Goal: Task Accomplishment & Management: Manage account settings

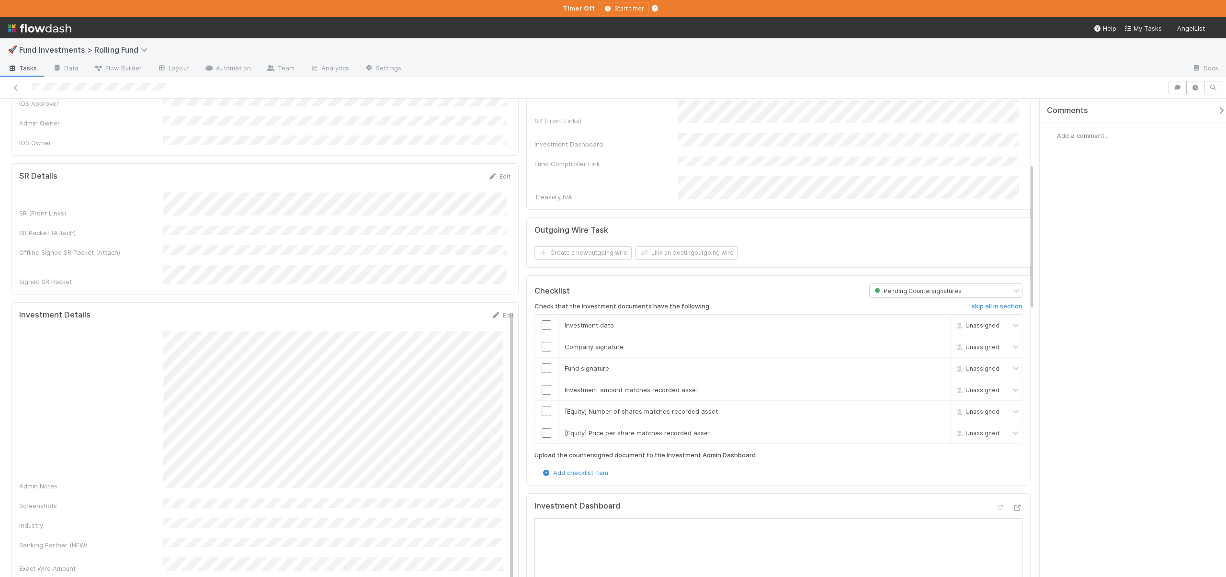
scroll to position [339, 0]
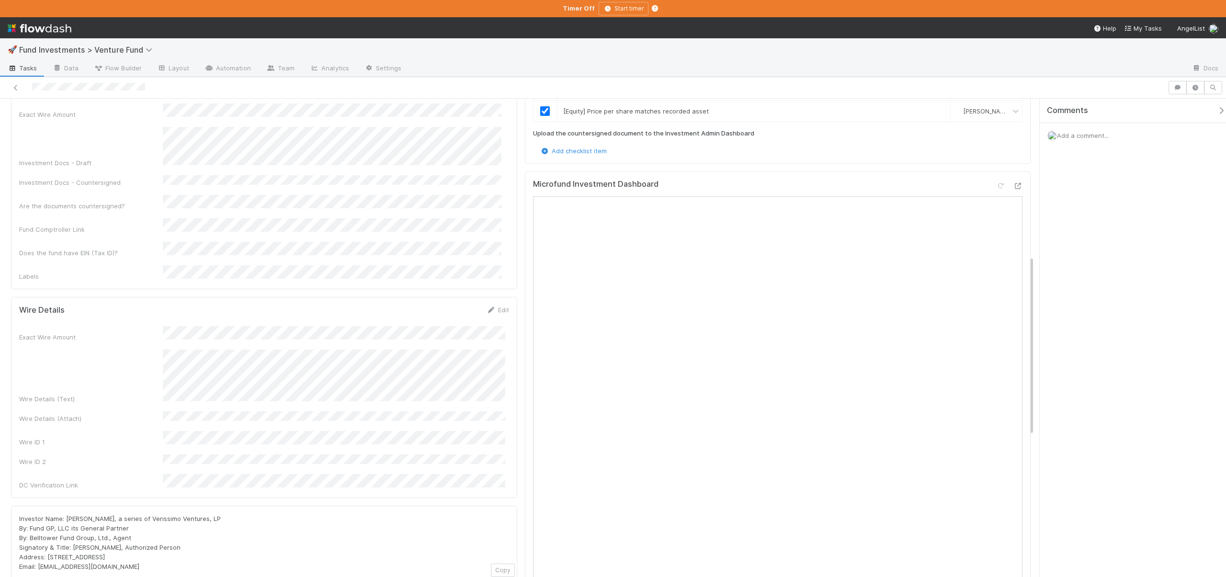
scroll to position [420, 0]
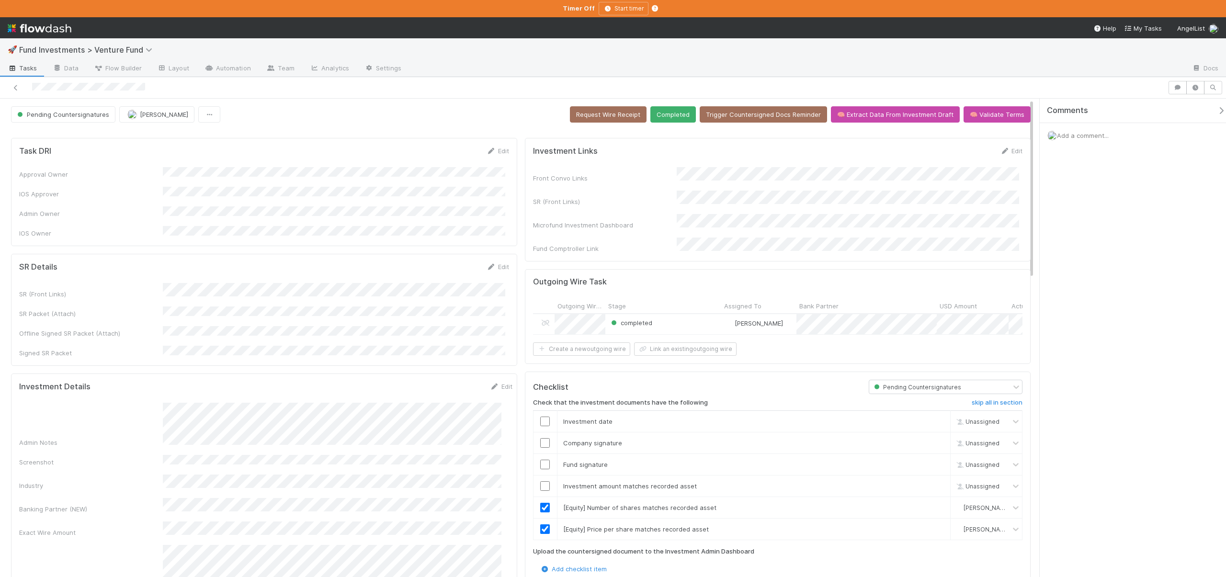
click at [216, 272] on form "SR Details Edit SR (Front Links) SR Packet (Attach) Offline Signed SR Packet (A…" at bounding box center [264, 310] width 490 height 96
click at [540, 484] on input "checkbox" at bounding box center [545, 486] width 10 height 10
click at [539, 468] on td at bounding box center [545, 465] width 24 height 22
click at [540, 463] on input "checkbox" at bounding box center [545, 465] width 10 height 10
click at [542, 442] on input "checkbox" at bounding box center [545, 443] width 10 height 10
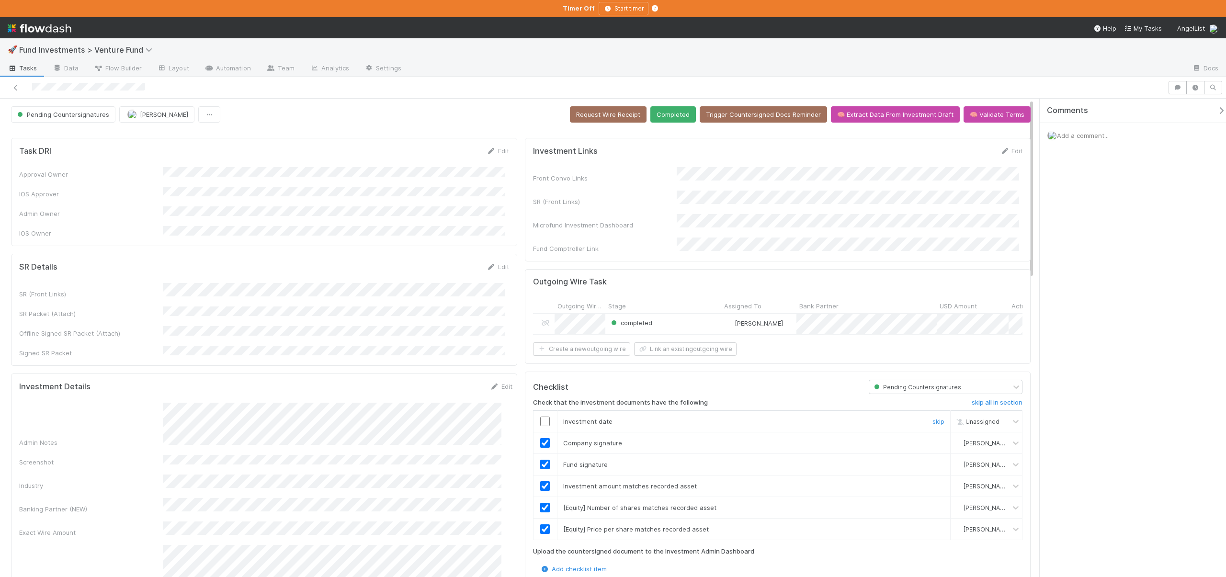
click at [542, 421] on input "checkbox" at bounding box center [545, 422] width 10 height 10
checkbox input "true"
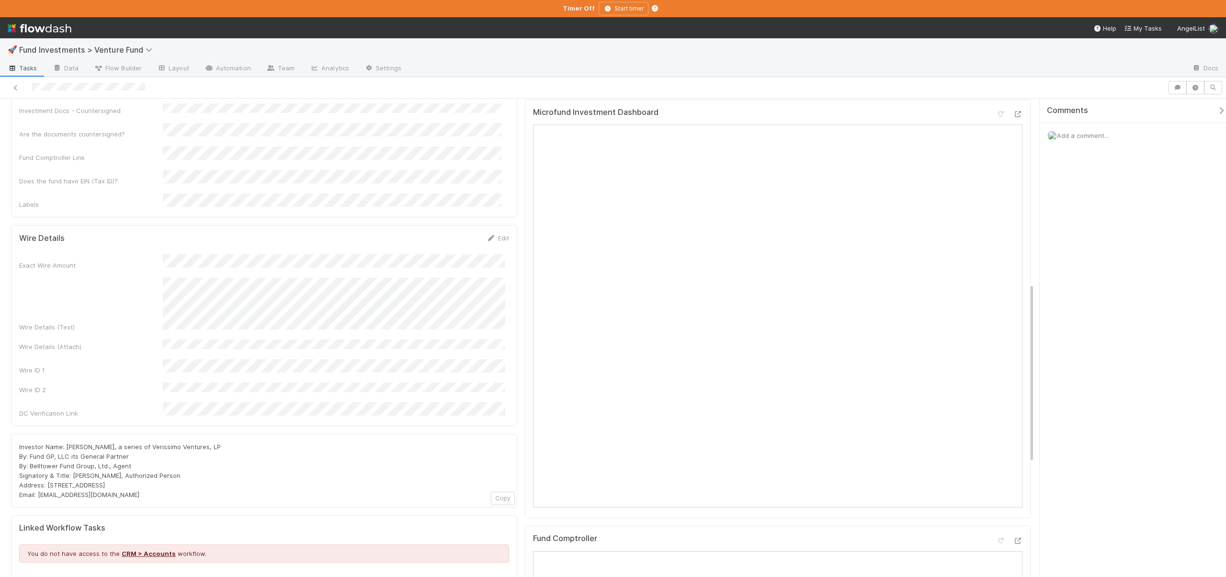
scroll to position [185, 0]
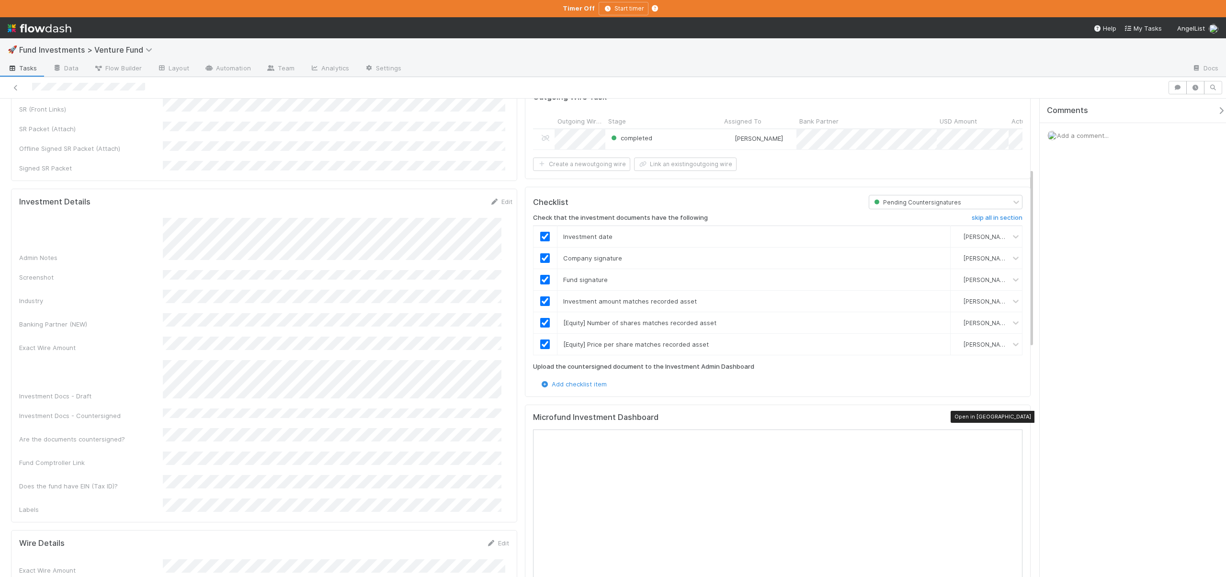
click at [1013, 416] on icon at bounding box center [1018, 419] width 10 height 6
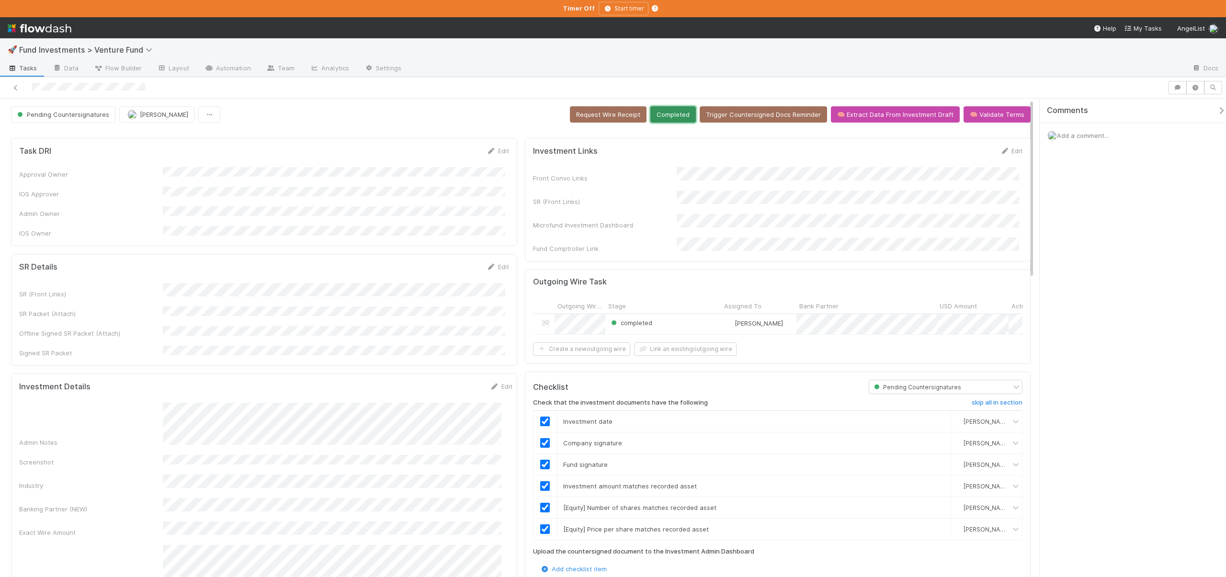
click at [675, 114] on button "Completed" at bounding box center [674, 114] width 46 height 16
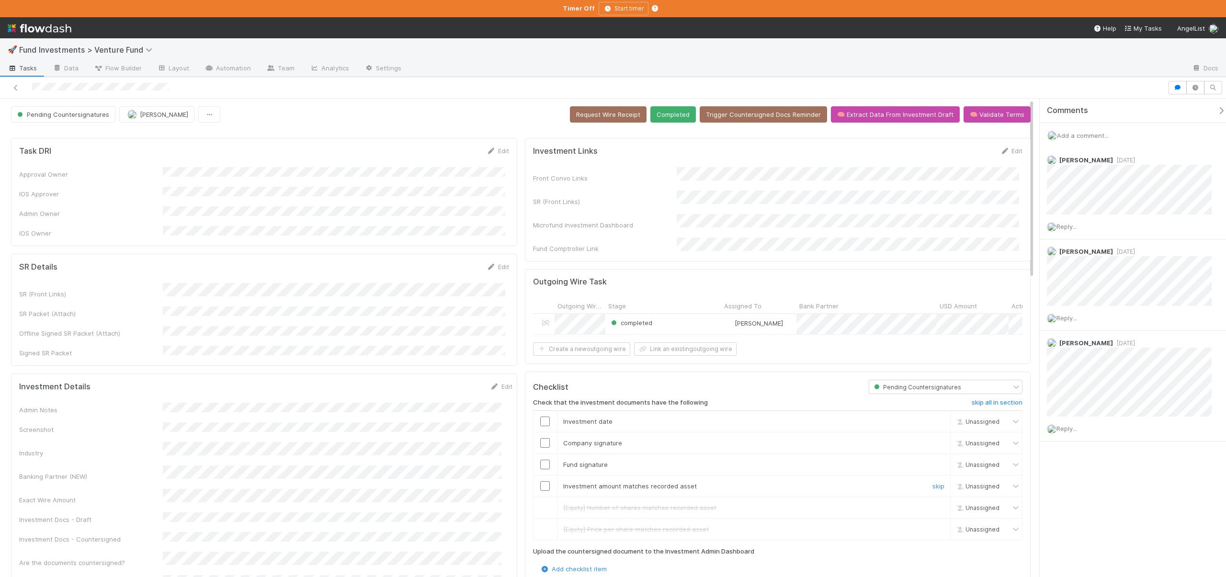
click at [543, 481] on input "checkbox" at bounding box center [545, 486] width 10 height 10
click at [540, 463] on input "checkbox" at bounding box center [545, 465] width 10 height 10
click at [541, 438] on input "checkbox" at bounding box center [545, 443] width 10 height 10
click at [542, 419] on input "checkbox" at bounding box center [545, 422] width 10 height 10
click at [542, 439] on input "checkbox" at bounding box center [545, 443] width 10 height 10
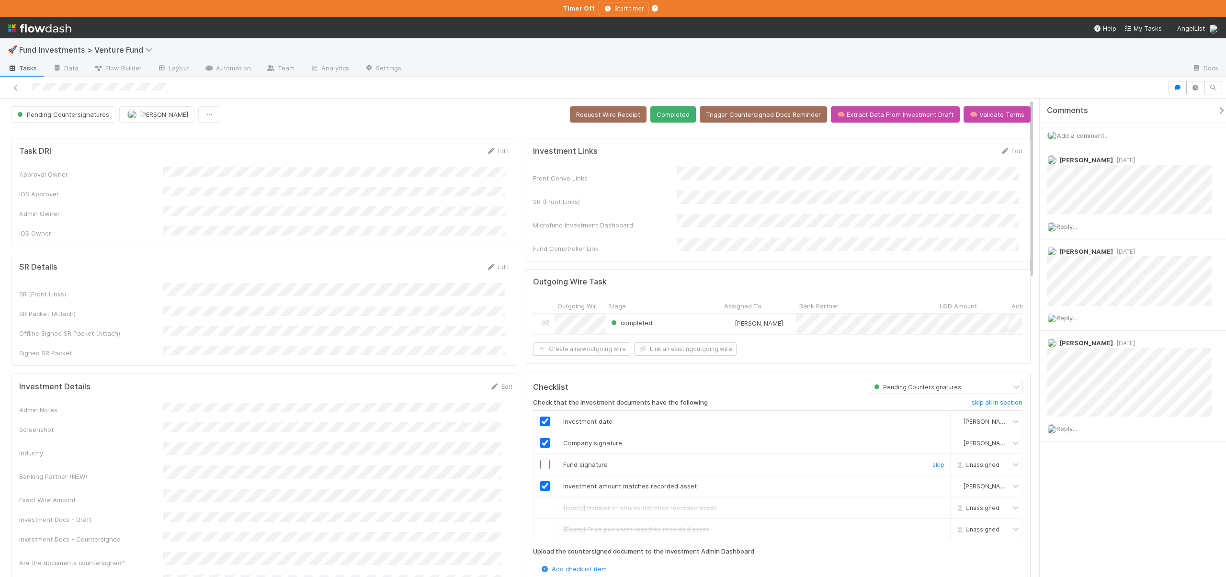
click at [540, 461] on input "checkbox" at bounding box center [545, 465] width 10 height 10
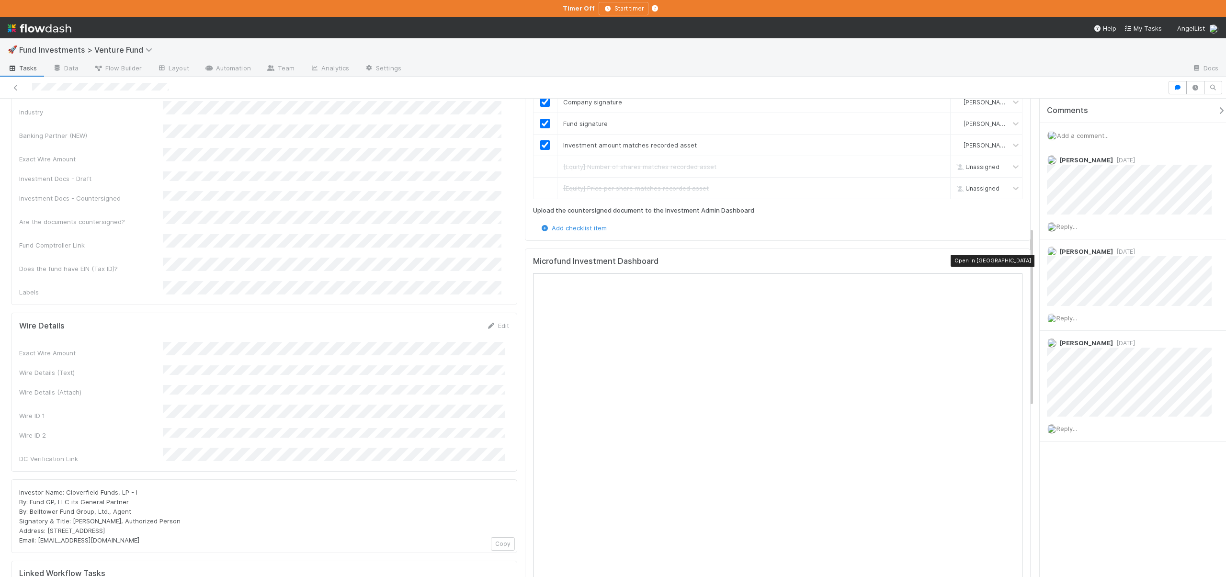
click at [1013, 260] on icon at bounding box center [1018, 263] width 10 height 6
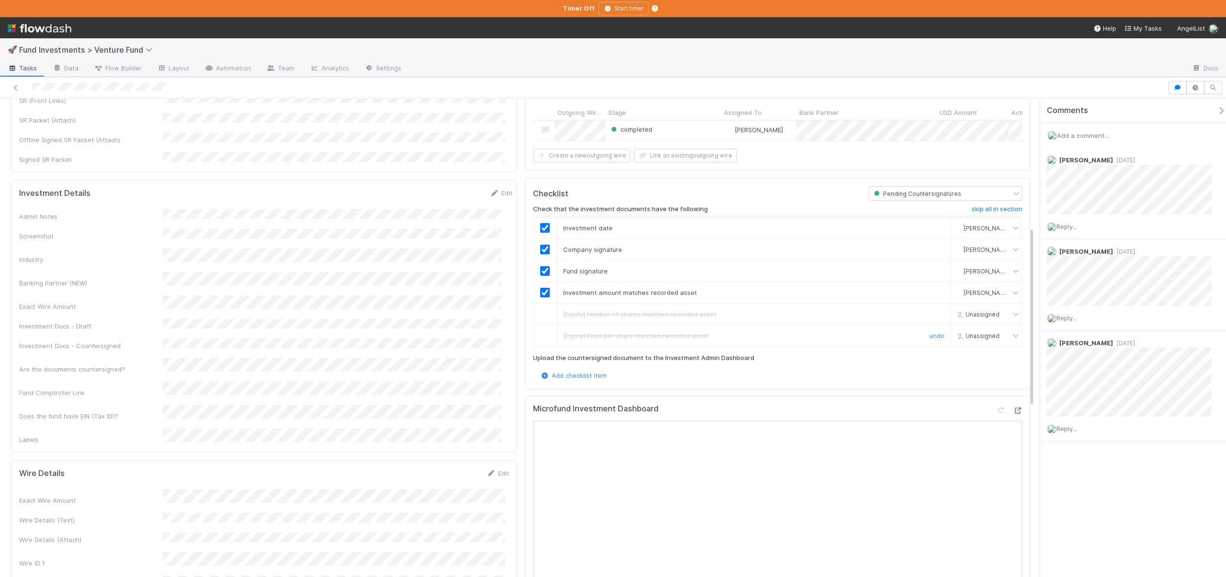
scroll to position [0, 0]
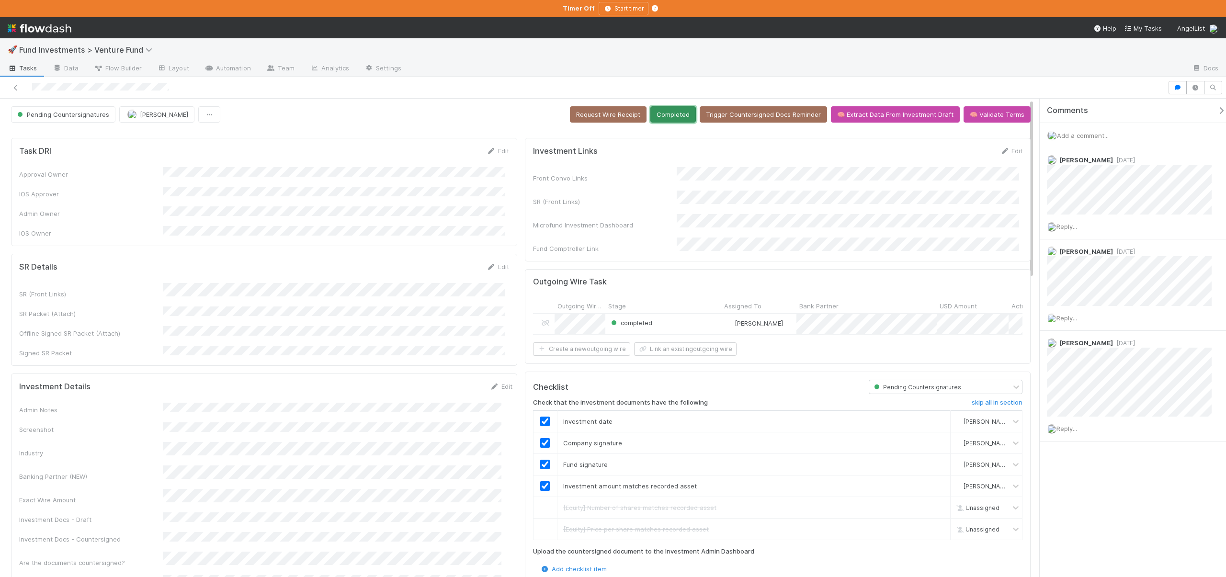
click at [668, 115] on button "Completed" at bounding box center [674, 114] width 46 height 16
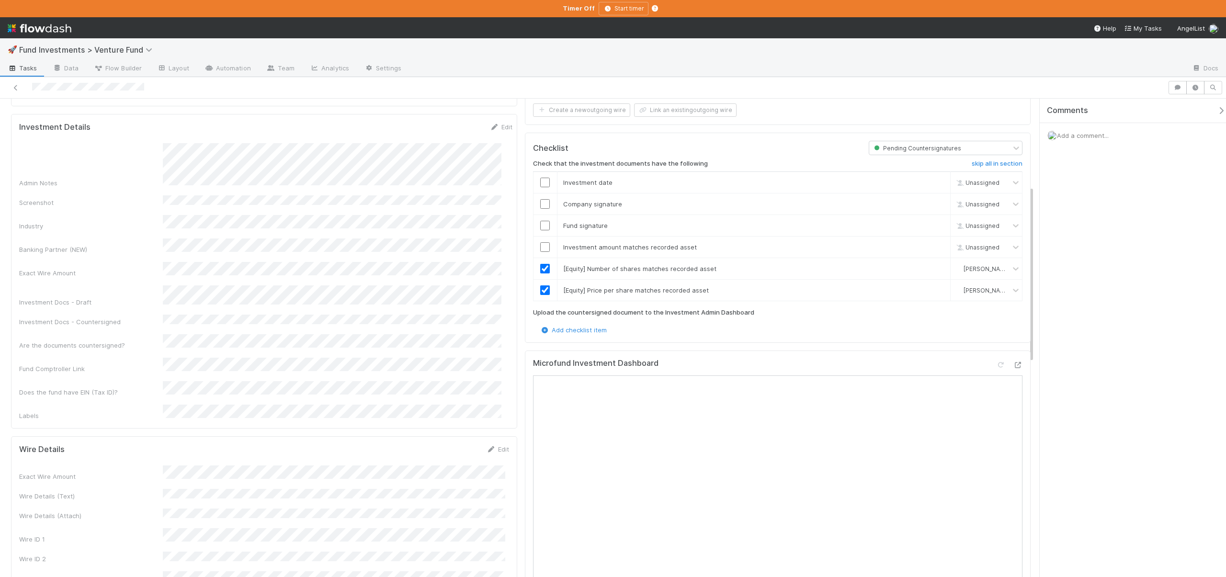
scroll to position [235, 0]
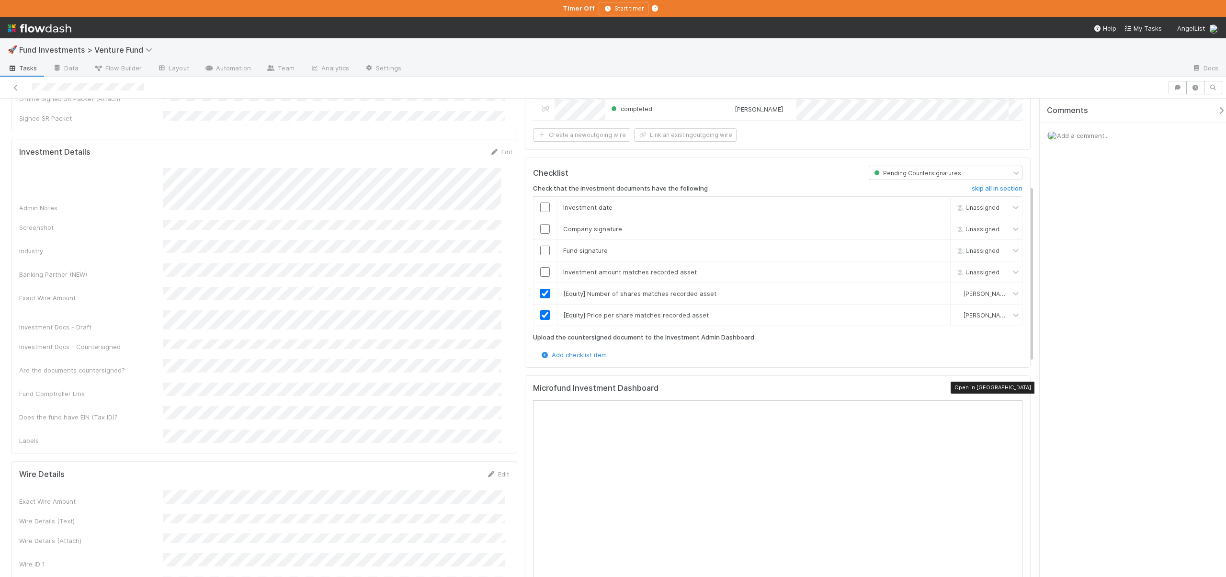
click at [1013, 387] on icon at bounding box center [1018, 390] width 10 height 6
click at [540, 267] on input "checkbox" at bounding box center [545, 272] width 10 height 10
click at [543, 252] on input "checkbox" at bounding box center [545, 251] width 10 height 10
click at [542, 225] on input "checkbox" at bounding box center [545, 229] width 10 height 10
click at [542, 206] on input "checkbox" at bounding box center [545, 208] width 10 height 10
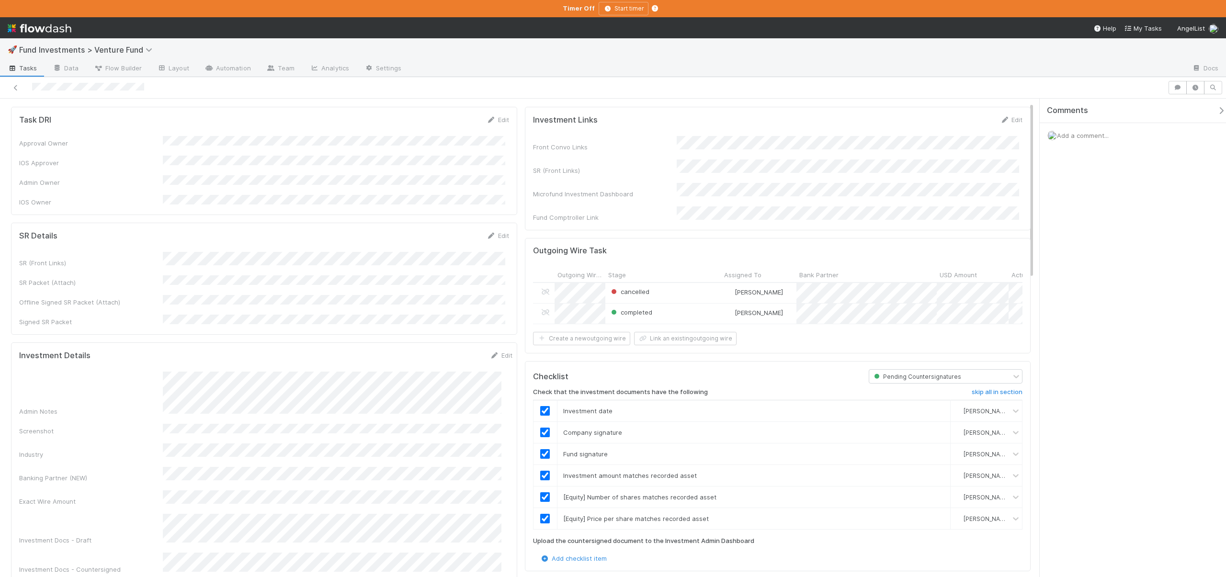
scroll to position [0, 0]
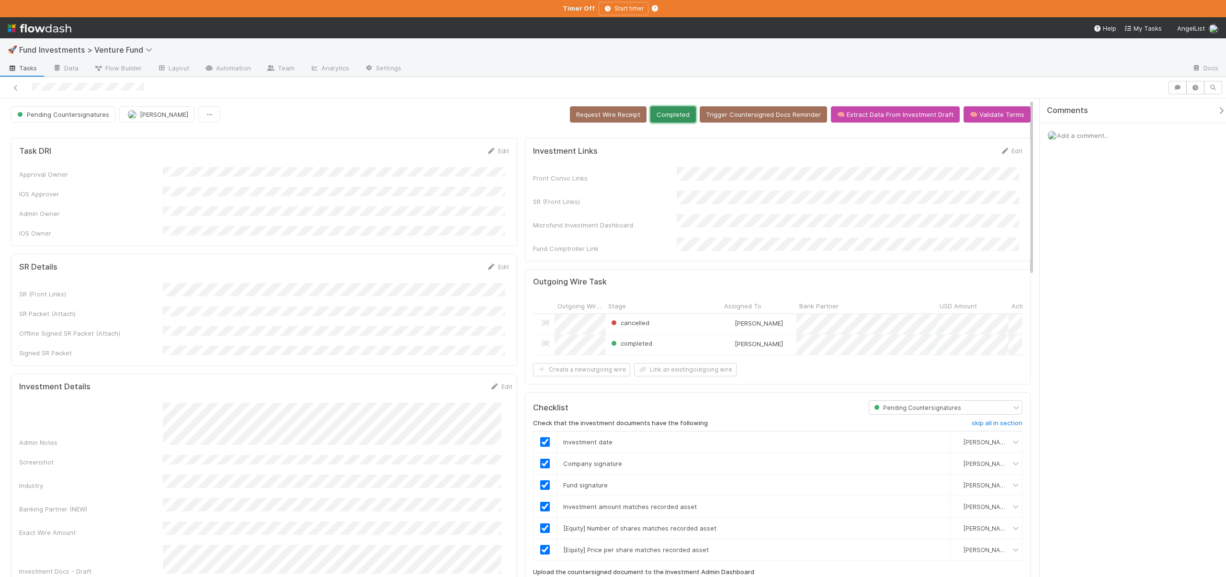
click at [681, 115] on button "Completed" at bounding box center [674, 114] width 46 height 16
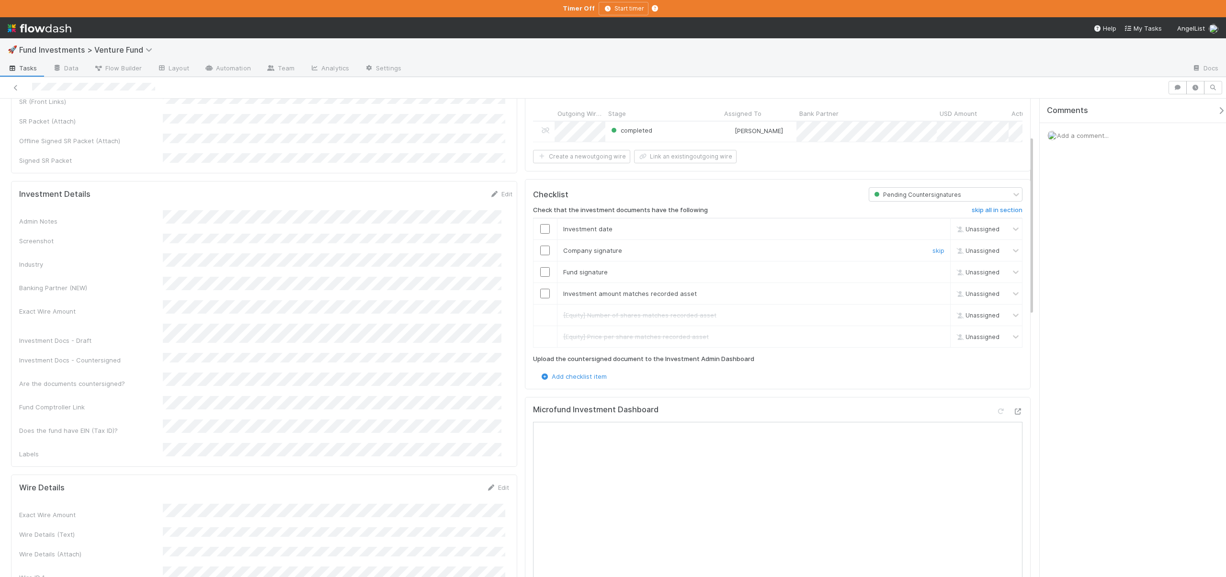
scroll to position [306, 0]
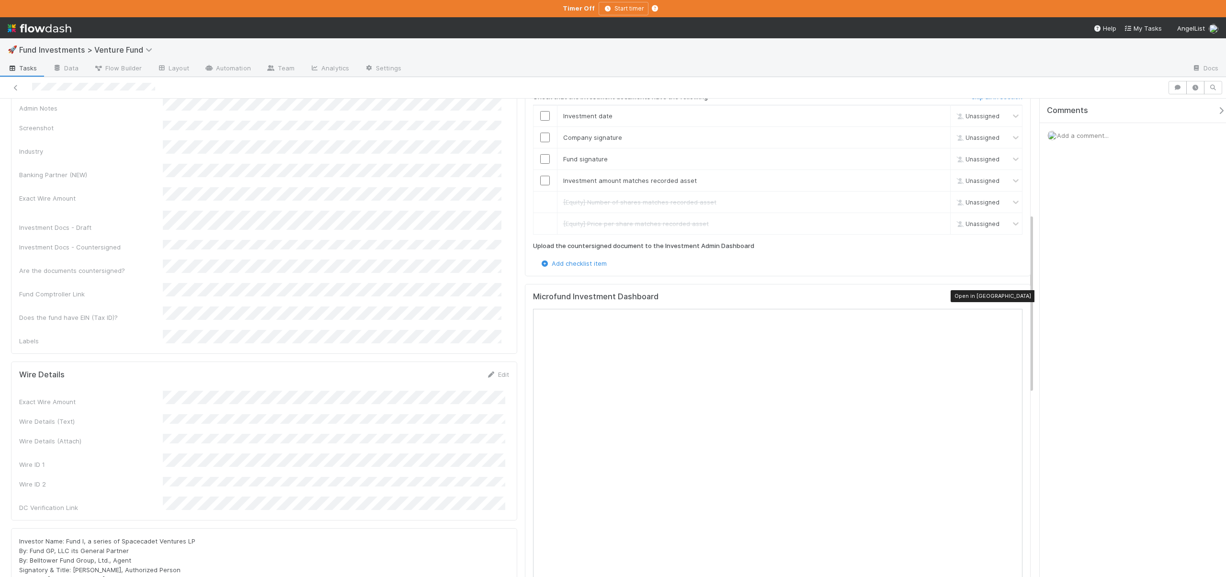
click at [1013, 296] on icon at bounding box center [1018, 299] width 10 height 6
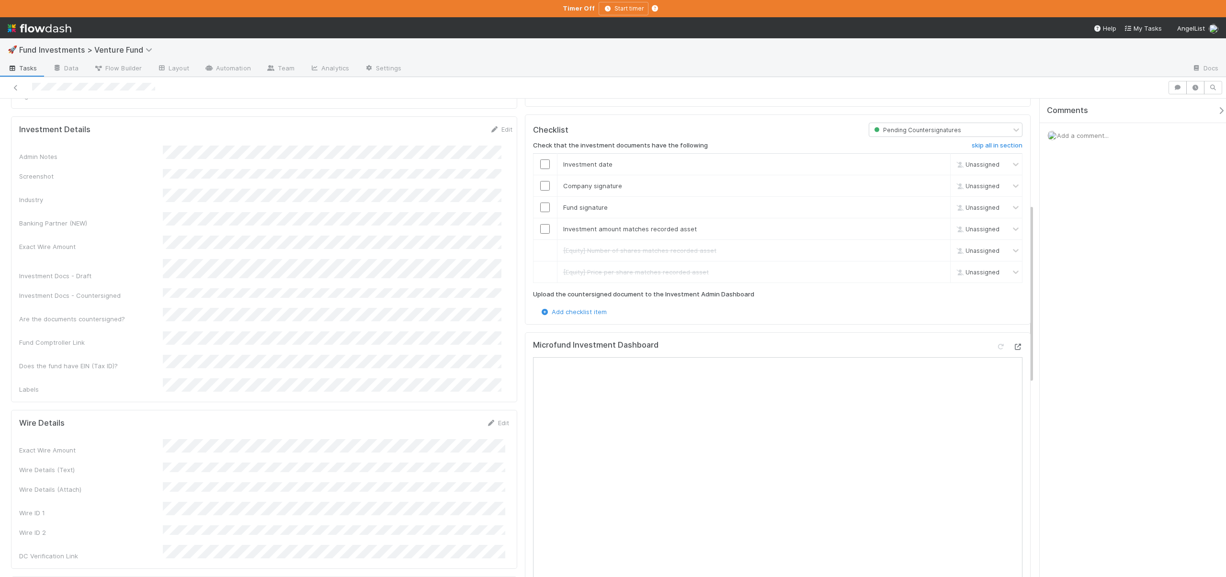
scroll to position [104, 0]
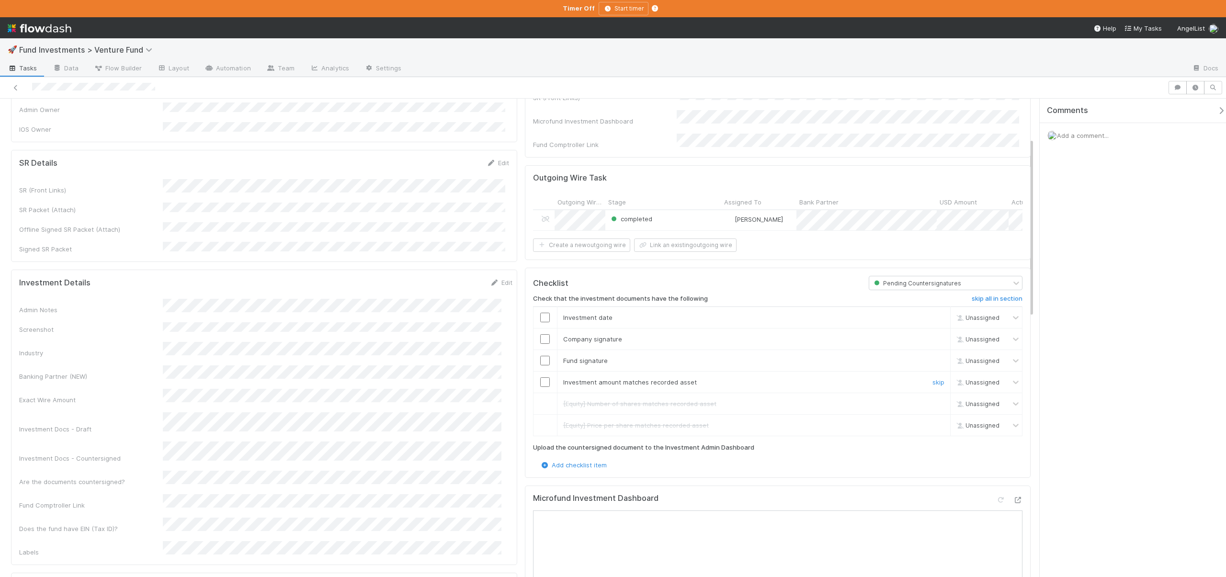
click at [542, 378] on input "checkbox" at bounding box center [545, 383] width 10 height 10
click at [543, 361] on input "checkbox" at bounding box center [545, 361] width 10 height 10
click at [542, 335] on input "checkbox" at bounding box center [545, 339] width 10 height 10
click at [542, 313] on input "checkbox" at bounding box center [545, 318] width 10 height 10
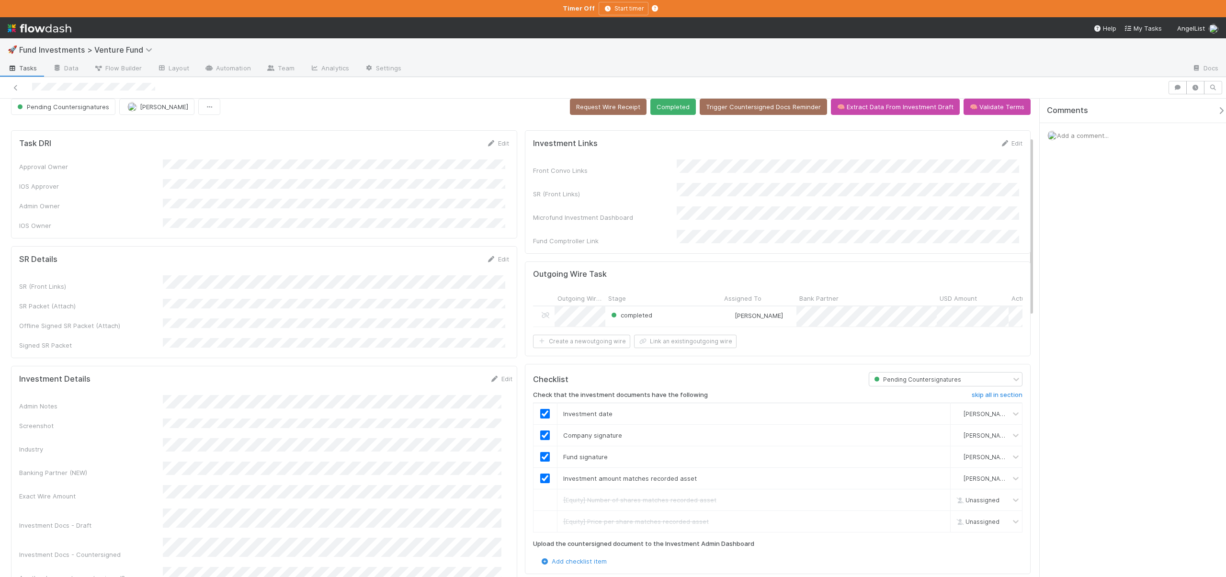
scroll to position [0, 0]
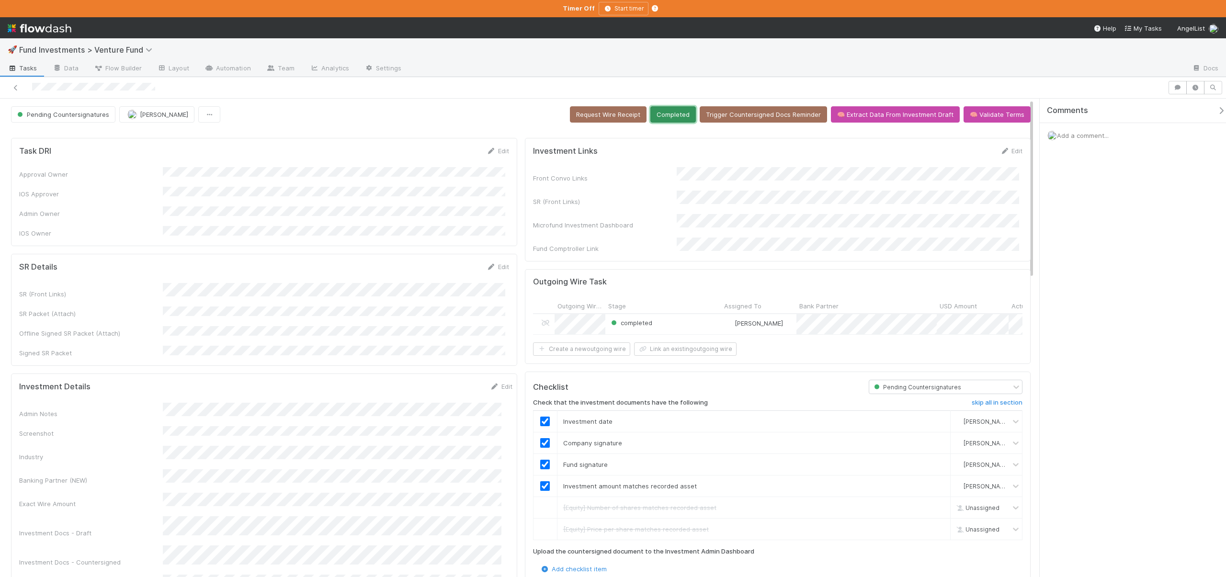
click at [679, 121] on button "Completed" at bounding box center [674, 114] width 46 height 16
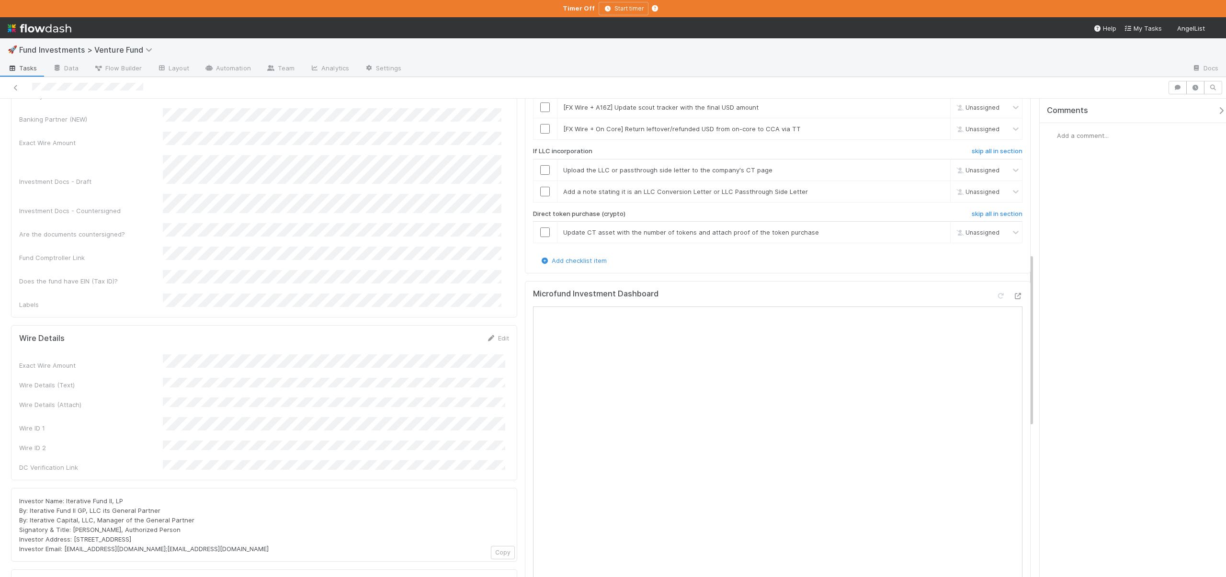
scroll to position [118, 0]
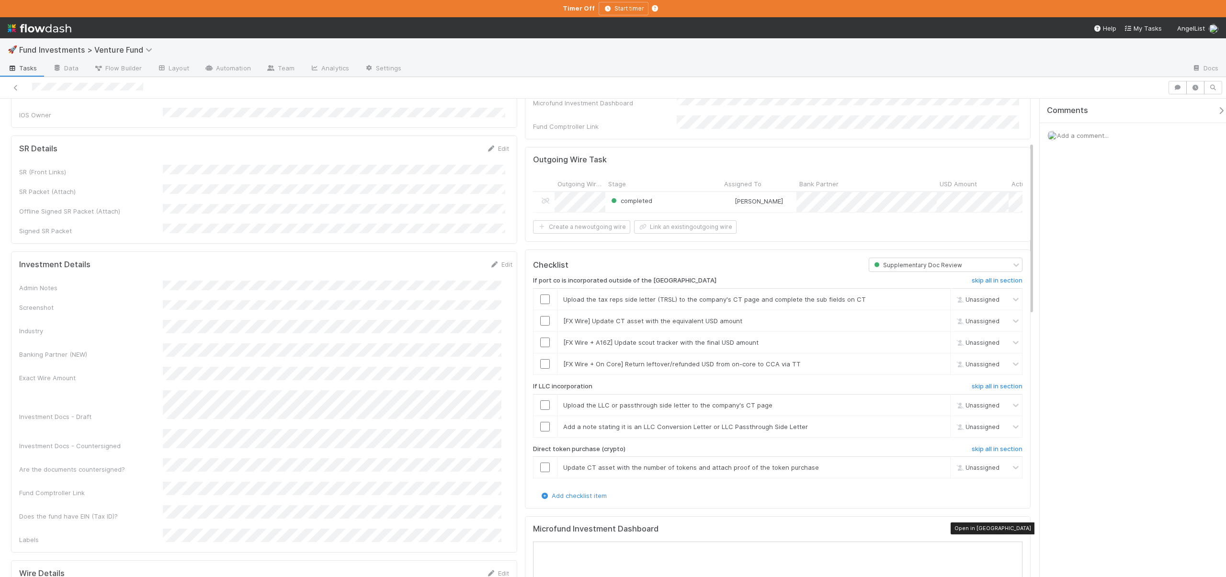
click at [1013, 528] on icon at bounding box center [1018, 531] width 10 height 6
click at [542, 298] on input "checkbox" at bounding box center [545, 300] width 10 height 10
click at [972, 278] on h6 "skip all in section" at bounding box center [997, 281] width 51 height 8
click at [934, 297] on link "undo" at bounding box center [937, 300] width 15 height 8
click at [542, 298] on input "checkbox" at bounding box center [545, 300] width 10 height 10
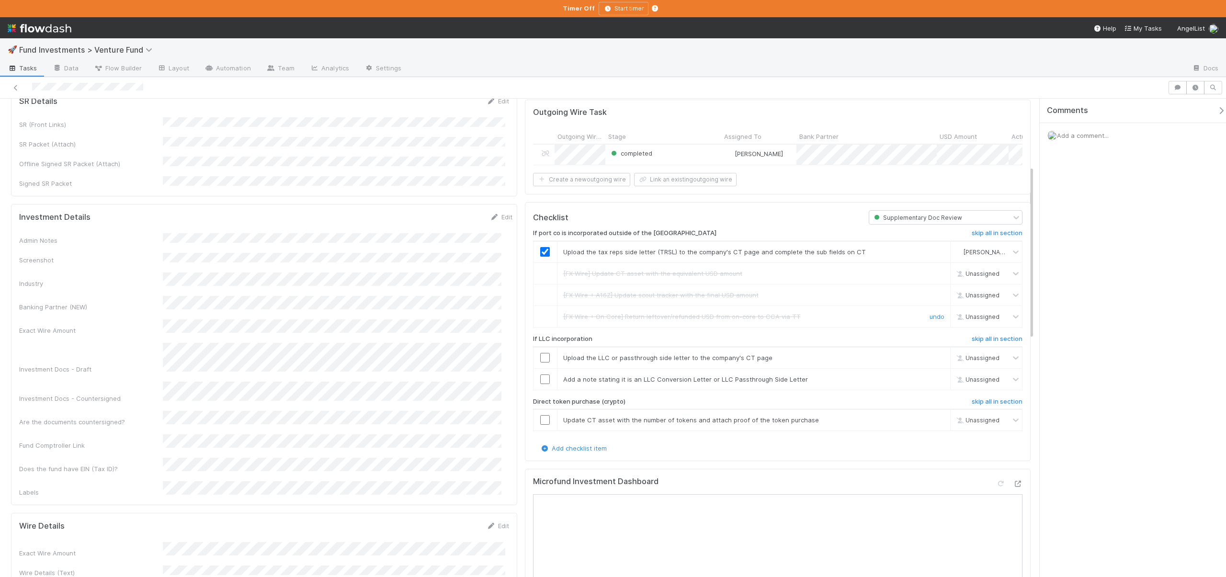
scroll to position [184, 0]
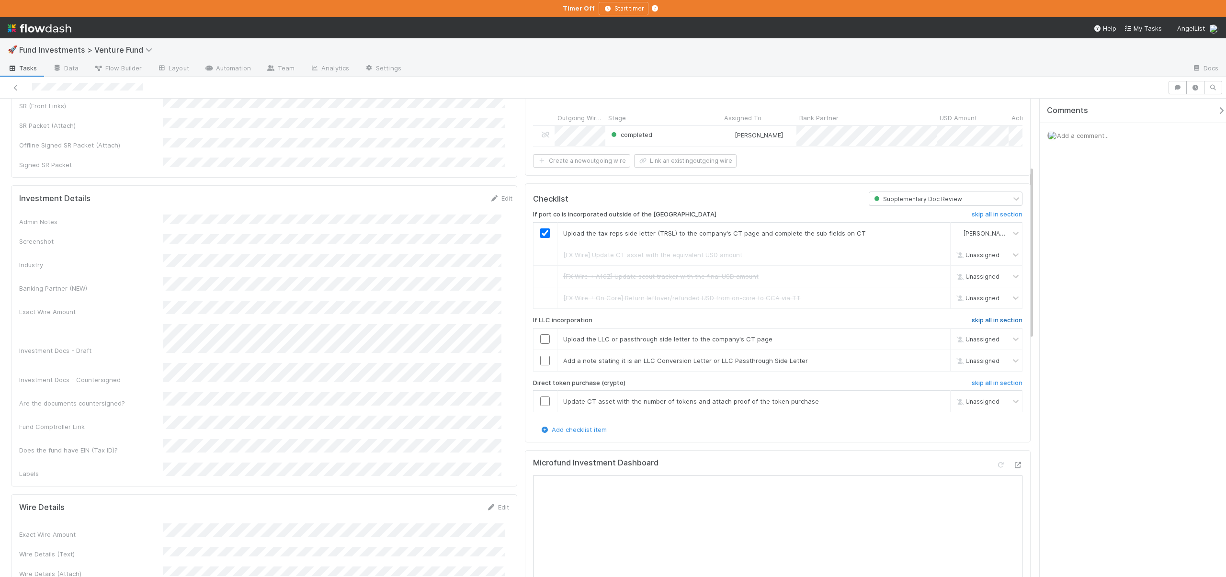
click at [979, 317] on h6 "skip all in section" at bounding box center [997, 321] width 51 height 8
click at [980, 379] on h6 "skip all in section" at bounding box center [997, 383] width 51 height 8
click at [985, 317] on h6 "skip all in section" at bounding box center [997, 321] width 51 height 8
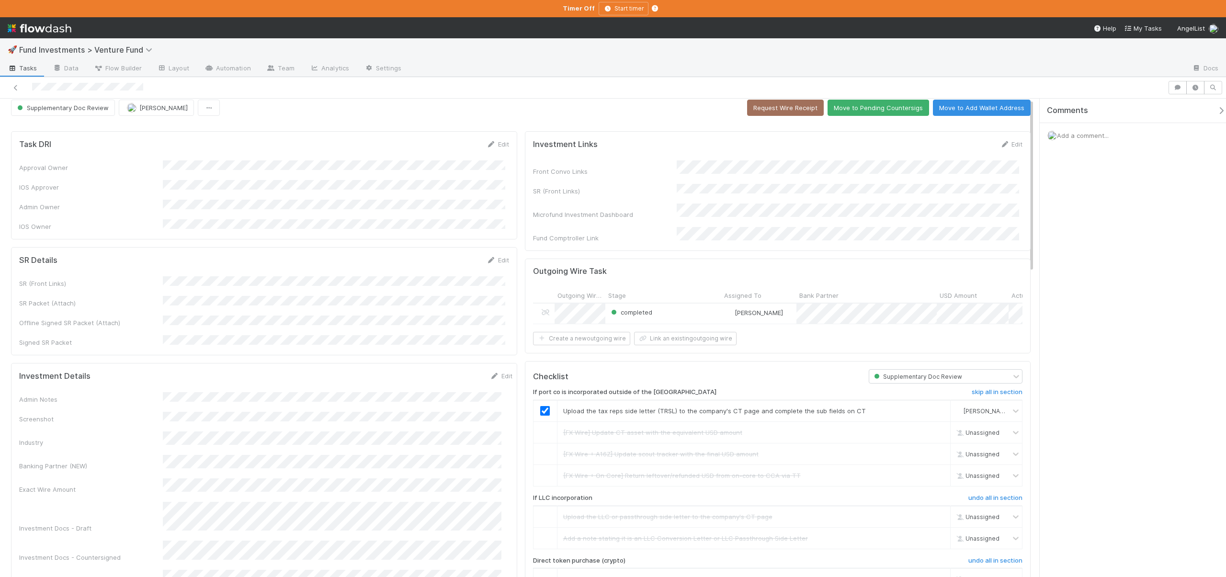
scroll to position [0, 0]
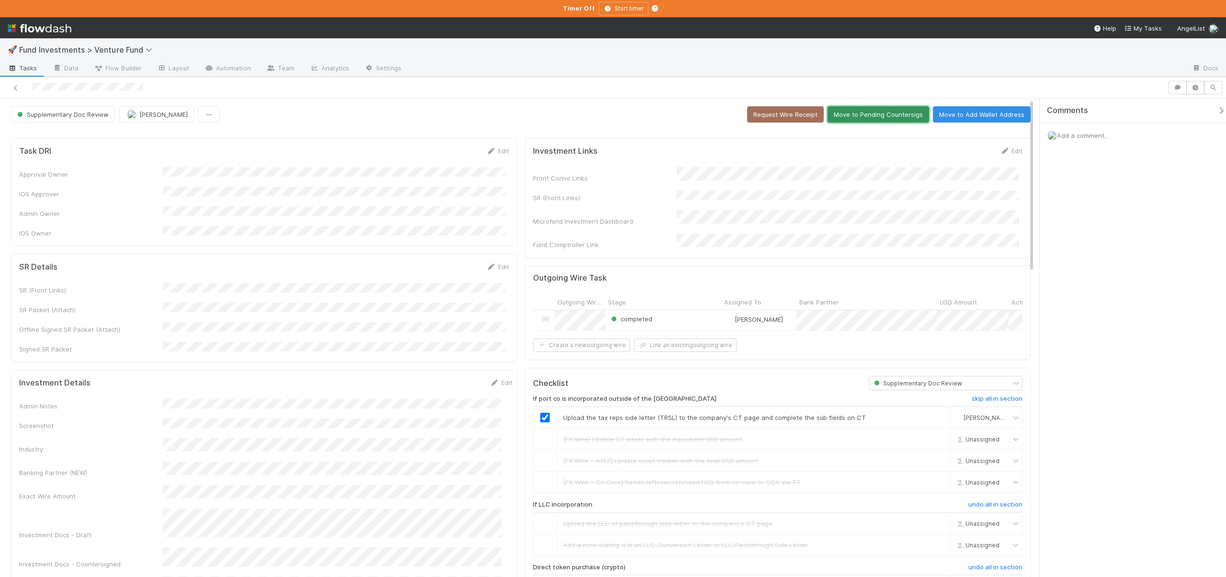
click at [853, 118] on button "Move to Pending Countersigs" at bounding box center [879, 114] width 102 height 16
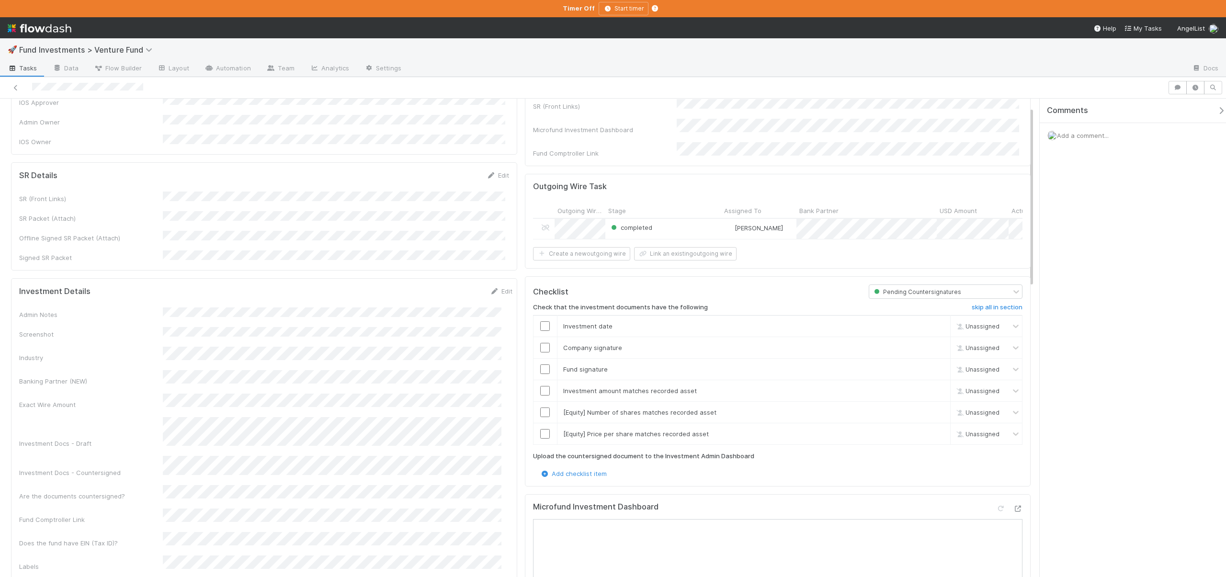
scroll to position [93, 0]
click at [933, 431] on link "skip" at bounding box center [939, 433] width 12 height 8
click at [933, 409] on link "skip" at bounding box center [939, 411] width 12 height 8
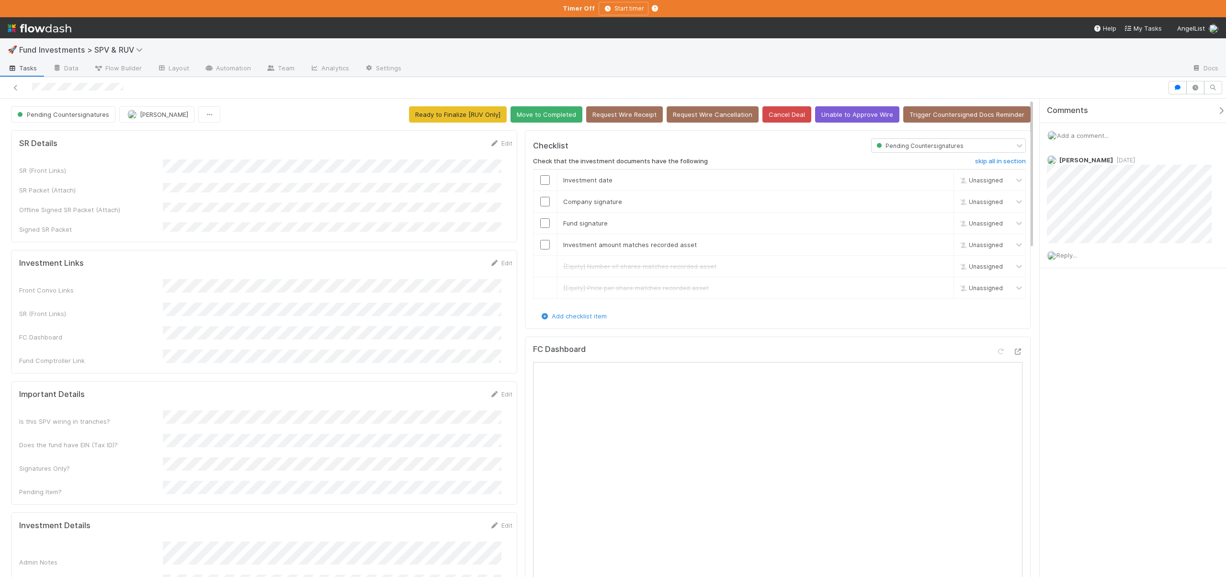
click at [542, 242] on input "checkbox" at bounding box center [545, 245] width 10 height 10
click at [543, 219] on input "checkbox" at bounding box center [545, 223] width 10 height 10
click at [543, 199] on input "checkbox" at bounding box center [545, 202] width 10 height 10
click at [542, 173] on td at bounding box center [545, 181] width 24 height 22
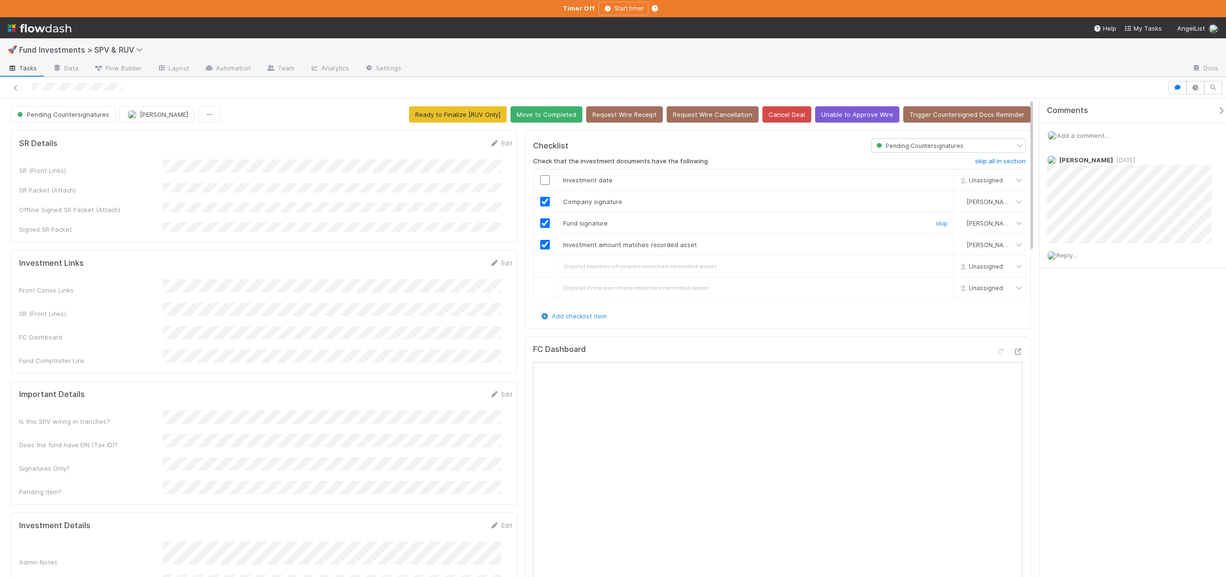
click at [544, 181] on input "checkbox" at bounding box center [545, 180] width 10 height 10
click at [543, 176] on input "checkbox" at bounding box center [545, 180] width 10 height 10
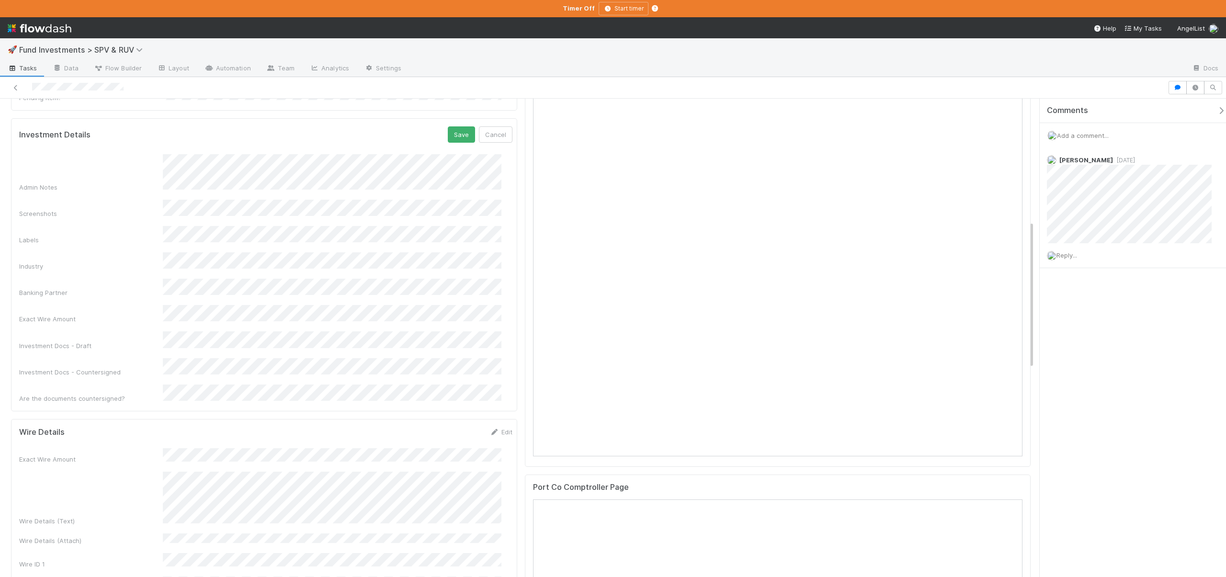
scroll to position [380, 0]
click at [450, 140] on button "Save" at bounding box center [461, 148] width 27 height 16
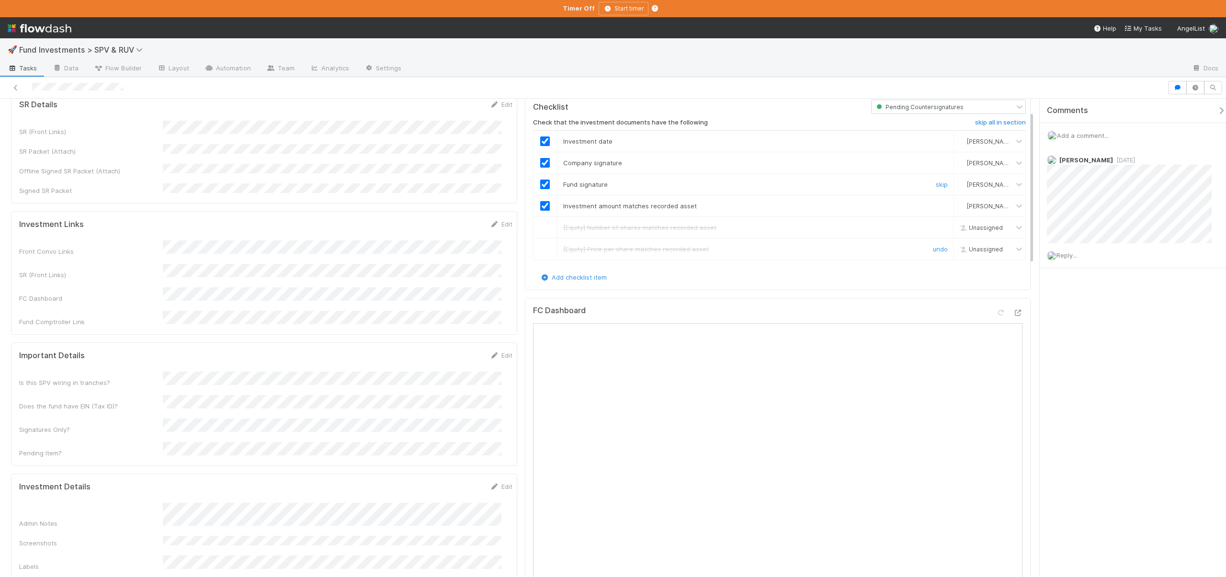
scroll to position [0, 0]
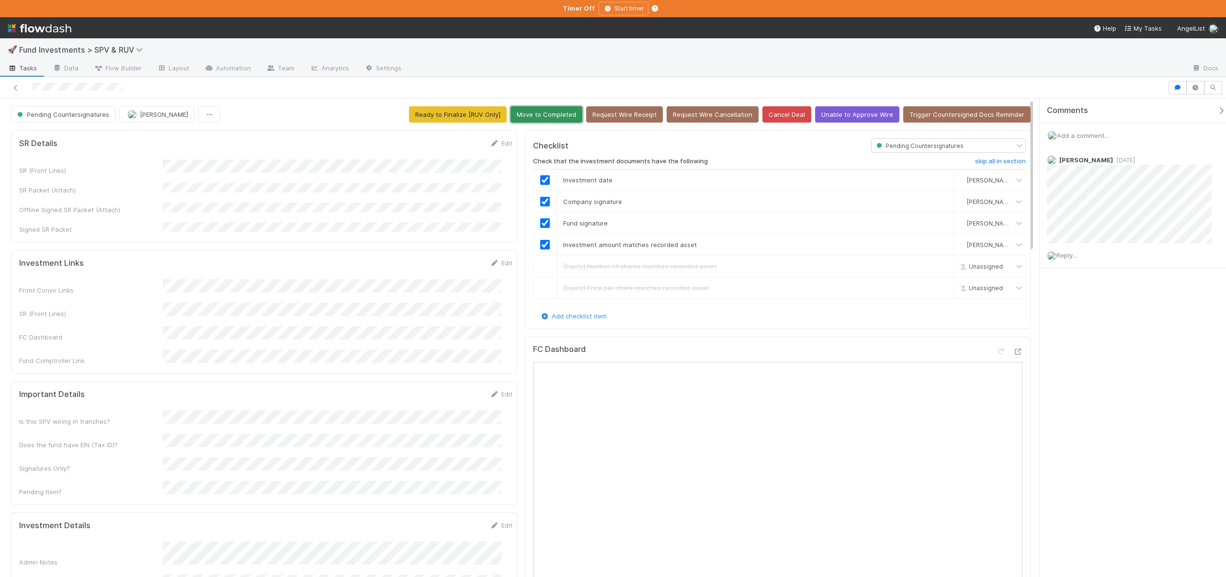
click at [555, 115] on button "Move to Completed" at bounding box center [547, 114] width 72 height 16
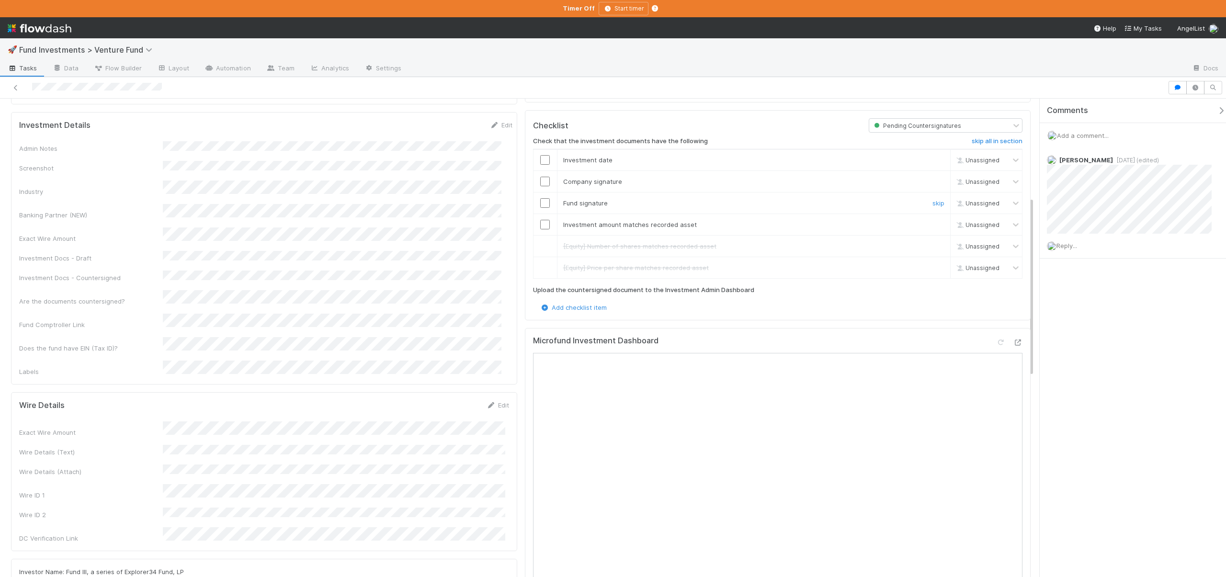
scroll to position [244, 0]
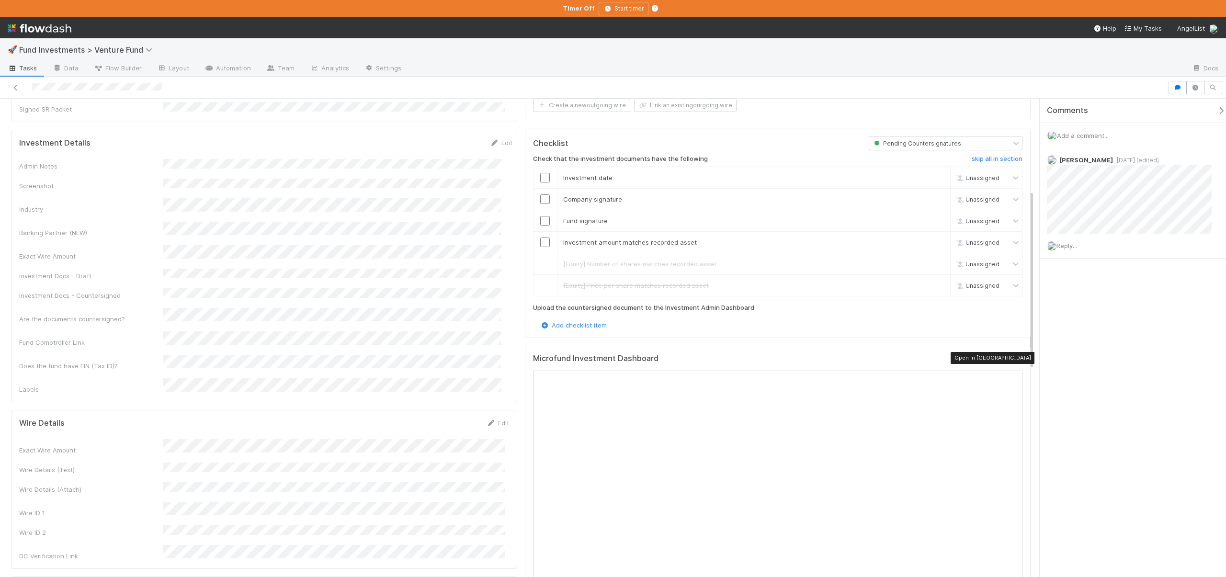
click at [1013, 360] on icon at bounding box center [1018, 360] width 10 height 6
click at [540, 239] on input "checkbox" at bounding box center [545, 243] width 10 height 10
click at [544, 218] on input "checkbox" at bounding box center [545, 221] width 10 height 10
click at [544, 197] on input "checkbox" at bounding box center [545, 200] width 10 height 10
click at [541, 177] on input "checkbox" at bounding box center [545, 178] width 10 height 10
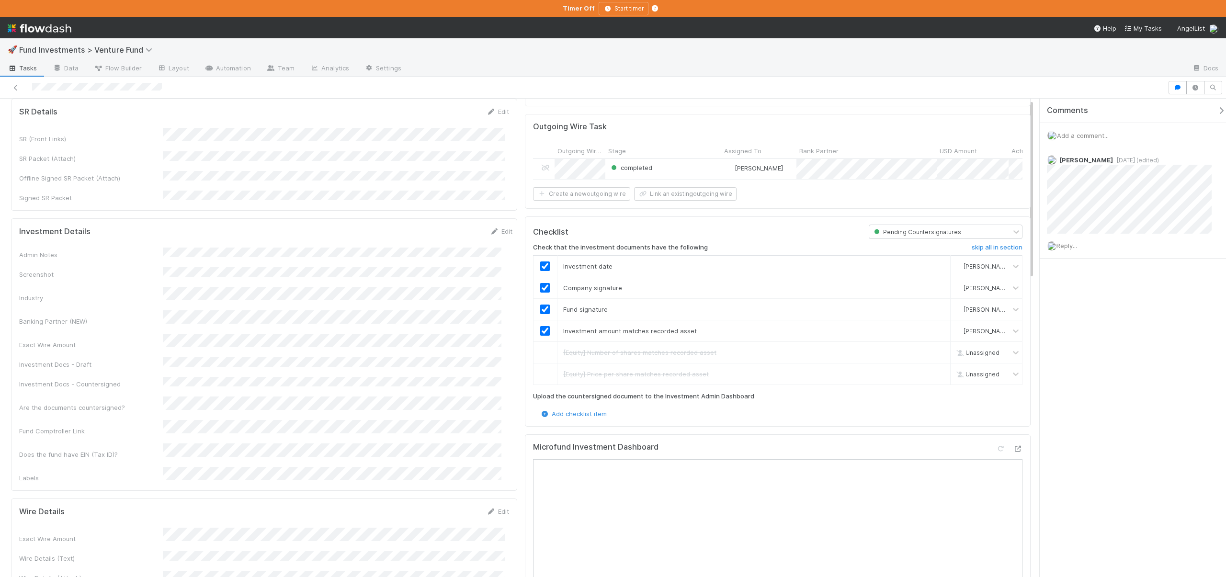
scroll to position [0, 0]
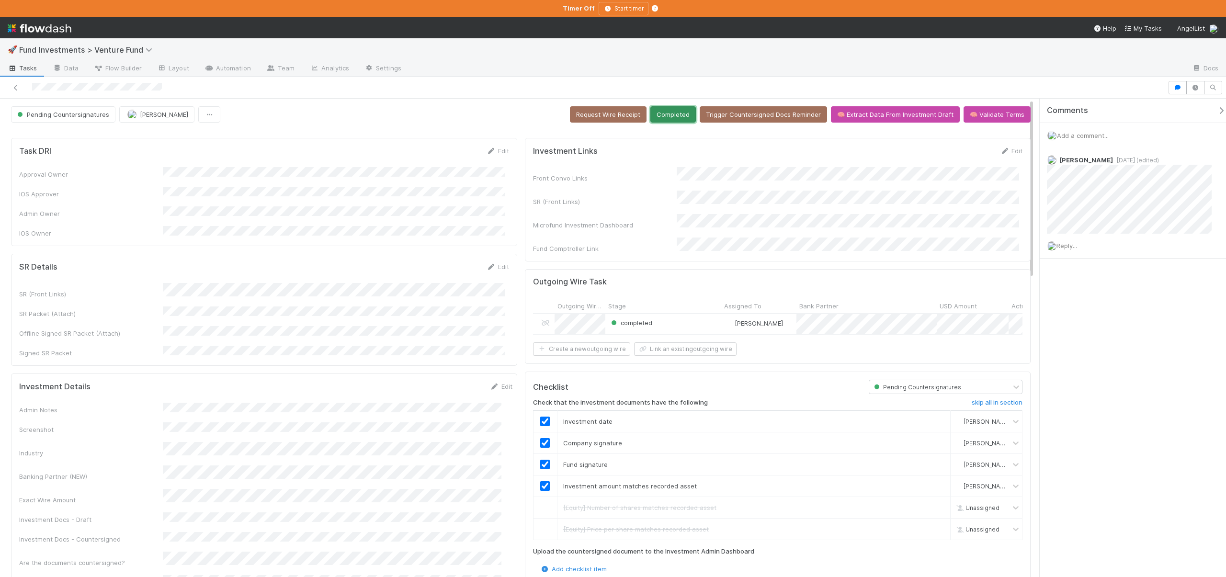
click at [676, 118] on button "Completed" at bounding box center [674, 114] width 46 height 16
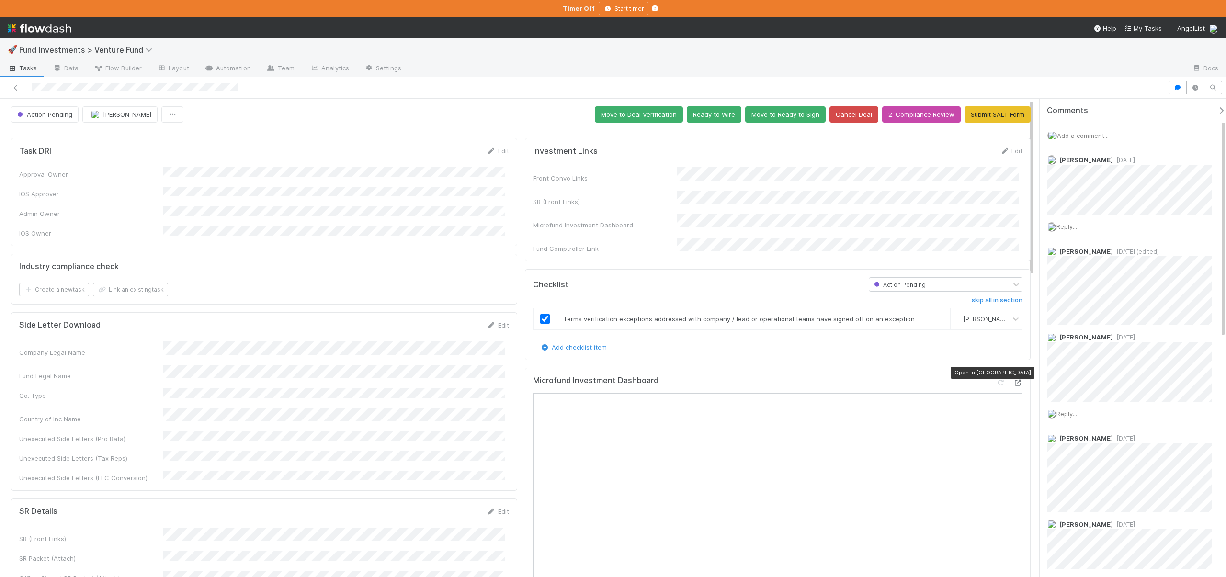
click at [1013, 380] on icon at bounding box center [1018, 383] width 10 height 6
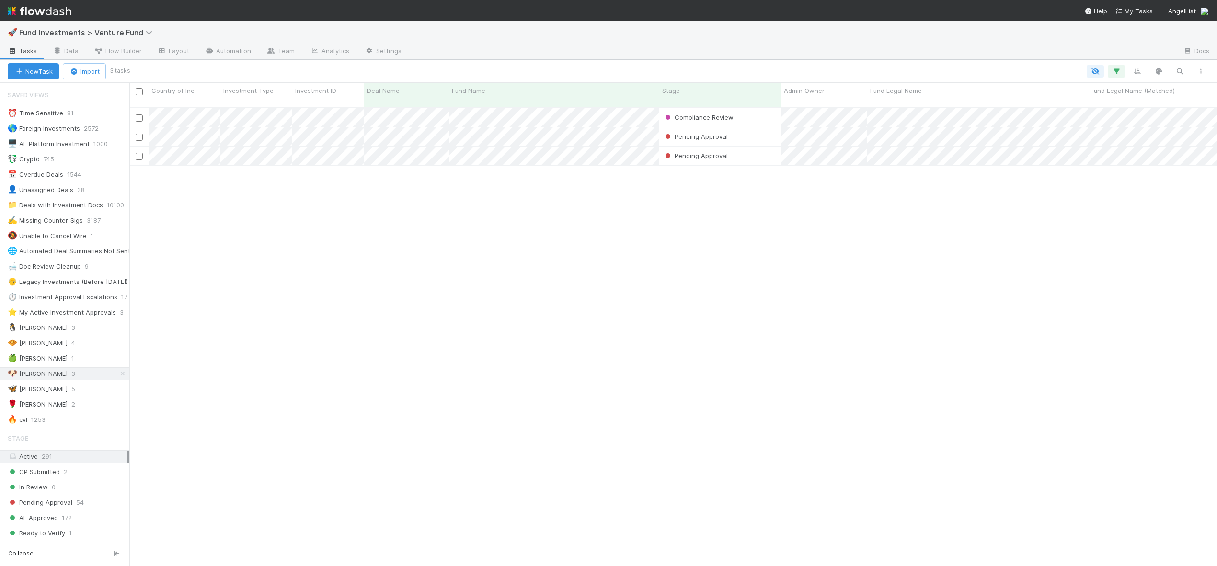
scroll to position [459, 1080]
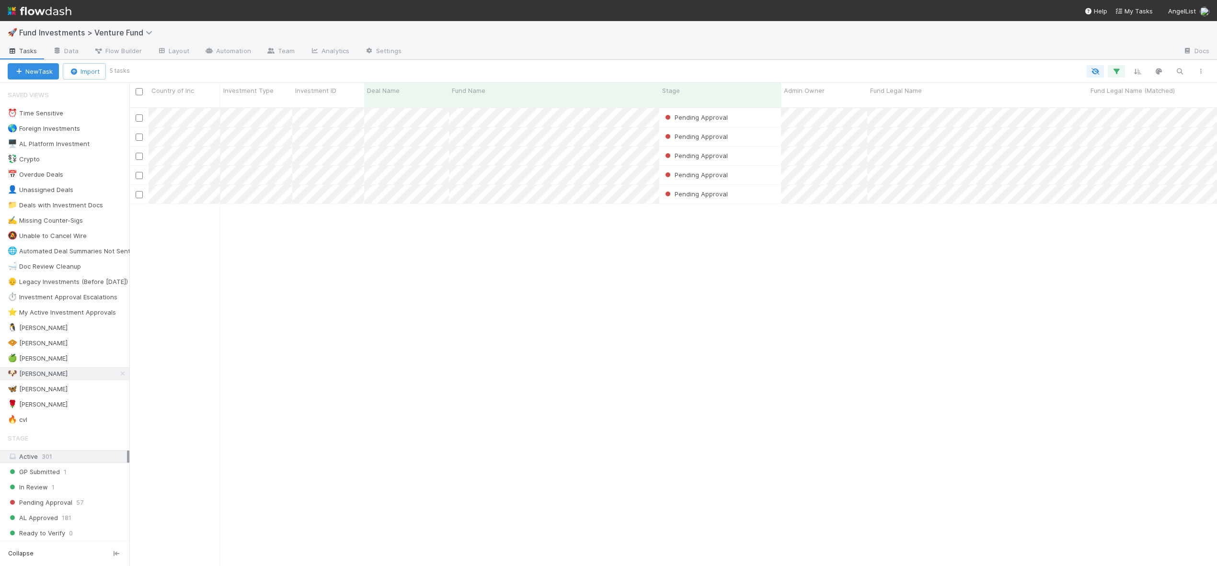
scroll to position [459, 1080]
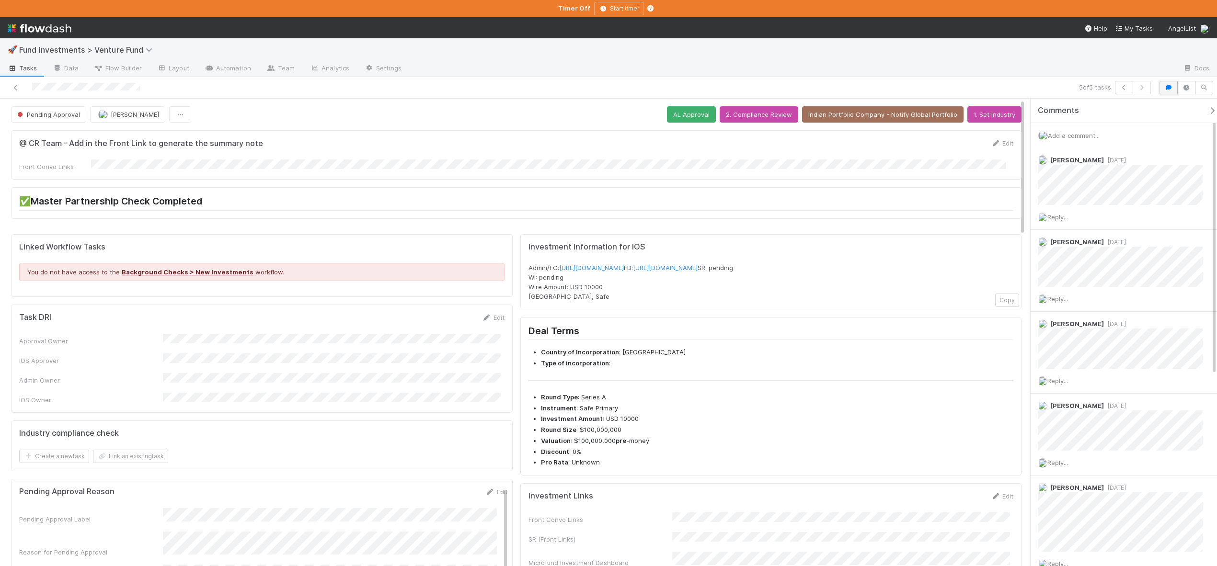
click at [1165, 85] on icon "button" at bounding box center [1169, 88] width 10 height 6
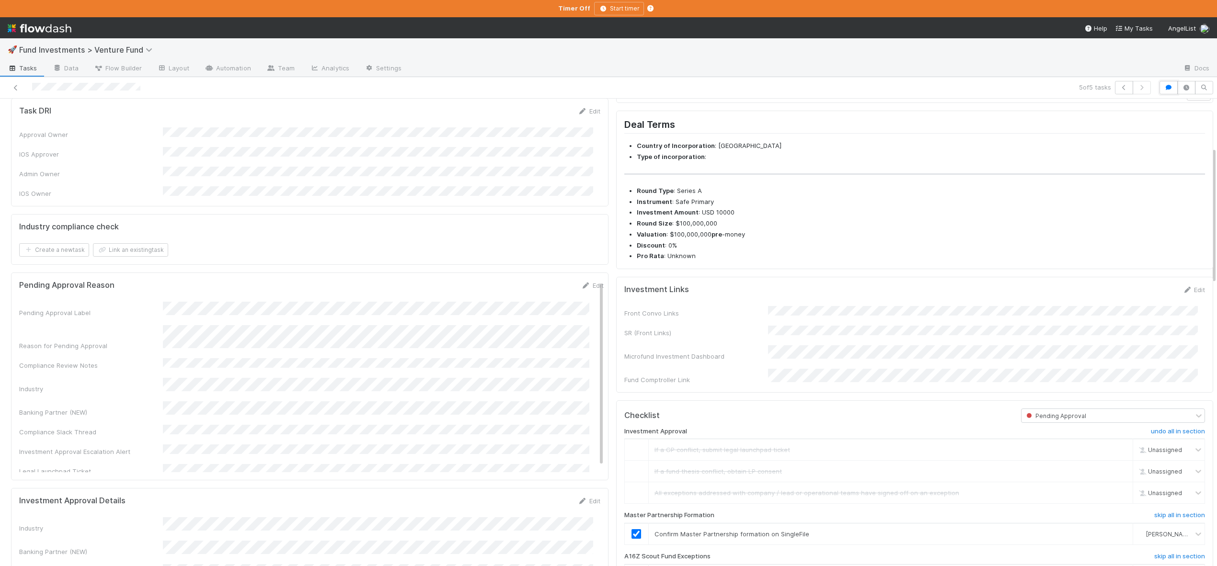
scroll to position [268, 0]
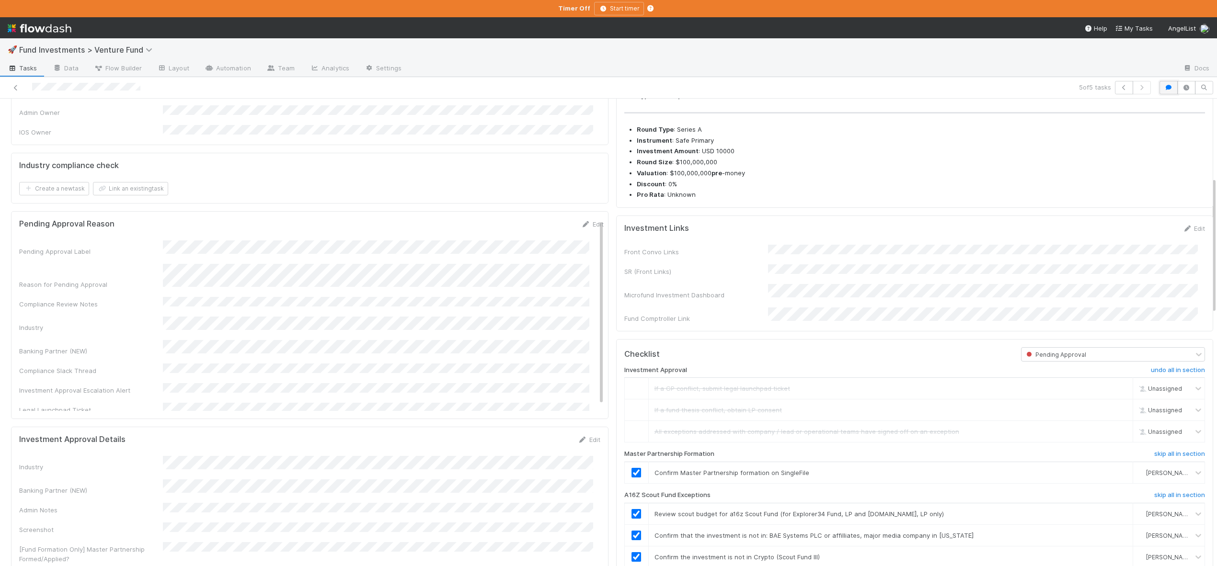
click at [1164, 85] on icon "button" at bounding box center [1169, 88] width 10 height 6
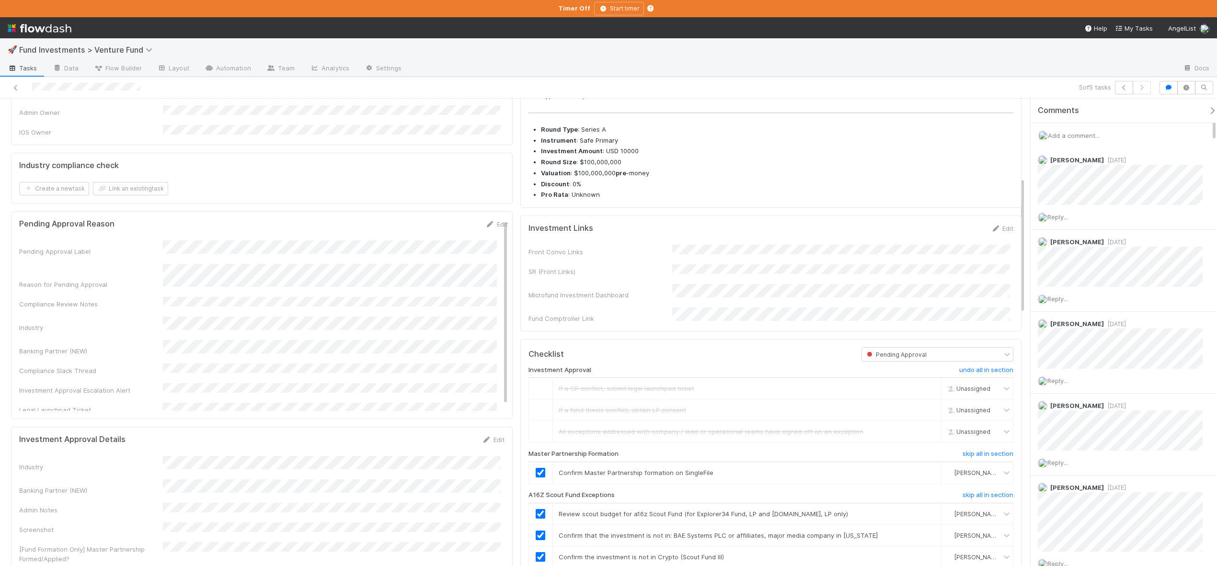
click at [1086, 132] on span "Add a comment..." at bounding box center [1074, 136] width 52 height 8
click at [1079, 286] on button "Add Comment" at bounding box center [1074, 283] width 56 height 16
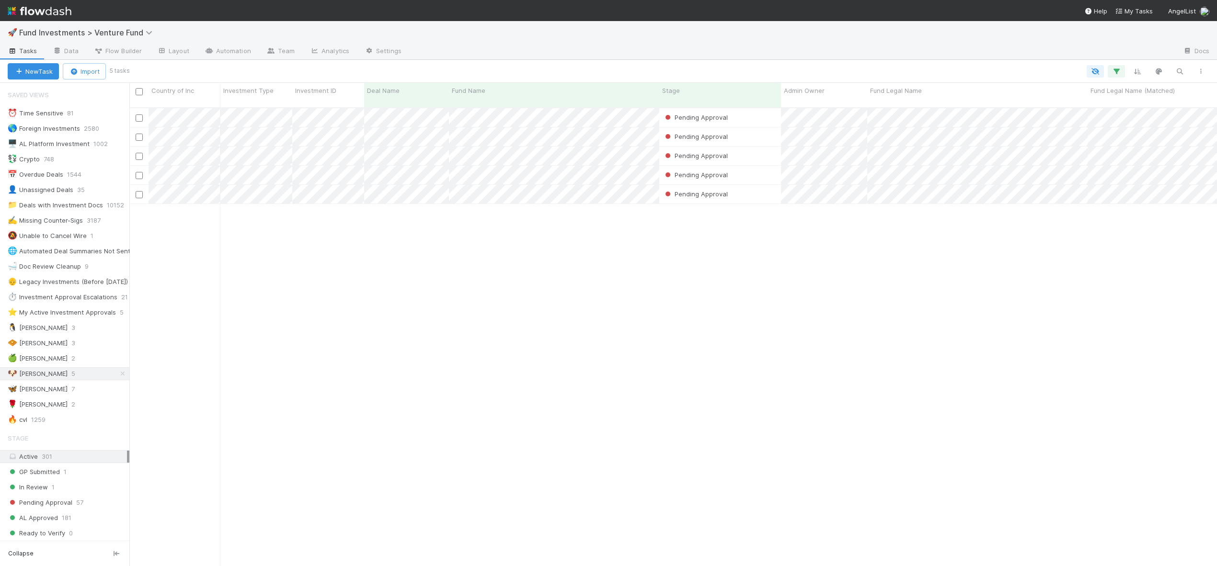
scroll to position [8, 8]
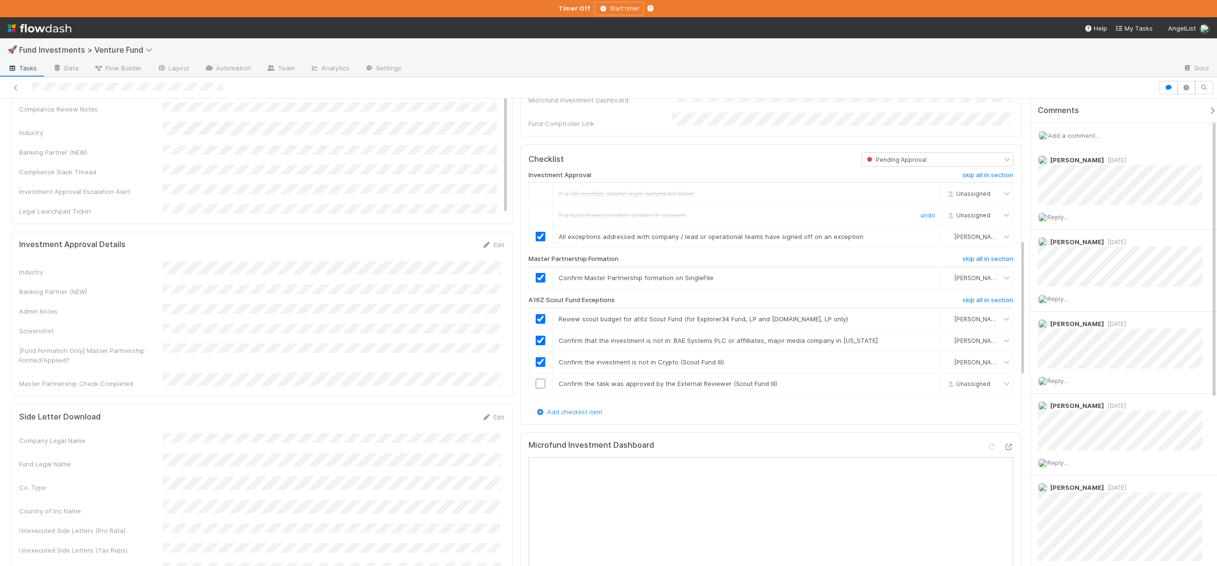
scroll to position [298, 0]
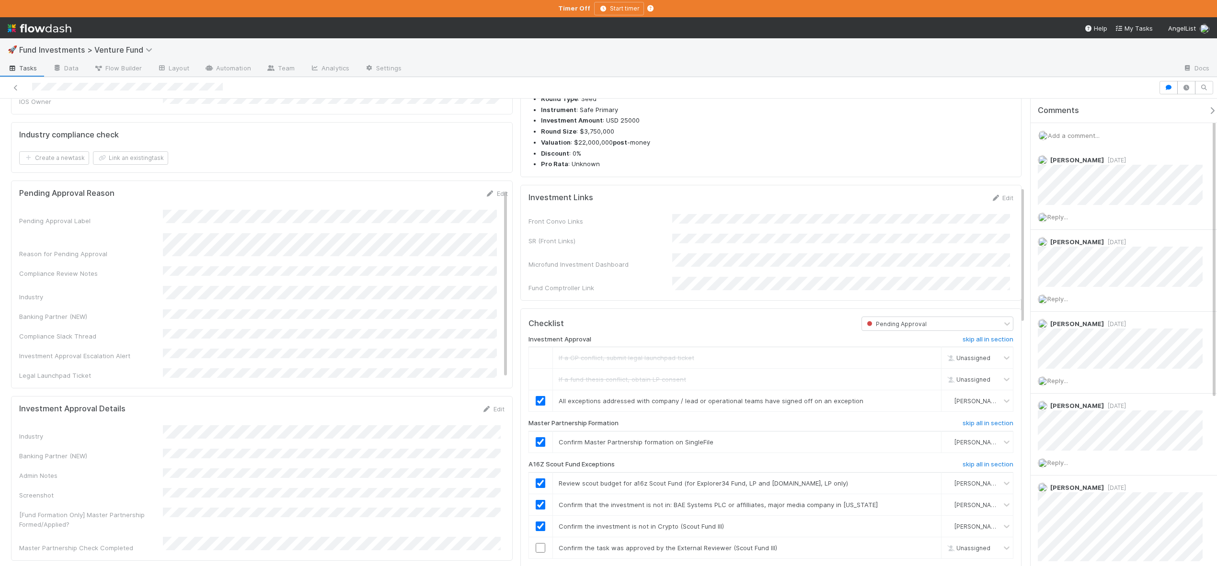
click at [1058, 139] on div "Add a comment..." at bounding box center [1128, 135] width 194 height 25
click at [1060, 139] on span "Add a comment..." at bounding box center [1074, 136] width 52 height 8
click at [1065, 285] on button "Add Comment" at bounding box center [1074, 283] width 56 height 16
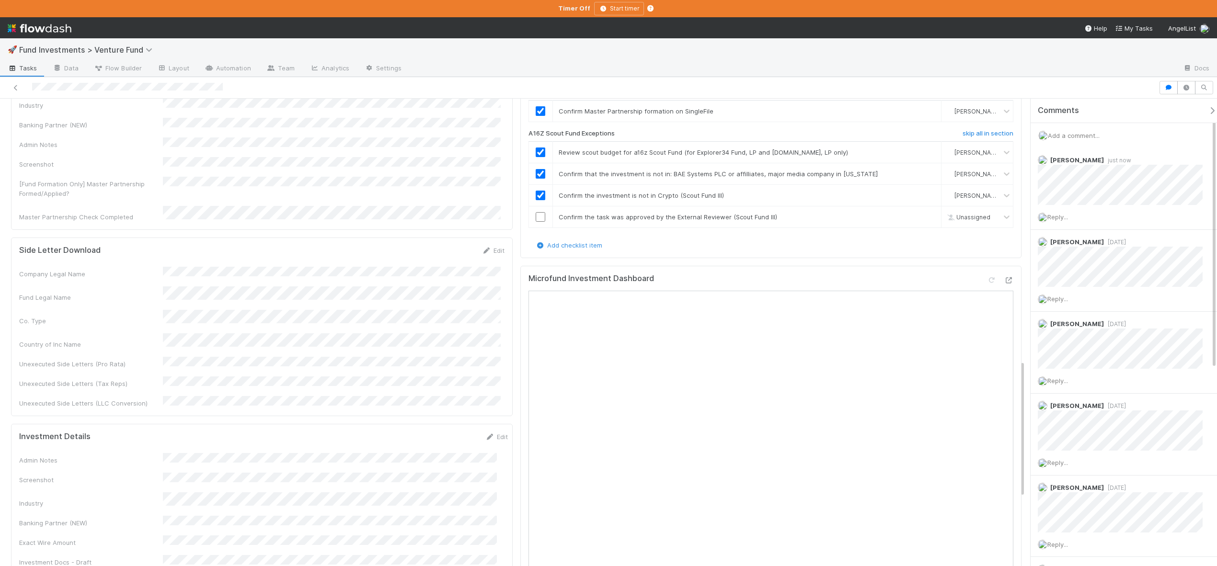
scroll to position [578, 0]
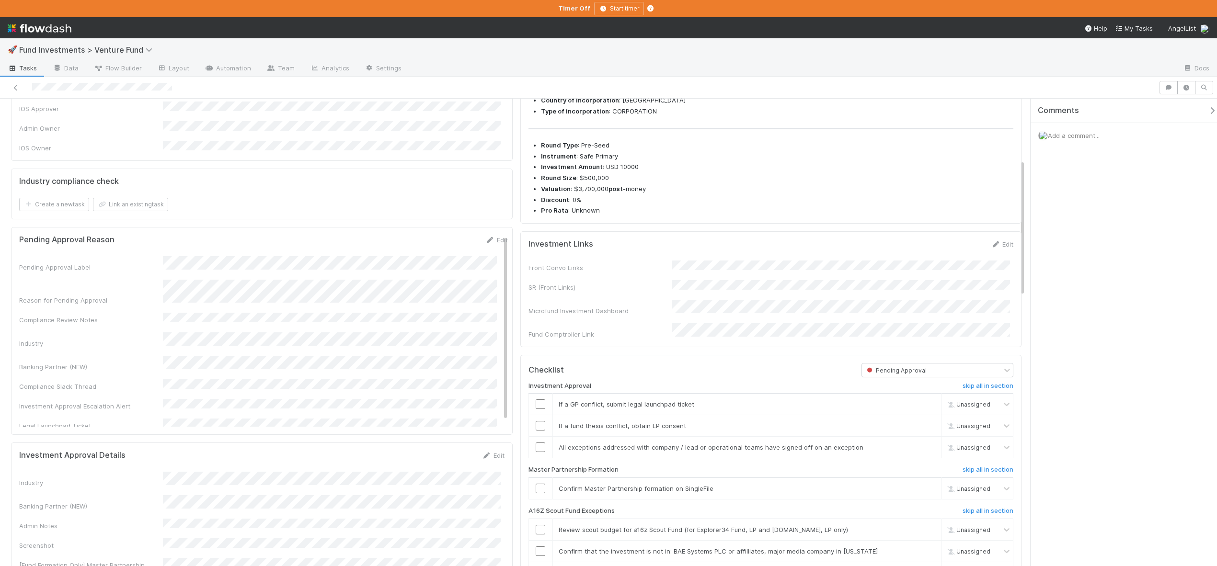
scroll to position [394, 0]
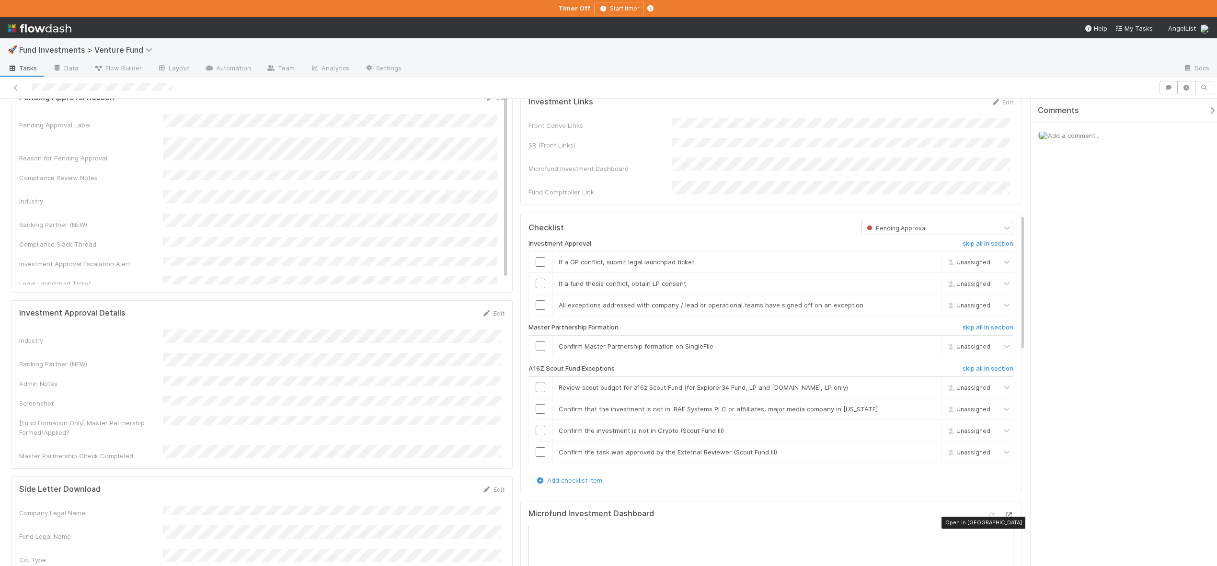
click at [1004, 519] on icon at bounding box center [1009, 516] width 10 height 6
click at [923, 266] on link "skip" at bounding box center [929, 262] width 12 height 8
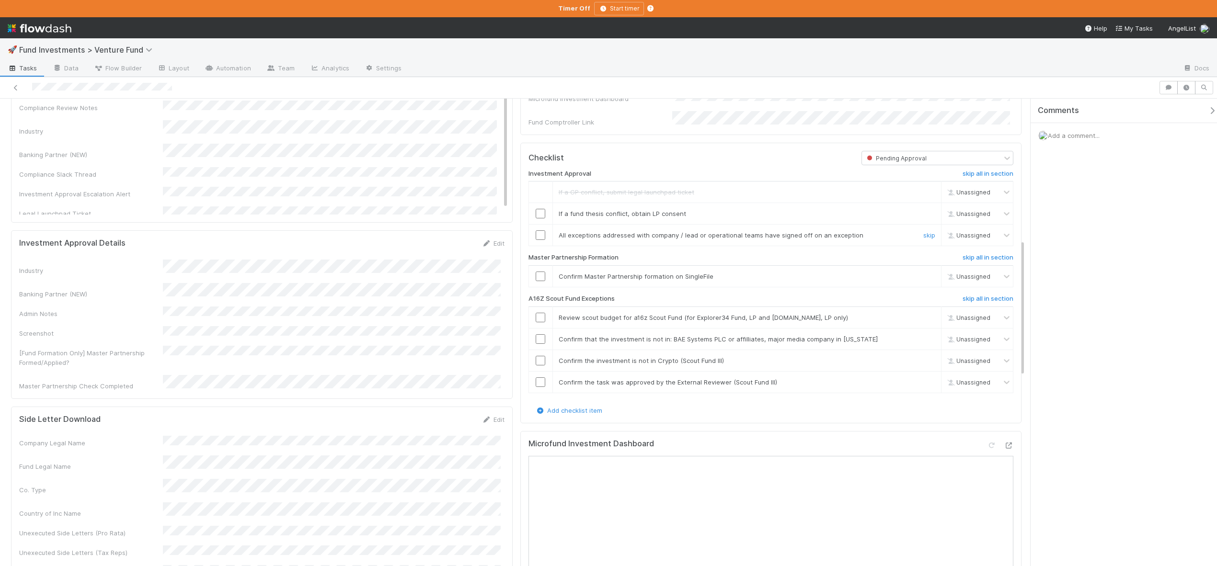
scroll to position [481, 0]
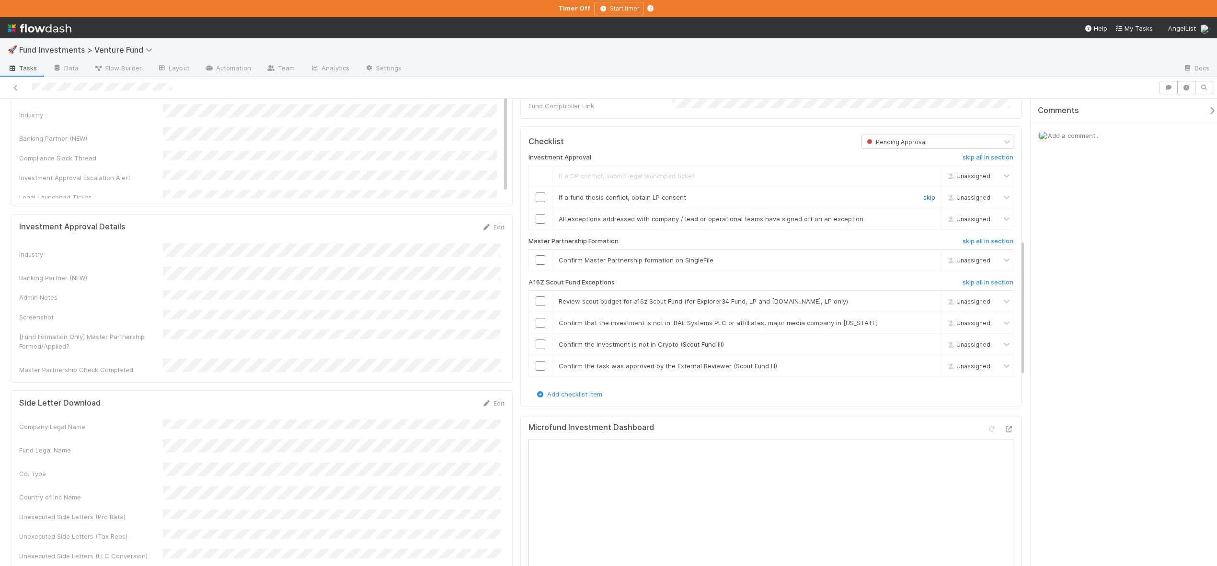
click at [923, 201] on link "skip" at bounding box center [929, 198] width 12 height 8
click at [536, 224] on input "checkbox" at bounding box center [541, 219] width 10 height 10
click at [541, 265] on input "checkbox" at bounding box center [541, 260] width 10 height 10
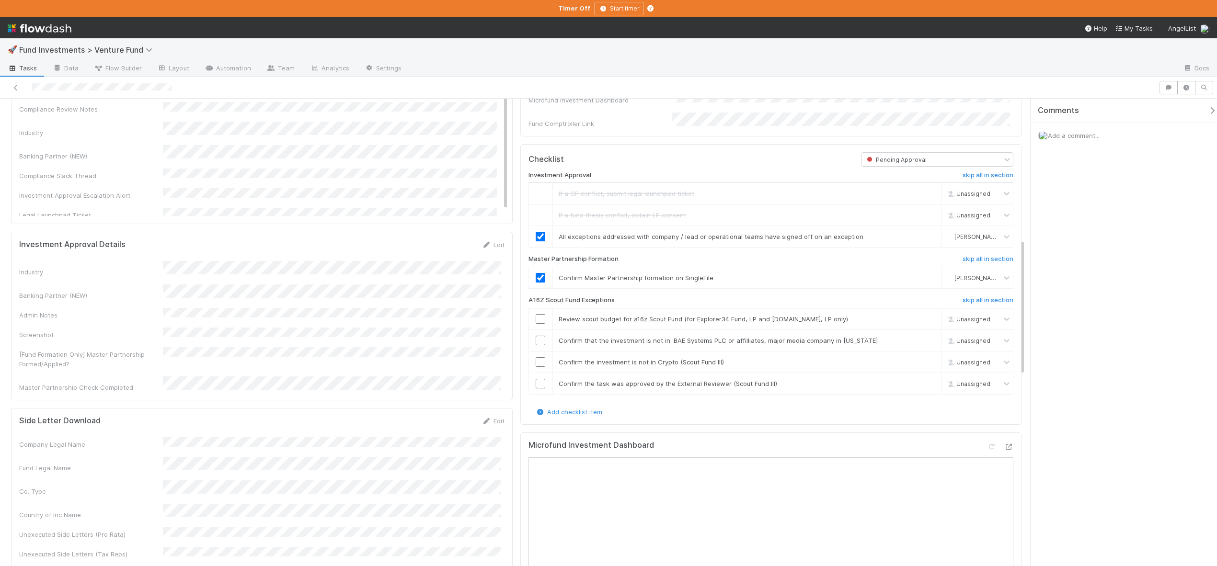
scroll to position [462, 0]
click at [536, 325] on input "checkbox" at bounding box center [541, 320] width 10 height 10
click at [536, 346] on input "checkbox" at bounding box center [541, 342] width 10 height 10
click at [536, 368] on input "checkbox" at bounding box center [541, 363] width 10 height 10
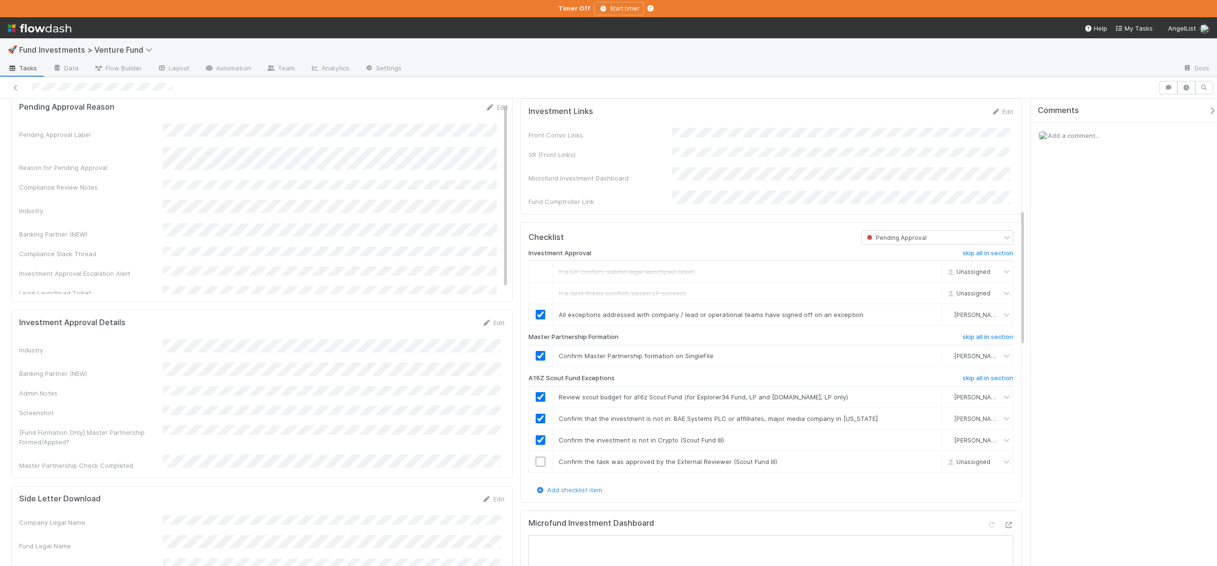
scroll to position [378, 0]
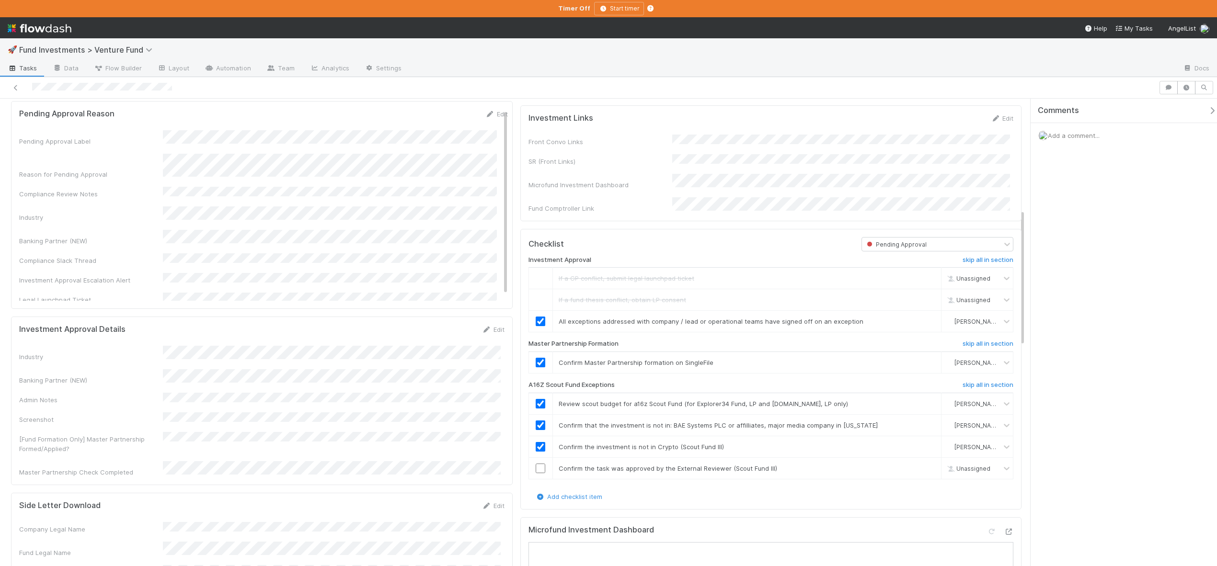
click at [1080, 135] on span "Add a comment..." at bounding box center [1074, 136] width 52 height 8
click at [1065, 288] on button "Add Comment" at bounding box center [1074, 283] width 56 height 16
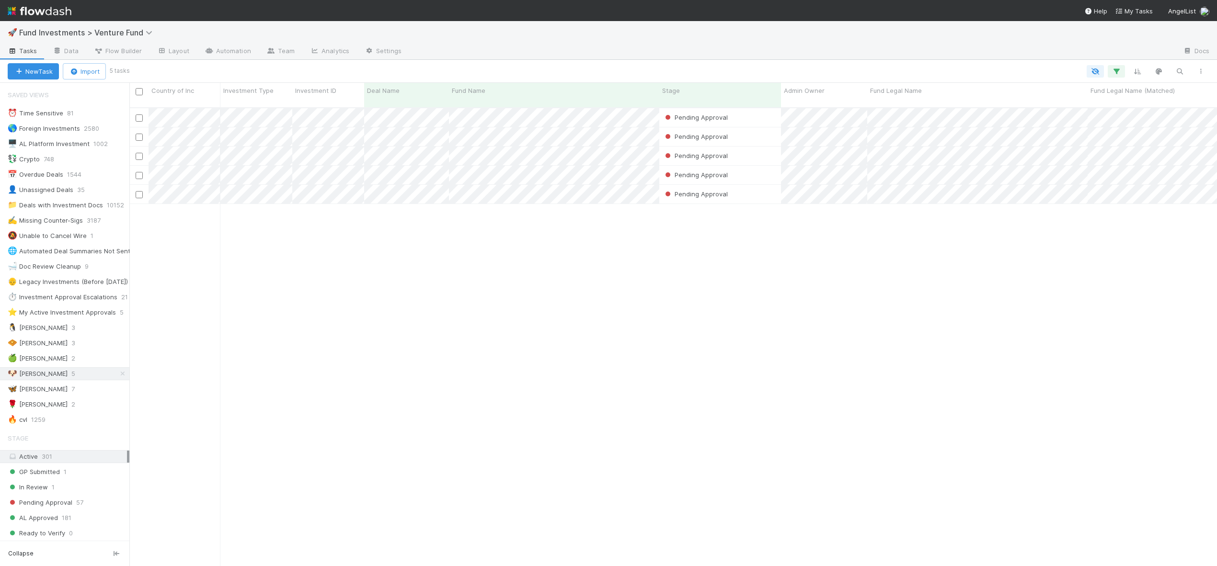
scroll to position [8, 8]
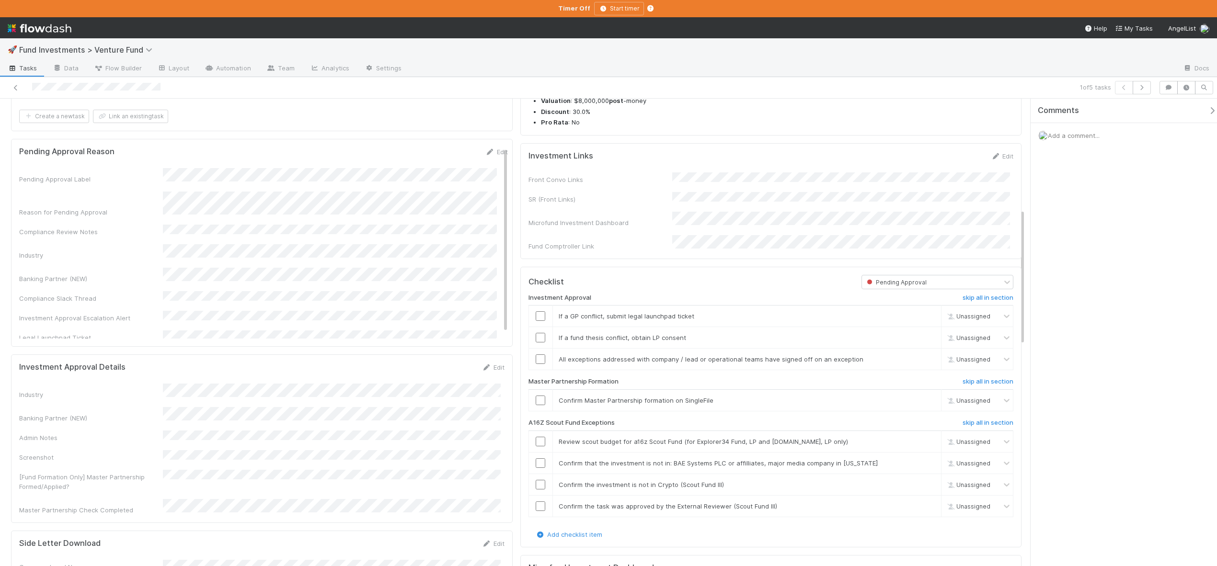
scroll to position [468, 0]
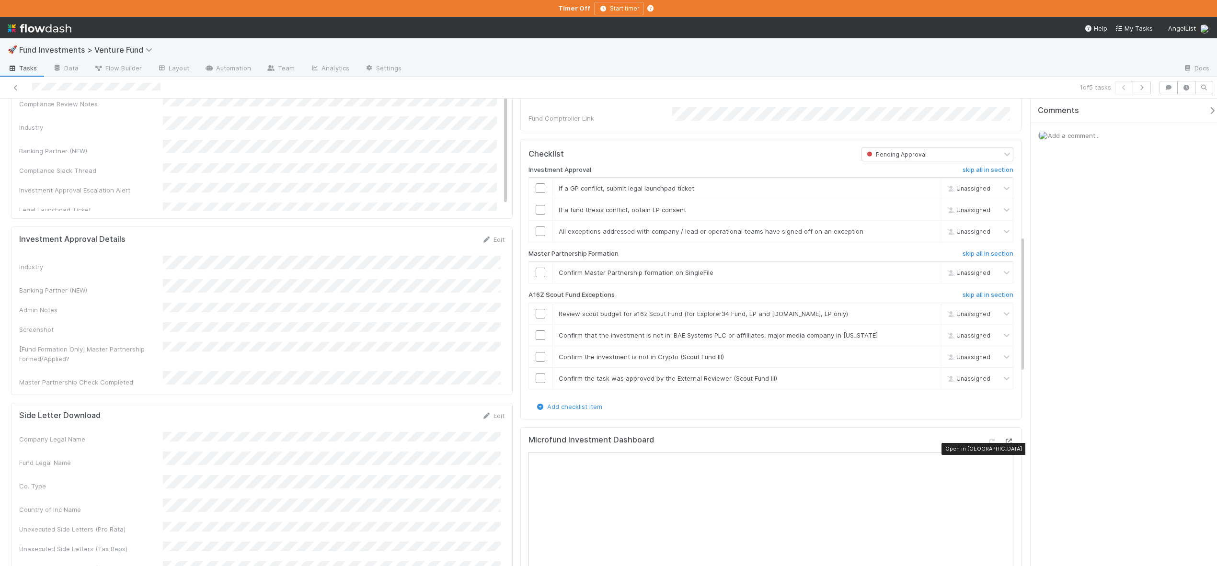
click at [1004, 445] on icon at bounding box center [1009, 442] width 10 height 6
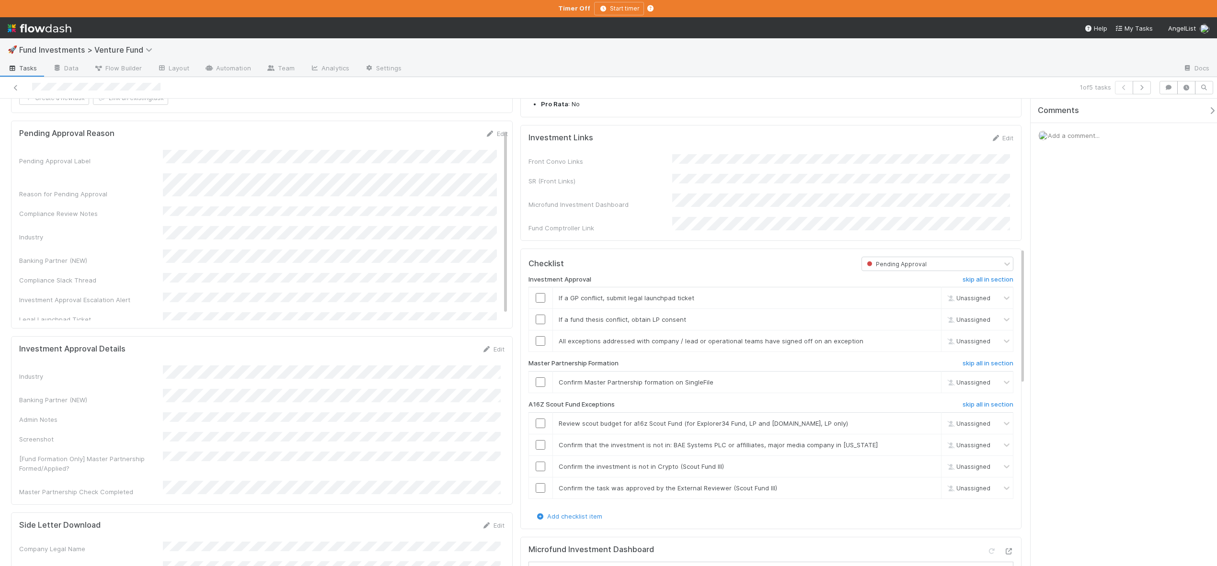
scroll to position [322, 0]
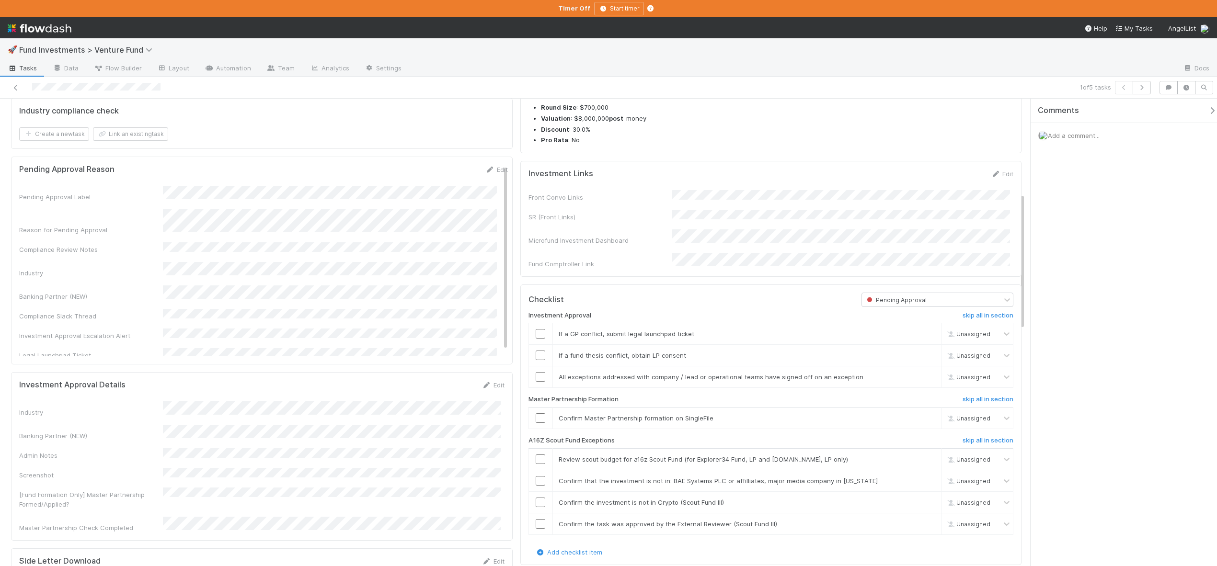
click at [1069, 138] on span "Add a comment..." at bounding box center [1074, 136] width 52 height 8
click at [1081, 286] on button "Add Comment" at bounding box center [1074, 283] width 56 height 16
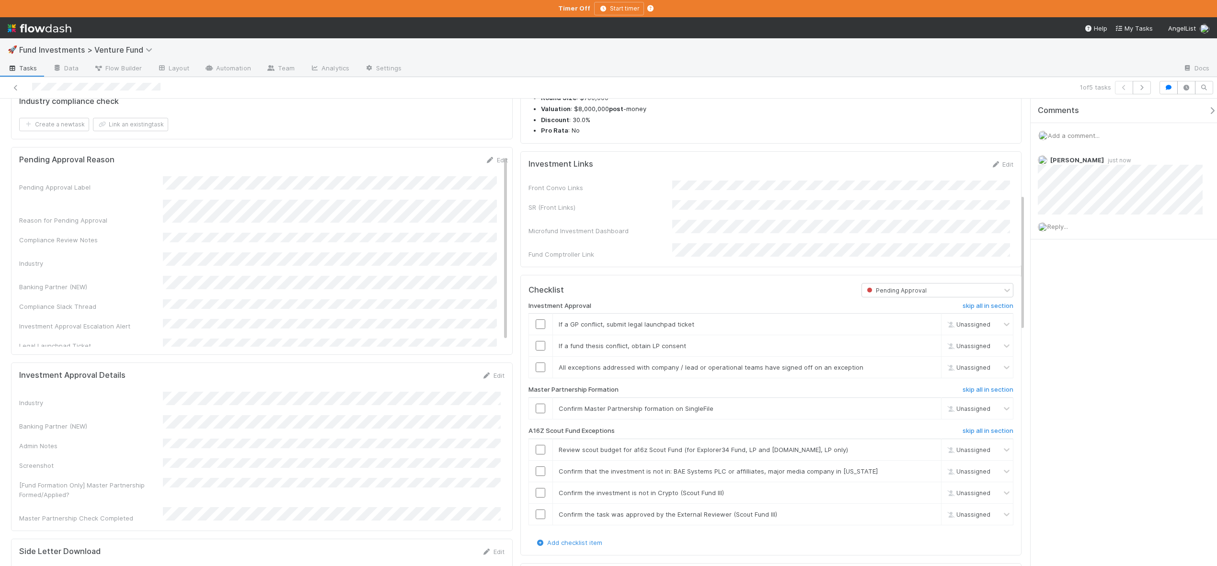
scroll to position [332, 0]
click at [536, 329] on input "checkbox" at bounding box center [541, 324] width 10 height 10
click at [923, 349] on link "skip" at bounding box center [929, 346] width 12 height 8
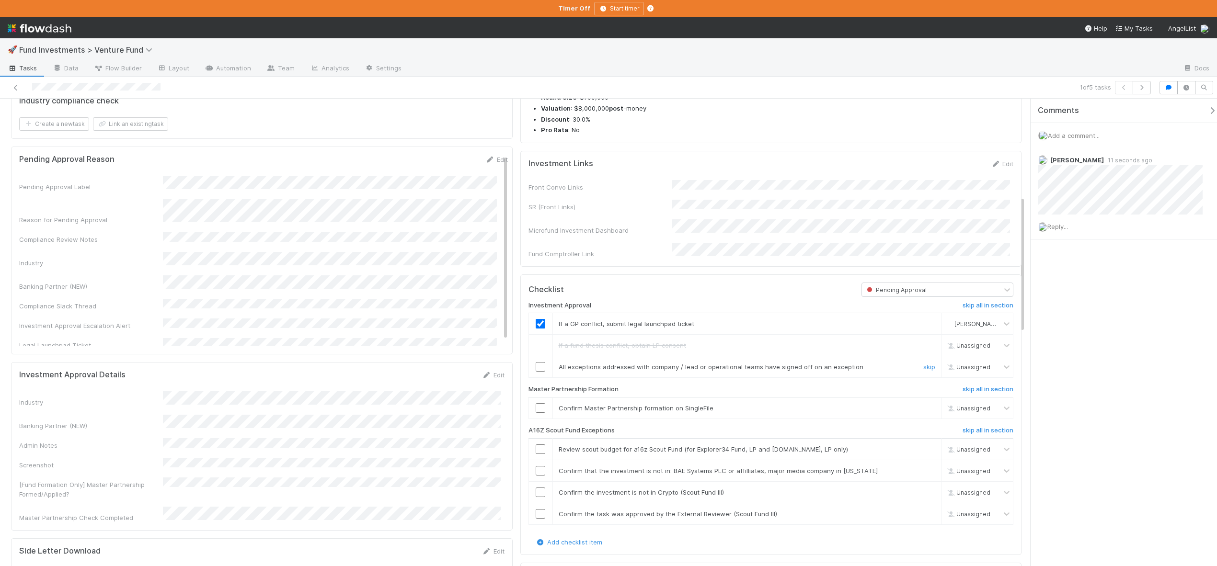
click at [536, 372] on input "checkbox" at bounding box center [541, 367] width 10 height 10
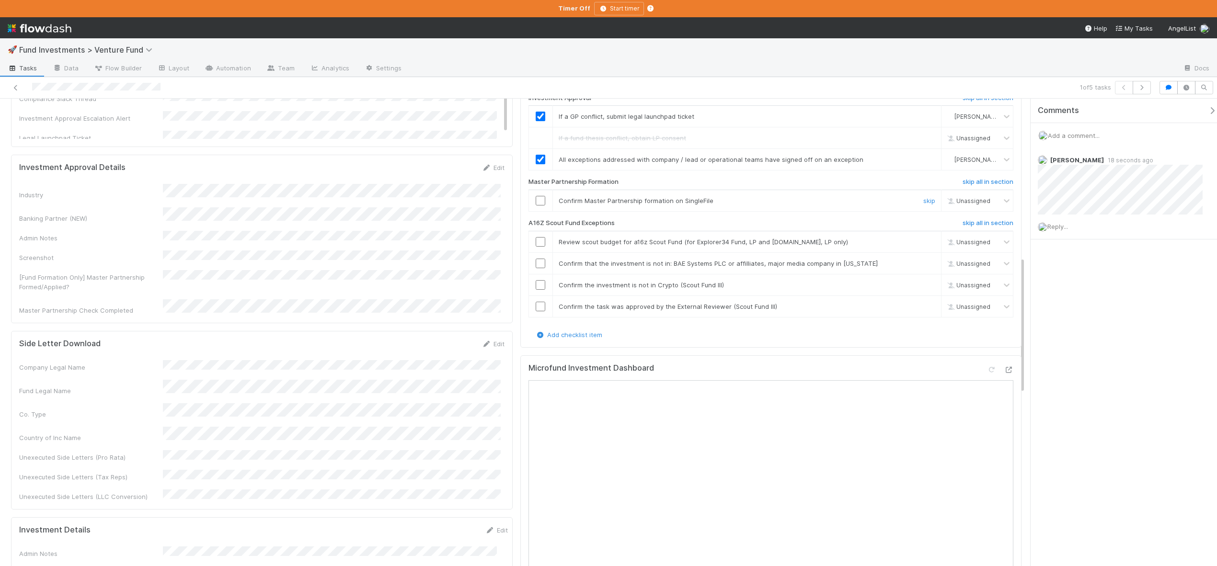
click at [536, 206] on input "checkbox" at bounding box center [541, 201] width 10 height 10
click at [962, 227] on h6 "skip all in section" at bounding box center [987, 223] width 51 height 8
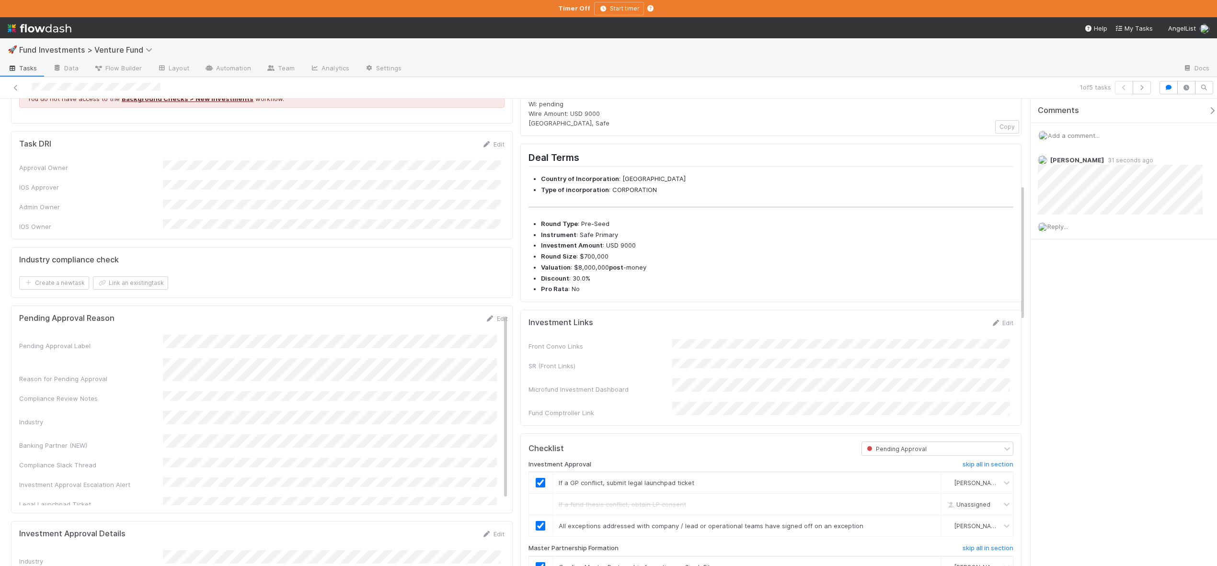
scroll to position [0, 0]
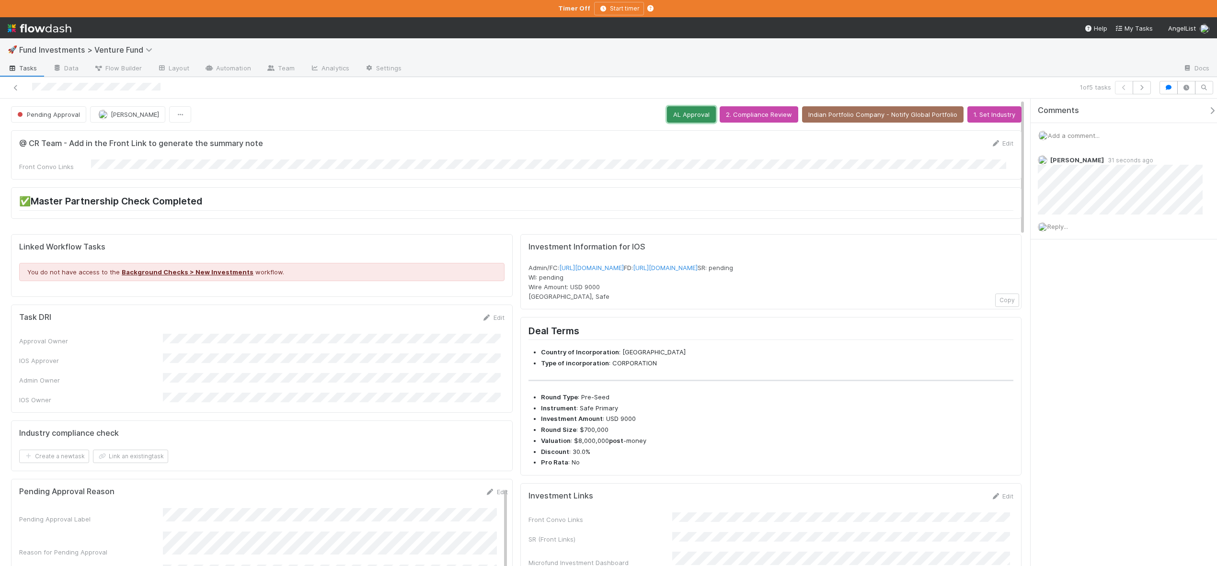
click at [680, 113] on button "AL Approval" at bounding box center [691, 114] width 49 height 16
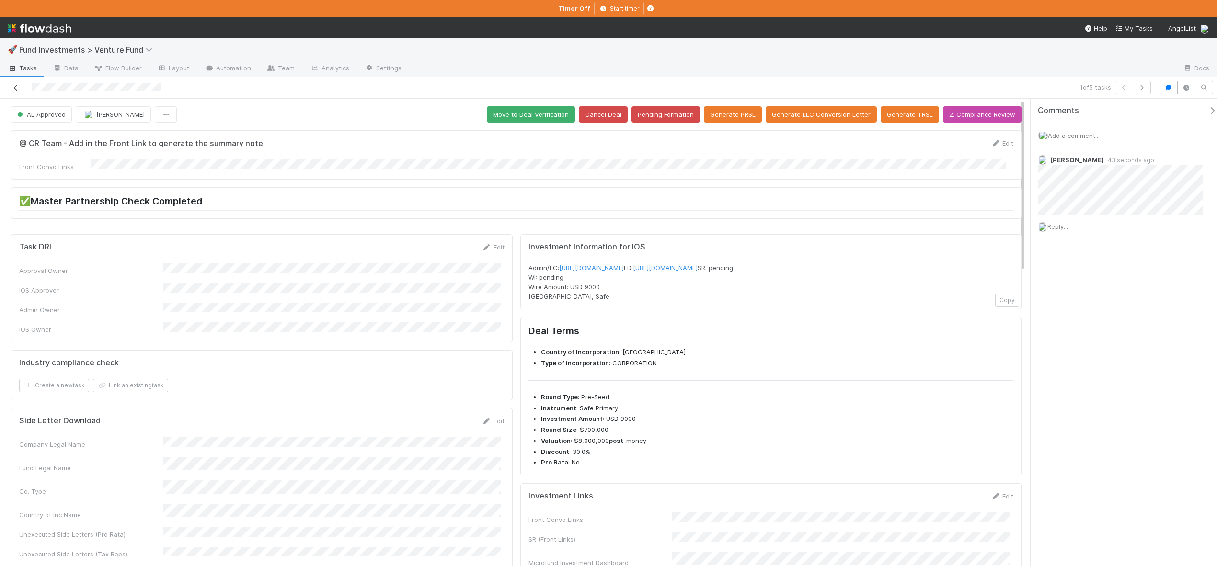
click at [12, 83] on link at bounding box center [16, 88] width 10 height 10
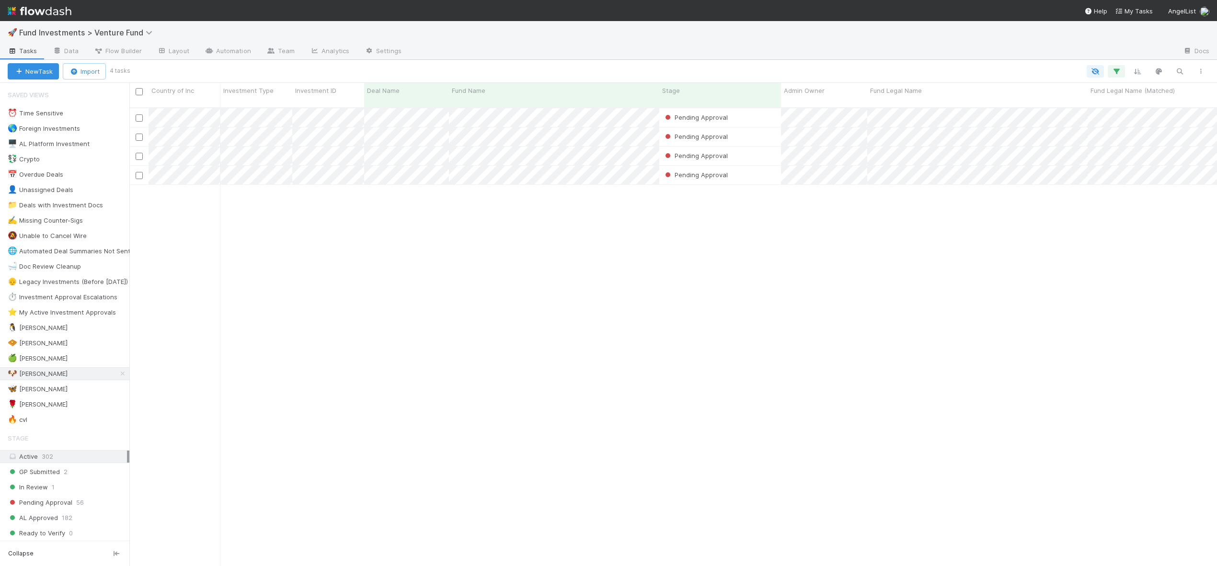
scroll to position [459, 1080]
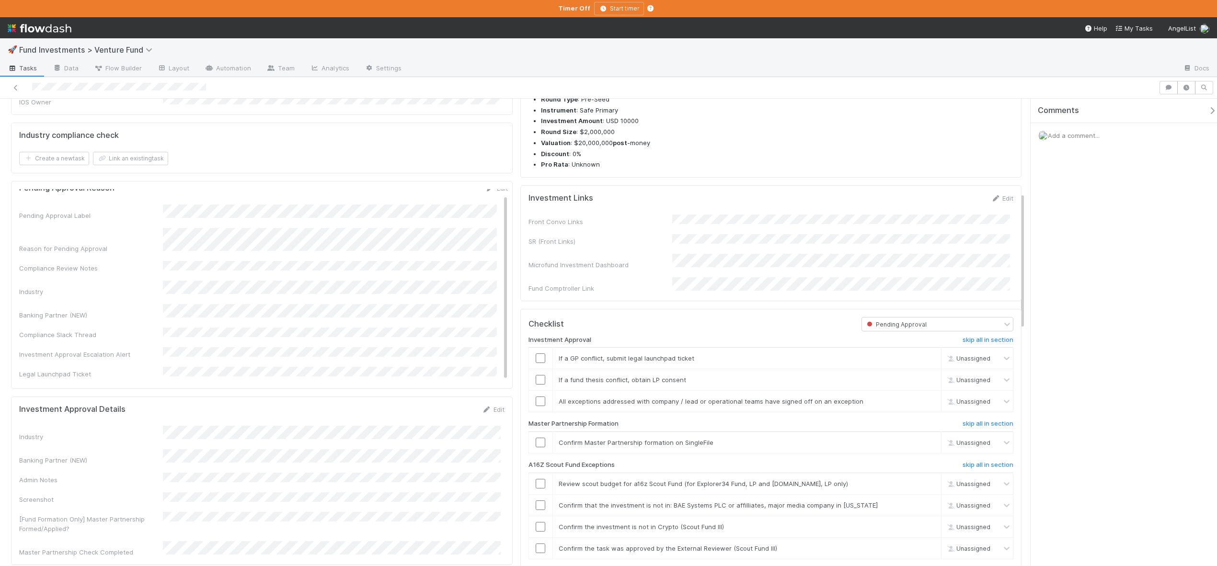
scroll to position [511, 0]
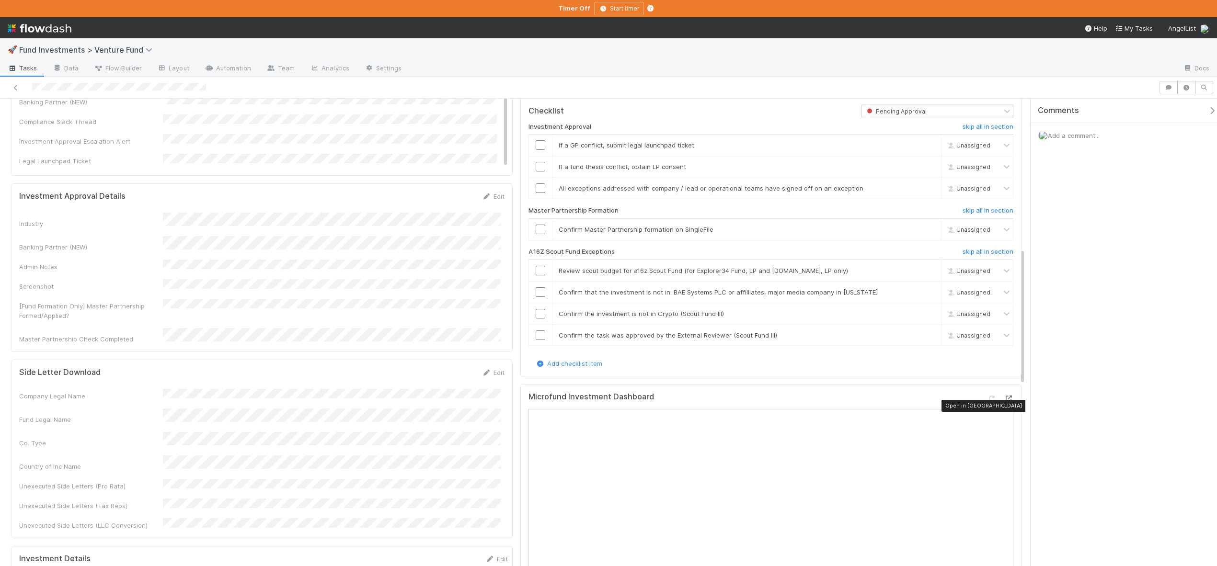
click at [1004, 402] on icon at bounding box center [1009, 399] width 10 height 6
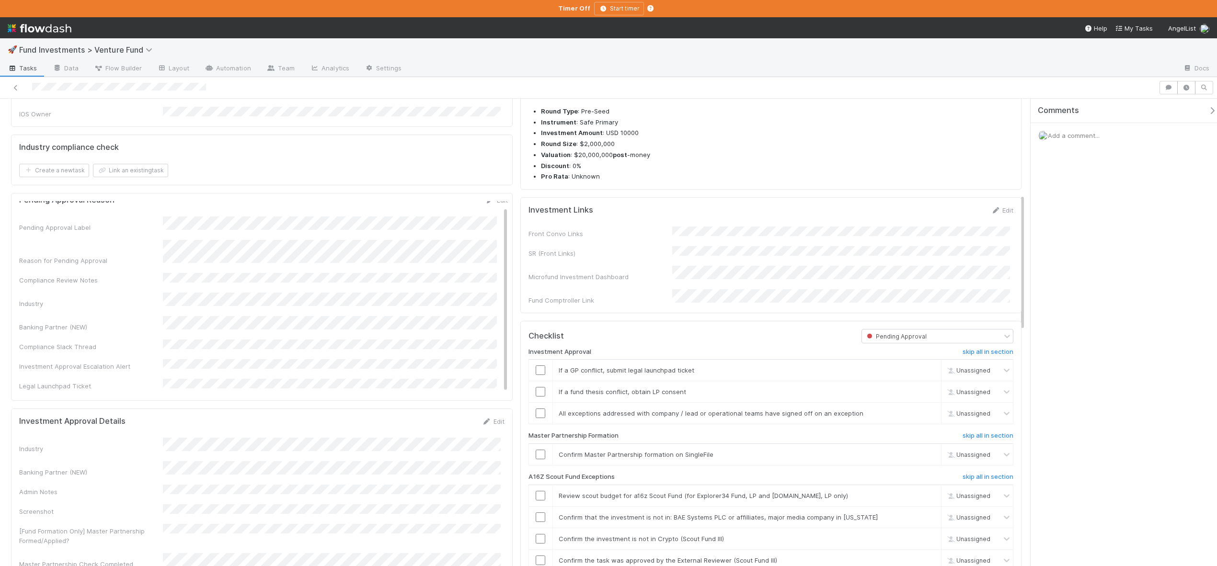
scroll to position [397, 0]
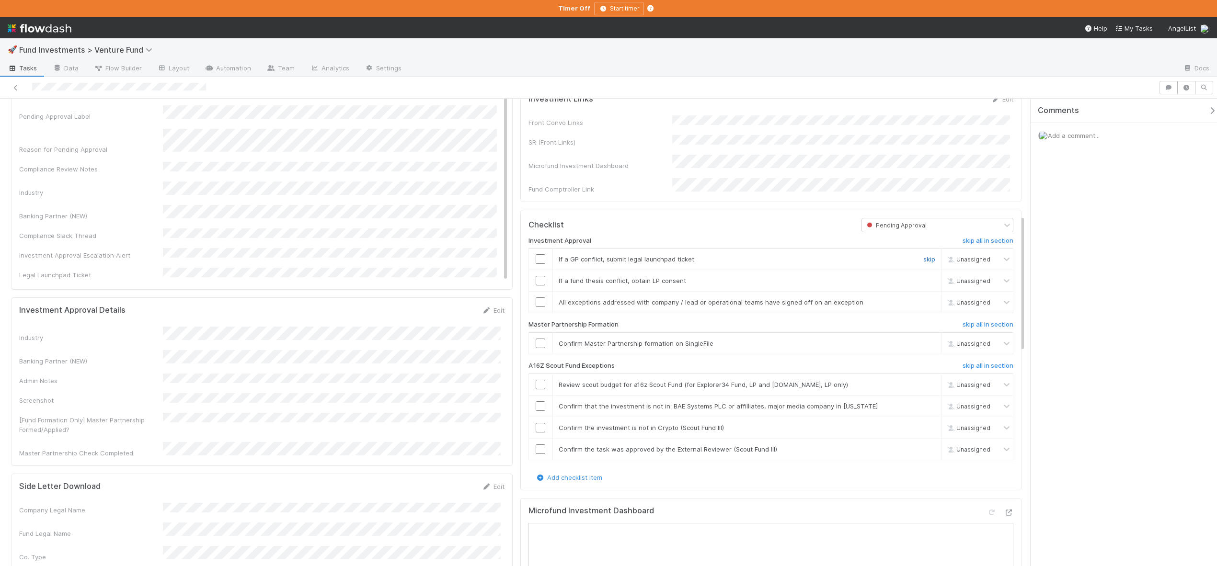
click at [924, 263] on link "skip" at bounding box center [929, 259] width 12 height 8
click at [924, 285] on link "skip" at bounding box center [929, 281] width 12 height 8
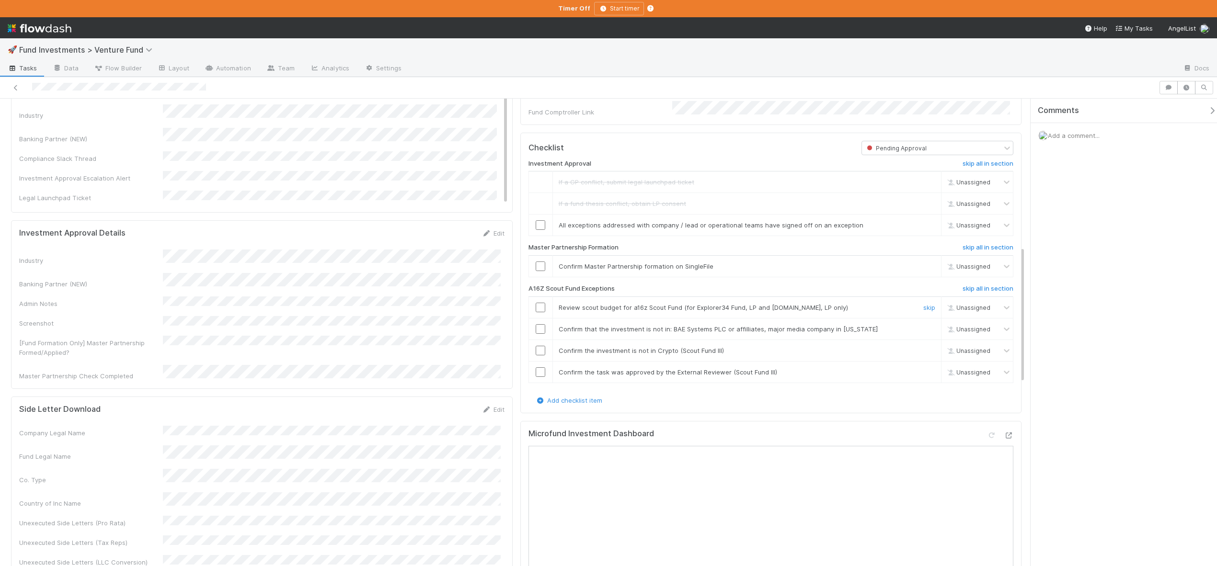
scroll to position [455, 0]
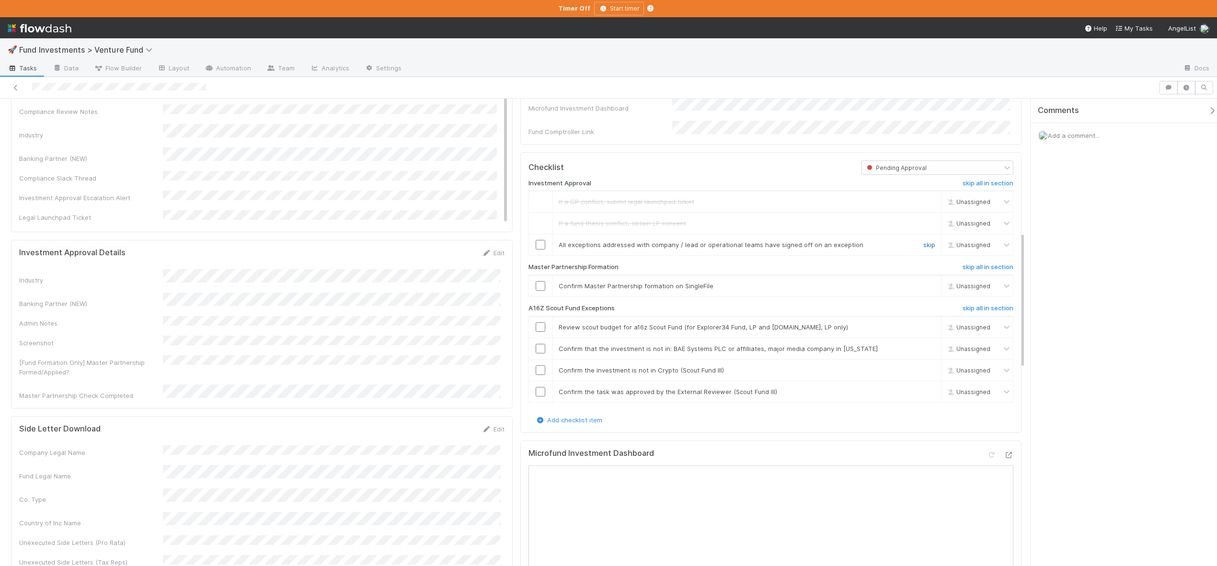
click at [923, 248] on link "skip" at bounding box center [929, 245] width 12 height 8
click at [923, 249] on link "skip" at bounding box center [929, 245] width 12 height 8
click at [536, 291] on input "checkbox" at bounding box center [541, 286] width 10 height 10
click at [536, 330] on input "checkbox" at bounding box center [541, 327] width 10 height 10
click at [540, 354] on input "checkbox" at bounding box center [541, 349] width 10 height 10
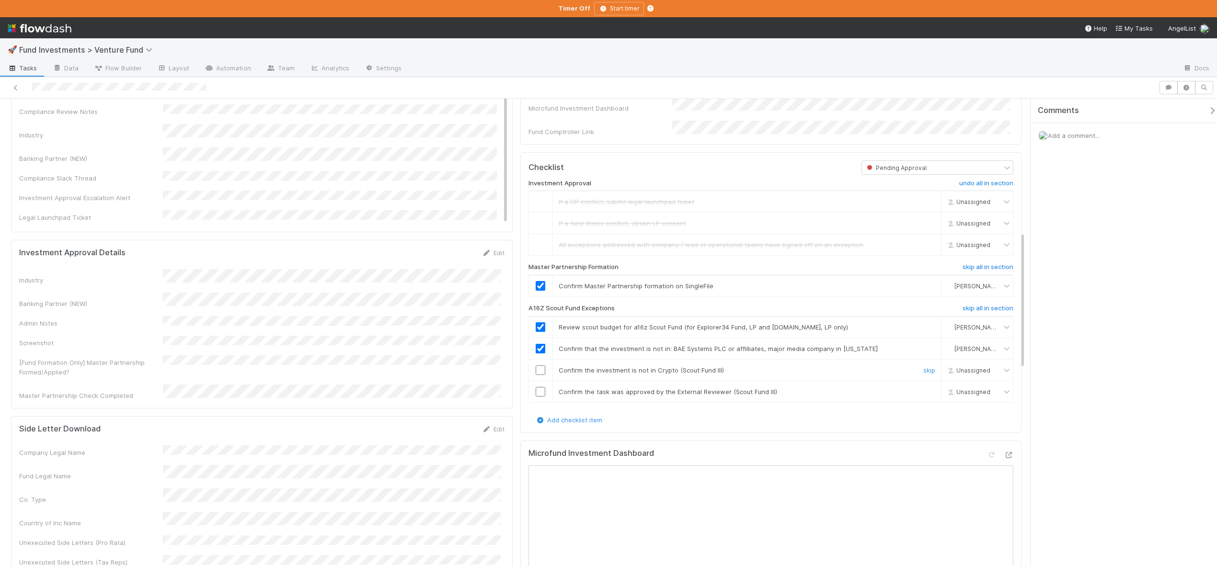
click at [537, 374] on input "checkbox" at bounding box center [541, 371] width 10 height 10
click at [539, 375] on input "checkbox" at bounding box center [541, 371] width 10 height 10
click at [1068, 130] on div "Add a comment..." at bounding box center [1128, 135] width 194 height 25
click at [1068, 133] on span "Add a comment..." at bounding box center [1074, 136] width 52 height 8
click at [1066, 275] on button "Add Comment" at bounding box center [1074, 283] width 56 height 16
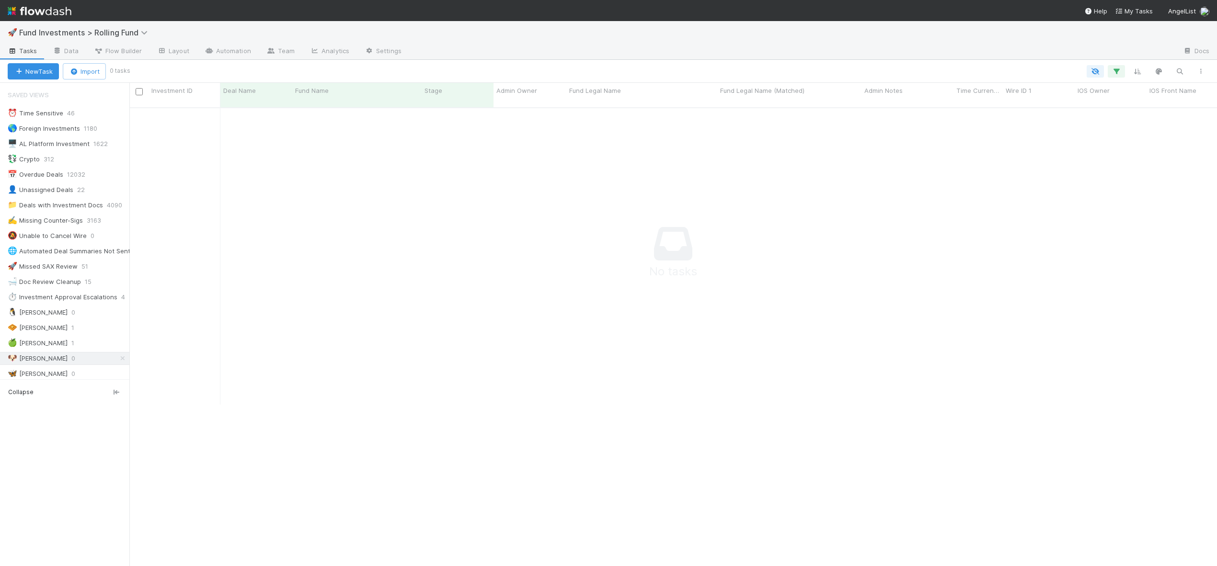
scroll to position [452, 1080]
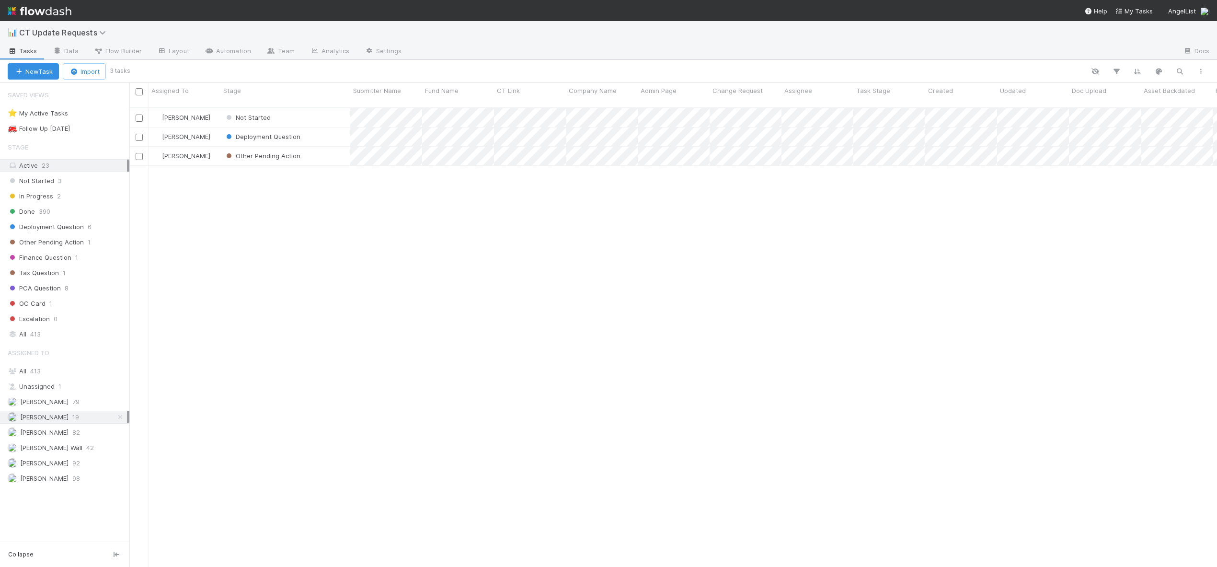
scroll to position [460, 1080]
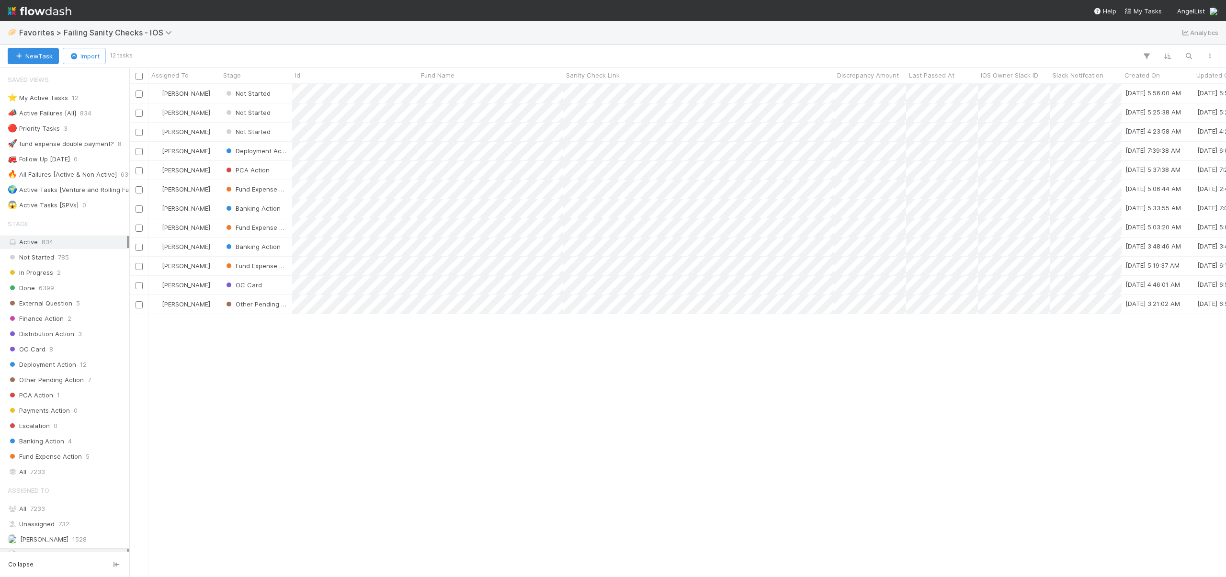
scroll to position [486, 1090]
click at [210, 263] on div "[PERSON_NAME]" at bounding box center [185, 266] width 72 height 19
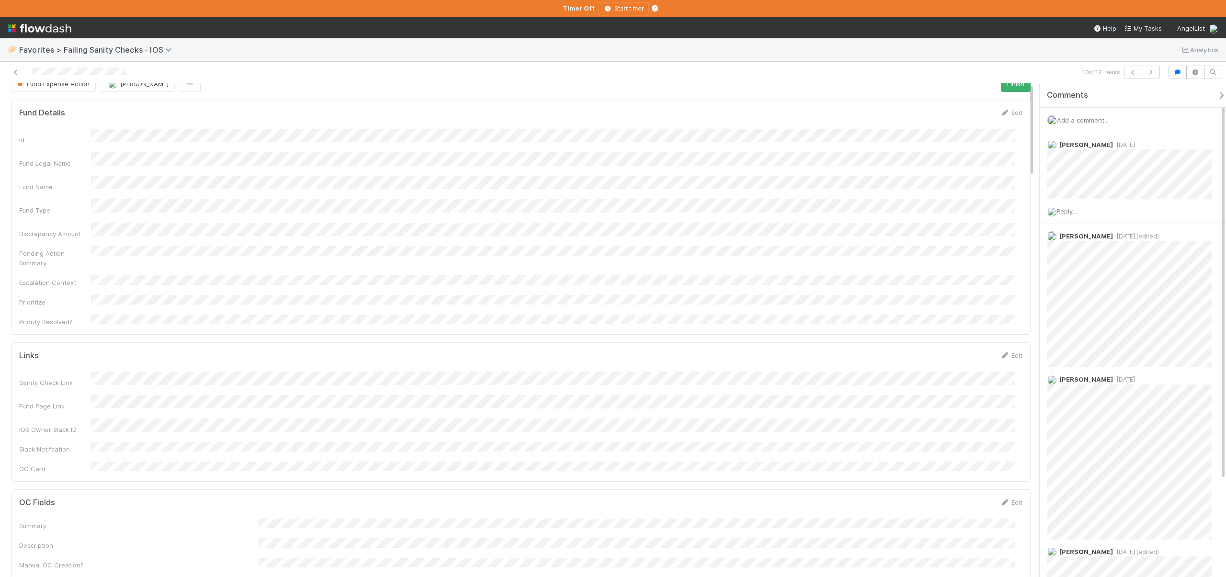
scroll to position [16, 0]
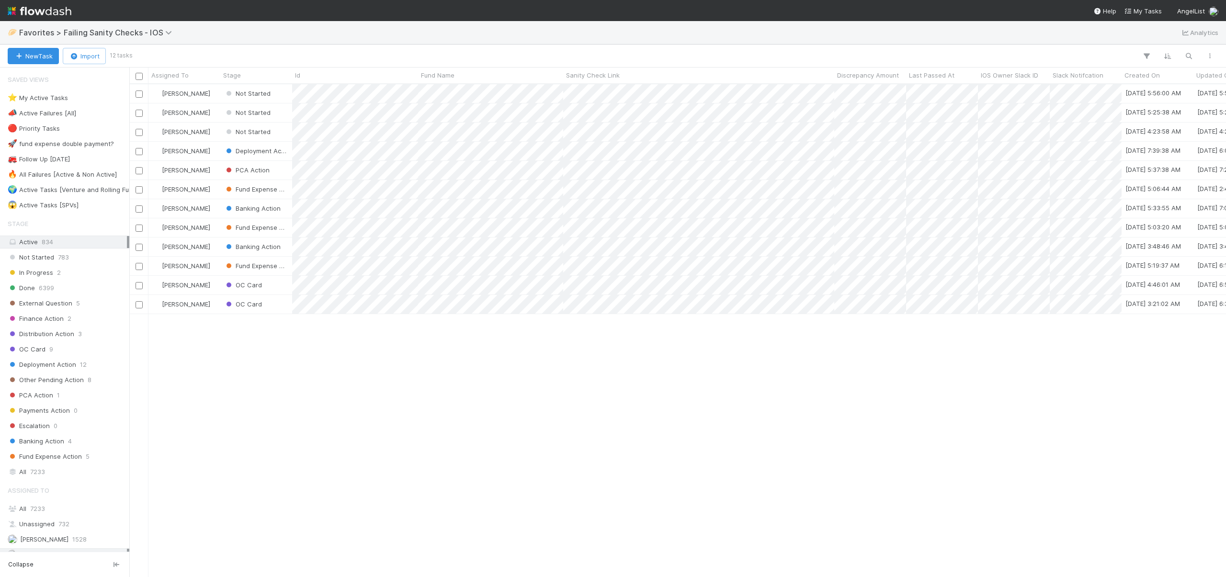
scroll to position [486, 1090]
click at [279, 286] on div "OC Card" at bounding box center [256, 285] width 72 height 19
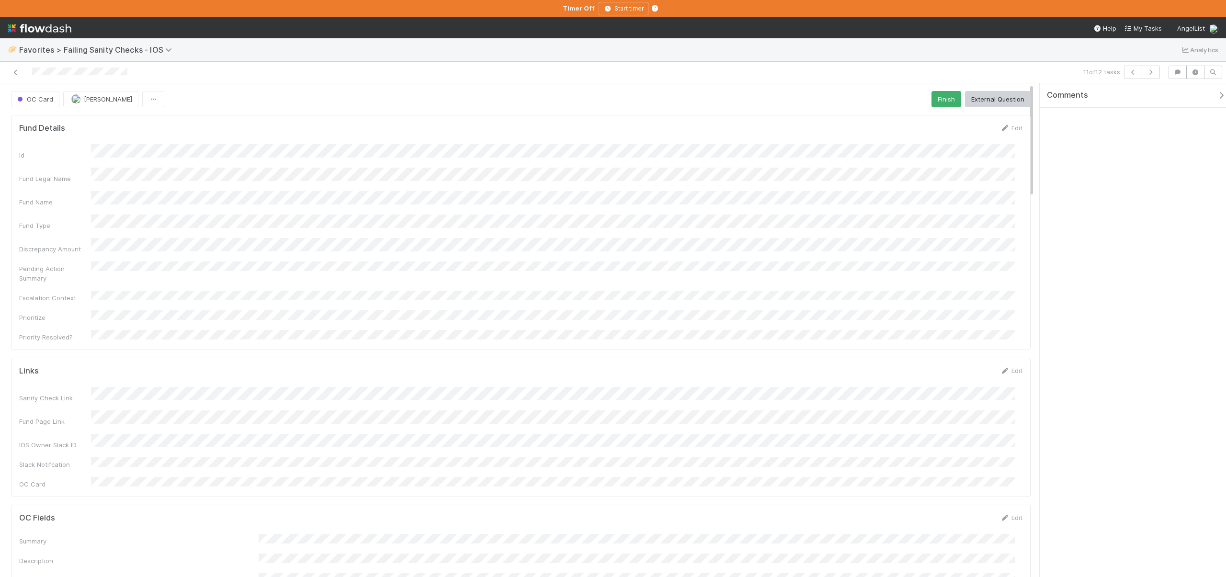
scroll to position [187, 989]
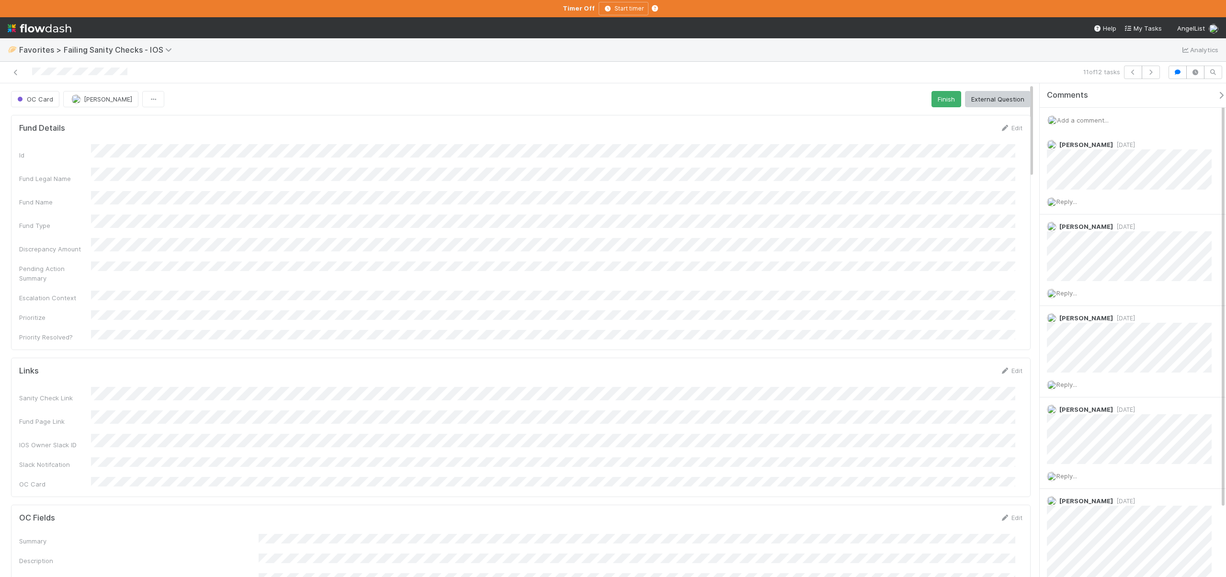
click at [1069, 115] on div "Add a comment..." at bounding box center [1137, 120] width 194 height 25
click at [1070, 117] on span "Add a comment..." at bounding box center [1083, 120] width 52 height 8
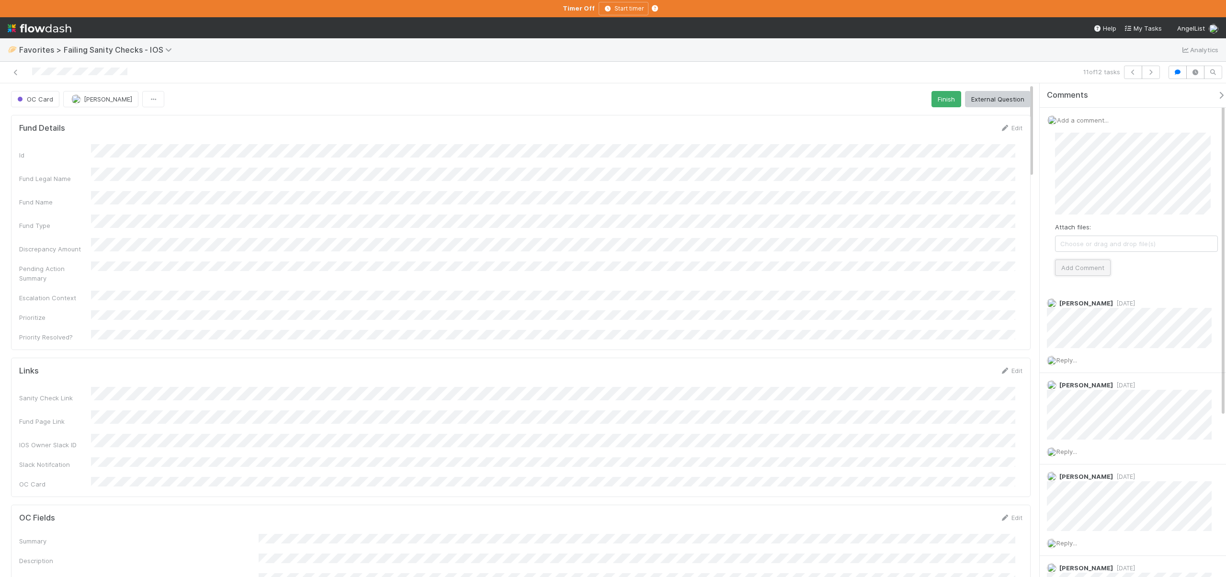
click at [1095, 263] on button "Add Comment" at bounding box center [1083, 268] width 56 height 16
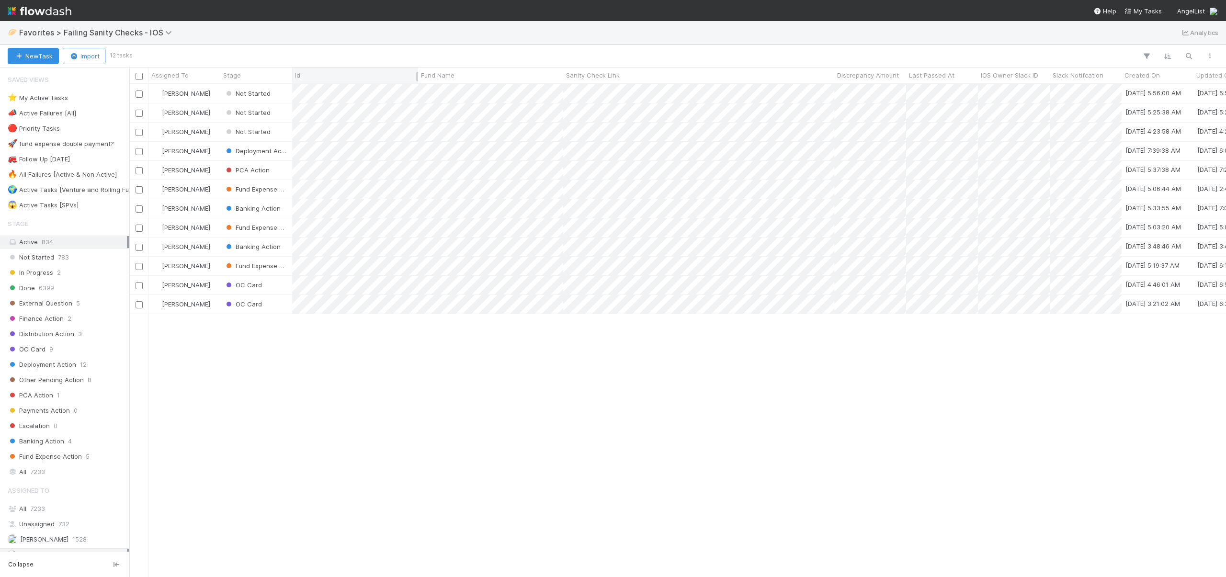
scroll to position [486, 1090]
click at [214, 263] on div "[PERSON_NAME]" at bounding box center [185, 266] width 72 height 19
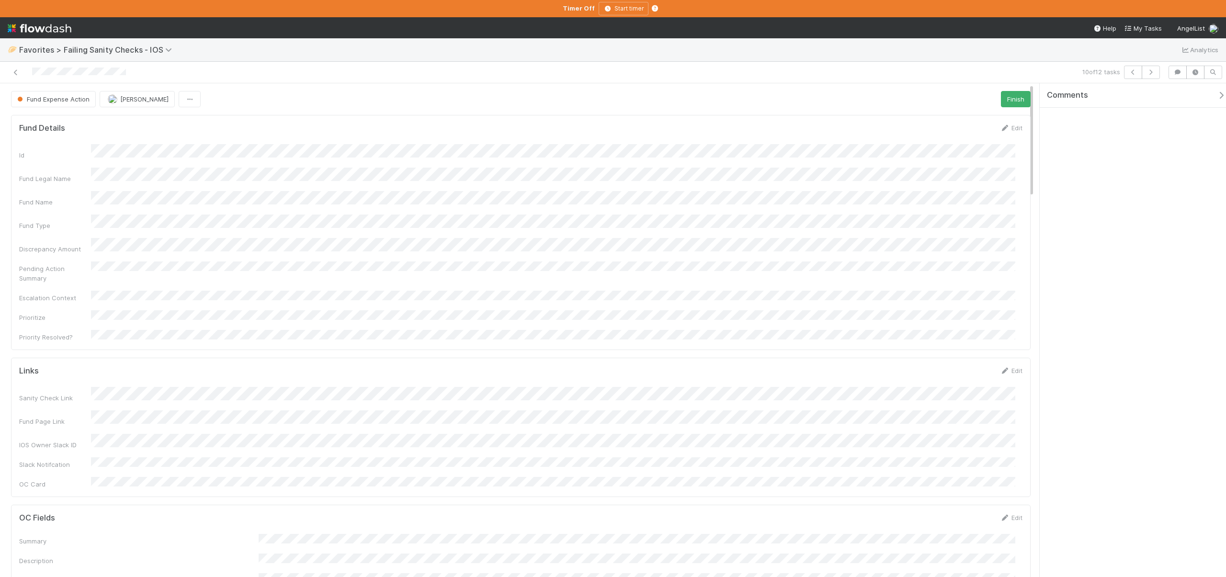
scroll to position [187, 989]
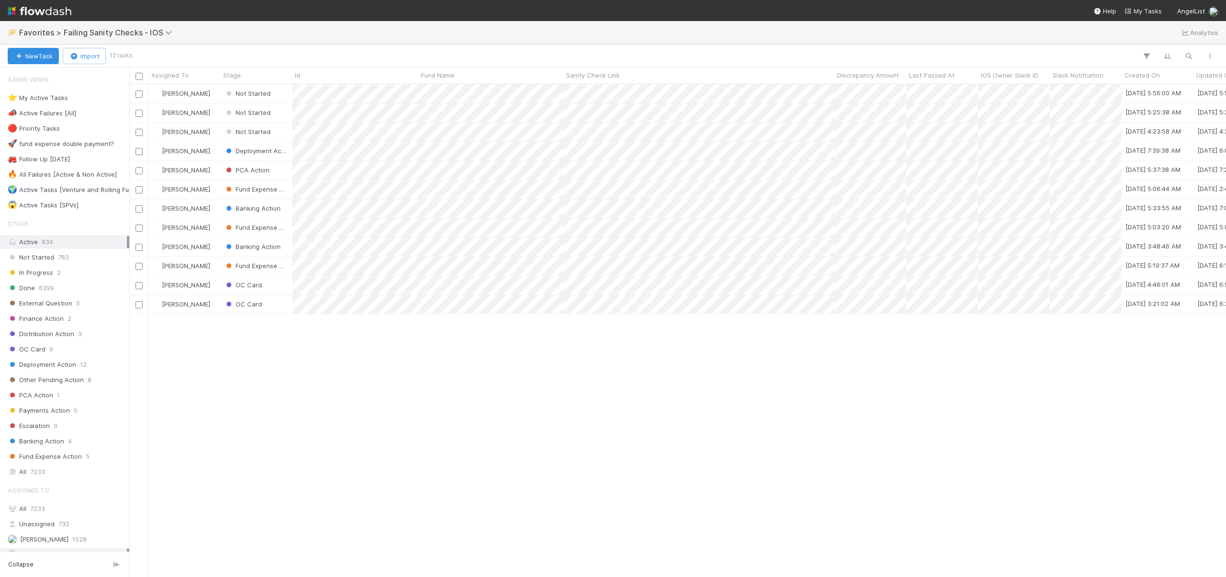
scroll to position [486, 1090]
click at [288, 244] on div "Banking Action" at bounding box center [256, 247] width 72 height 19
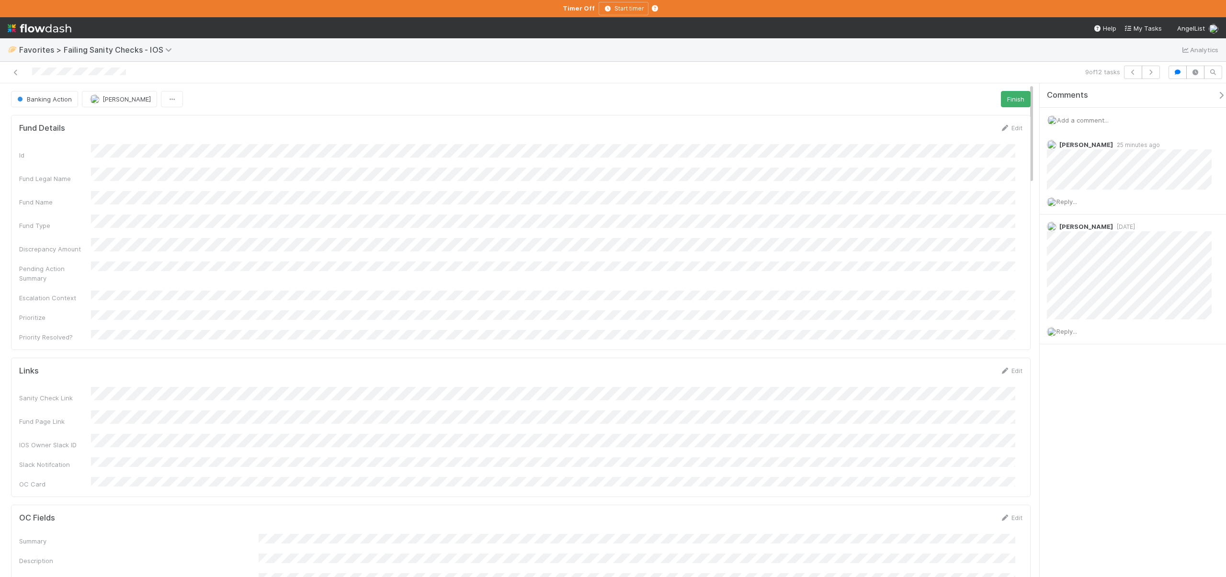
scroll to position [187, 989]
click at [1067, 120] on span "Add a comment..." at bounding box center [1083, 120] width 52 height 8
click at [1089, 271] on button "Add Comment" at bounding box center [1083, 268] width 56 height 16
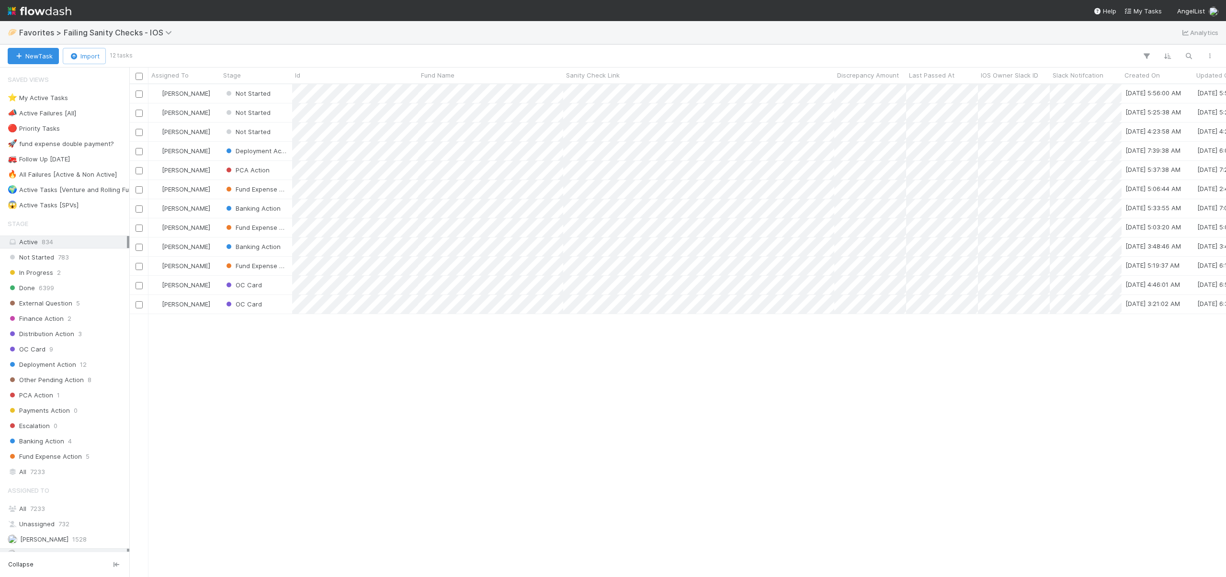
scroll to position [486, 1090]
click at [211, 247] on div "[PERSON_NAME]" at bounding box center [185, 247] width 72 height 19
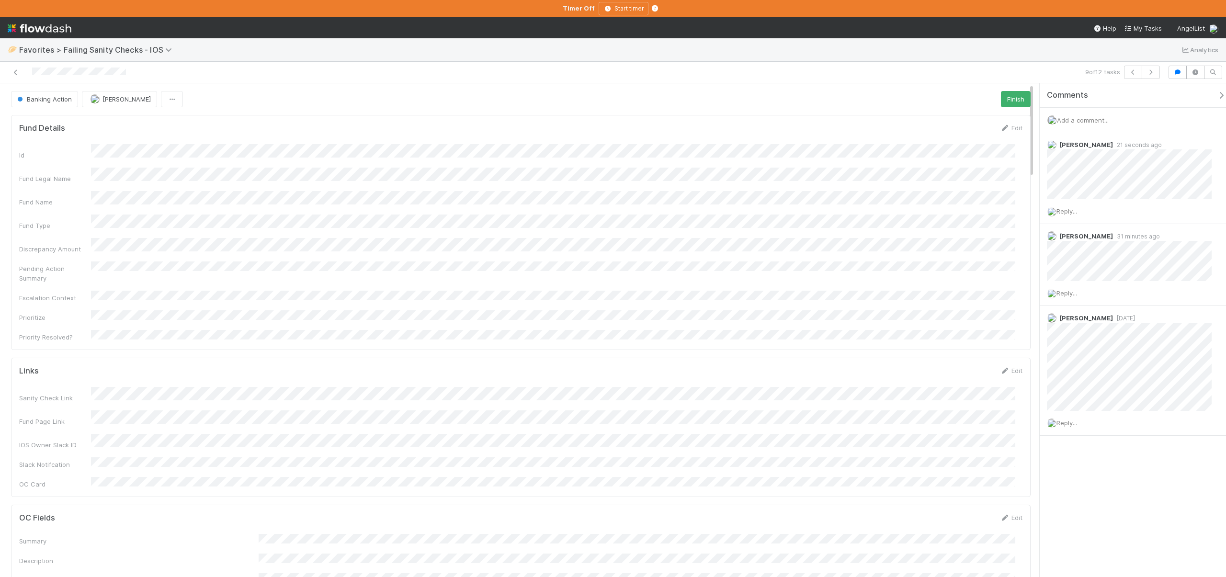
scroll to position [187, 989]
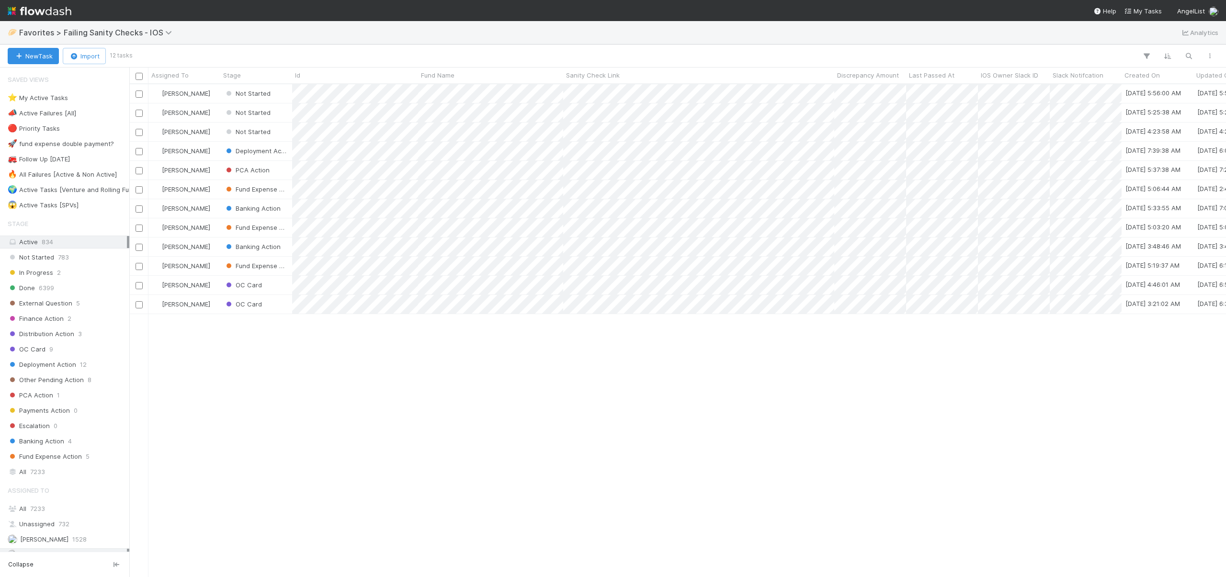
scroll to position [486, 1090]
click at [208, 239] on div "[PERSON_NAME]" at bounding box center [185, 247] width 72 height 19
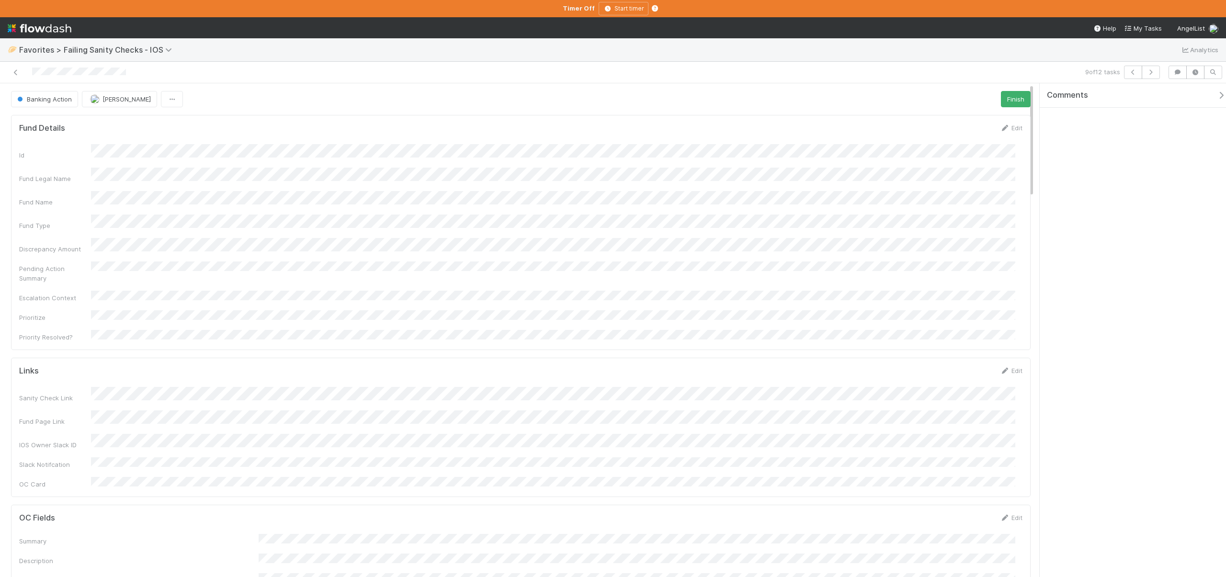
scroll to position [187, 989]
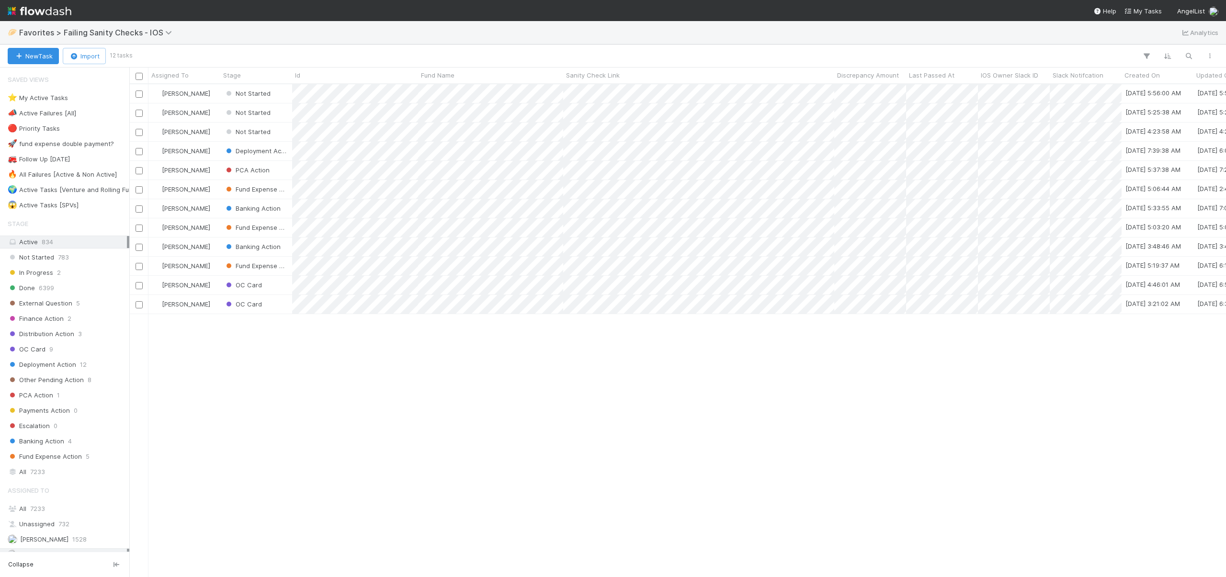
scroll to position [486, 1090]
click at [220, 225] on div "Fund Expense Action" at bounding box center [256, 227] width 72 height 19
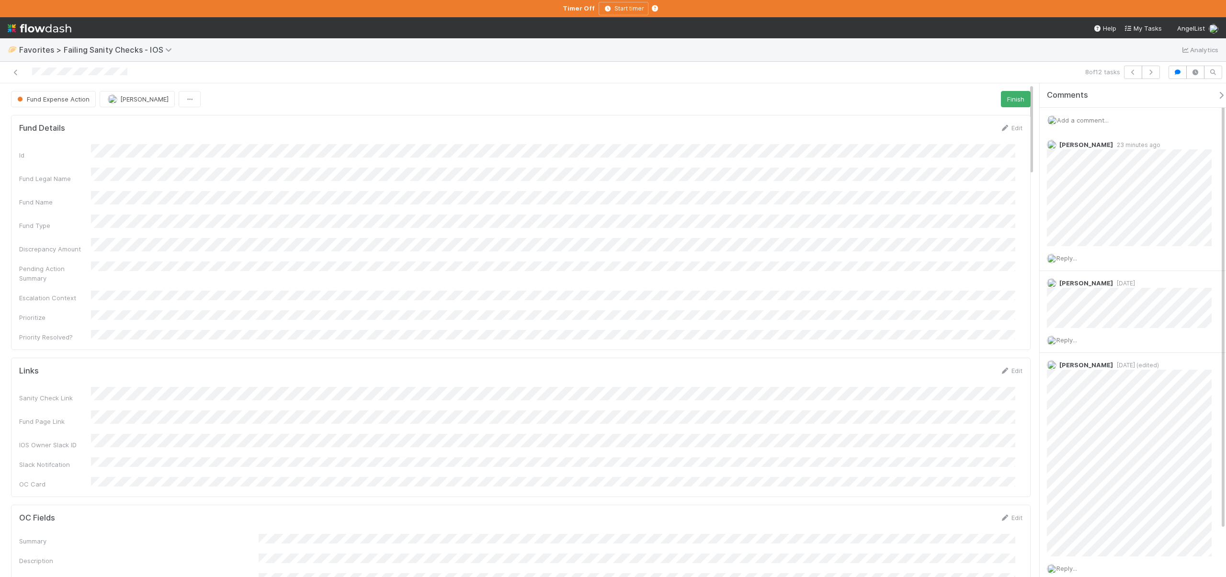
scroll to position [187, 989]
click at [1090, 120] on span "Add a comment..." at bounding box center [1083, 120] width 52 height 8
click at [1091, 117] on span "Add a comment..." at bounding box center [1083, 120] width 52 height 8
click at [1097, 267] on button "Add Comment" at bounding box center [1083, 268] width 56 height 16
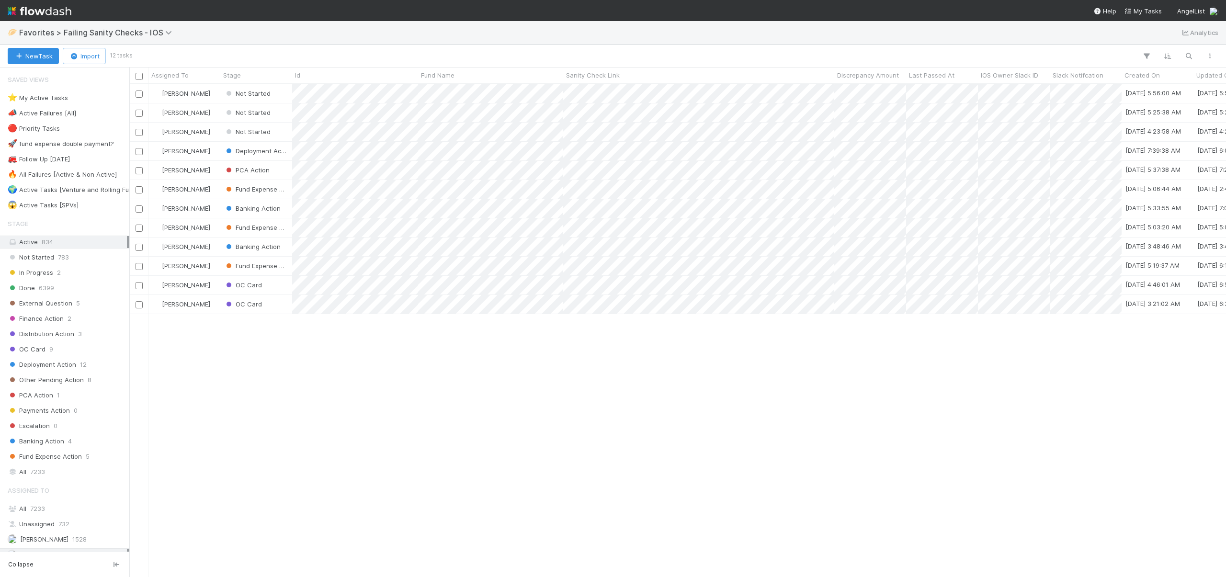
scroll to position [486, 1090]
click at [214, 206] on div "Andre Fredrick" at bounding box center [185, 208] width 72 height 19
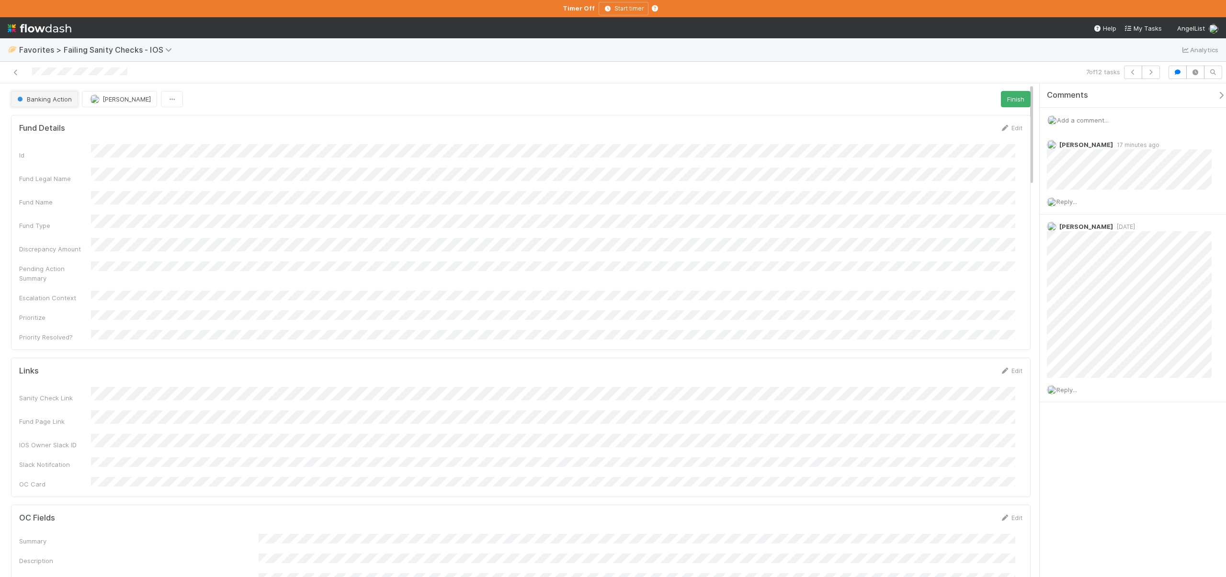
click at [50, 103] on button "Banking Action" at bounding box center [44, 99] width 67 height 16
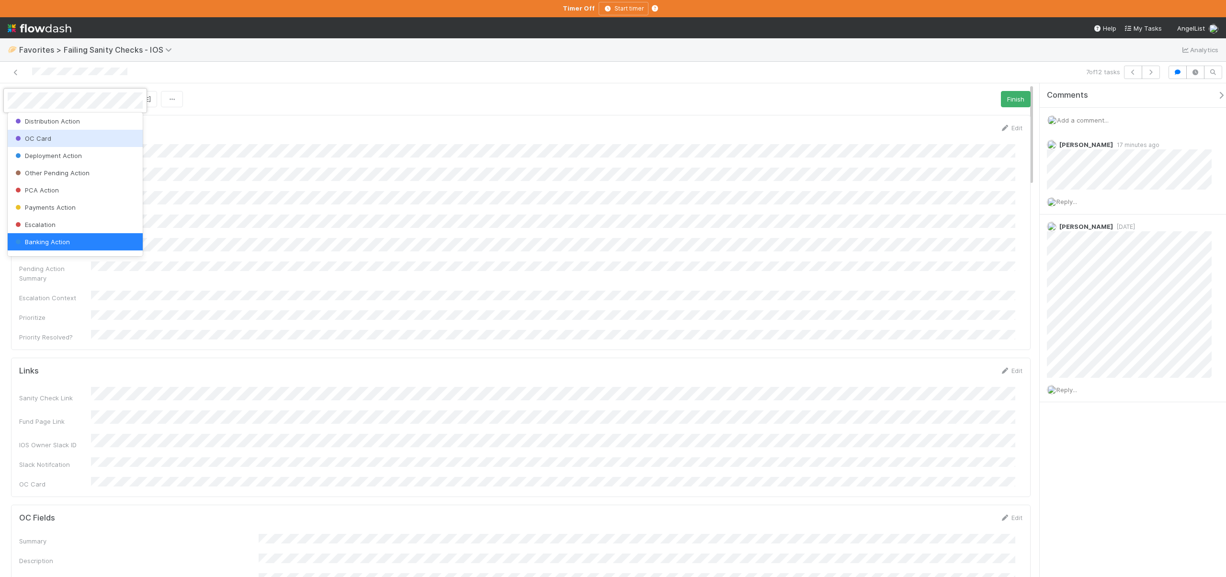
click at [39, 143] on div "OC Card" at bounding box center [75, 138] width 135 height 17
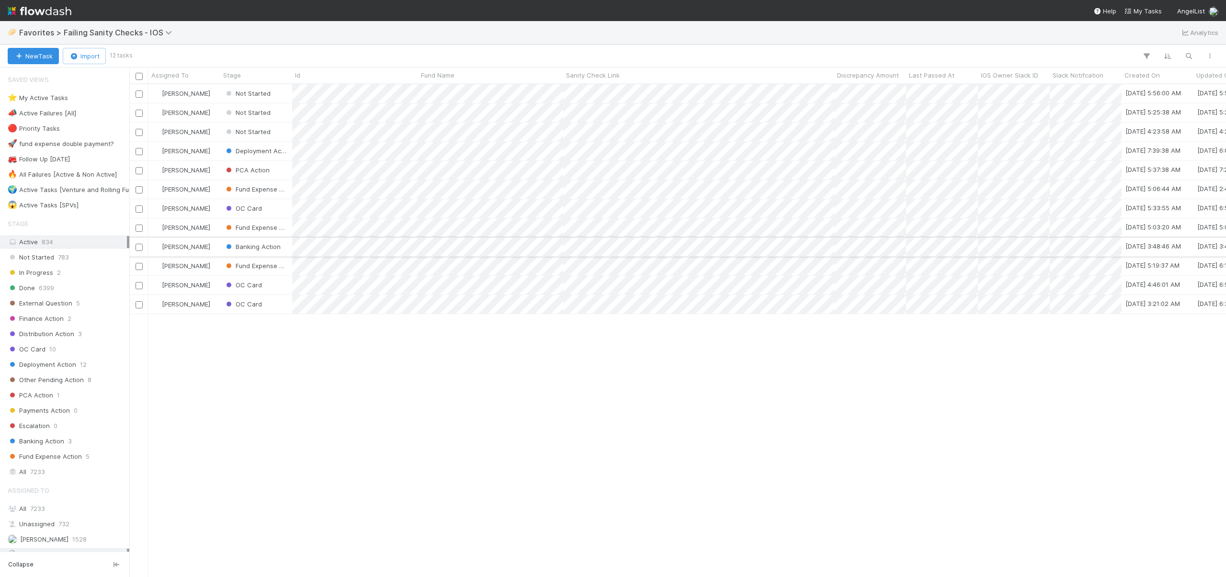
scroll to position [486, 1090]
click at [213, 185] on div "Andre Fredrick" at bounding box center [185, 189] width 72 height 19
click at [215, 169] on div "[PERSON_NAME]" at bounding box center [185, 170] width 72 height 19
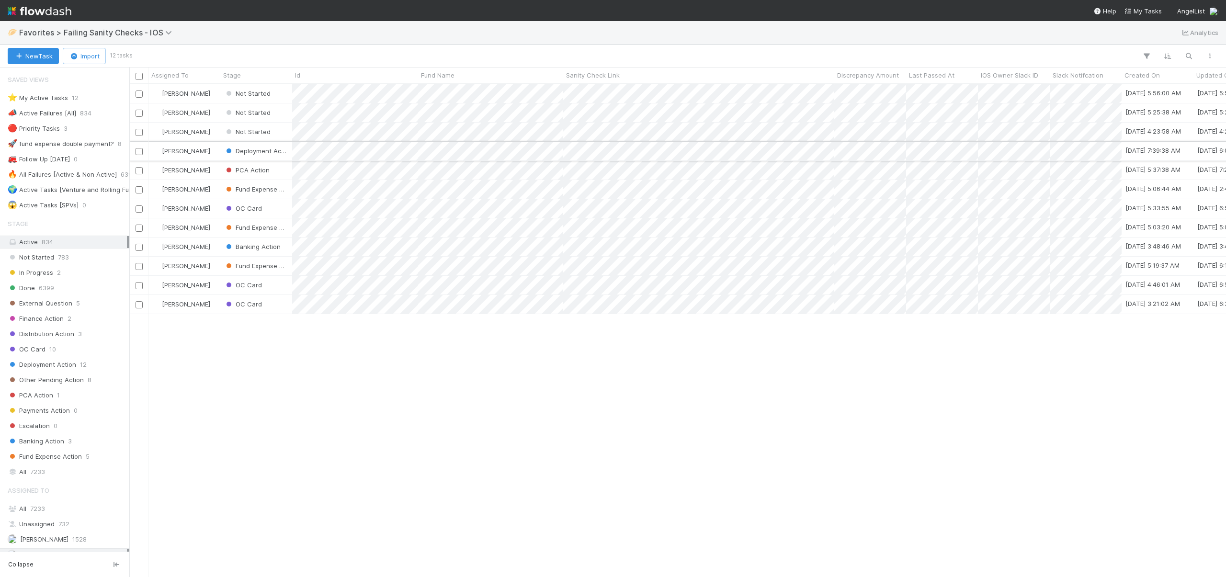
click at [218, 152] on div "[PERSON_NAME]" at bounding box center [185, 151] width 72 height 19
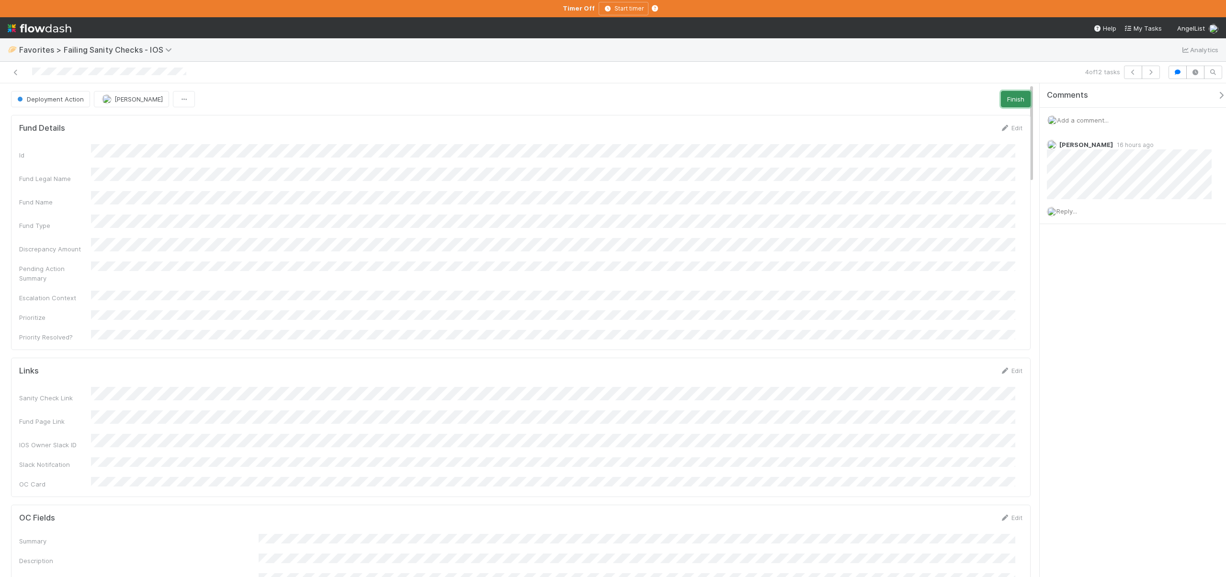
click at [1001, 96] on button "Finish" at bounding box center [1016, 99] width 30 height 16
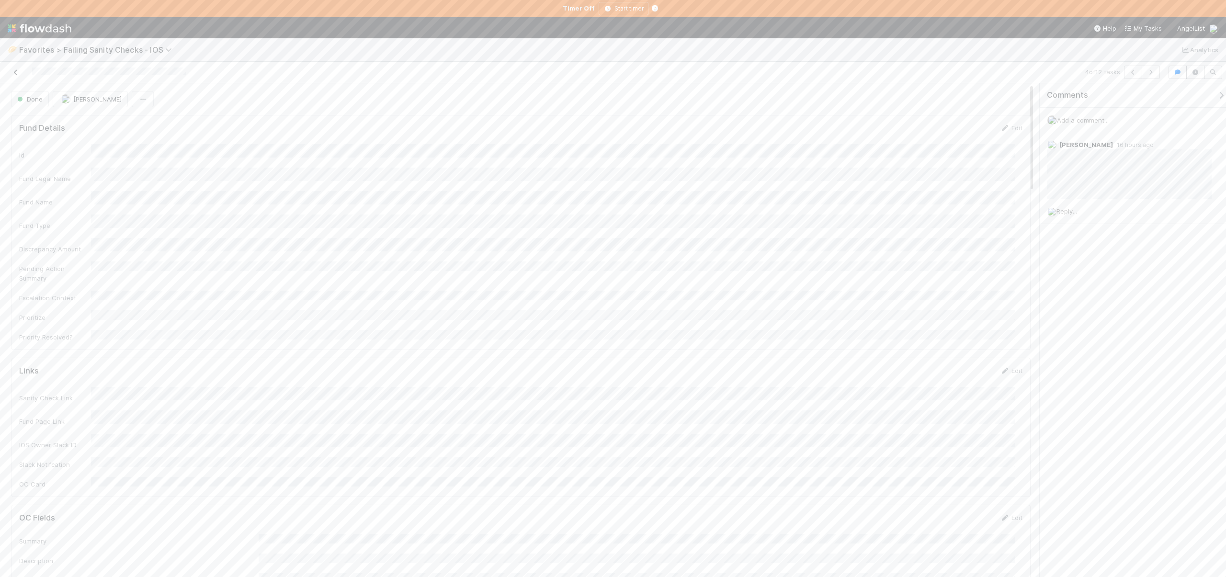
click at [19, 69] on icon at bounding box center [16, 72] width 10 height 6
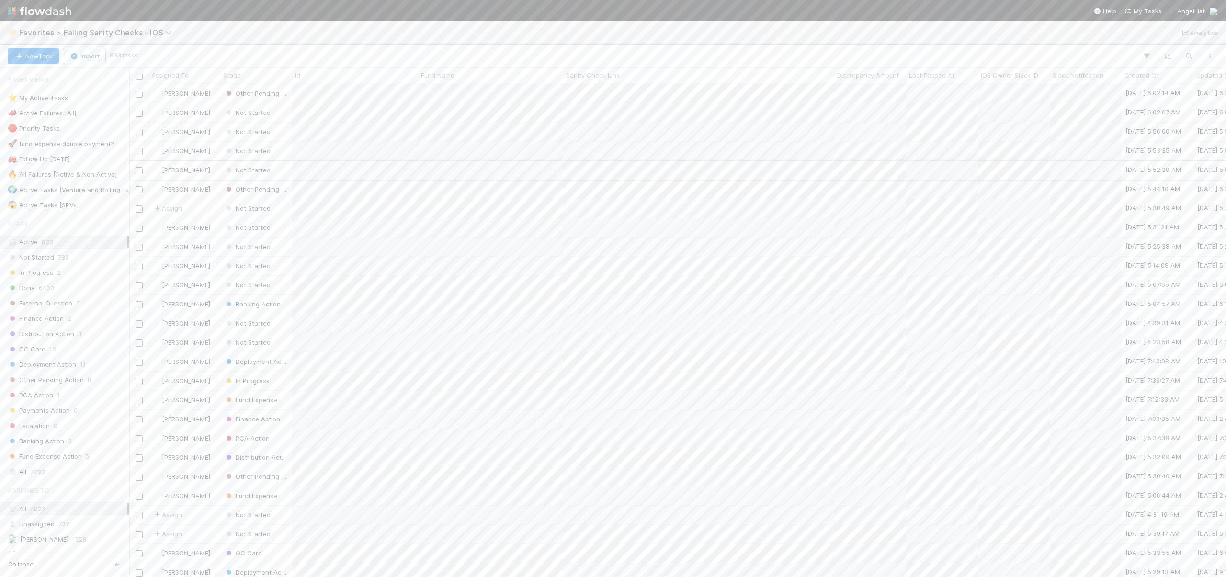
scroll to position [486, 1090]
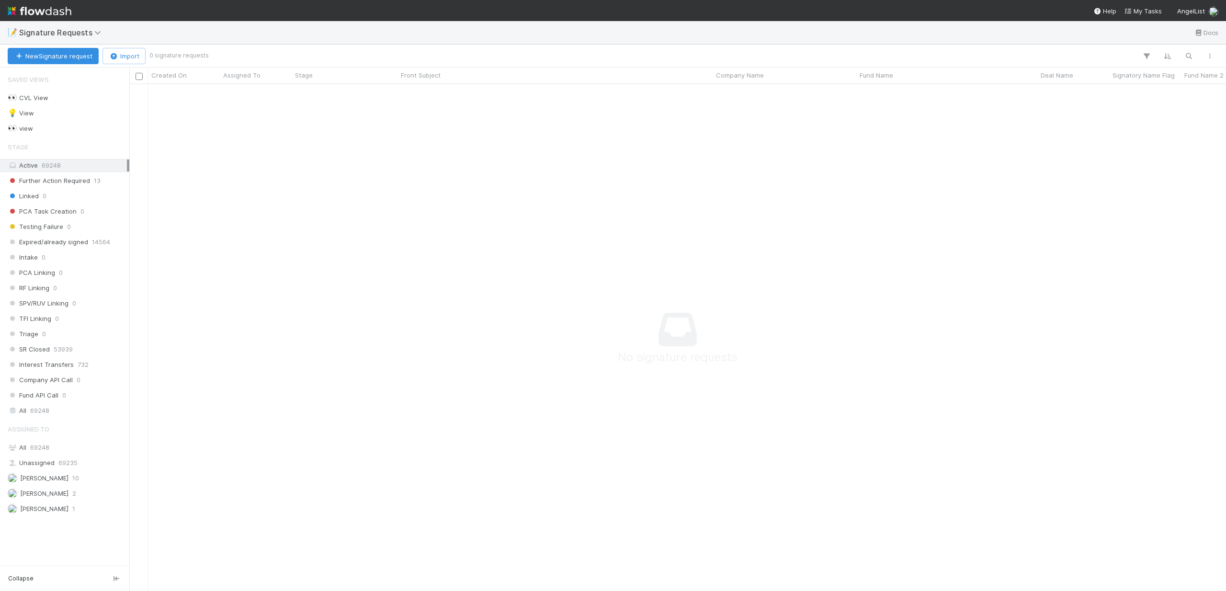
scroll to position [493, 1090]
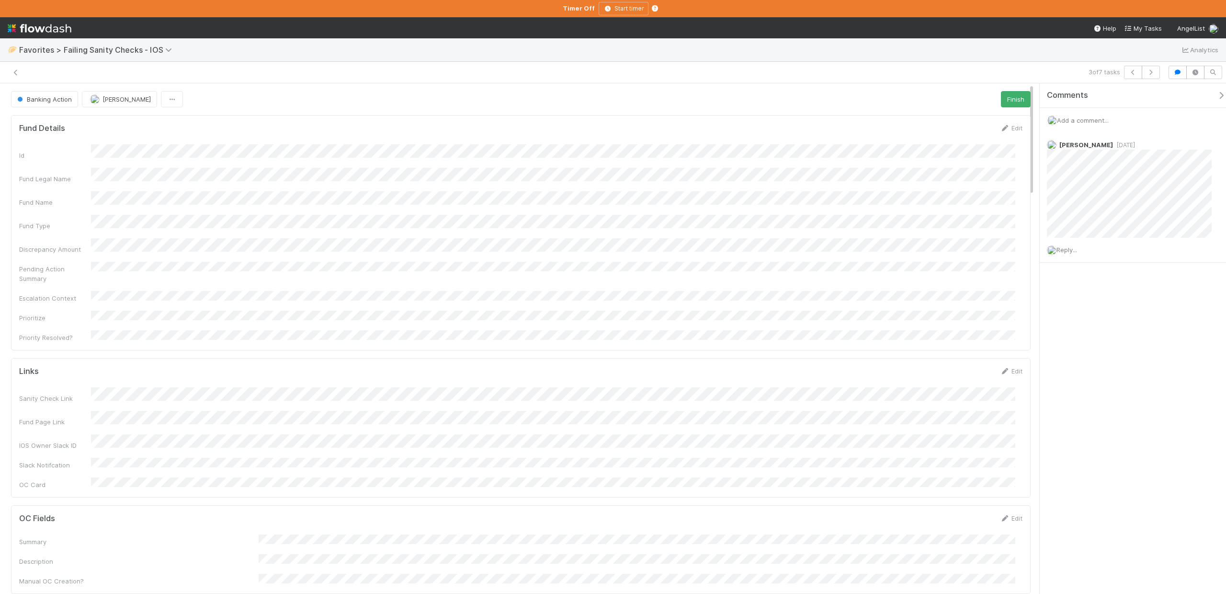
scroll to position [8, 8]
click at [1078, 122] on span "Add a comment..." at bounding box center [1083, 120] width 52 height 8
click at [1093, 263] on button "Add Comment" at bounding box center [1083, 268] width 56 height 16
click at [1095, 117] on span "Add a comment..." at bounding box center [1083, 120] width 52 height 8
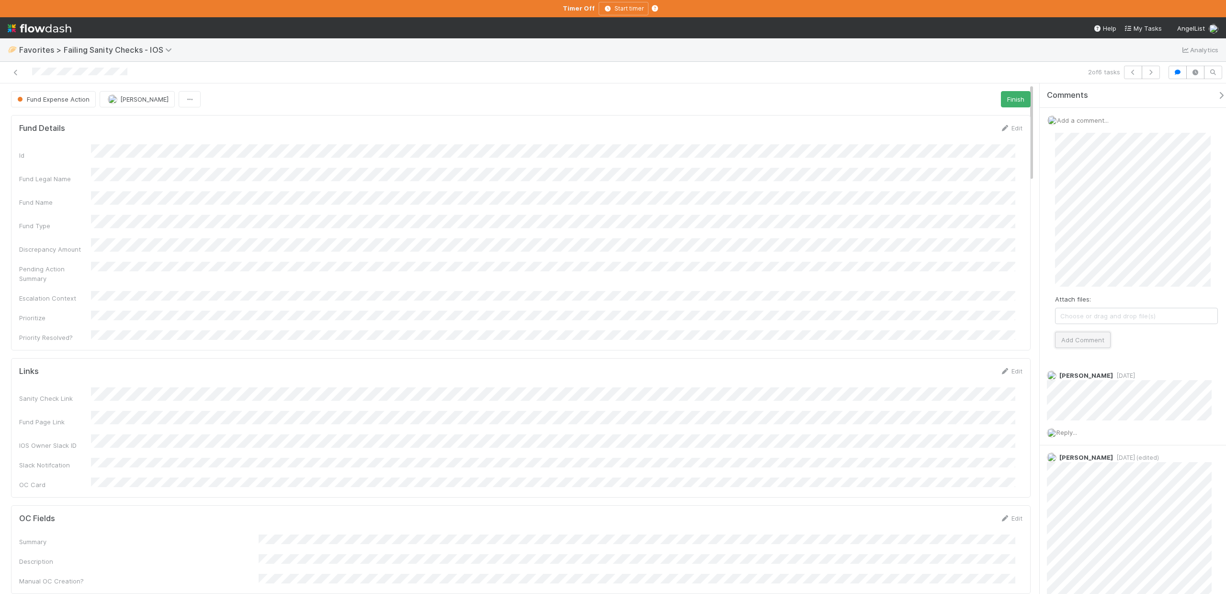
click at [1079, 341] on button "Add Comment" at bounding box center [1083, 340] width 56 height 16
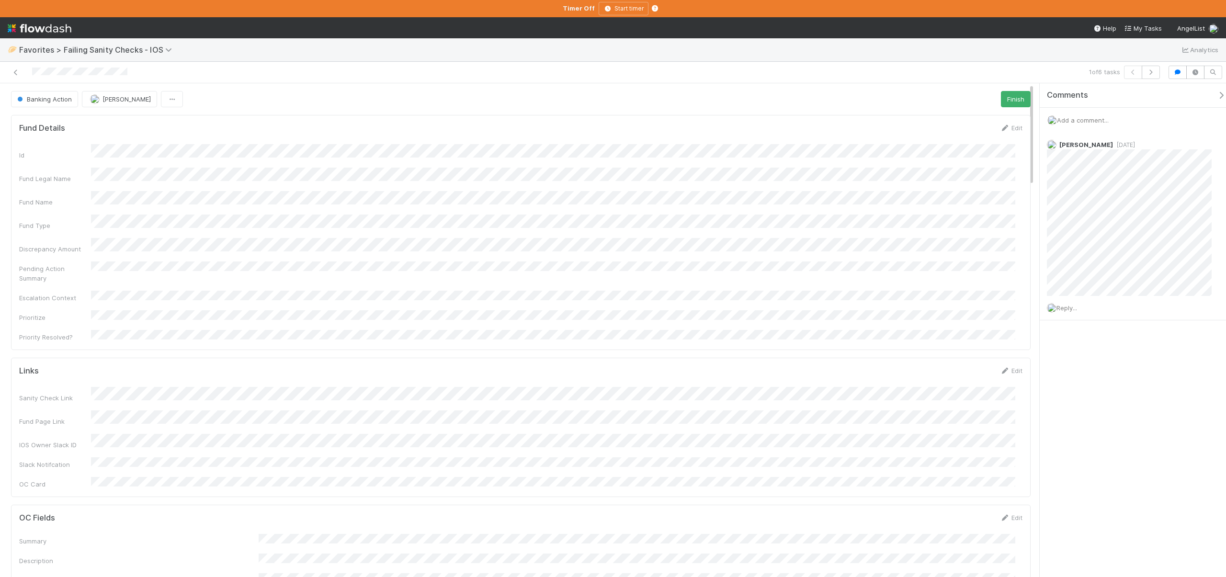
click at [1077, 122] on span "Add a comment..." at bounding box center [1083, 120] width 52 height 8
click at [1089, 266] on button "Add Comment" at bounding box center [1083, 268] width 56 height 16
click at [12, 74] on icon at bounding box center [16, 72] width 10 height 6
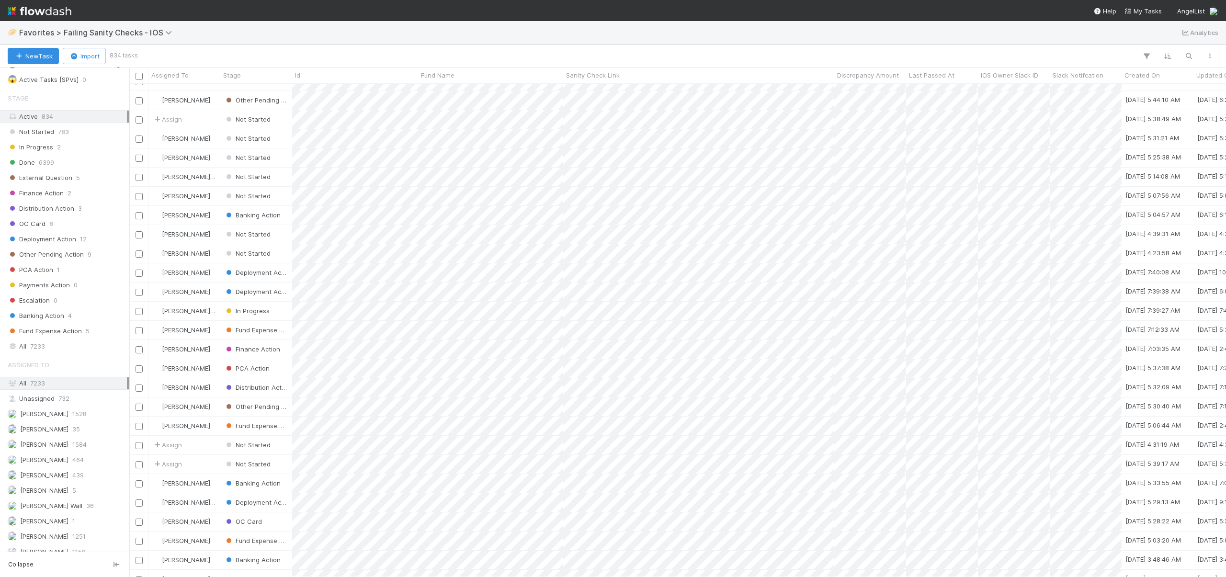
scroll to position [135, 0]
click at [31, 417] on span "[PERSON_NAME]" at bounding box center [44, 420] width 48 height 8
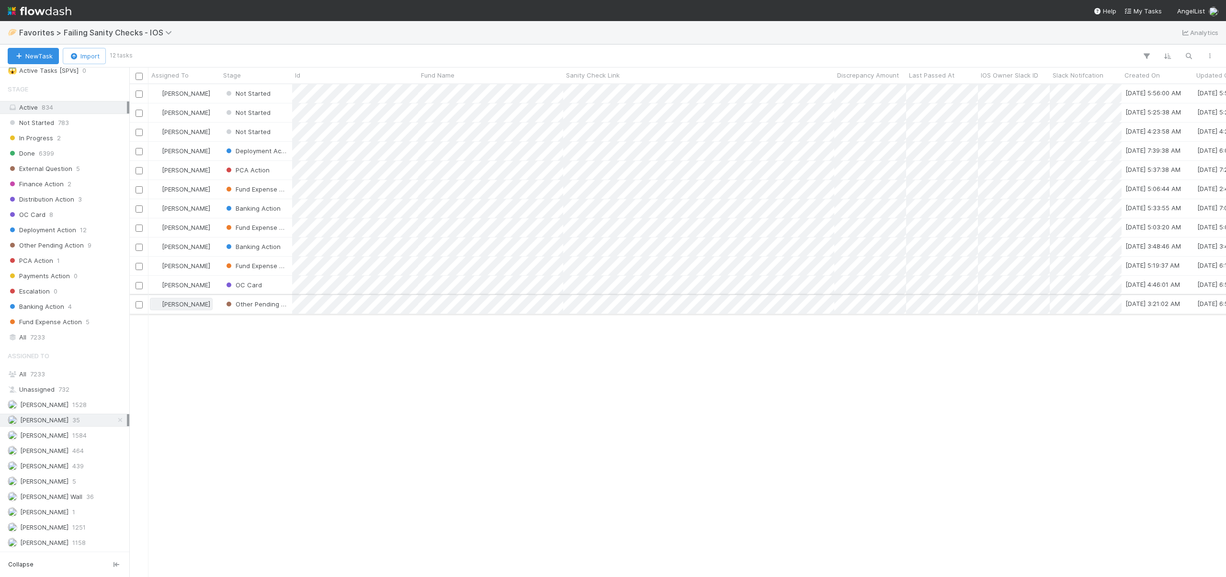
scroll to position [486, 1090]
click at [217, 302] on div "[PERSON_NAME]" at bounding box center [185, 304] width 72 height 19
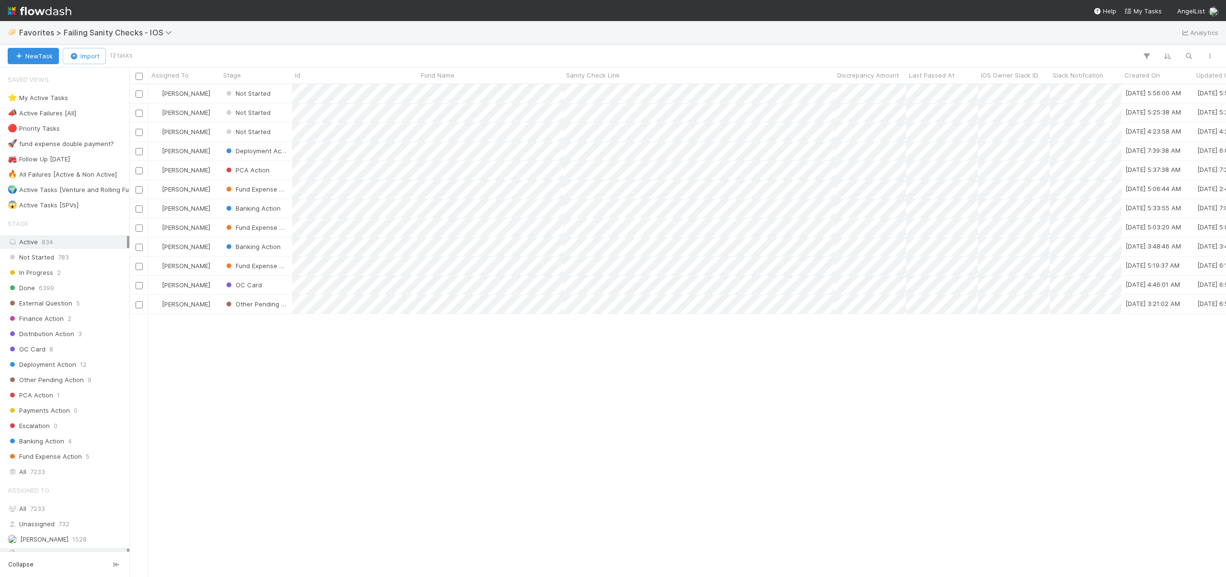
scroll to position [486, 1090]
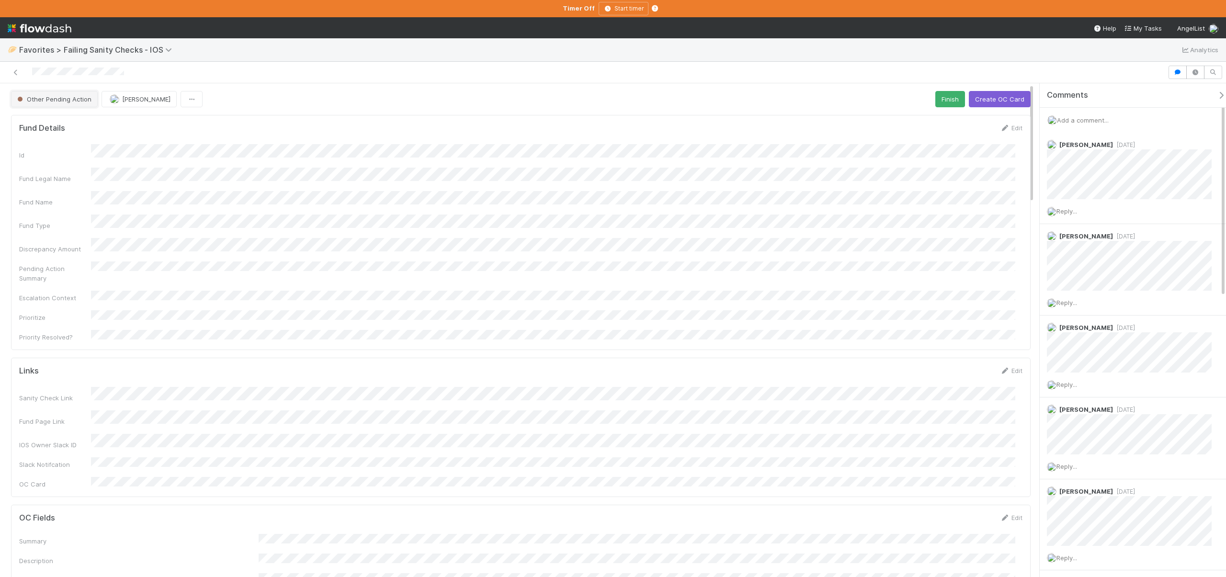
click at [63, 102] on span "Other Pending Action" at bounding box center [53, 99] width 76 height 8
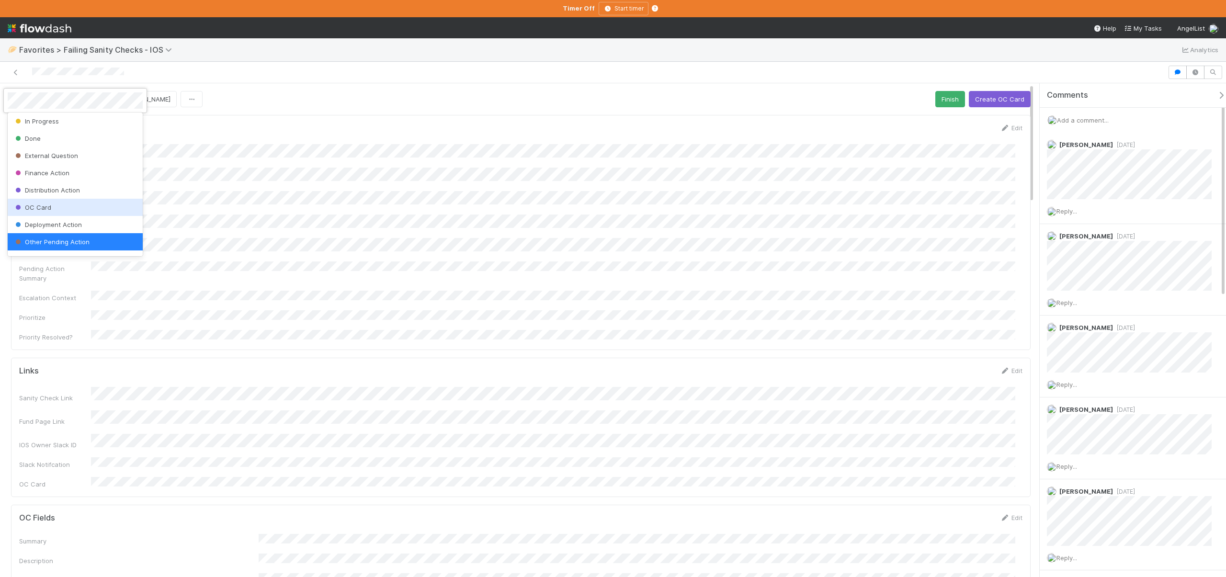
click at [52, 211] on div "OC Card" at bounding box center [75, 207] width 135 height 17
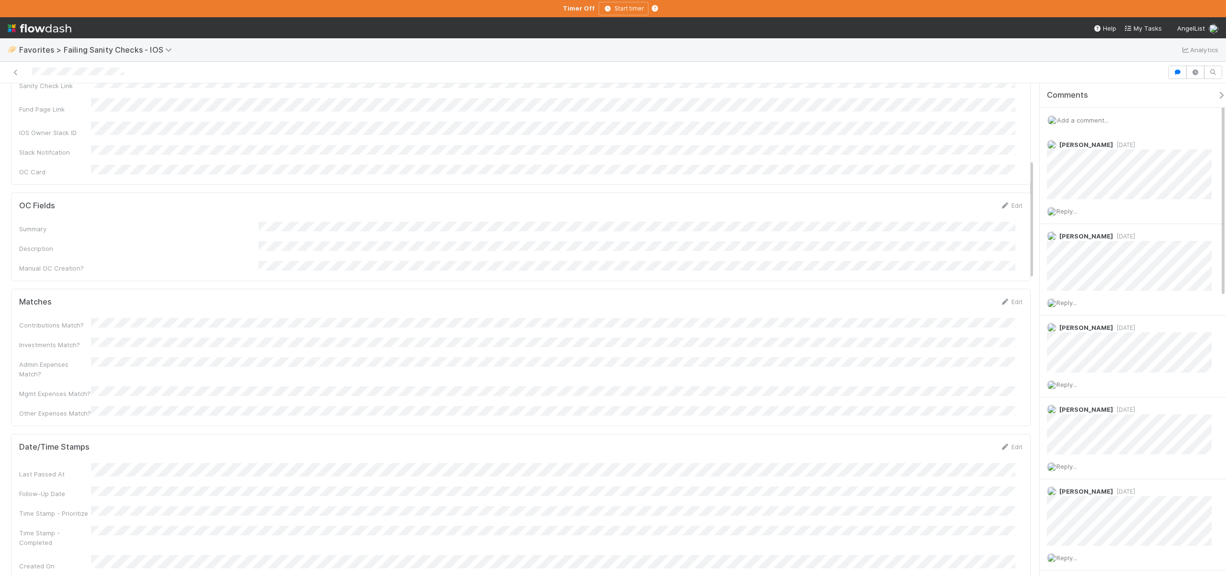
scroll to position [313, 0]
click at [1087, 115] on div "Add a comment..." at bounding box center [1137, 120] width 194 height 25
click at [1087, 119] on span "Add a comment..." at bounding box center [1083, 120] width 52 height 8
click at [1086, 266] on button "Add Comment" at bounding box center [1083, 268] width 56 height 16
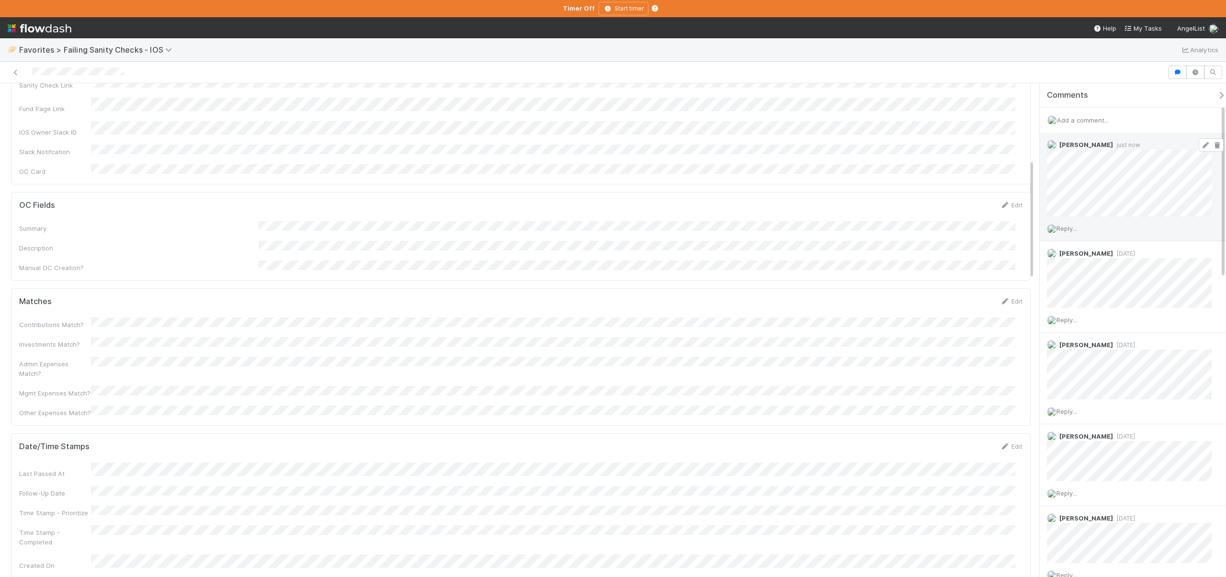
click at [1213, 141] on link at bounding box center [1218, 145] width 10 height 8
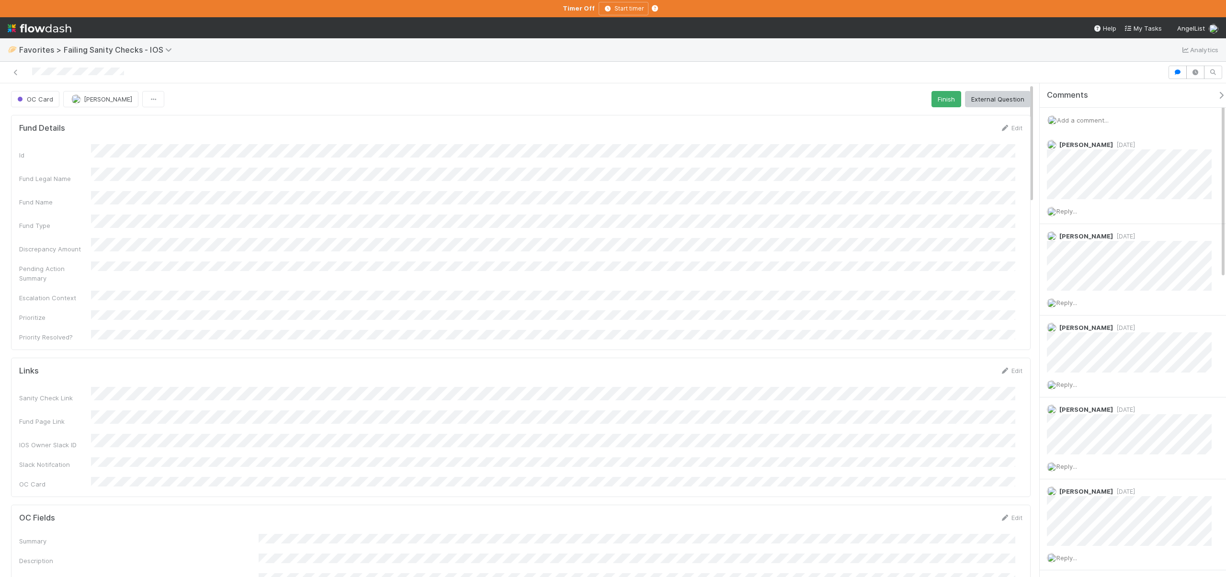
click at [188, 366] on form "Links Edit Sanity Check Link Fund Page Link IOS Owner Slack ID Slack Notifcatio…" at bounding box center [521, 427] width 1004 height 123
click at [1051, 121] on img at bounding box center [1053, 120] width 10 height 10
click at [1076, 121] on span "Add a comment..." at bounding box center [1083, 120] width 52 height 8
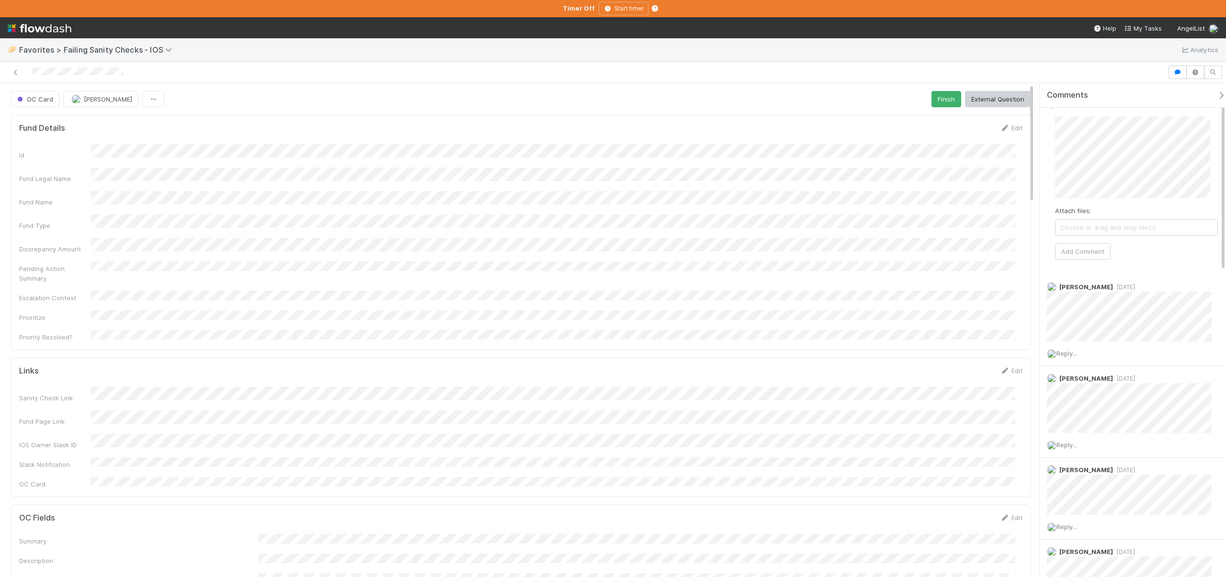
scroll to position [18, 0]
drag, startPoint x: 1149, startPoint y: 252, endPoint x: 1094, endPoint y: 251, distance: 54.6
click at [1149, 252] on div "Attach files: Choose or drag and drop file(s) Add Comment" at bounding box center [1136, 186] width 163 height 143
click at [1093, 251] on button "Add Comment" at bounding box center [1083, 249] width 56 height 16
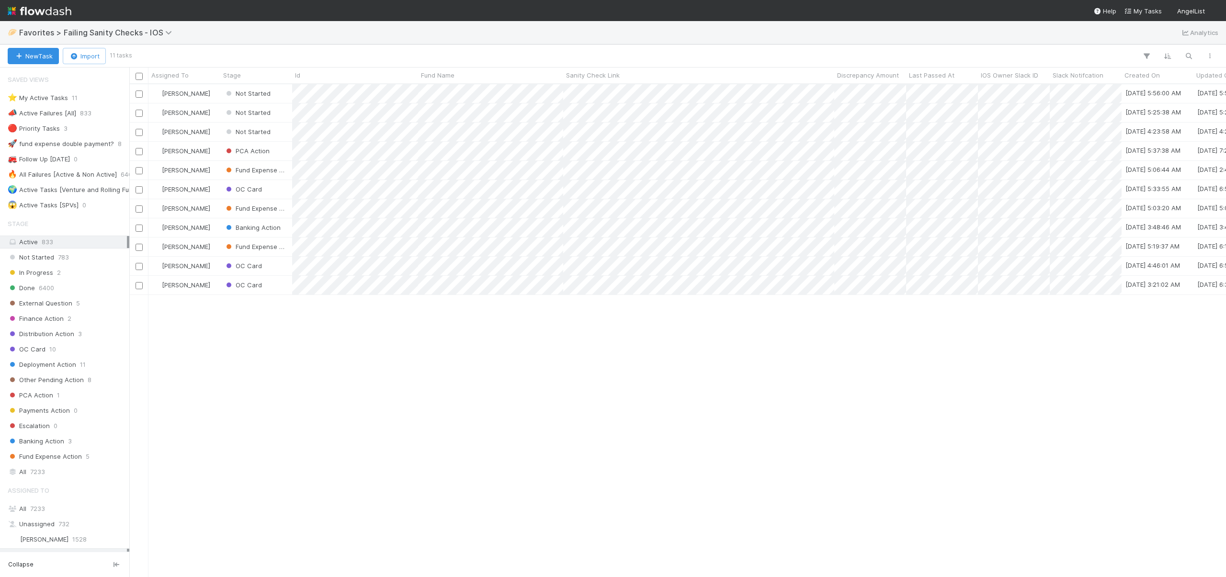
scroll to position [486, 1090]
click at [212, 131] on div "[PERSON_NAME]" at bounding box center [185, 132] width 72 height 19
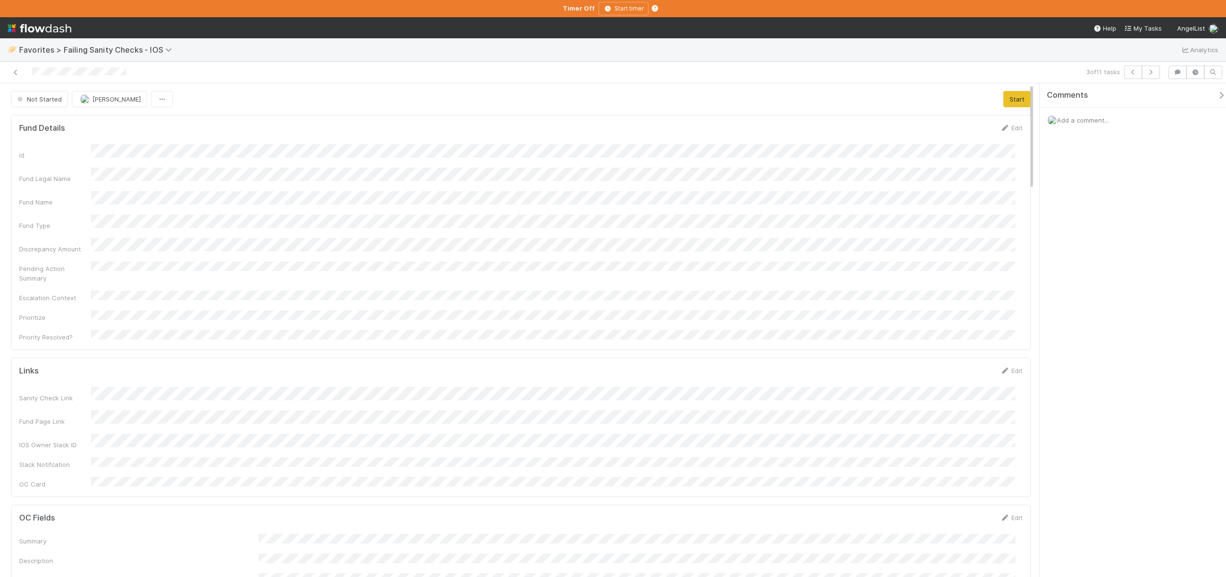
scroll to position [187, 989]
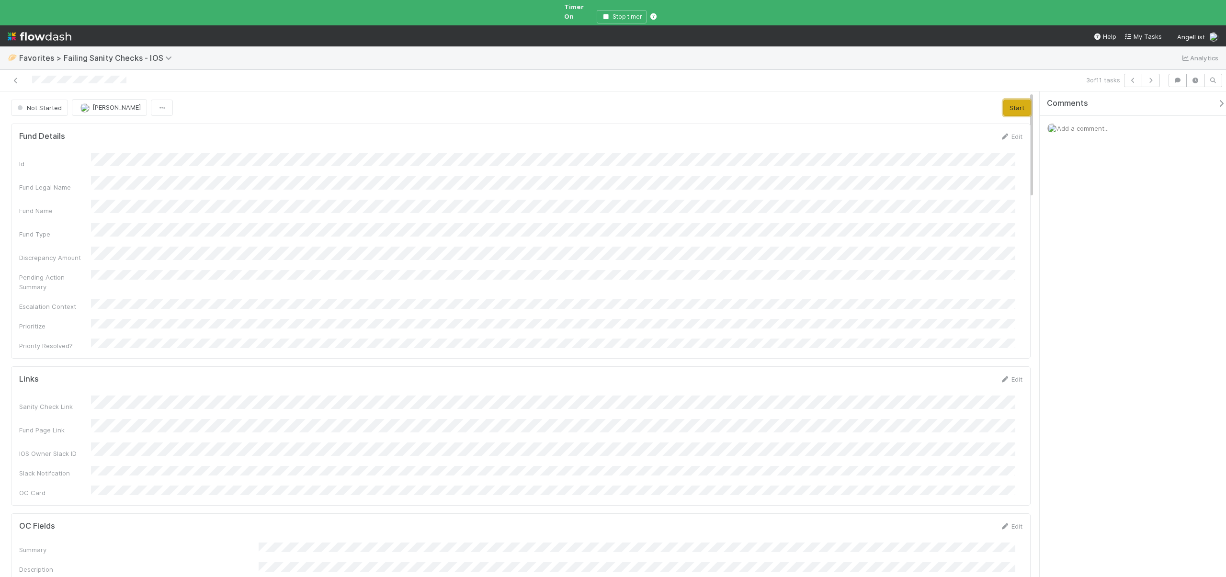
click at [1011, 100] on button "Start" at bounding box center [1017, 108] width 27 height 16
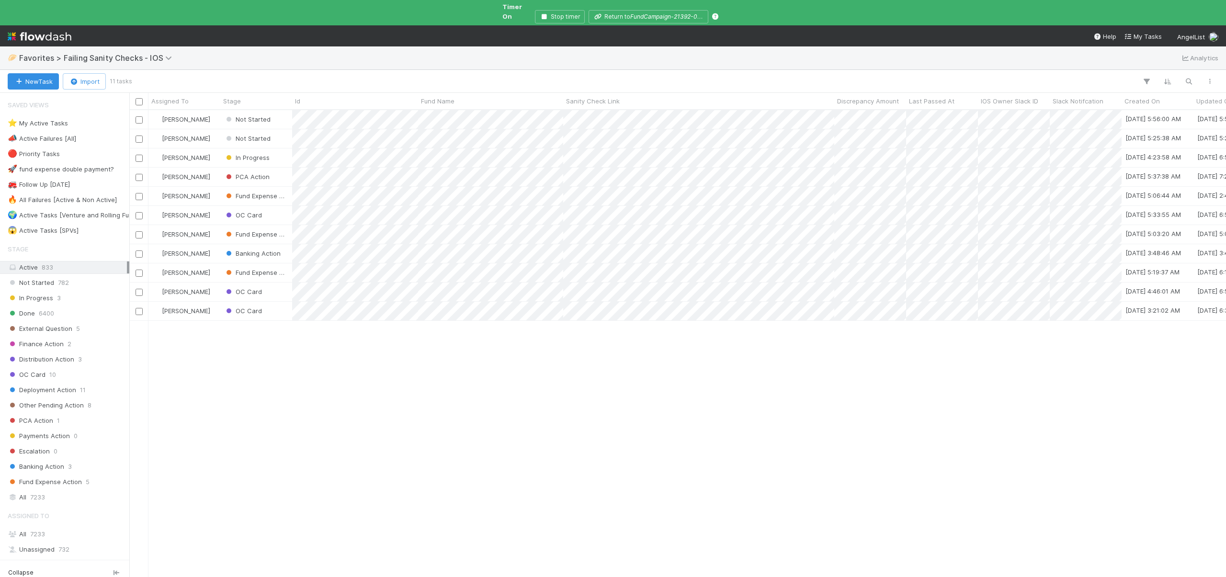
scroll to position [469, 1090]
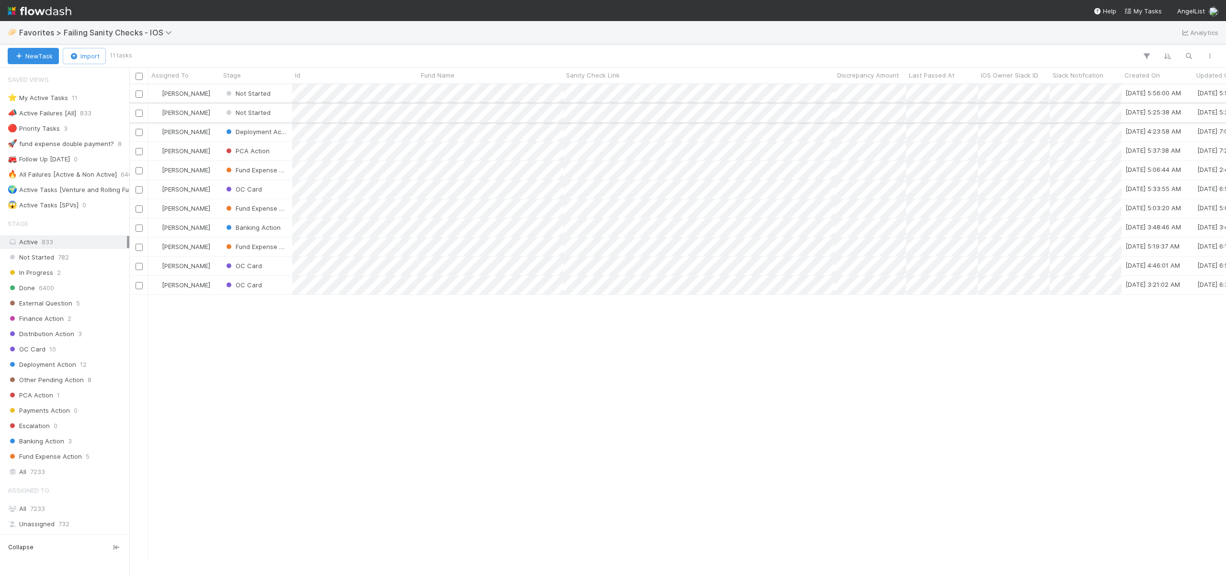
click at [217, 116] on div "Andre Fredrick" at bounding box center [185, 112] width 72 height 19
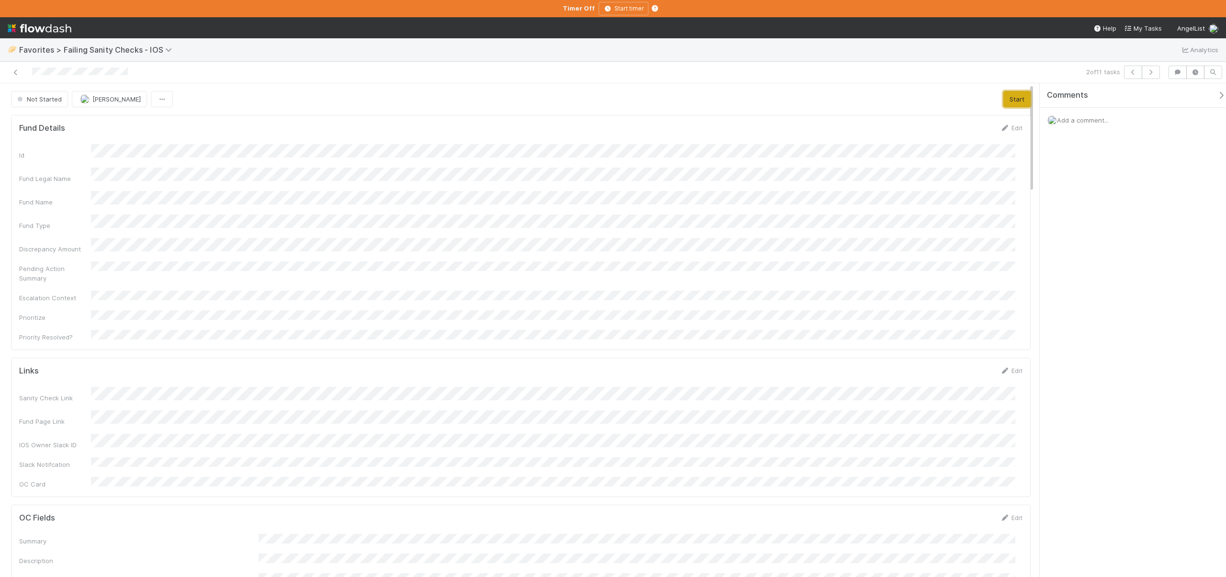
click at [1007, 101] on button "Start" at bounding box center [1017, 99] width 27 height 16
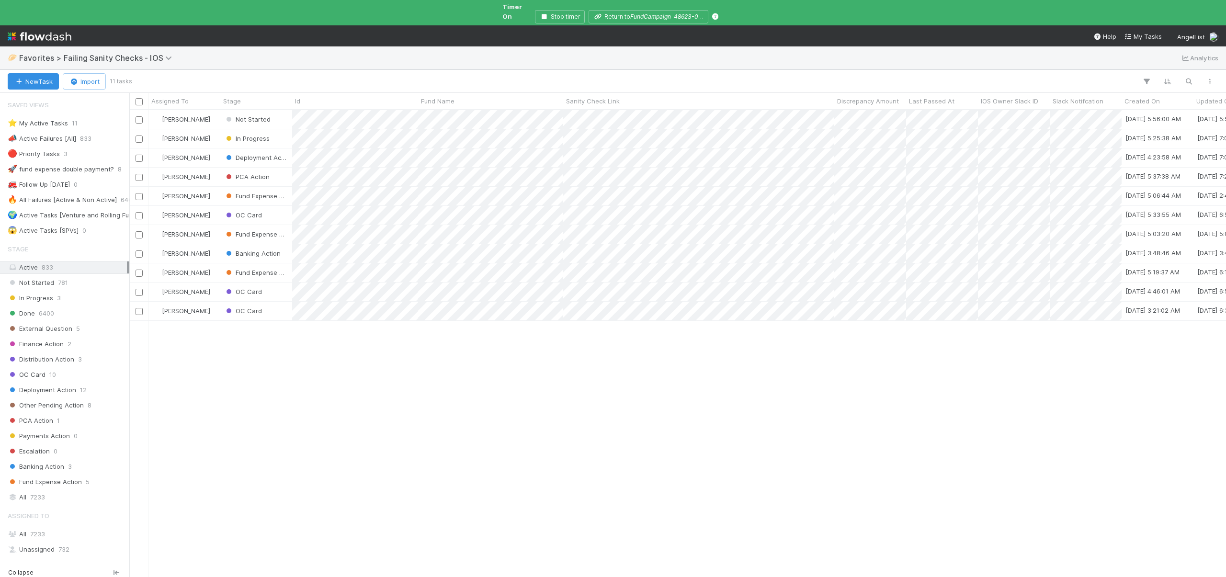
scroll to position [469, 1090]
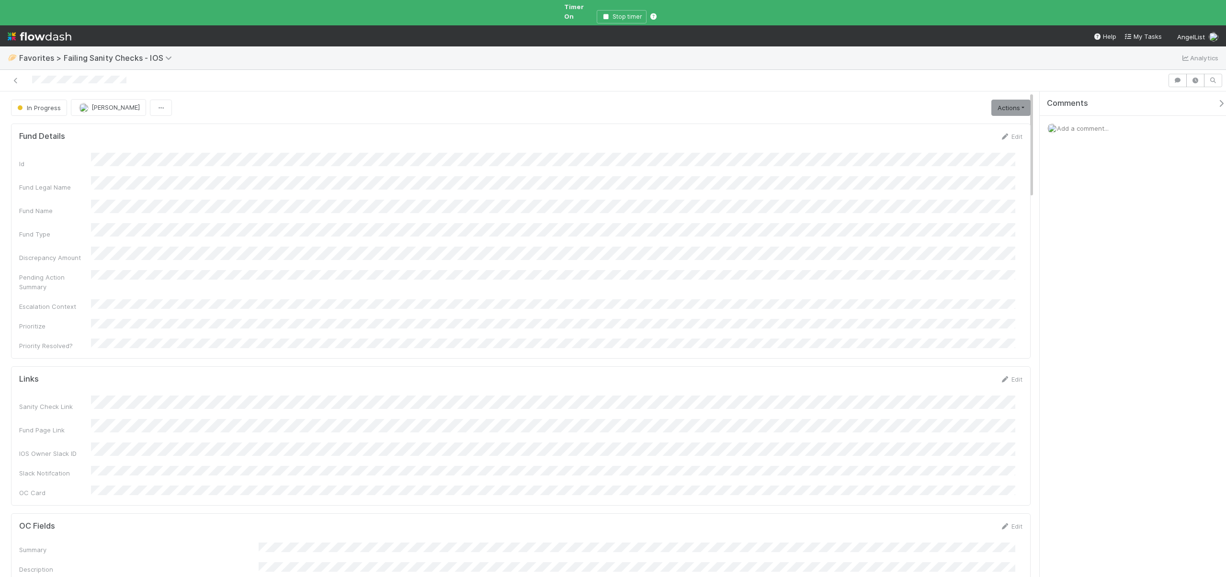
scroll to position [187, 989]
click at [1075, 125] on span "Add a comment..." at bounding box center [1083, 129] width 52 height 8
click at [1073, 270] on button "Add Comment" at bounding box center [1083, 276] width 56 height 16
click at [36, 104] on span "In Progress" at bounding box center [38, 108] width 46 height 8
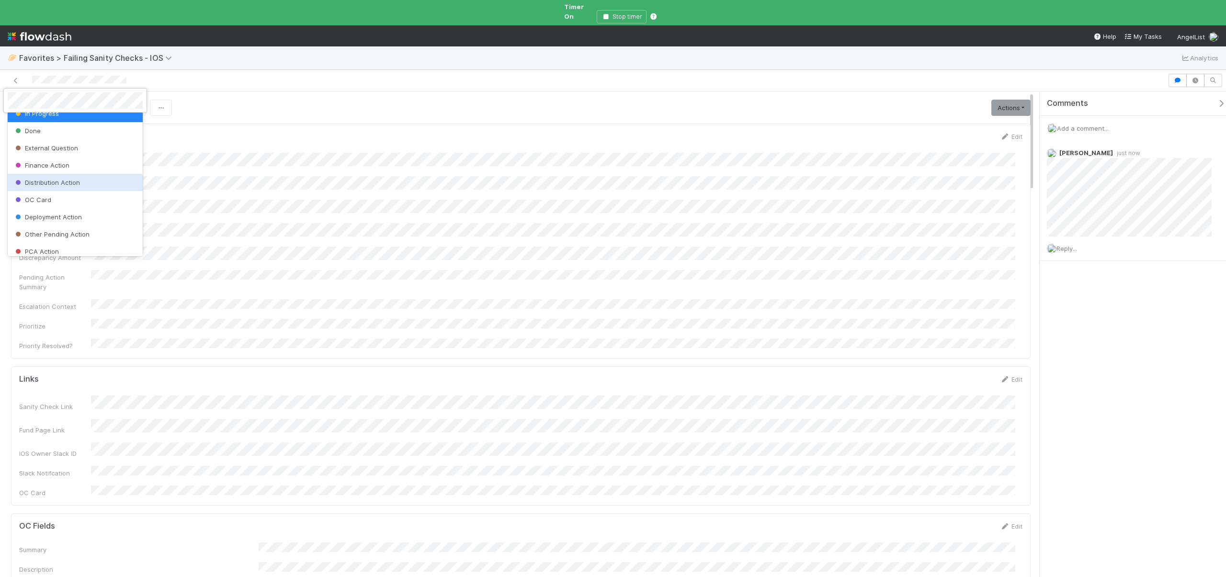
scroll to position [90, 0]
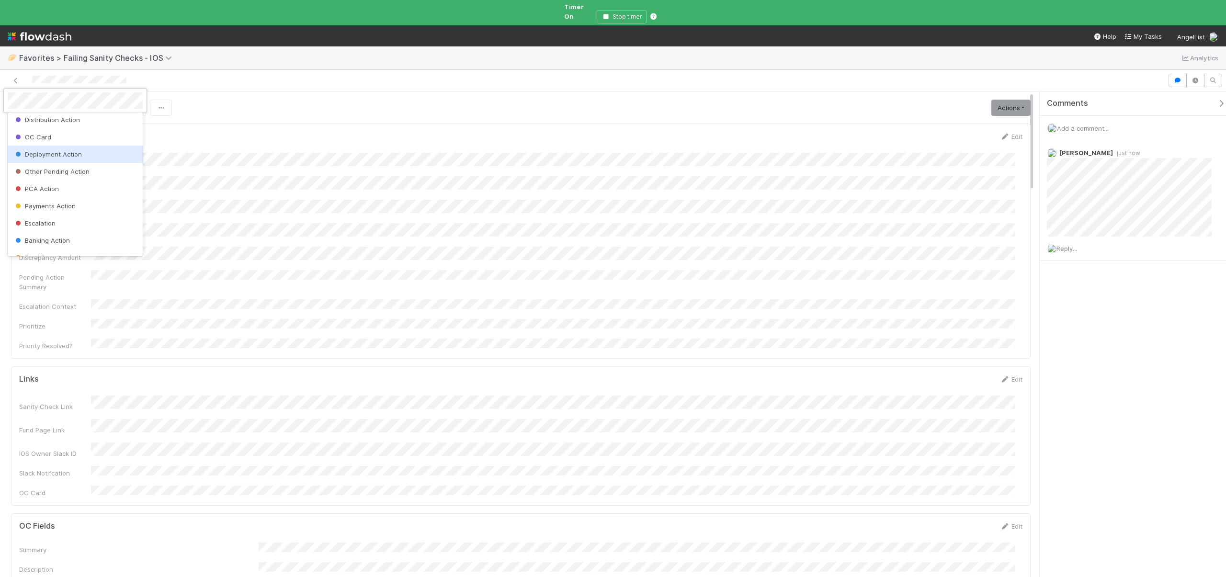
click at [66, 155] on span "Deployment Action" at bounding box center [47, 154] width 69 height 8
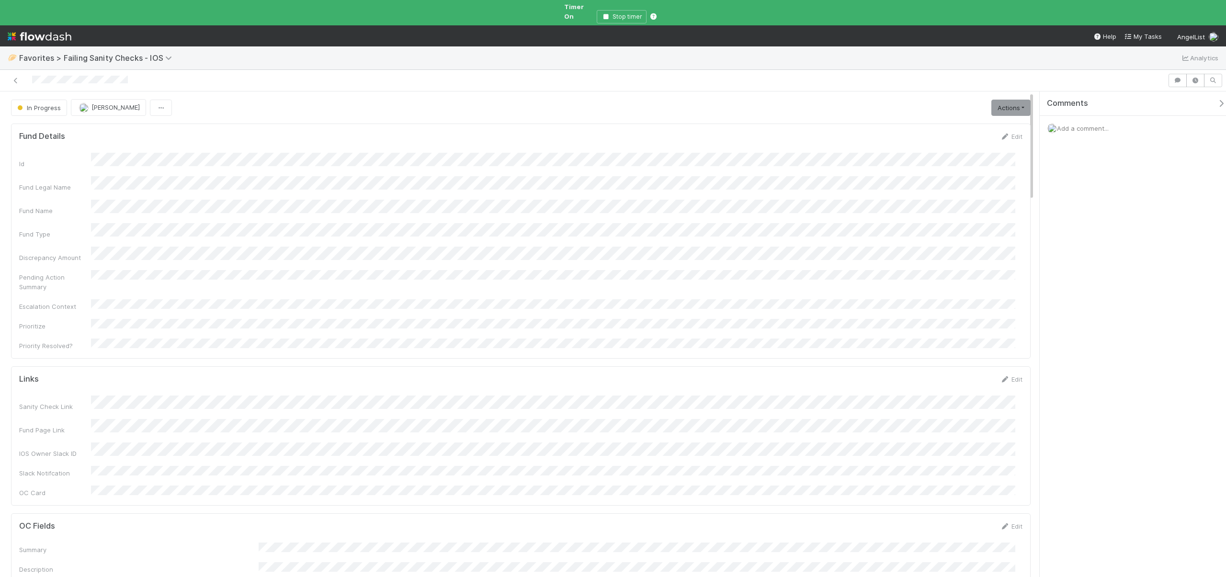
click at [1068, 125] on span "Add a comment..." at bounding box center [1083, 129] width 52 height 8
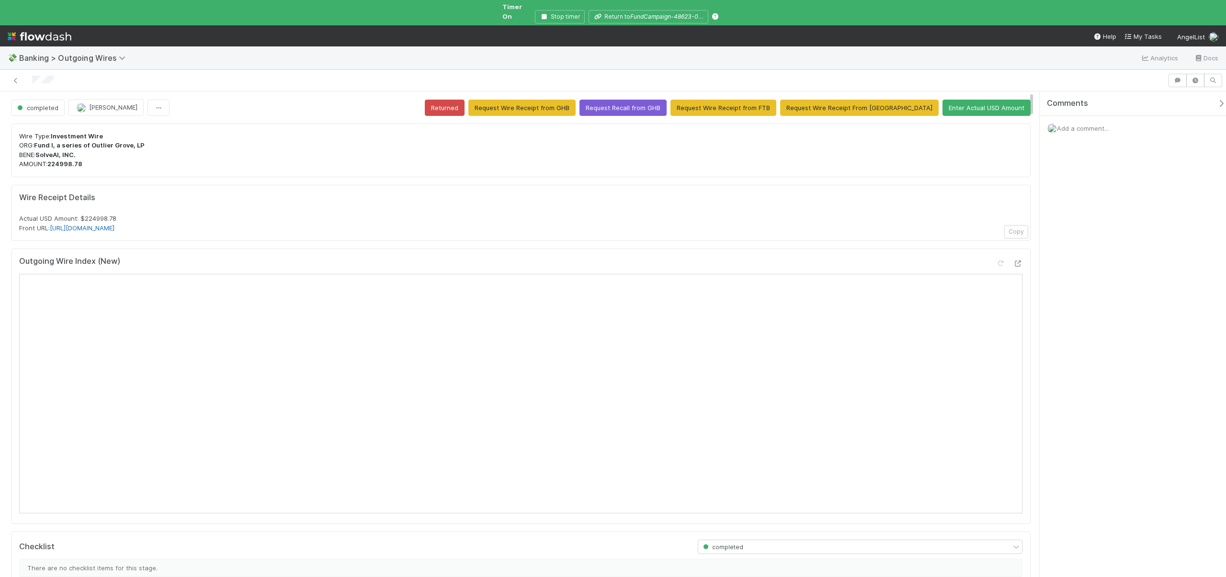
click at [115, 224] on link "[URL][DOMAIN_NAME]" at bounding box center [82, 228] width 65 height 8
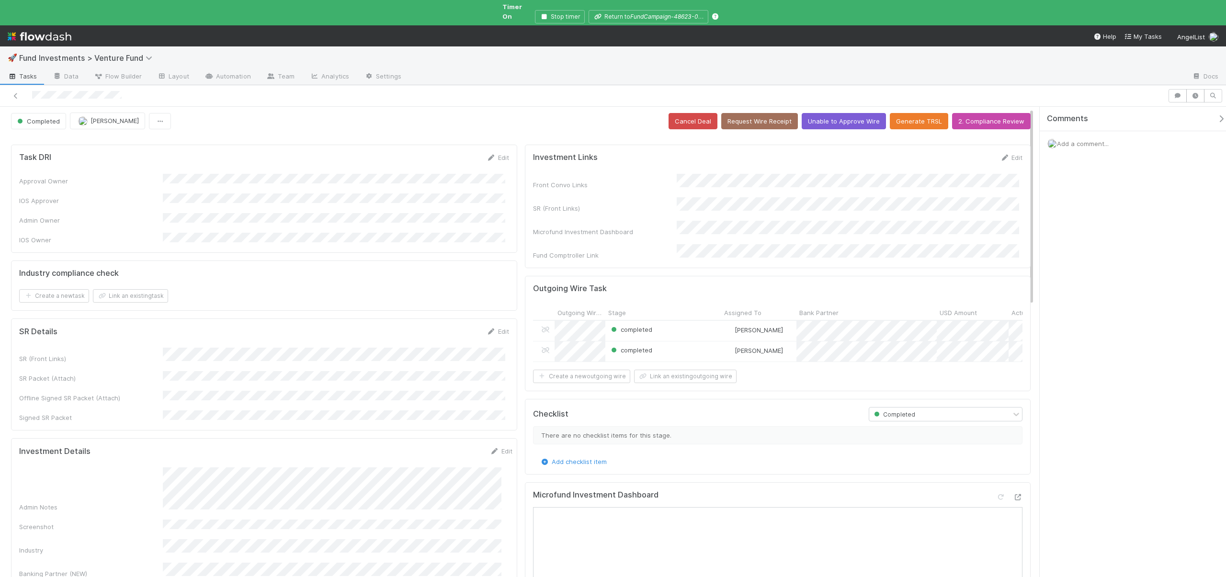
scroll to position [4, 0]
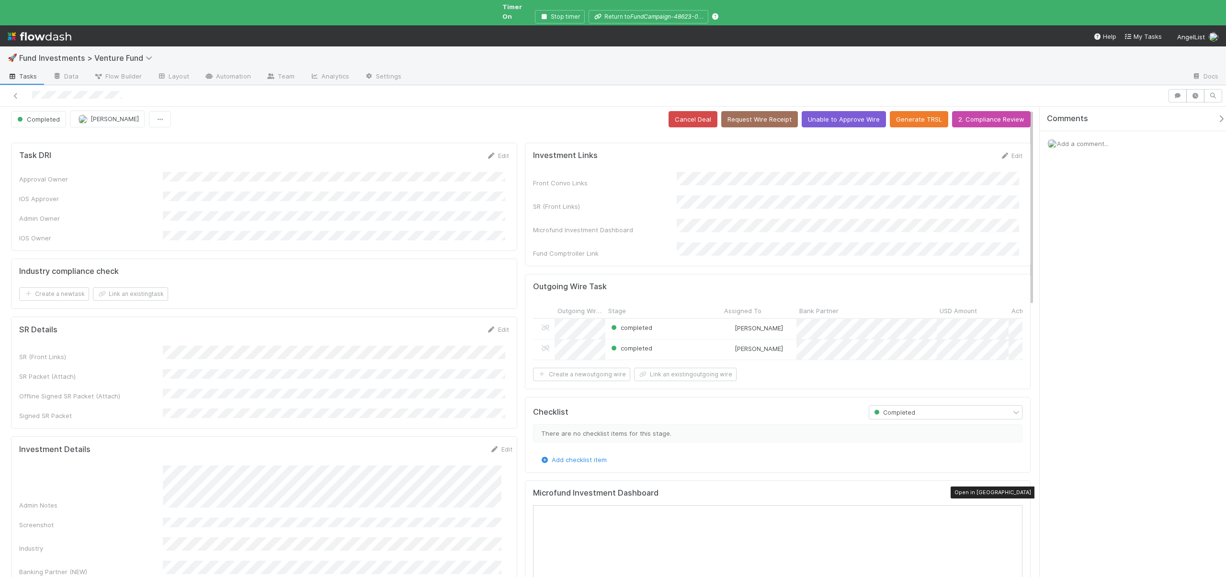
click at [1013, 493] on icon at bounding box center [1018, 496] width 10 height 6
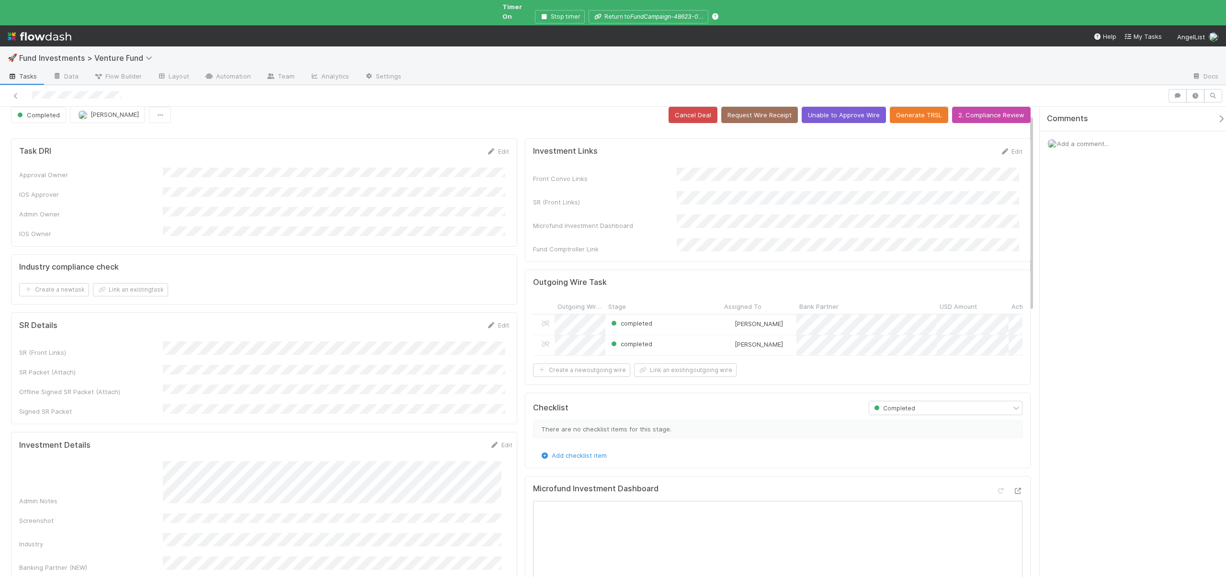
scroll to position [0, 0]
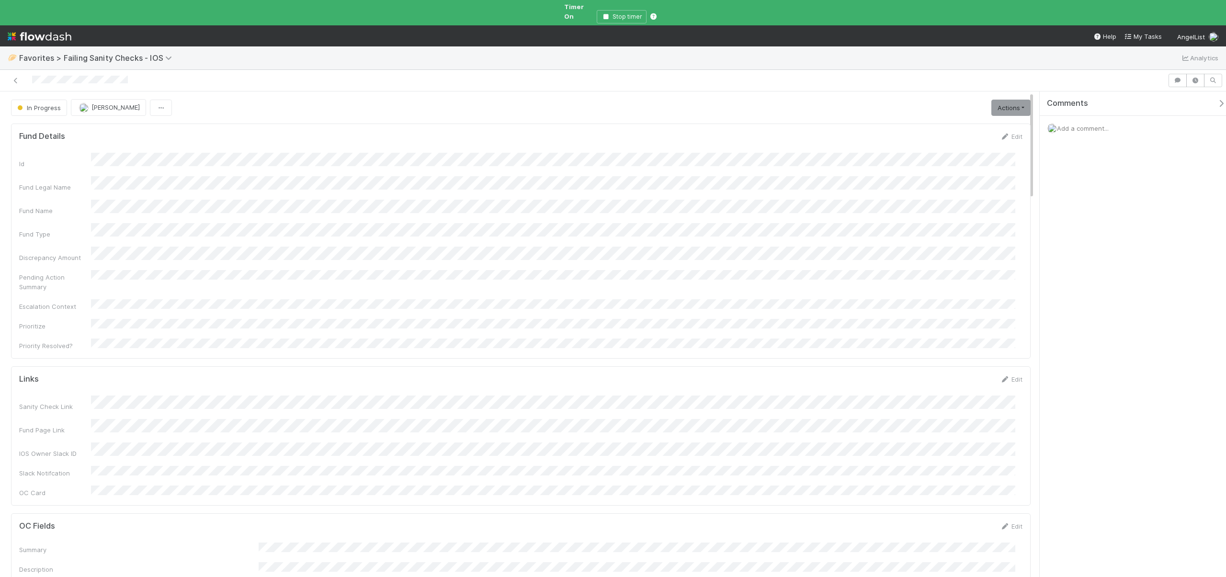
click at [1068, 125] on span "Add a comment..." at bounding box center [1083, 129] width 52 height 8
click at [1086, 307] on button "Add Comment" at bounding box center [1083, 314] width 56 height 16
click at [47, 100] on button "In Progress" at bounding box center [39, 108] width 56 height 16
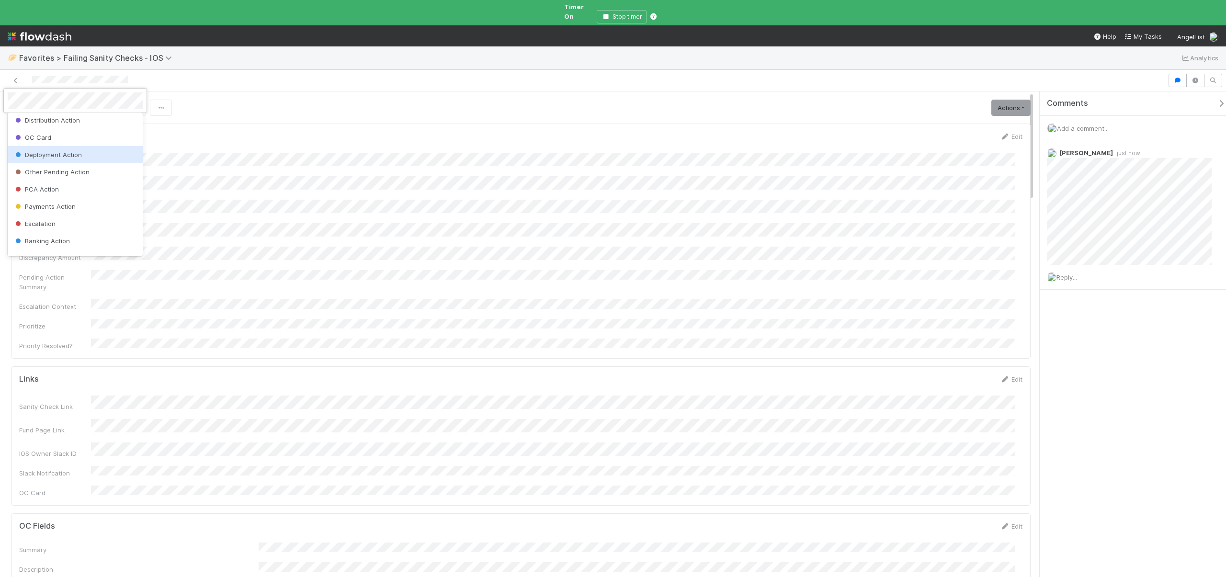
scroll to position [102, 0]
click at [39, 229] on span "Banking Action" at bounding box center [41, 229] width 57 height 8
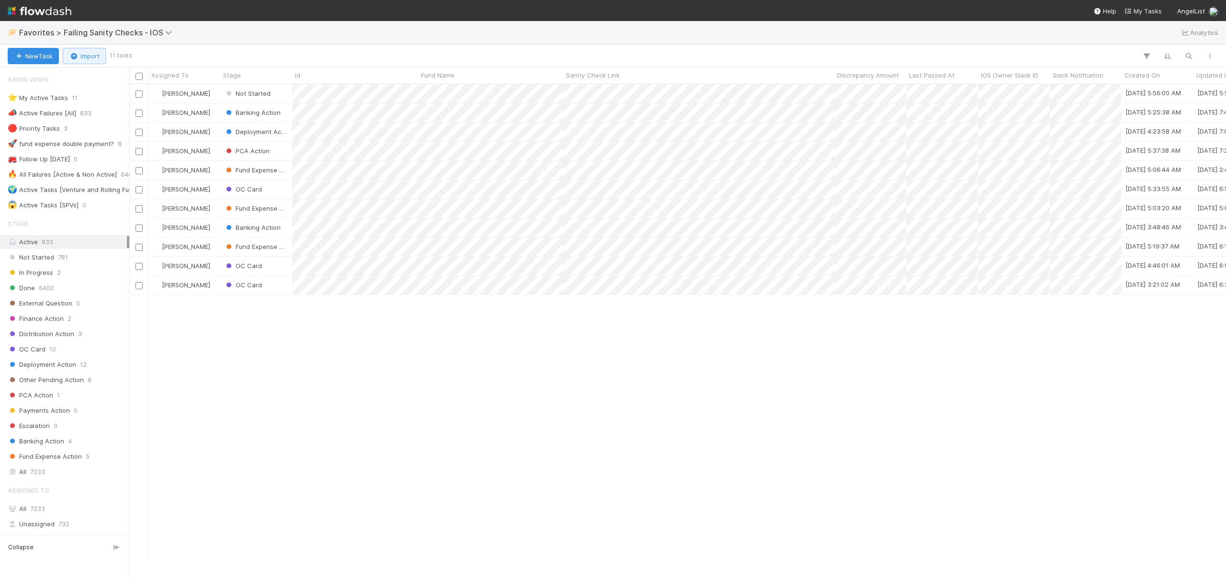
scroll to position [469, 1090]
click at [209, 90] on div "[PERSON_NAME]" at bounding box center [185, 93] width 72 height 19
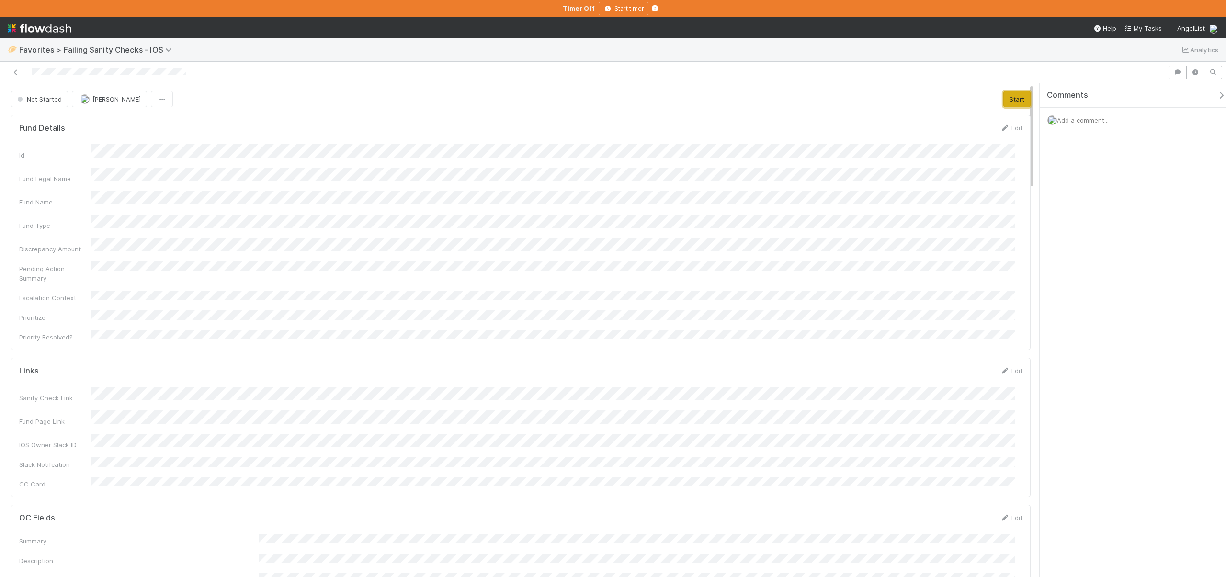
click at [1012, 97] on button "Start" at bounding box center [1017, 99] width 27 height 16
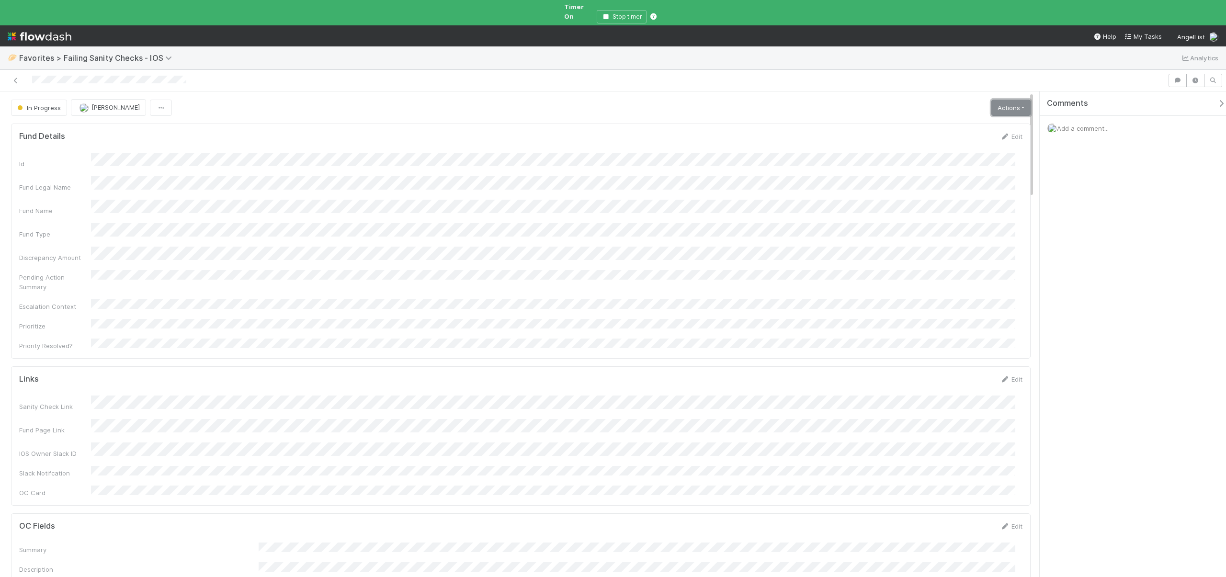
click at [1014, 100] on link "Actions" at bounding box center [1011, 108] width 39 height 16
click at [972, 121] on button "Finish" at bounding box center [988, 127] width 88 height 13
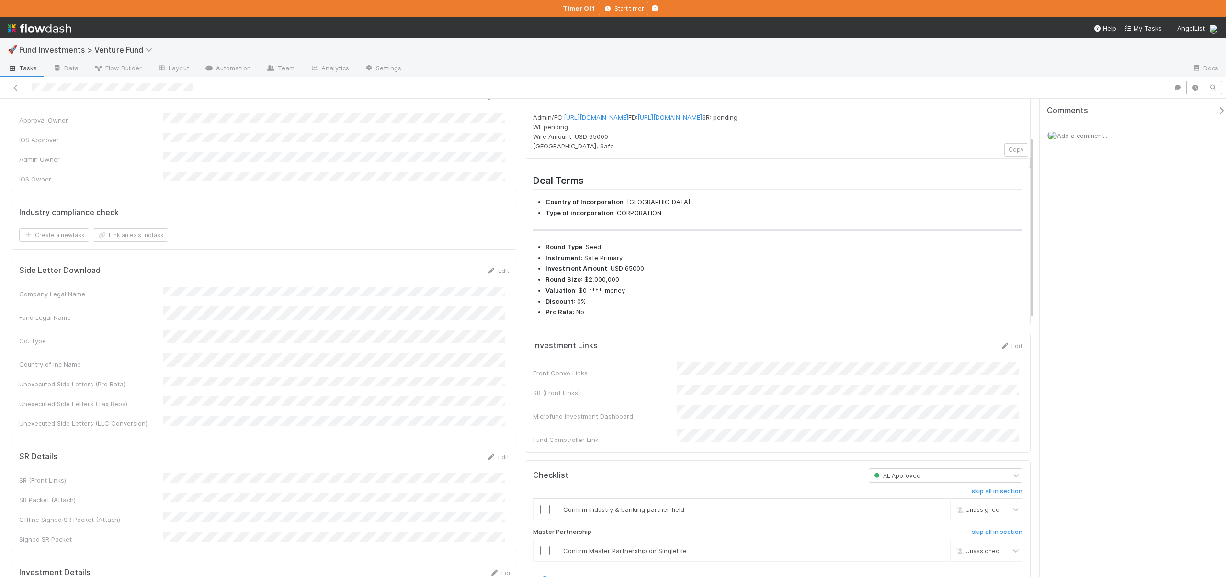
scroll to position [99, 0]
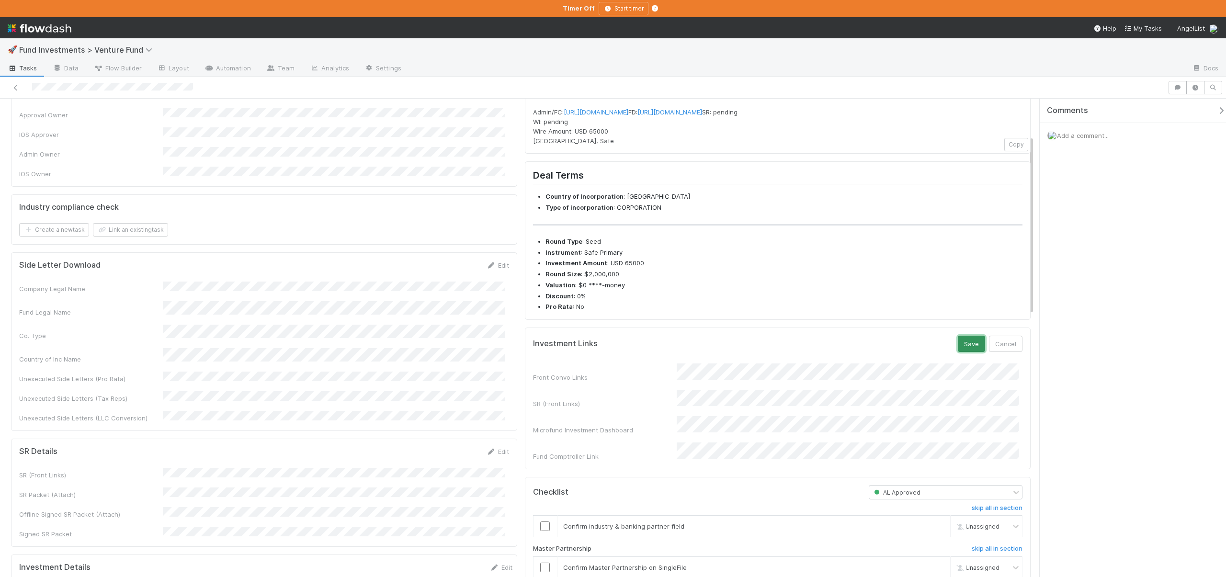
click at [969, 352] on button "Save" at bounding box center [971, 344] width 27 height 16
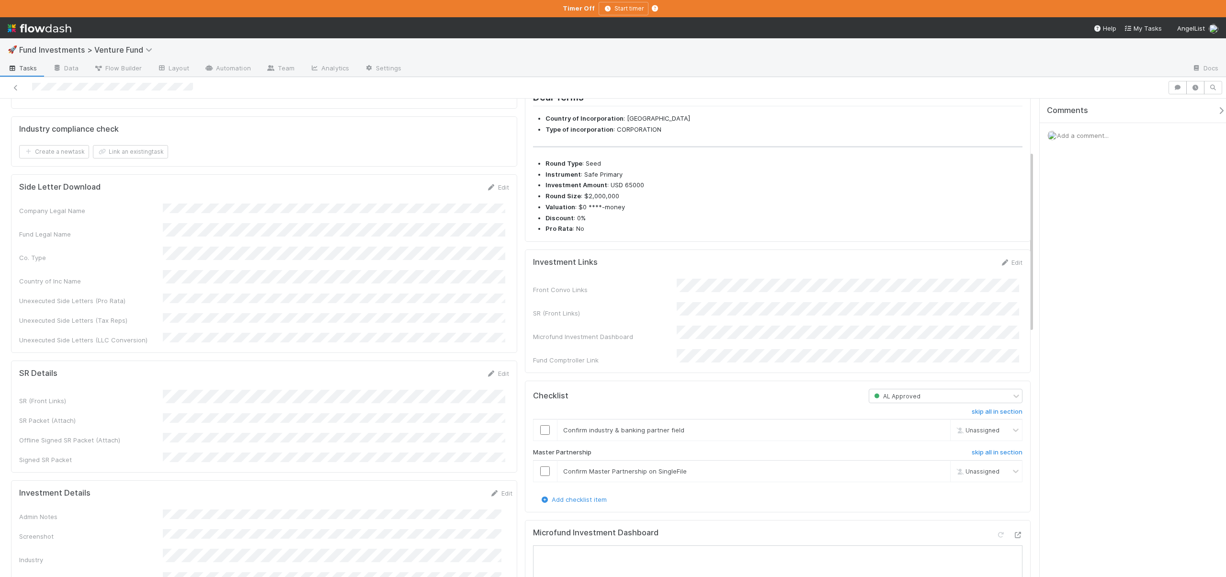
scroll to position [188, 0]
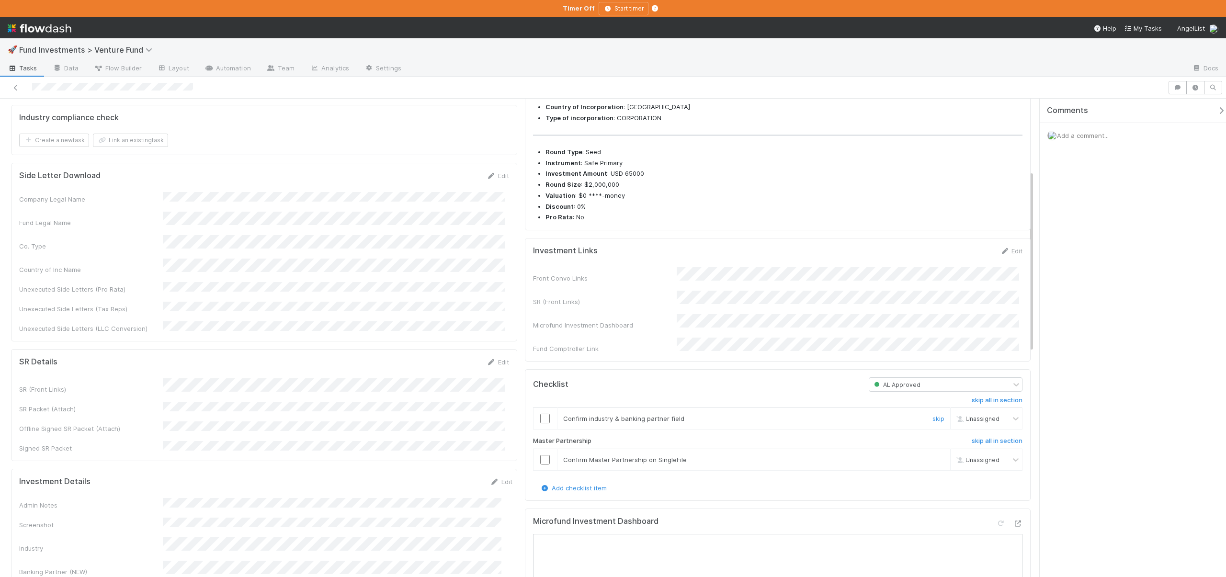
click at [542, 424] on input "checkbox" at bounding box center [545, 419] width 10 height 10
click at [541, 465] on input "checkbox" at bounding box center [545, 460] width 10 height 10
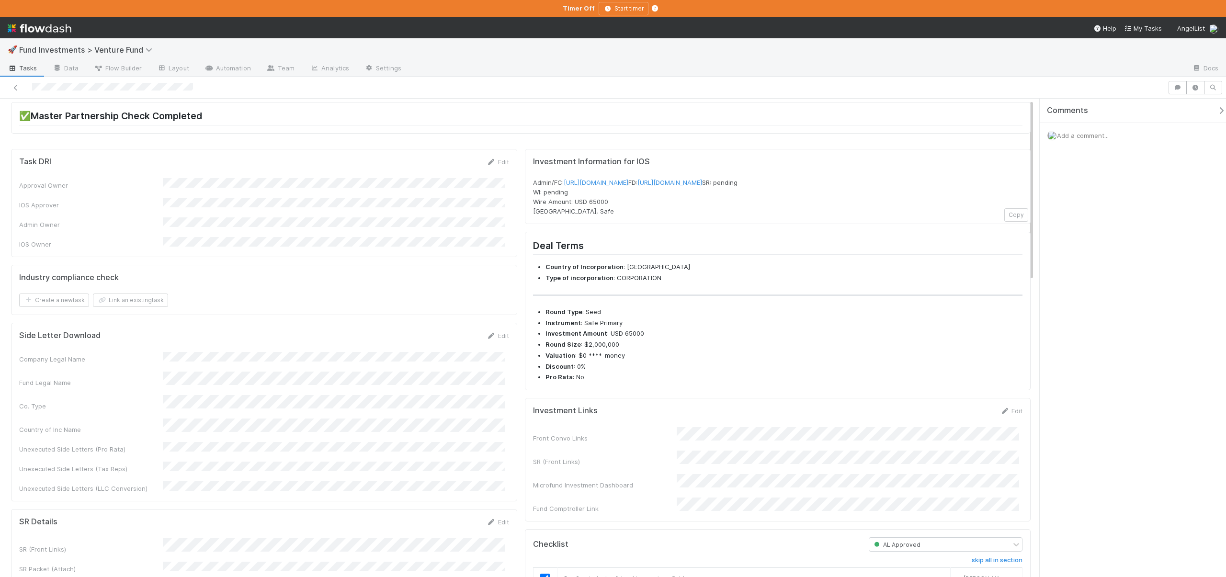
scroll to position [0, 0]
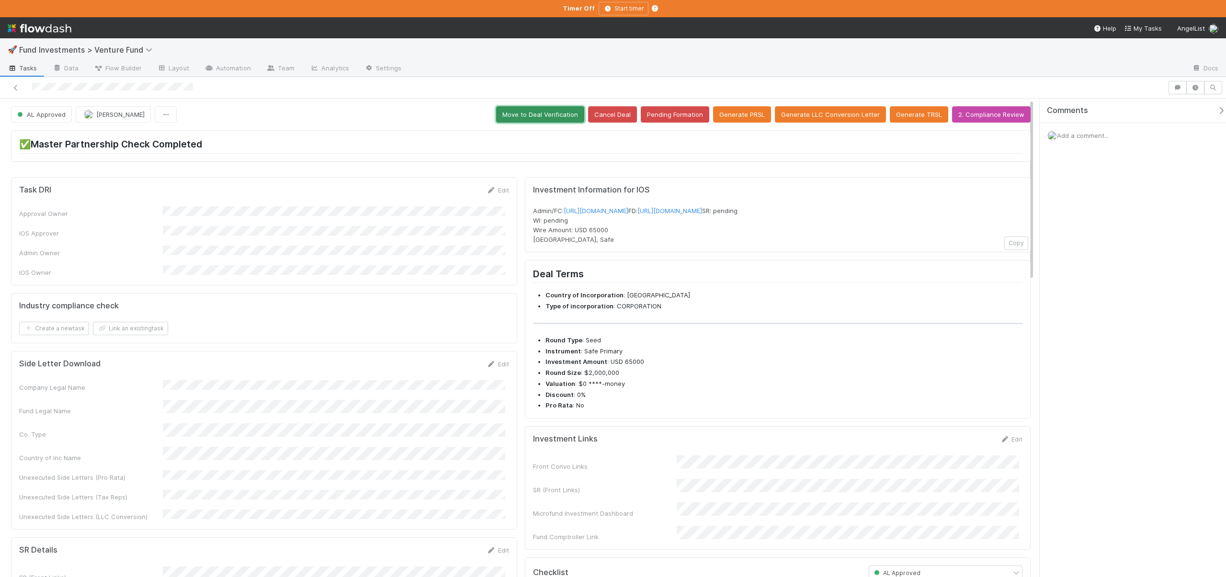
click at [552, 110] on button "Move to Deal Verification" at bounding box center [540, 114] width 88 height 16
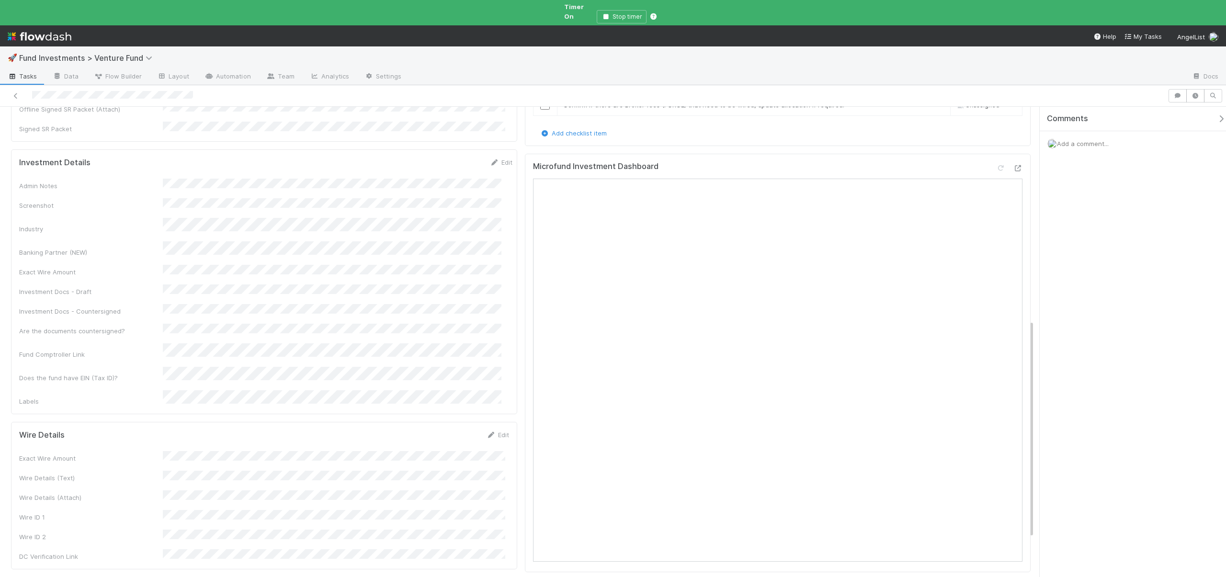
scroll to position [466, 0]
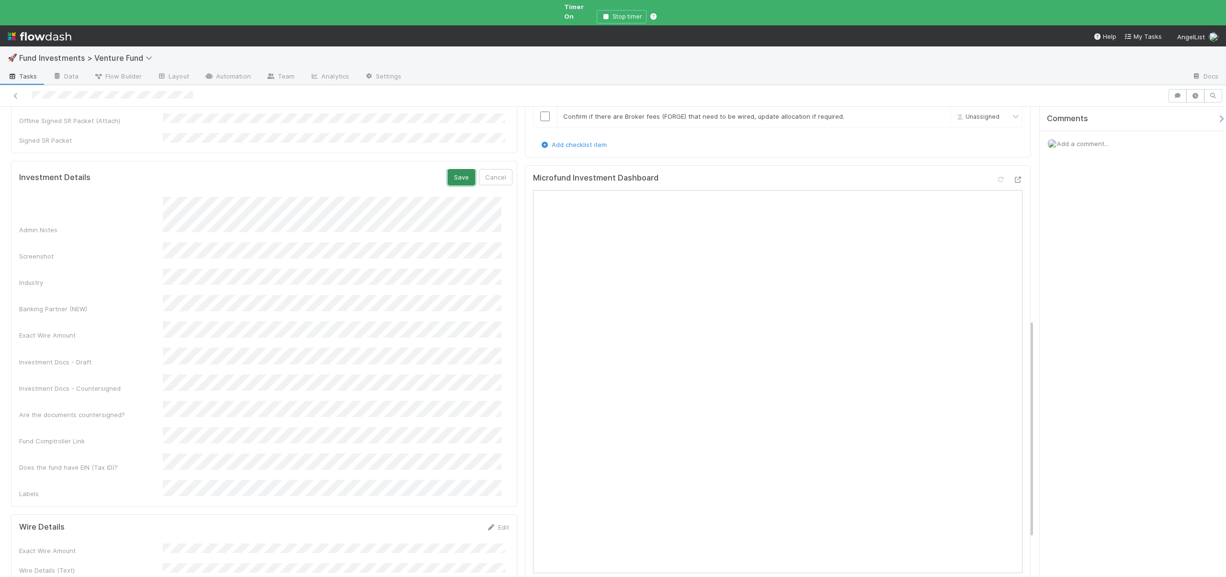
click at [457, 169] on button "Save" at bounding box center [461, 177] width 27 height 16
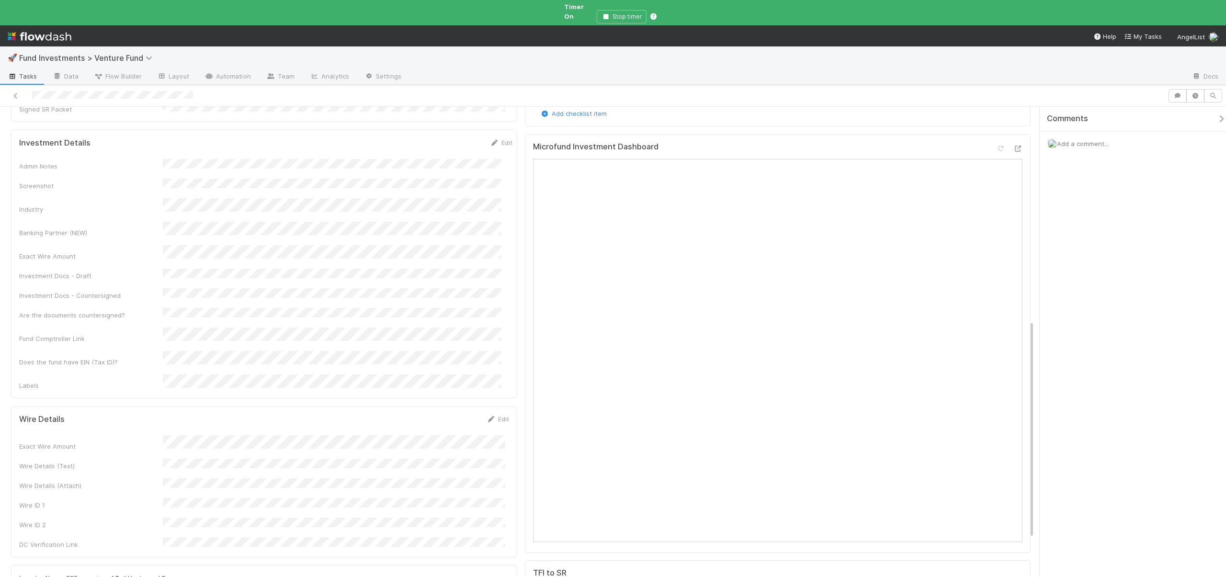
scroll to position [507, 0]
click at [450, 404] on button "Save" at bounding box center [458, 412] width 27 height 16
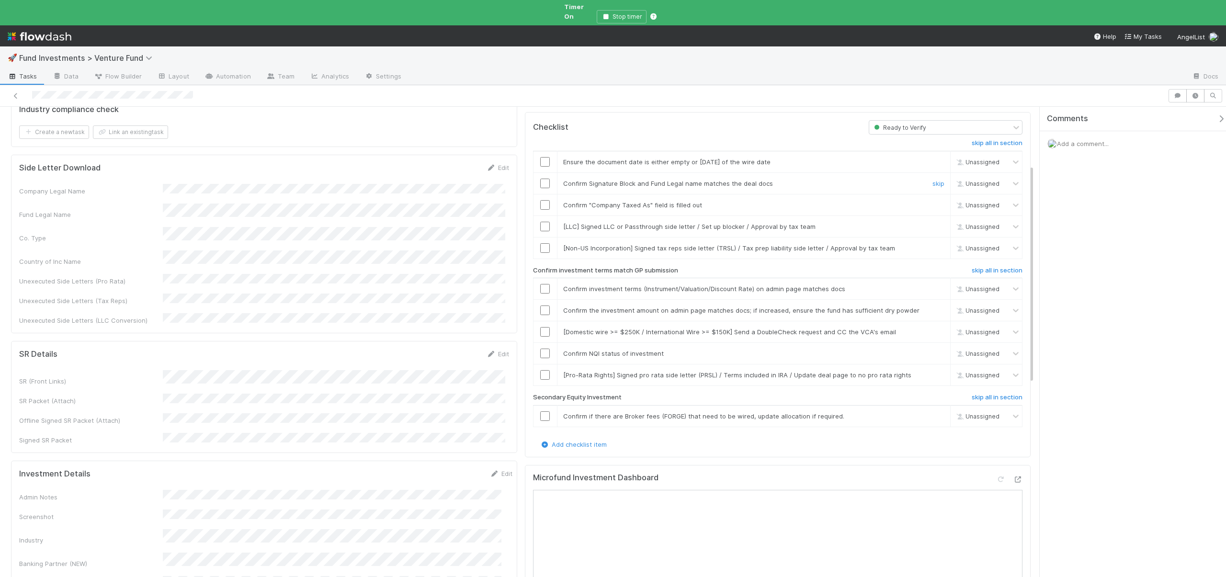
scroll to position [82, 0]
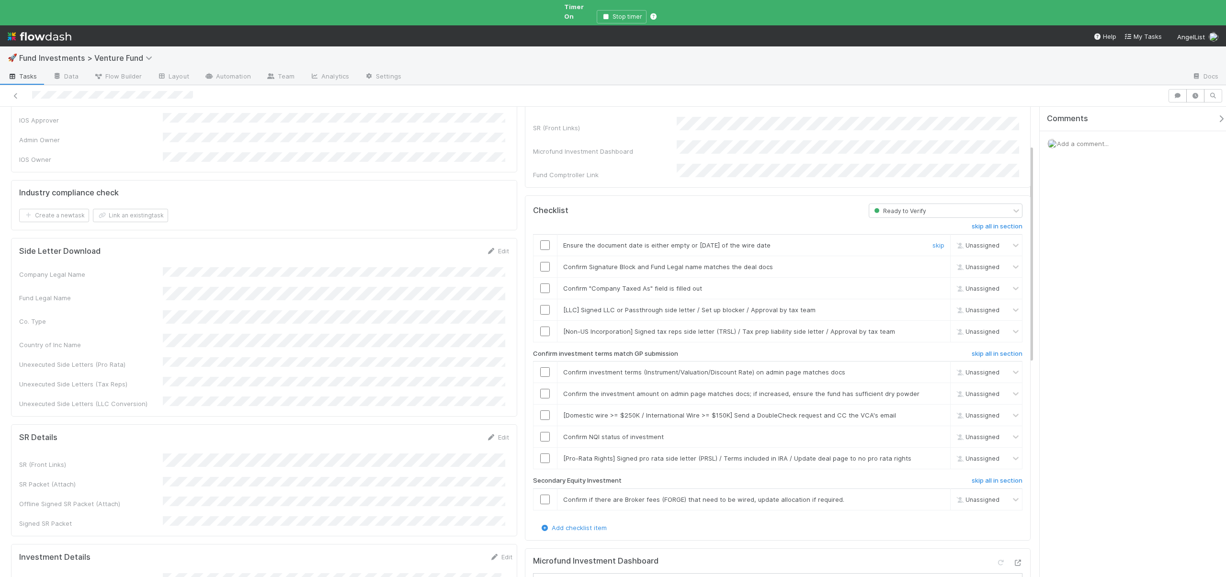
click at [541, 241] on input "checkbox" at bounding box center [545, 246] width 10 height 10
click at [541, 262] on input "checkbox" at bounding box center [545, 267] width 10 height 10
click at [540, 284] on input "checkbox" at bounding box center [545, 289] width 10 height 10
click at [933, 306] on link "skip" at bounding box center [939, 310] width 12 height 8
click at [933, 328] on link "skip" at bounding box center [939, 332] width 12 height 8
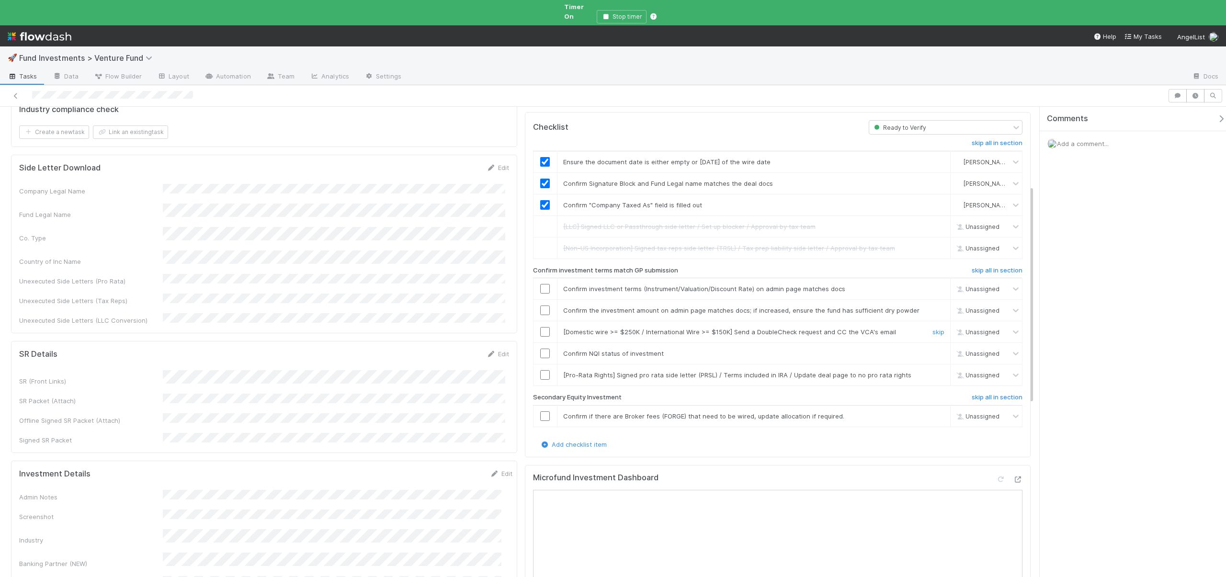
scroll to position [172, 0]
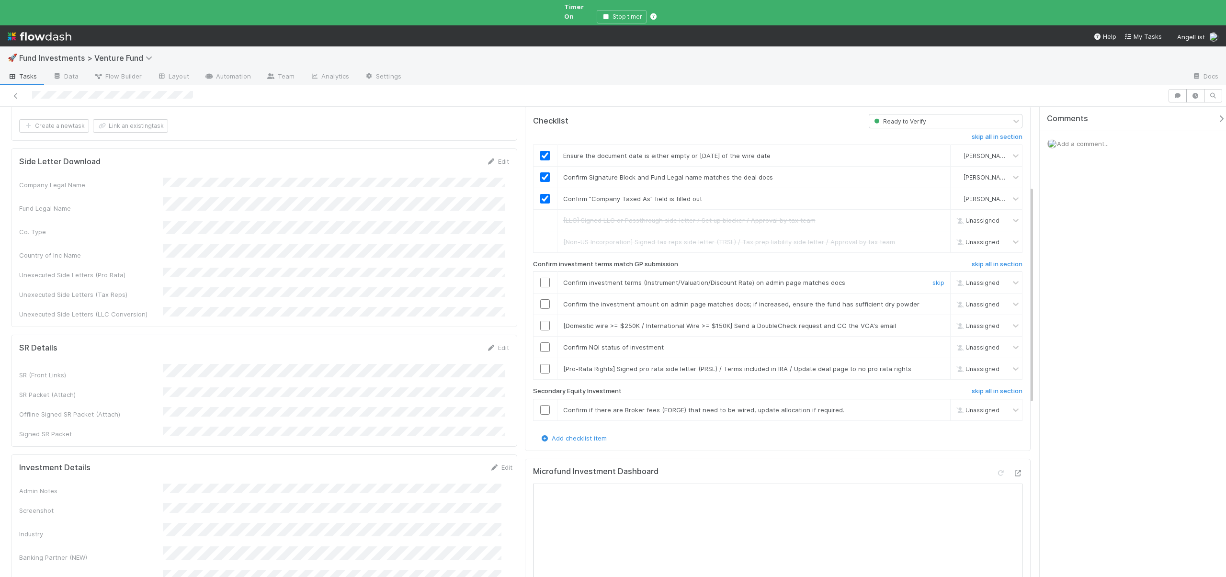
click at [541, 278] on input "checkbox" at bounding box center [545, 283] width 10 height 10
click at [540, 299] on input "checkbox" at bounding box center [545, 304] width 10 height 10
click at [934, 322] on link "skip" at bounding box center [939, 326] width 12 height 8
click at [541, 343] on input "checkbox" at bounding box center [545, 348] width 10 height 10
click at [933, 365] on link "skip" at bounding box center [939, 369] width 12 height 8
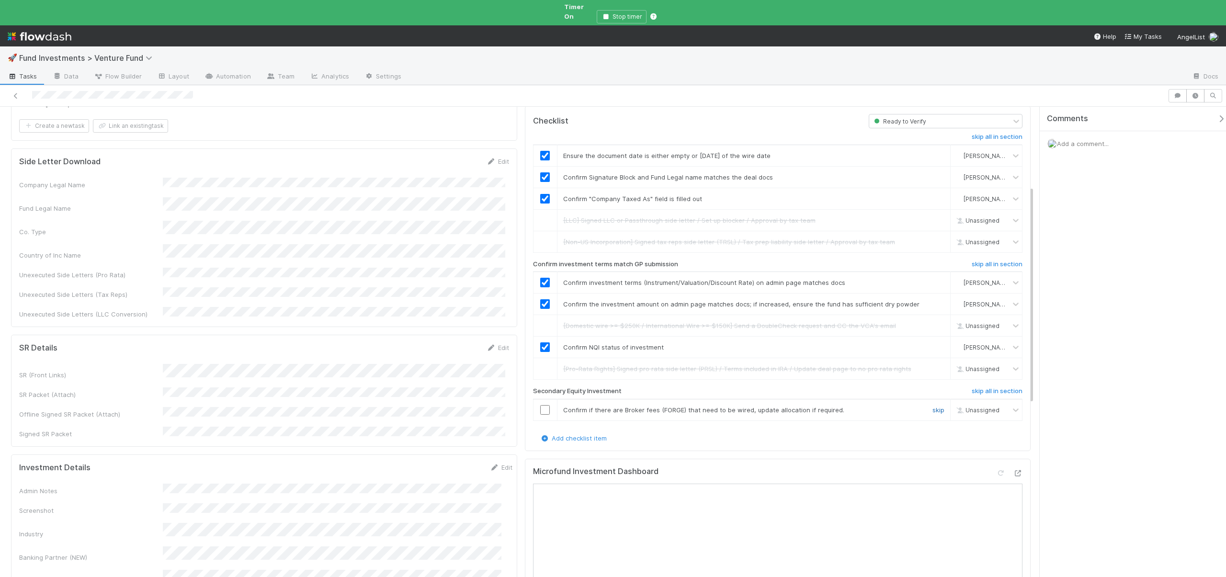
click at [933, 406] on link "skip" at bounding box center [939, 410] width 12 height 8
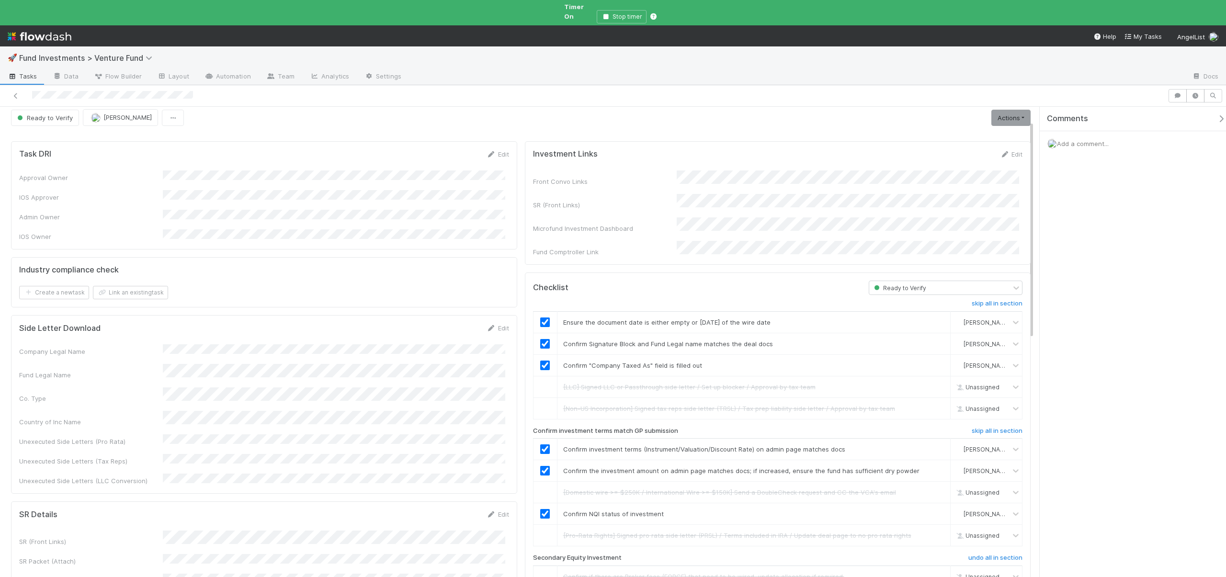
scroll to position [0, 0]
click at [1007, 117] on link "Actions" at bounding box center [1011, 123] width 39 height 16
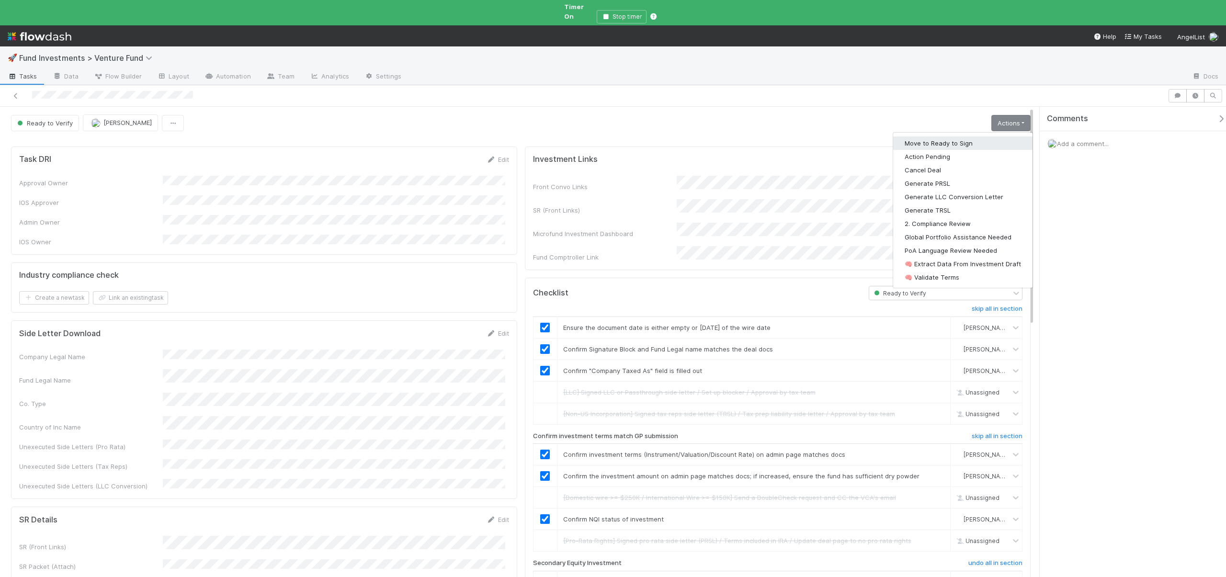
click at [924, 137] on button "Move to Ready to Sign" at bounding box center [962, 143] width 139 height 13
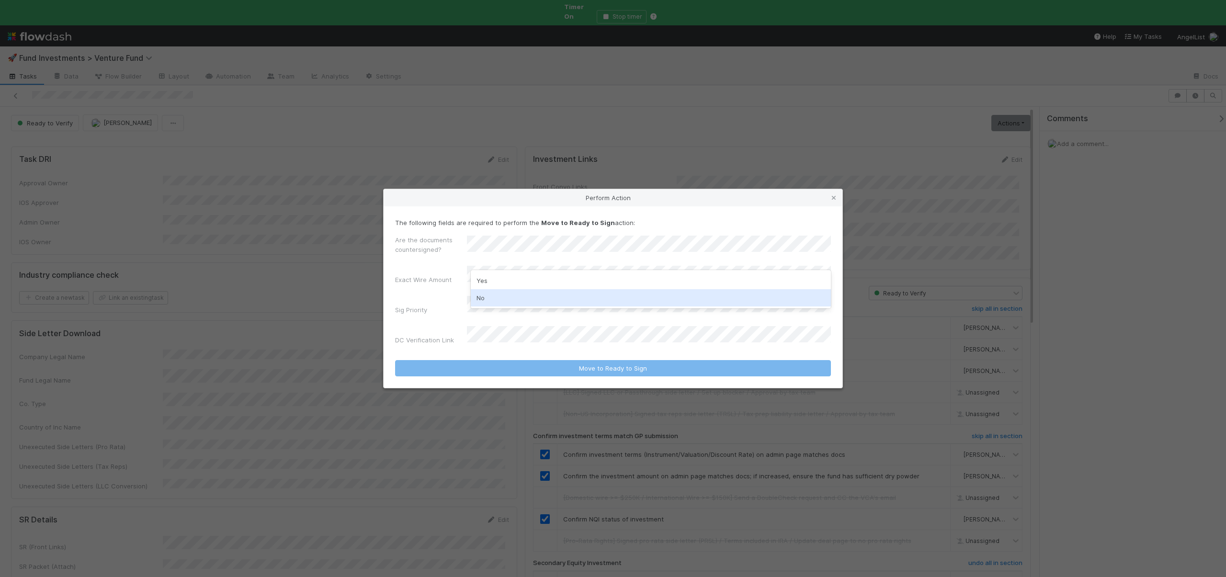
click at [481, 295] on div "No" at bounding box center [651, 297] width 360 height 17
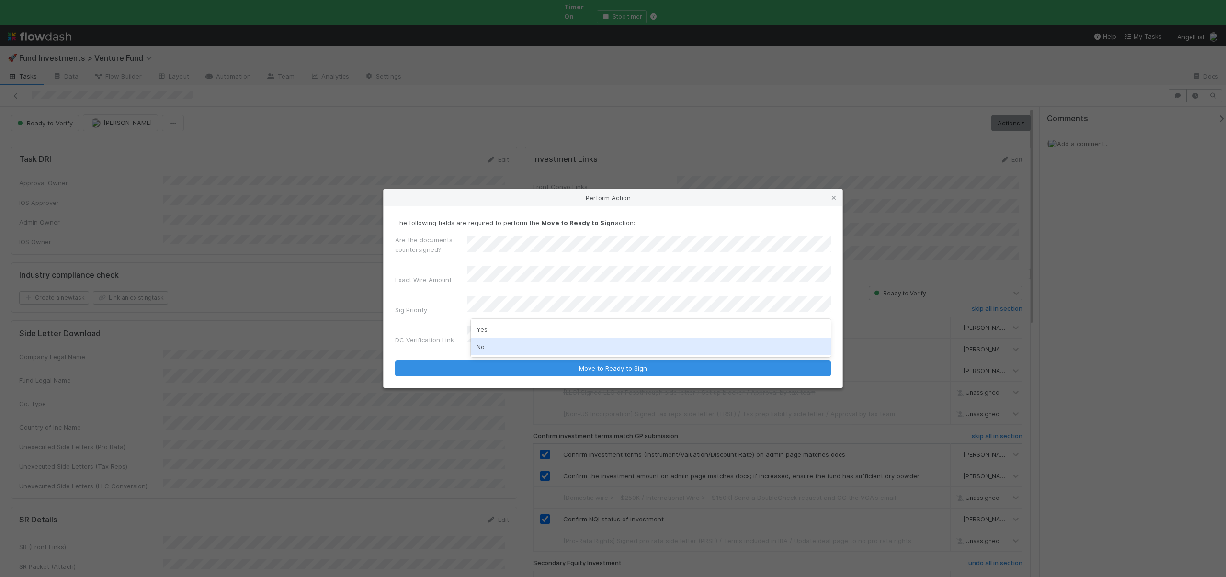
click at [481, 347] on div "No" at bounding box center [651, 346] width 360 height 17
click at [395, 360] on button "Move to Ready to Sign" at bounding box center [613, 368] width 436 height 16
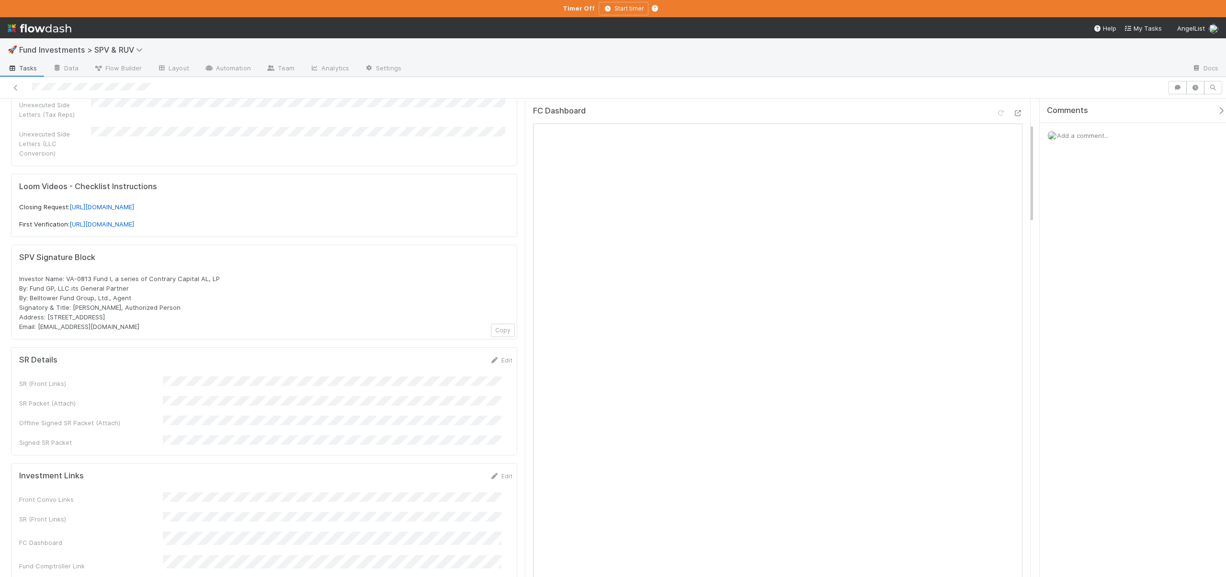
scroll to position [325, 0]
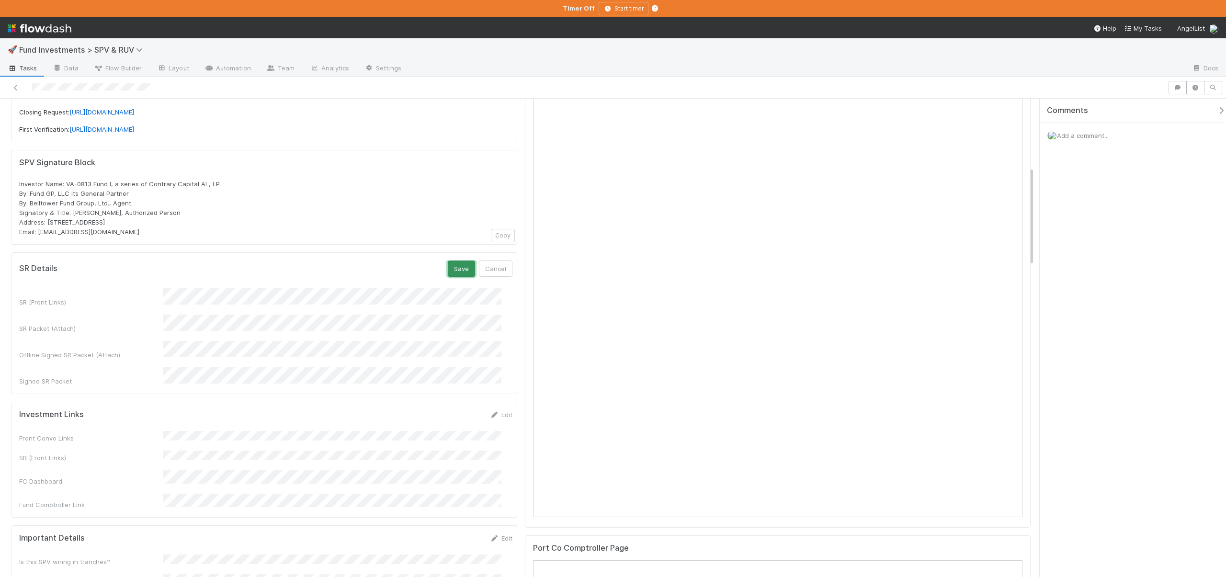
click at [448, 261] on button "Save" at bounding box center [461, 269] width 27 height 16
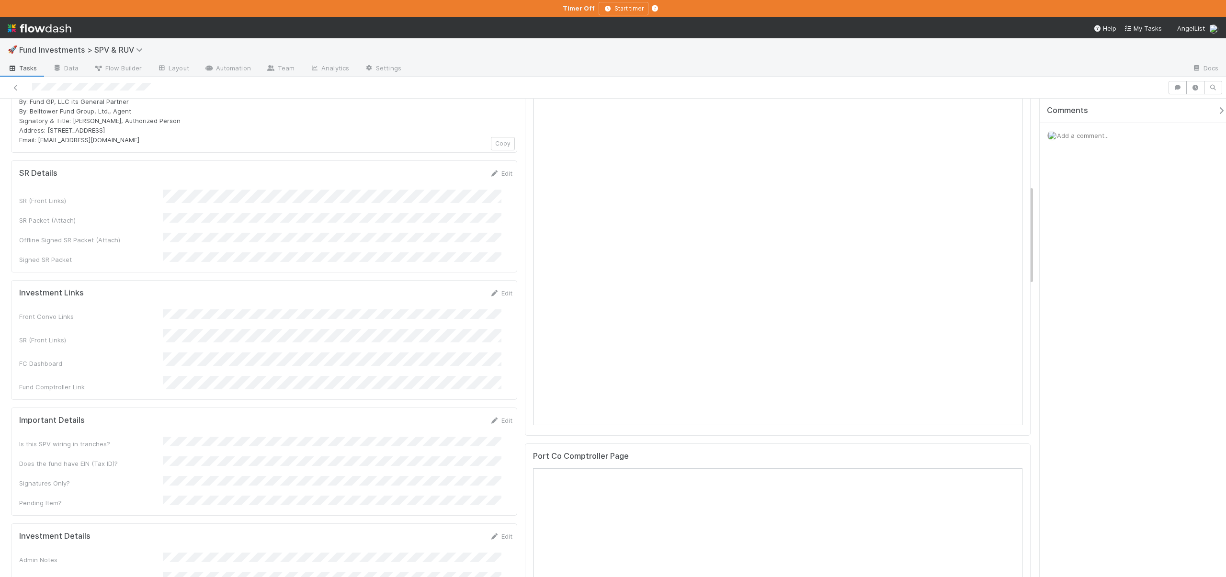
scroll to position [748, 0]
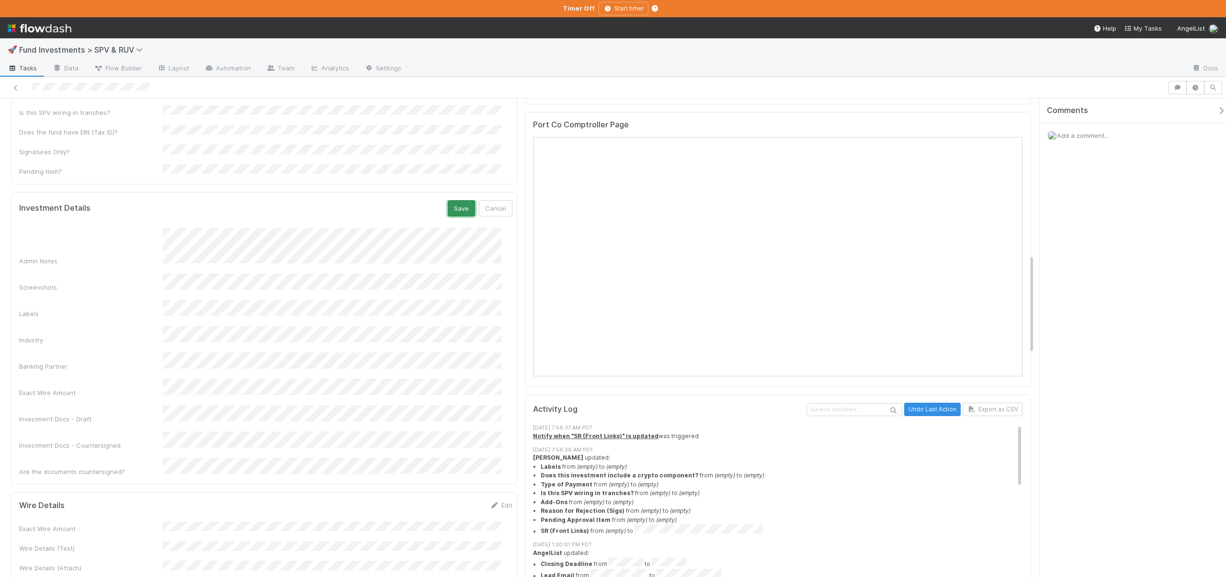
click at [449, 200] on button "Save" at bounding box center [461, 208] width 27 height 16
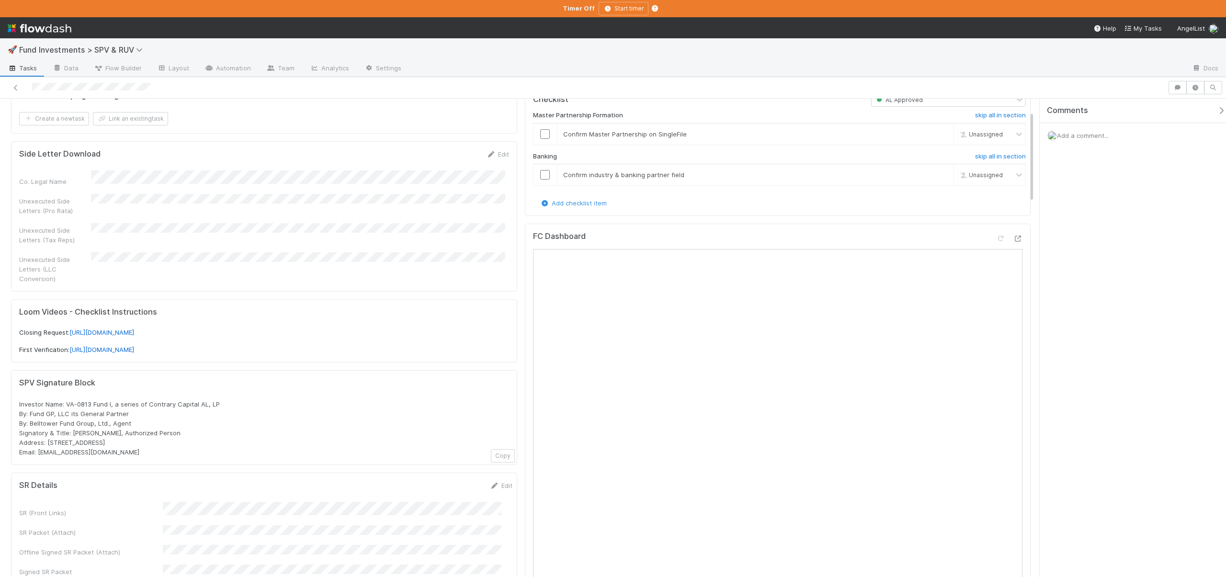
scroll to position [206, 0]
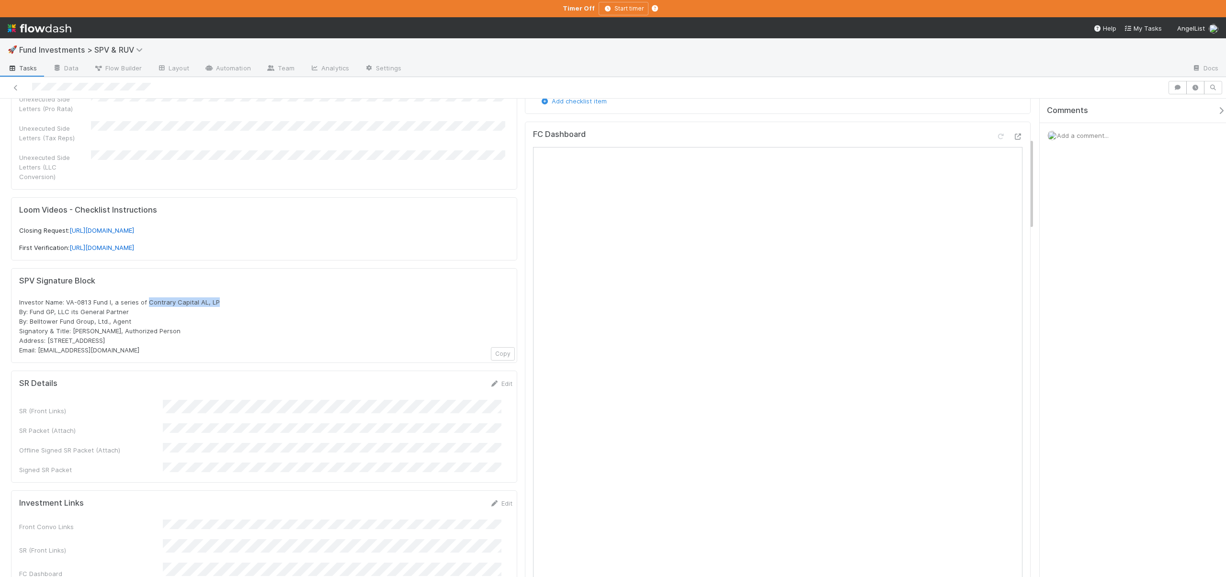
drag, startPoint x: 147, startPoint y: 292, endPoint x: 272, endPoint y: 292, distance: 124.6
click at [215, 298] on div "Investor Name: VA-0813 Fund I, a series of Contrary Capital AL, LP By: Fund GP,…" at bounding box center [264, 326] width 490 height 57
copy span "Contrary Capital AL, LP"
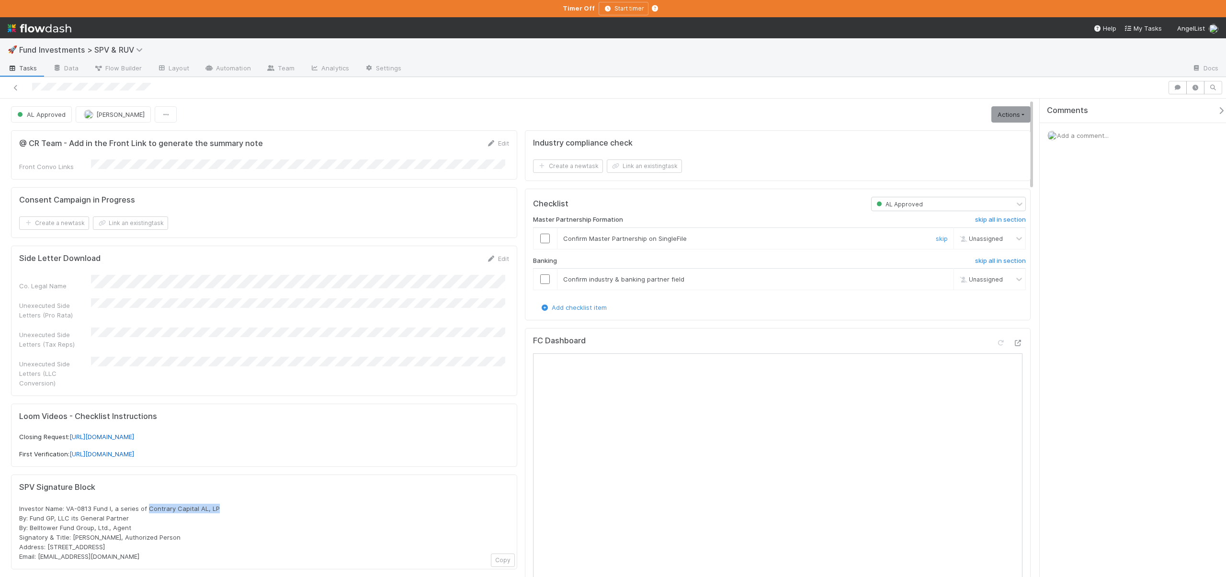
click at [544, 240] on input "checkbox" at bounding box center [545, 239] width 10 height 10
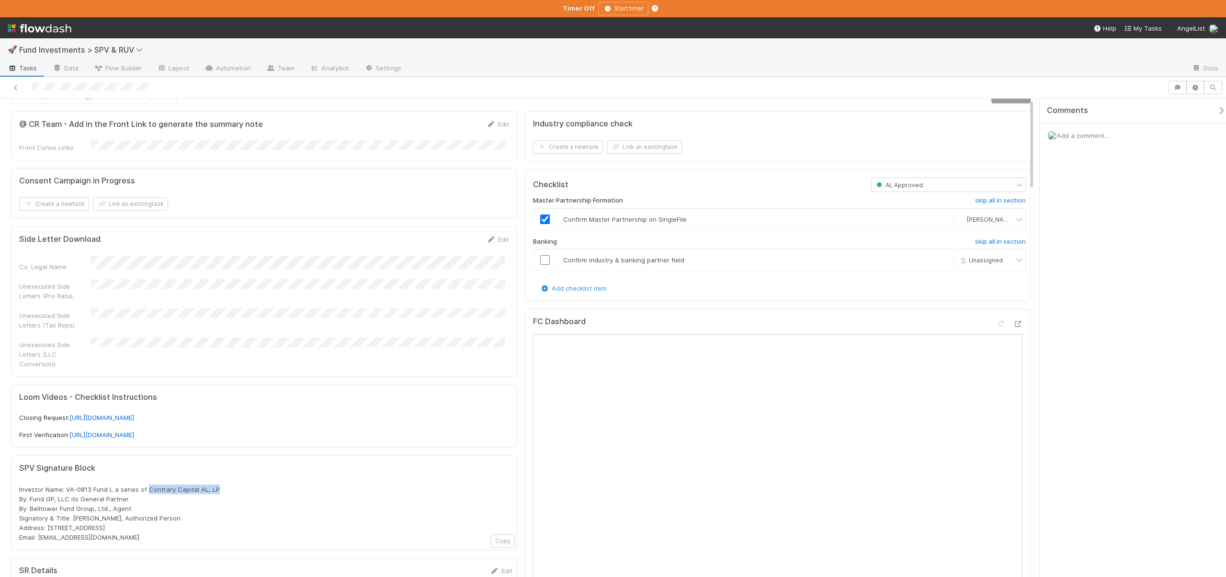
scroll to position [86, 0]
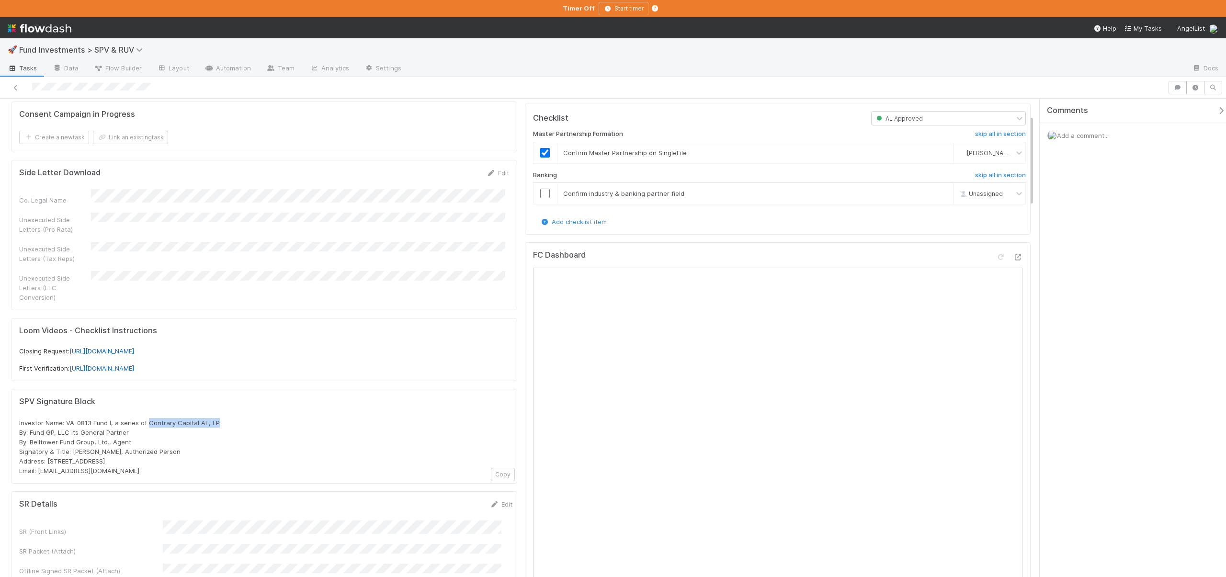
copy span "Contrary Capital AL, LP"
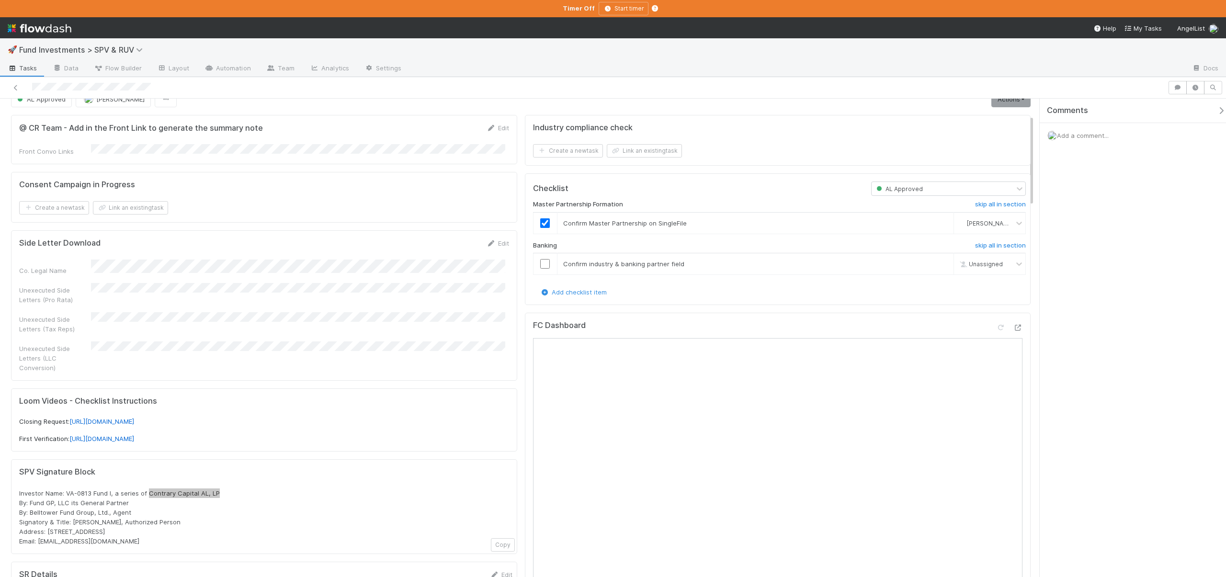
scroll to position [0, 0]
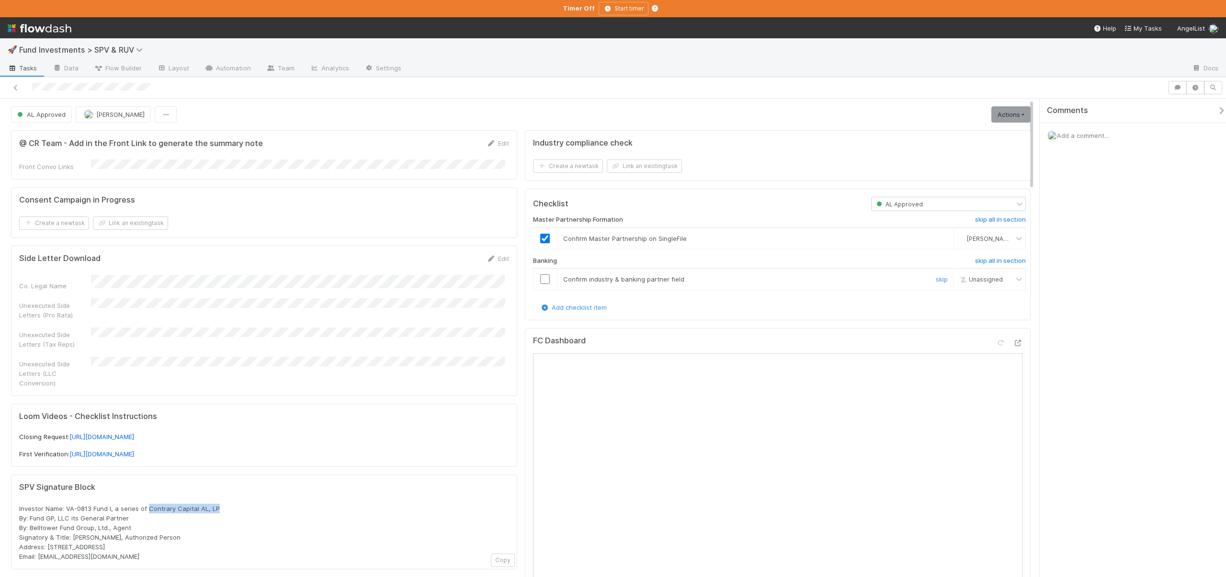
click at [542, 275] on input "checkbox" at bounding box center [545, 280] width 10 height 10
click at [540, 280] on input "checkbox" at bounding box center [545, 280] width 10 height 10
click at [996, 119] on link "Actions" at bounding box center [1011, 114] width 39 height 16
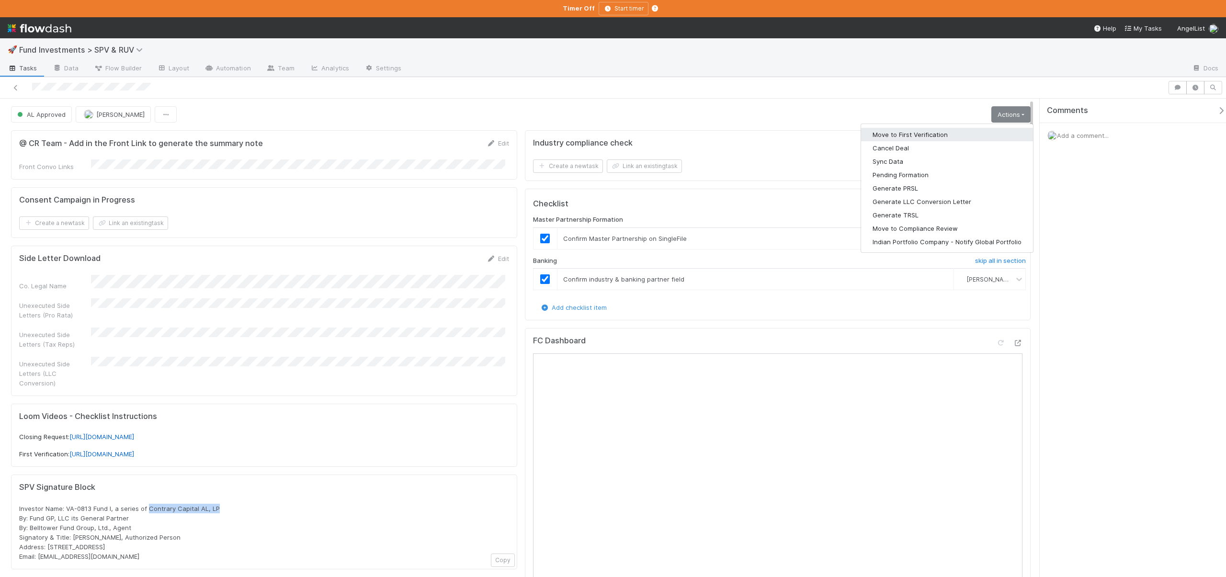
click at [898, 136] on button "Move to First Verification" at bounding box center [947, 134] width 172 height 13
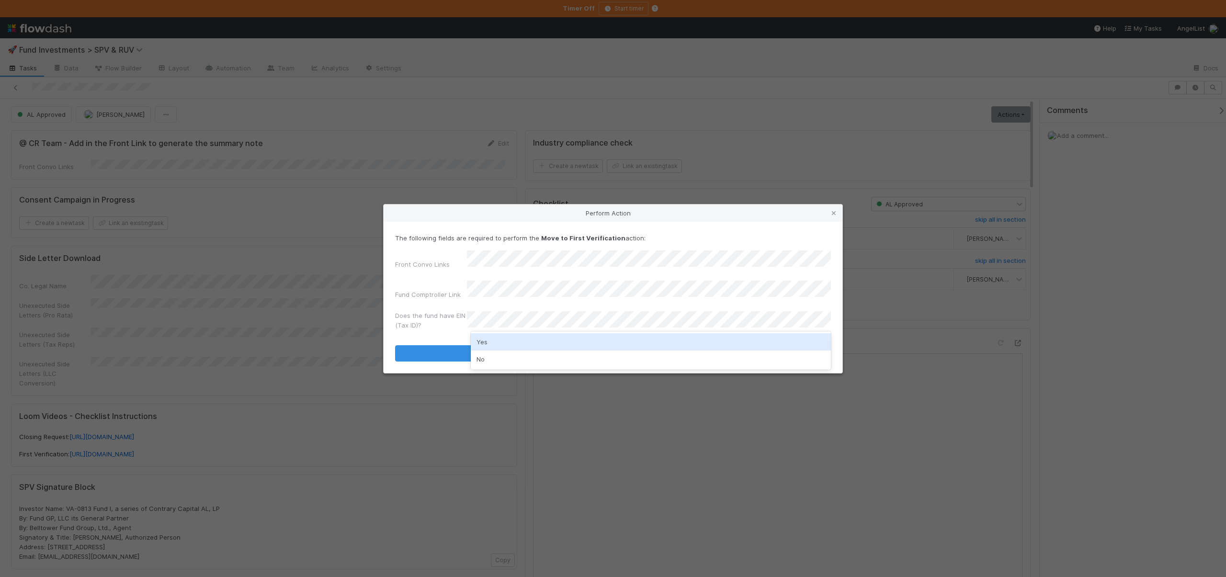
click at [492, 344] on div "Yes" at bounding box center [651, 341] width 360 height 17
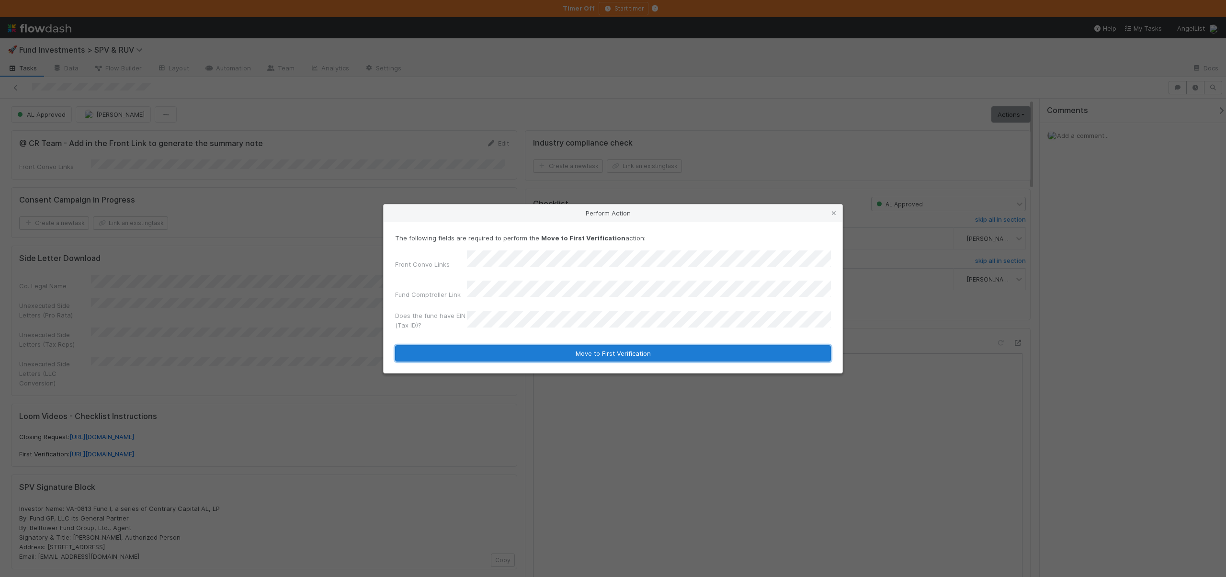
click at [499, 348] on button "Move to First Verification" at bounding box center [613, 353] width 436 height 16
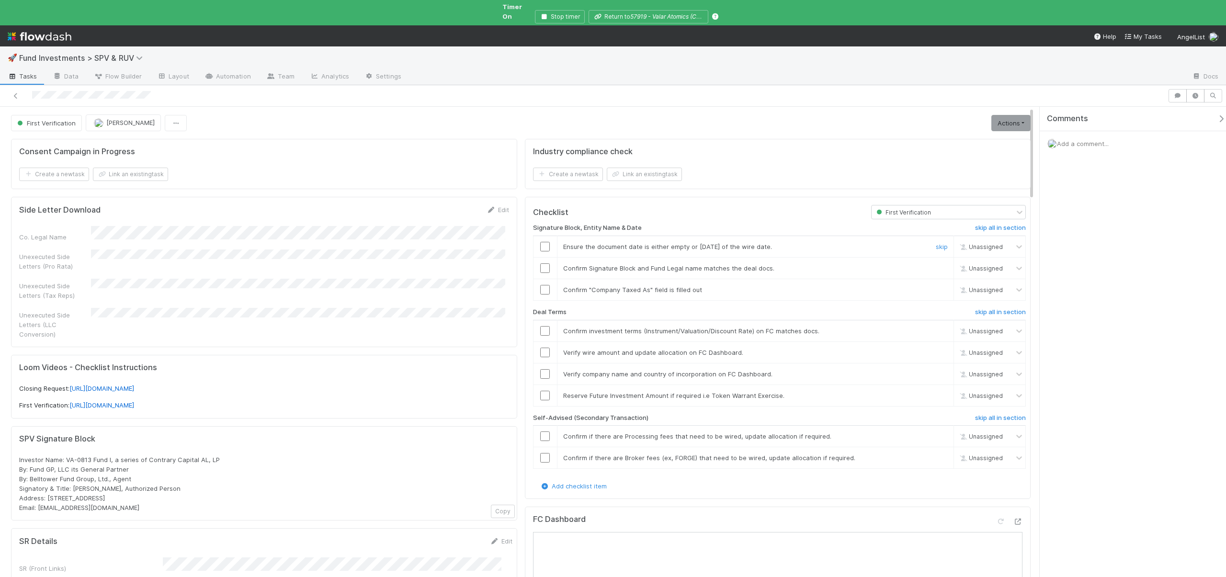
click at [544, 242] on input "checkbox" at bounding box center [545, 247] width 10 height 10
click at [540, 263] on input "checkbox" at bounding box center [545, 268] width 10 height 10
click at [543, 285] on input "checkbox" at bounding box center [545, 290] width 10 height 10
click at [542, 369] on input "checkbox" at bounding box center [545, 374] width 10 height 10
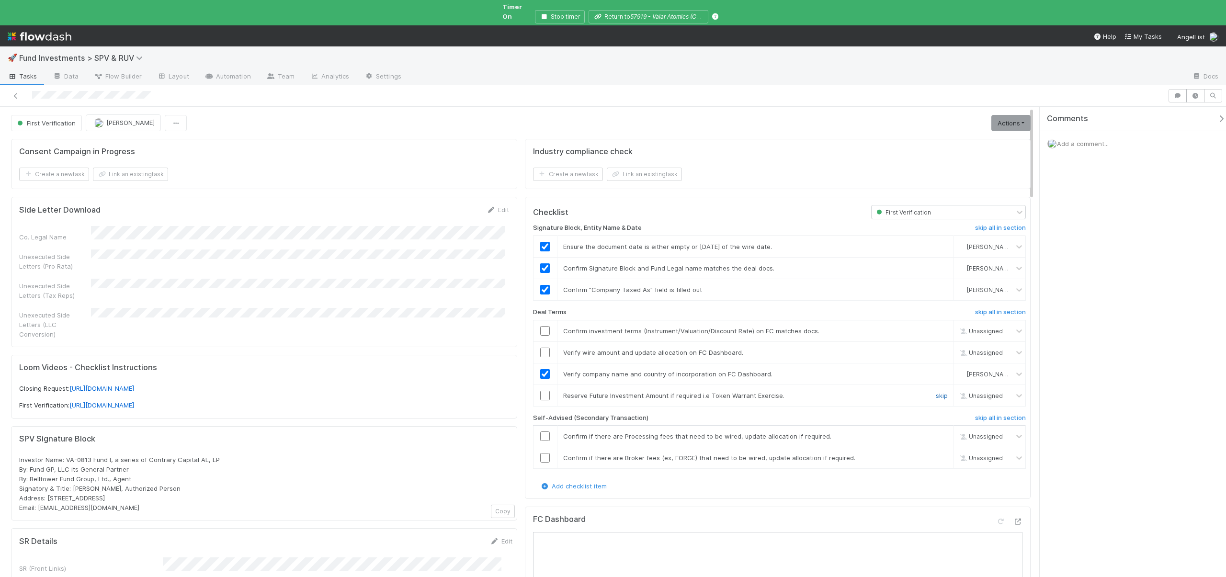
click at [936, 392] on link "skip" at bounding box center [942, 396] width 12 height 8
click at [989, 414] on h6 "skip all in section" at bounding box center [1000, 418] width 51 height 8
click at [999, 115] on link "Actions" at bounding box center [1011, 123] width 39 height 16
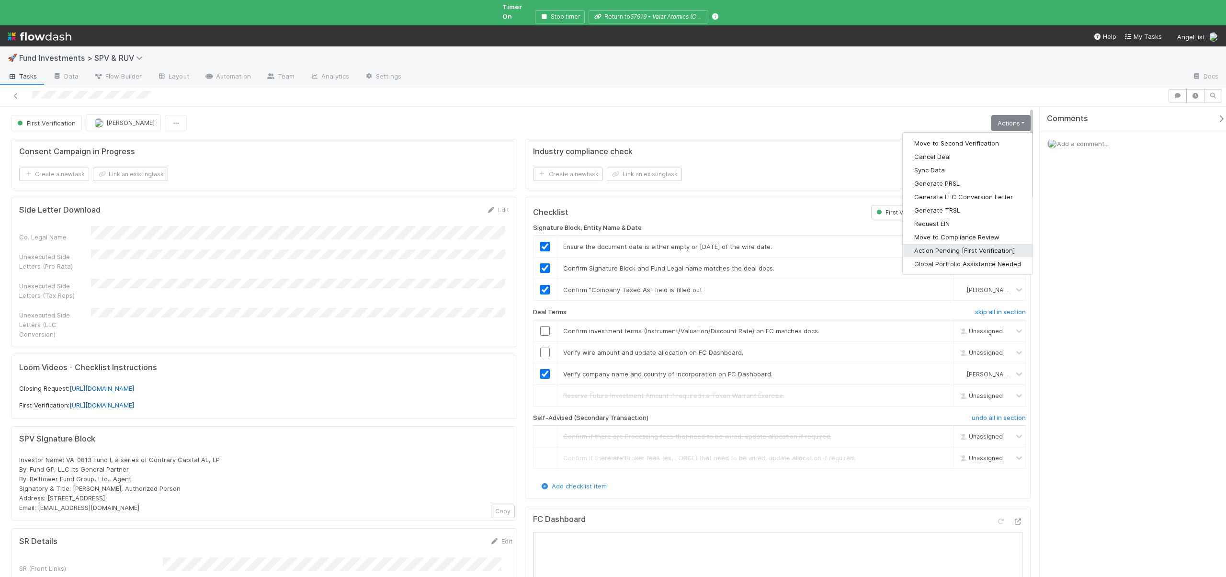
click at [951, 246] on button "Action Pending [First Verification]" at bounding box center [968, 250] width 130 height 13
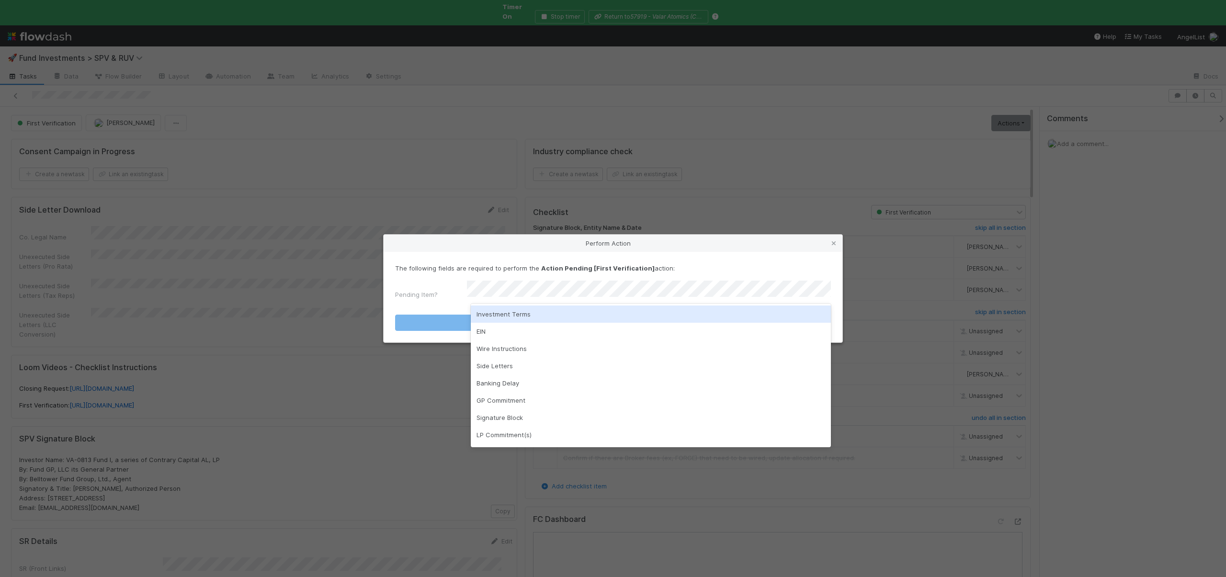
click at [490, 317] on div "Investment Terms" at bounding box center [651, 314] width 360 height 17
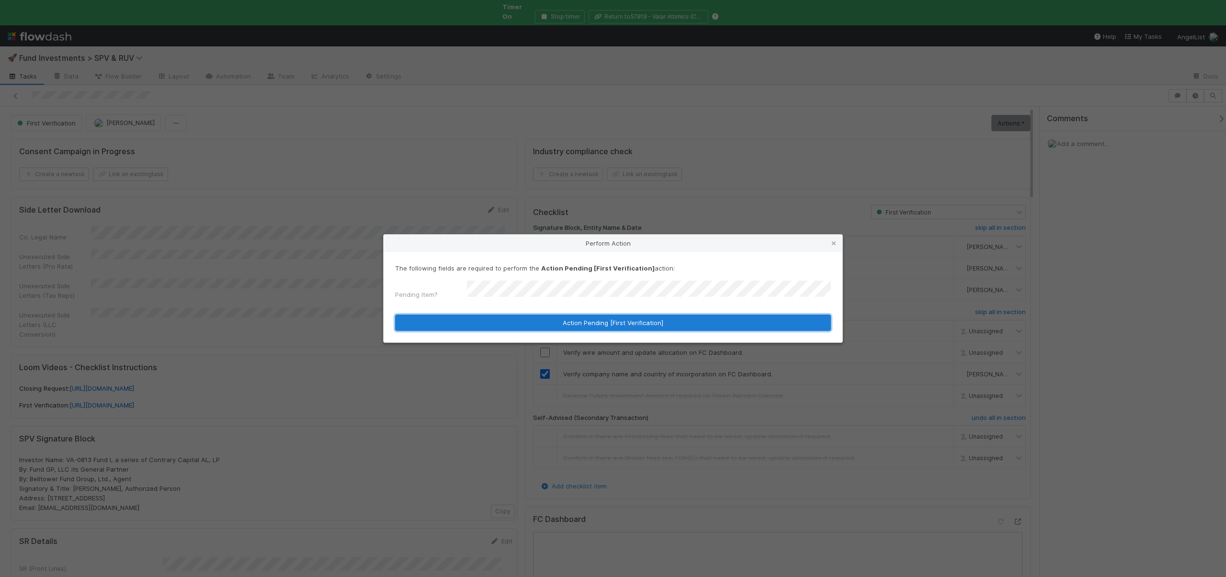
click at [489, 320] on button "Action Pending [First Verification]" at bounding box center [613, 323] width 436 height 16
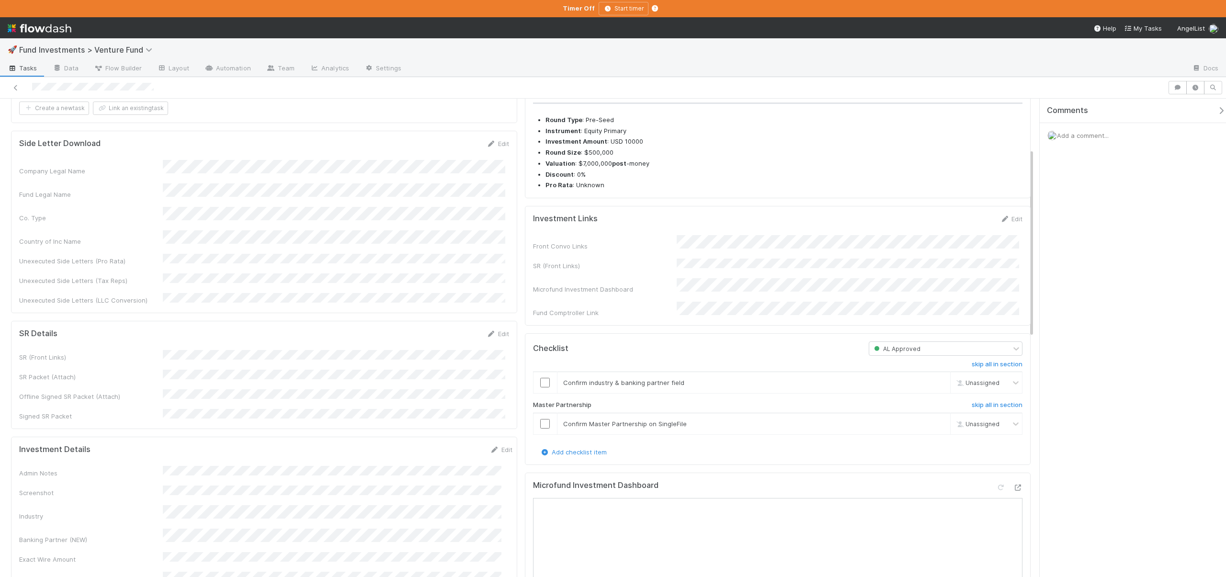
scroll to position [223, 0]
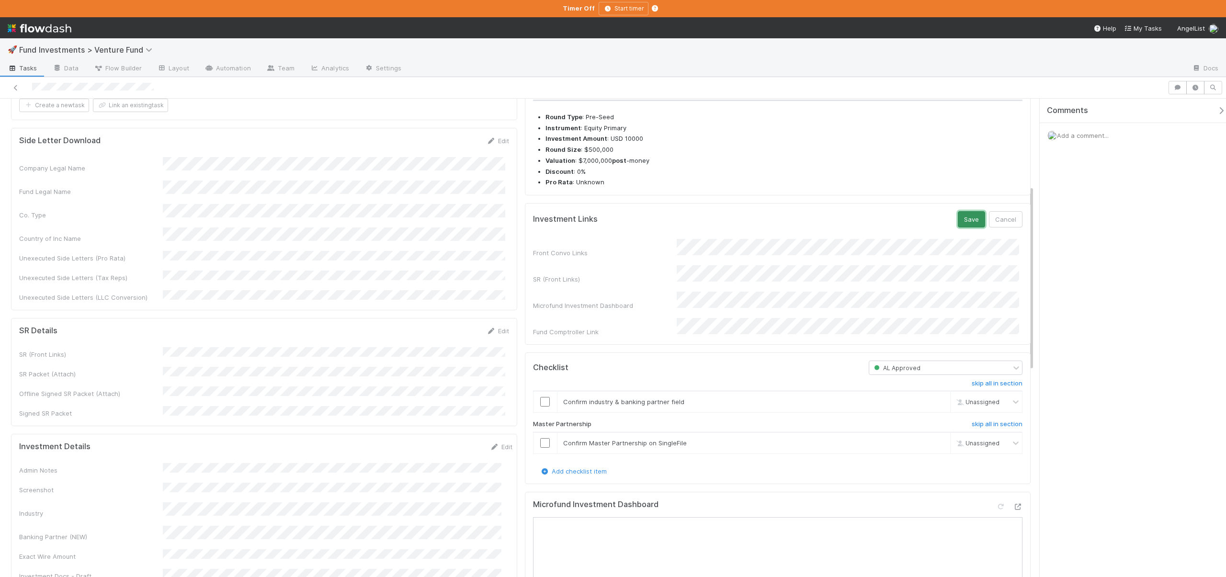
click at [962, 228] on button "Save" at bounding box center [971, 219] width 27 height 16
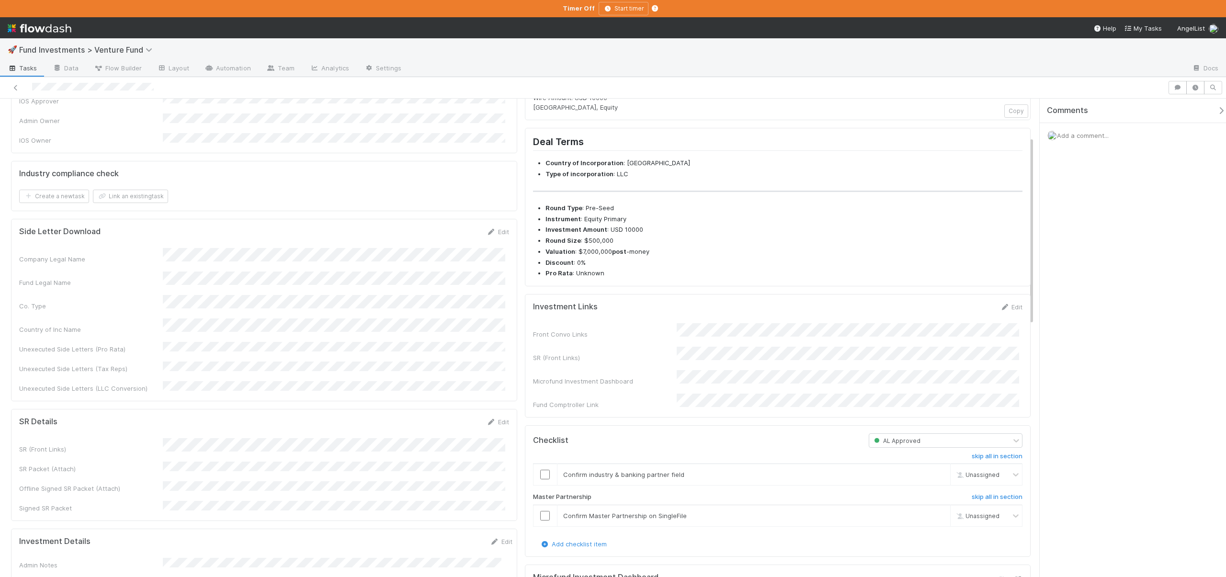
scroll to position [0, 0]
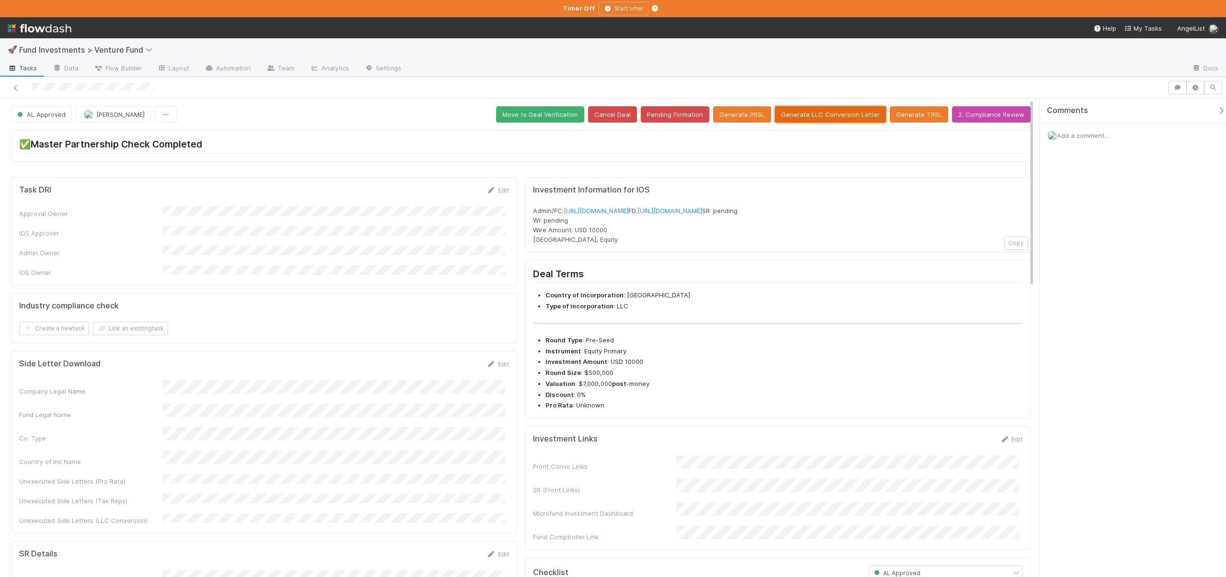
click at [847, 113] on button "Generate LLC Conversion Letter" at bounding box center [830, 114] width 111 height 16
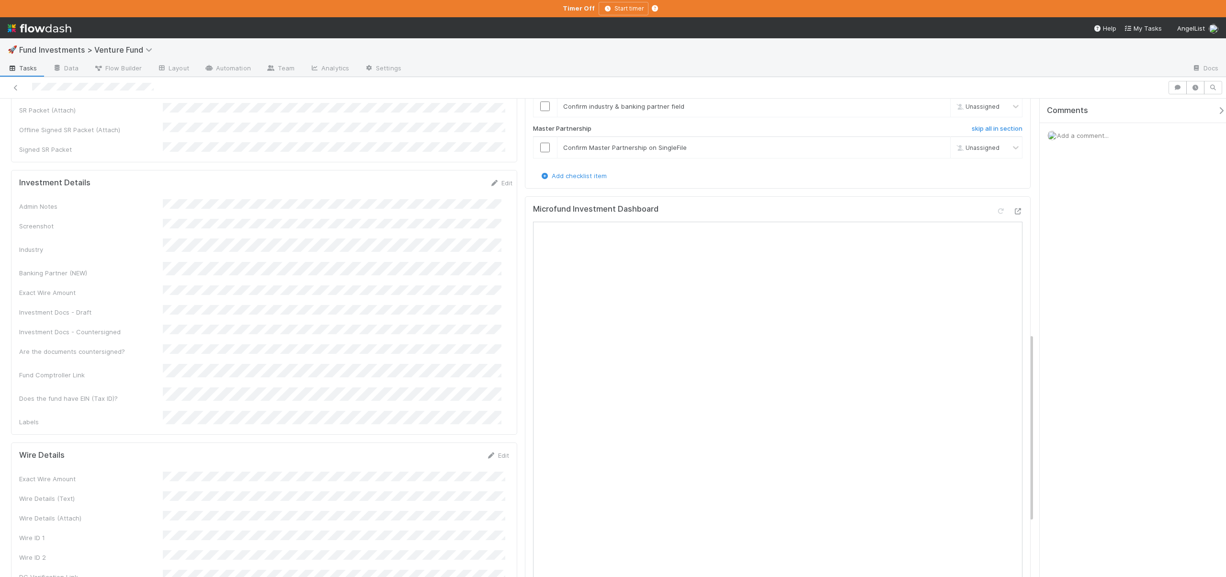
scroll to position [657, 0]
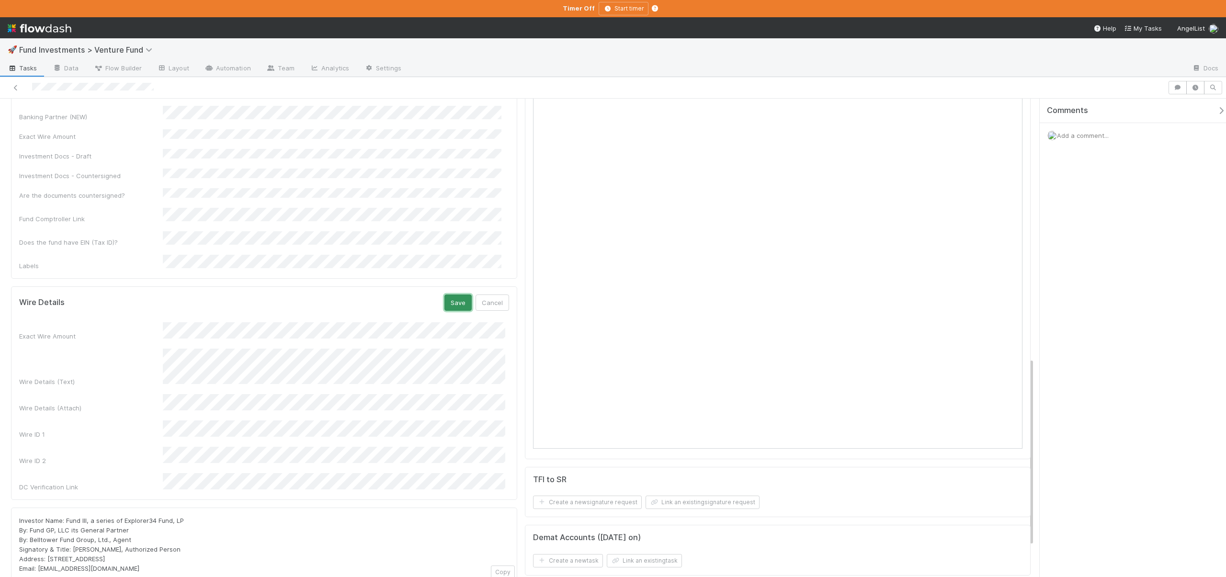
click at [455, 295] on button "Save" at bounding box center [458, 303] width 27 height 16
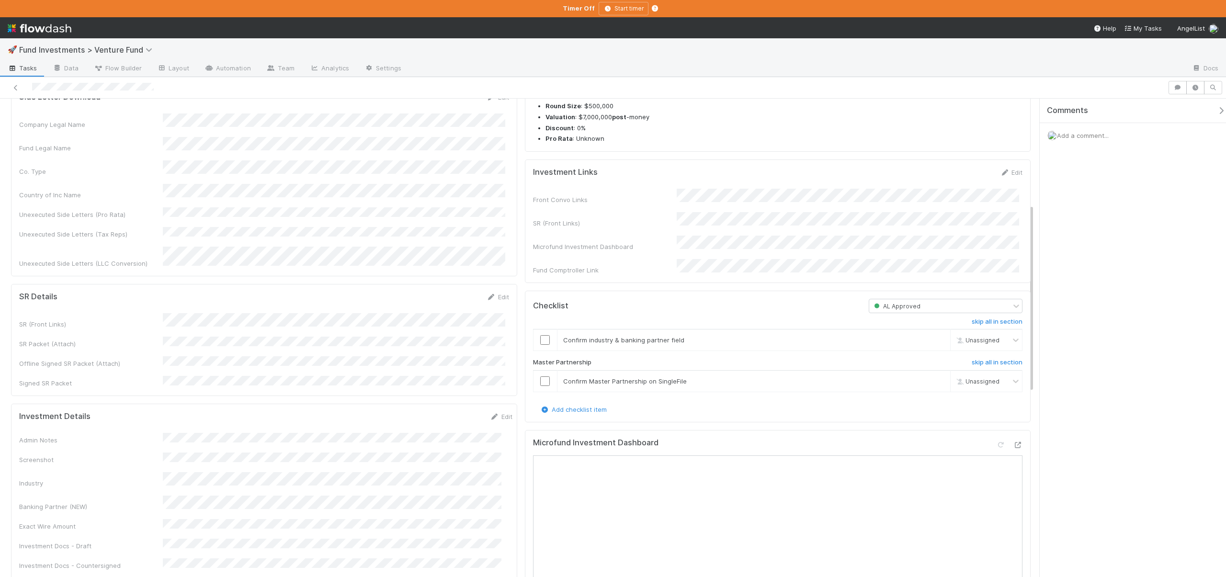
scroll to position [266, 0]
click at [543, 345] on input "checkbox" at bounding box center [545, 341] width 10 height 10
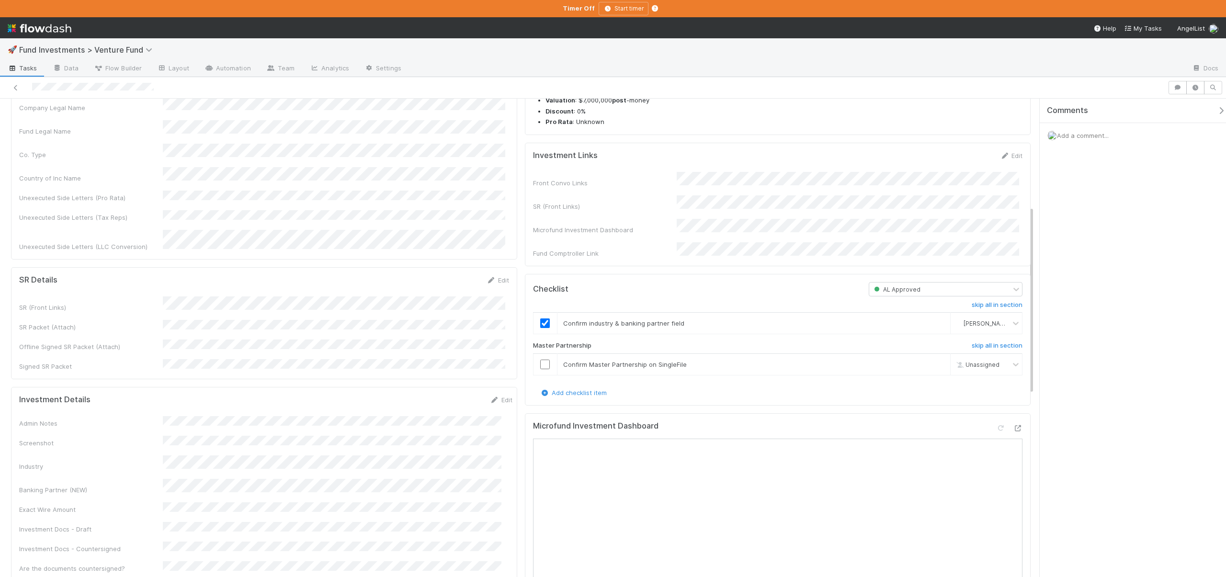
scroll to position [285, 0]
click at [540, 368] on input "checkbox" at bounding box center [545, 364] width 10 height 10
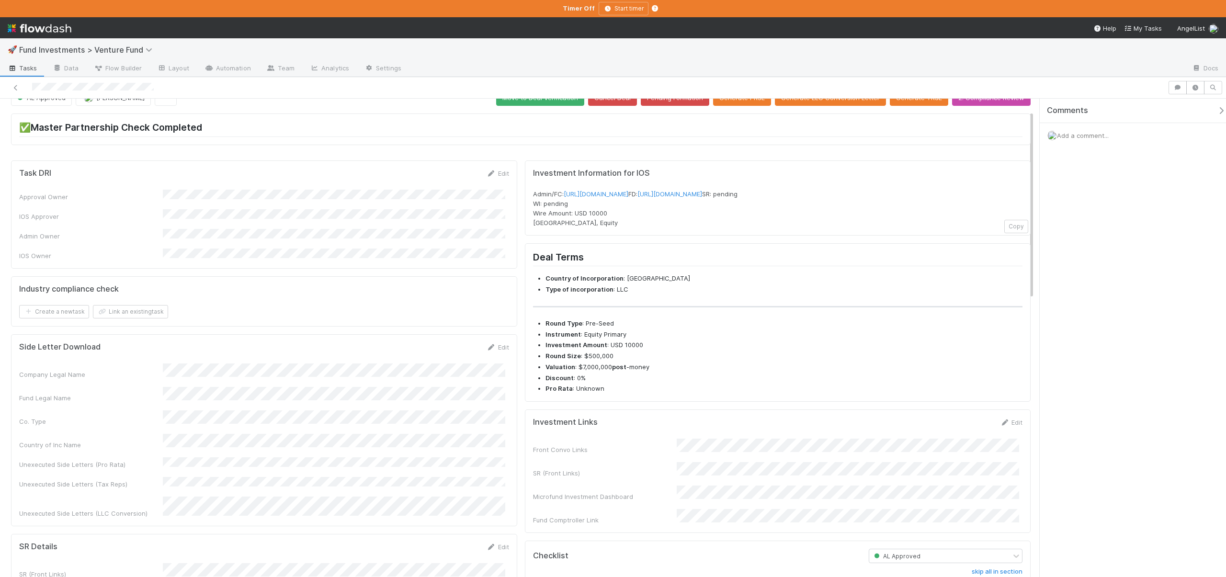
scroll to position [0, 0]
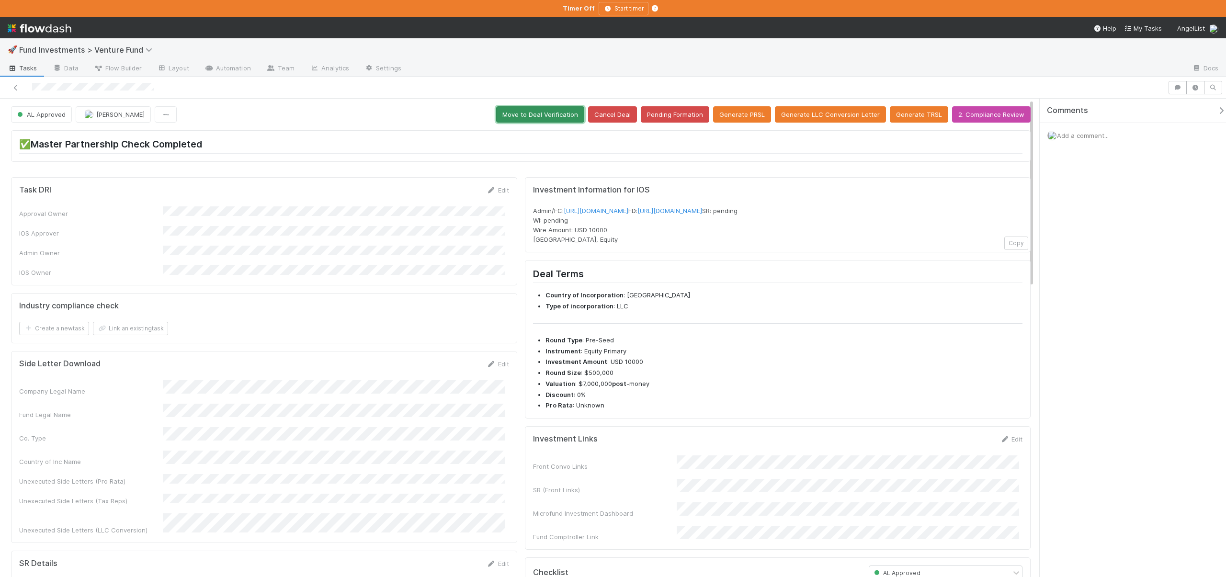
click at [538, 115] on button "Move to Deal Verification" at bounding box center [540, 114] width 88 height 16
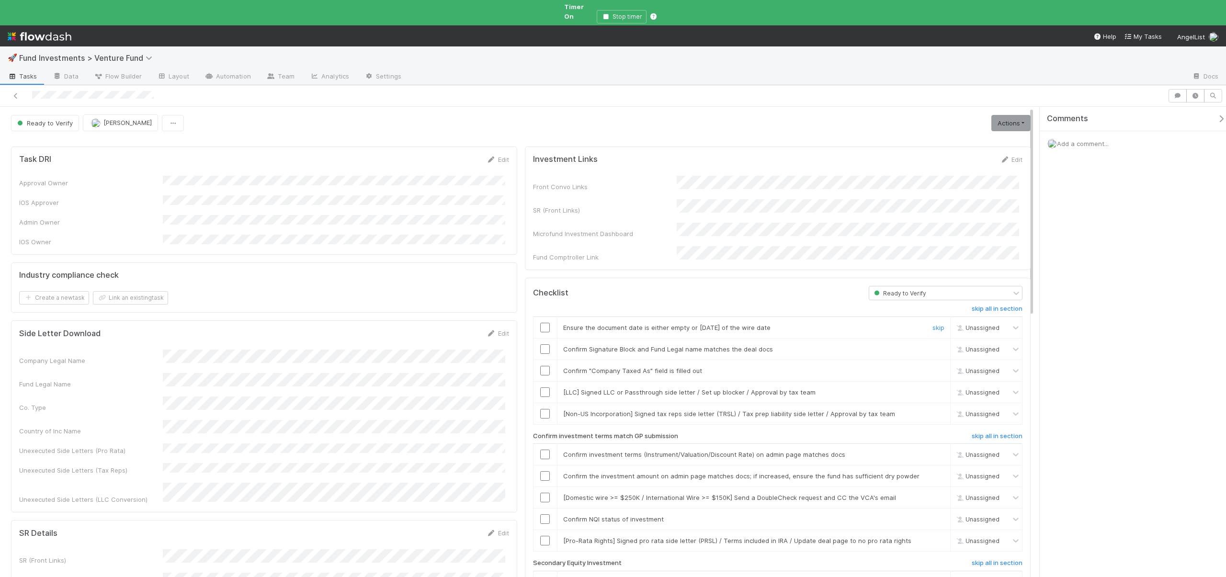
click at [543, 323] on input "checkbox" at bounding box center [545, 328] width 10 height 10
checkbox input "true"
click at [541, 344] on input "checkbox" at bounding box center [545, 349] width 10 height 10
click at [543, 366] on input "checkbox" at bounding box center [545, 371] width 10 height 10
click at [933, 410] on link "skip" at bounding box center [939, 414] width 12 height 8
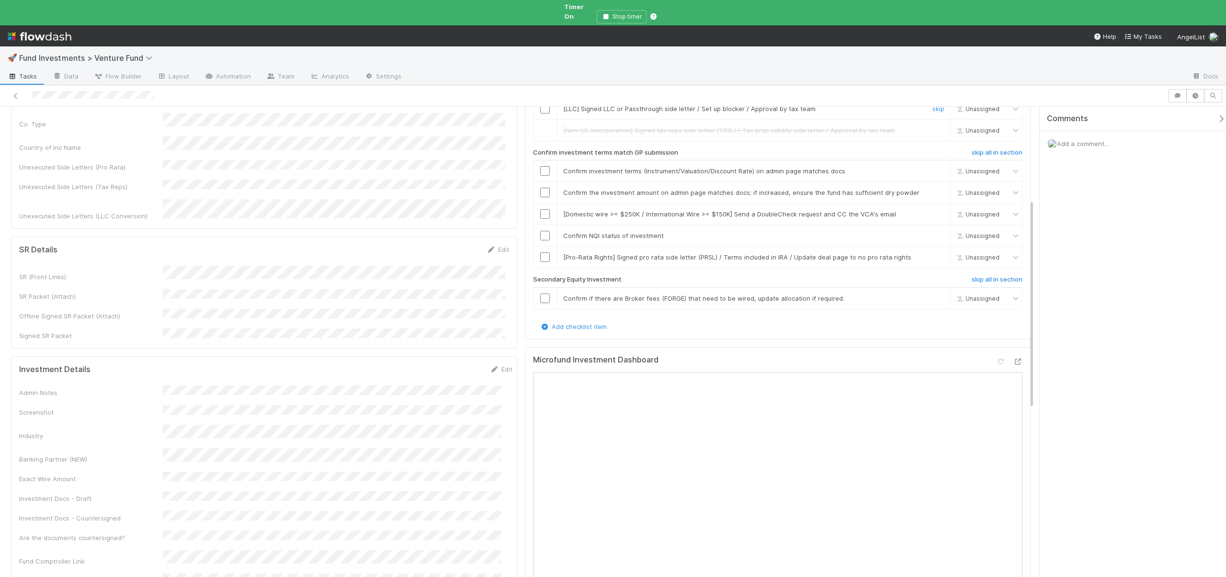
scroll to position [185, 0]
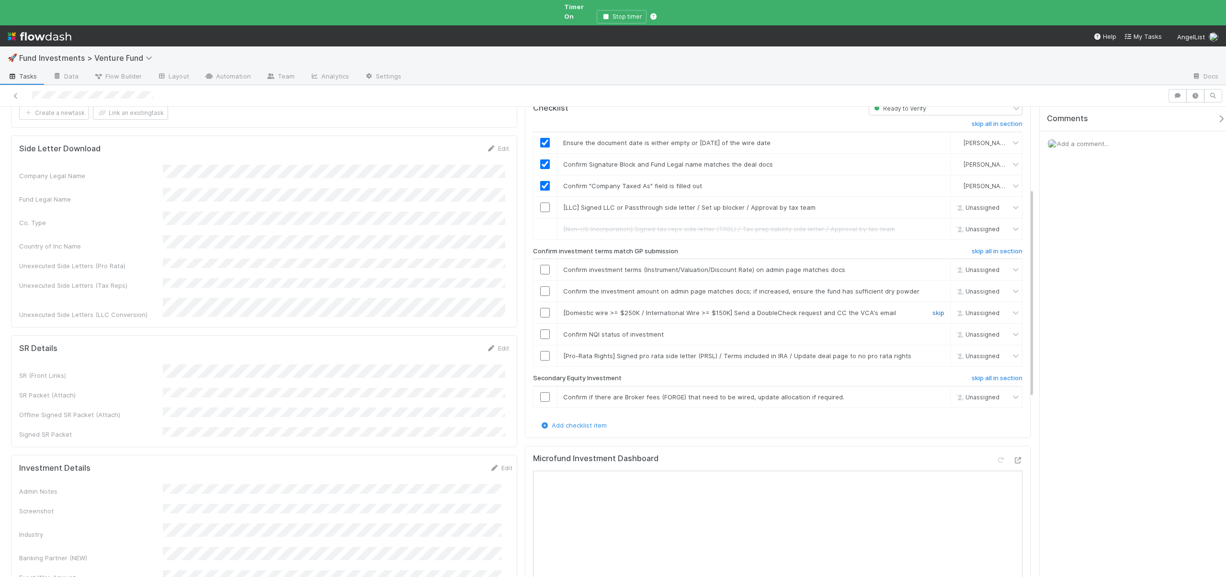
click at [933, 309] on link "skip" at bounding box center [939, 313] width 12 height 8
click at [544, 330] on input "checkbox" at bounding box center [545, 335] width 10 height 10
click at [933, 352] on link "skip" at bounding box center [939, 356] width 12 height 8
click at [935, 393] on link "skip" at bounding box center [939, 397] width 12 height 8
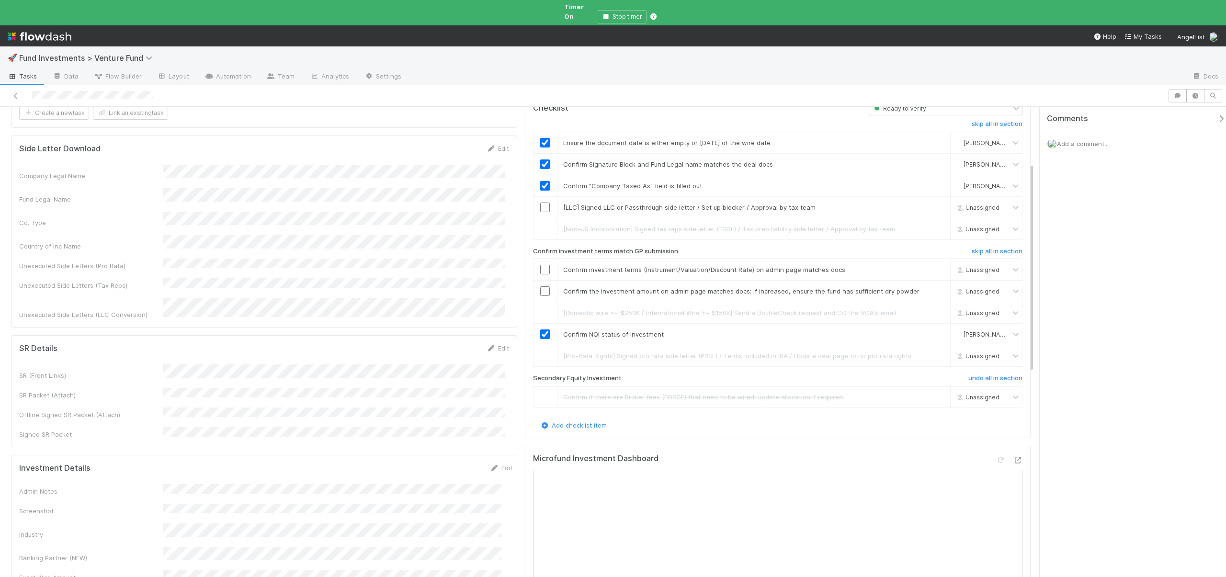
scroll to position [0, 0]
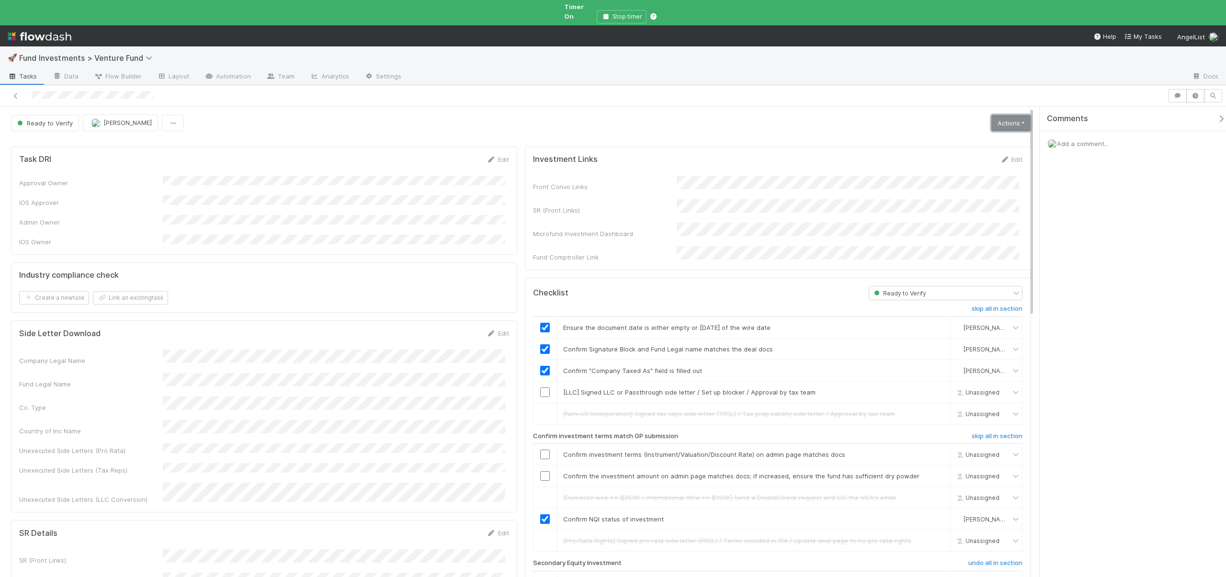
click at [1019, 119] on link "Actions" at bounding box center [1011, 123] width 39 height 16
click at [924, 150] on button "Action Pending" at bounding box center [962, 156] width 139 height 13
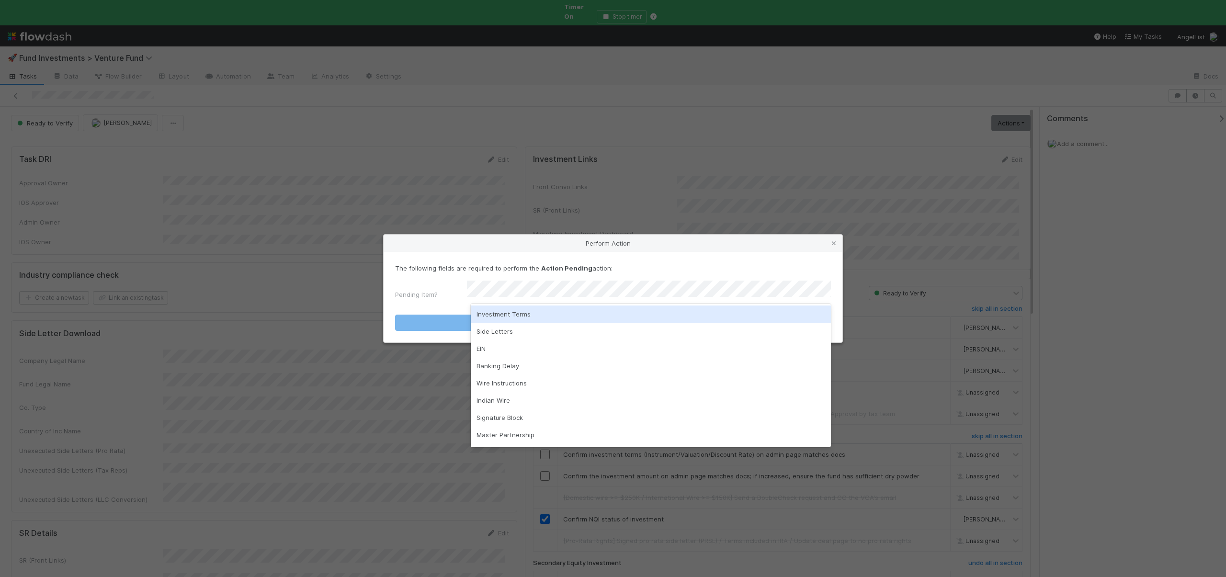
click at [503, 317] on div "Investment Terms" at bounding box center [651, 314] width 360 height 17
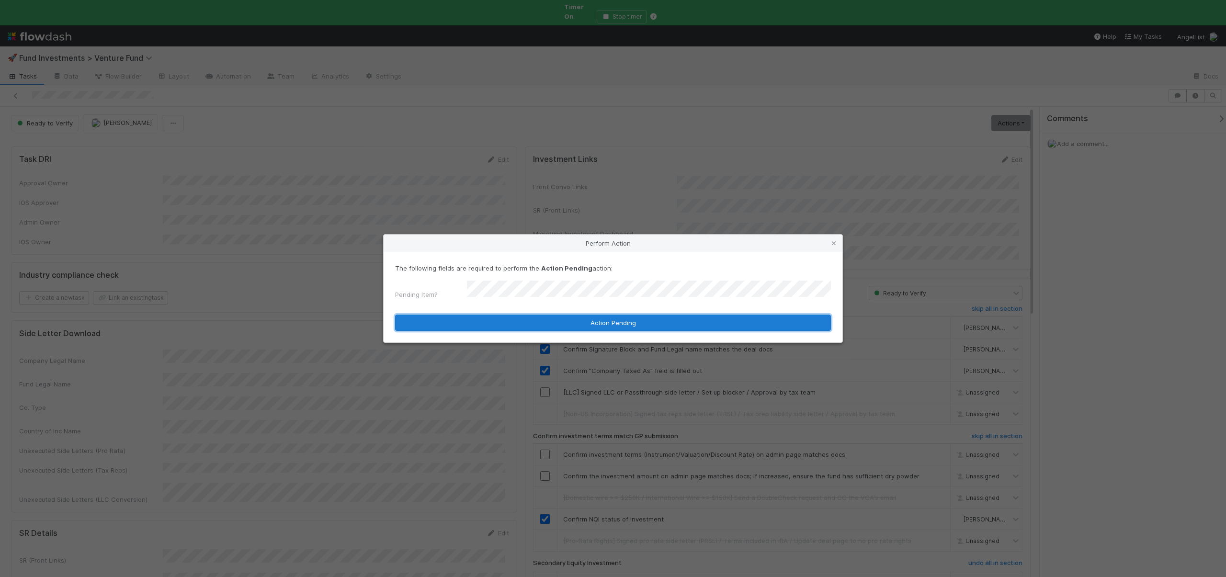
click at [502, 317] on button "Action Pending" at bounding box center [613, 323] width 436 height 16
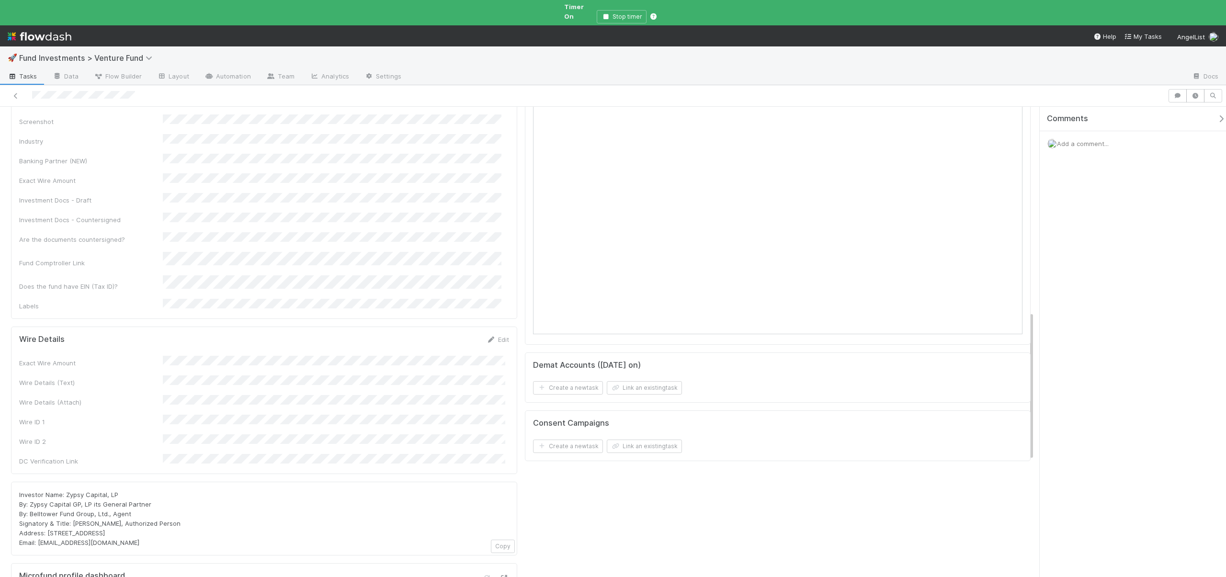
scroll to position [725, 0]
click at [76, 486] on span "Investor Name: Zypsy Capital, LP By: Zypsy Capital GP, LP its General Partner B…" at bounding box center [99, 514] width 161 height 56
drag, startPoint x: 65, startPoint y: 401, endPoint x: 115, endPoint y: 400, distance: 50.3
click at [115, 486] on span "Investor Name: Zypsy Capital, LP By: Zypsy Capital GP, LP its General Partner B…" at bounding box center [99, 514] width 161 height 56
copy span "Zypsy Capital, LP"
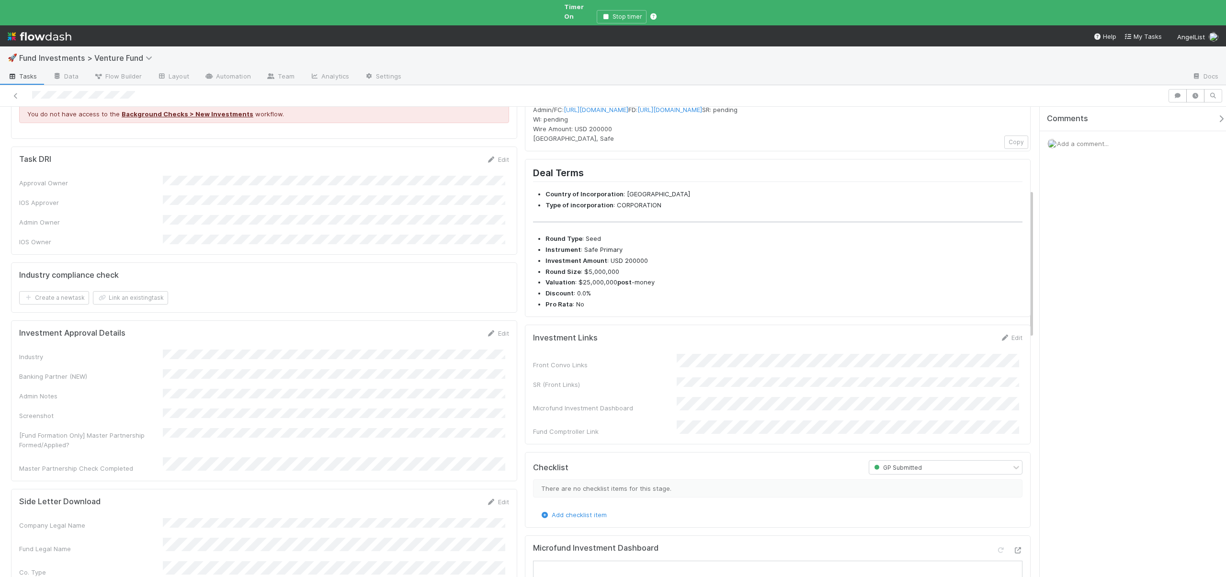
scroll to position [0, 0]
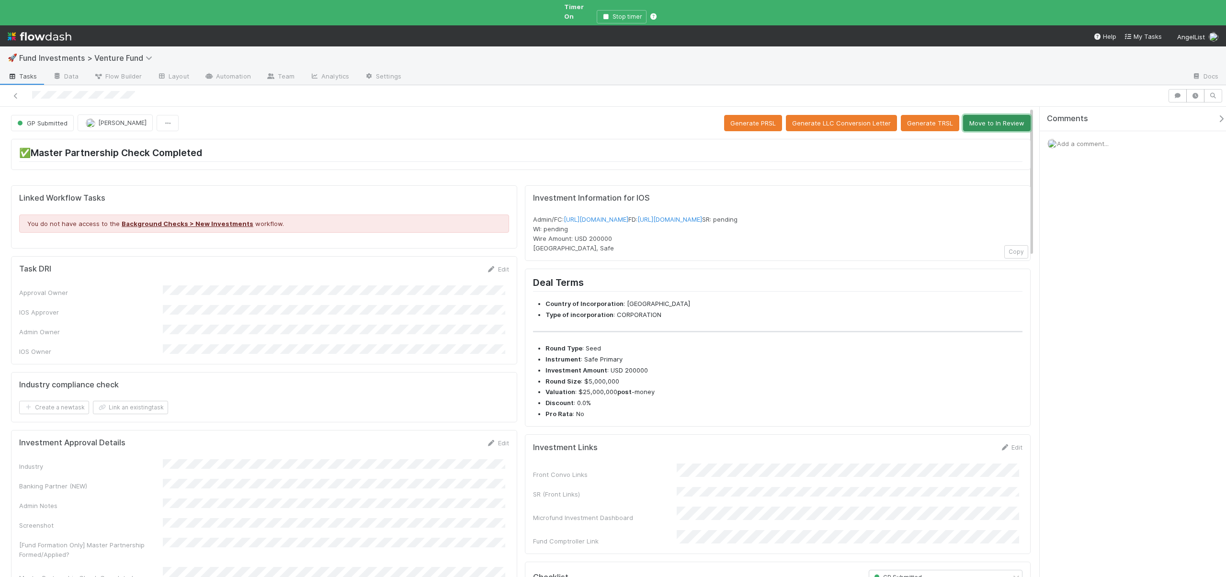
click at [979, 118] on button "Move to In Review" at bounding box center [997, 123] width 68 height 16
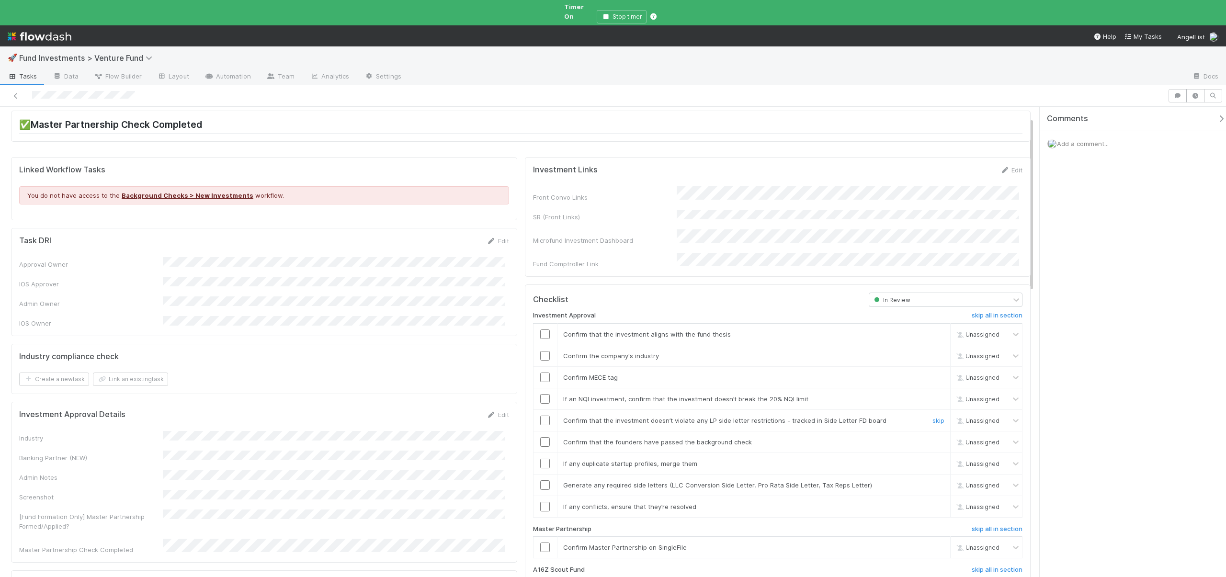
scroll to position [97, 0]
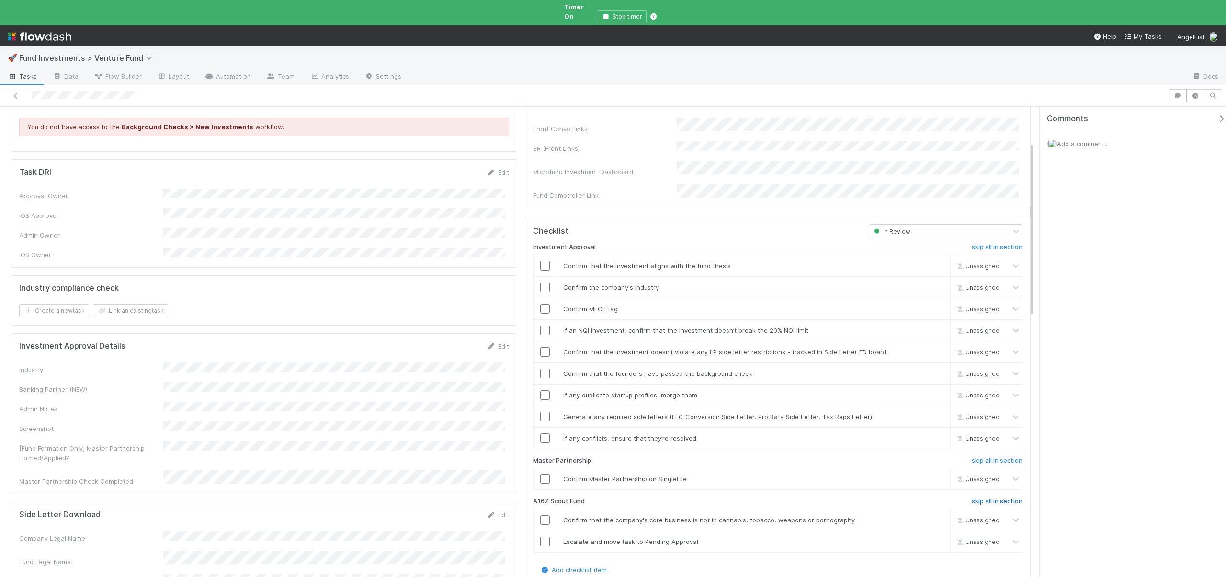
click at [978, 498] on h6 "skip all in section" at bounding box center [997, 502] width 51 height 8
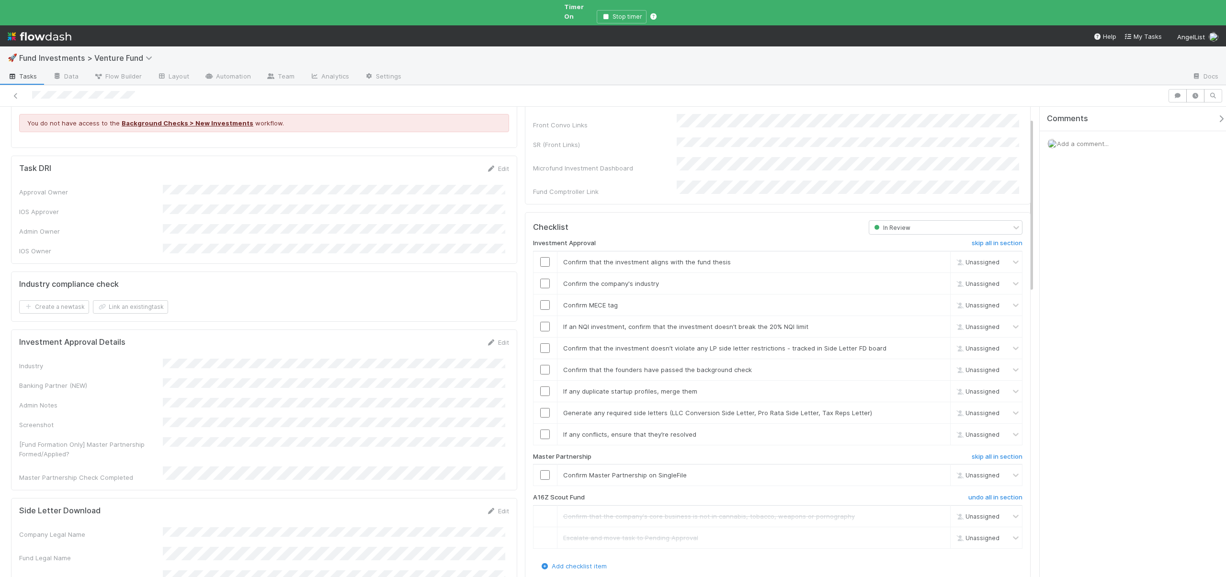
scroll to position [0, 0]
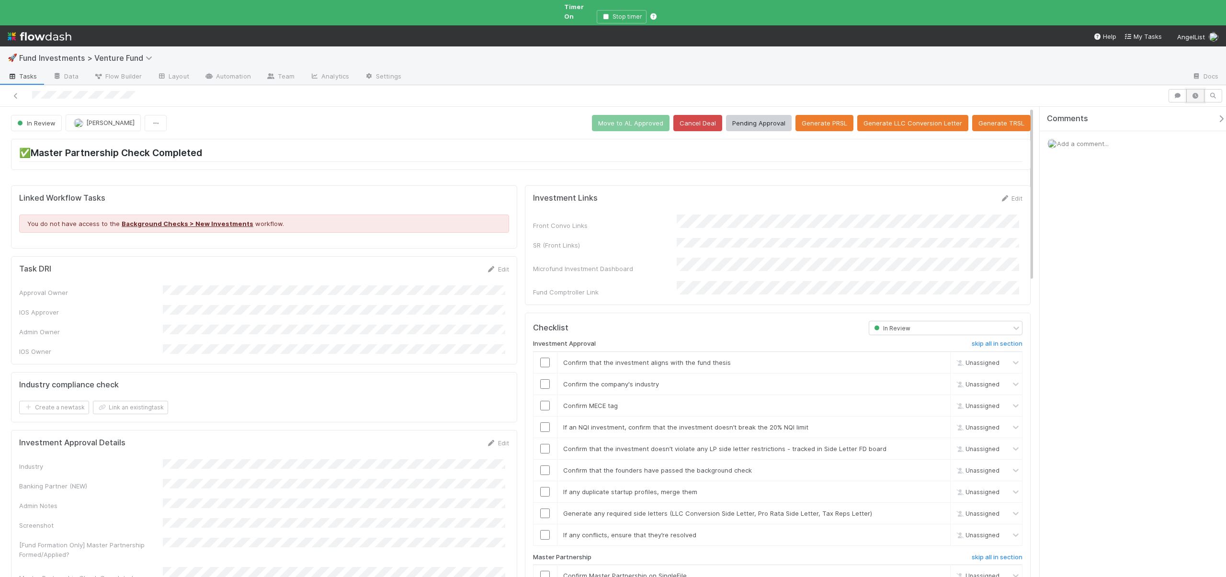
click at [1189, 89] on button "button" at bounding box center [1196, 95] width 18 height 13
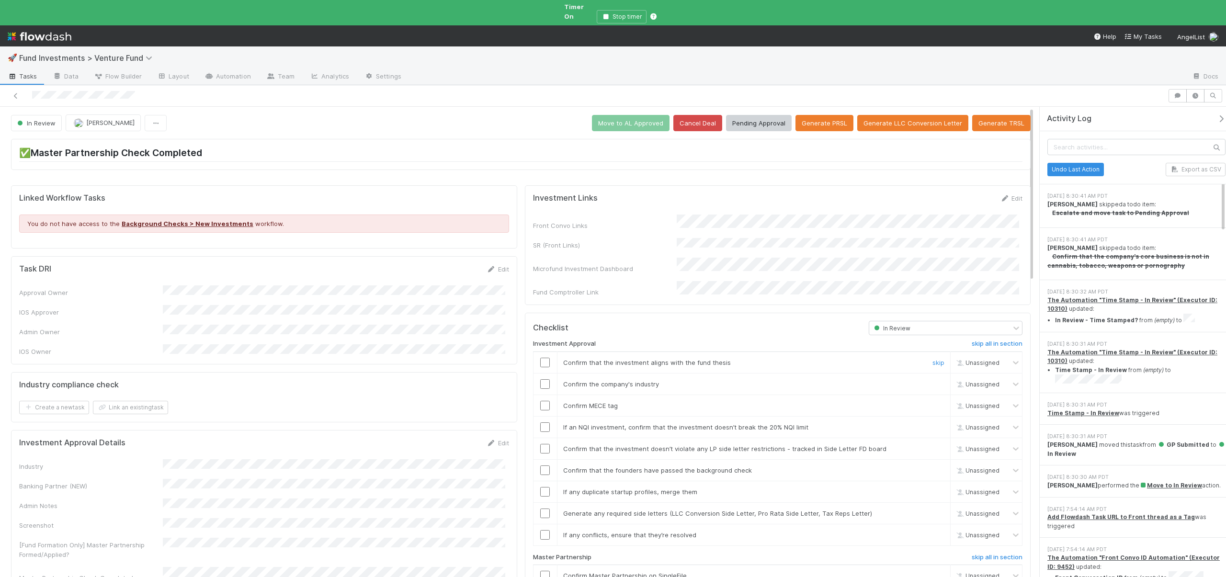
click at [541, 358] on input "checkbox" at bounding box center [545, 363] width 10 height 10
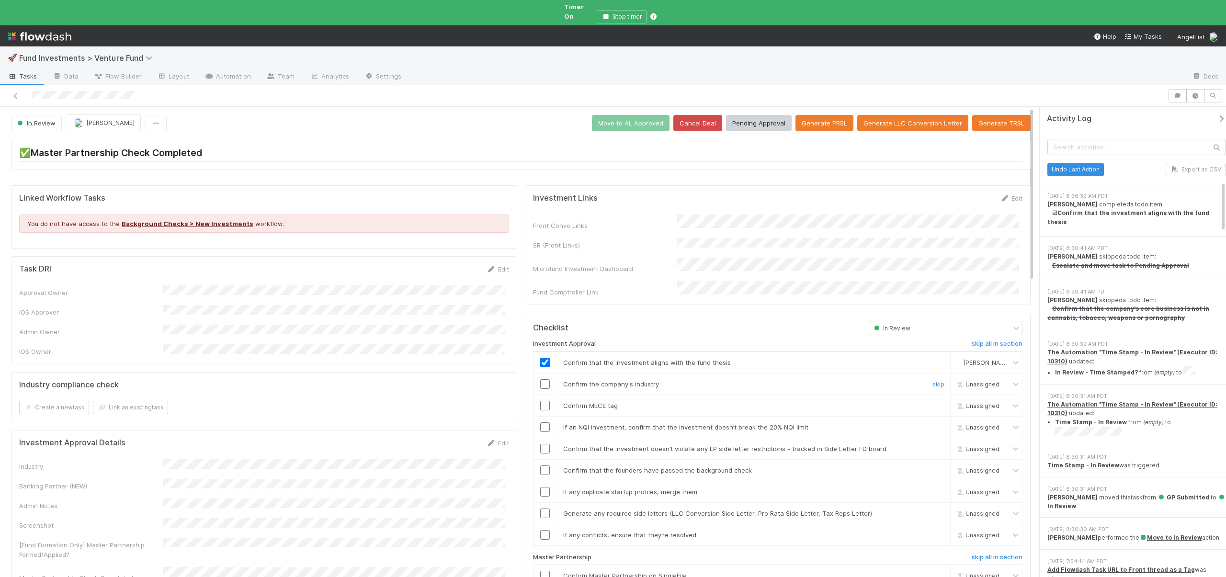
click at [541, 379] on input "checkbox" at bounding box center [545, 384] width 10 height 10
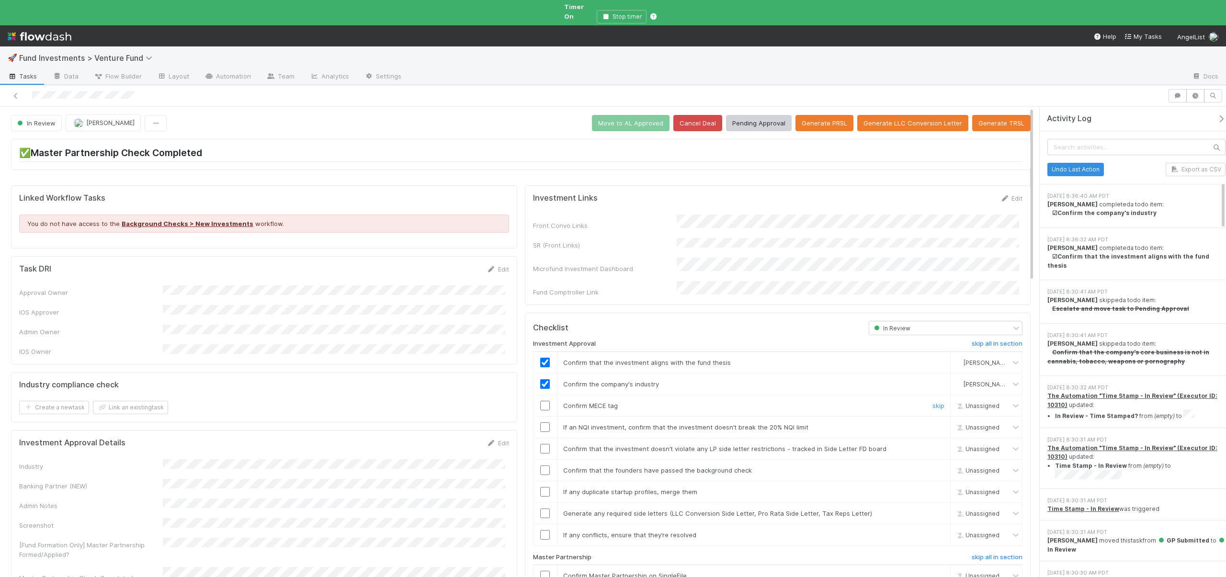
click at [542, 401] on input "checkbox" at bounding box center [545, 406] width 10 height 10
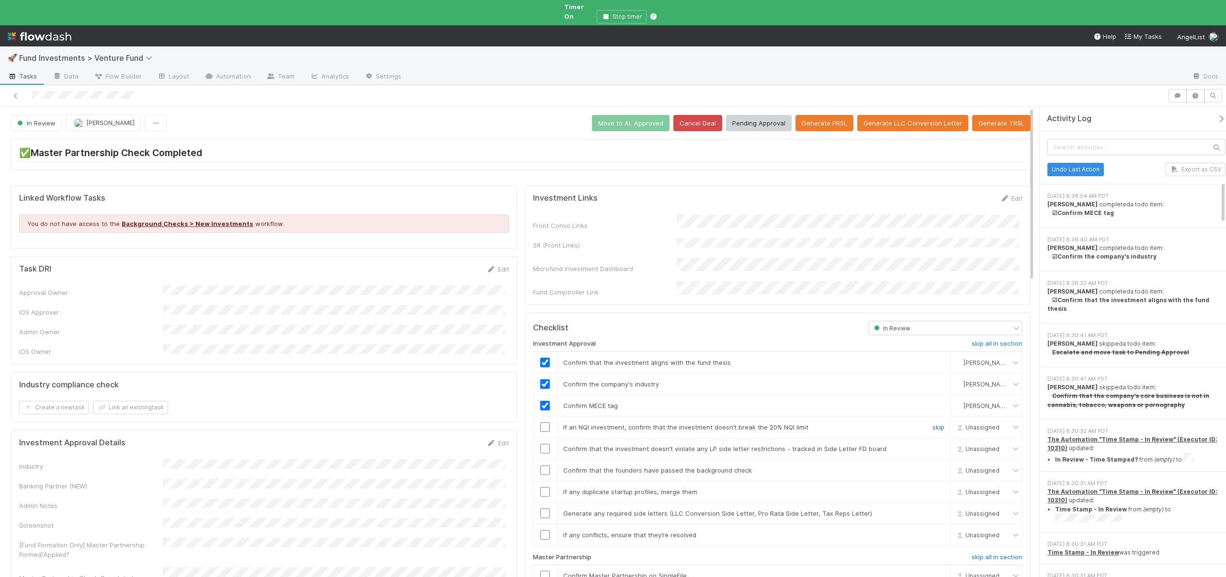
click at [935, 424] on link "skip" at bounding box center [939, 428] width 12 height 8
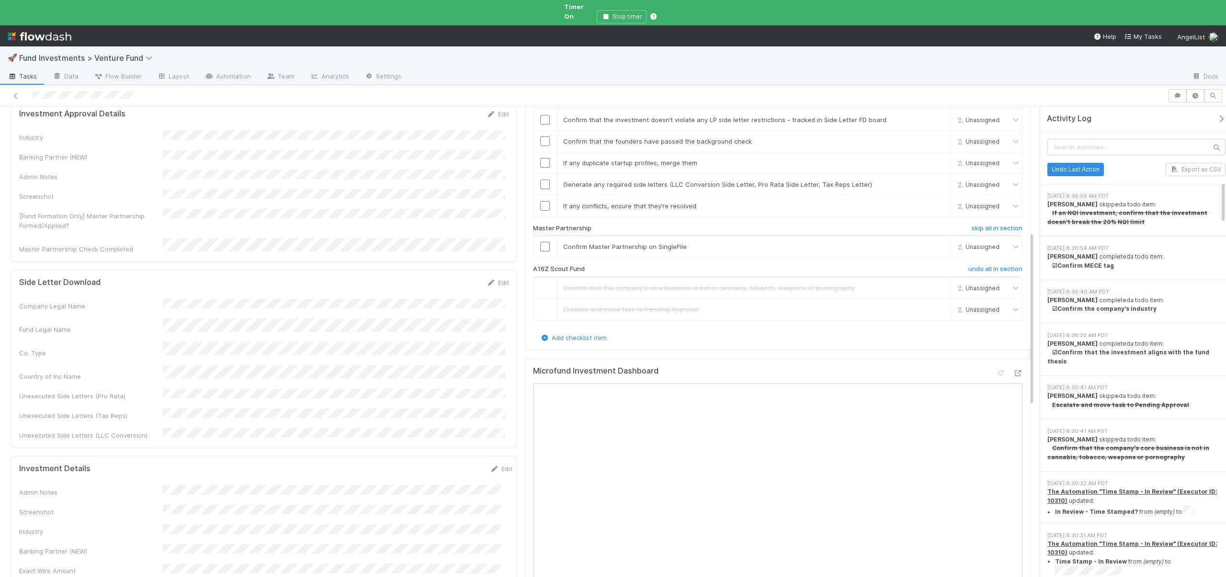
scroll to position [536, 0]
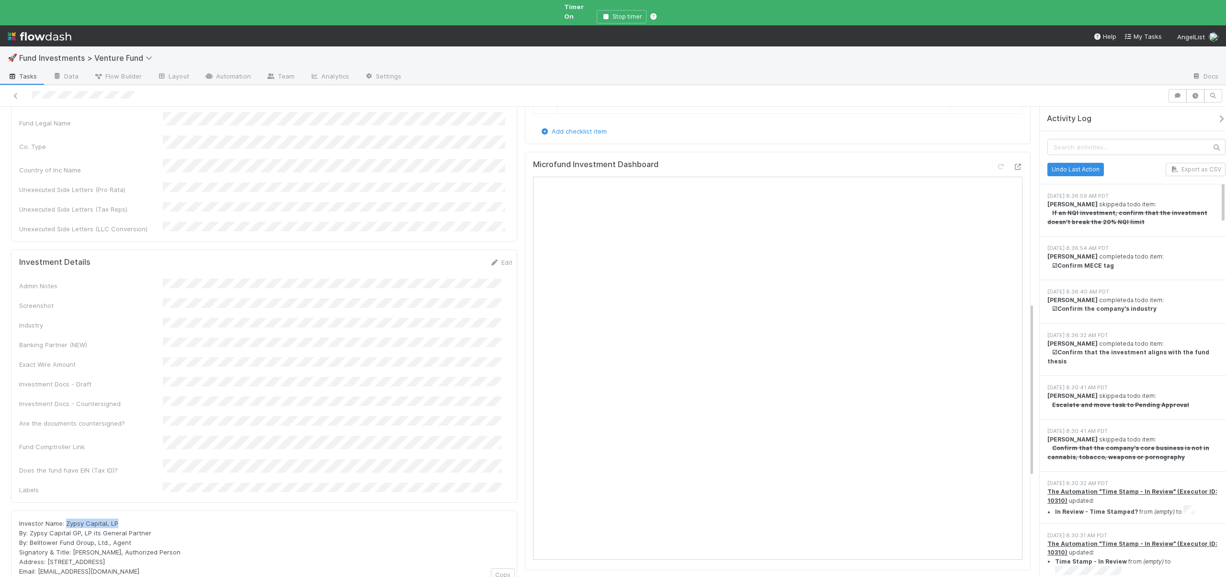
copy span "Zypsy Capital, LP"
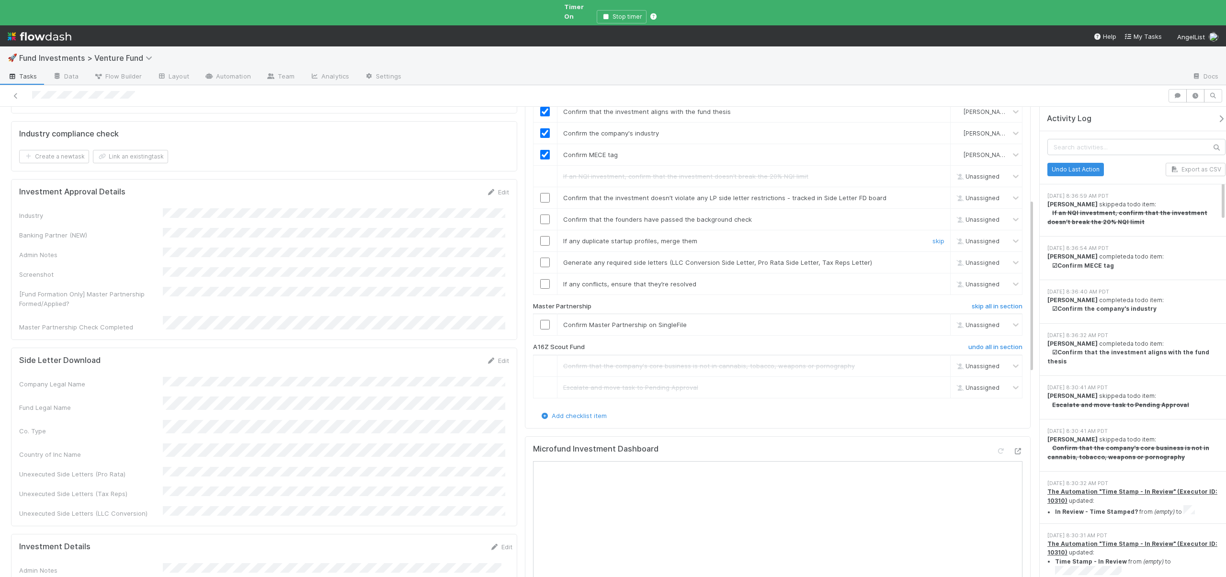
scroll to position [45, 0]
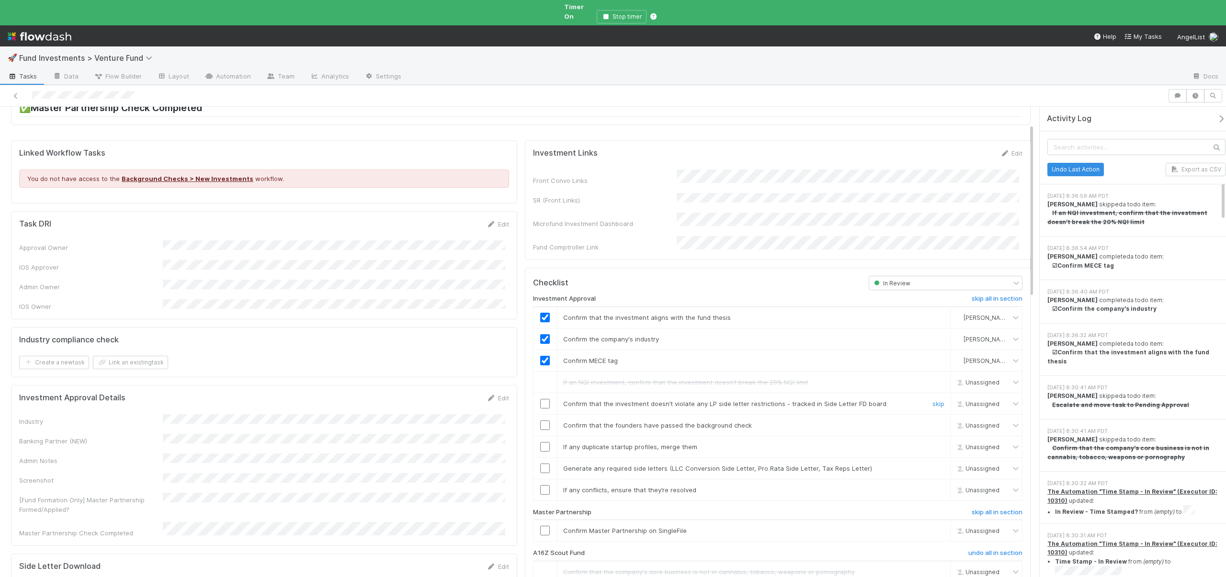
click at [541, 399] on input "checkbox" at bounding box center [545, 404] width 10 height 10
click at [544, 399] on input "checkbox" at bounding box center [545, 404] width 10 height 10
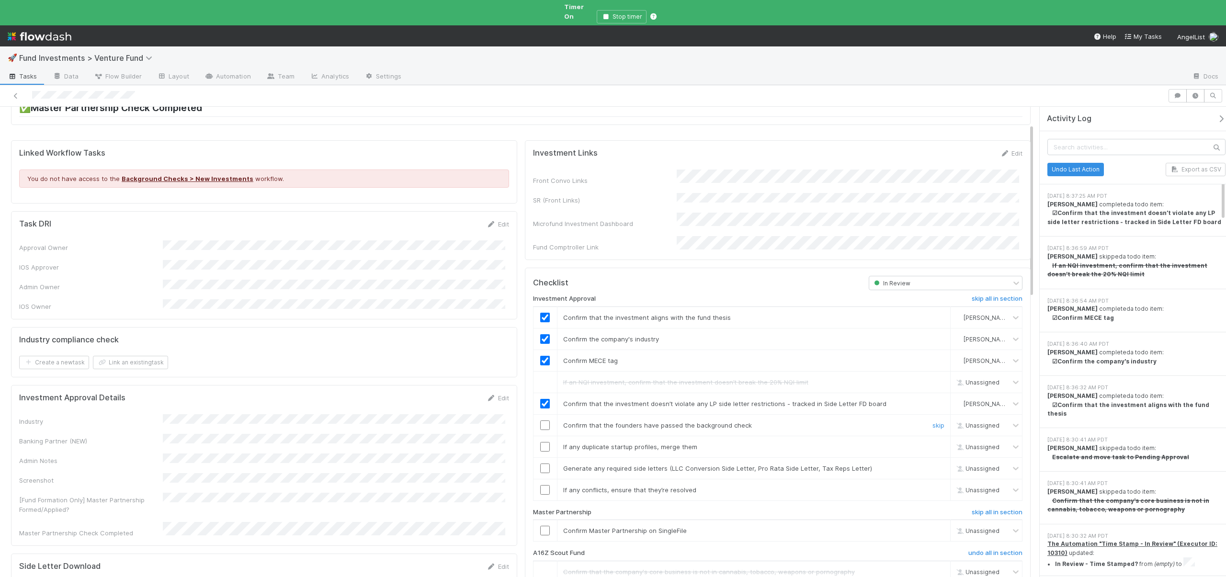
click at [543, 421] on input "checkbox" at bounding box center [545, 426] width 10 height 10
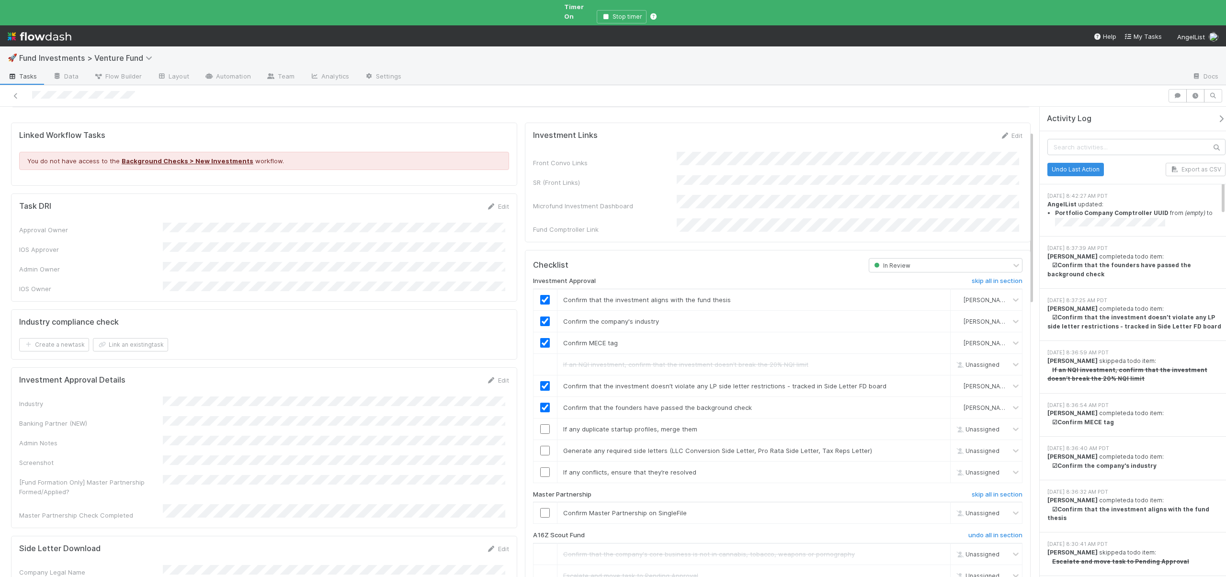
scroll to position [65, 0]
click at [543, 423] on input "checkbox" at bounding box center [545, 428] width 10 height 10
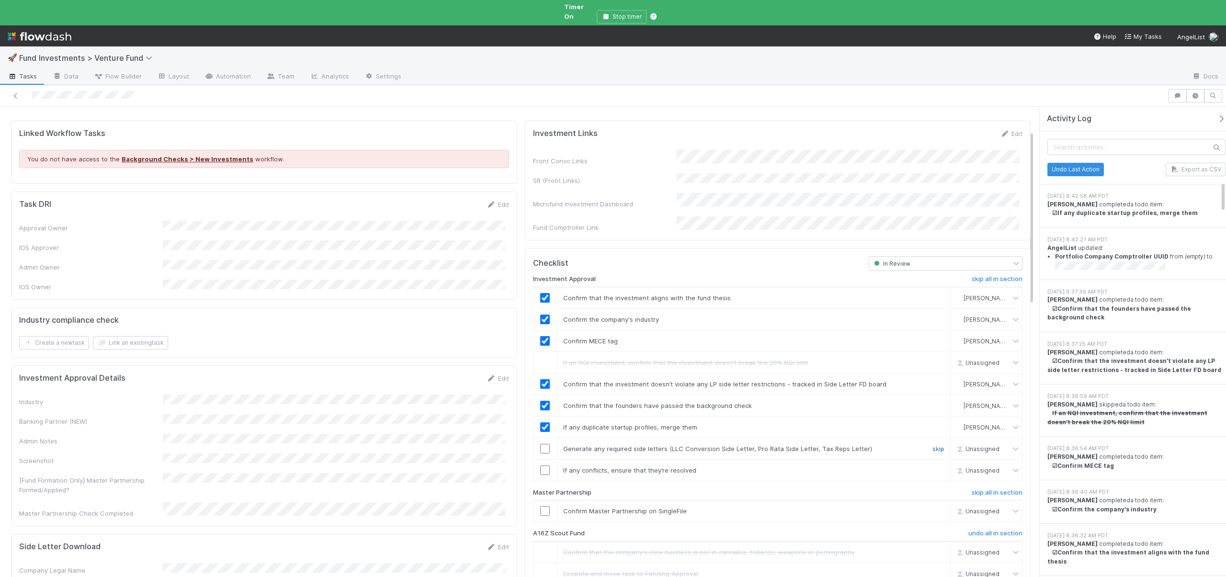
click at [934, 445] on link "skip" at bounding box center [939, 449] width 12 height 8
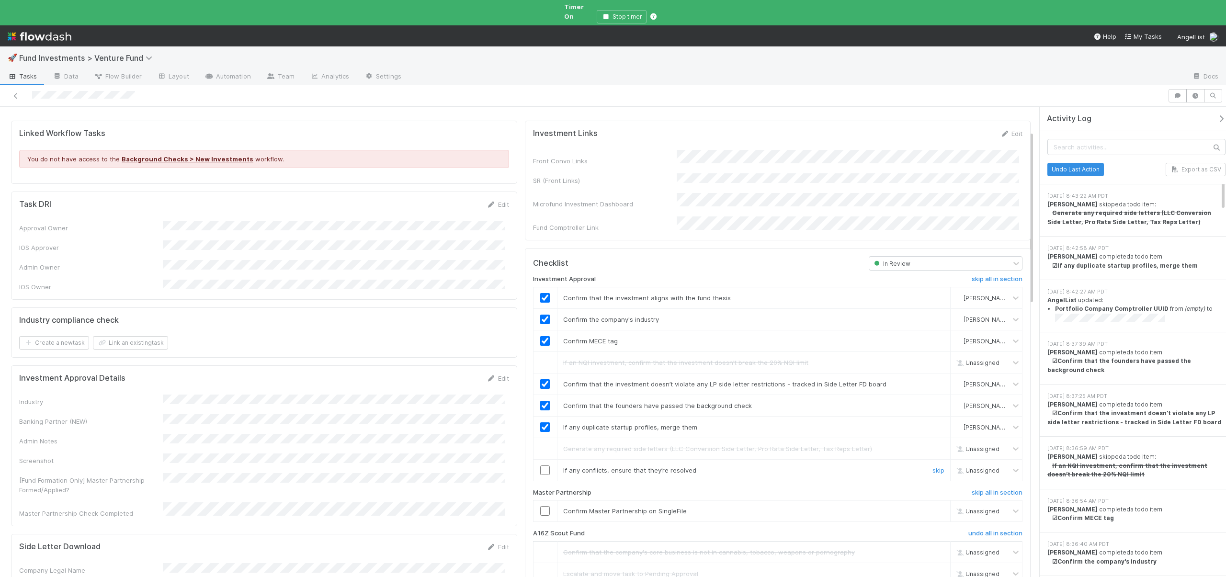
click at [540, 466] on input "checkbox" at bounding box center [545, 471] width 10 height 10
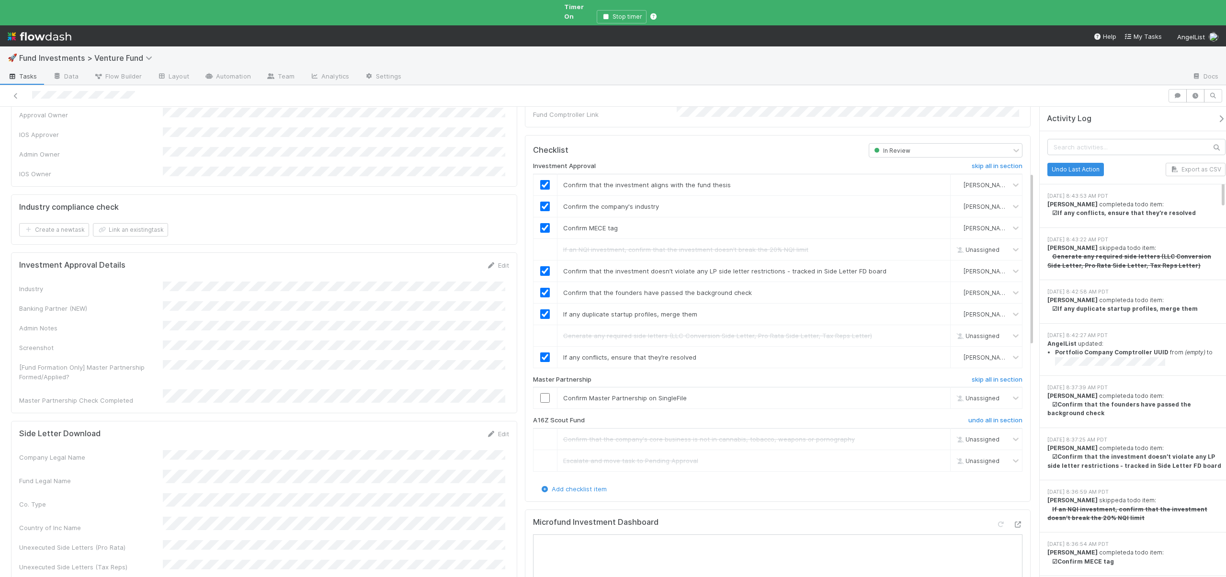
scroll to position [368, 0]
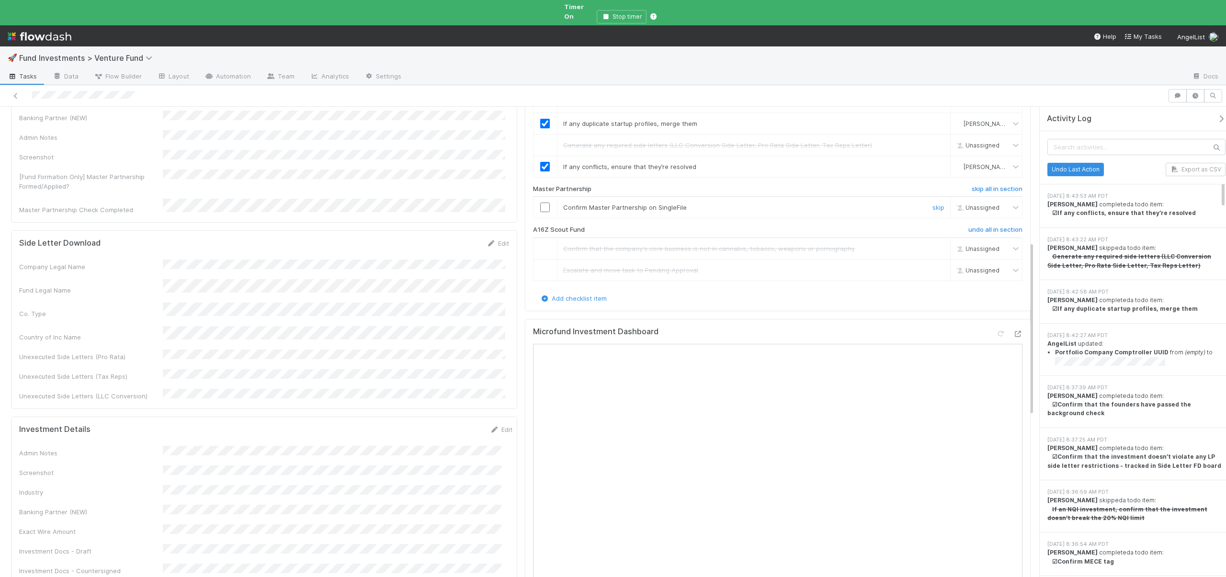
click at [541, 203] on input "checkbox" at bounding box center [545, 208] width 10 height 10
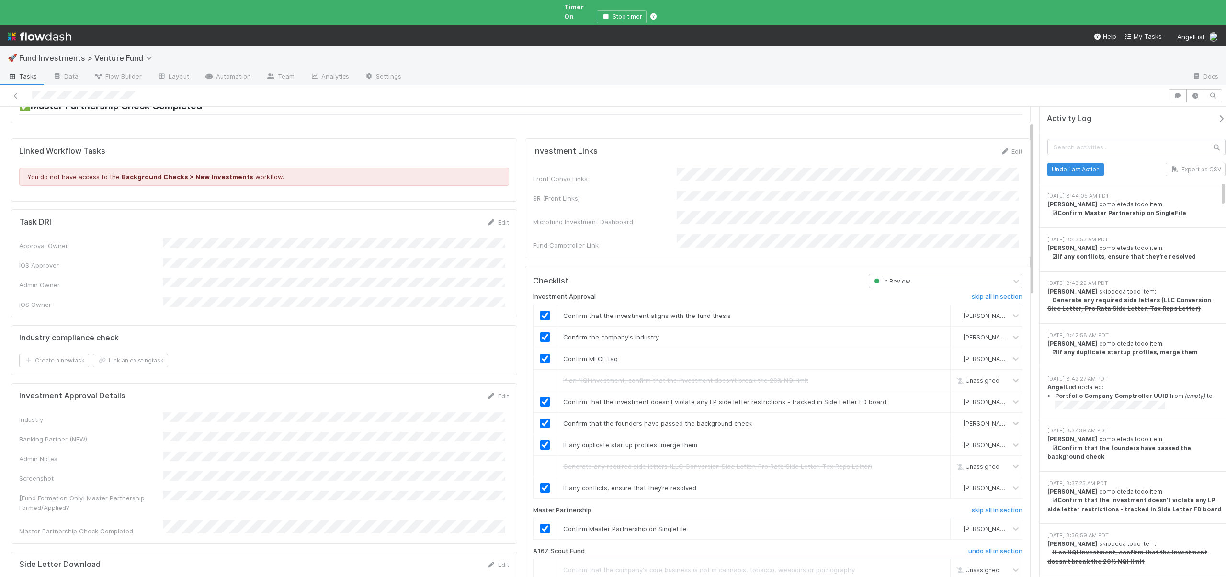
scroll to position [0, 0]
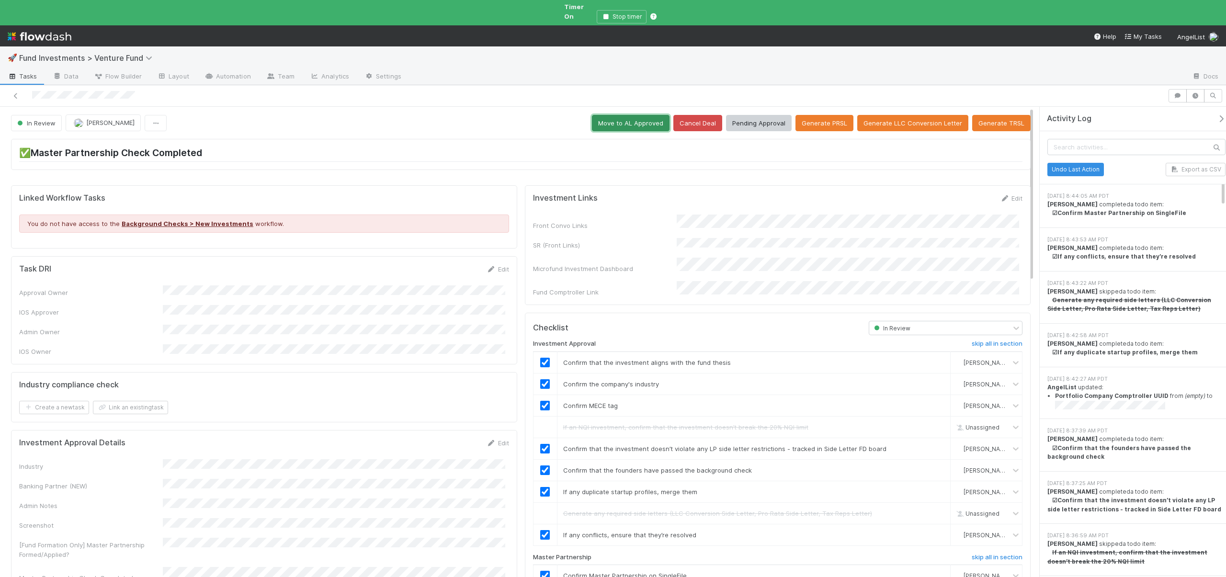
click at [622, 115] on button "Move to AL Approved" at bounding box center [631, 123] width 78 height 16
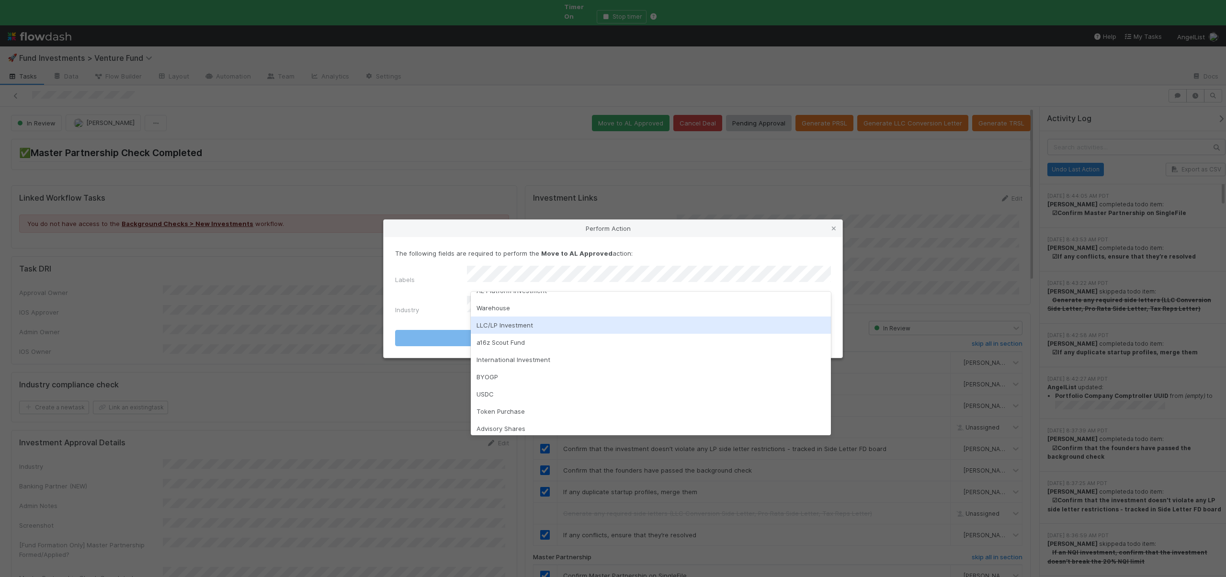
scroll to position [17, 0]
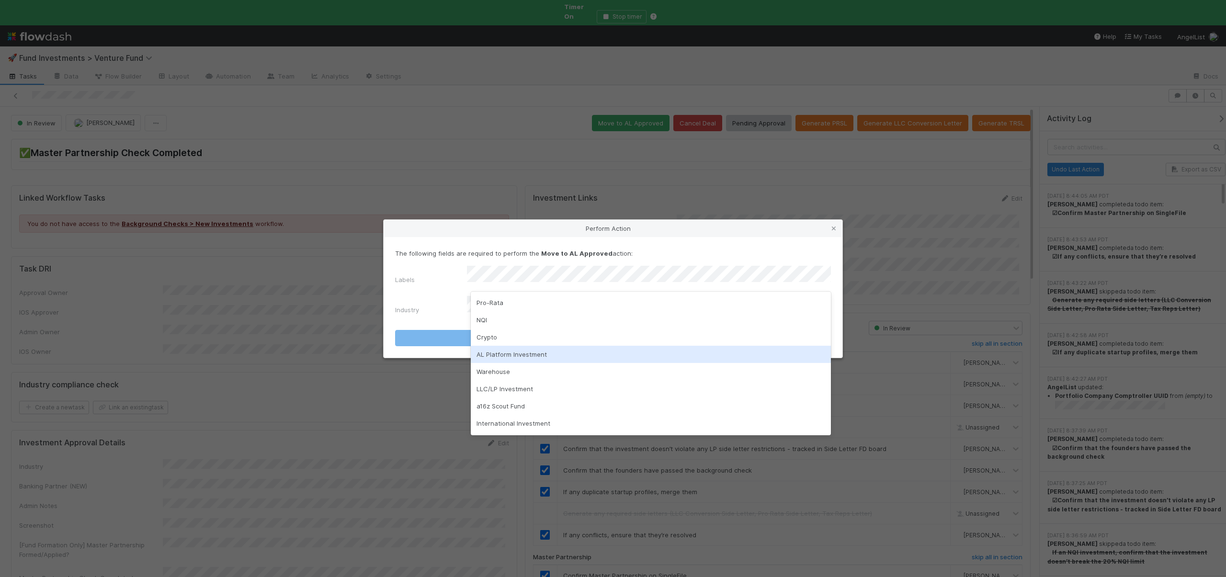
click at [524, 352] on div "AL Platform Investment" at bounding box center [651, 354] width 360 height 17
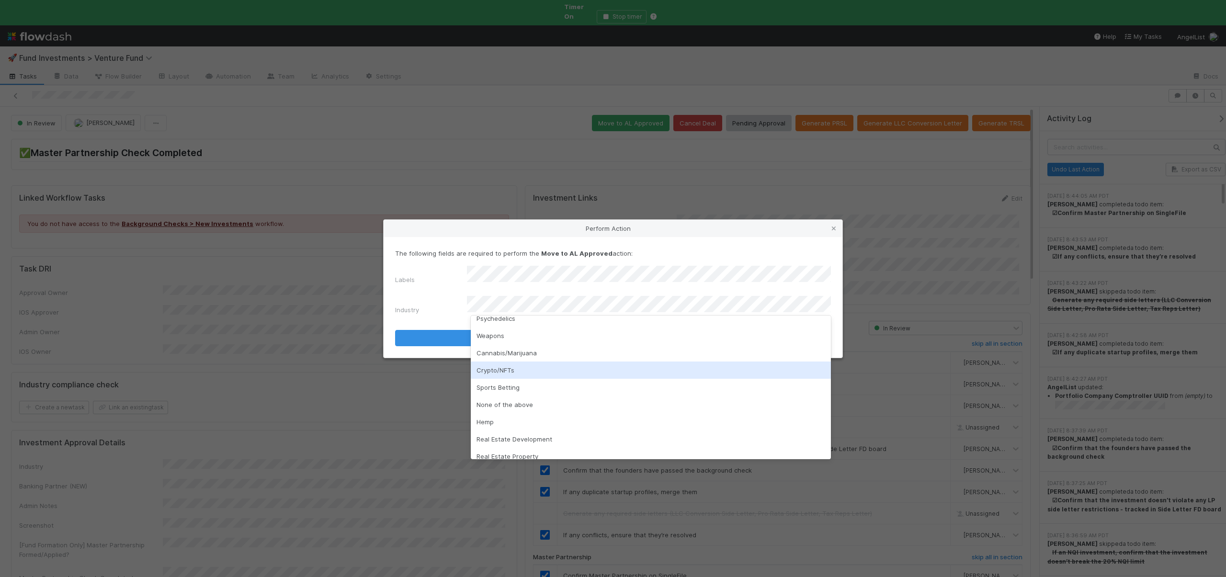
scroll to position [274, 0]
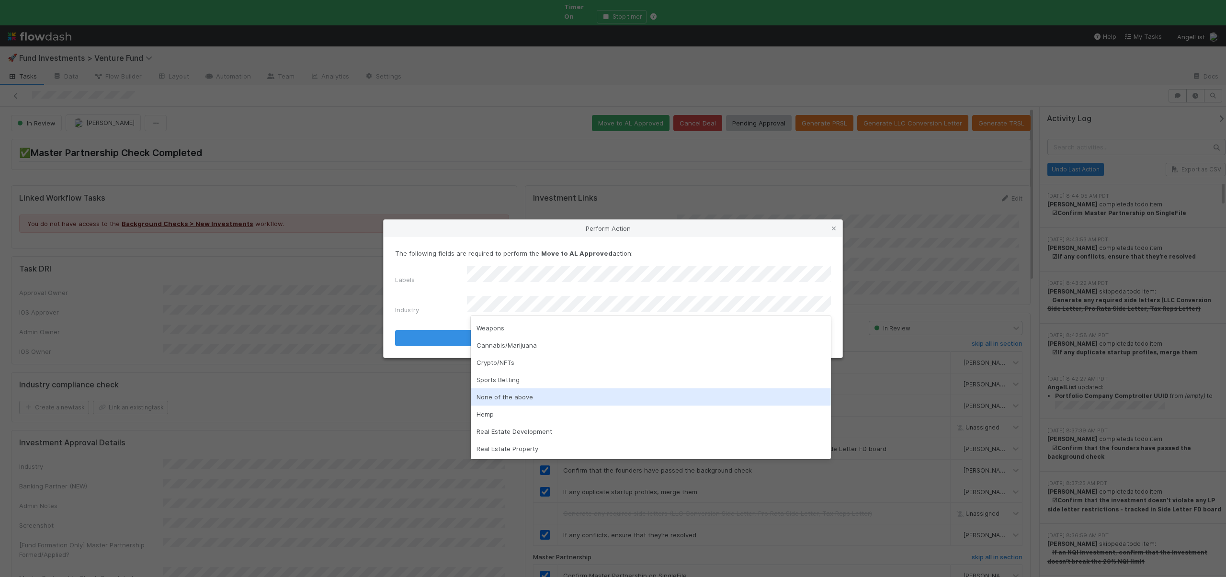
click at [512, 396] on div "None of the above" at bounding box center [651, 397] width 360 height 17
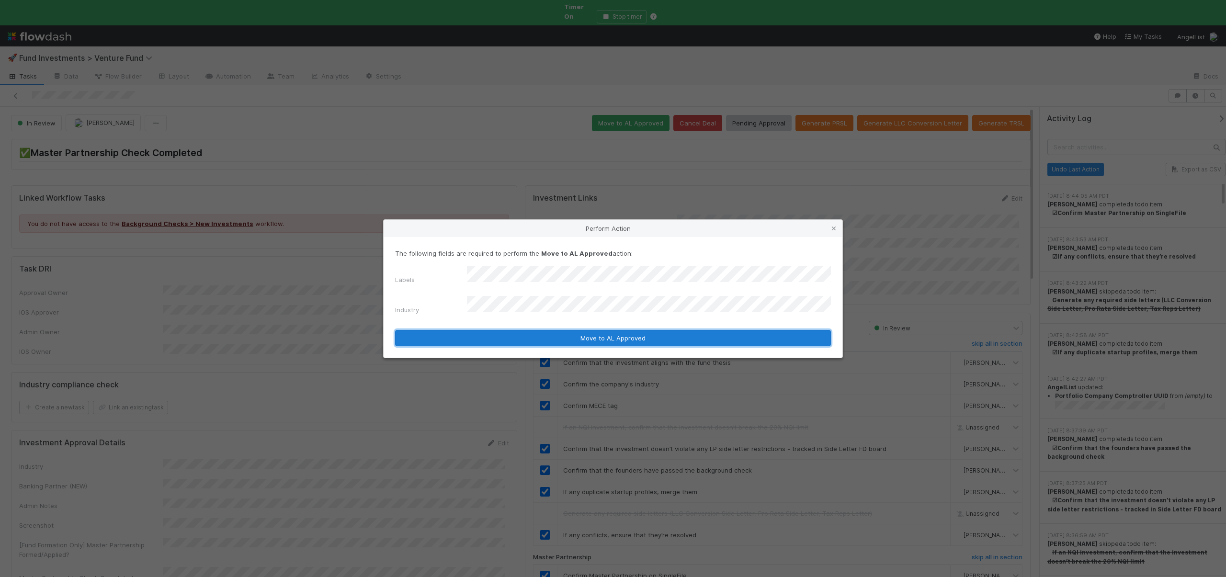
click at [527, 334] on button "Move to AL Approved" at bounding box center [613, 338] width 436 height 16
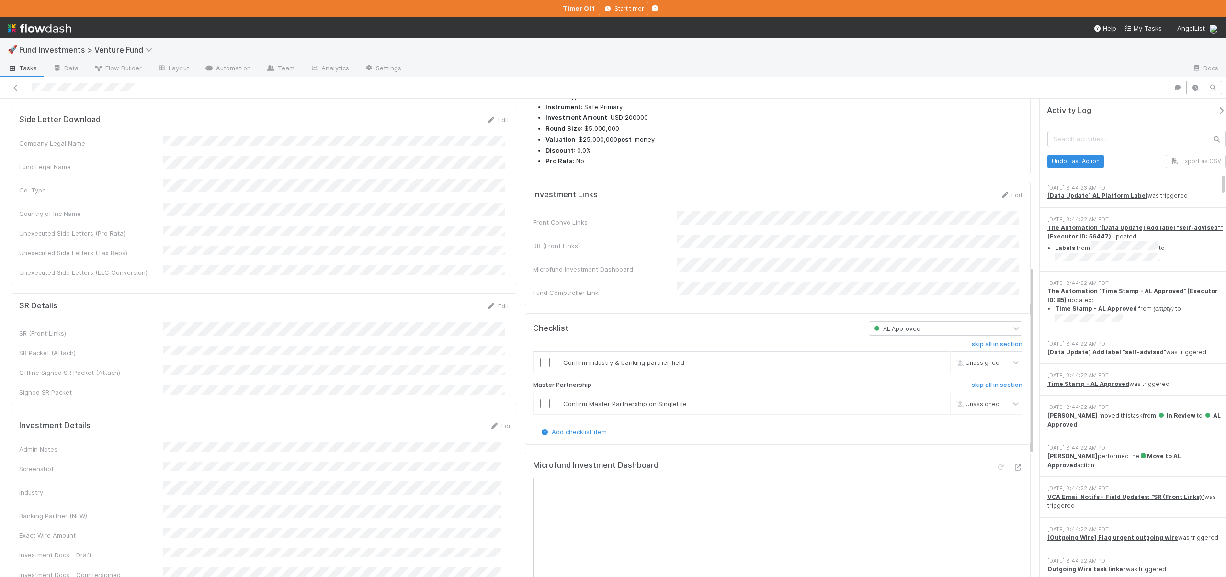
scroll to position [425, 0]
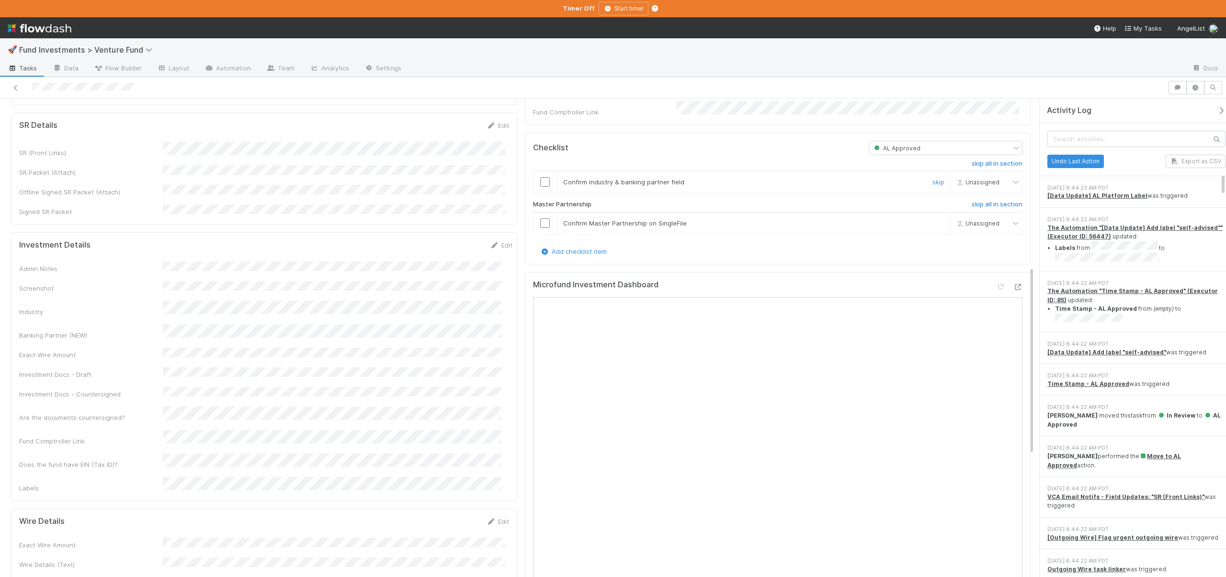
click at [540, 187] on input "checkbox" at bounding box center [545, 182] width 10 height 10
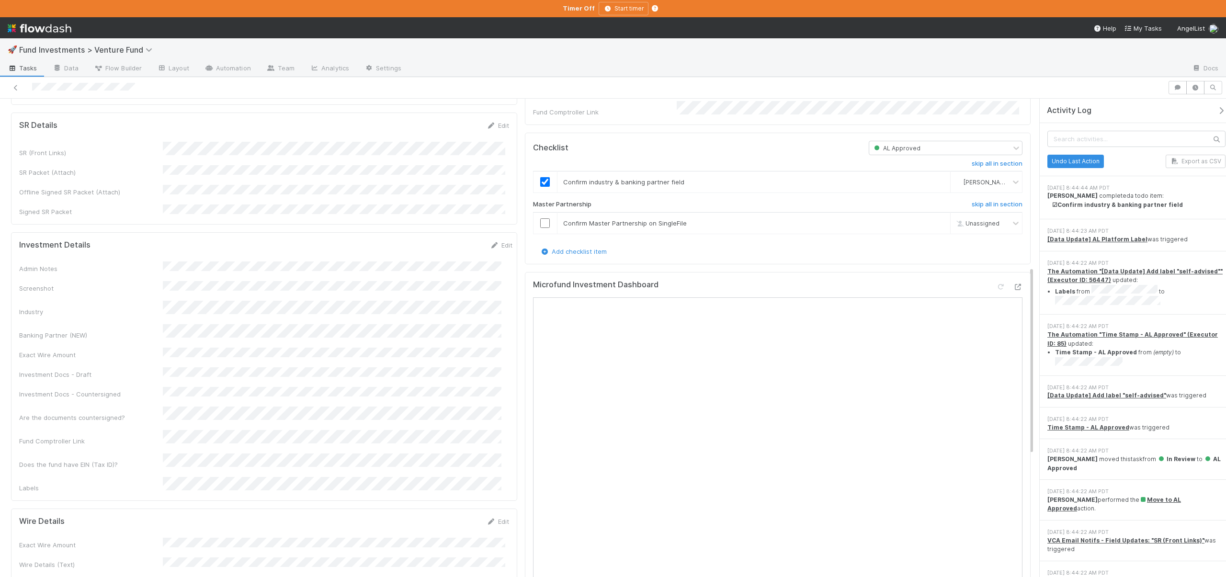
click at [527, 237] on div "Checklist AL Approved skip all in section Confirm industry & banking partner fi…" at bounding box center [778, 199] width 506 height 132
click at [540, 228] on input "checkbox" at bounding box center [545, 223] width 10 height 10
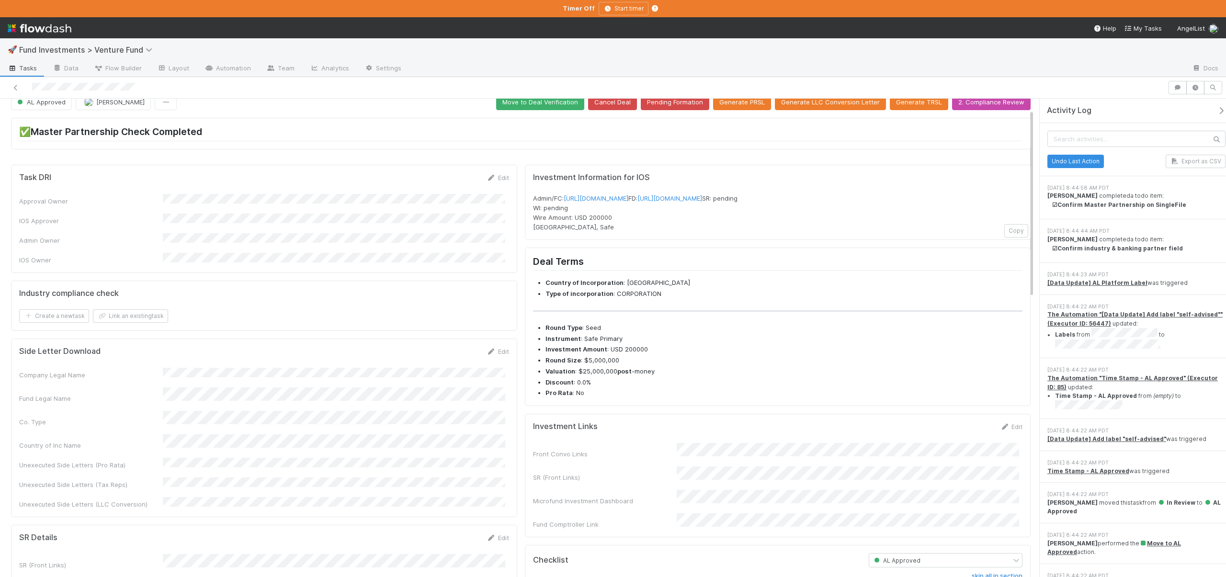
scroll to position [0, 0]
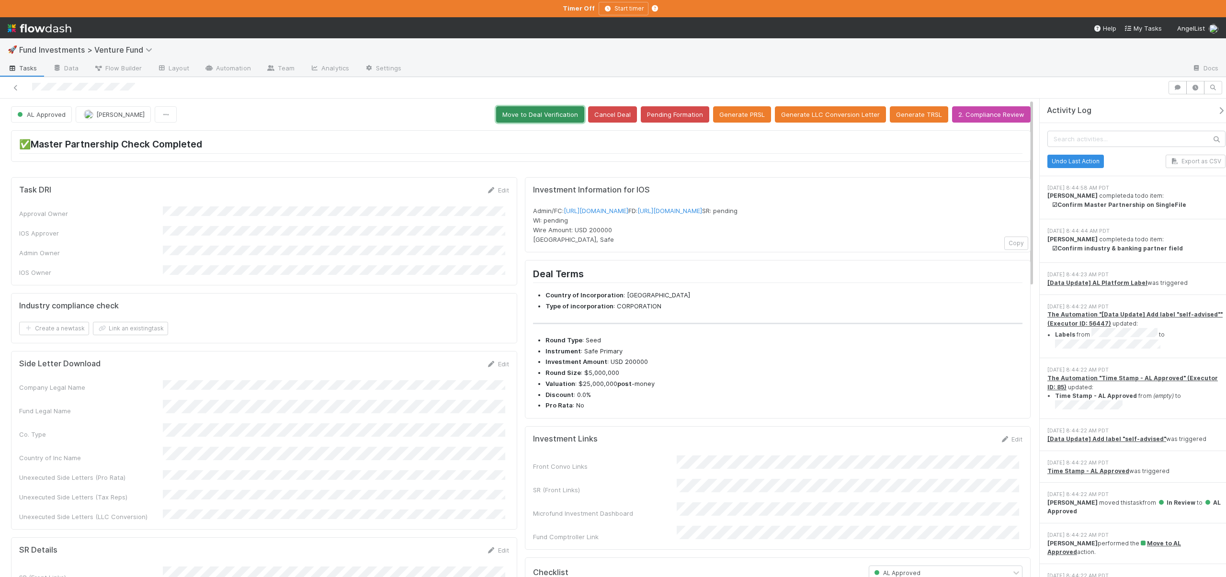
click at [535, 115] on button "Move to Deal Verification" at bounding box center [540, 114] width 88 height 16
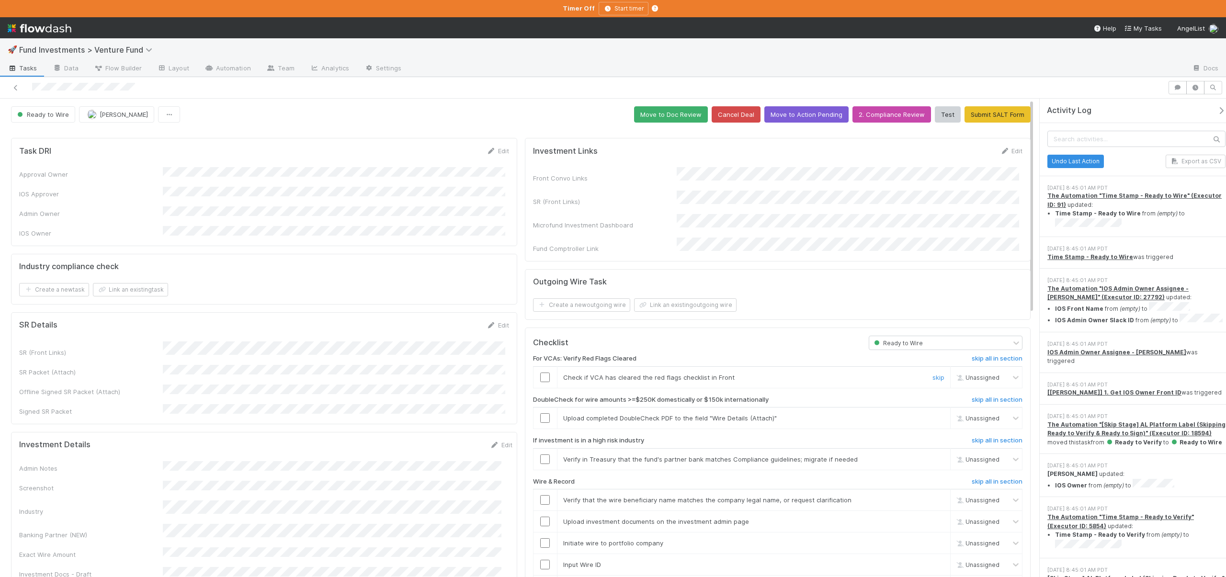
click at [542, 373] on input "checkbox" at bounding box center [545, 378] width 10 height 10
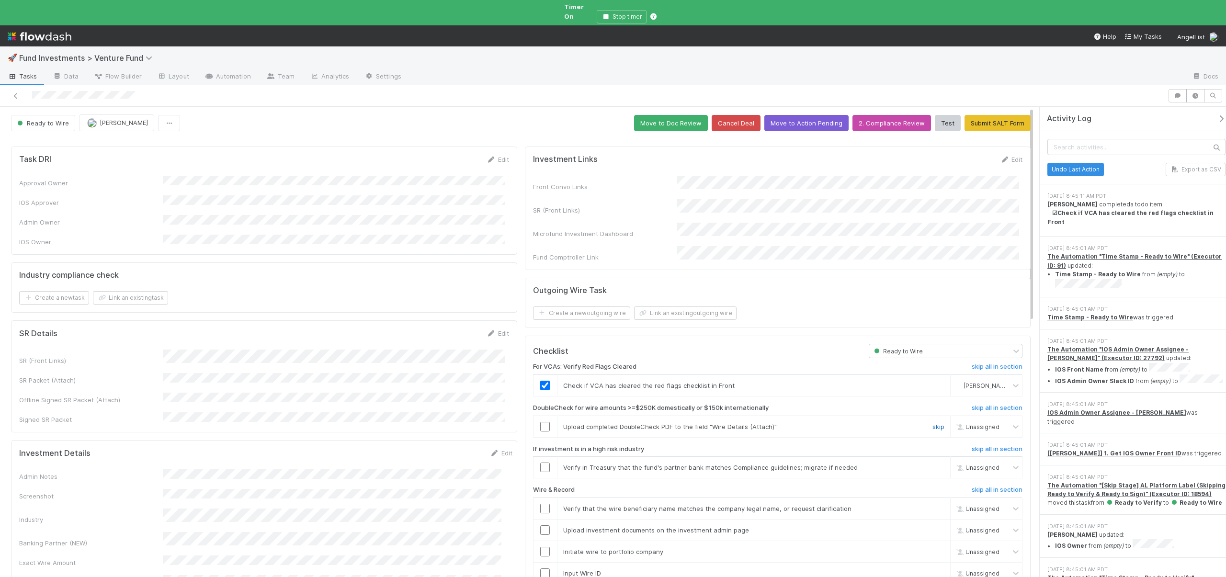
click at [933, 423] on link "skip" at bounding box center [939, 427] width 12 height 8
click at [933, 464] on link "skip" at bounding box center [939, 468] width 12 height 8
click at [934, 423] on link "skip" at bounding box center [939, 427] width 12 height 8
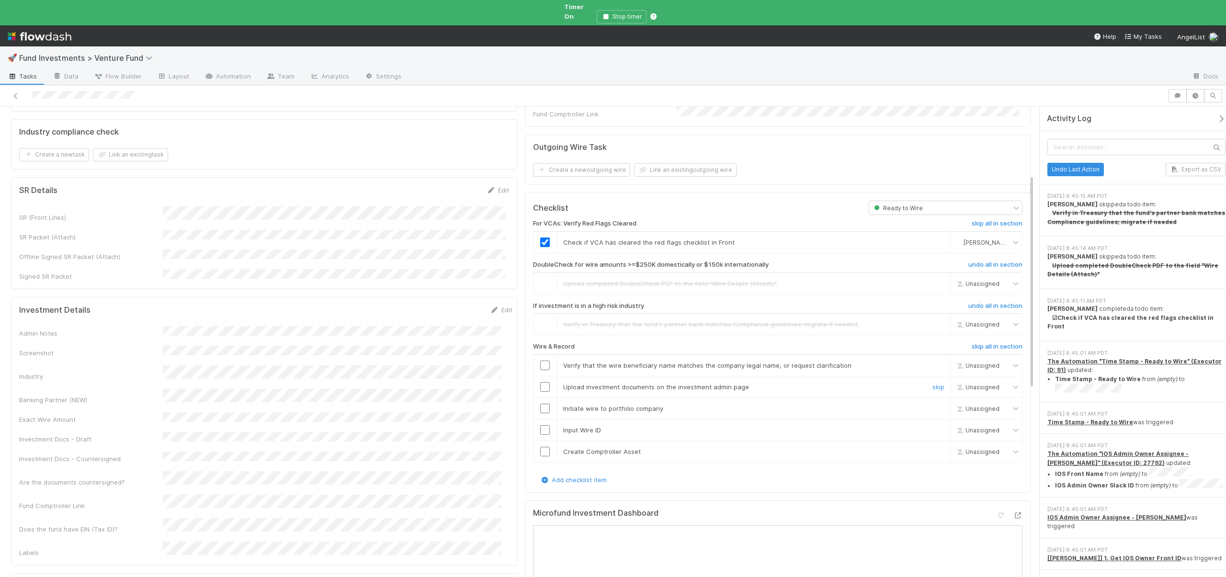
scroll to position [149, 0]
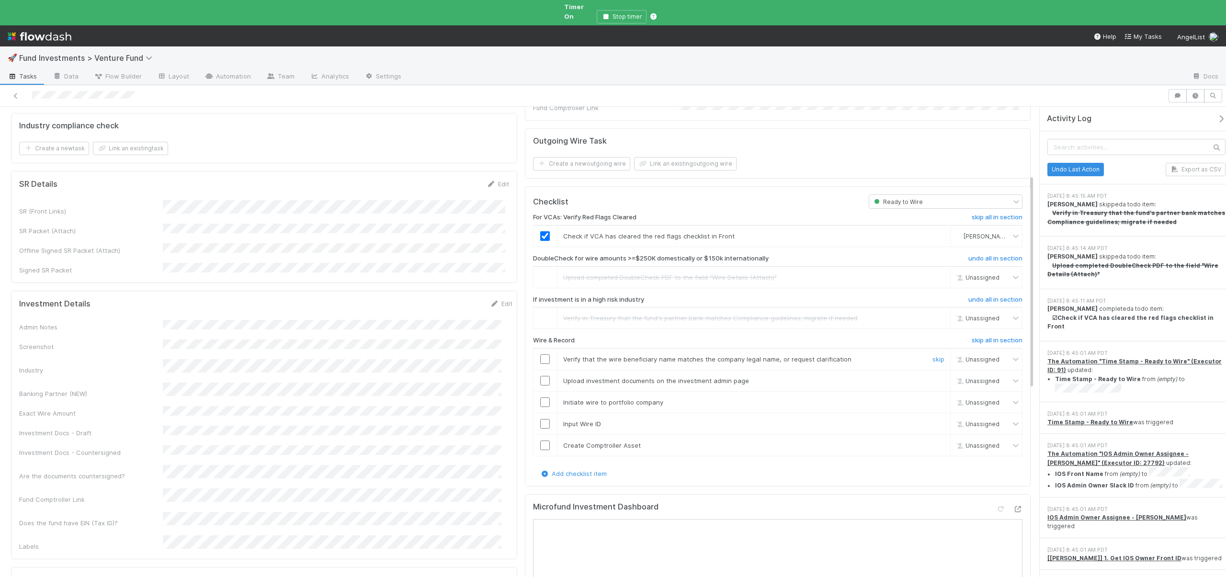
click at [540, 355] on input "checkbox" at bounding box center [545, 360] width 10 height 10
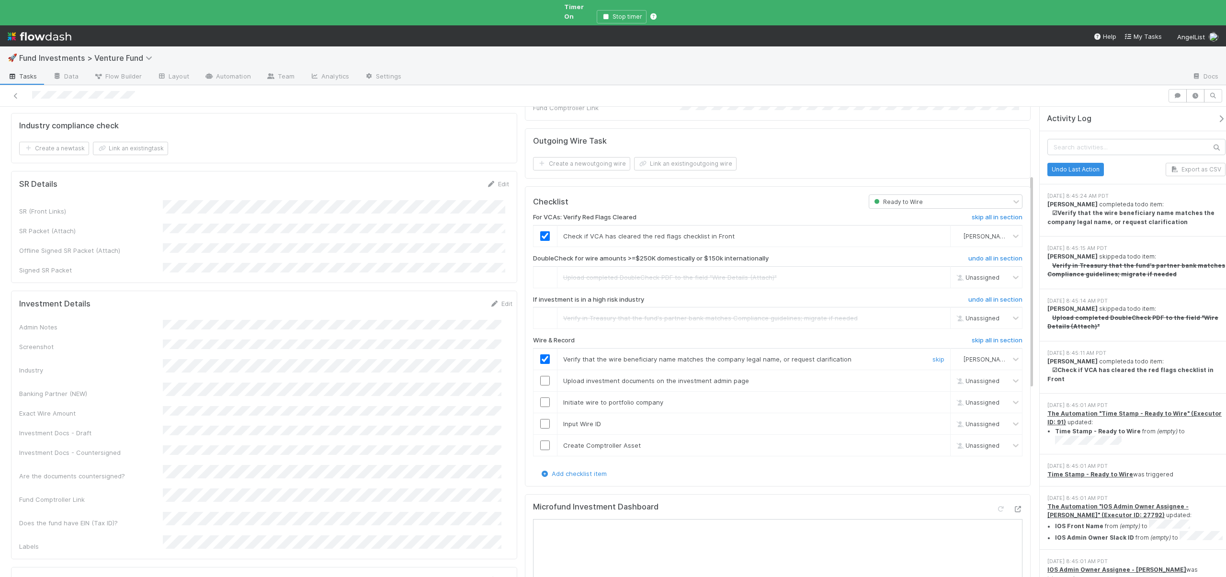
click at [933, 355] on link "skip" at bounding box center [939, 359] width 12 height 8
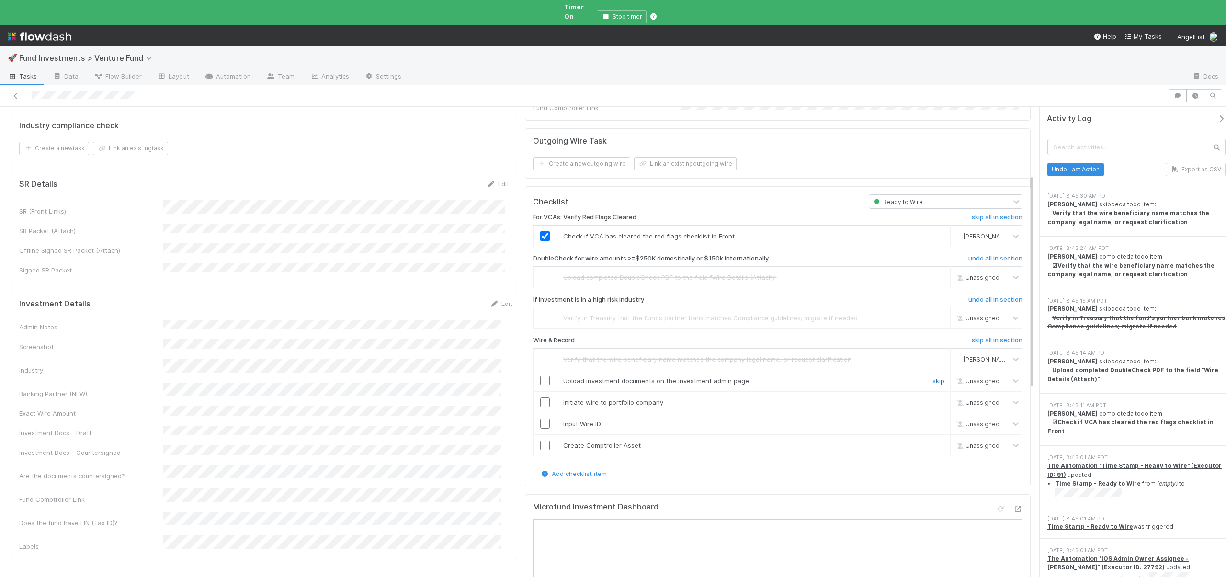
click at [933, 377] on link "skip" at bounding box center [939, 381] width 12 height 8
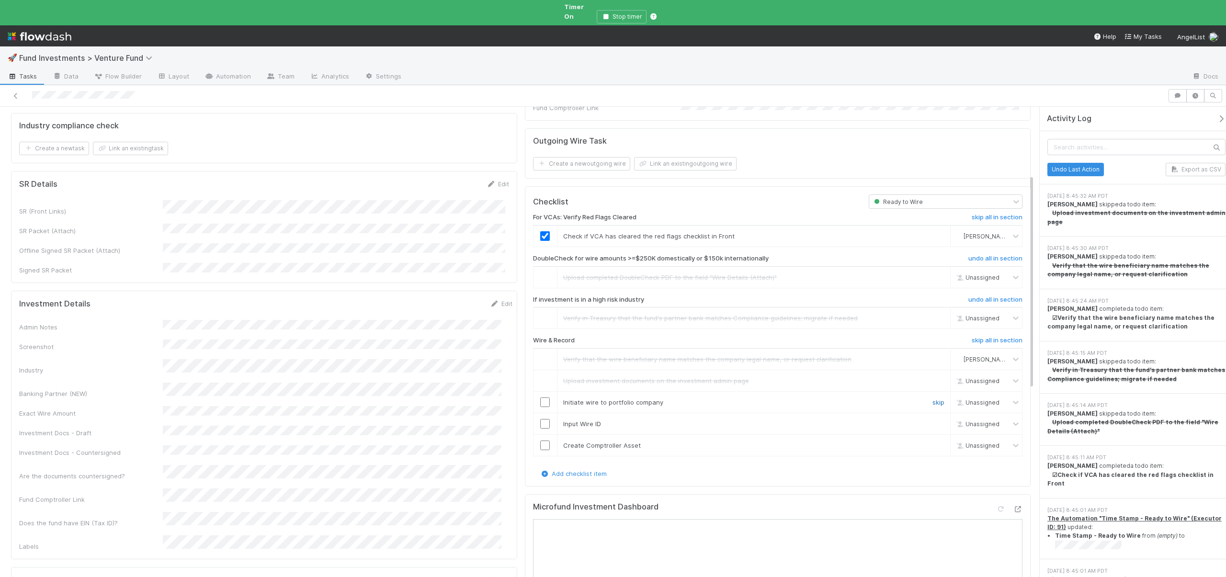
click at [935, 399] on link "skip" at bounding box center [939, 403] width 12 height 8
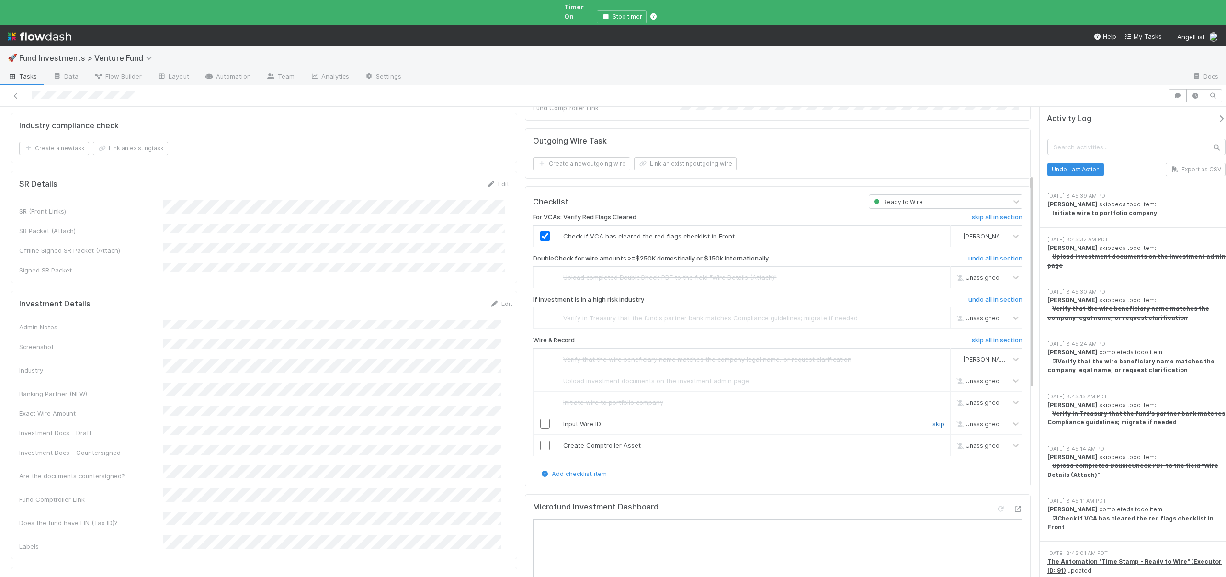
click at [933, 420] on link "skip" at bounding box center [939, 424] width 12 height 8
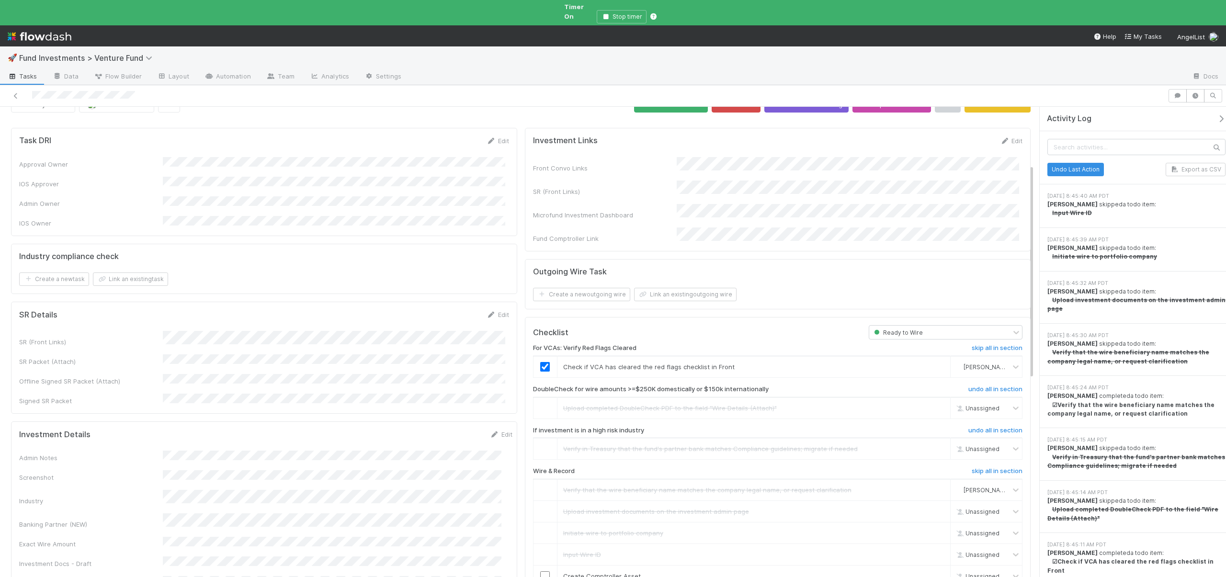
scroll to position [0, 0]
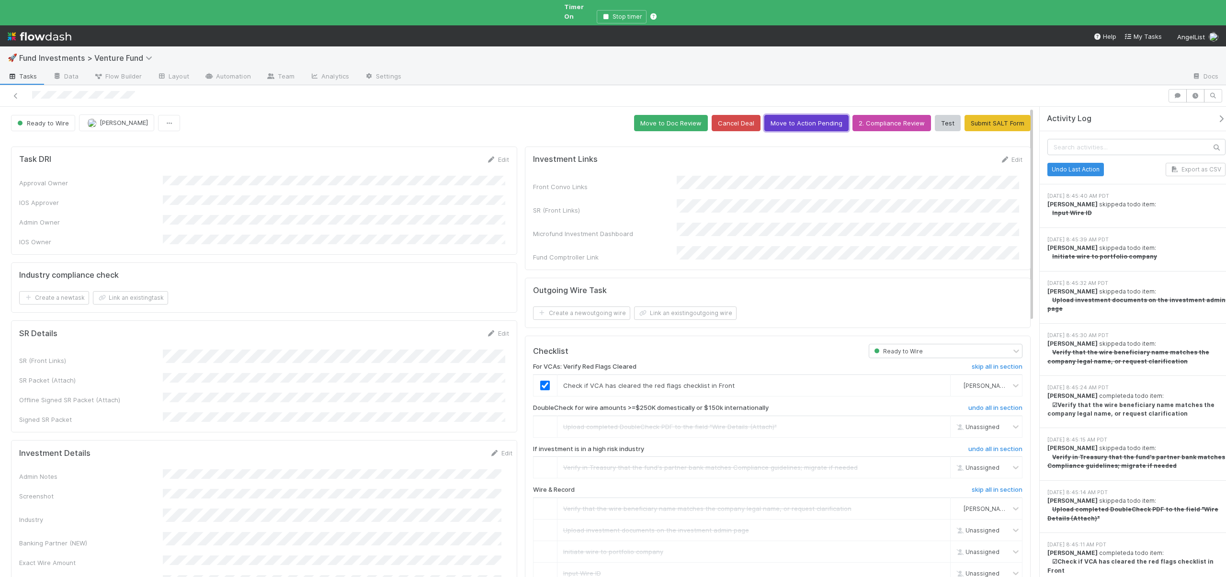
click at [799, 115] on button "Move to Action Pending" at bounding box center [807, 123] width 84 height 16
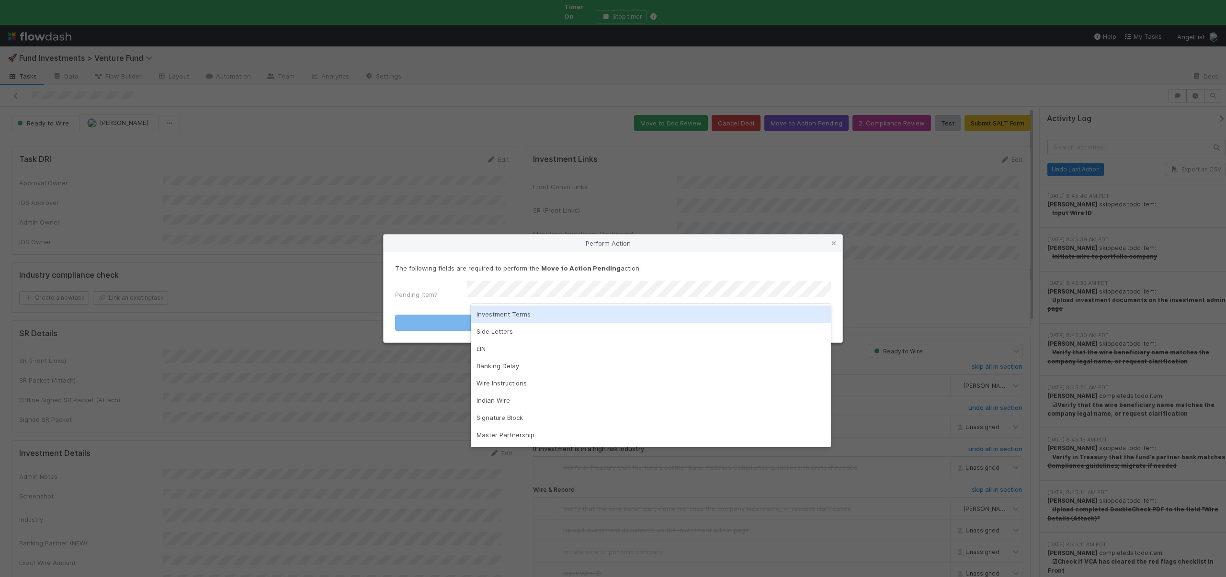
click at [504, 311] on div "Investment Terms" at bounding box center [651, 314] width 360 height 17
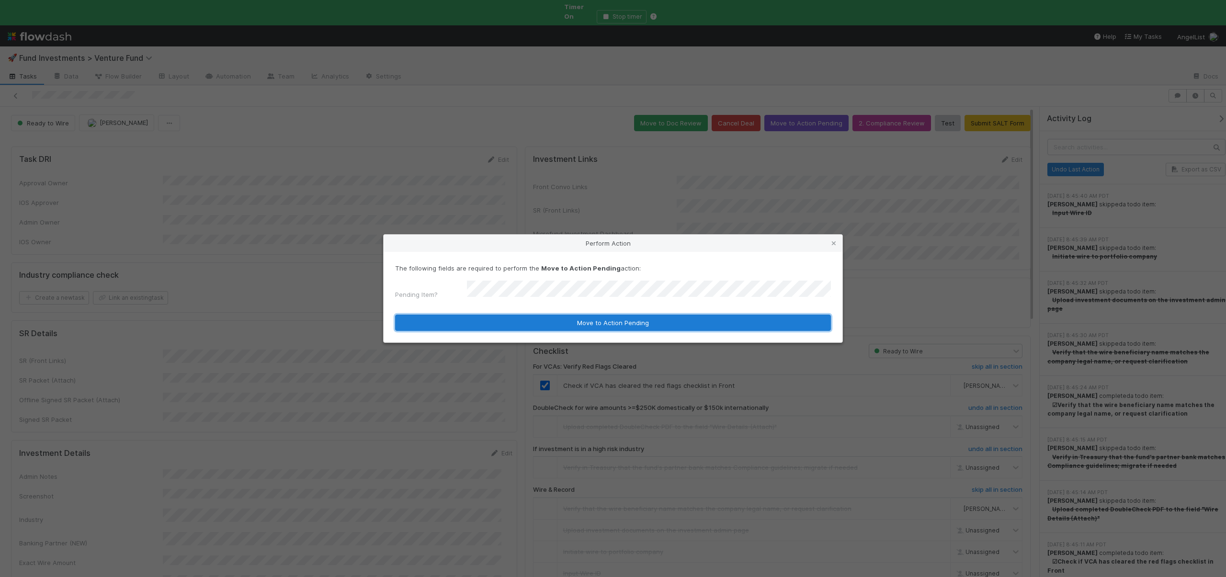
click at [550, 318] on button "Move to Action Pending" at bounding box center [613, 323] width 436 height 16
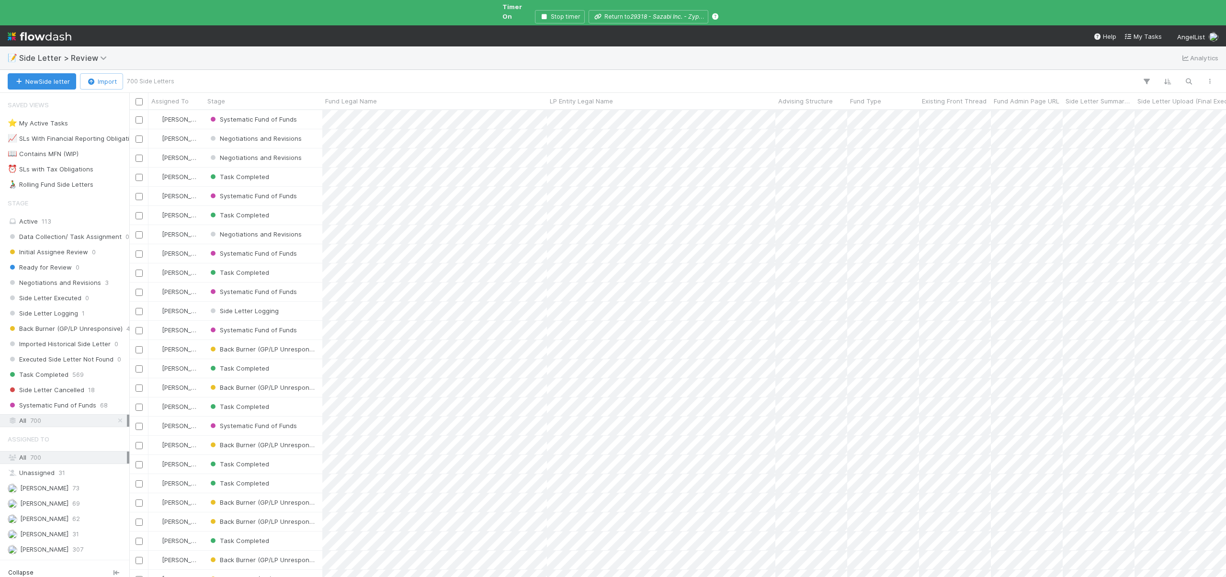
scroll to position [469, 1090]
click at [1187, 77] on icon "button" at bounding box center [1189, 81] width 10 height 9
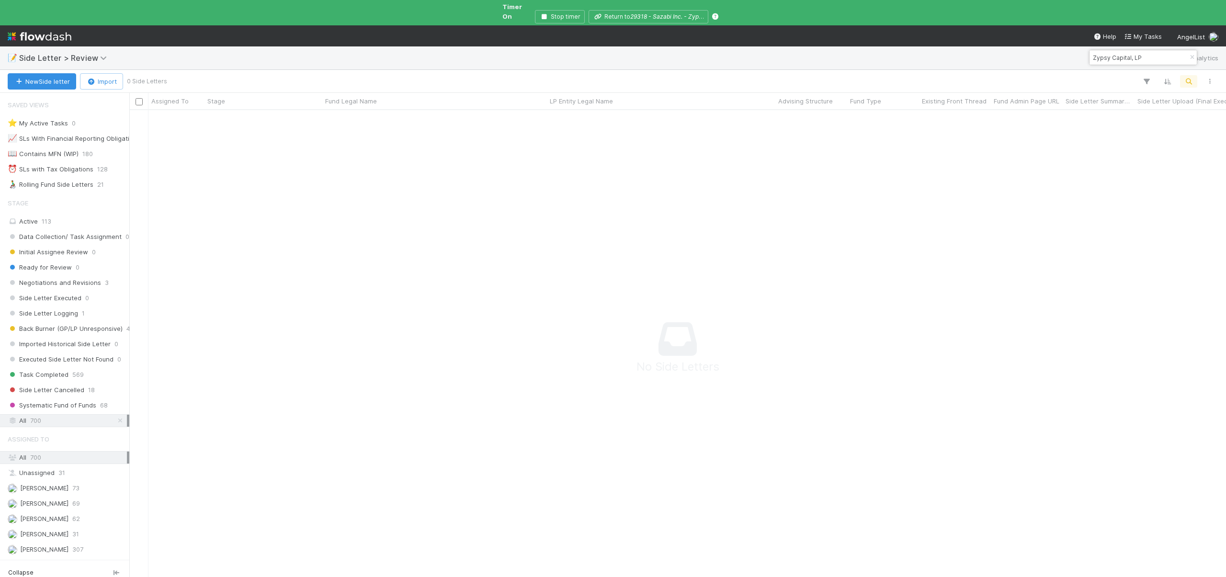
scroll to position [461, 1090]
type input "Zypsy Capital, LP"
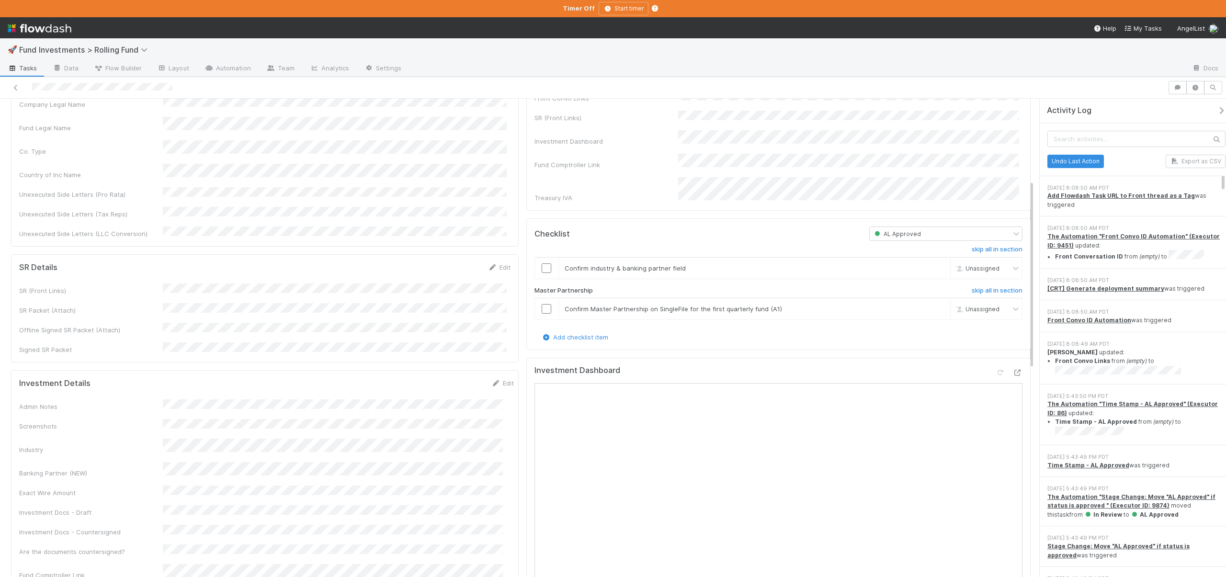
scroll to position [305, 0]
click at [543, 261] on input "checkbox" at bounding box center [547, 266] width 10 height 10
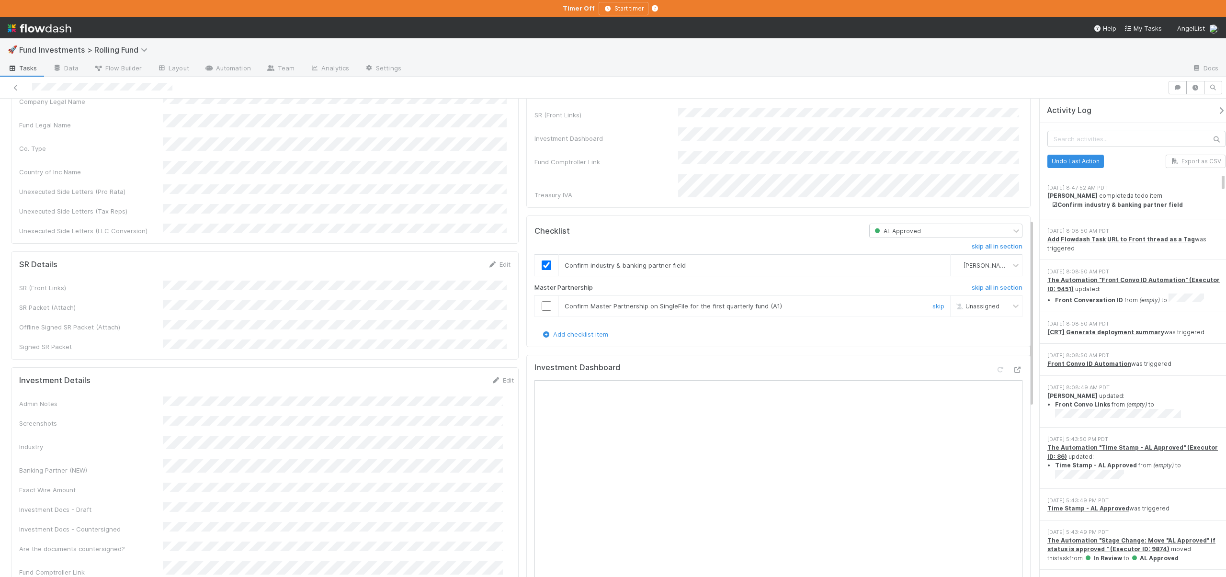
click at [542, 301] on input "checkbox" at bounding box center [547, 306] width 10 height 10
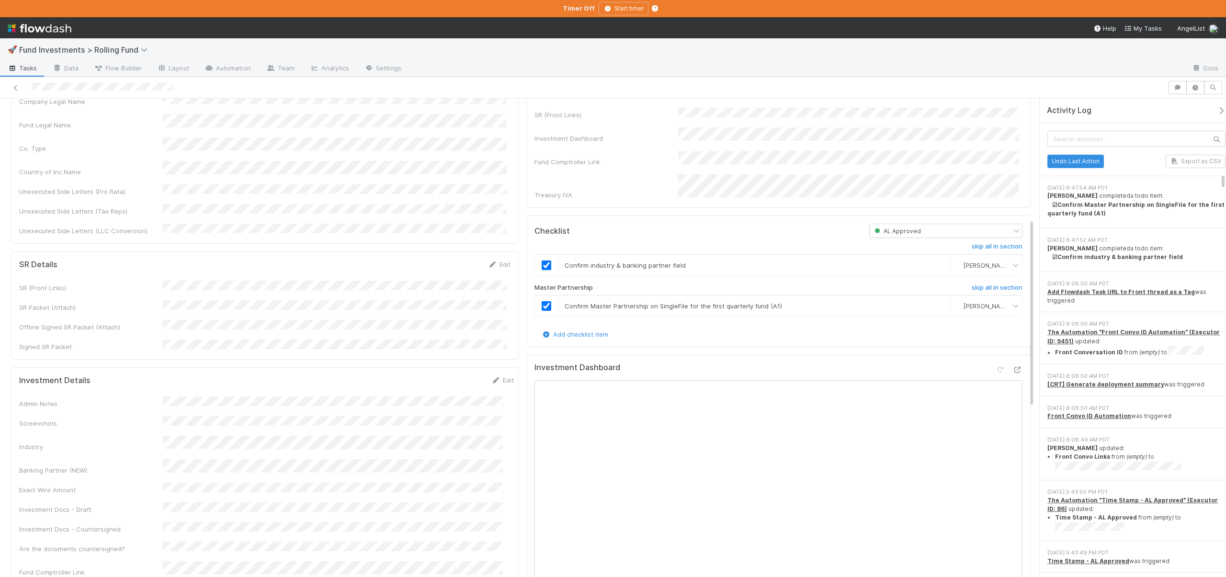
click at [1217, 109] on icon "button" at bounding box center [1222, 111] width 10 height 8
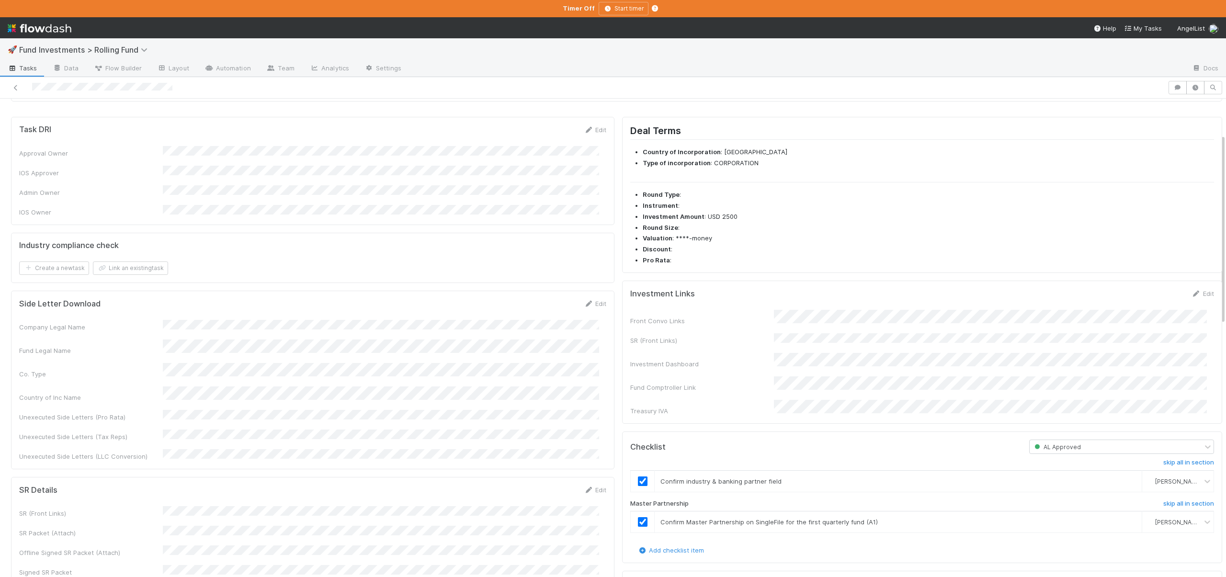
scroll to position [0, 0]
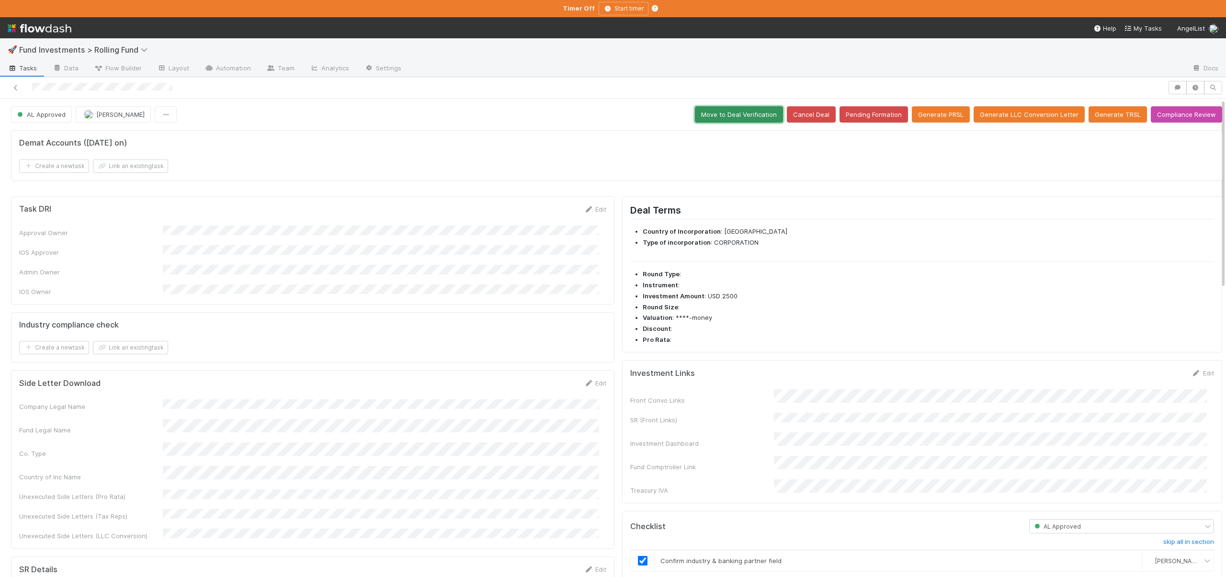
click at [738, 117] on button "Move to Deal Verification" at bounding box center [739, 114] width 88 height 16
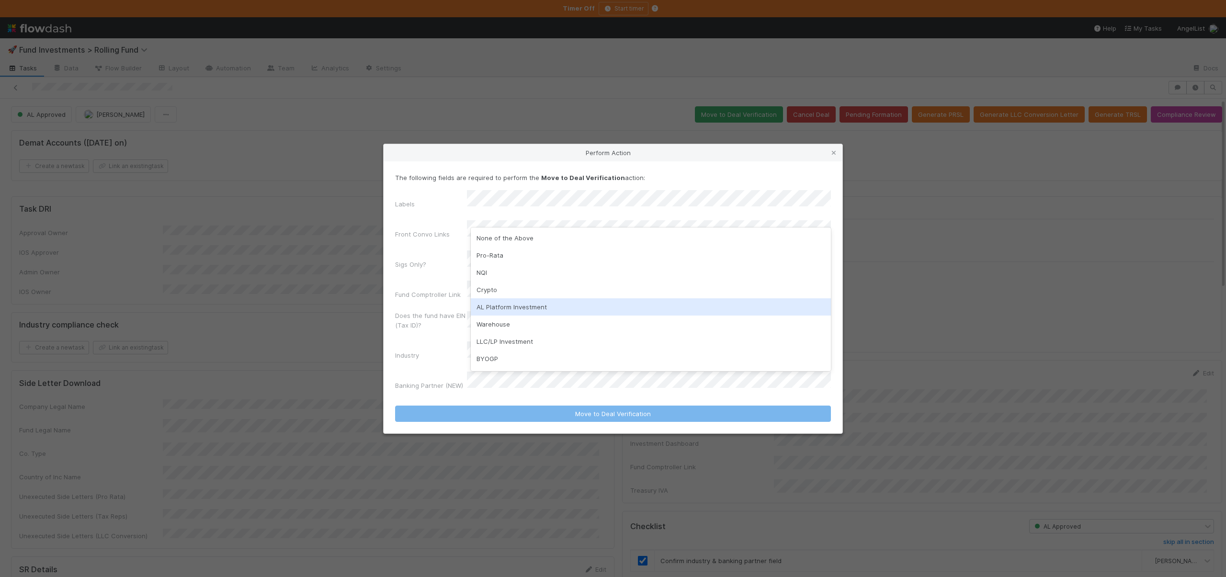
click at [504, 308] on div "AL Platform Investment" at bounding box center [651, 306] width 360 height 17
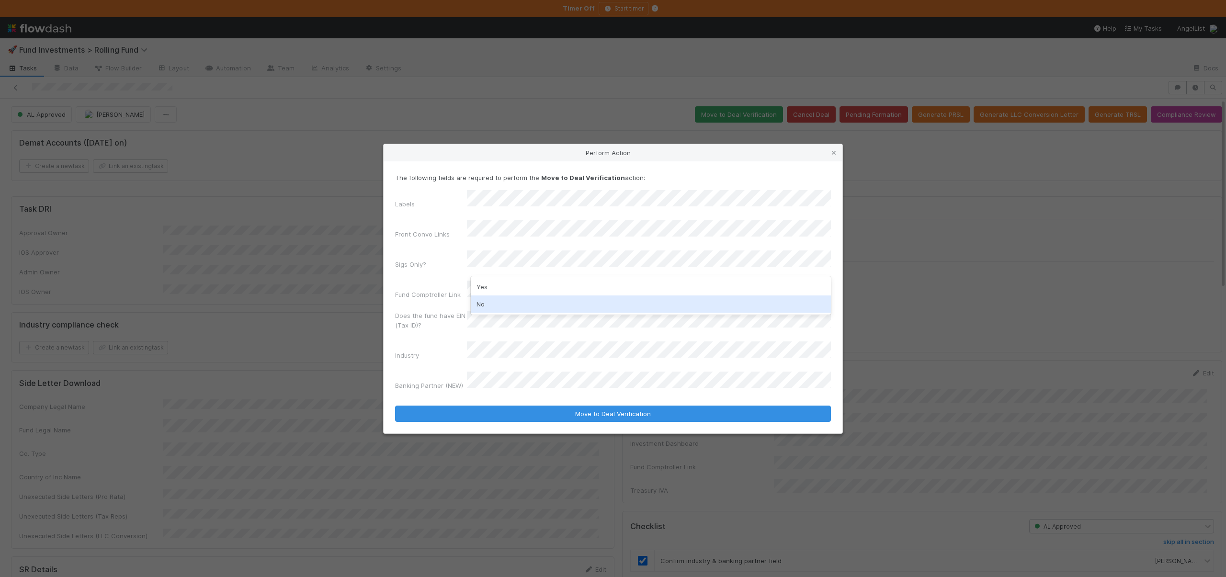
click at [485, 306] on div "No" at bounding box center [651, 304] width 360 height 17
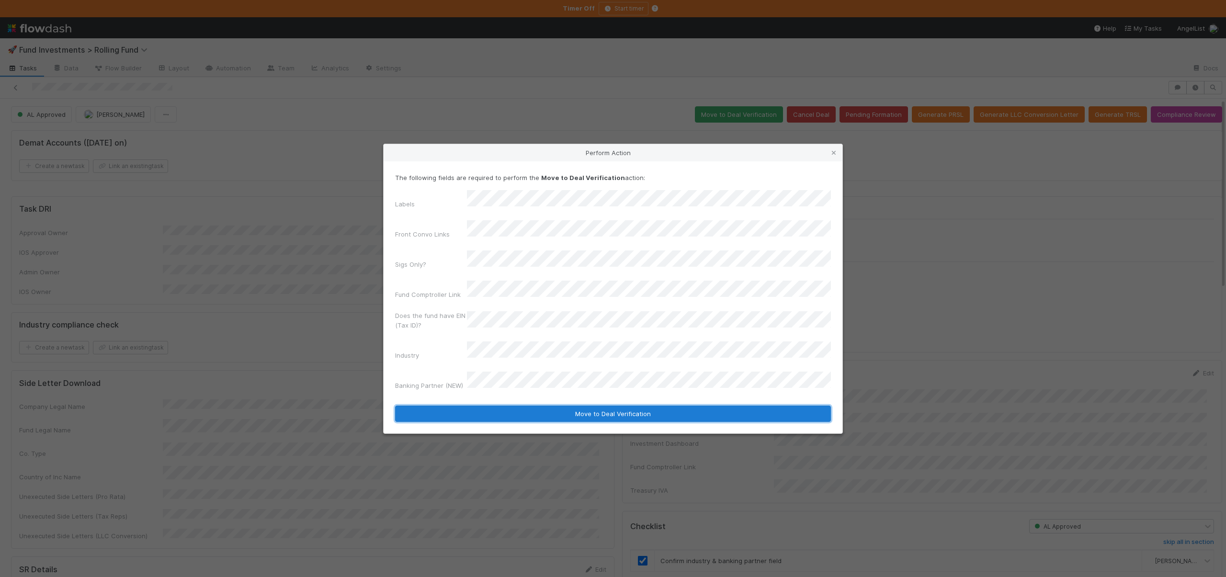
click at [515, 406] on button "Move to Deal Verification" at bounding box center [613, 414] width 436 height 16
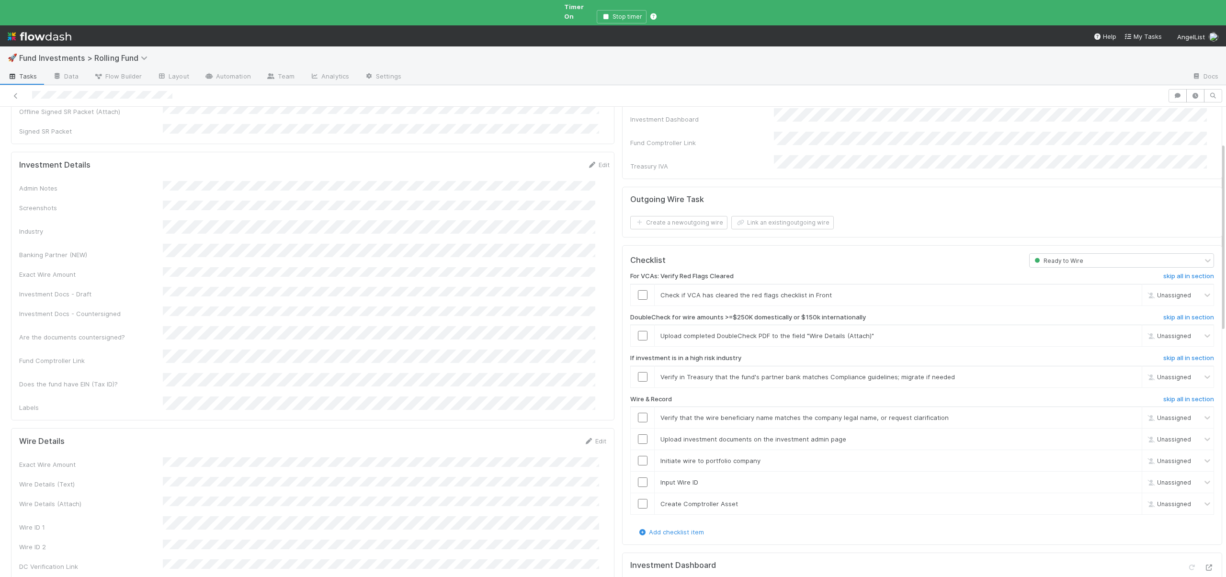
scroll to position [179, 0]
click at [638, 284] on input "checkbox" at bounding box center [643, 289] width 10 height 10
click at [1124, 326] on link "skip" at bounding box center [1130, 330] width 12 height 8
click at [1124, 367] on link "skip" at bounding box center [1130, 371] width 12 height 8
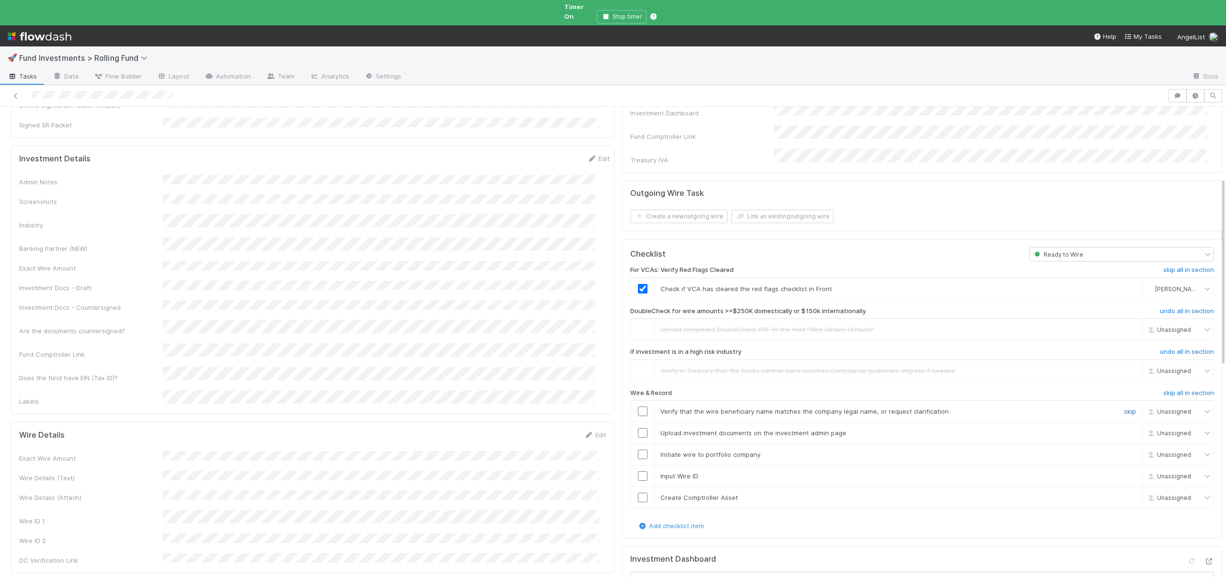
click at [1124, 408] on link "skip" at bounding box center [1130, 412] width 12 height 8
click at [1124, 429] on link "skip" at bounding box center [1130, 433] width 12 height 8
click at [1124, 451] on link "skip" at bounding box center [1130, 455] width 12 height 8
click at [1124, 472] on link "skip" at bounding box center [1130, 476] width 12 height 8
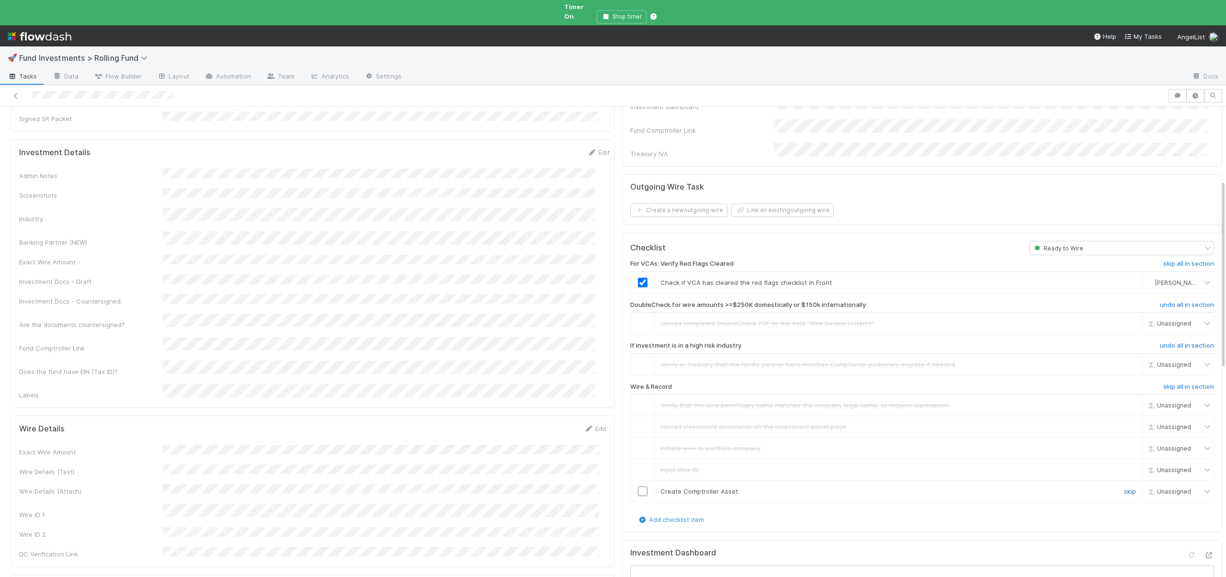
click at [1124, 488] on link "skip" at bounding box center [1130, 492] width 12 height 8
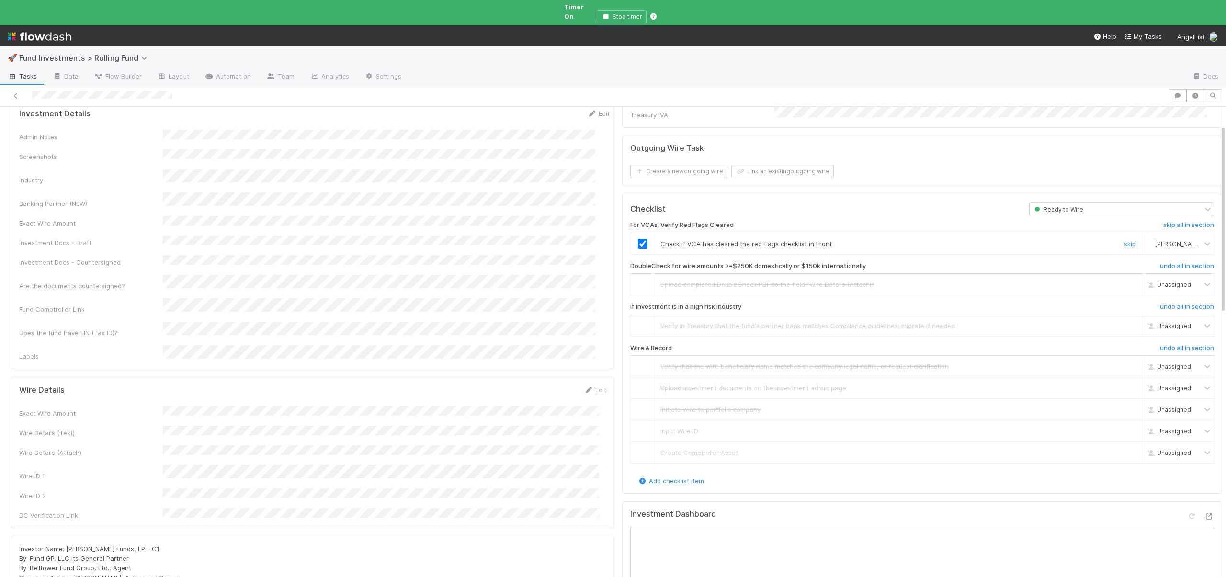
scroll to position [0, 0]
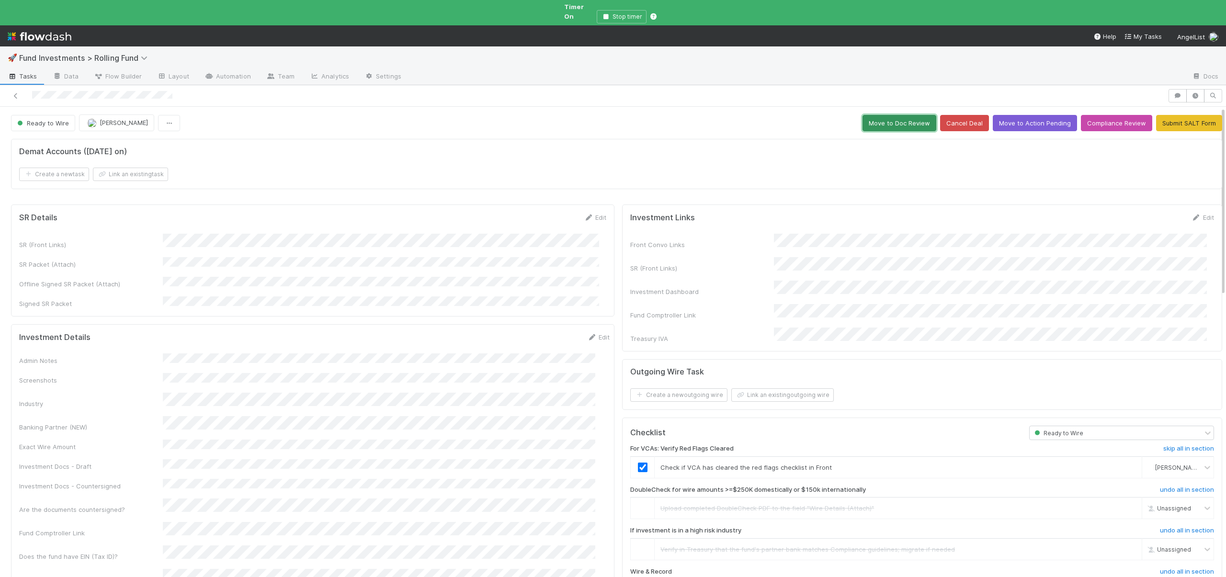
click at [893, 115] on button "Move to Doc Review" at bounding box center [900, 123] width 74 height 16
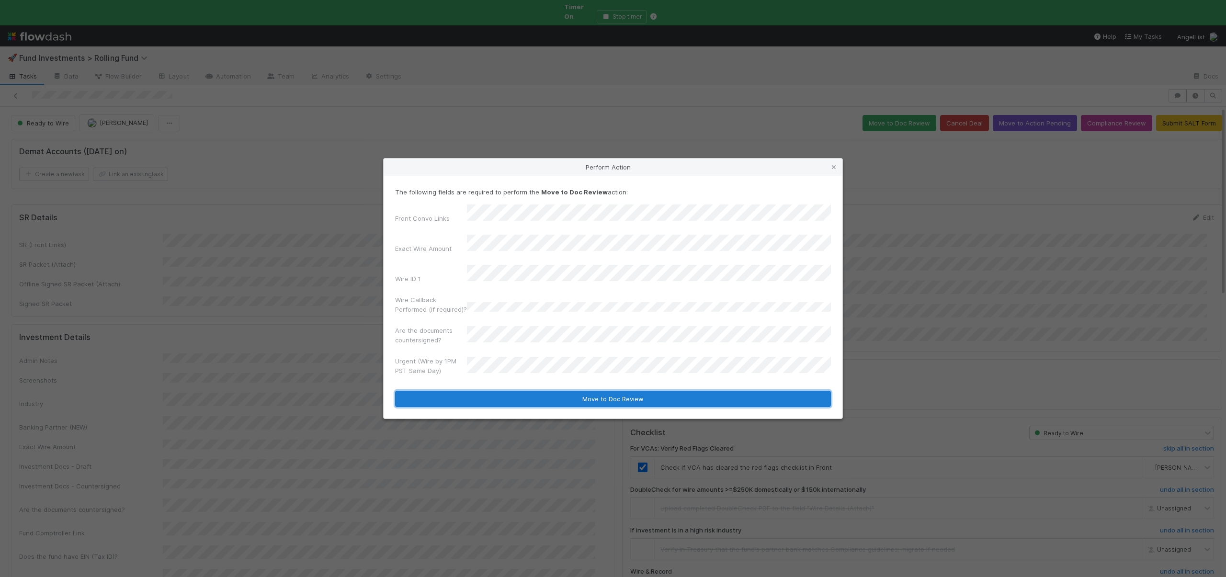
click at [535, 391] on button "Move to Doc Review" at bounding box center [613, 399] width 436 height 16
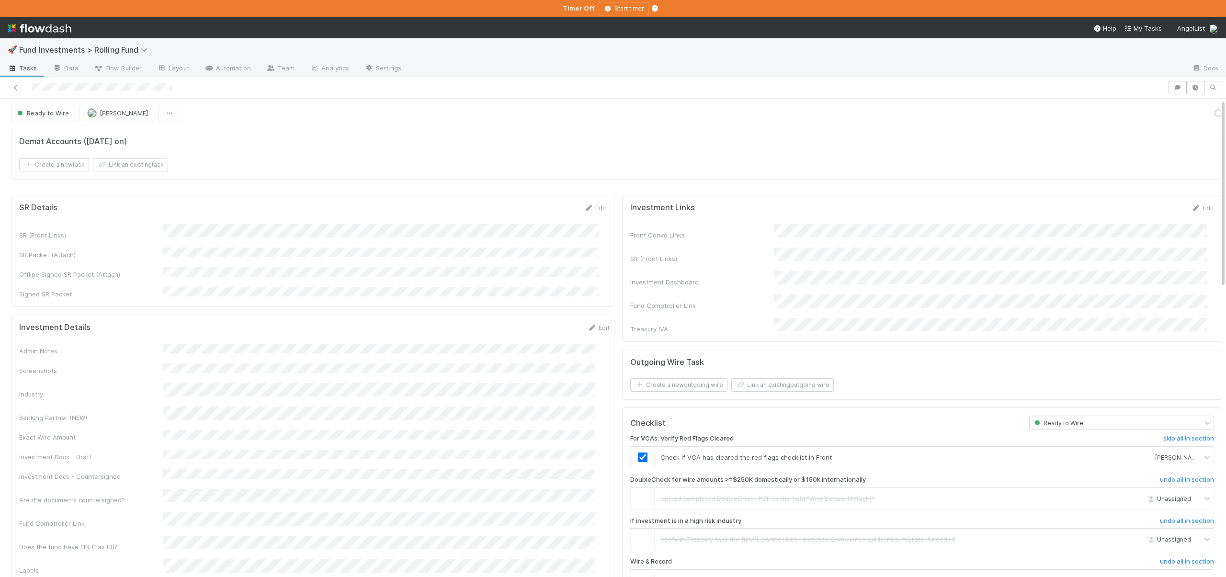
scroll to position [2, 0]
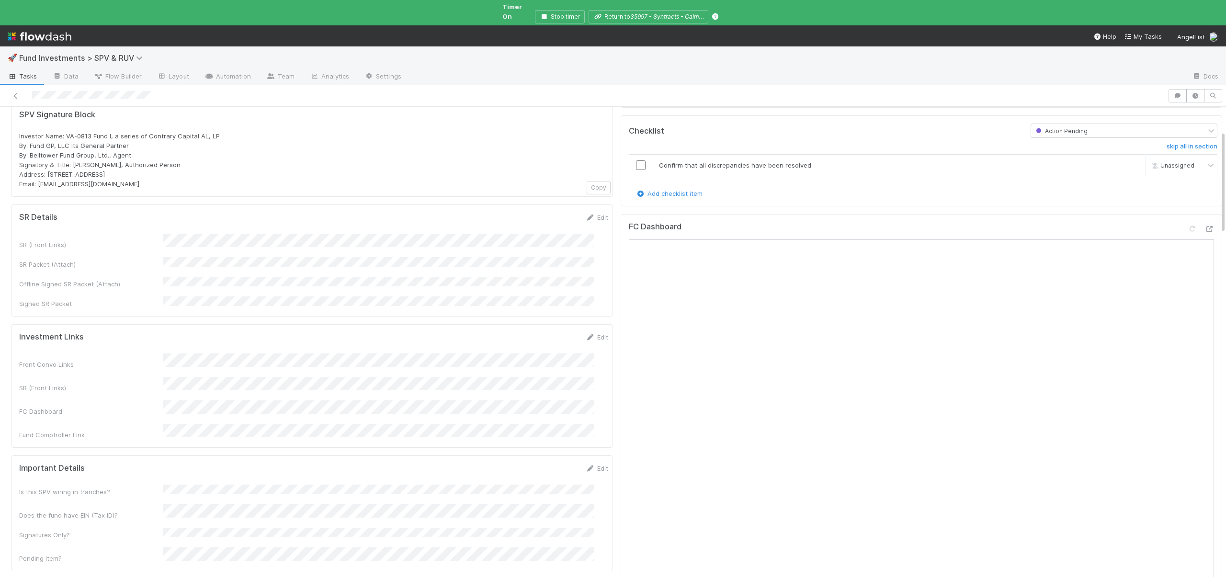
scroll to position [405, 0]
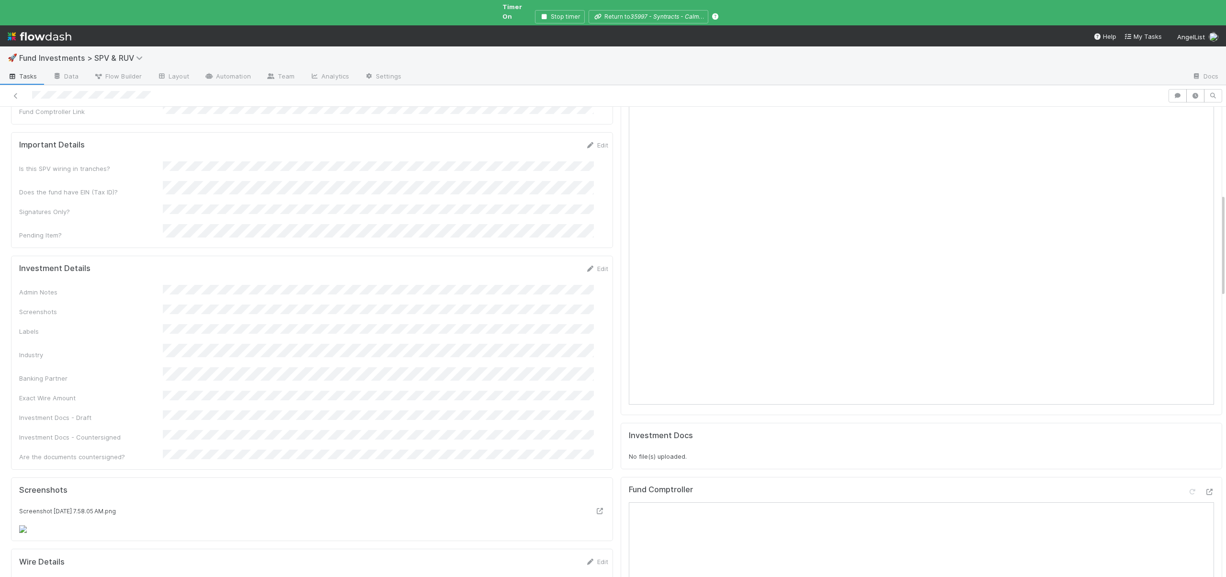
click at [328, 285] on div "Admin Notes Screenshots Labels Industry Banking Partner Exact Wire Amount Inves…" at bounding box center [313, 373] width 589 height 177
click at [544, 264] on button "Save" at bounding box center [557, 272] width 27 height 16
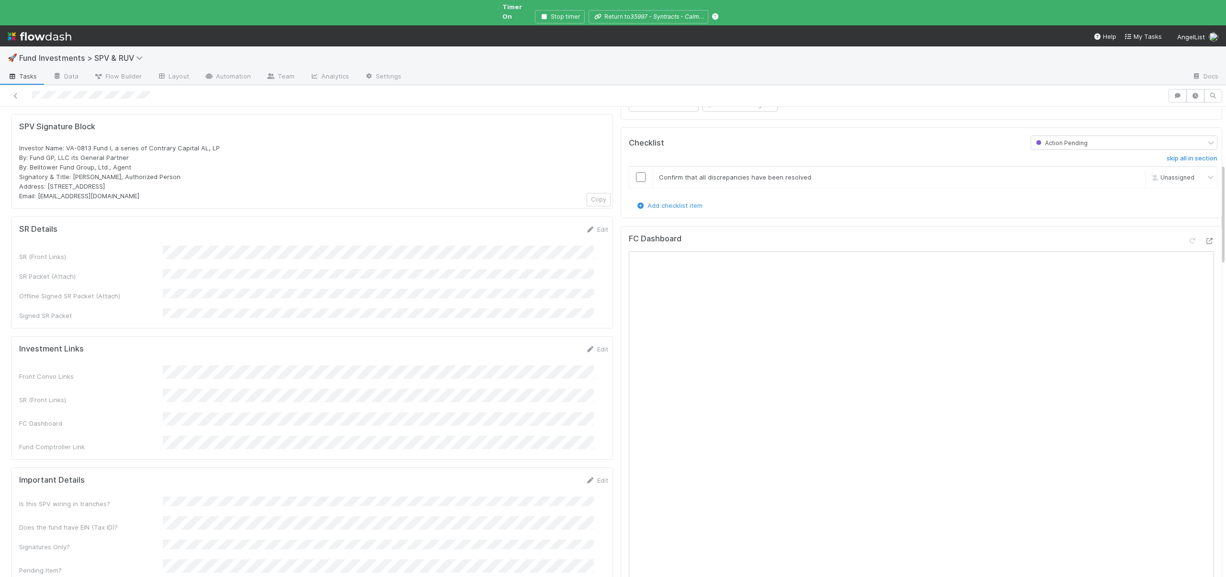
scroll to position [69, 0]
click at [1205, 239] on icon at bounding box center [1210, 242] width 10 height 6
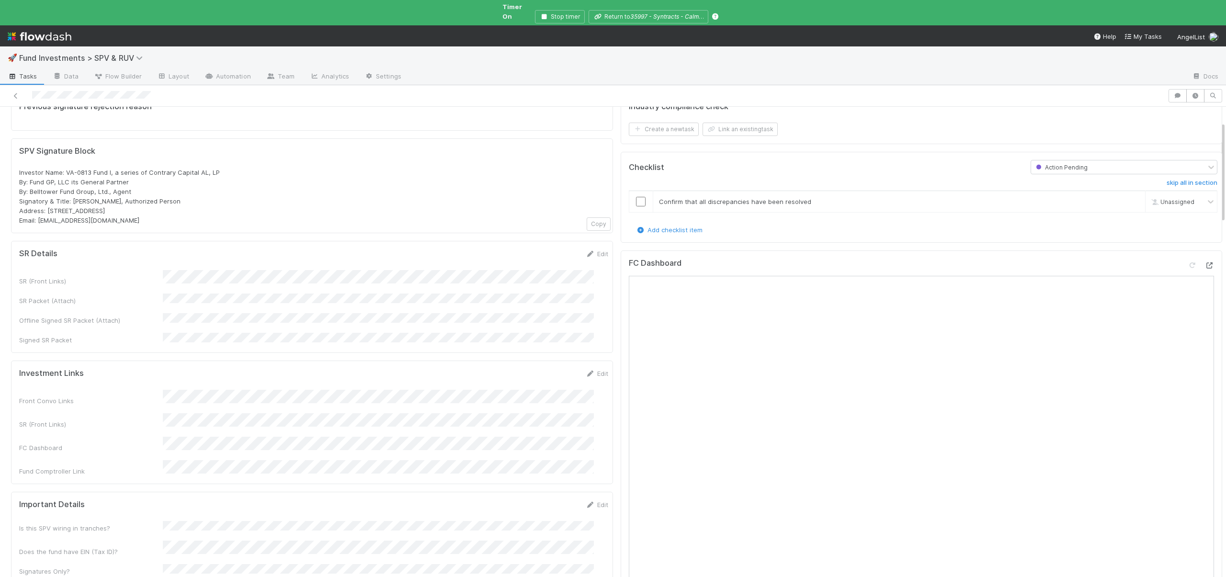
scroll to position [0, 0]
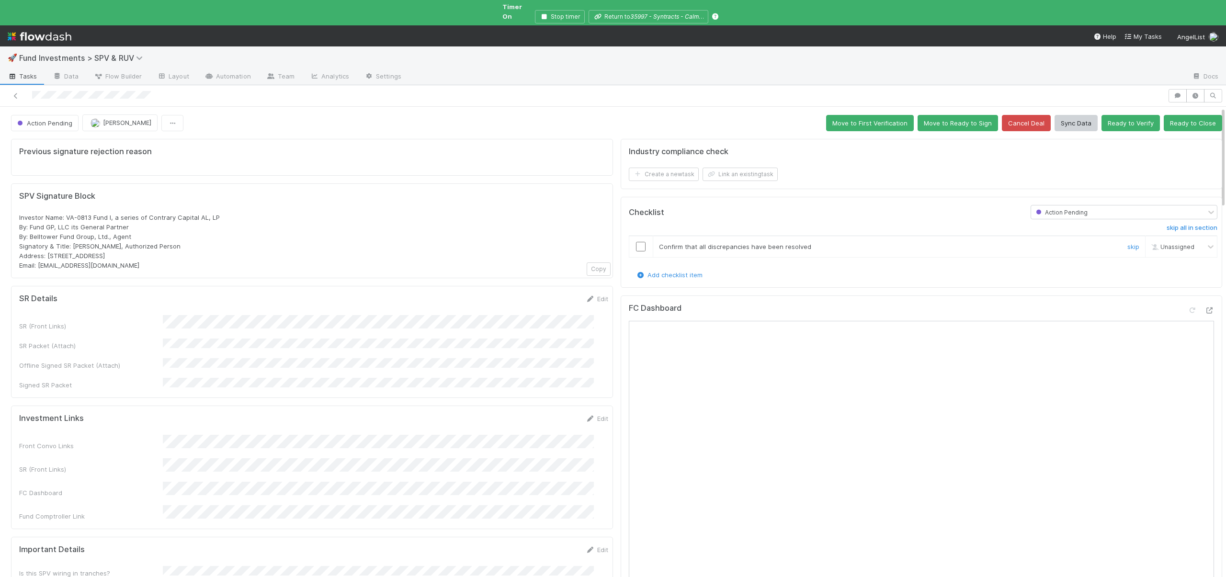
click at [637, 242] on input "checkbox" at bounding box center [641, 247] width 10 height 10
click at [836, 115] on button "Move to First Verification" at bounding box center [870, 123] width 88 height 16
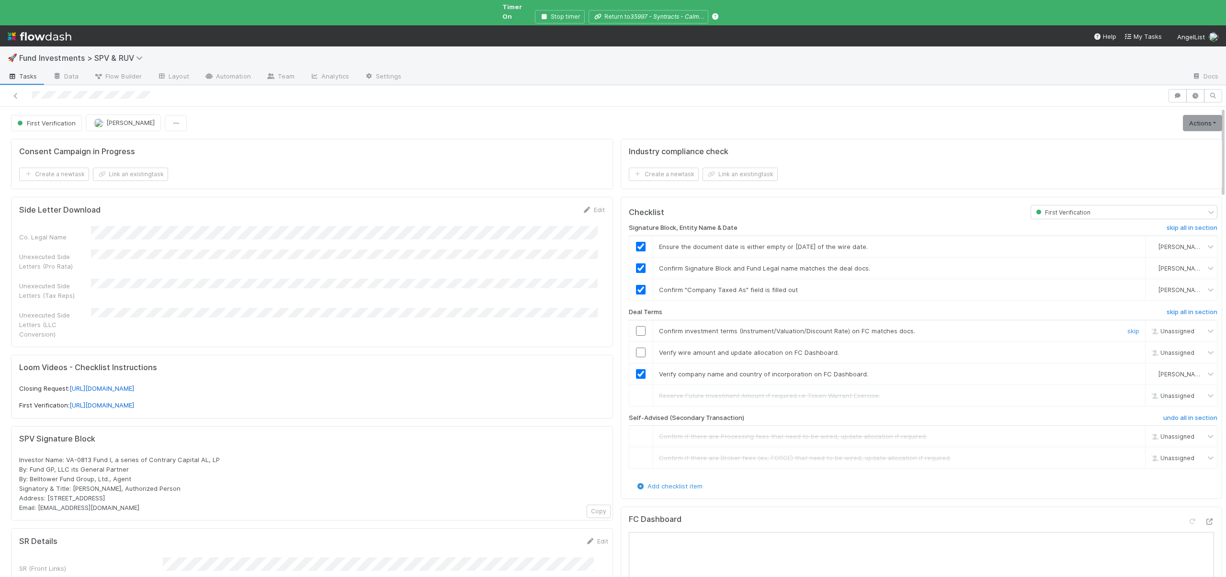
click at [637, 326] on input "checkbox" at bounding box center [641, 331] width 10 height 10
click at [637, 348] on input "checkbox" at bounding box center [641, 353] width 10 height 10
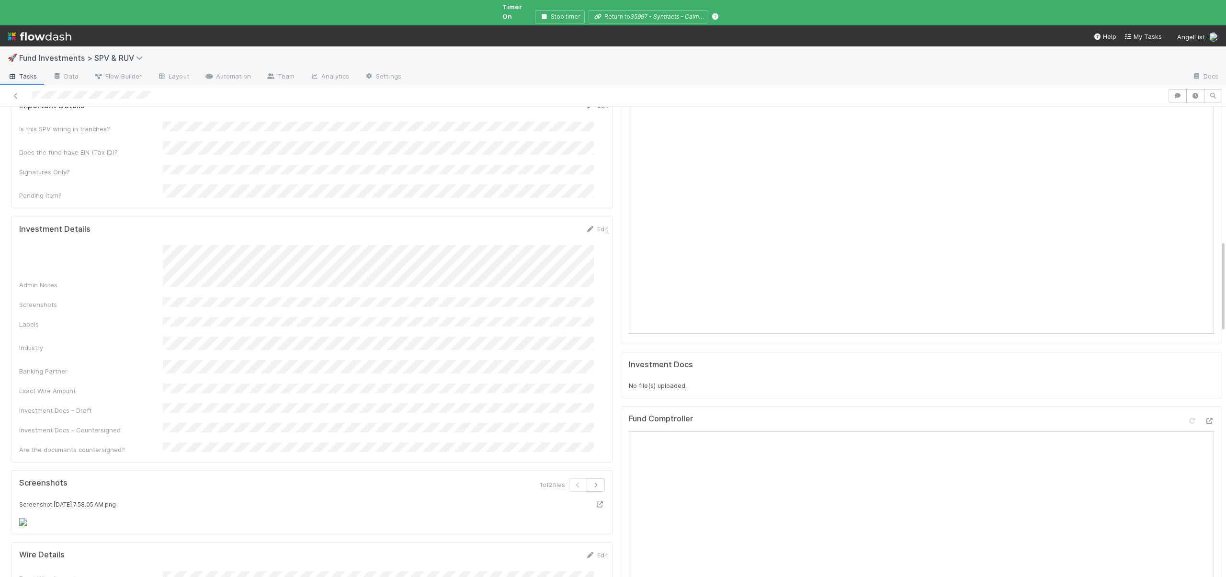
scroll to position [714, 0]
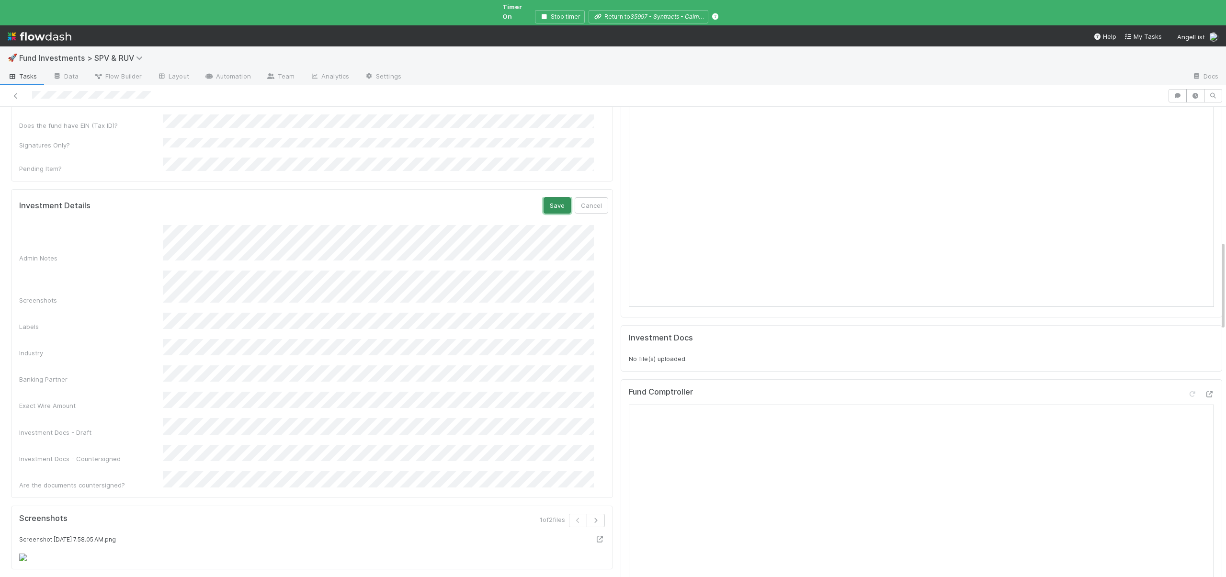
click at [544, 197] on button "Save" at bounding box center [557, 205] width 27 height 16
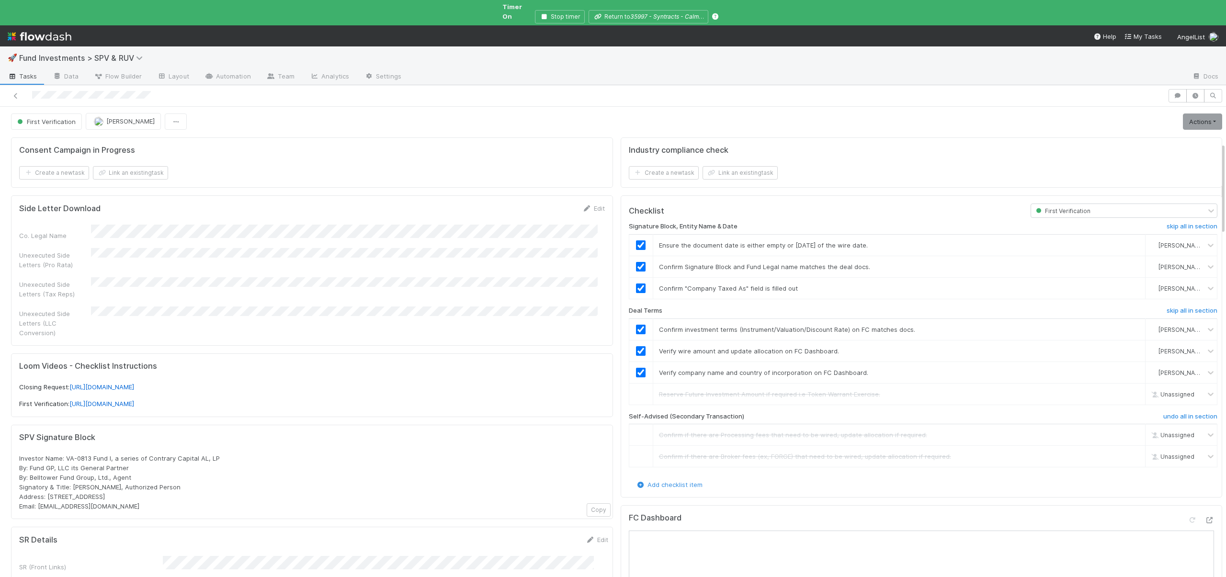
scroll to position [0, 0]
click at [1184, 116] on link "Actions" at bounding box center [1202, 123] width 39 height 16
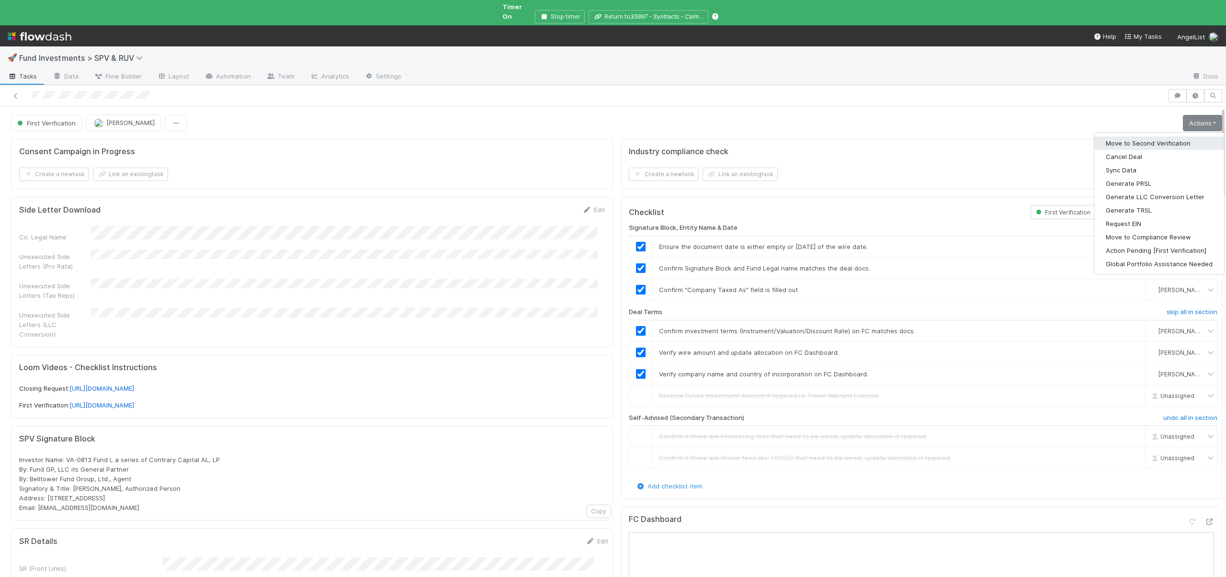
click at [1123, 137] on button "Move to Second Verification" at bounding box center [1160, 143] width 130 height 13
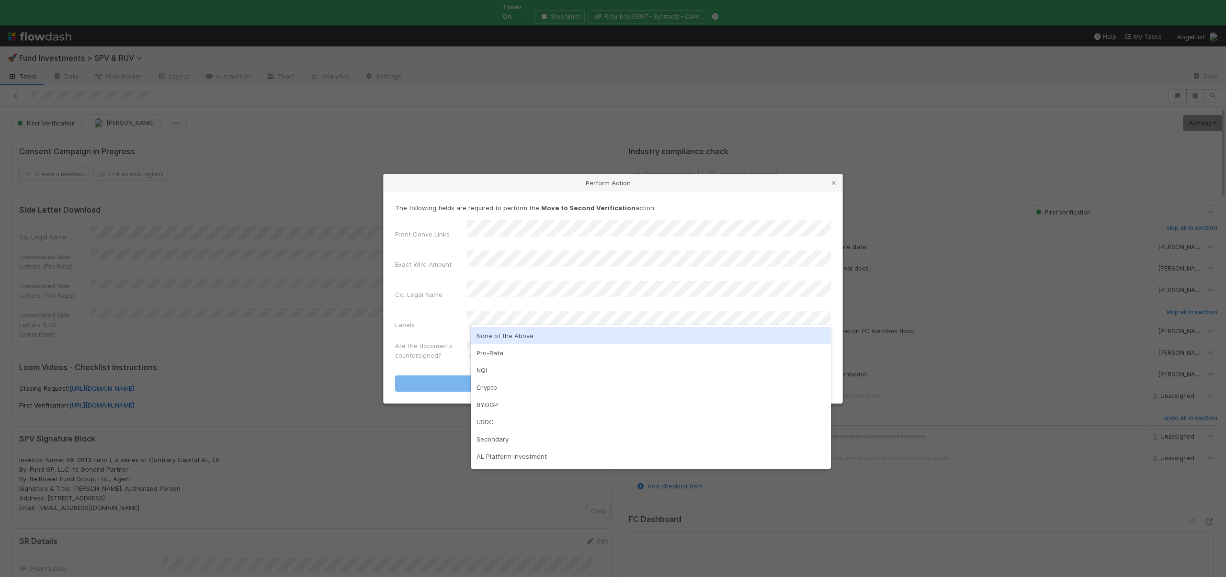
click at [507, 333] on div "None of the Above" at bounding box center [651, 335] width 360 height 17
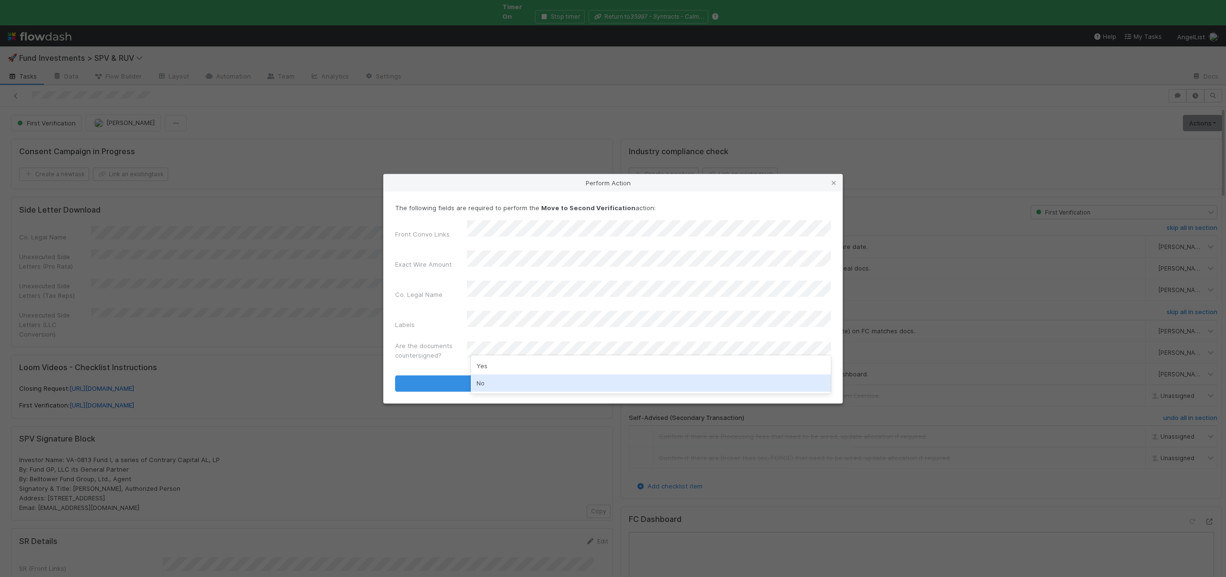
click at [482, 386] on div "No" at bounding box center [651, 383] width 360 height 17
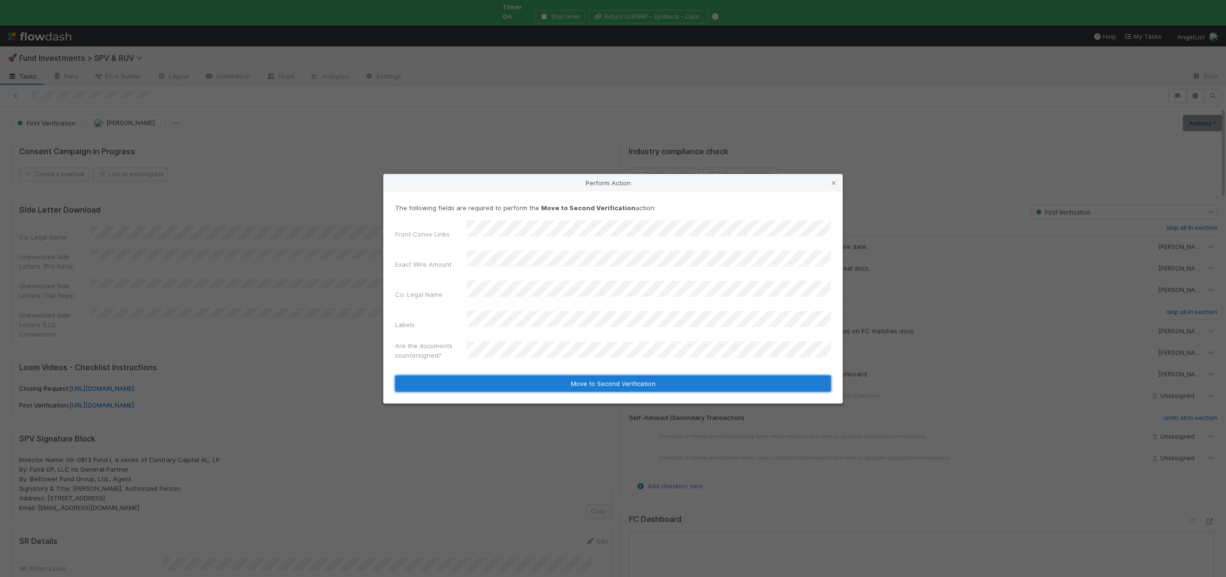
click at [484, 378] on button "Move to Second Verification" at bounding box center [613, 384] width 436 height 16
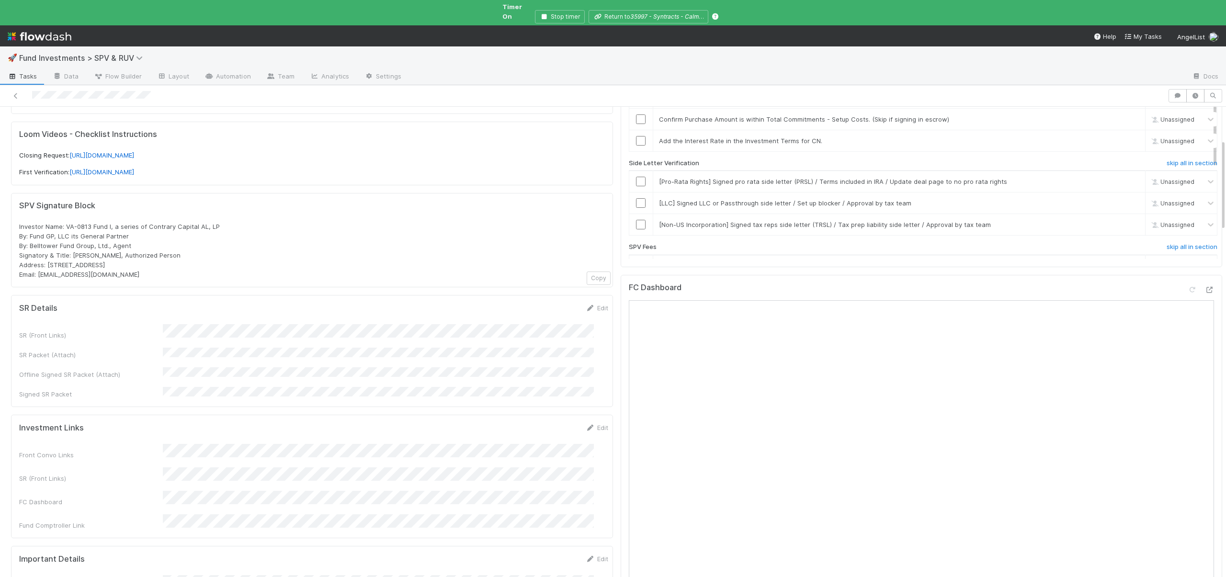
scroll to position [247, 0]
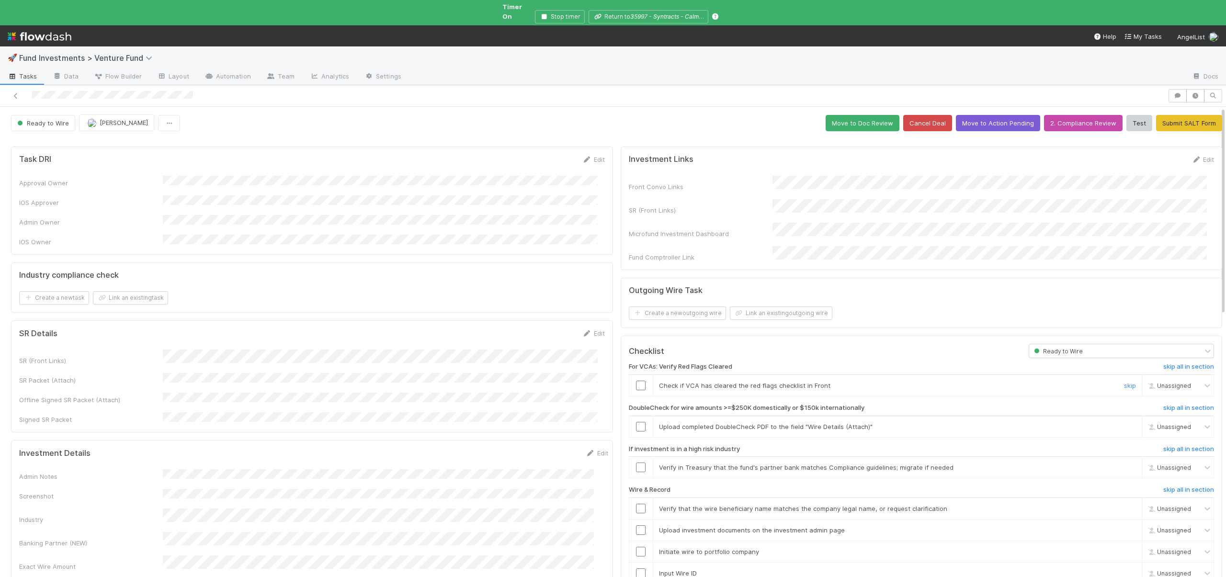
click at [636, 381] on input "checkbox" at bounding box center [641, 386] width 10 height 10
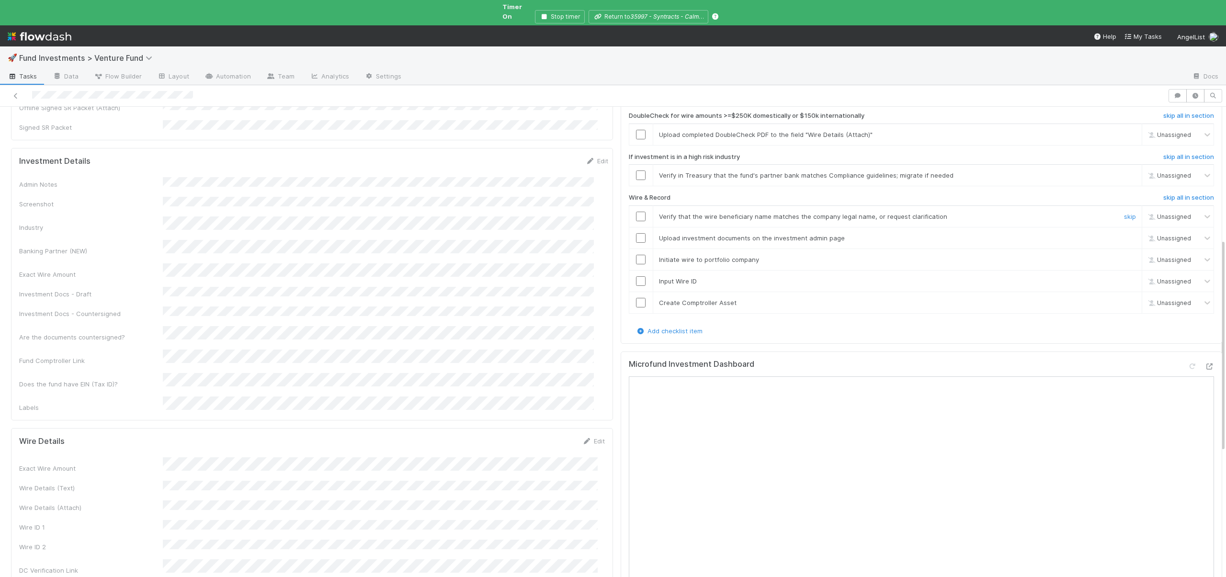
scroll to position [284, 0]
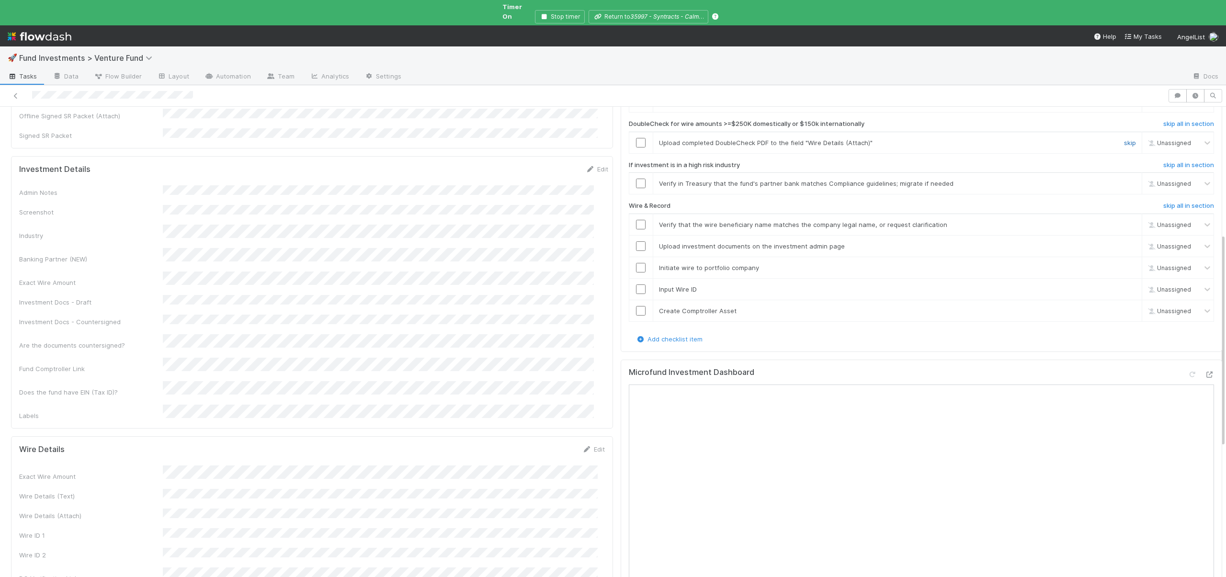
click at [1124, 139] on link "skip" at bounding box center [1130, 143] width 12 height 8
click at [1124, 180] on link "skip" at bounding box center [1130, 184] width 12 height 8
click at [1205, 372] on icon at bounding box center [1210, 375] width 10 height 6
click at [636, 220] on input "checkbox" at bounding box center [641, 225] width 10 height 10
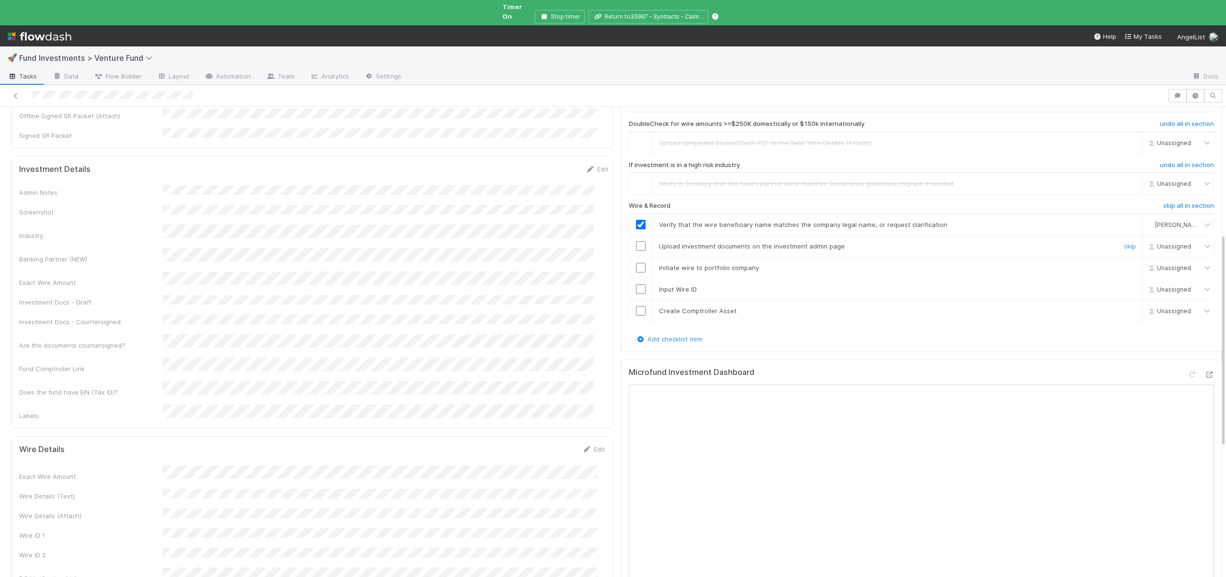
drag, startPoint x: 634, startPoint y: 224, endPoint x: 599, endPoint y: 233, distance: 36.1
click at [636, 241] on input "checkbox" at bounding box center [641, 246] width 10 height 10
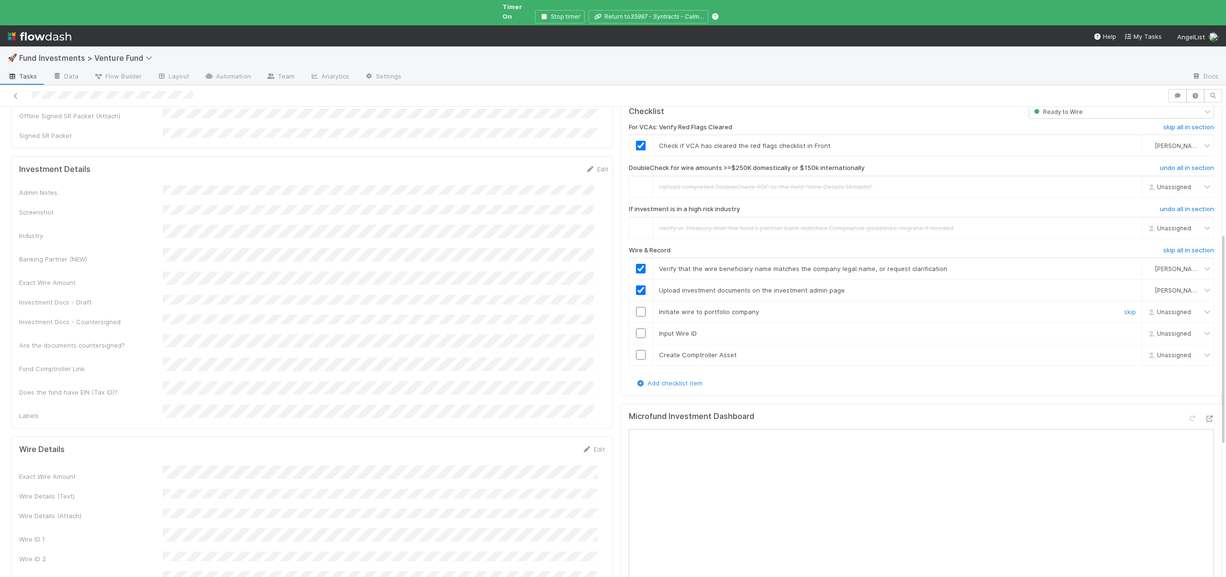
click at [636, 307] on input "checkbox" at bounding box center [641, 312] width 10 height 10
click at [636, 329] on input "checkbox" at bounding box center [641, 334] width 10 height 10
click at [636, 350] on input "checkbox" at bounding box center [641, 355] width 10 height 10
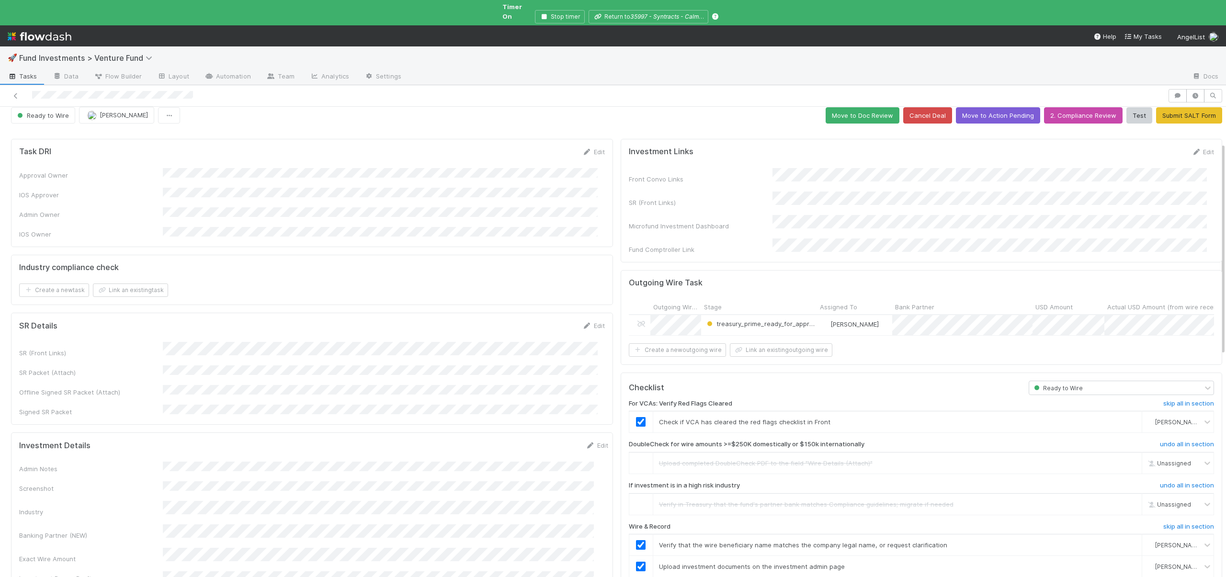
scroll to position [0, 0]
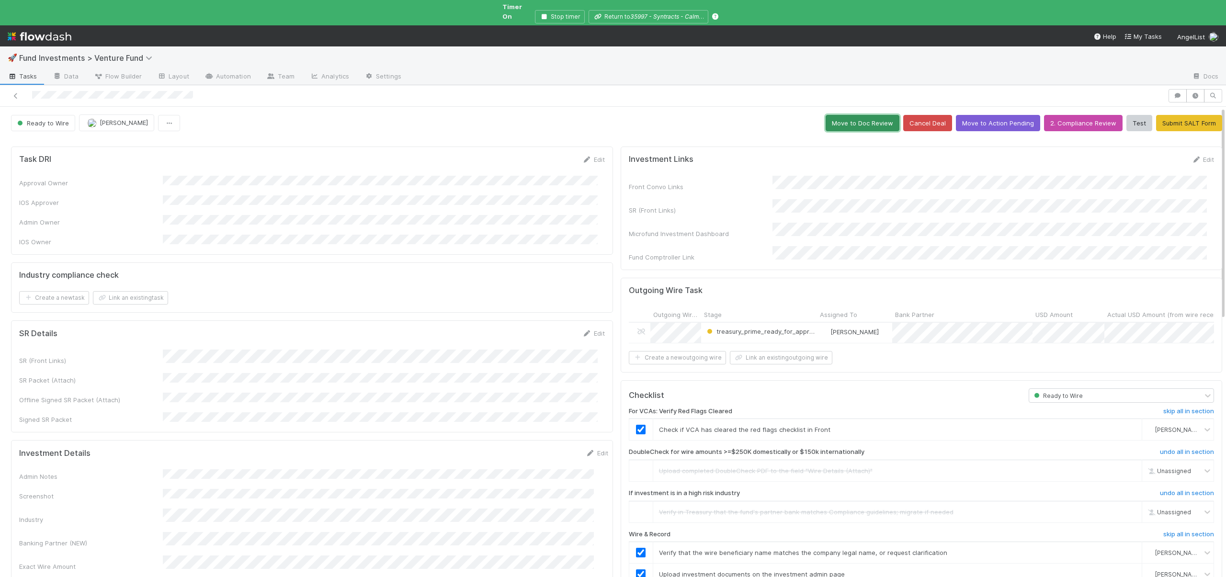
click at [844, 115] on button "Move to Doc Review" at bounding box center [863, 123] width 74 height 16
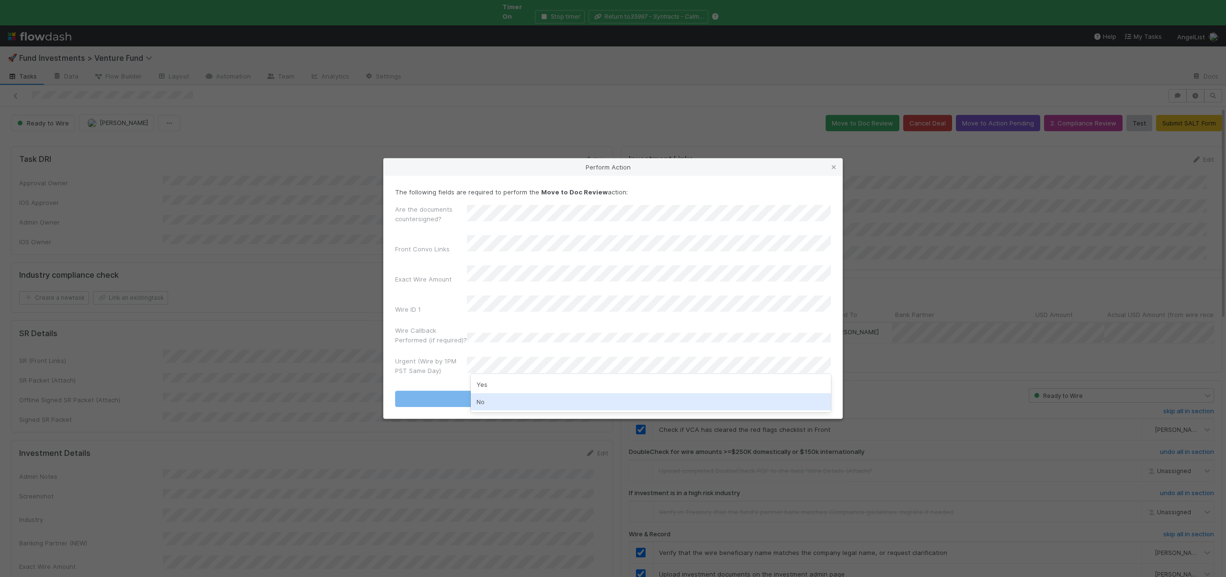
click at [480, 400] on div "No" at bounding box center [651, 401] width 360 height 17
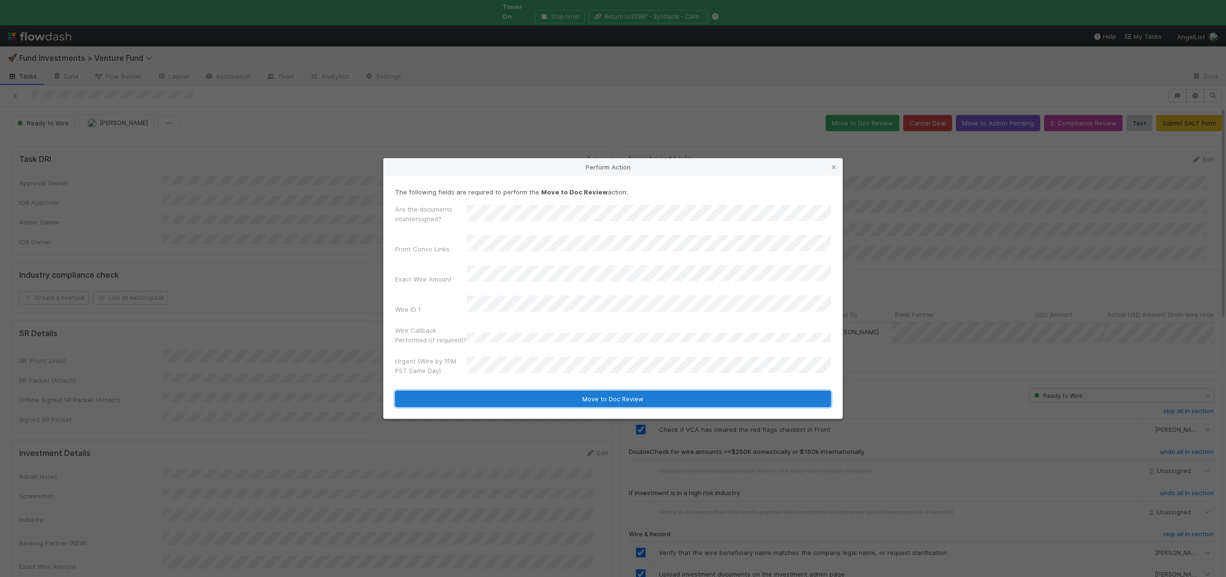
click at [484, 391] on button "Move to Doc Review" at bounding box center [613, 399] width 436 height 16
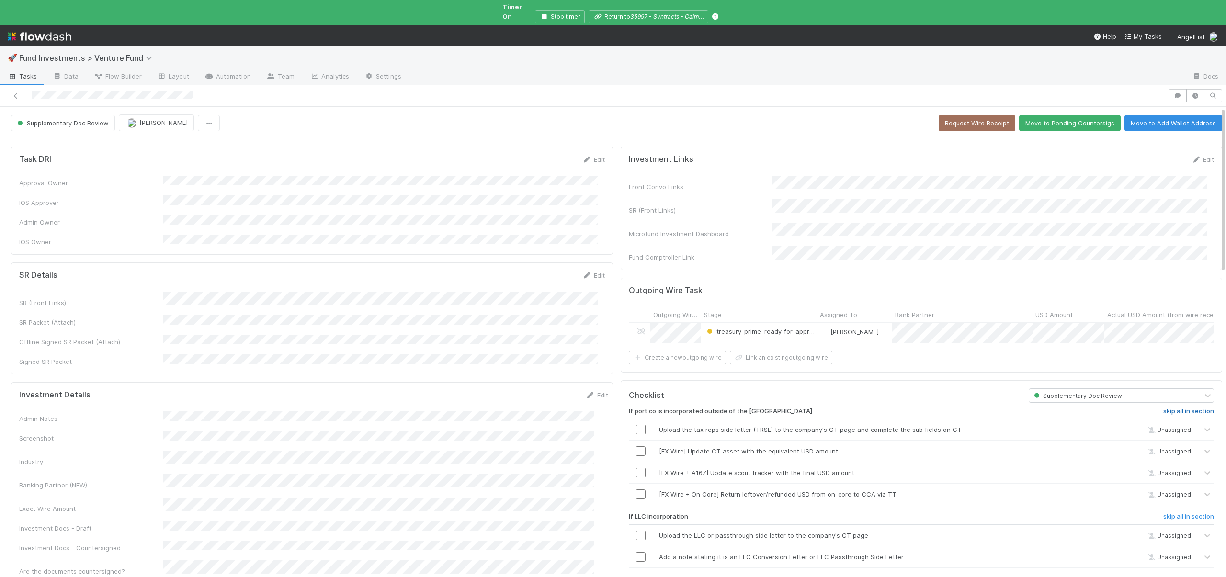
click at [1176, 408] on h6 "skip all in section" at bounding box center [1189, 412] width 51 height 8
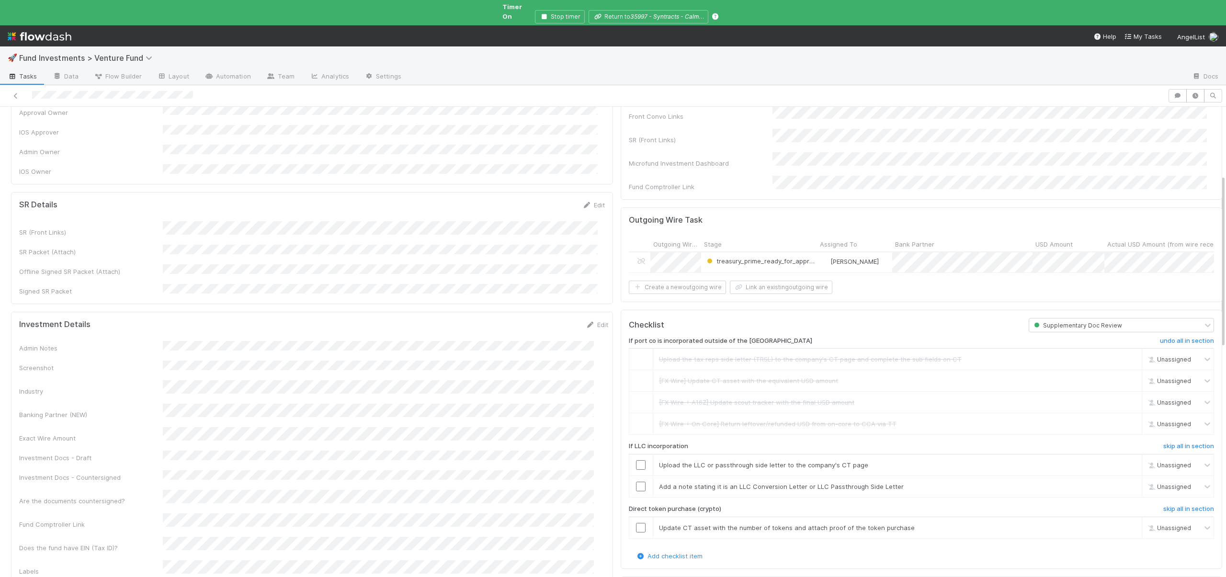
scroll to position [203, 0]
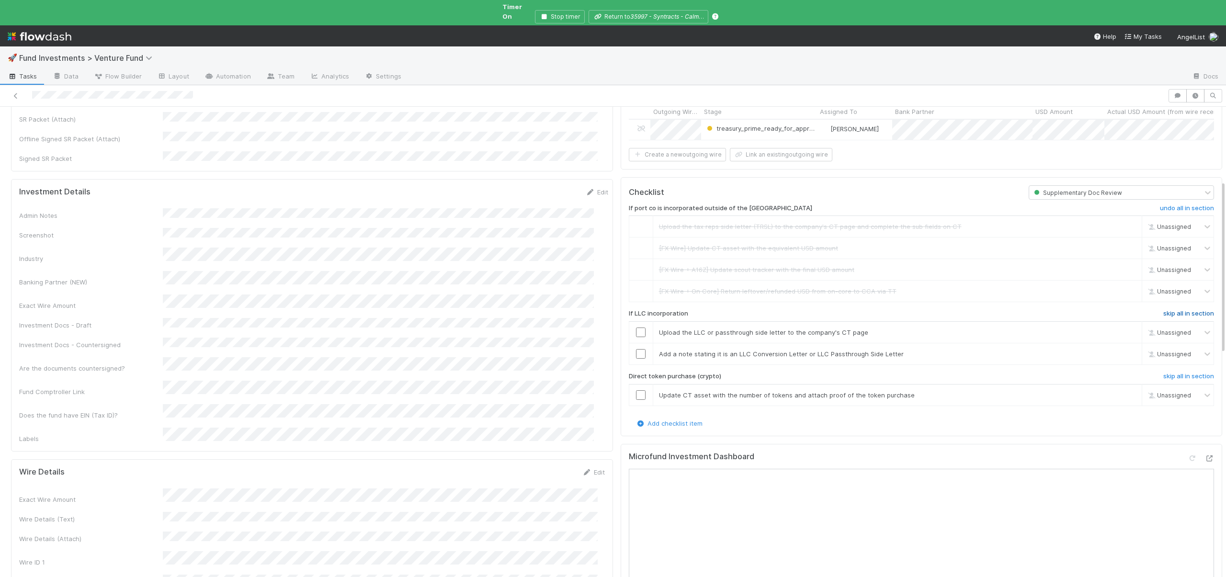
click at [1164, 310] on h6 "skip all in section" at bounding box center [1189, 314] width 51 height 8
click at [1164, 373] on h6 "skip all in section" at bounding box center [1189, 377] width 51 height 8
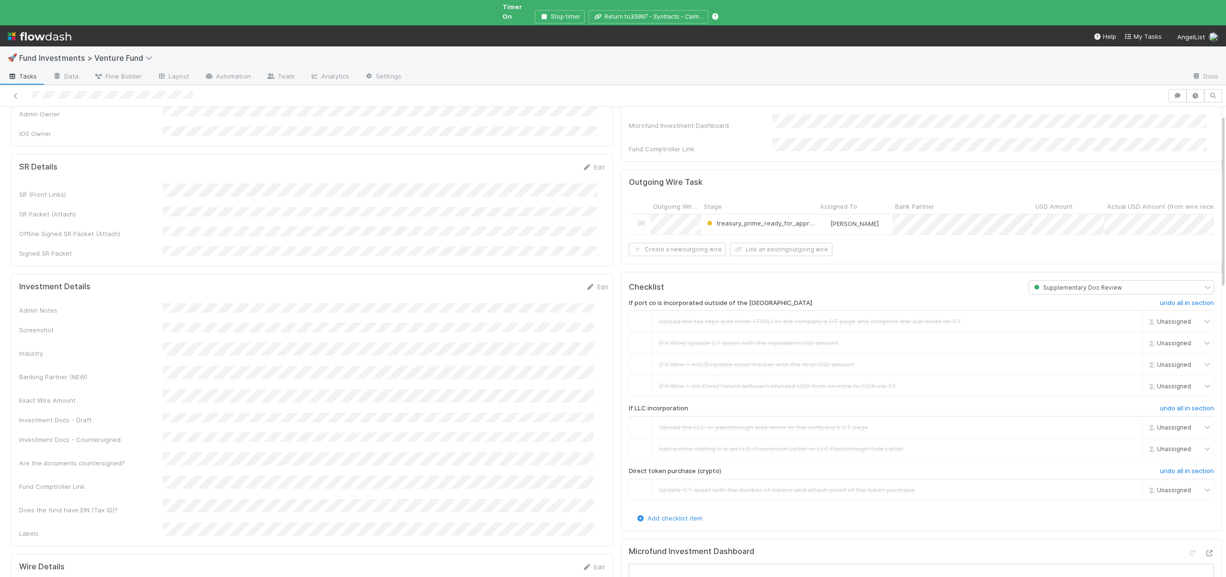
scroll to position [0, 0]
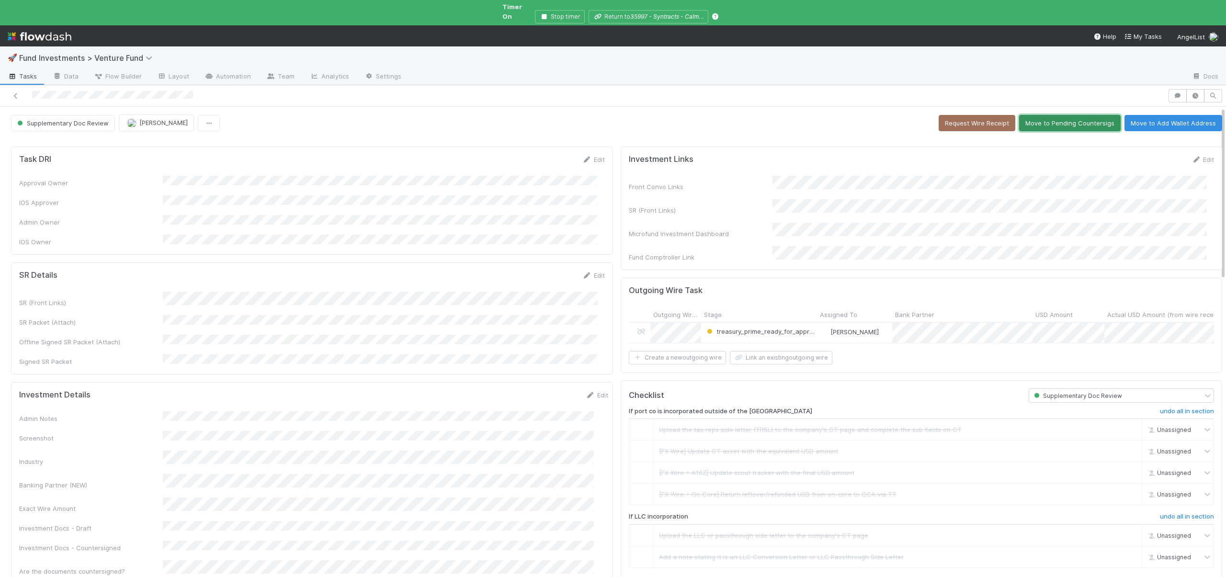
click at [1029, 119] on button "Move to Pending Countersigs" at bounding box center [1070, 123] width 102 height 16
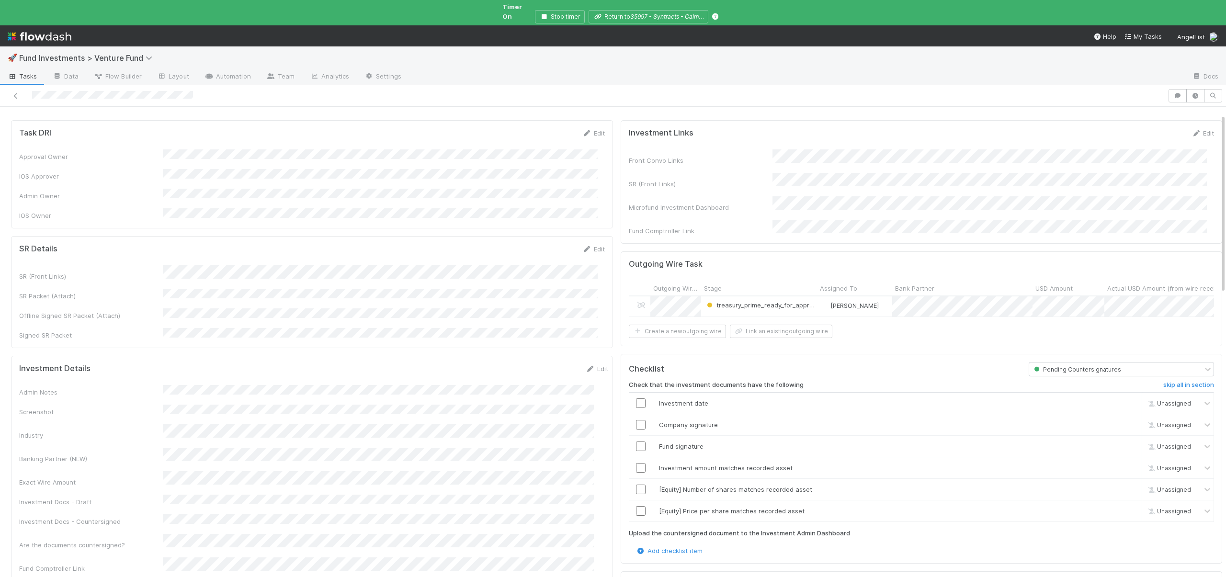
scroll to position [60, 0]
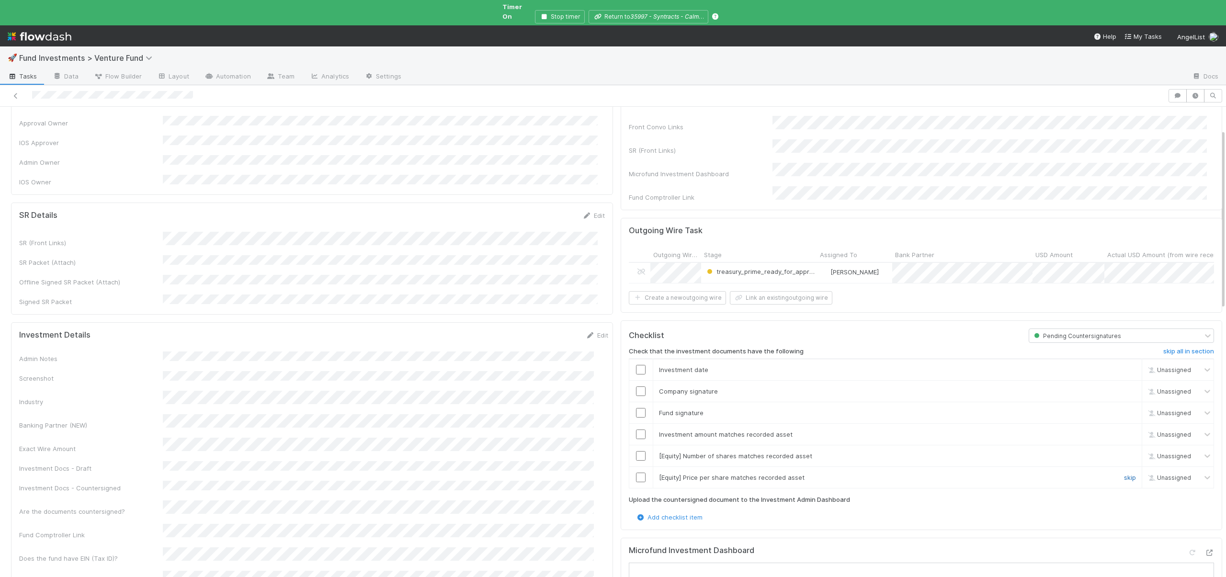
click at [1124, 474] on link "skip" at bounding box center [1130, 478] width 12 height 8
click at [1124, 452] on link "skip" at bounding box center [1130, 456] width 12 height 8
click at [1124, 474] on link "skip" at bounding box center [1130, 478] width 12 height 8
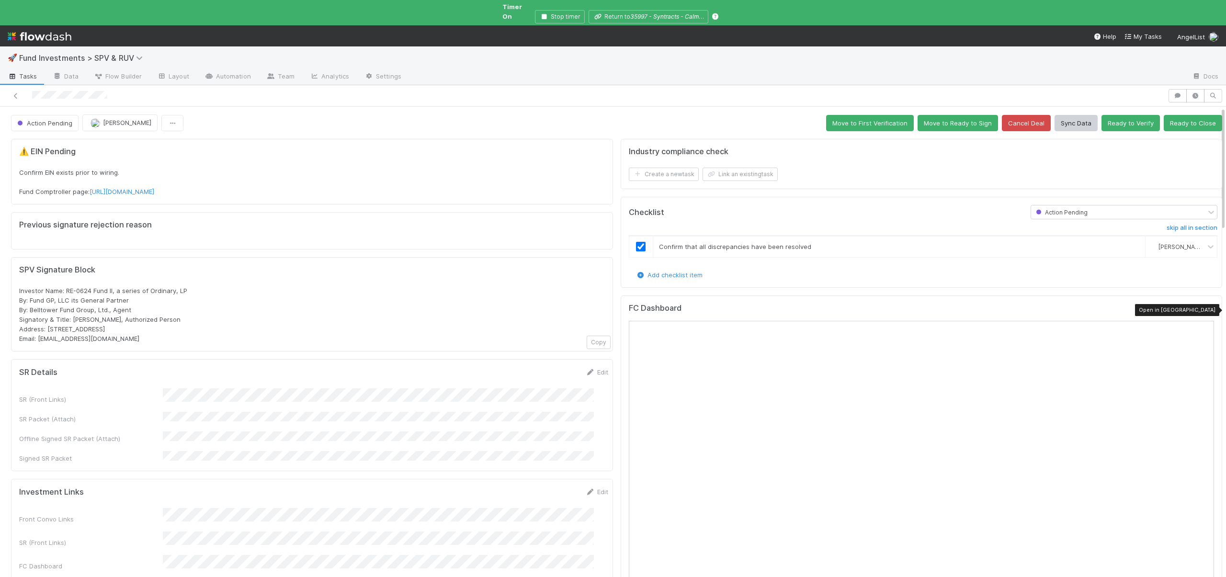
click at [1205, 308] on icon at bounding box center [1210, 311] width 10 height 6
click at [1191, 93] on icon "button" at bounding box center [1196, 96] width 10 height 6
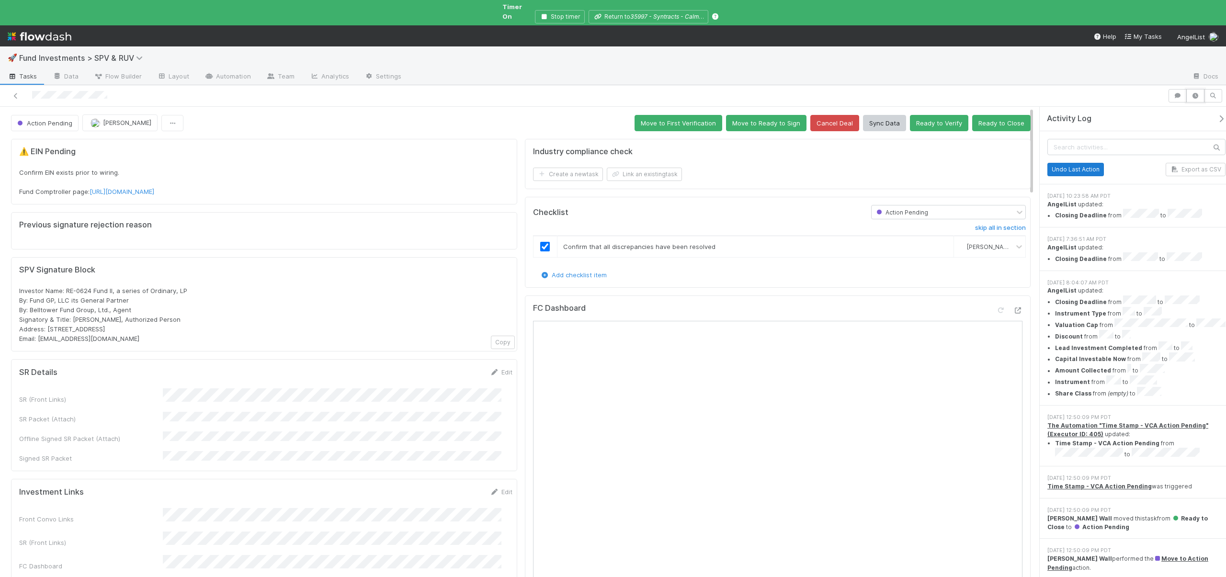
scroll to position [9, 0]
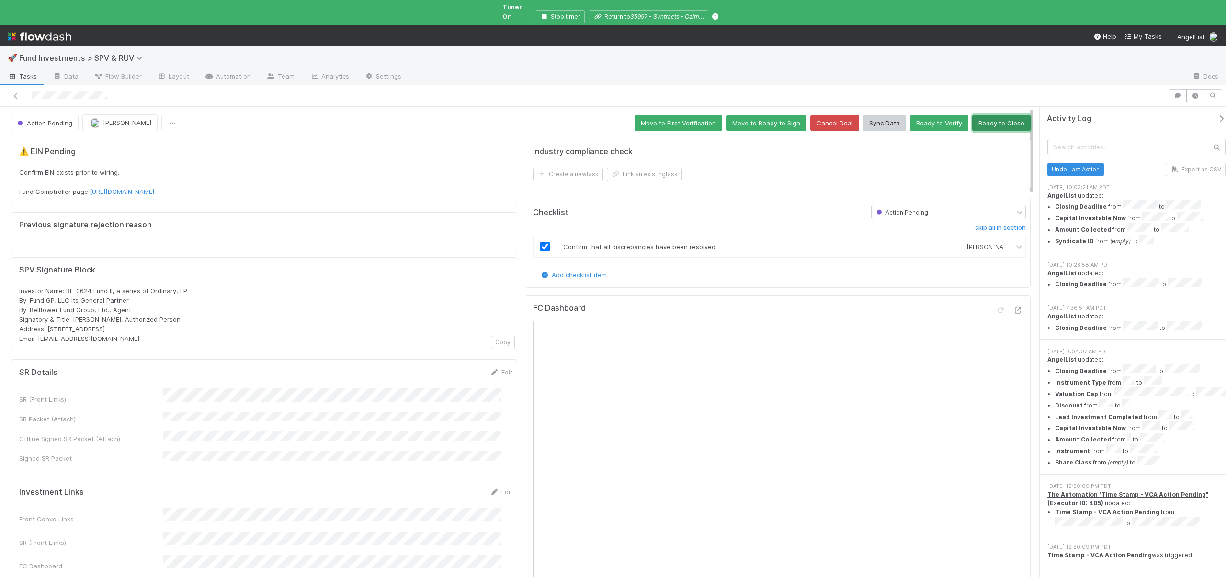
click at [1002, 115] on button "Ready to Close" at bounding box center [1002, 123] width 58 height 16
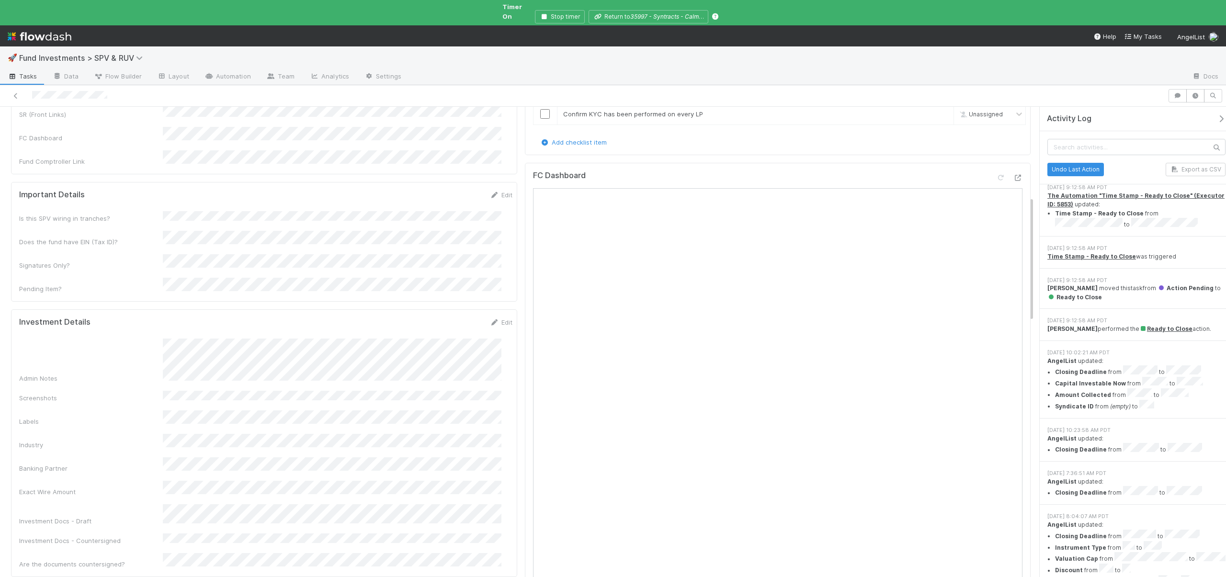
scroll to position [2, 0]
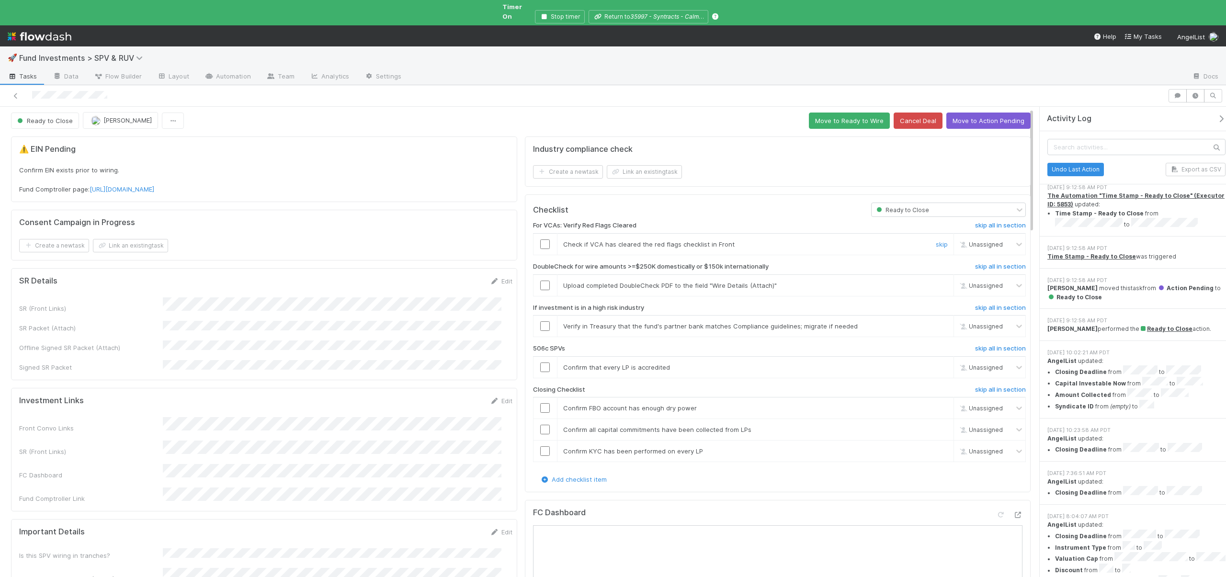
click at [542, 234] on td at bounding box center [545, 245] width 24 height 22
click at [542, 240] on input "checkbox" at bounding box center [545, 245] width 10 height 10
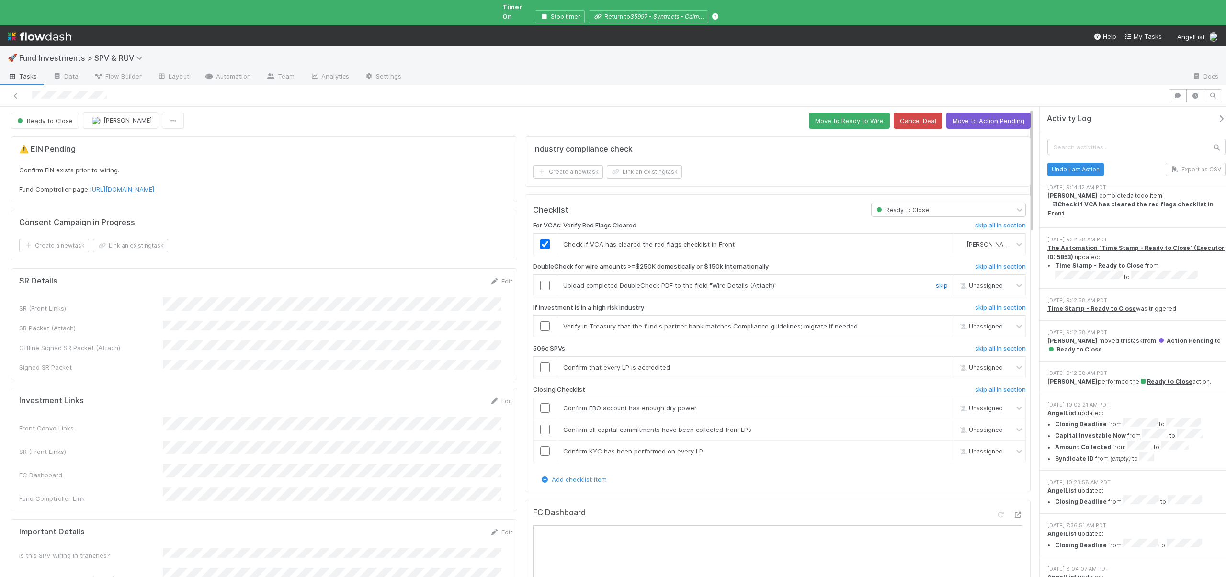
click at [936, 282] on link "skip" at bounding box center [942, 286] width 12 height 8
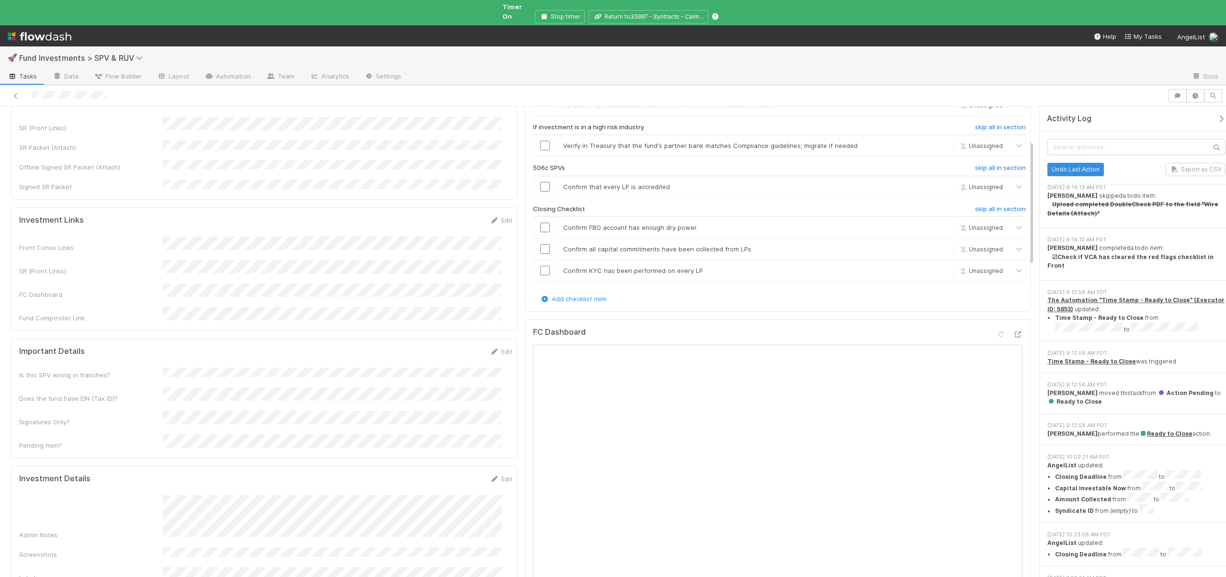
scroll to position [0, 0]
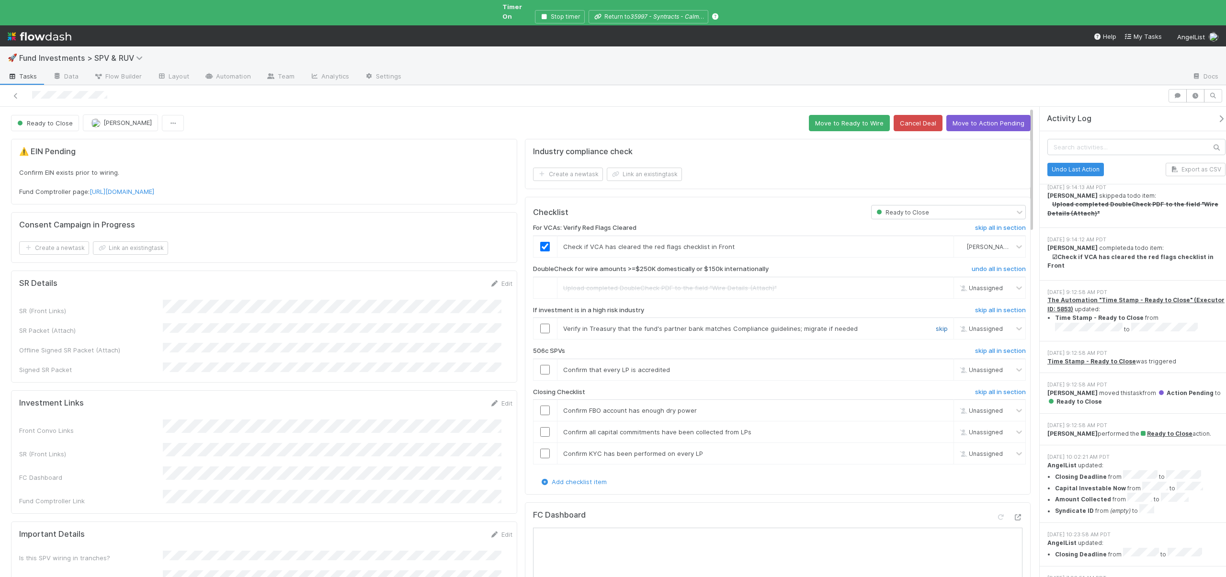
click at [936, 325] on link "skip" at bounding box center [942, 329] width 12 height 8
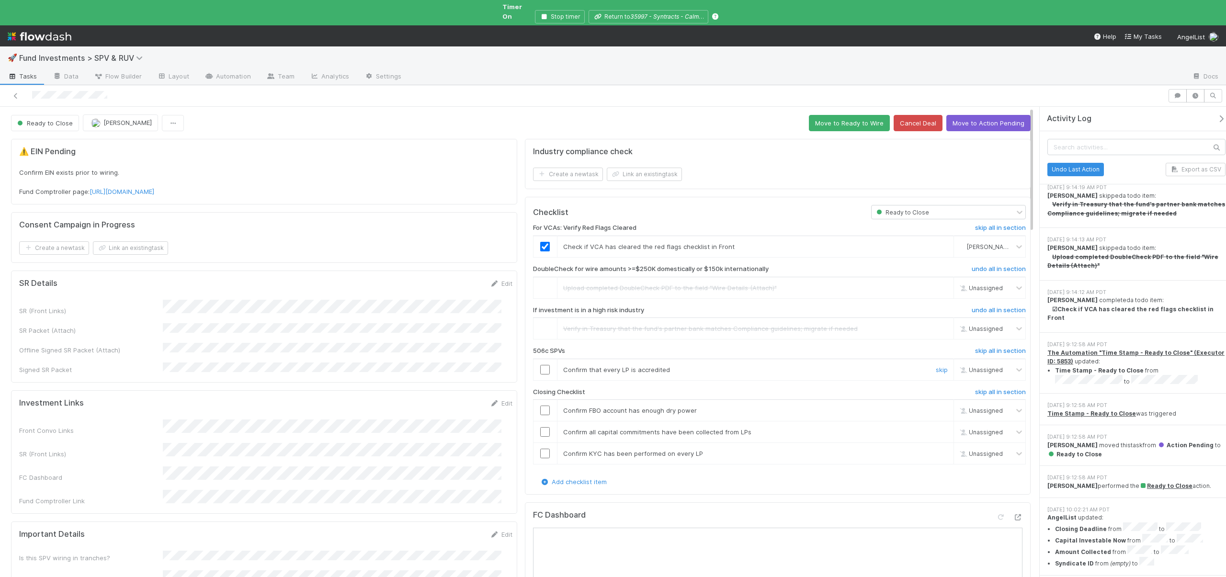
click at [927, 365] on div "skip" at bounding box center [941, 370] width 29 height 10
click at [936, 366] on link "skip" at bounding box center [942, 370] width 12 height 8
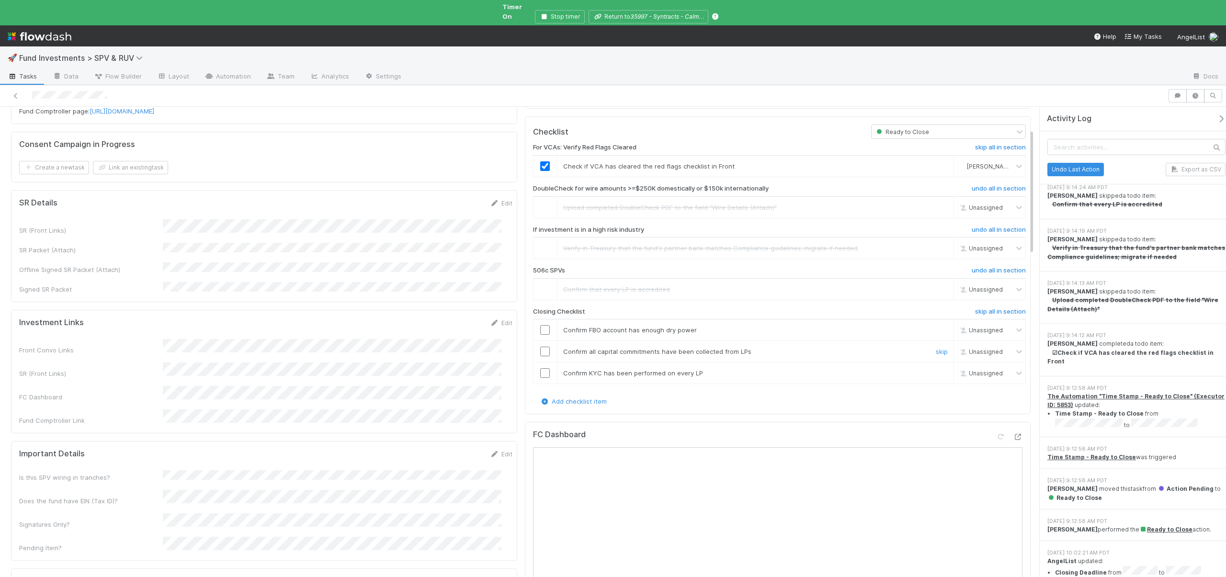
scroll to position [90, 0]
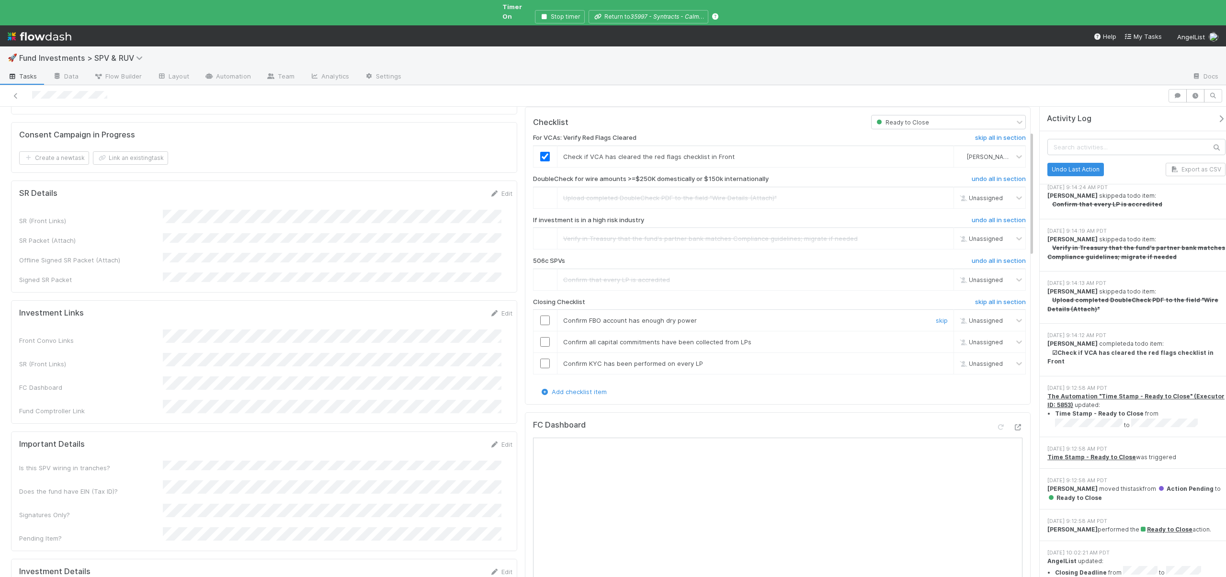
click at [542, 316] on input "checkbox" at bounding box center [545, 321] width 10 height 10
click at [540, 337] on input "checkbox" at bounding box center [545, 342] width 10 height 10
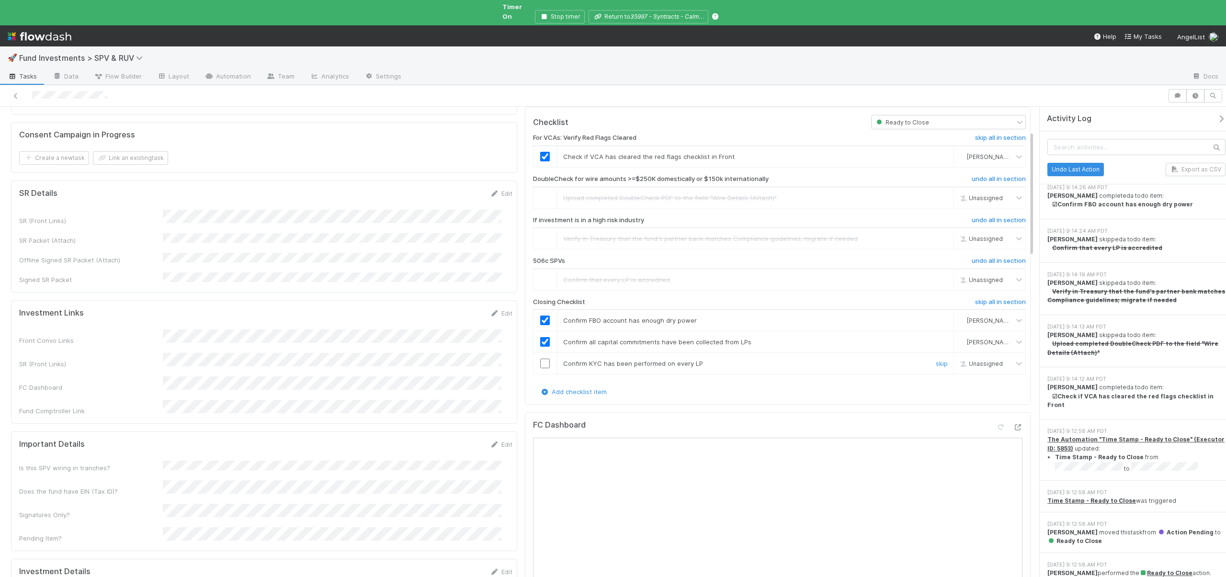
click at [541, 359] on input "checkbox" at bounding box center [545, 364] width 10 height 10
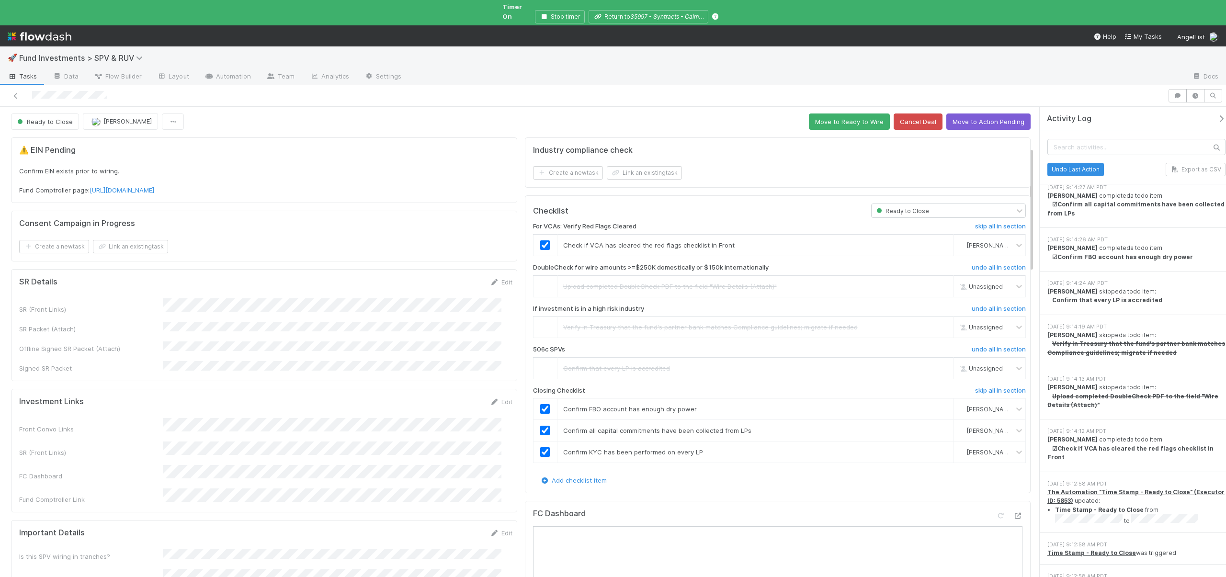
scroll to position [0, 0]
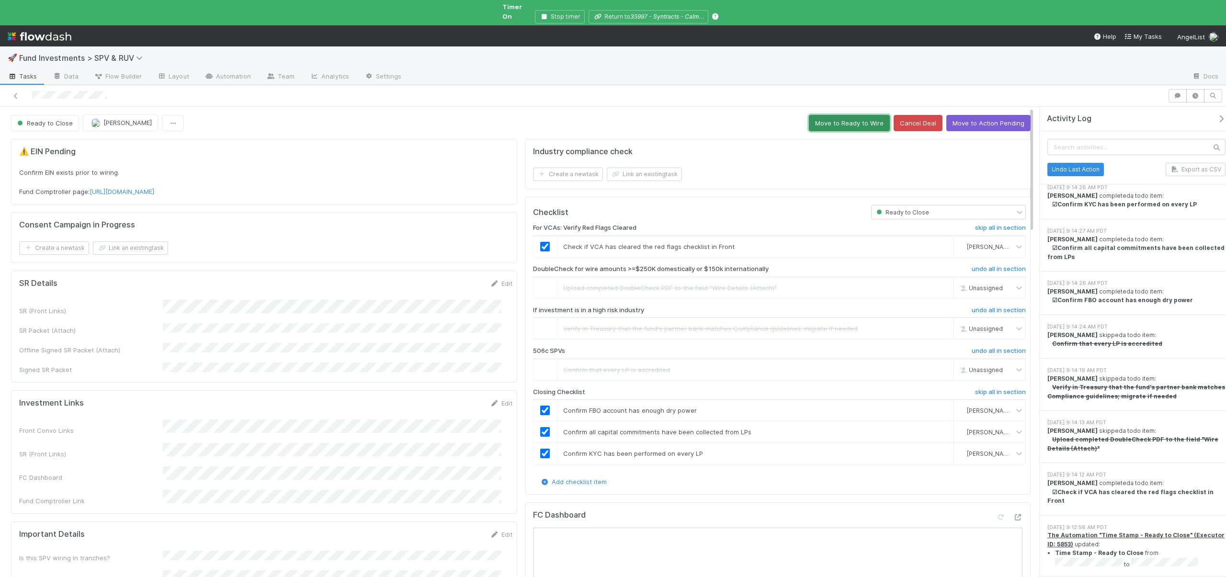
click at [839, 116] on button "Move to Ready to Wire" at bounding box center [849, 123] width 81 height 16
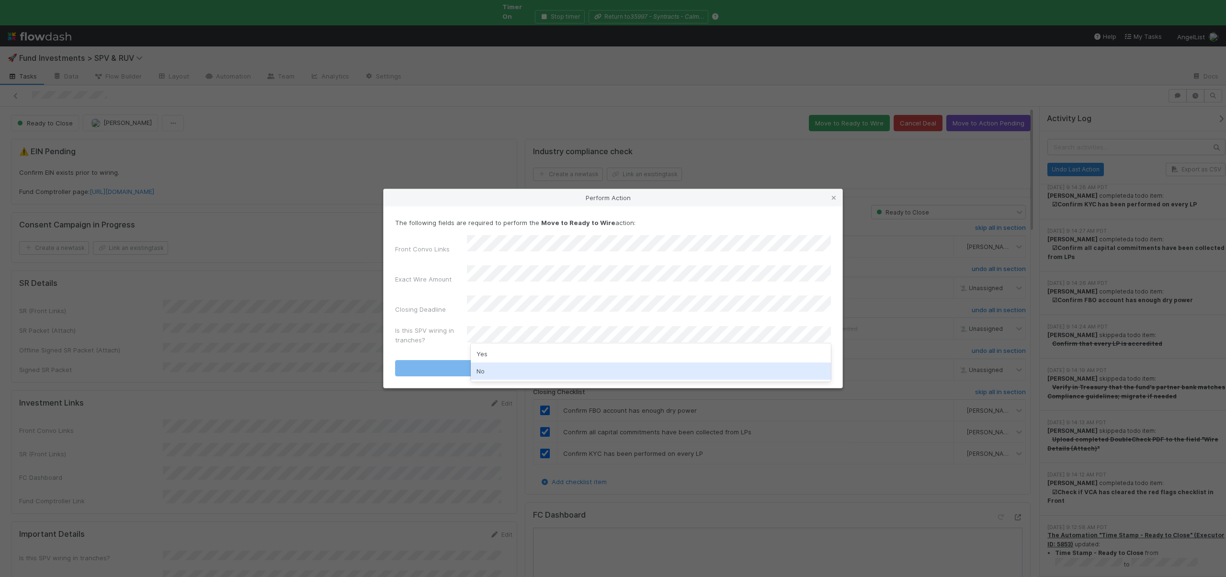
click at [485, 367] on div "No" at bounding box center [651, 371] width 360 height 17
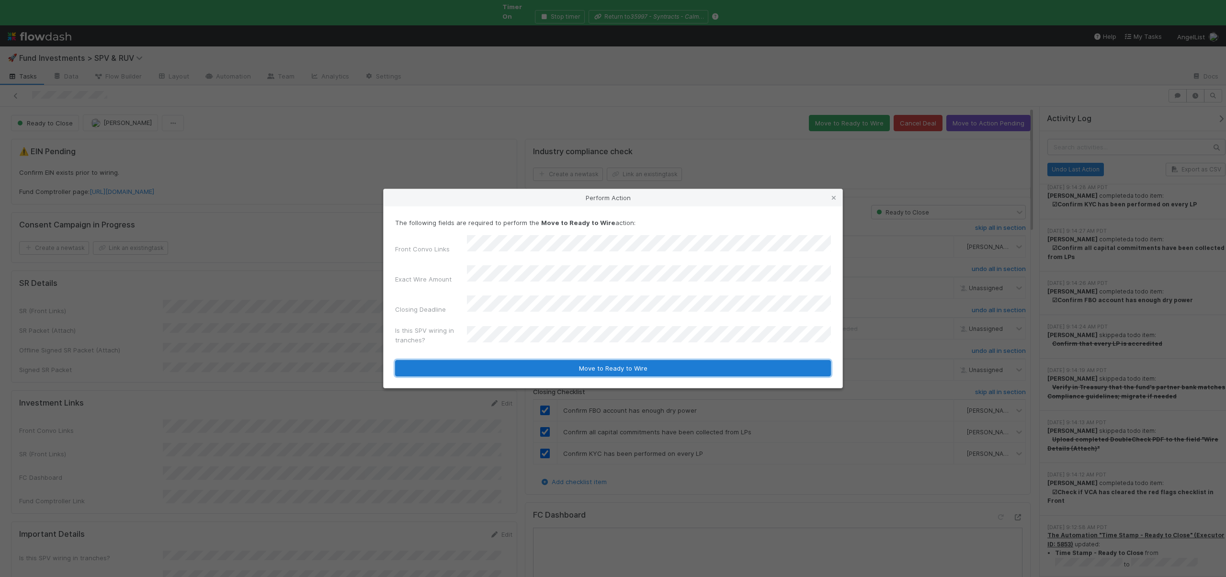
click at [488, 362] on button "Move to Ready to Wire" at bounding box center [613, 368] width 436 height 16
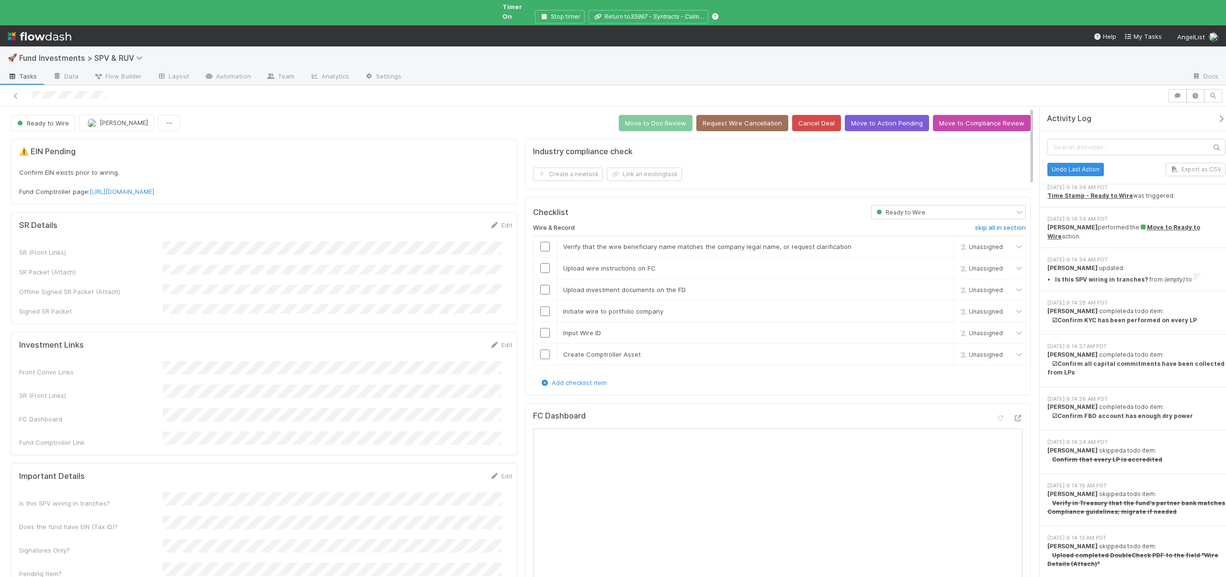
click at [1217, 115] on icon "button" at bounding box center [1222, 119] width 10 height 8
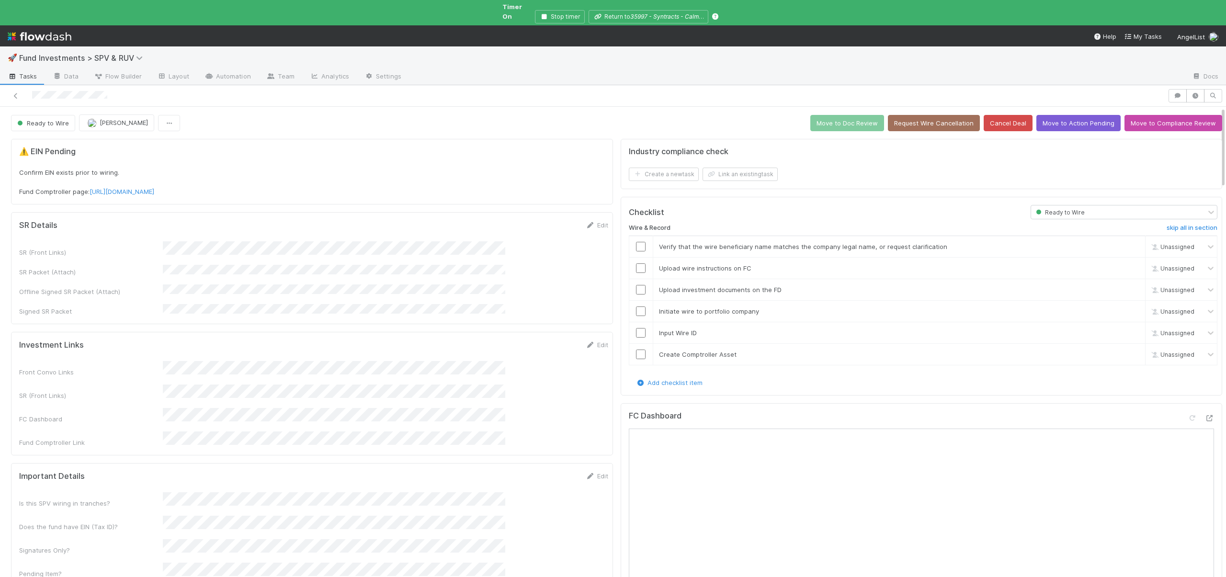
scroll to position [44, 0]
click at [636, 242] on input "checkbox" at bounding box center [641, 247] width 10 height 10
click at [636, 263] on input "checkbox" at bounding box center [641, 268] width 10 height 10
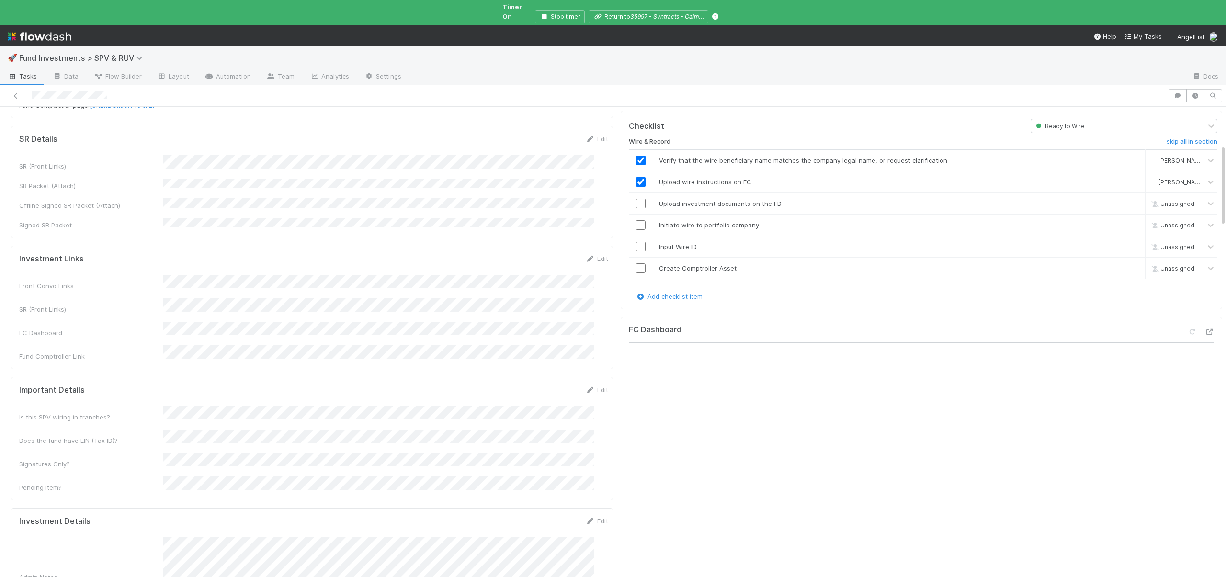
scroll to position [77, 0]
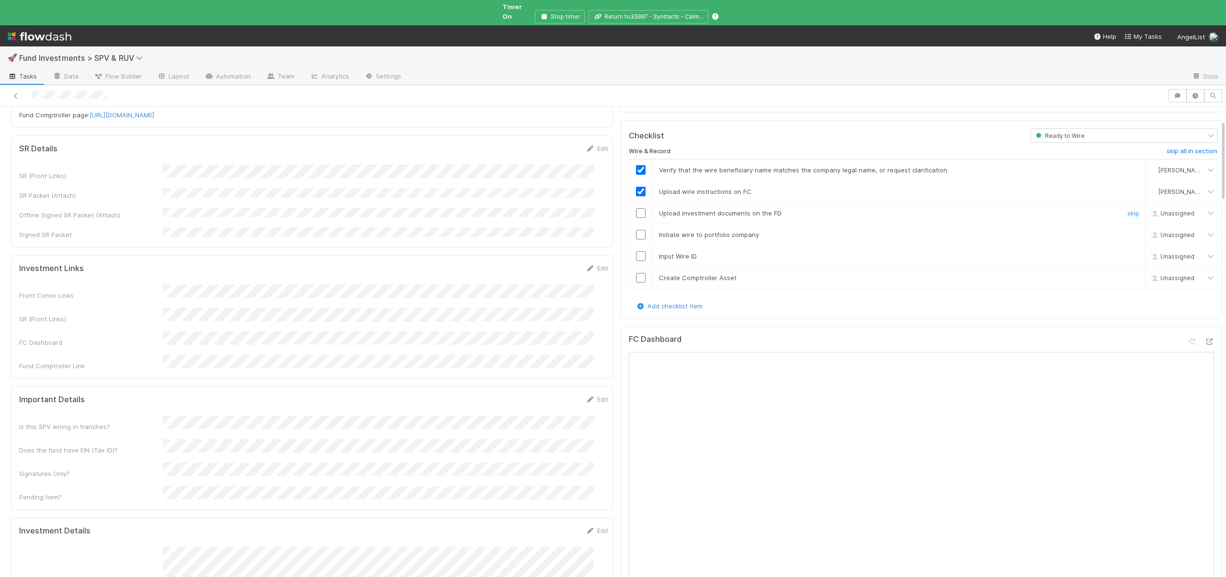
click at [636, 208] on input "checkbox" at bounding box center [641, 213] width 10 height 10
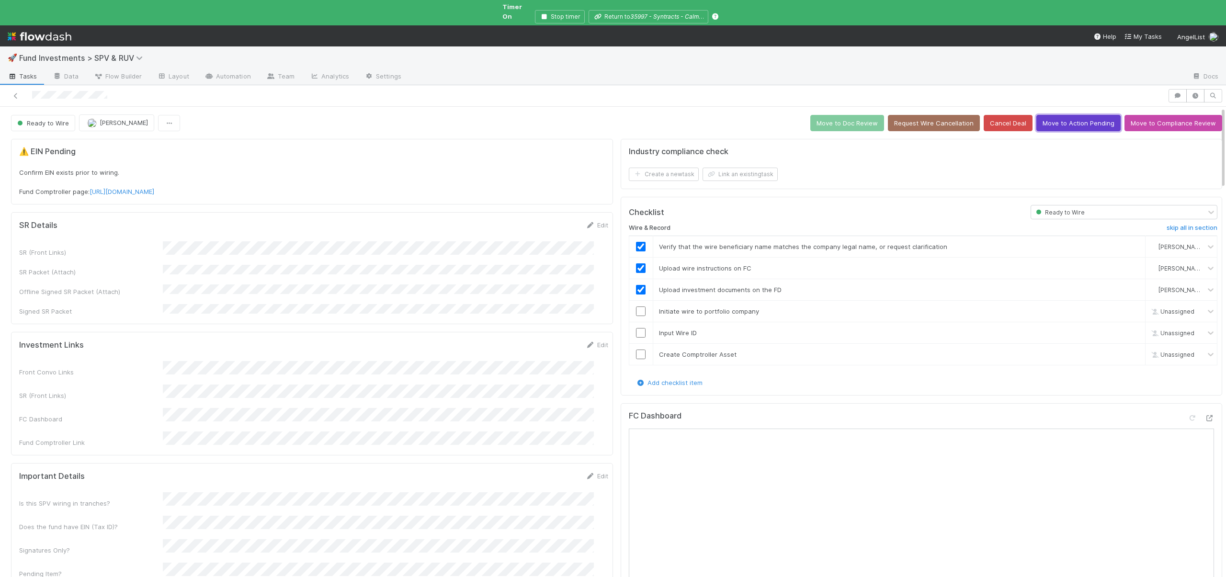
click at [1052, 115] on button "Move to Action Pending" at bounding box center [1079, 123] width 84 height 16
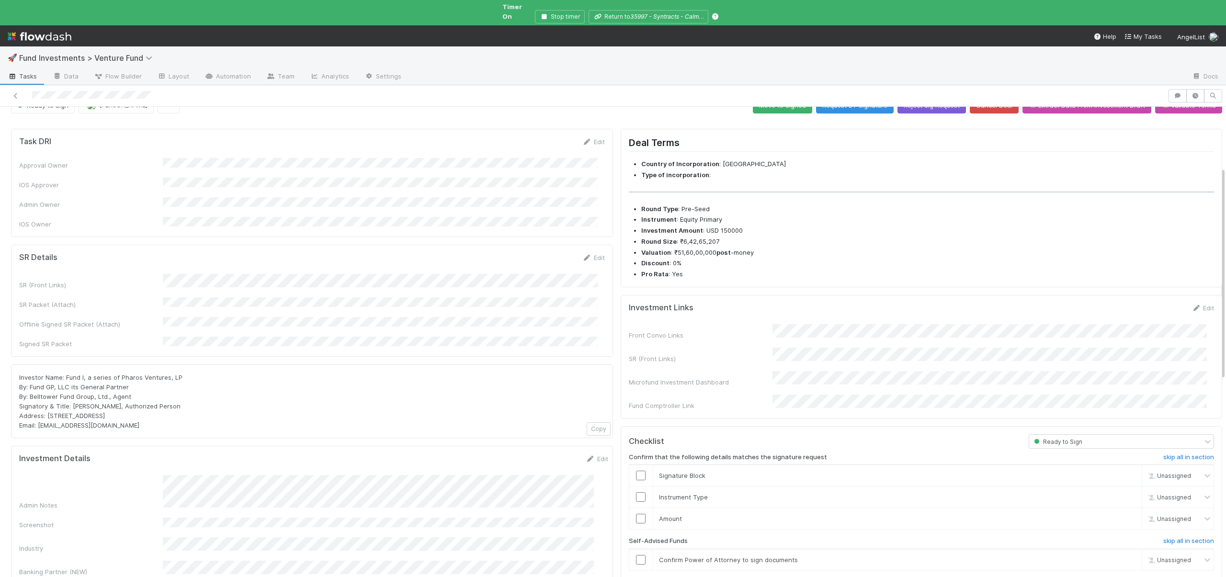
scroll to position [232, 0]
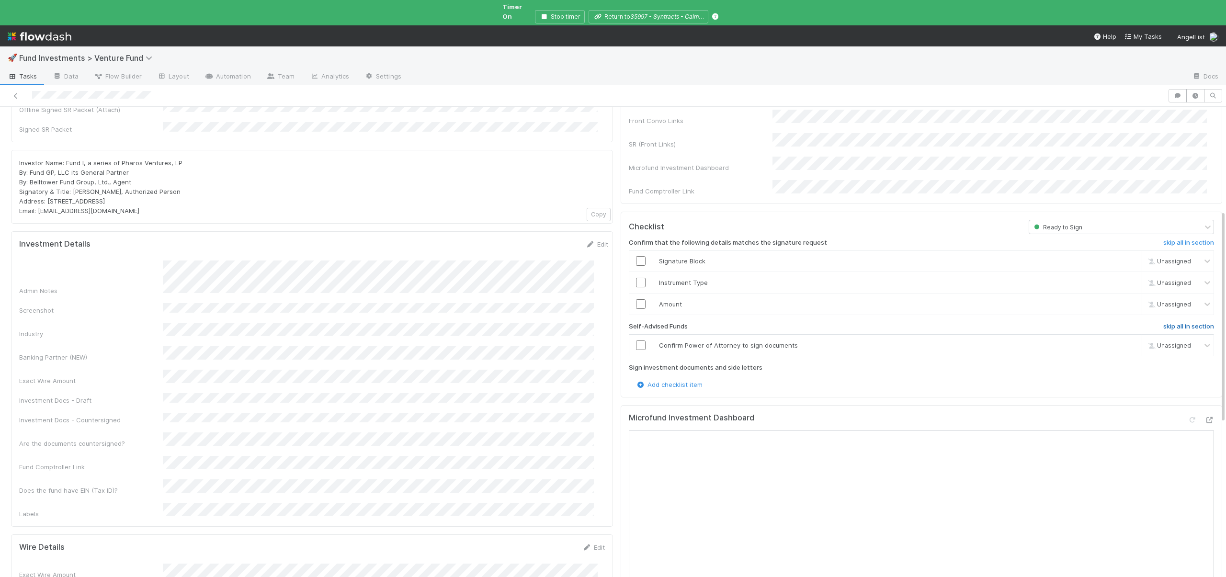
click at [1164, 323] on h6 "skip all in section" at bounding box center [1189, 327] width 51 height 8
click at [1162, 323] on h6 "undo all in section" at bounding box center [1187, 327] width 54 height 8
click at [1164, 323] on h6 "skip all in section" at bounding box center [1189, 327] width 51 height 8
click at [636, 299] on input "checkbox" at bounding box center [641, 304] width 10 height 10
click at [636, 278] on input "checkbox" at bounding box center [641, 283] width 10 height 10
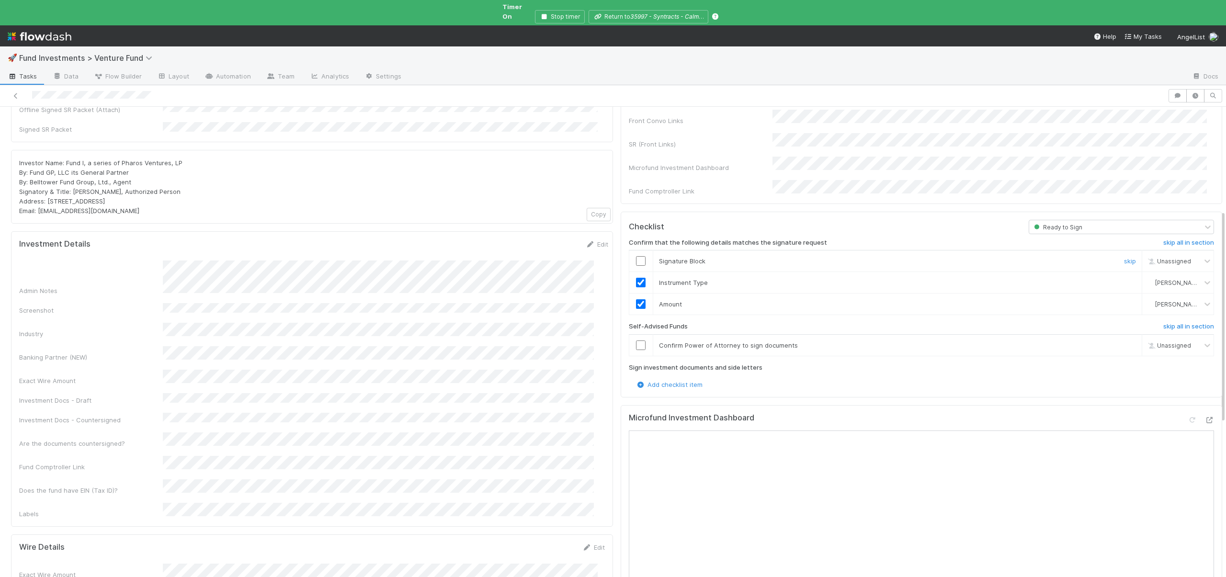
click at [636, 256] on input "checkbox" at bounding box center [641, 261] width 10 height 10
click at [1164, 323] on h6 "skip all in section" at bounding box center [1189, 327] width 51 height 8
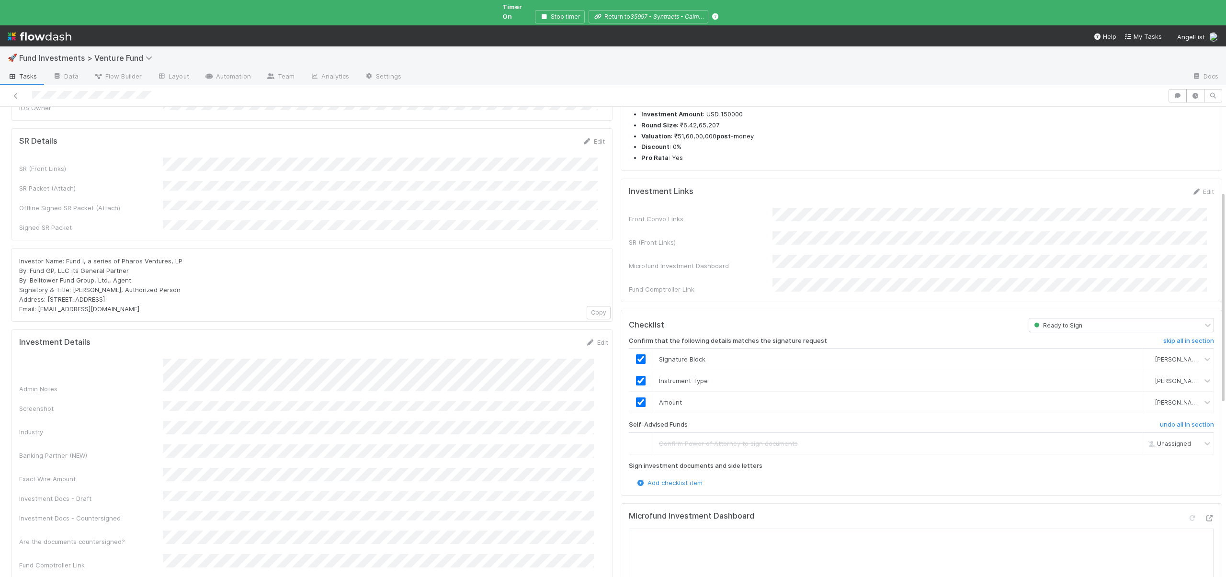
scroll to position [0, 0]
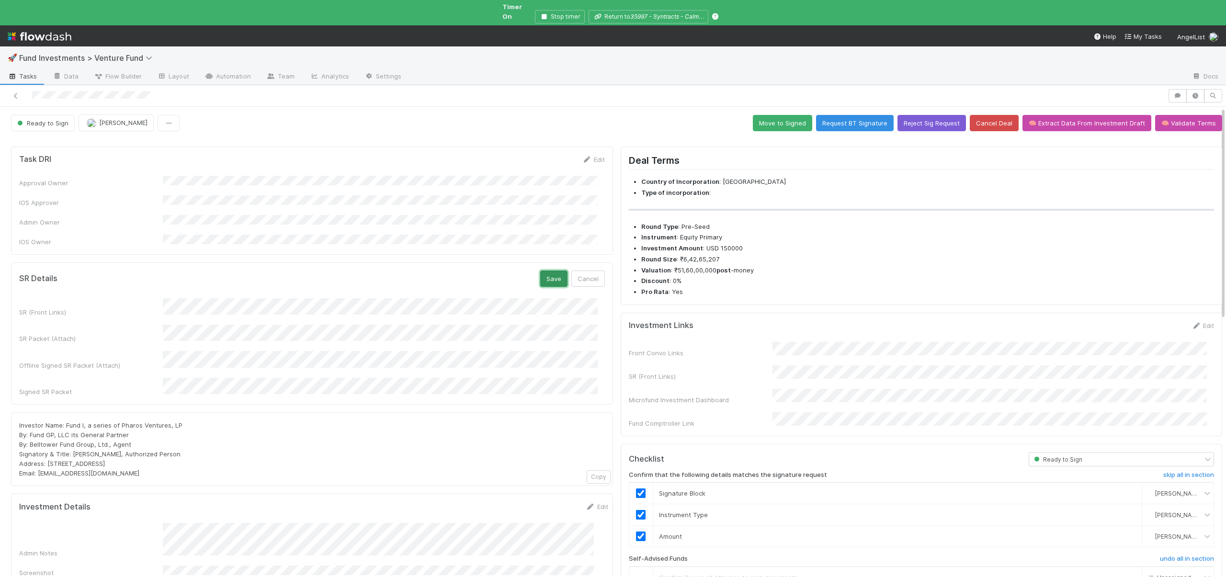
click at [545, 271] on button "Save" at bounding box center [553, 279] width 27 height 16
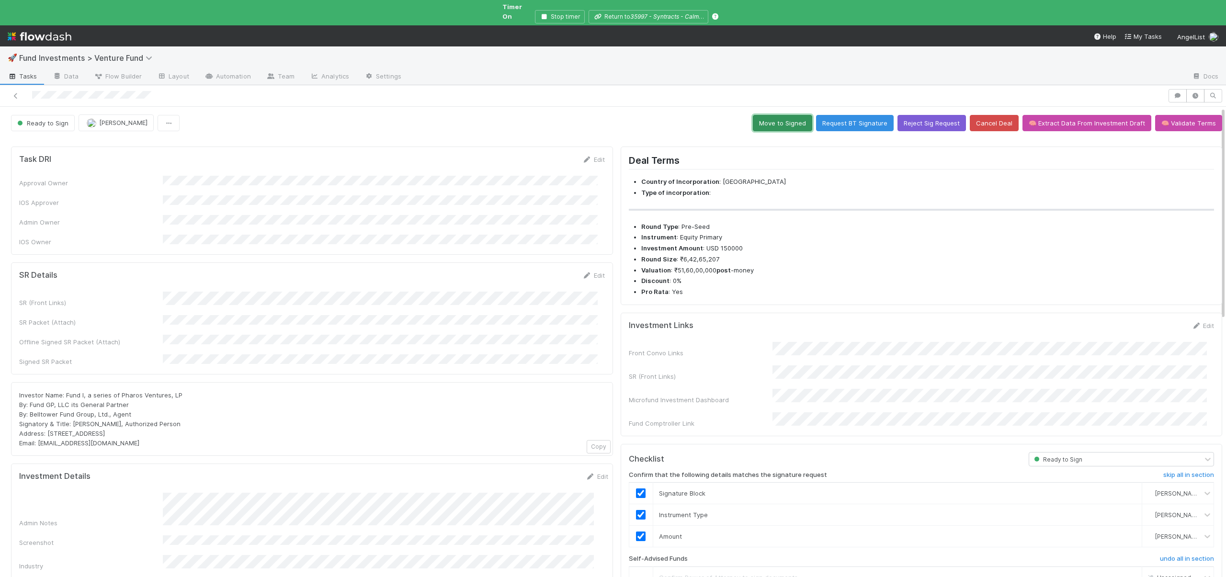
click at [774, 117] on button "Move to Signed" at bounding box center [782, 123] width 59 height 16
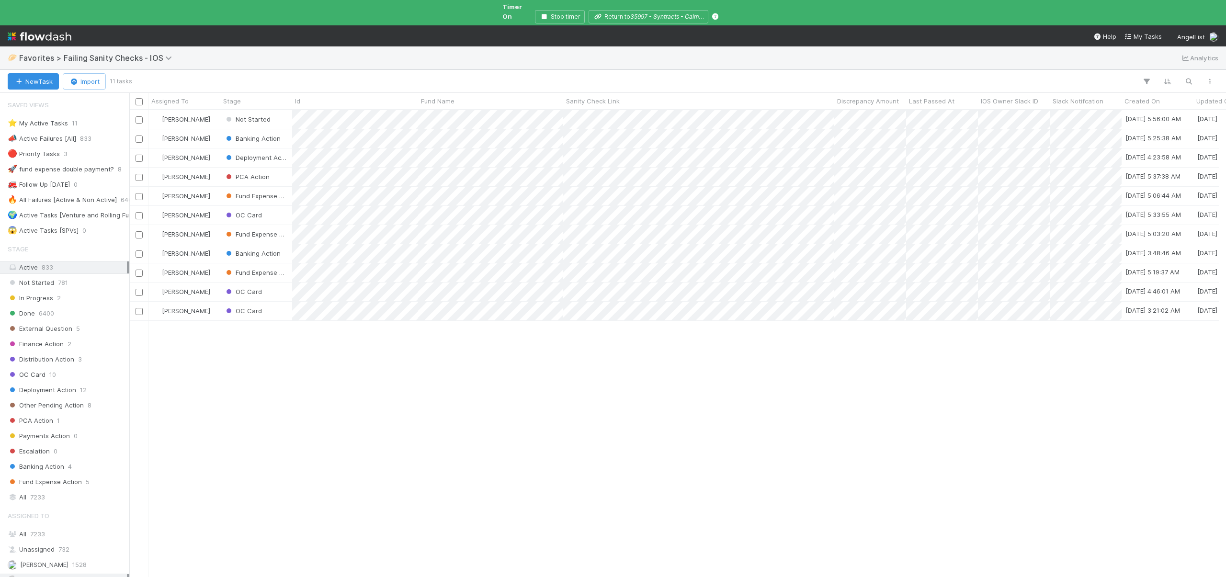
scroll to position [486, 1083]
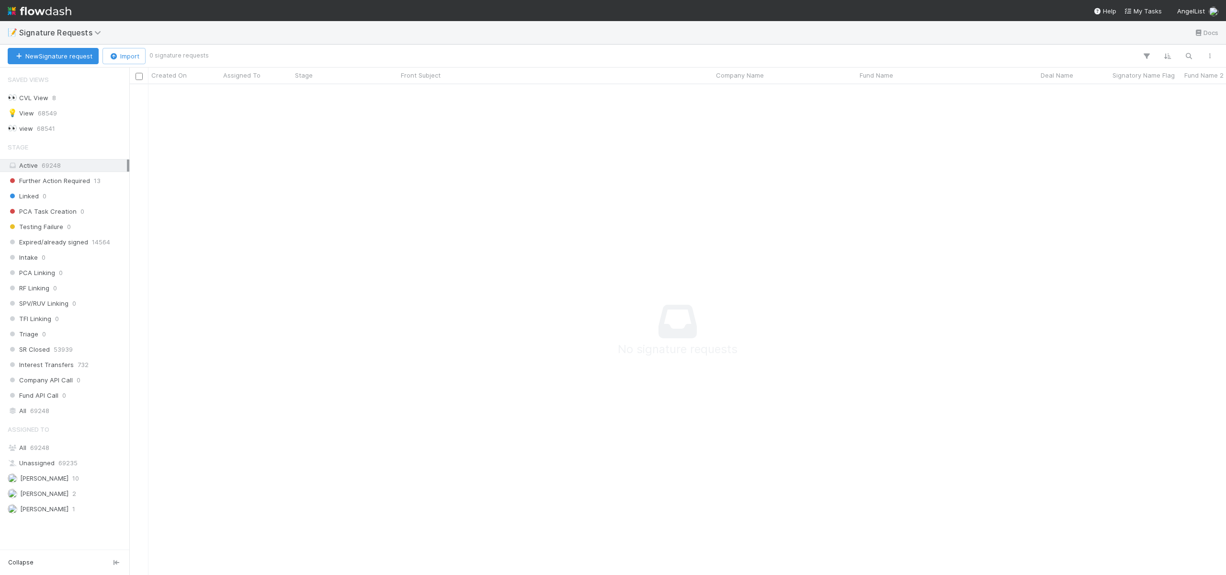
scroll to position [476, 1090]
click at [43, 481] on span "[PERSON_NAME]" at bounding box center [44, 478] width 48 height 8
click at [283, 92] on div "[PERSON_NAME]" at bounding box center [256, 93] width 72 height 19
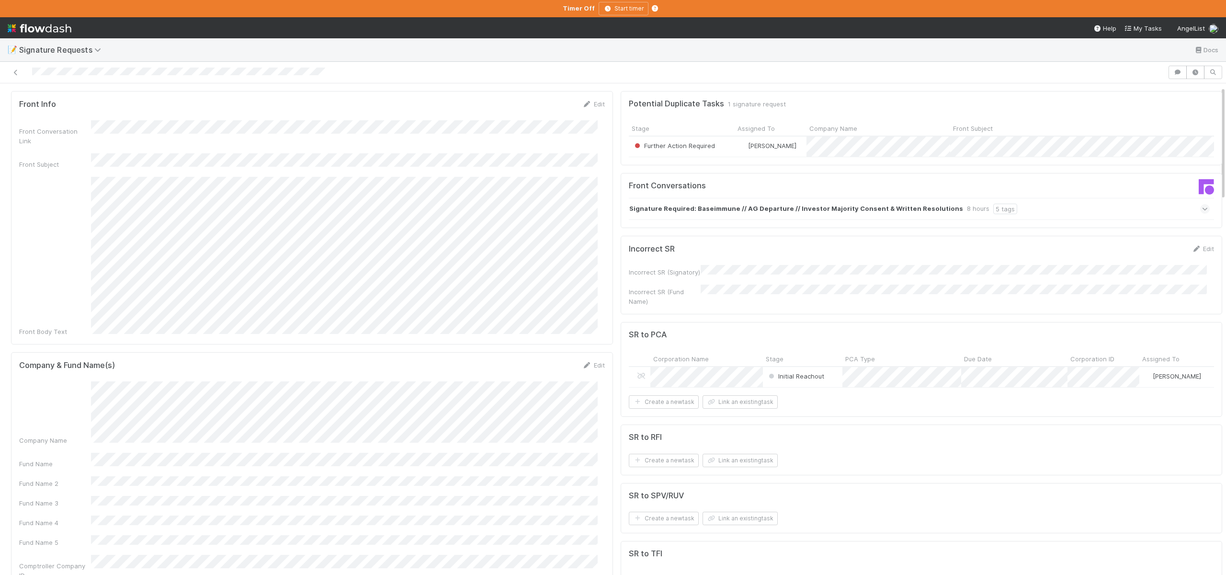
scroll to position [25, 0]
click at [573, 359] on button "Cancel" at bounding box center [589, 367] width 34 height 16
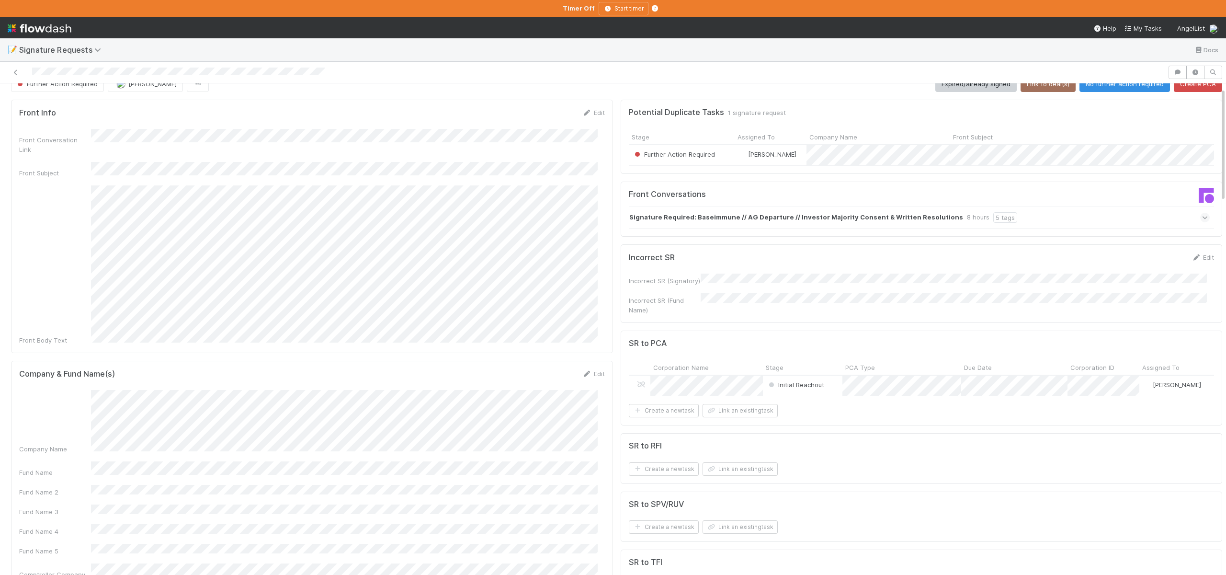
scroll to position [0, 0]
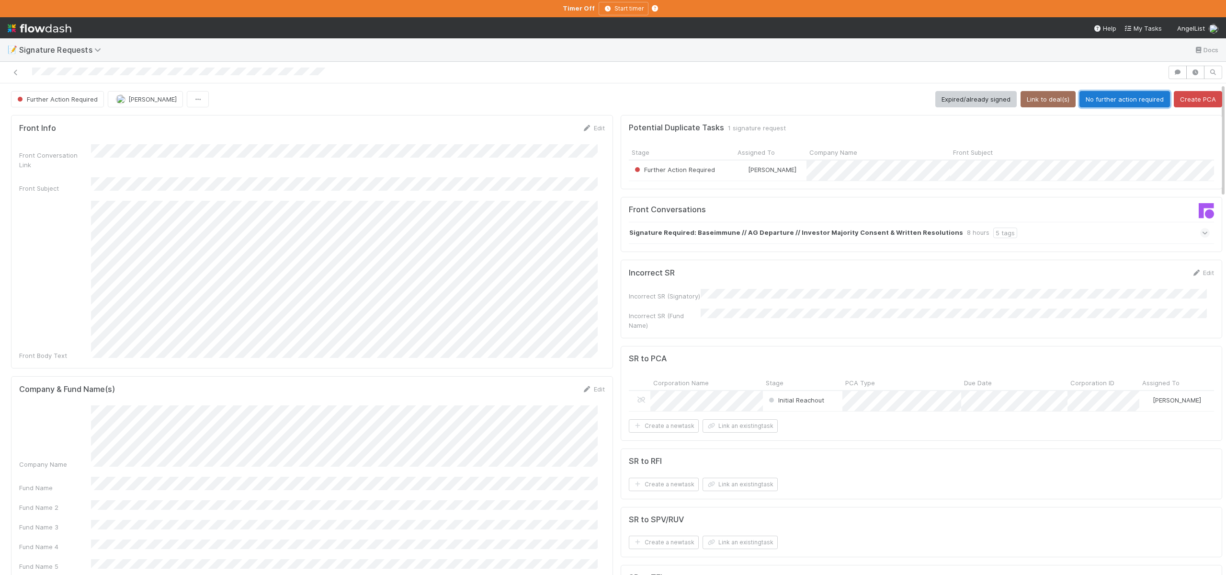
click at [1112, 99] on button "No further action required" at bounding box center [1125, 99] width 91 height 16
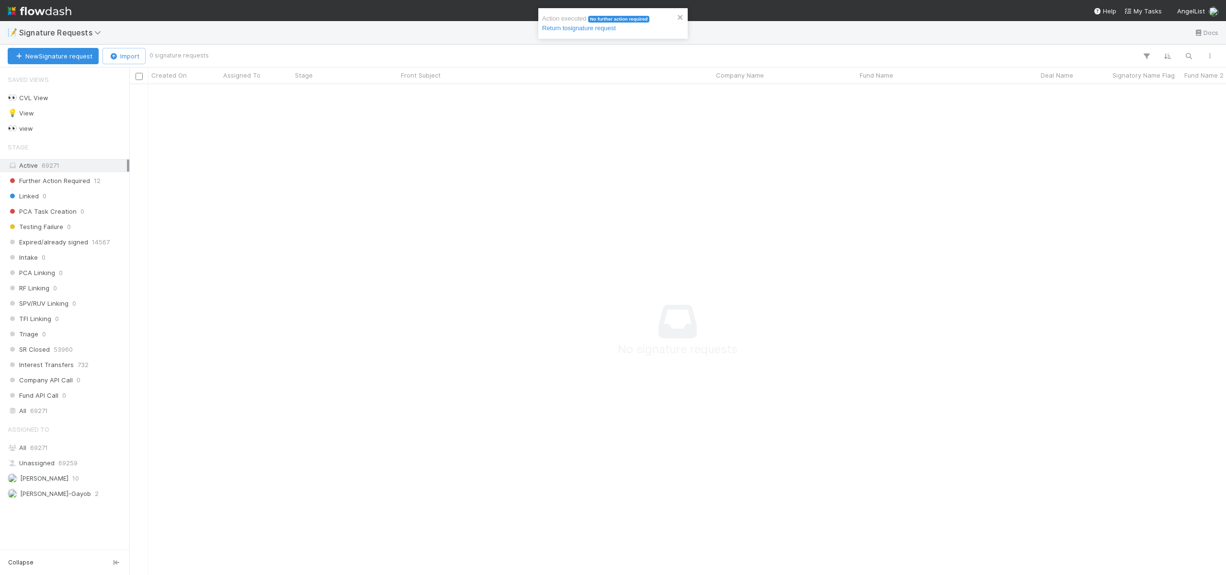
scroll to position [476, 1090]
click at [62, 473] on span "[PERSON_NAME]" at bounding box center [38, 478] width 61 height 12
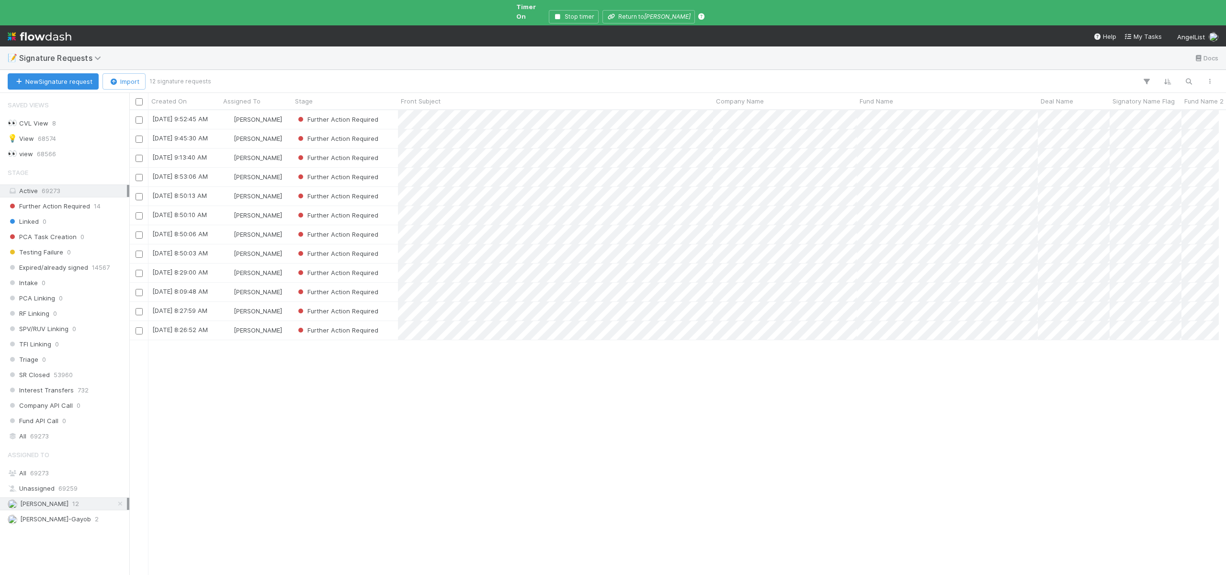
scroll to position [483, 1090]
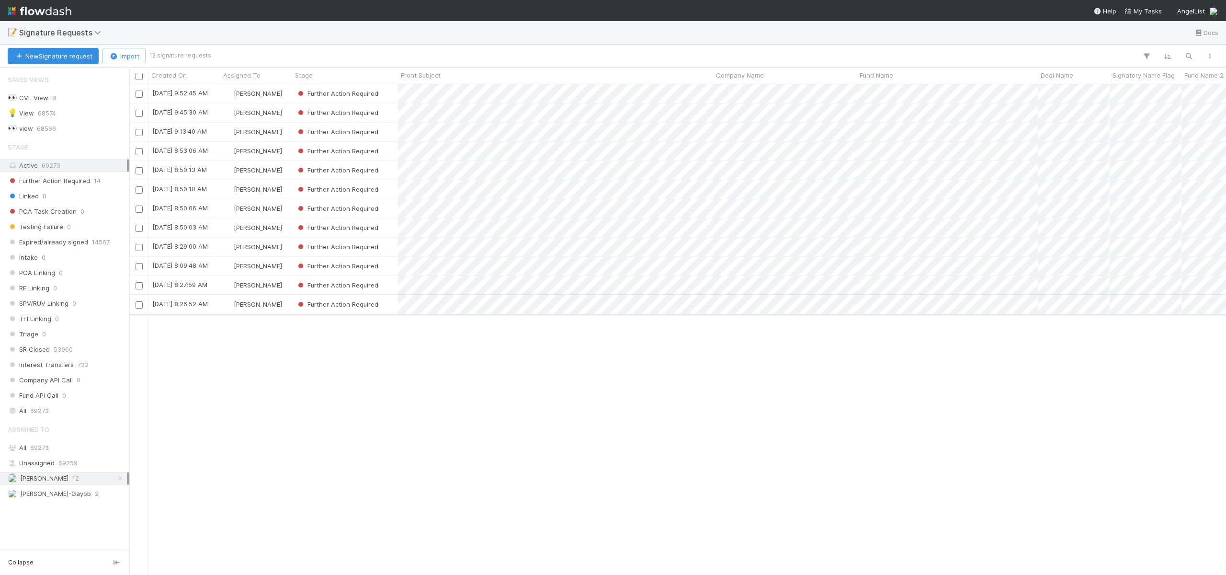
click at [288, 304] on div "[PERSON_NAME]" at bounding box center [256, 304] width 72 height 19
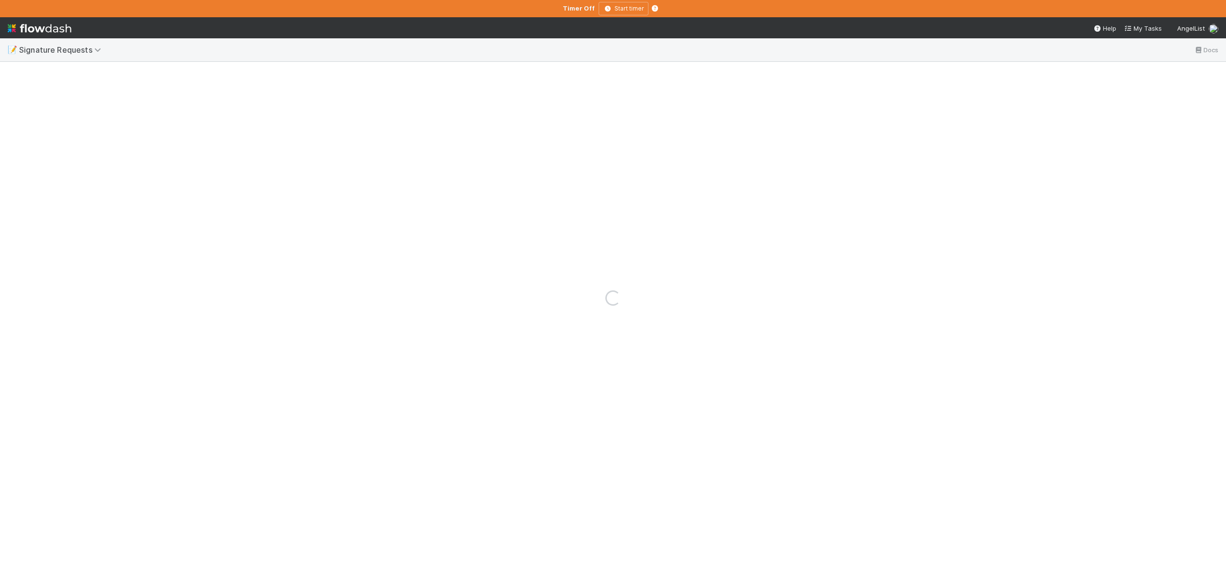
click at [288, 304] on div "Loading..." at bounding box center [613, 298] width 1226 height 554
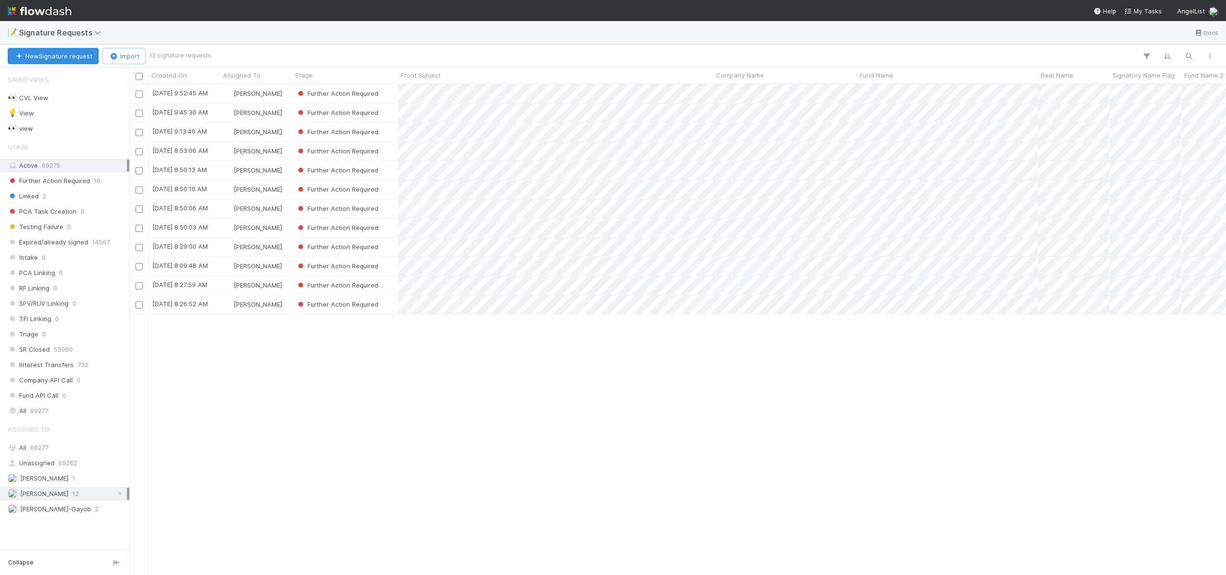
scroll to position [483, 1090]
click at [218, 304] on div "8/18/25, 8:26:52 AM" at bounding box center [185, 304] width 72 height 19
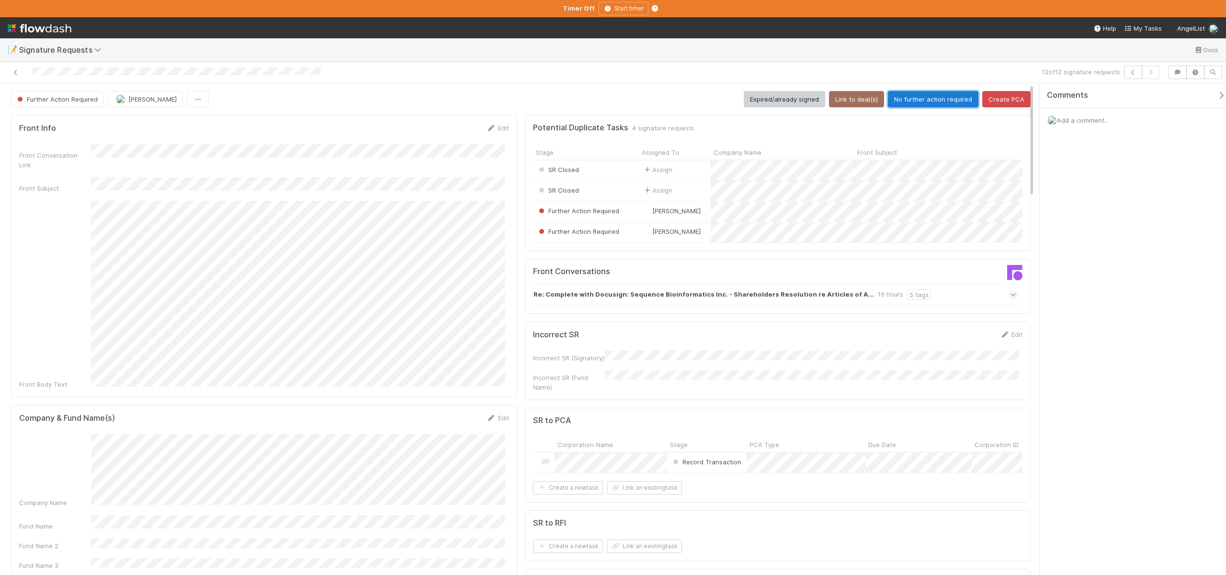
click at [908, 97] on button "No further action required" at bounding box center [933, 99] width 91 height 16
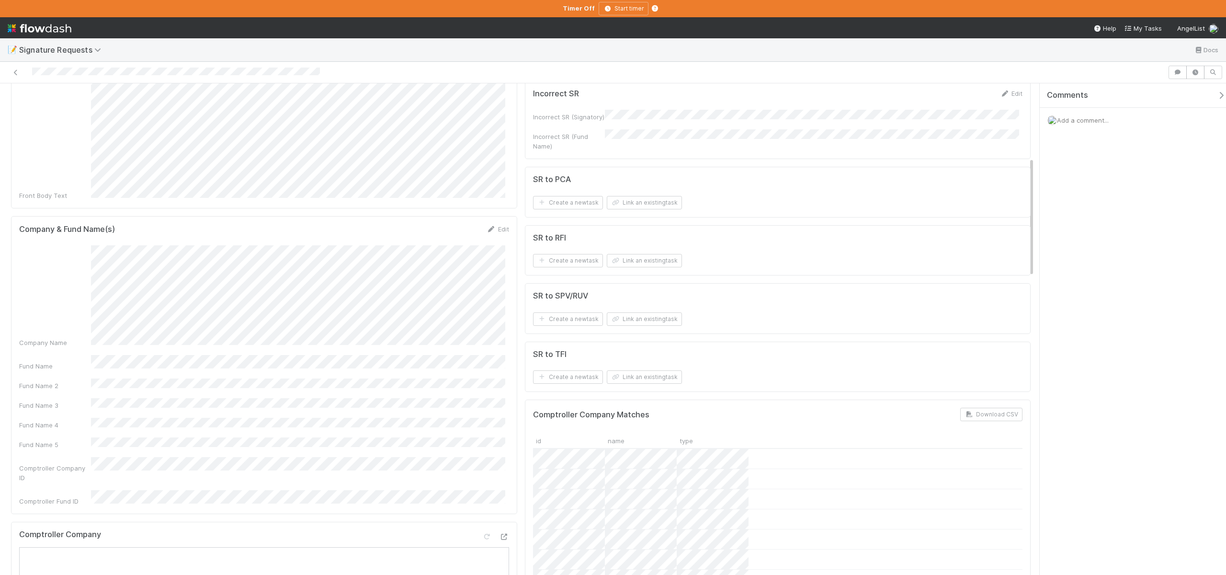
scroll to position [302, 0]
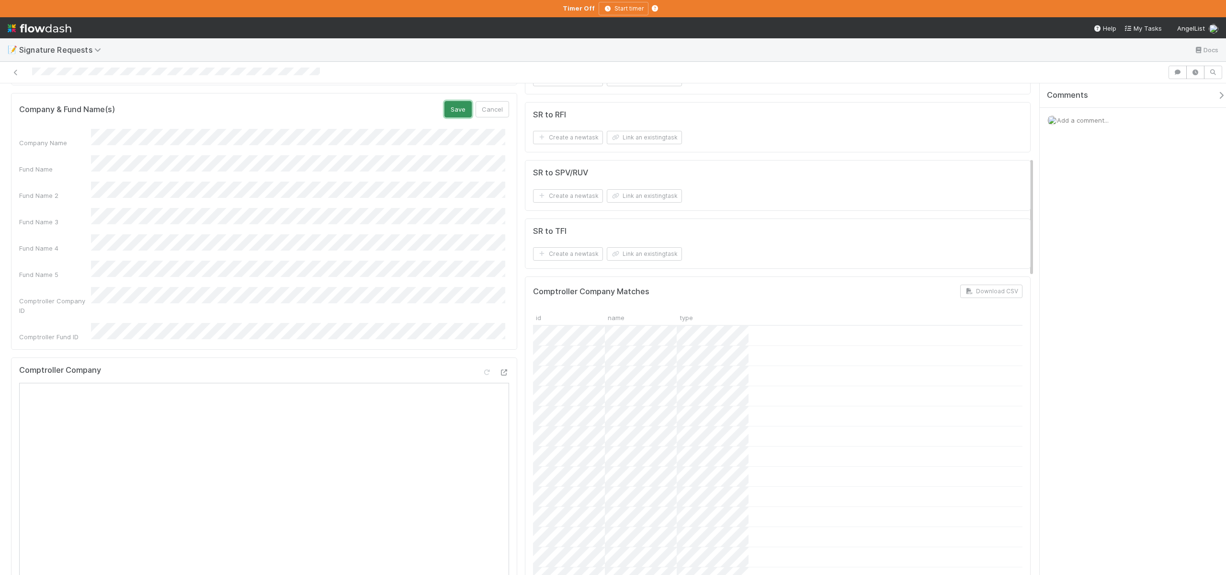
click at [461, 101] on button "Save" at bounding box center [458, 109] width 27 height 16
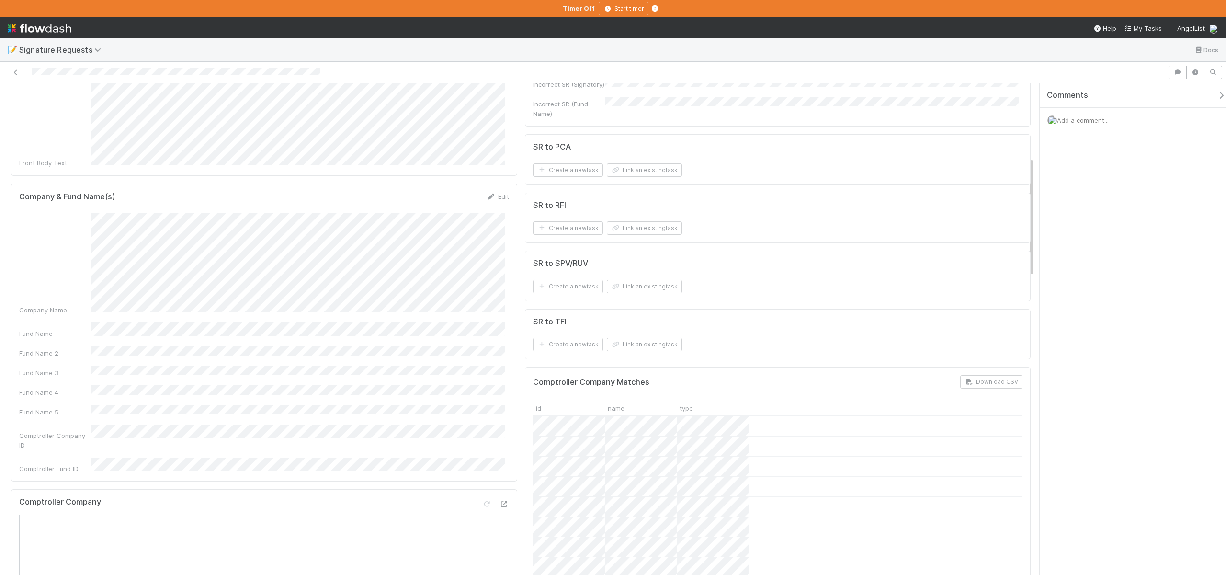
scroll to position [0, 0]
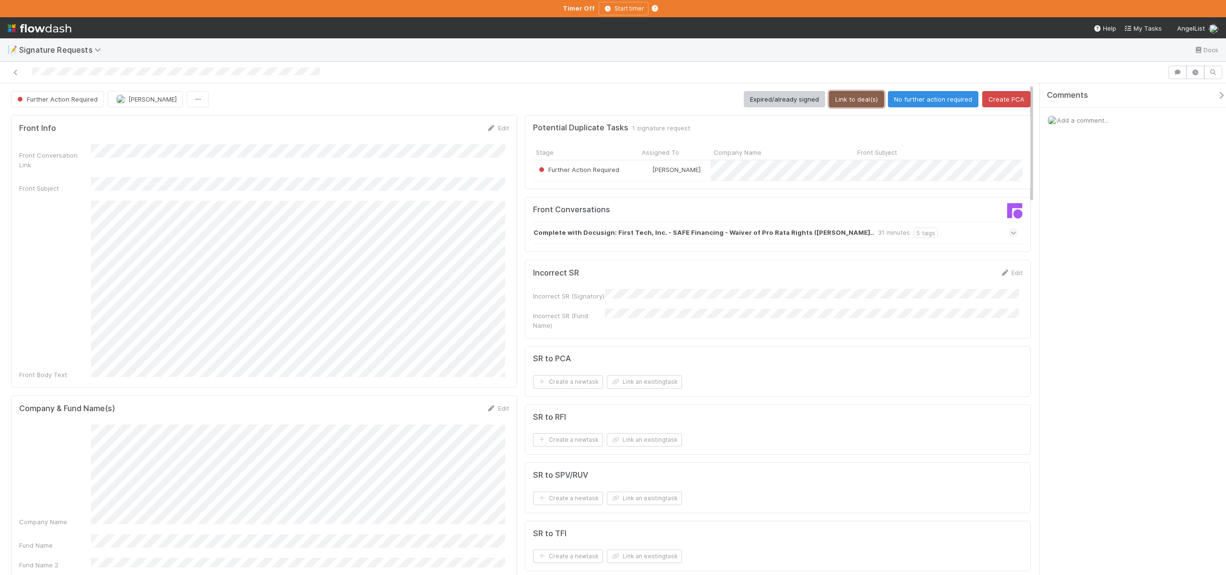
click at [855, 97] on button "Link to deal(s)" at bounding box center [856, 99] width 55 height 16
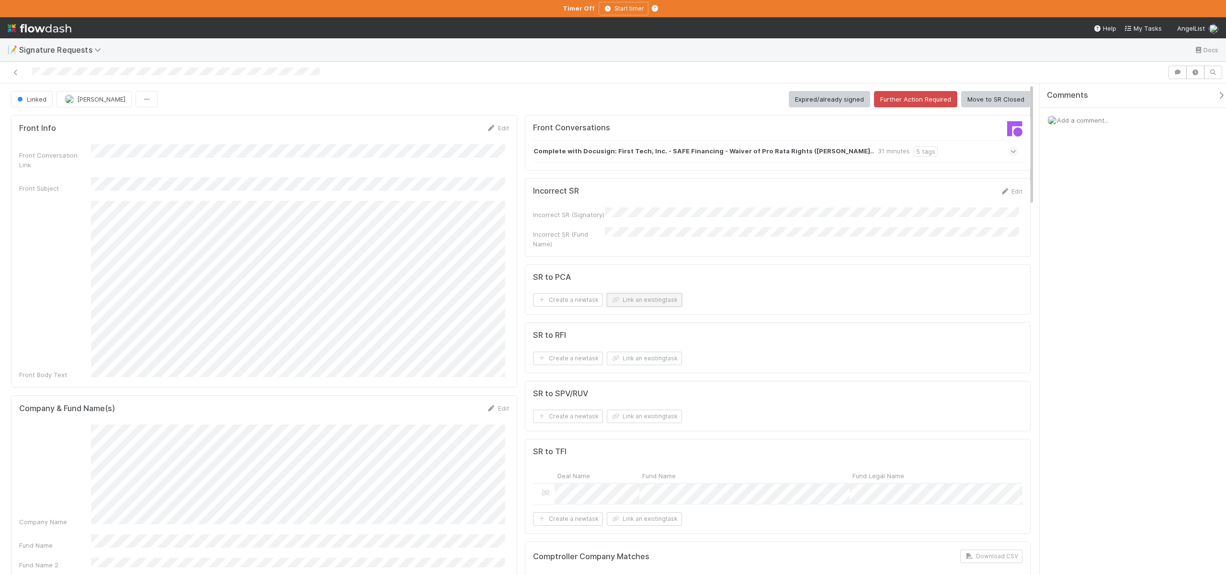
click at [638, 297] on button "Link an existing task" at bounding box center [644, 299] width 75 height 13
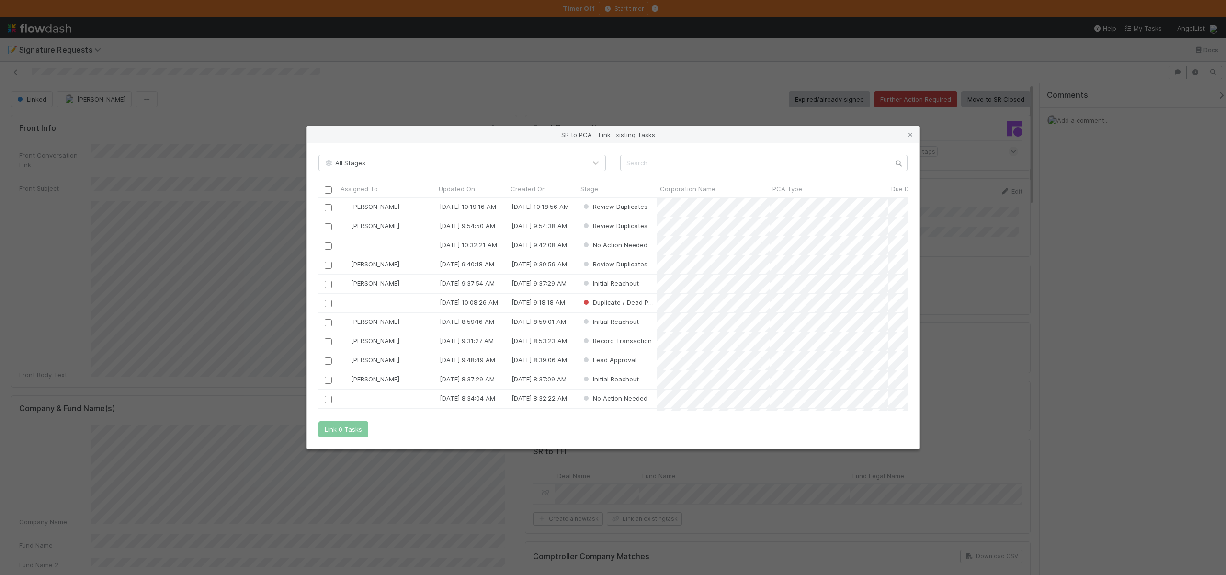
scroll to position [206, 582]
click at [662, 169] on input "text" at bounding box center [763, 163] width 287 height 16
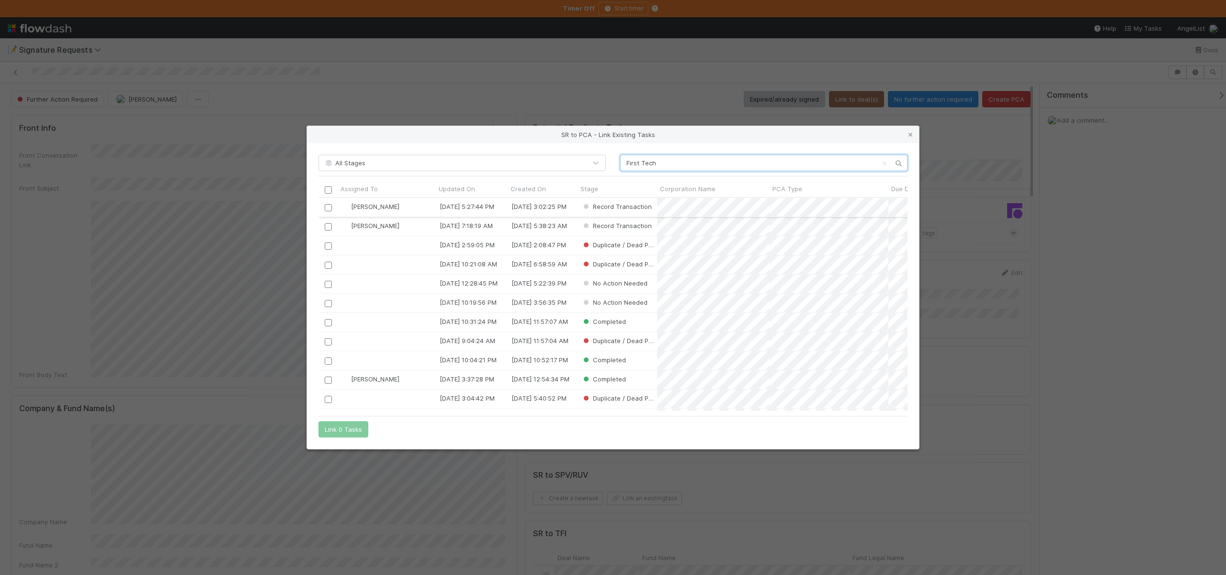
type input "First Tech"
click at [328, 206] on input "checkbox" at bounding box center [328, 207] width 7 height 7
click at [340, 427] on button "Link 1 Task" at bounding box center [342, 429] width 46 height 16
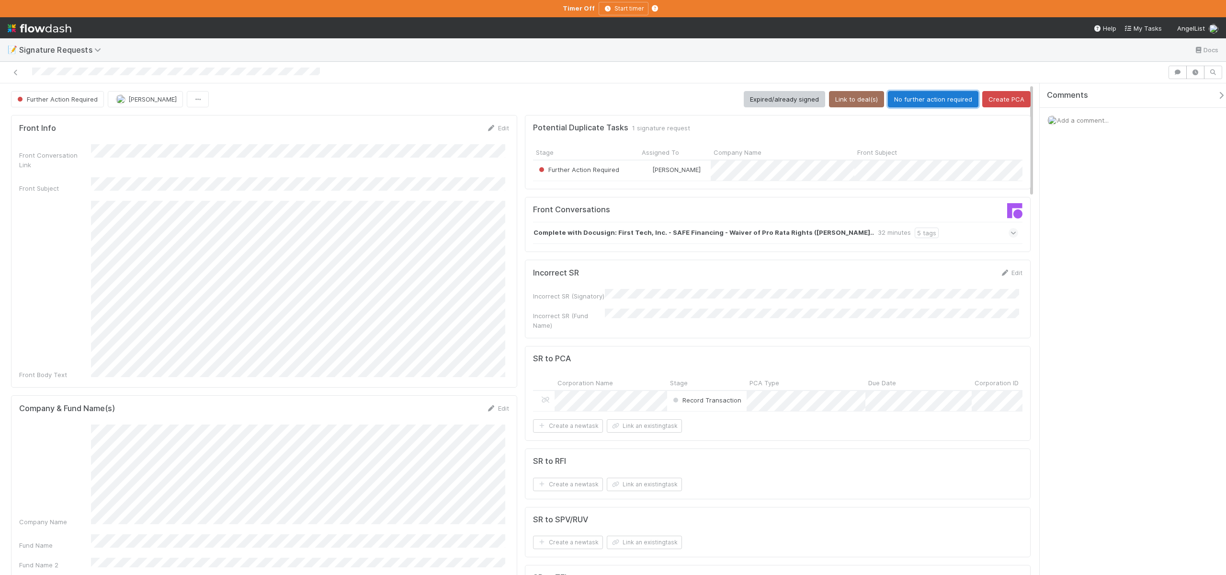
click at [911, 99] on button "No further action required" at bounding box center [933, 99] width 91 height 16
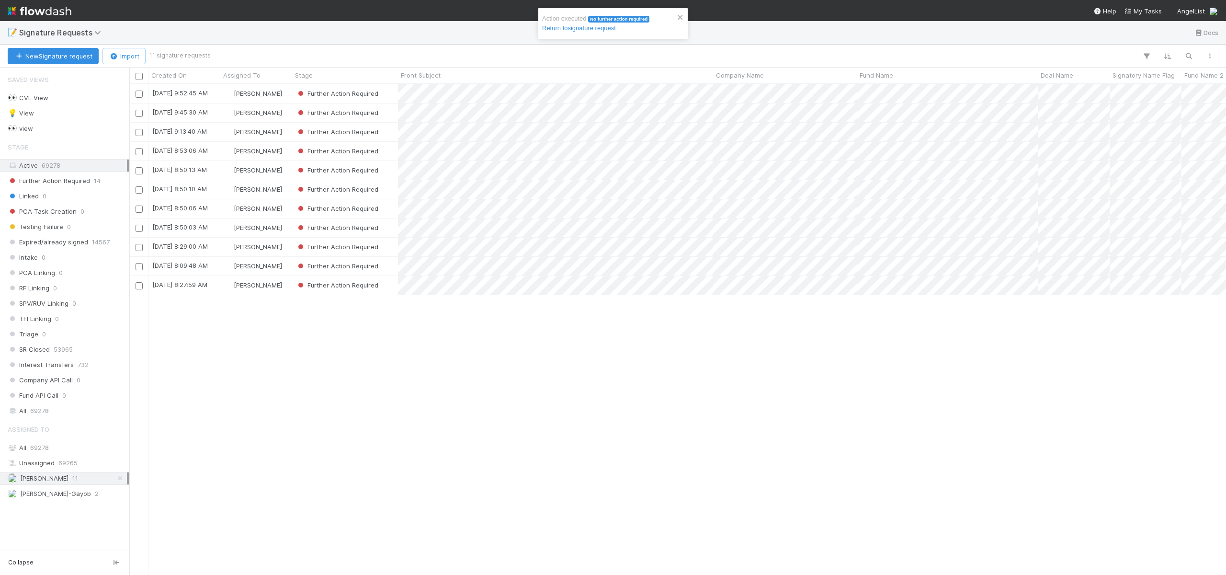
scroll to position [483, 1090]
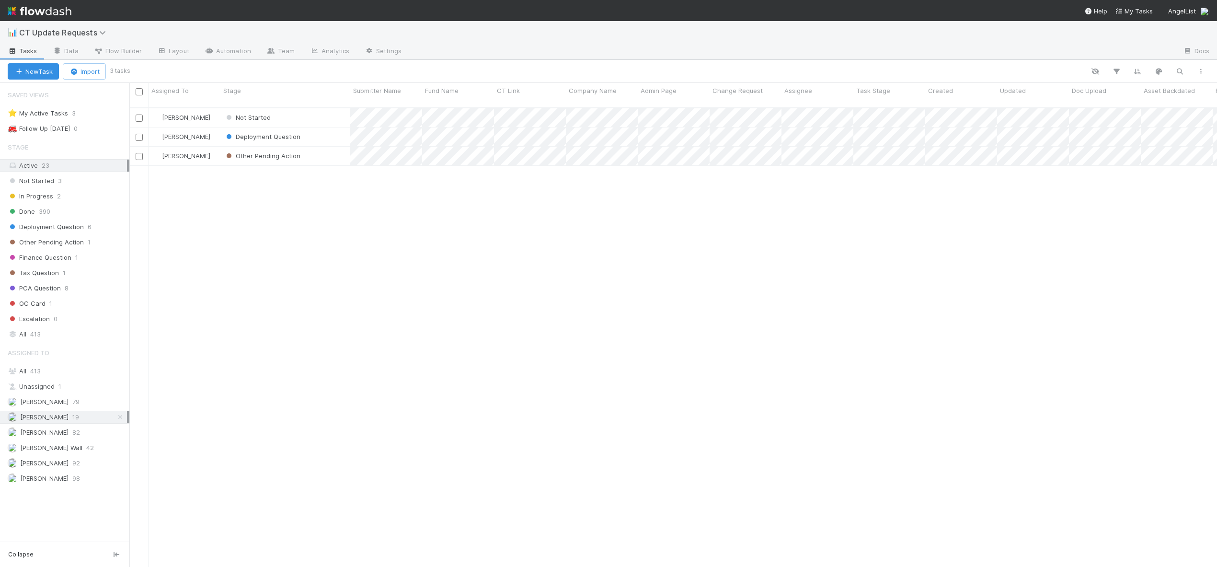
scroll to position [460, 1080]
click at [321, 149] on div "Other Pending Action" at bounding box center [285, 156] width 130 height 19
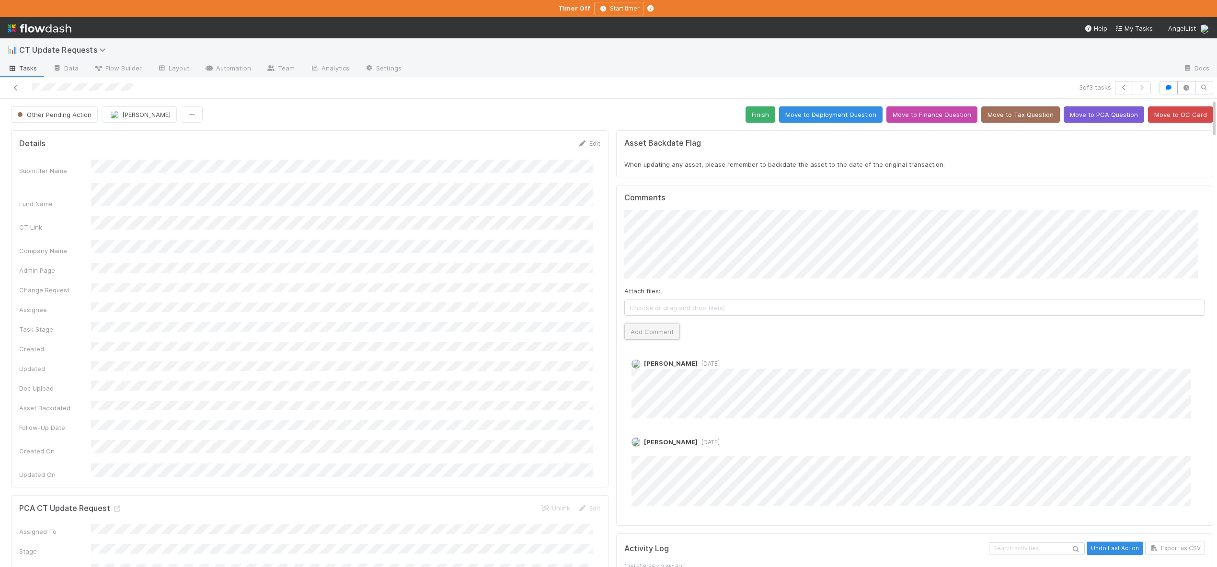
click at [647, 329] on button "Add Comment" at bounding box center [652, 331] width 56 height 16
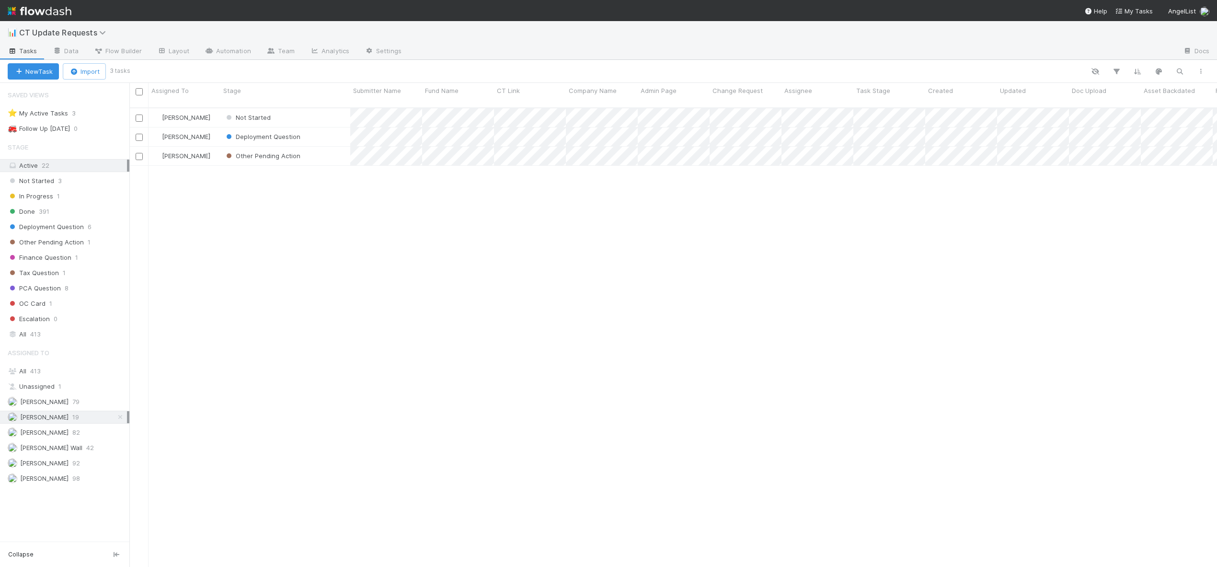
scroll to position [460, 1080]
click at [331, 127] on div "Deployment Question" at bounding box center [285, 136] width 130 height 19
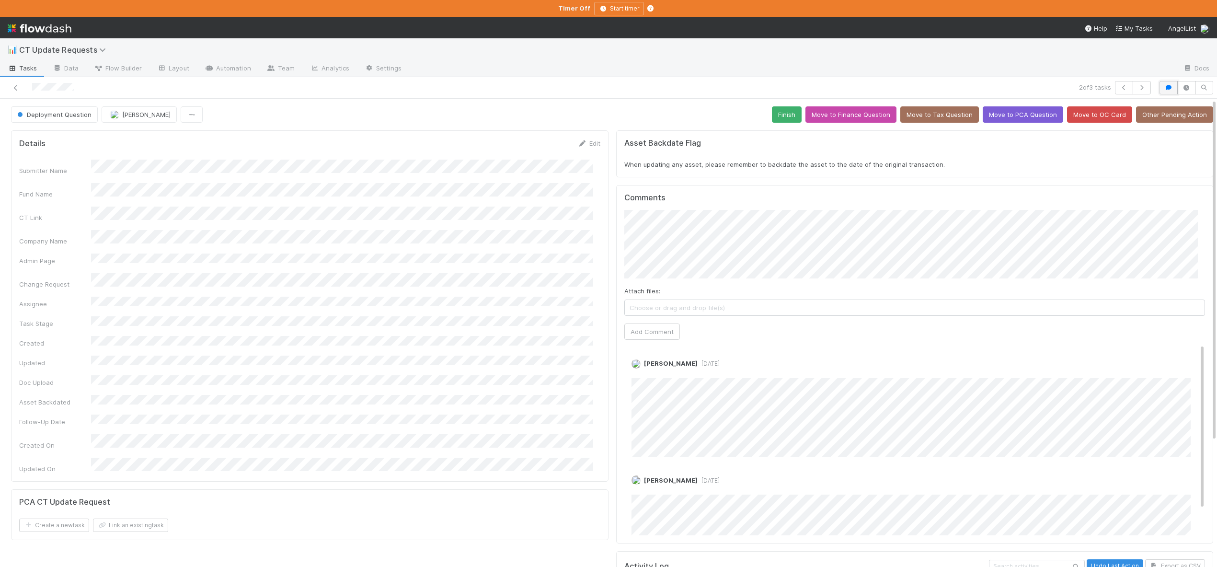
click at [1164, 89] on icon "button" at bounding box center [1169, 88] width 10 height 6
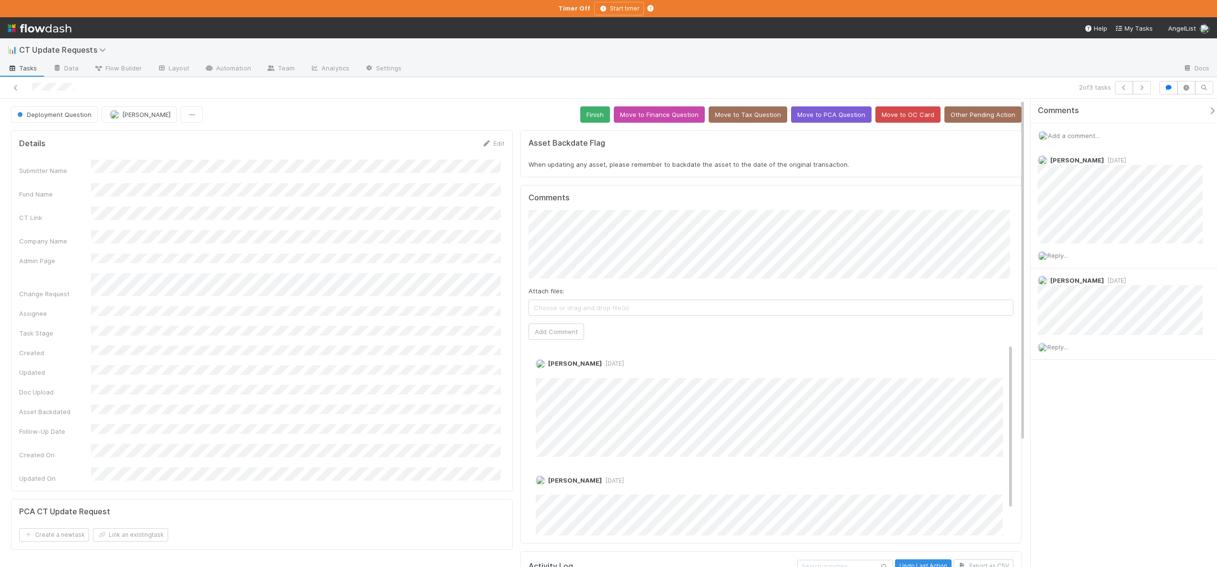
click at [1089, 136] on span "Add a comment..." at bounding box center [1074, 136] width 52 height 8
click at [1070, 280] on button "Add Comment" at bounding box center [1074, 283] width 56 height 16
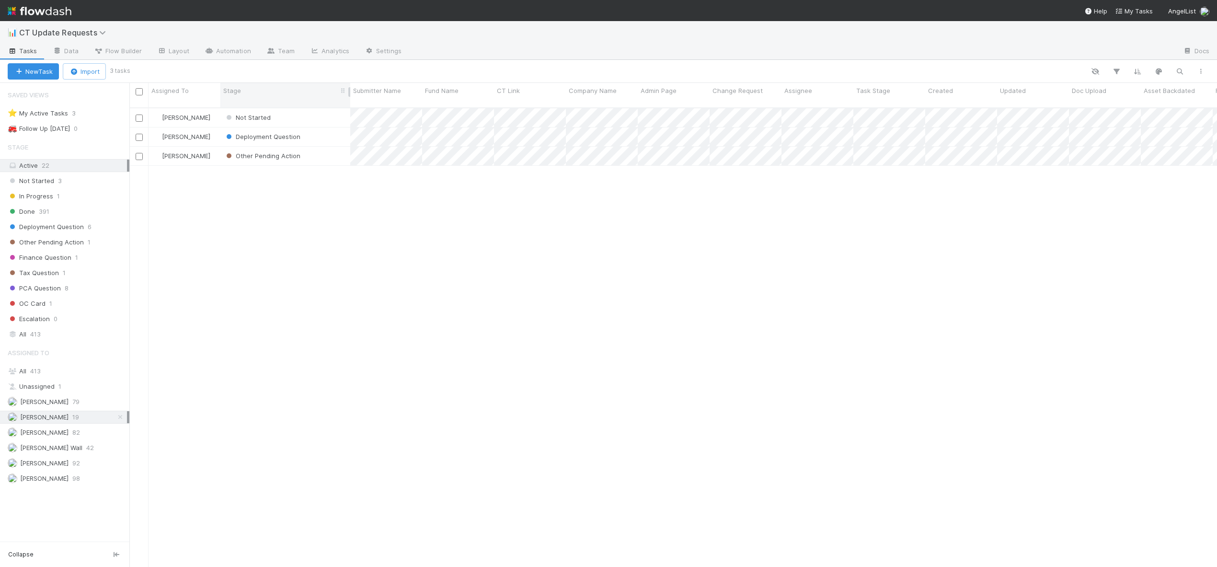
scroll to position [460, 1080]
click at [301, 108] on div "Not Started" at bounding box center [285, 117] width 130 height 19
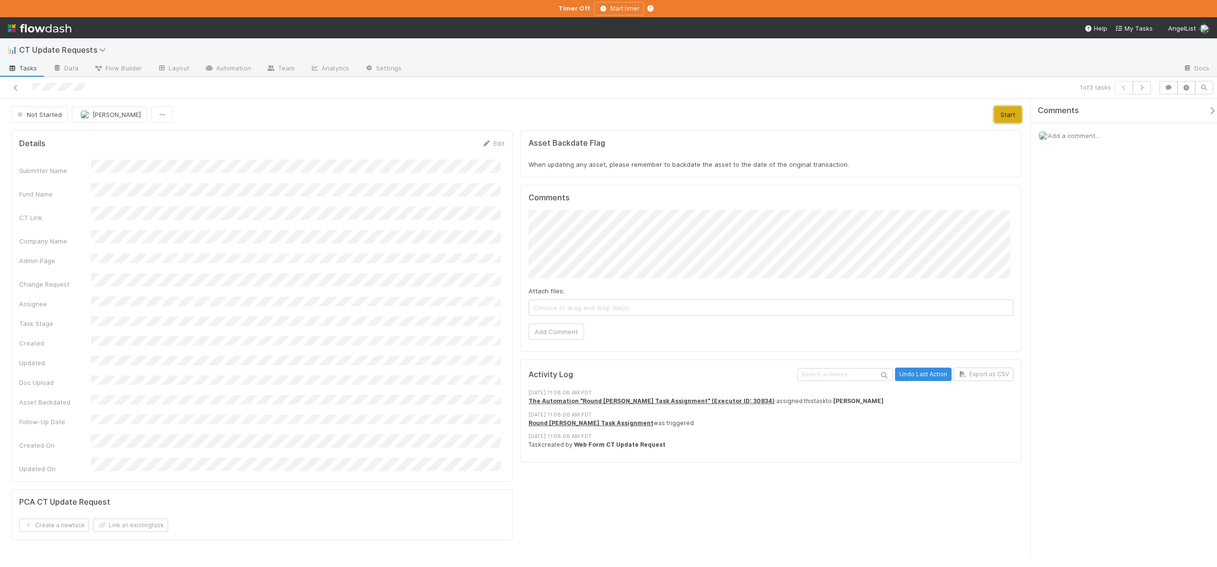
click at [995, 109] on button "Start" at bounding box center [1007, 114] width 27 height 16
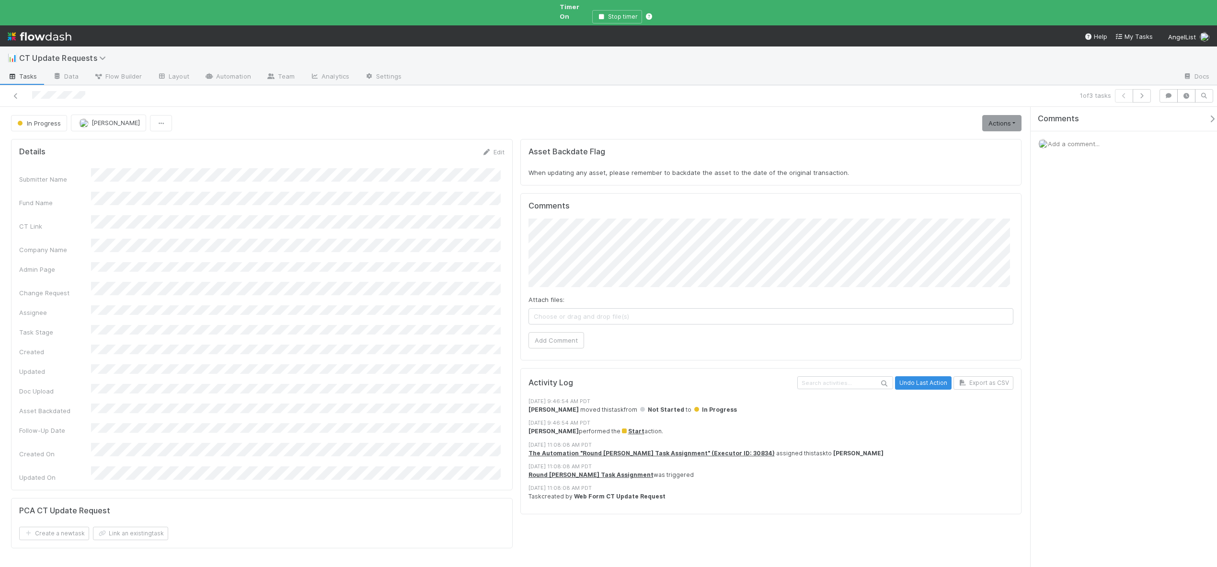
click at [1081, 140] on span "Add a comment..." at bounding box center [1074, 144] width 52 height 8
click at [1042, 202] on div "Attach files: Screenshot [DATE] 9.53.39 AM.png Add Comment" at bounding box center [1127, 228] width 178 height 159
click at [1084, 292] on button "Add Comment" at bounding box center [1074, 292] width 56 height 16
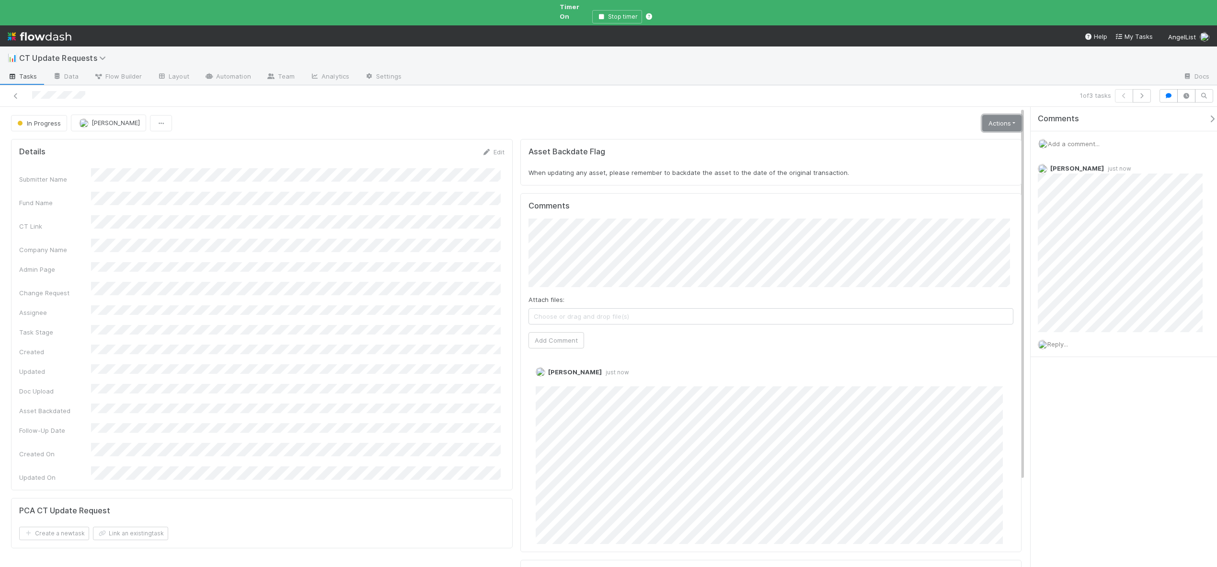
click at [993, 118] on link "Actions" at bounding box center [1001, 123] width 39 height 16
click at [915, 137] on button "Finish" at bounding box center [965, 143] width 114 height 13
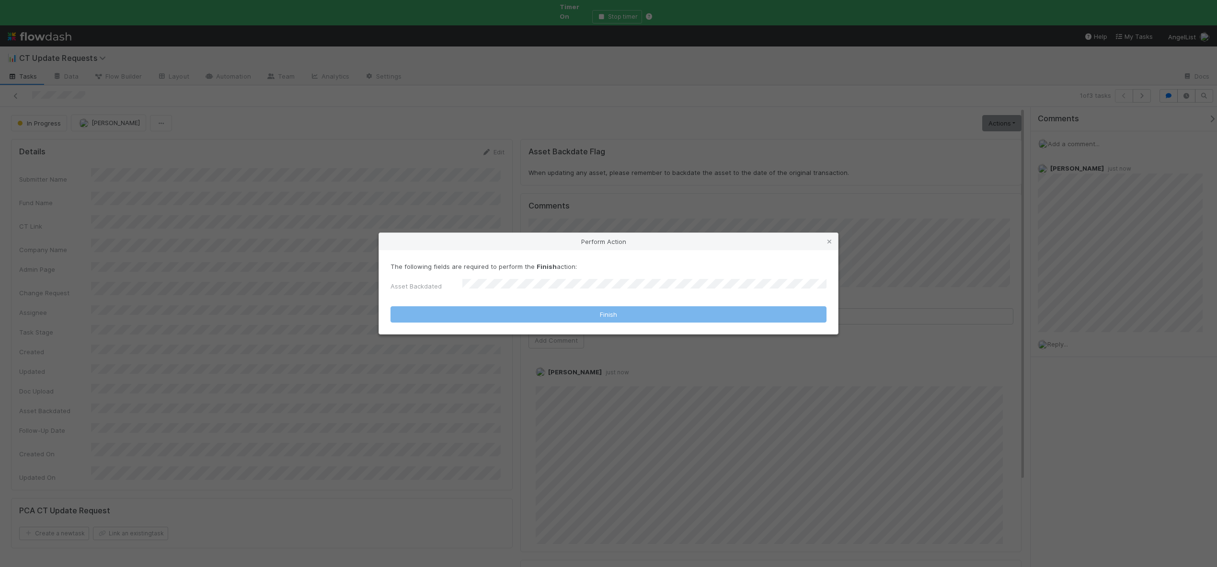
click at [527, 298] on form "The following fields are required to perform the Finish action: Asset Backdated…" at bounding box center [608, 292] width 436 height 61
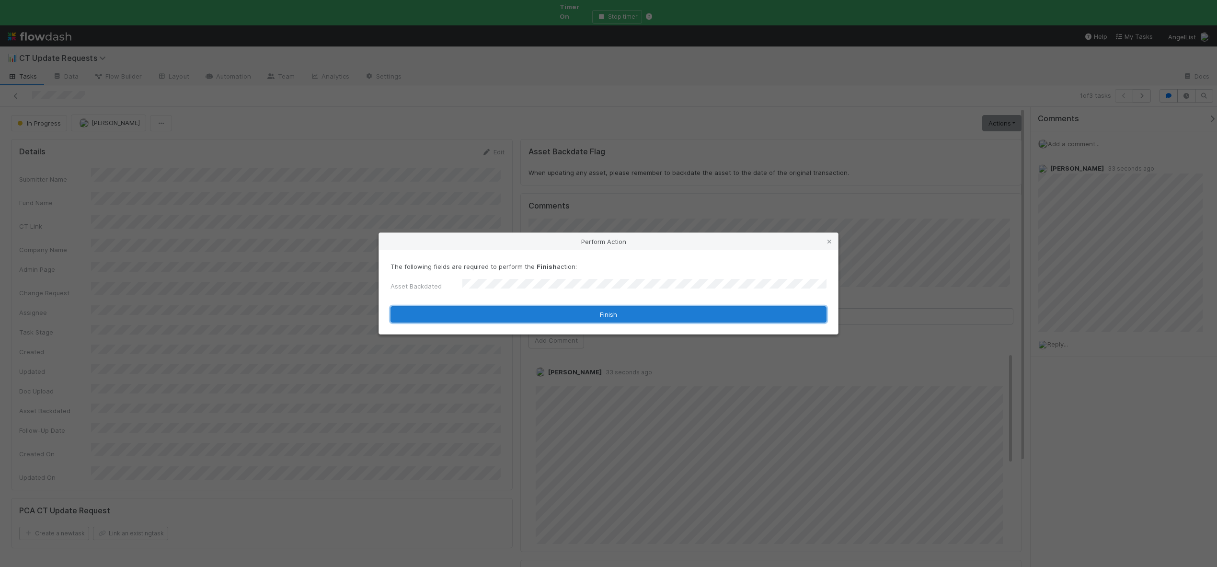
click at [587, 310] on button "Finish" at bounding box center [608, 314] width 436 height 16
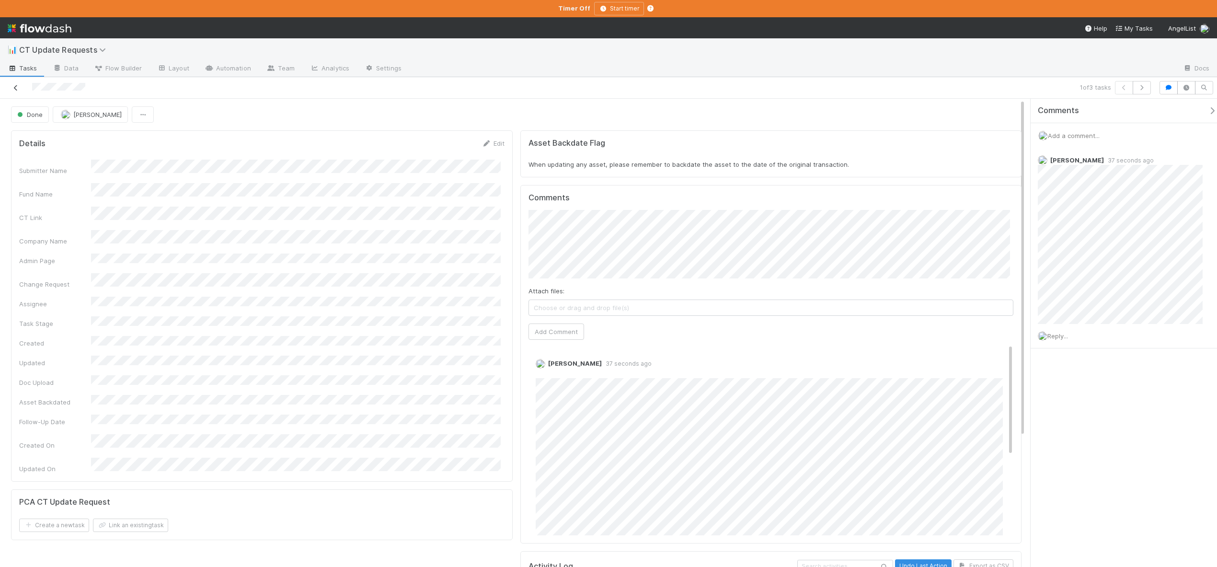
click at [17, 88] on icon at bounding box center [16, 88] width 10 height 6
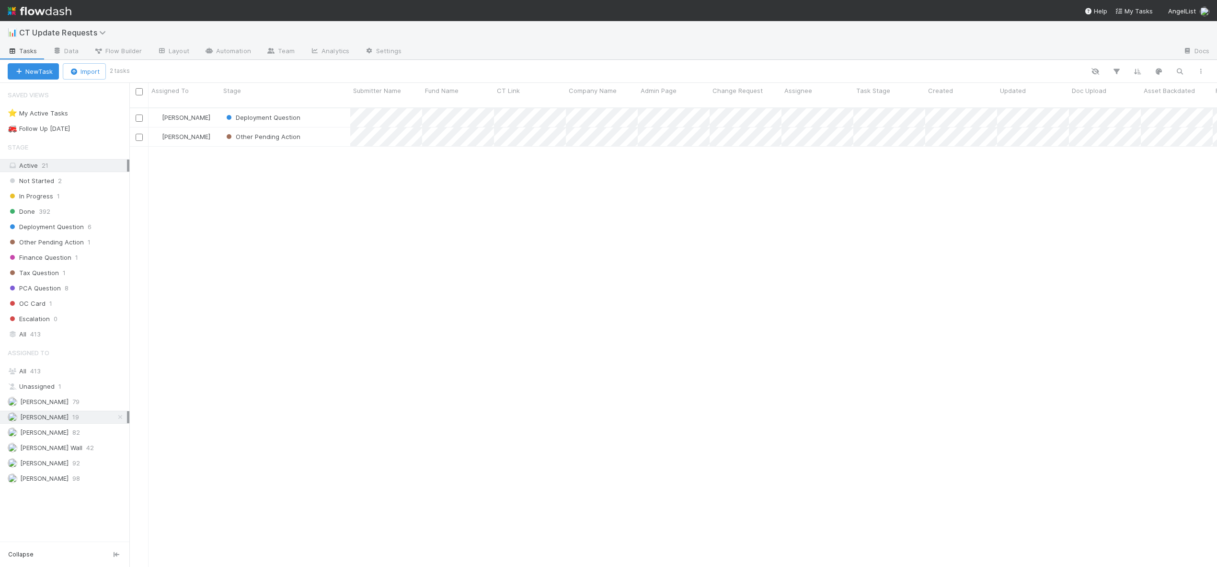
scroll to position [460, 1080]
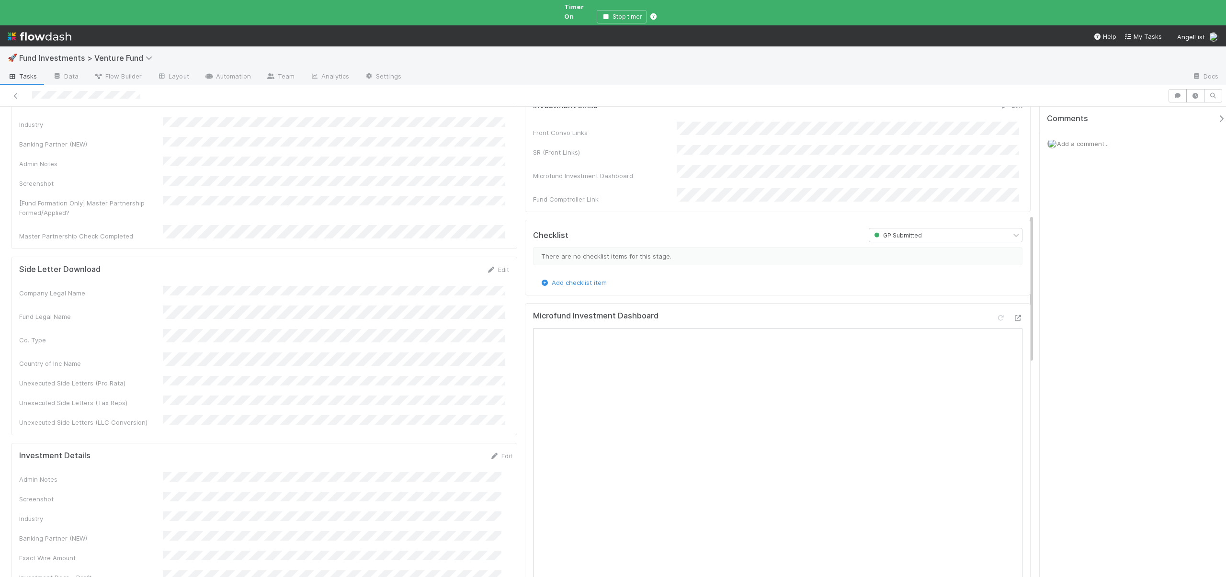
scroll to position [824, 0]
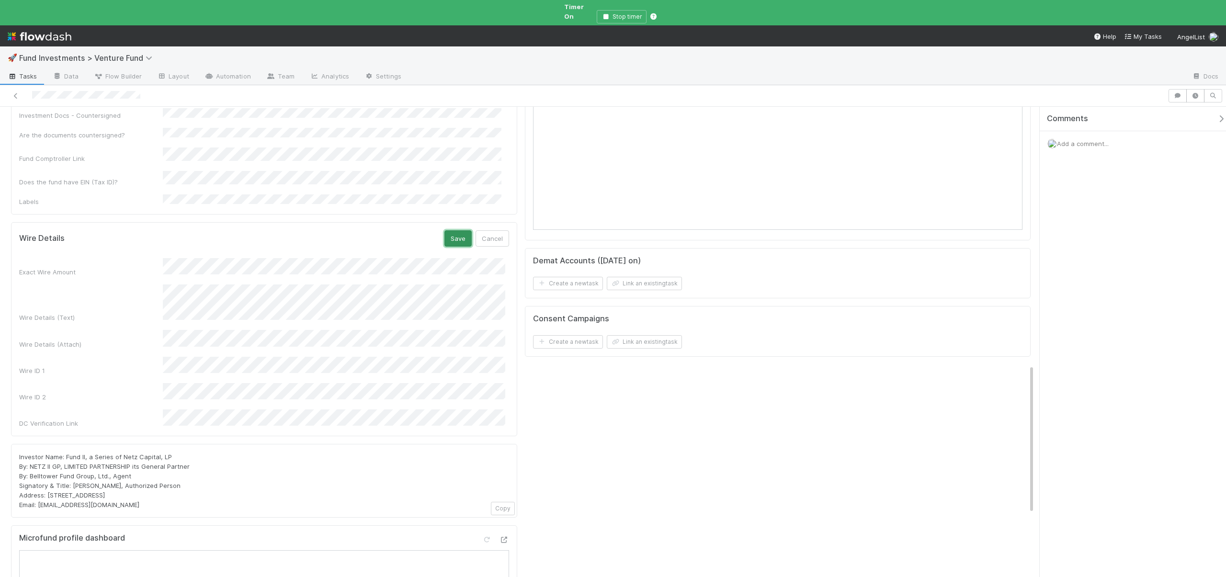
click at [458, 230] on button "Save" at bounding box center [458, 238] width 27 height 16
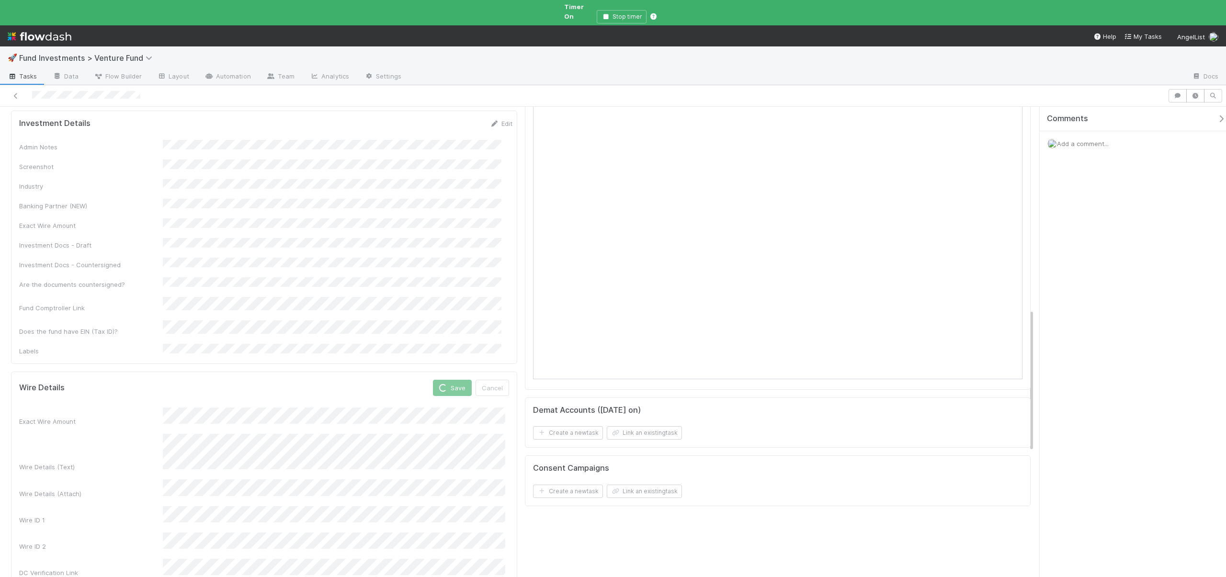
scroll to position [491, 0]
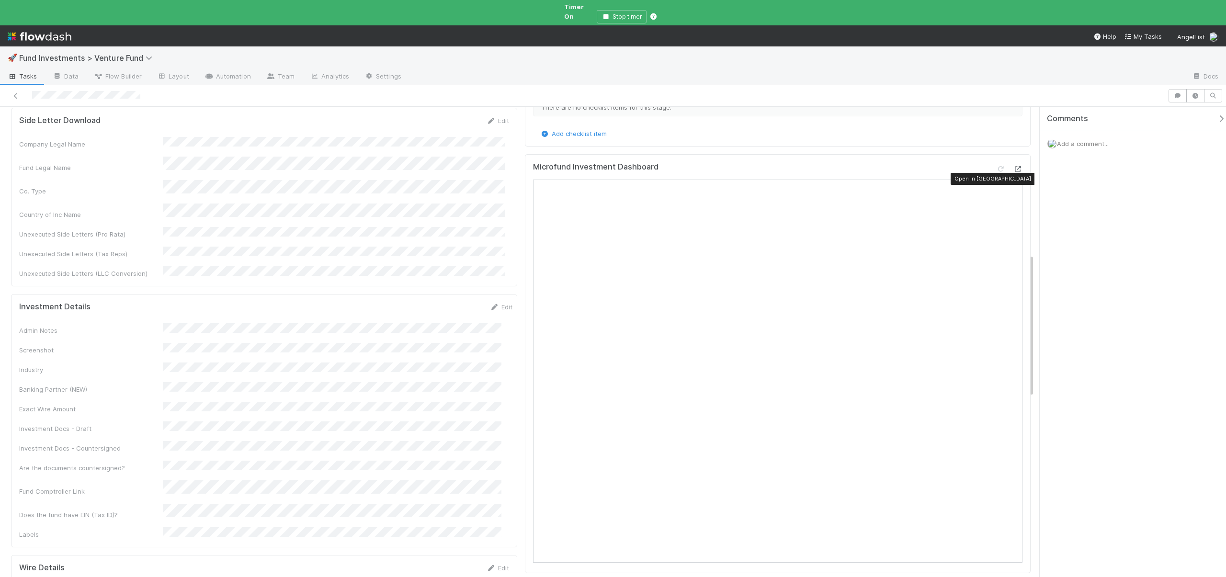
click at [1013, 171] on icon at bounding box center [1018, 169] width 10 height 6
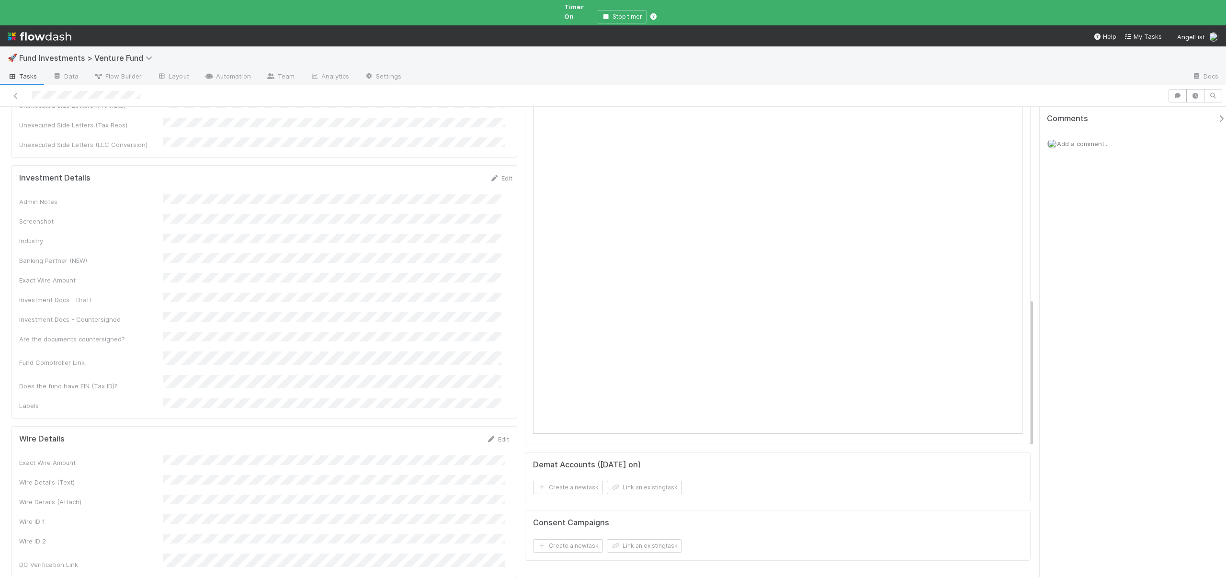
scroll to position [612, 0]
click at [332, 463] on div "Exact Wire Amount Wire Details (Text) Wire Details (Attach) Wire ID 1 Wire ID 2…" at bounding box center [264, 520] width 490 height 114
click at [334, 463] on div "Exact Wire Amount Wire Details (Text) Wire Details (Attach) Wire ID 1 Wire ID 2…" at bounding box center [264, 520] width 490 height 114
click at [349, 463] on div "Exact Wire Amount Wire Details (Text) Wire Details (Attach) Wire ID 1 Wire ID 2…" at bounding box center [264, 520] width 490 height 114
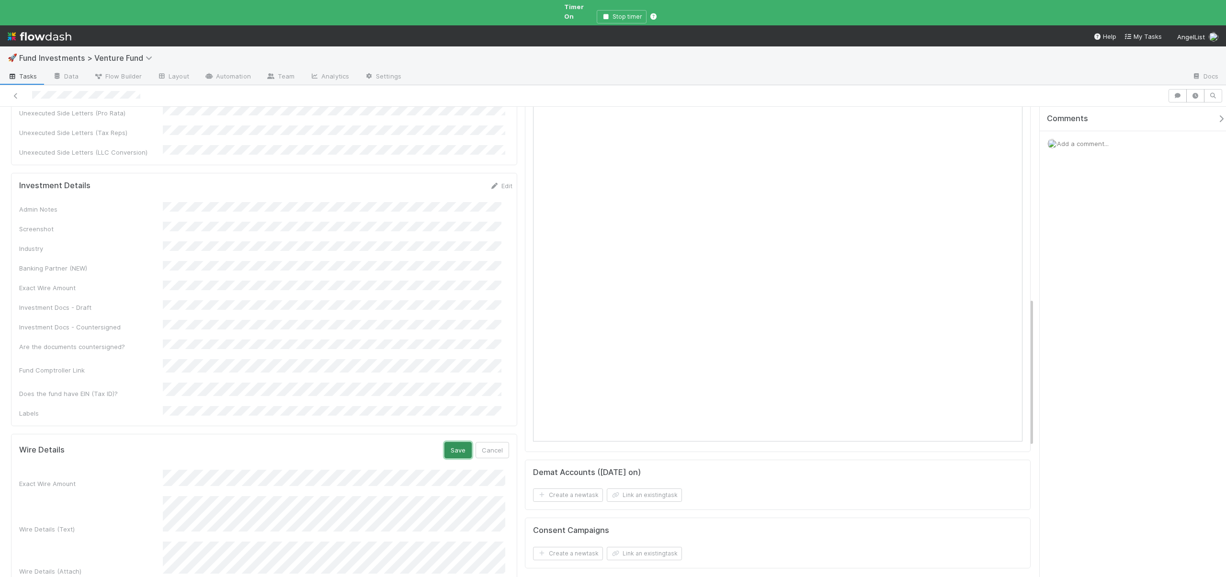
click at [459, 442] on button "Save" at bounding box center [458, 450] width 27 height 16
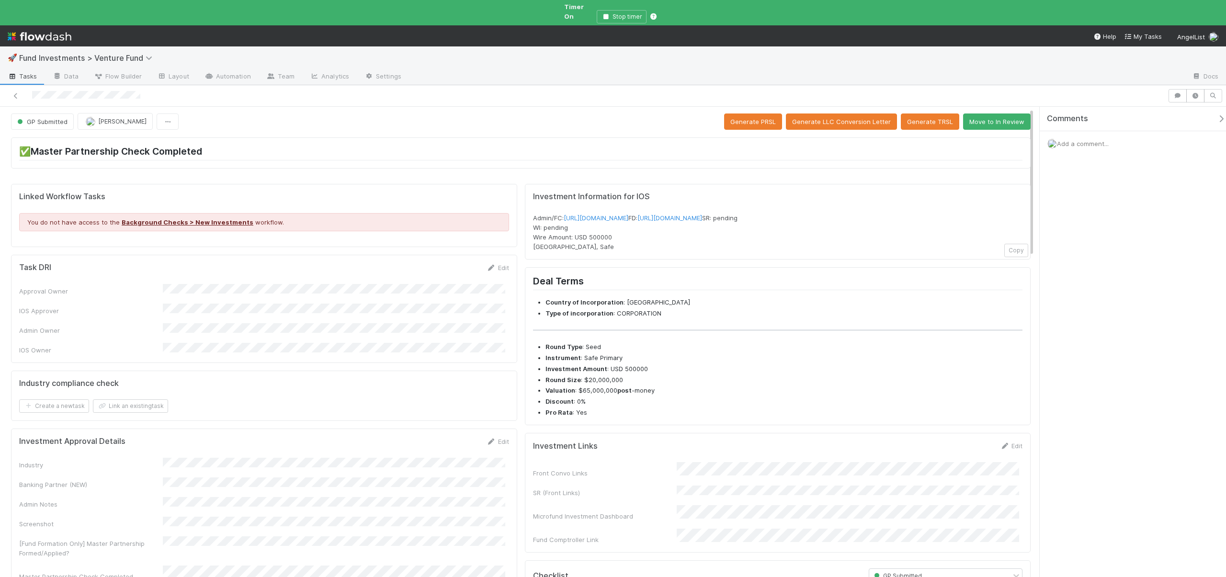
scroll to position [2, 0]
click at [965, 113] on button "Move to In Review" at bounding box center [997, 121] width 68 height 16
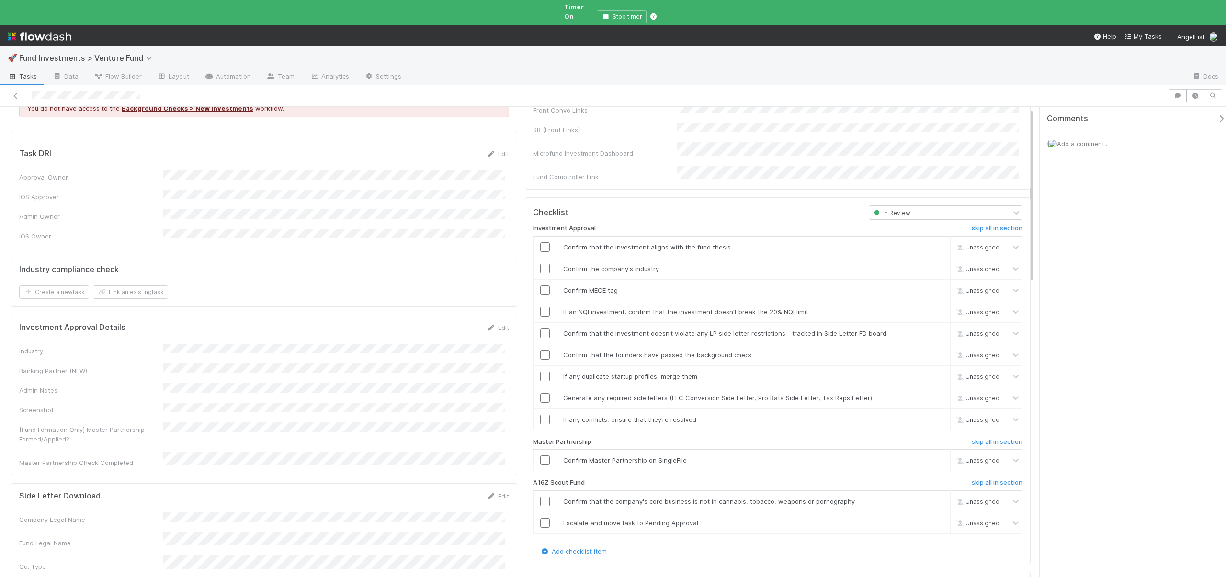
scroll to position [207, 0]
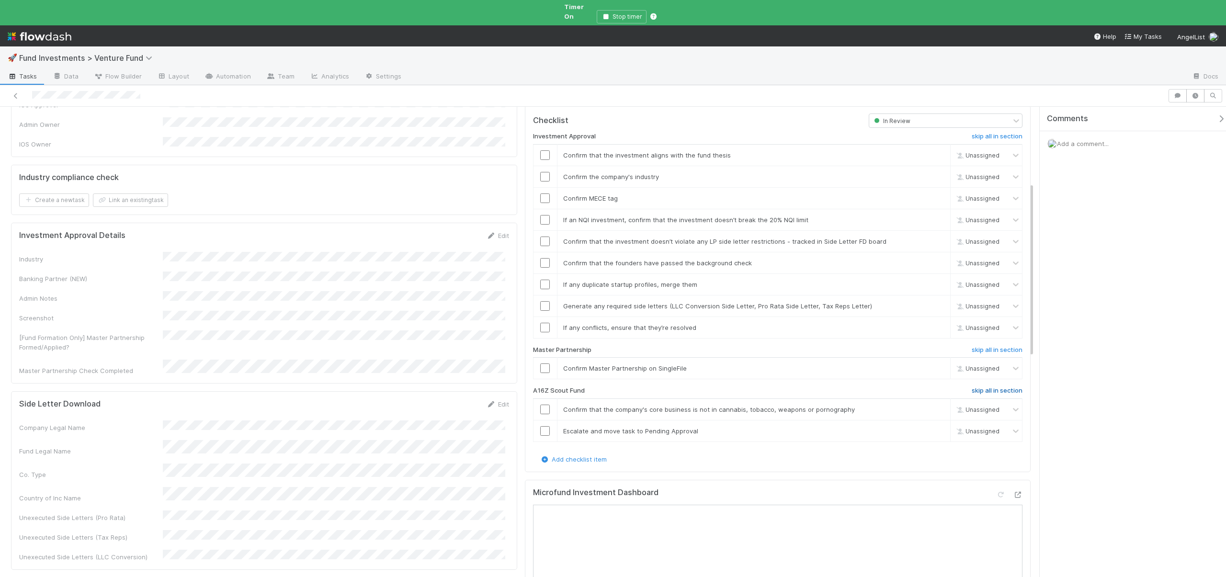
click at [979, 387] on h6 "skip all in section" at bounding box center [997, 391] width 51 height 8
click at [540, 194] on input "checkbox" at bounding box center [545, 199] width 10 height 10
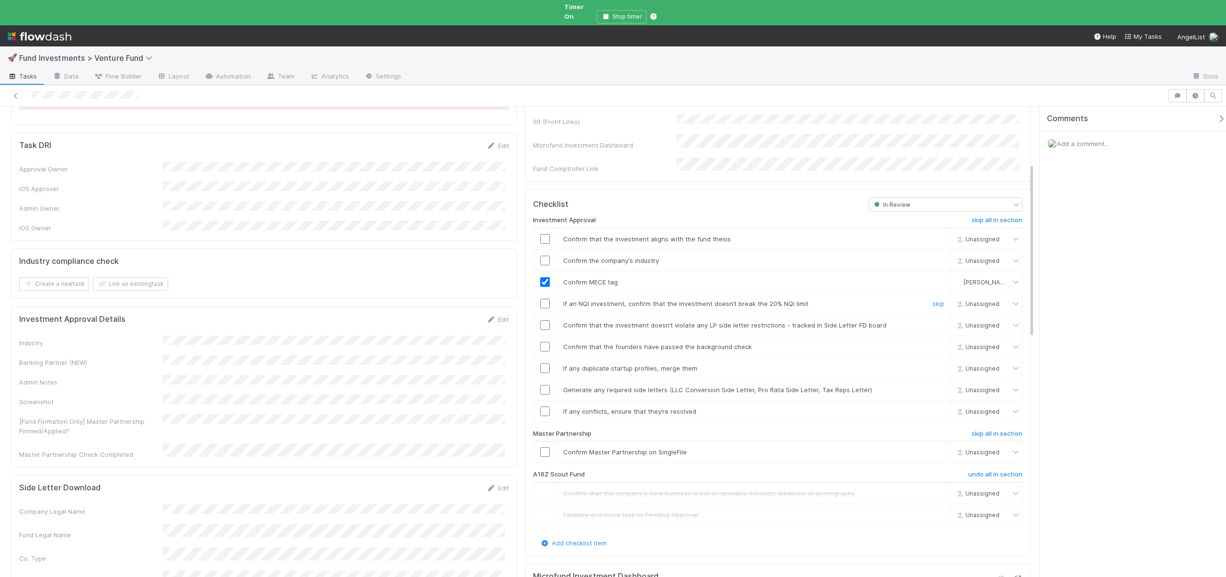
scroll to position [117, 0]
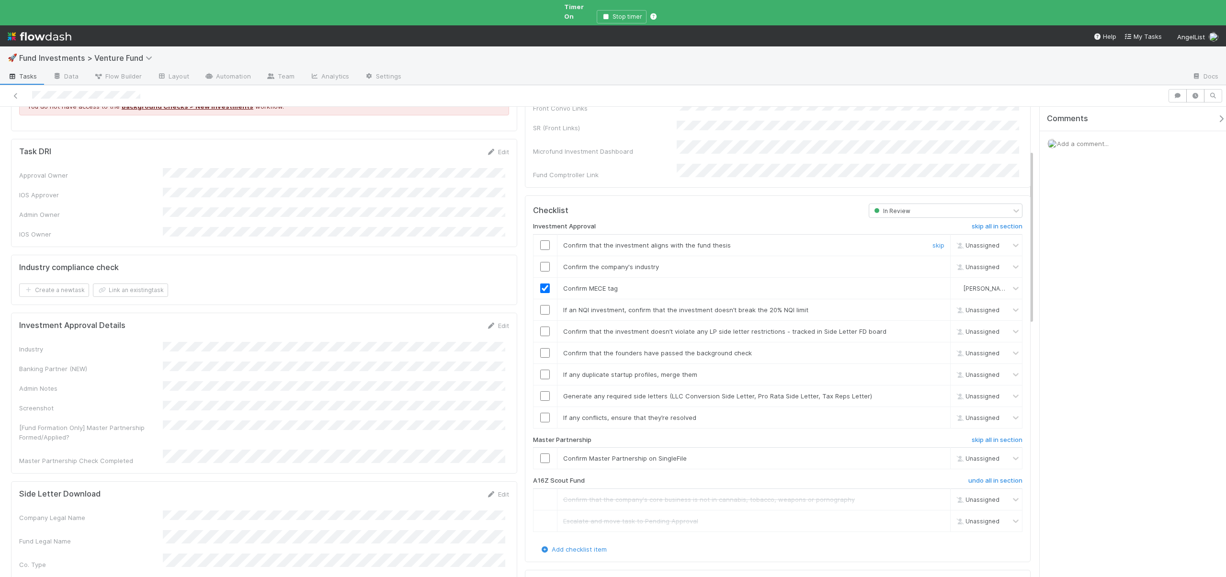
click at [540, 241] on input "checkbox" at bounding box center [545, 246] width 10 height 10
click at [540, 256] on td at bounding box center [545, 267] width 24 height 22
click at [540, 262] on input "checkbox" at bounding box center [545, 267] width 10 height 10
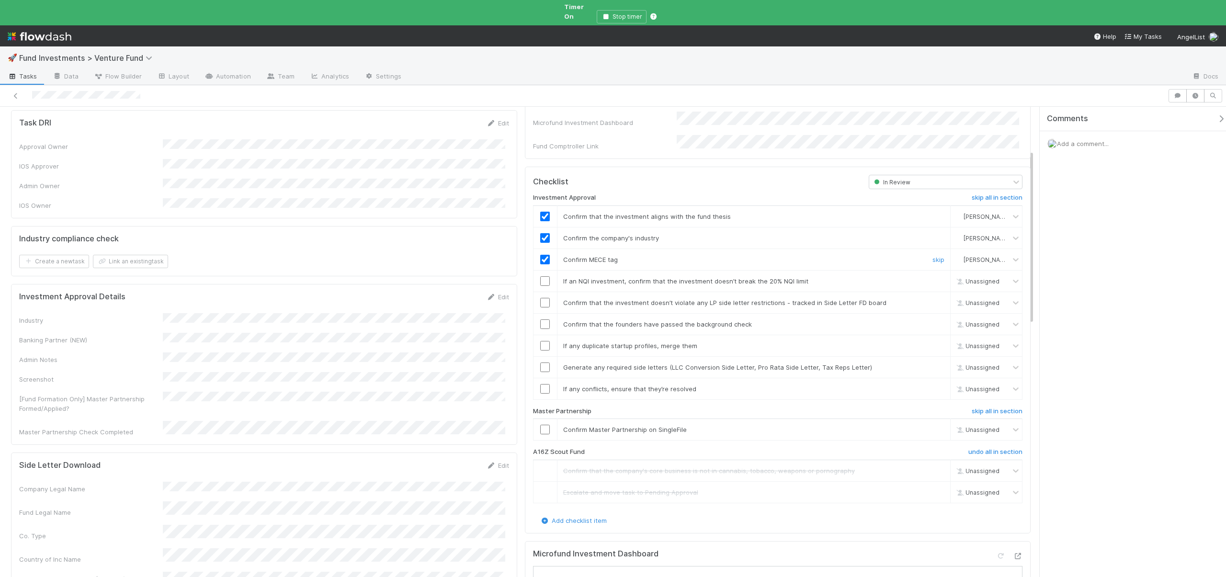
scroll to position [206, 0]
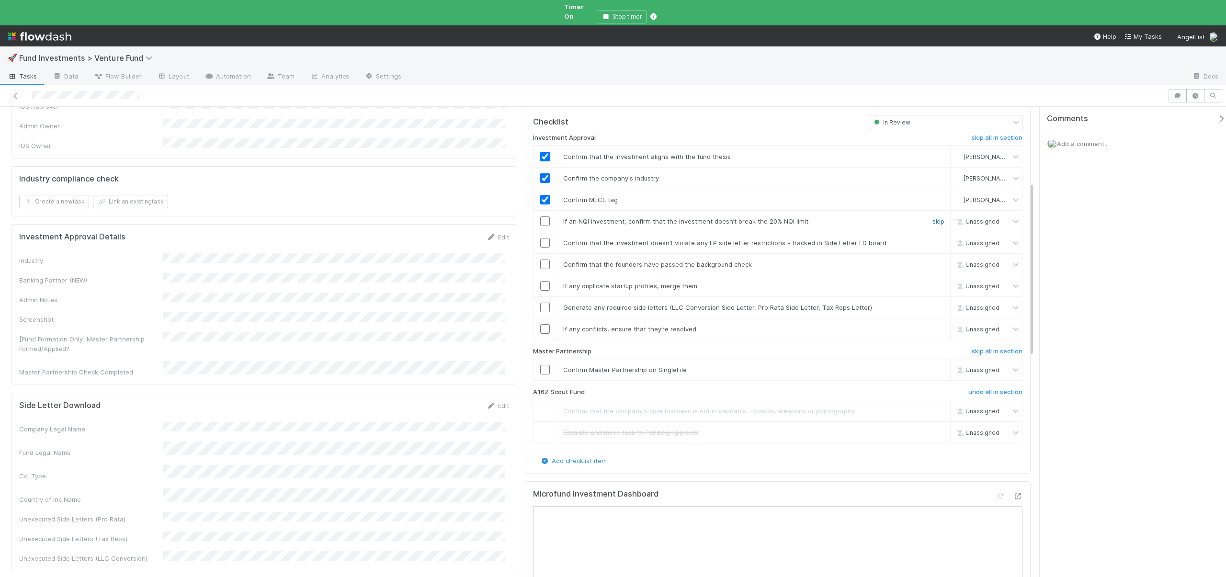
click at [933, 218] on link "skip" at bounding box center [939, 222] width 12 height 8
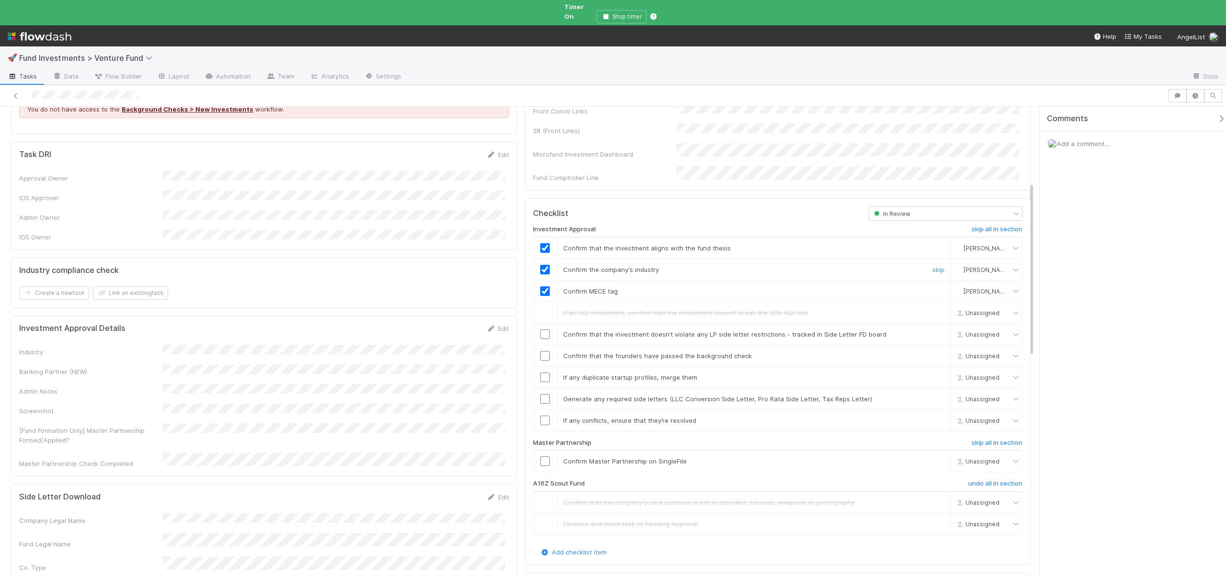
scroll to position [0, 0]
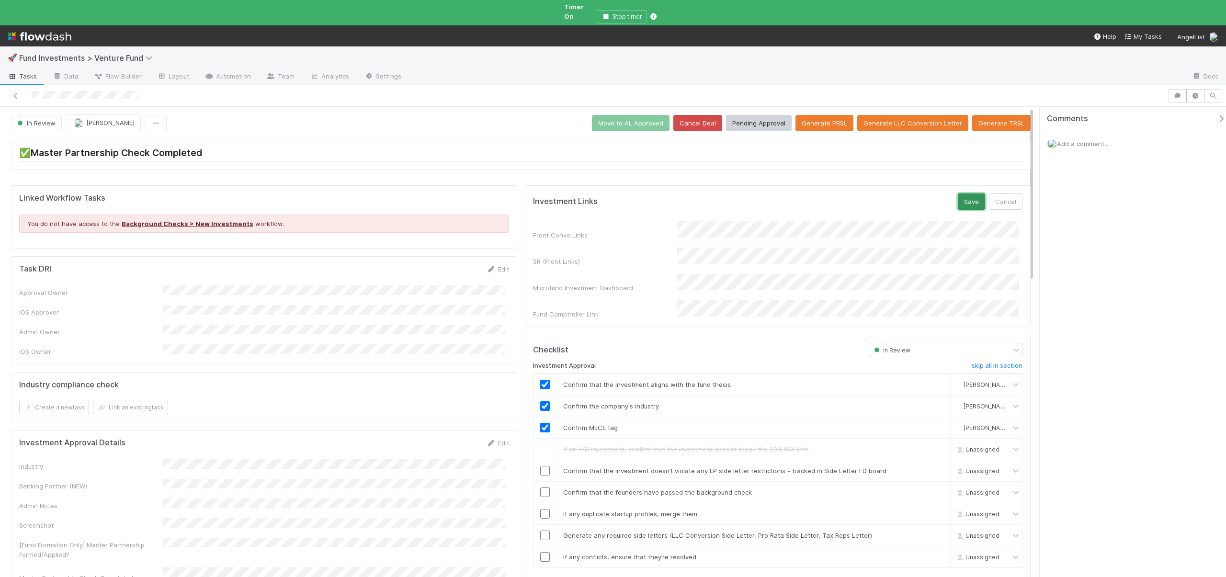
click at [961, 194] on button "Save" at bounding box center [971, 202] width 27 height 16
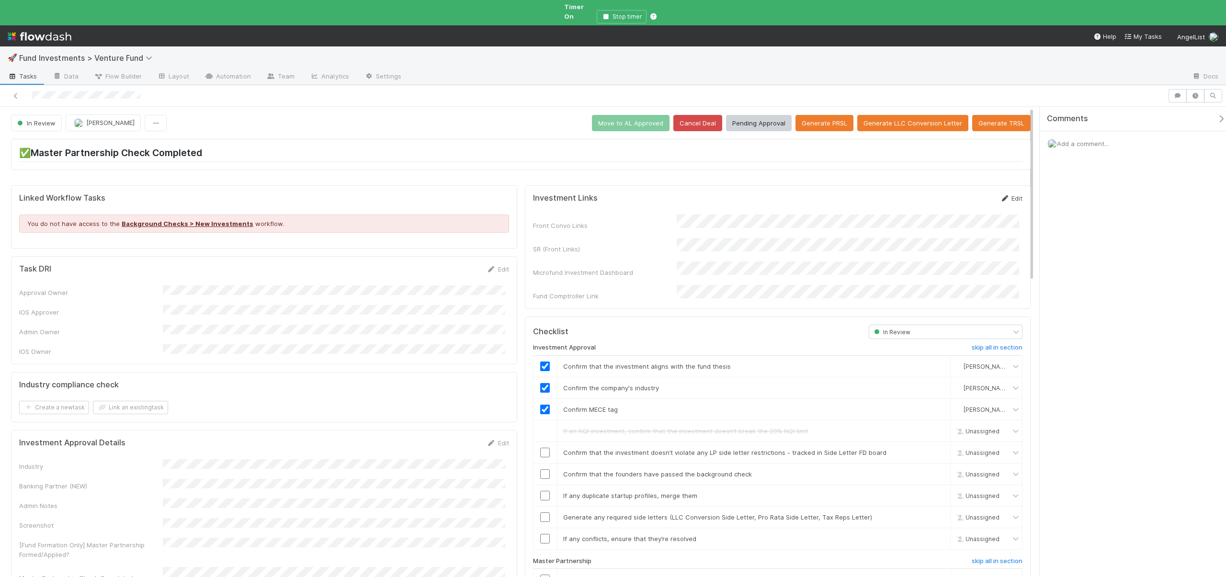
click at [1012, 195] on link "Edit" at bounding box center [1011, 199] width 23 height 8
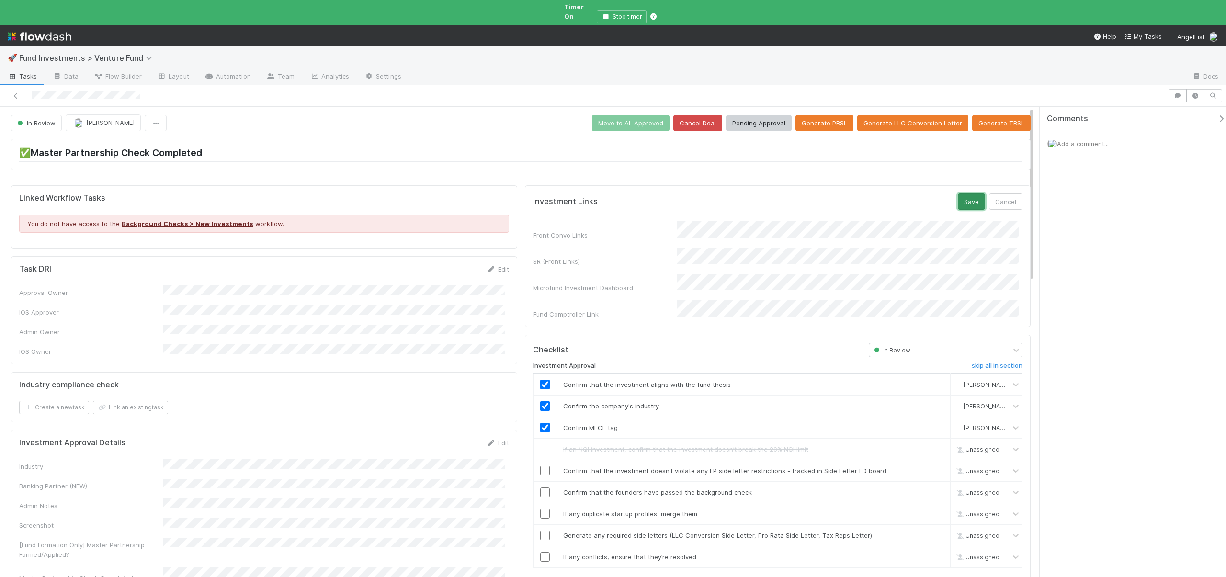
click at [970, 194] on button "Save" at bounding box center [971, 202] width 27 height 16
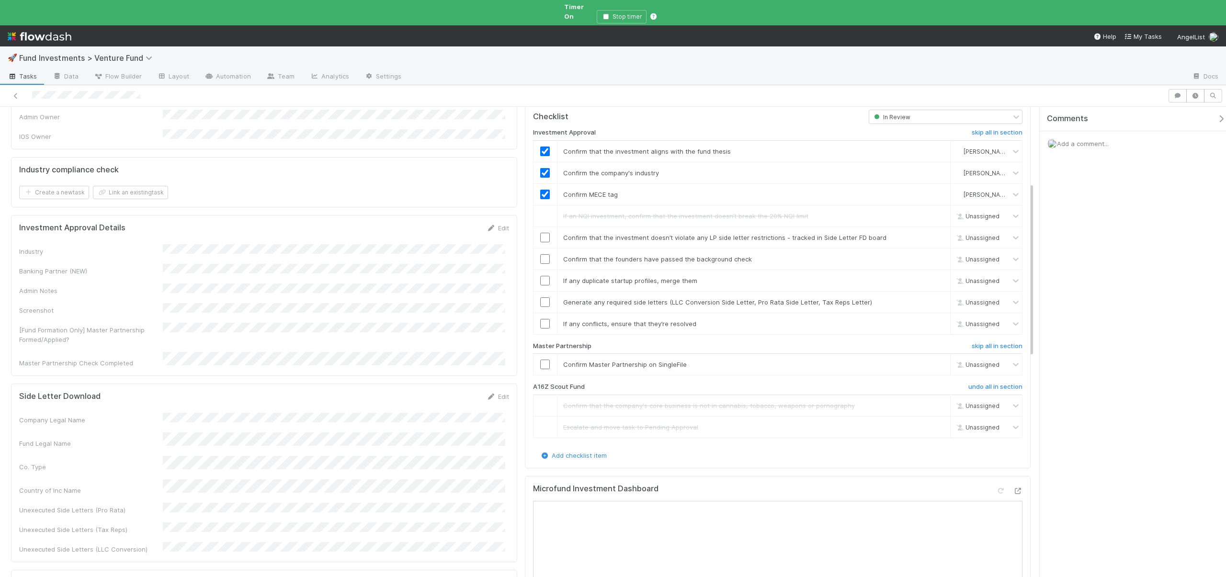
scroll to position [228, 0]
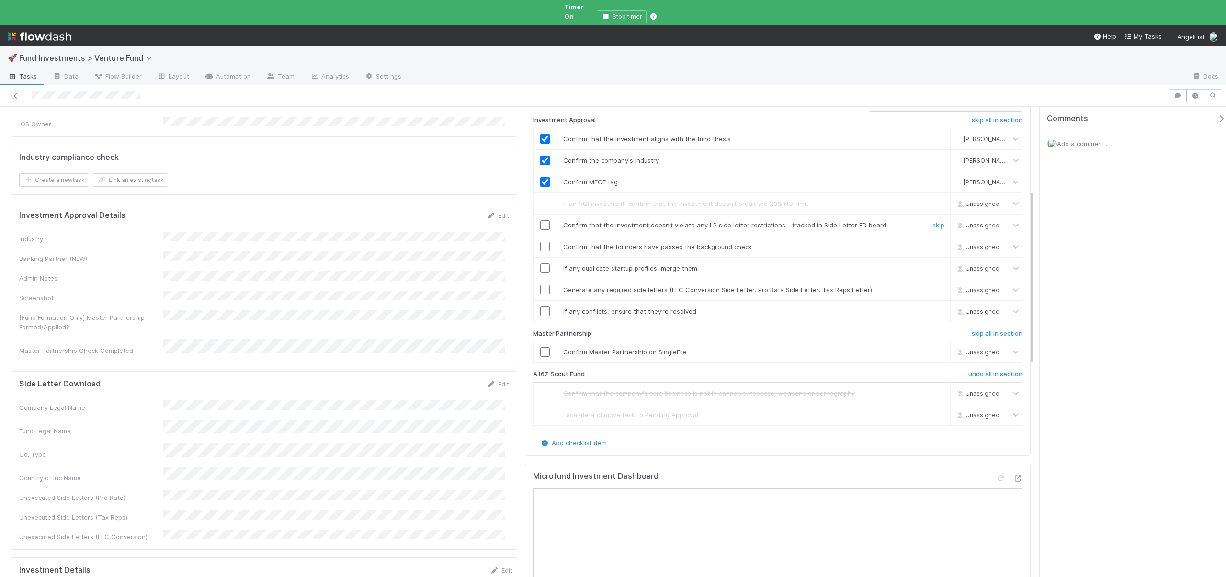
click at [540, 220] on input "checkbox" at bounding box center [545, 225] width 10 height 10
click at [541, 242] on input "checkbox" at bounding box center [545, 247] width 10 height 10
click at [544, 263] on input "checkbox" at bounding box center [545, 268] width 10 height 10
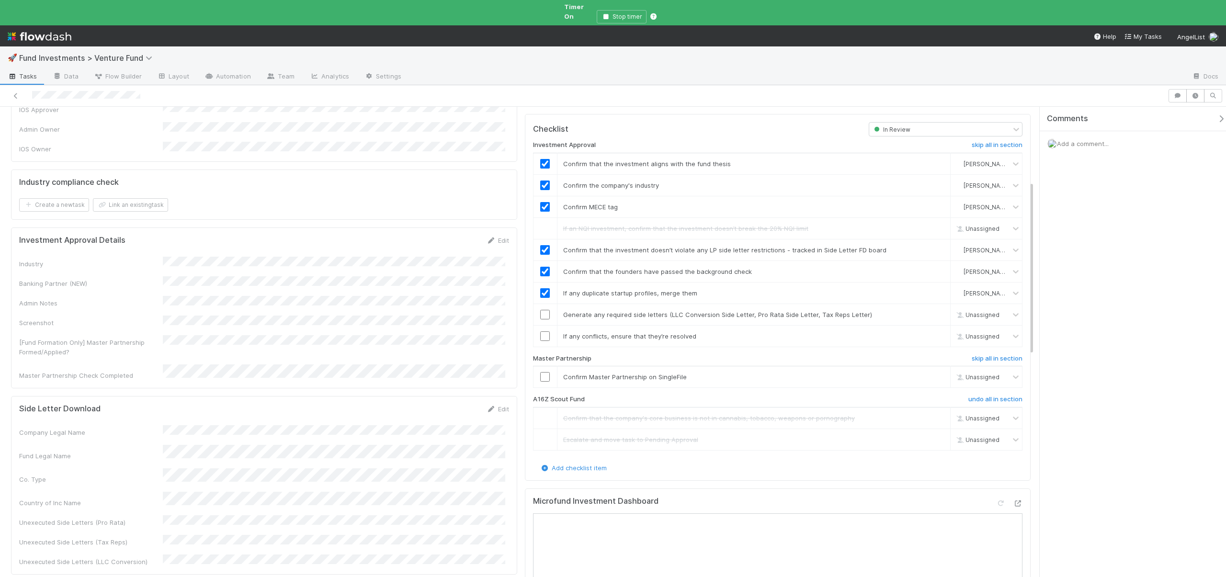
scroll to position [203, 0]
click at [541, 309] on input "checkbox" at bounding box center [545, 314] width 10 height 10
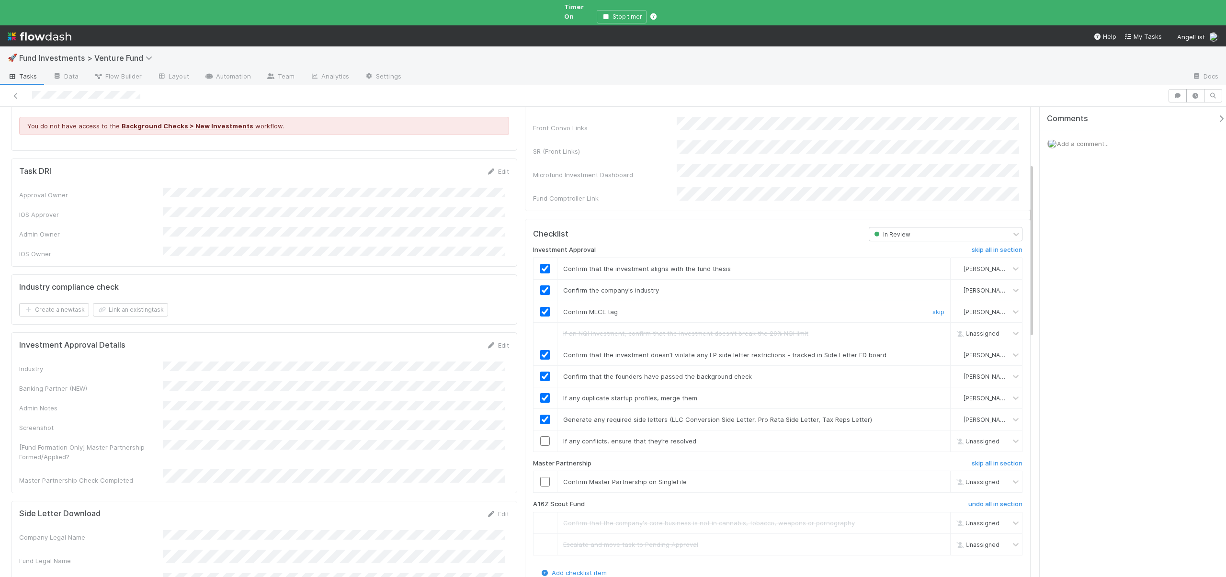
scroll to position [0, 0]
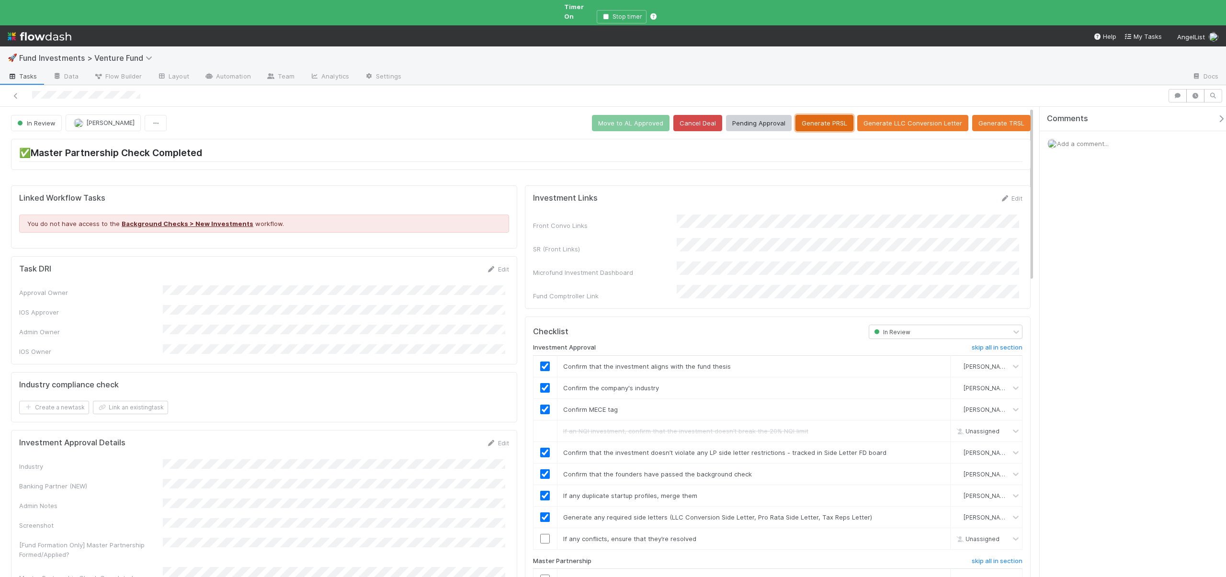
click at [830, 115] on button "Generate PRSL" at bounding box center [825, 123] width 58 height 16
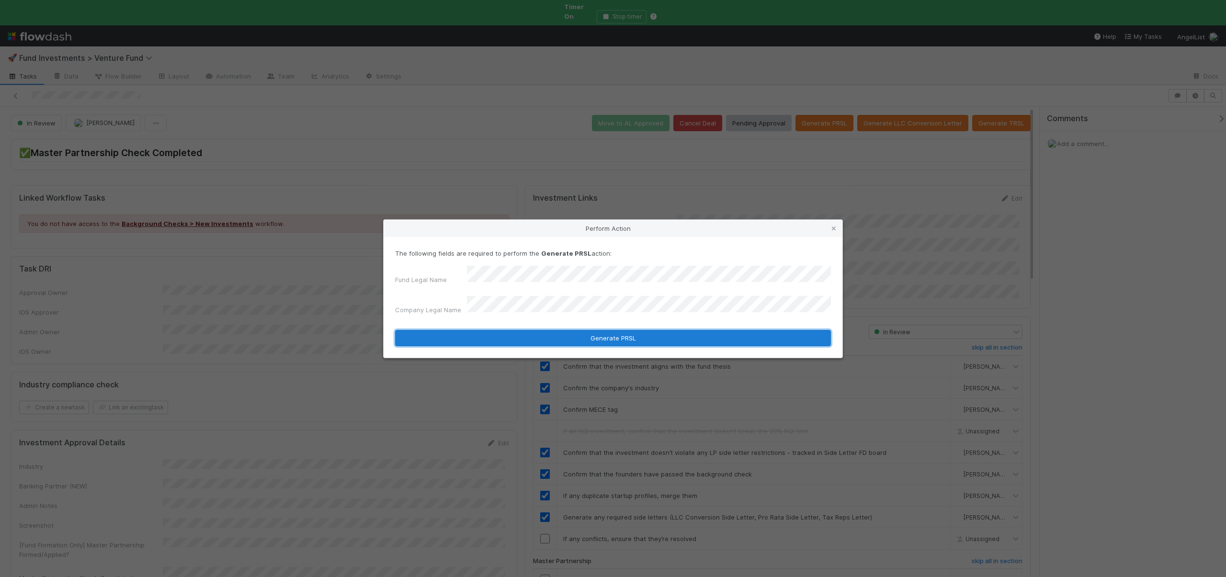
click at [550, 338] on button "Generate PRSL" at bounding box center [613, 338] width 436 height 16
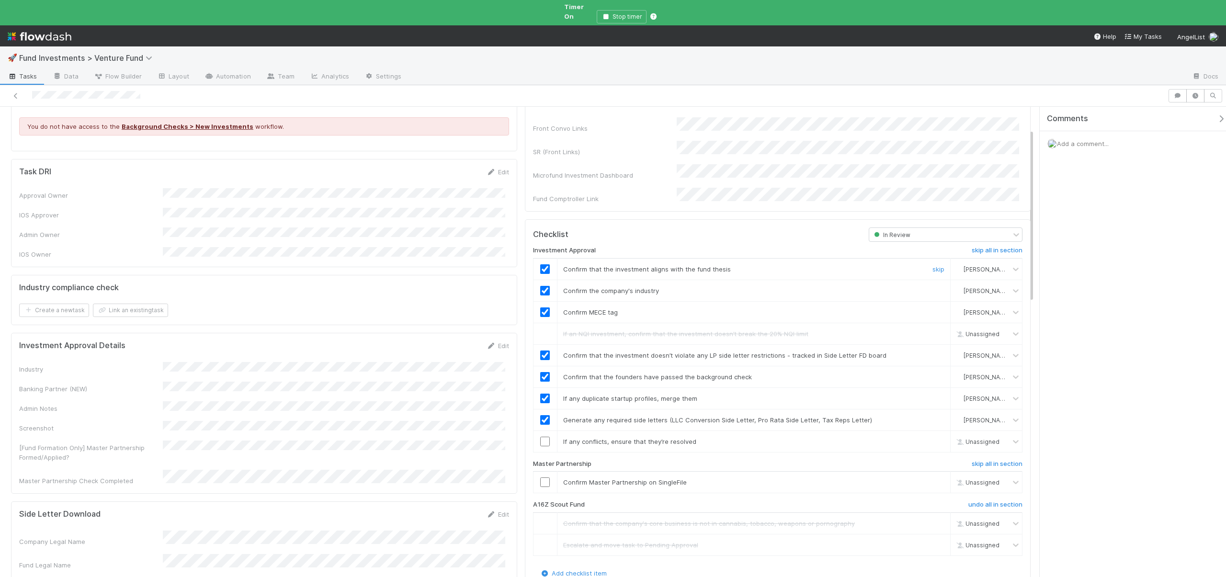
scroll to position [201, 0]
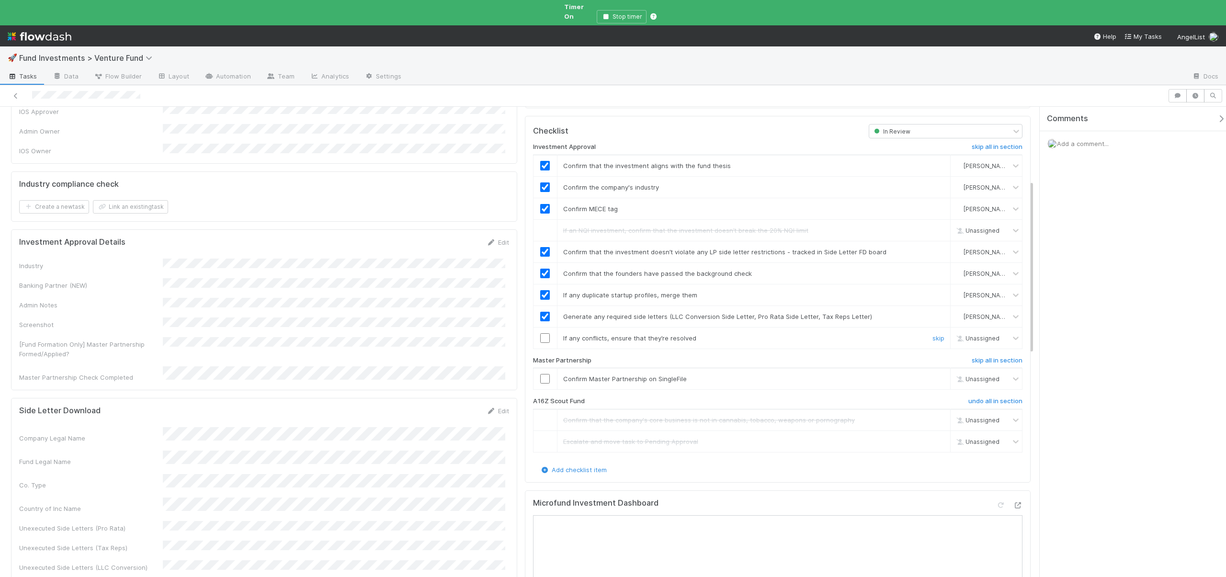
click at [542, 333] on input "checkbox" at bounding box center [545, 338] width 10 height 10
click at [244, 434] on div "Company Legal Name Fund Legal Name Co. Type Country of Inc Name Unexecuted Side…" at bounding box center [264, 499] width 490 height 145
click at [544, 374] on input "checkbox" at bounding box center [545, 379] width 10 height 10
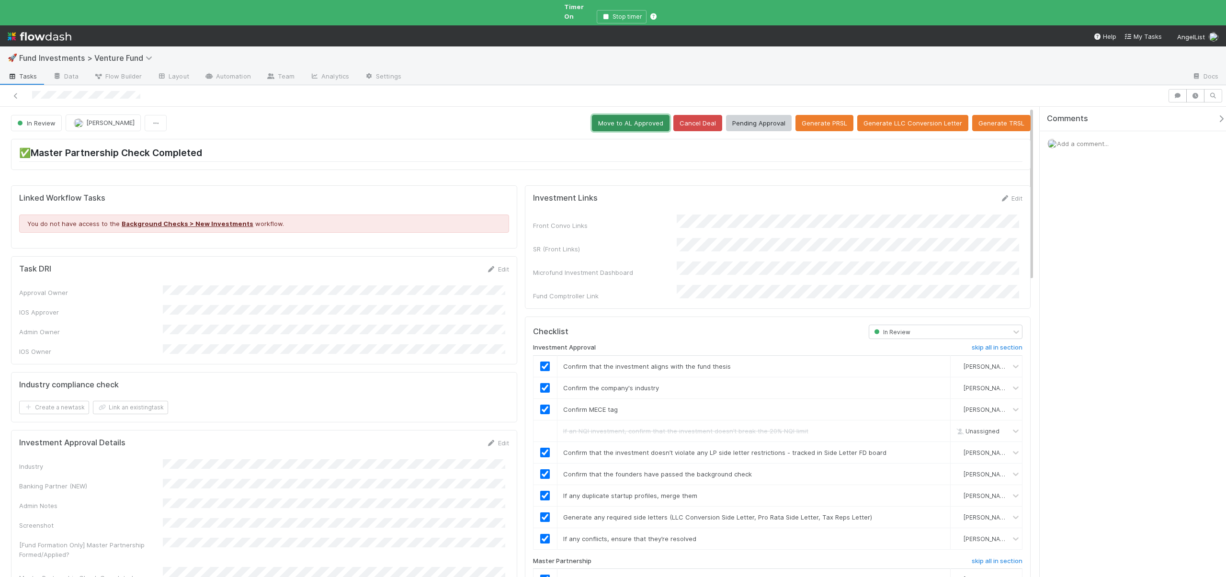
click at [625, 118] on button "Move to AL Approved" at bounding box center [631, 123] width 78 height 16
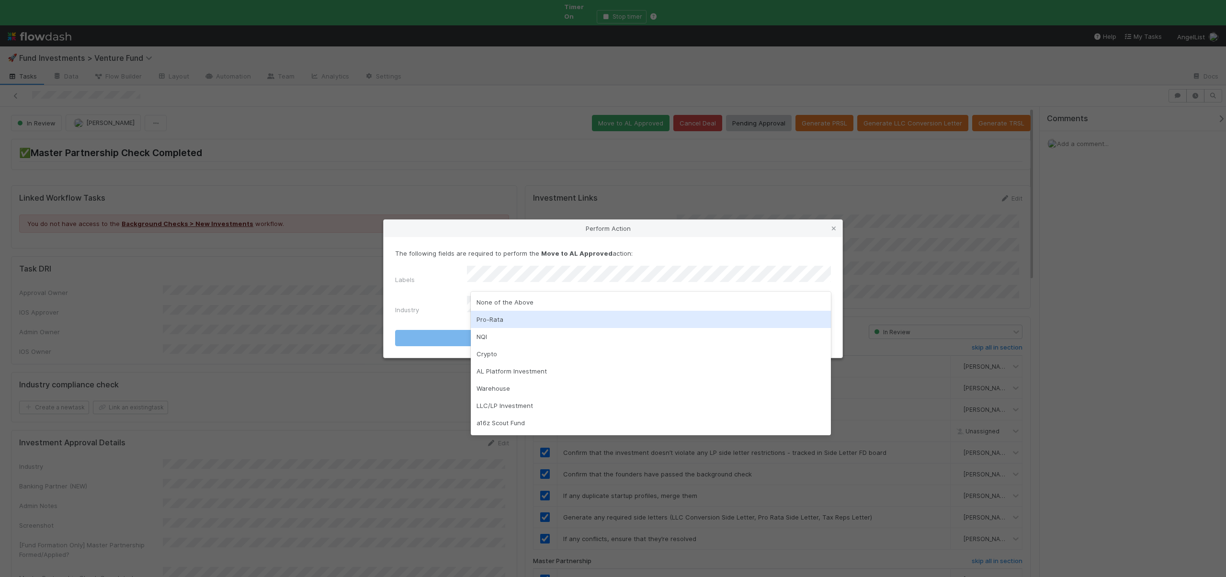
click at [487, 315] on div "Pro-Rata" at bounding box center [651, 319] width 360 height 17
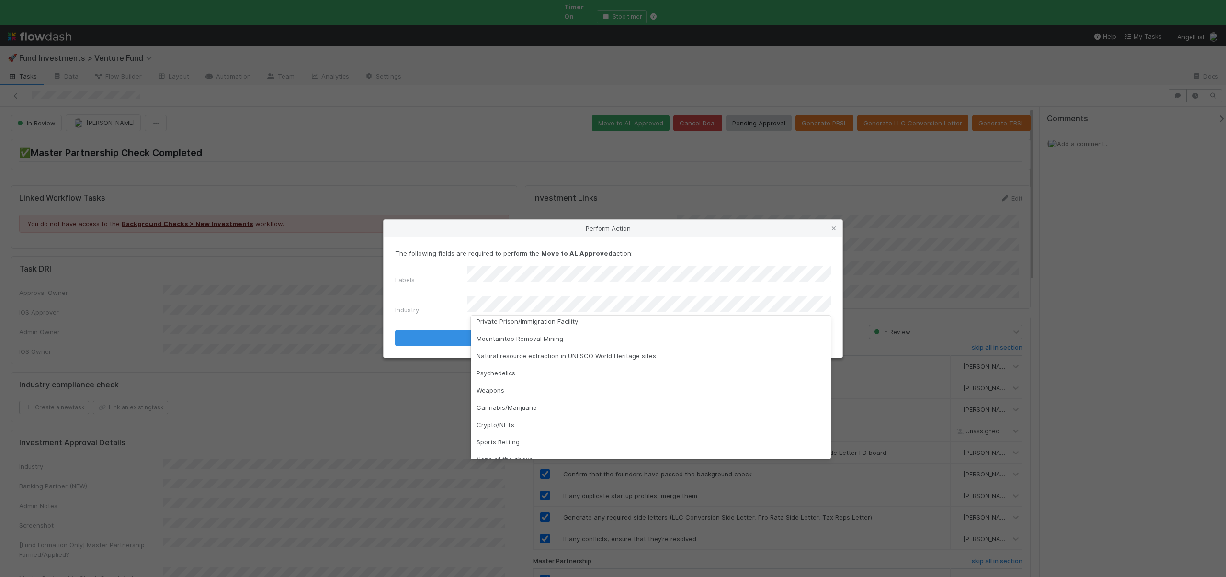
scroll to position [274, 0]
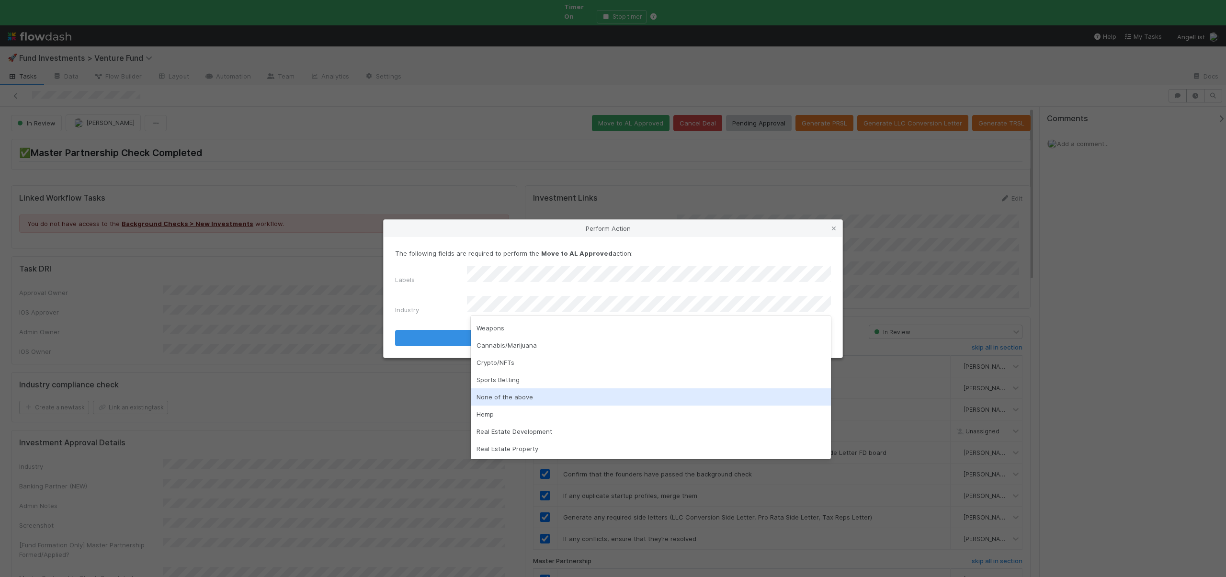
click at [514, 390] on div "None of the above" at bounding box center [651, 397] width 360 height 17
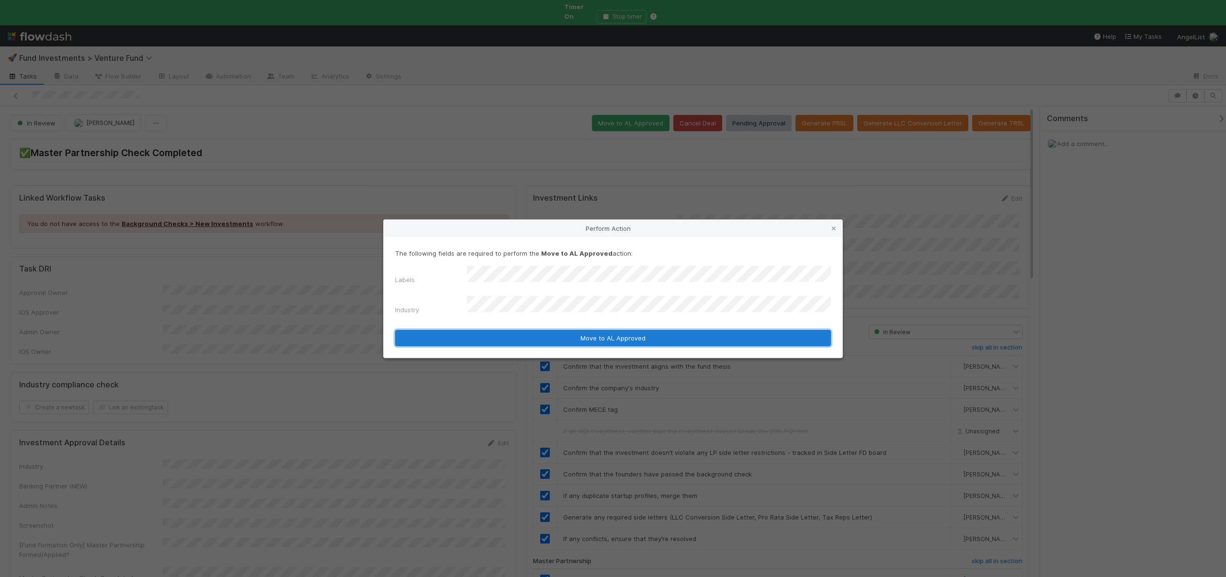
click at [512, 332] on button "Move to AL Approved" at bounding box center [613, 338] width 436 height 16
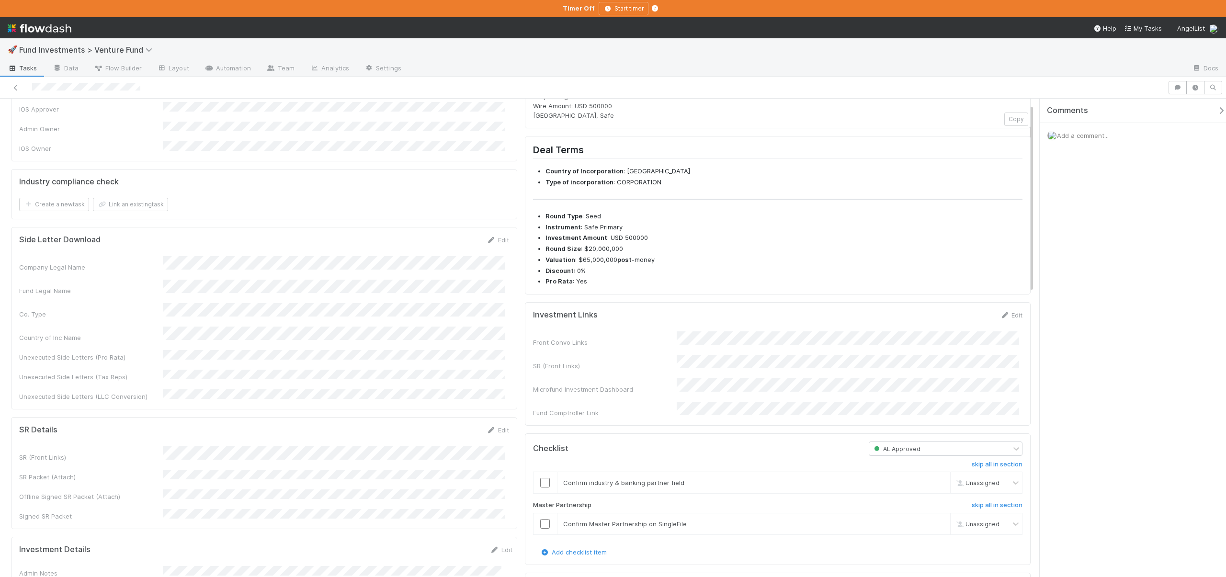
scroll to position [221, 0]
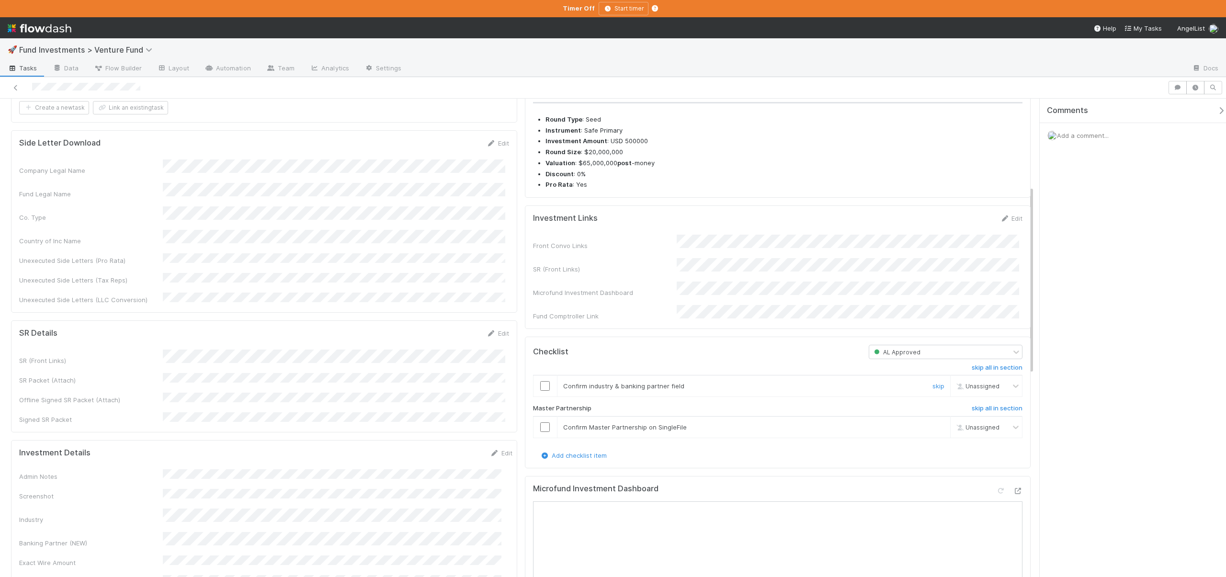
click at [542, 391] on input "checkbox" at bounding box center [545, 386] width 10 height 10
click at [540, 432] on input "checkbox" at bounding box center [545, 428] width 10 height 10
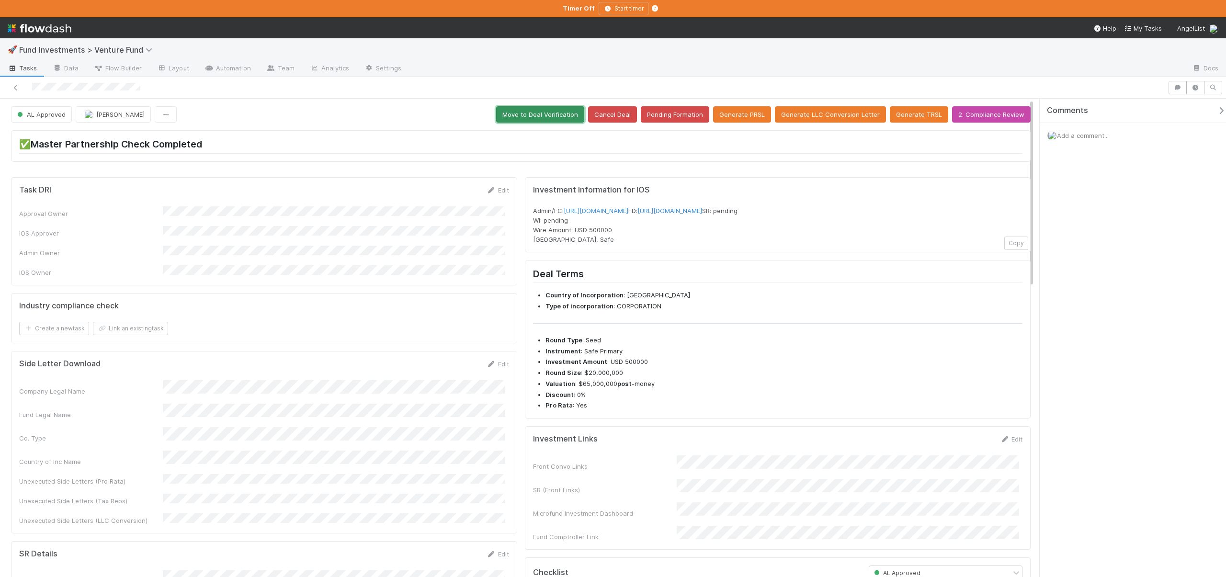
click at [536, 119] on button "Move to Deal Verification" at bounding box center [540, 114] width 88 height 16
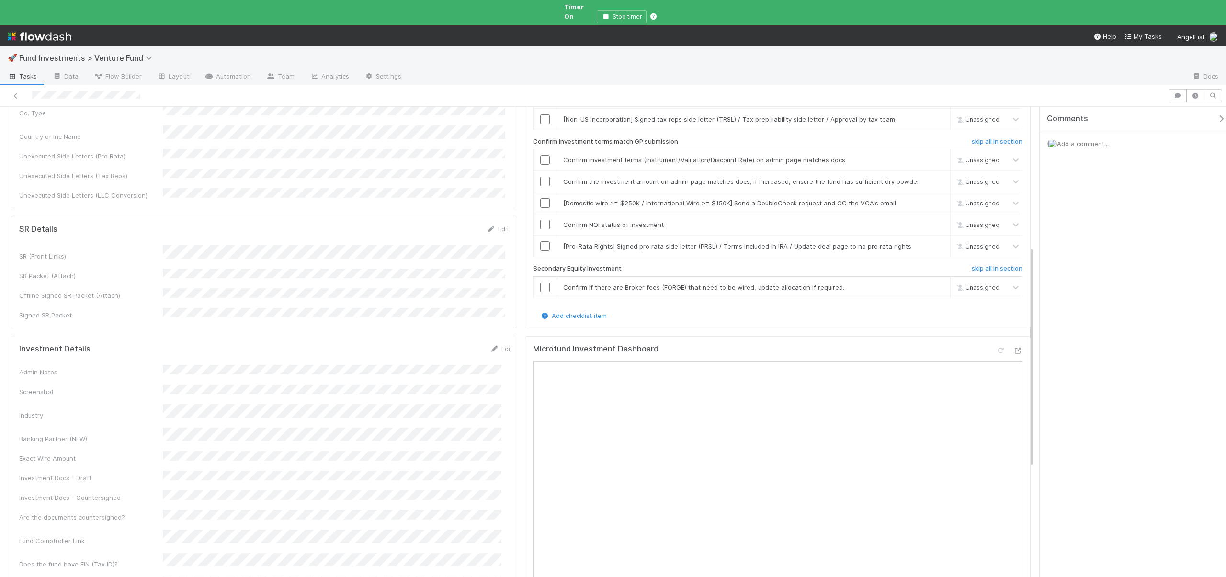
scroll to position [302, 0]
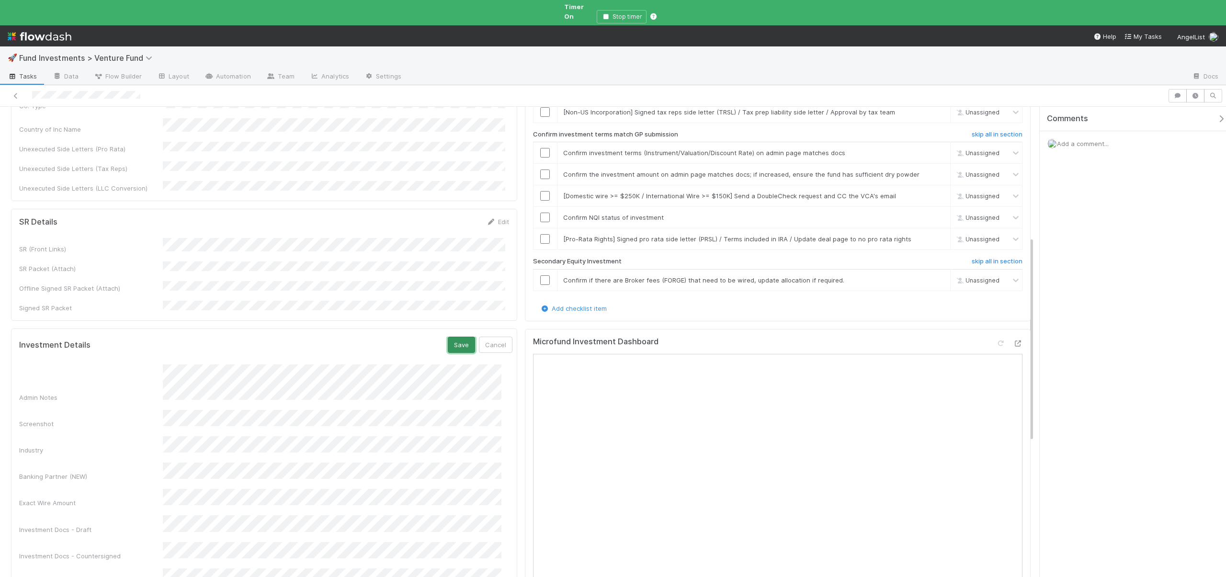
click at [455, 337] on button "Save" at bounding box center [461, 345] width 27 height 16
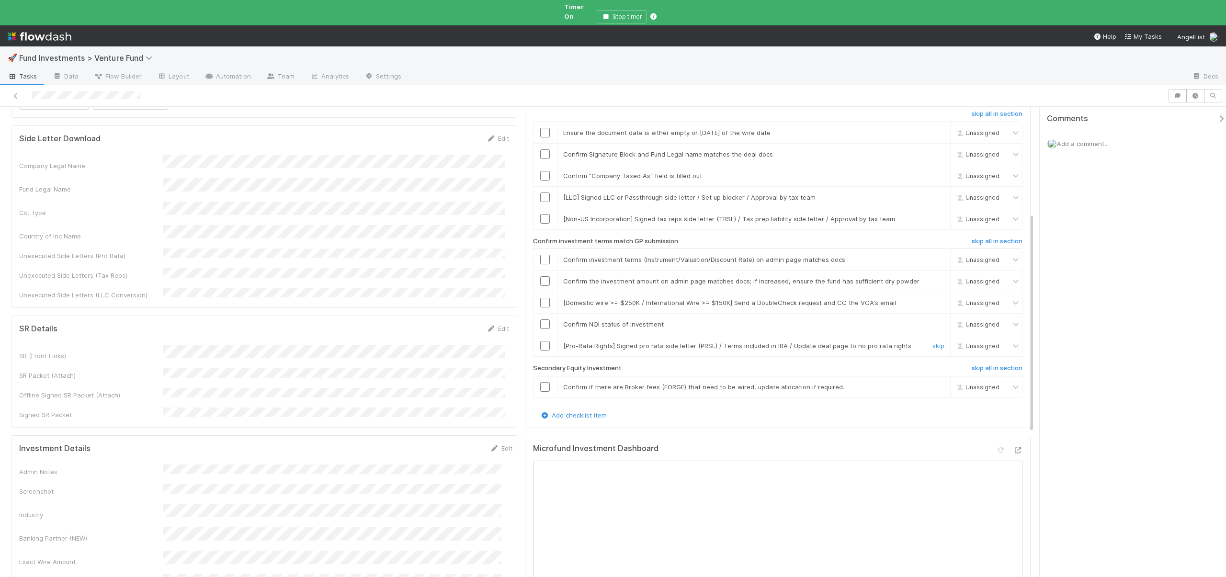
scroll to position [36, 0]
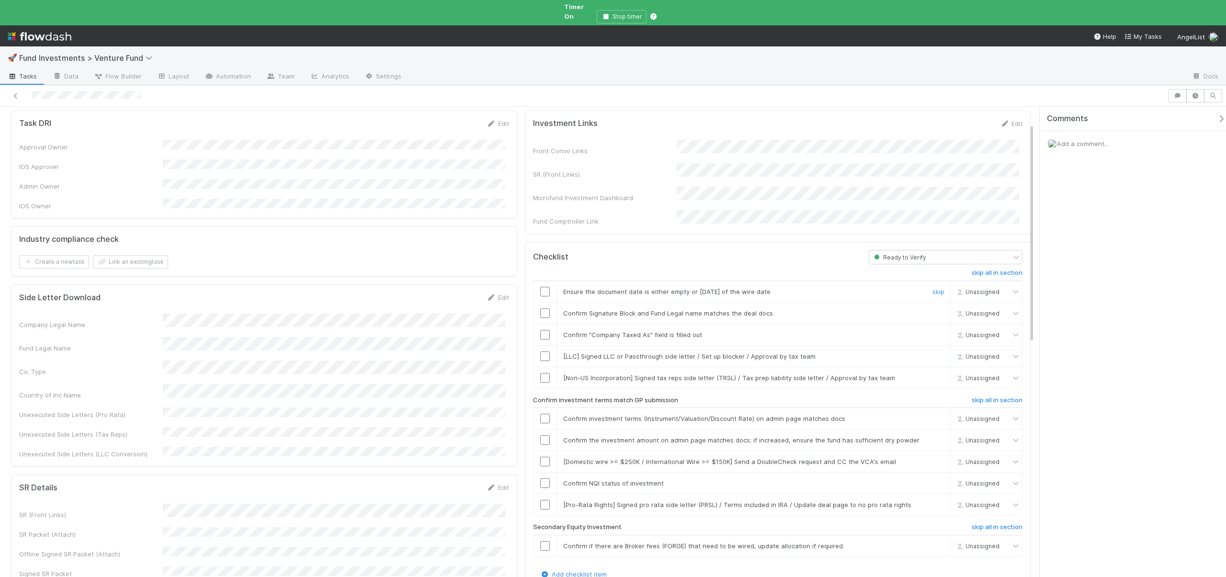
click at [545, 287] on input "checkbox" at bounding box center [545, 292] width 10 height 10
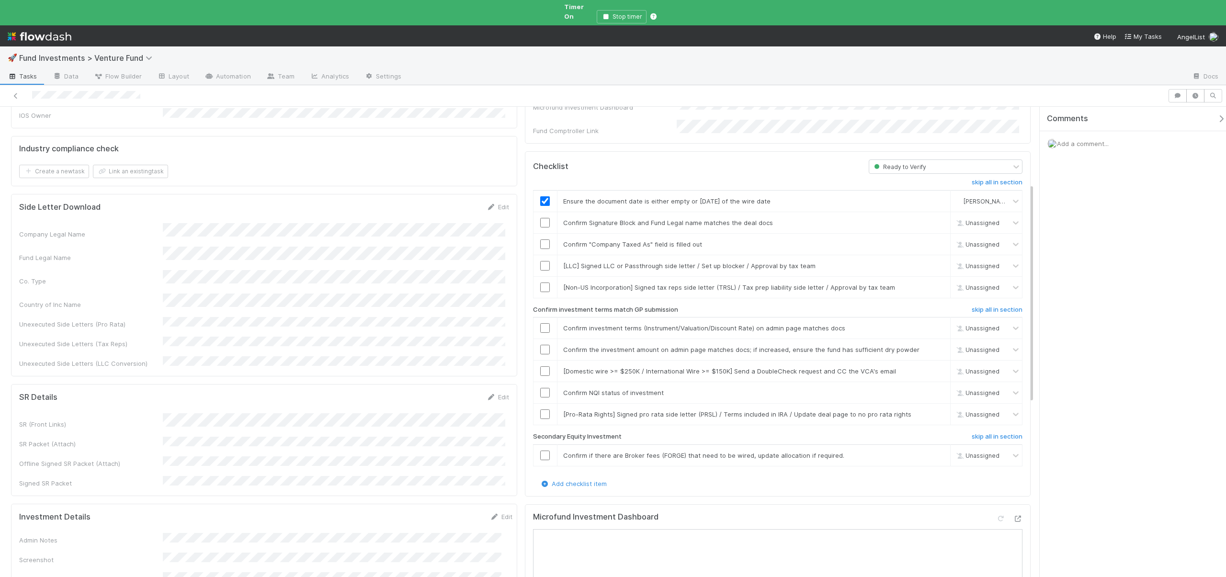
scroll to position [247, 0]
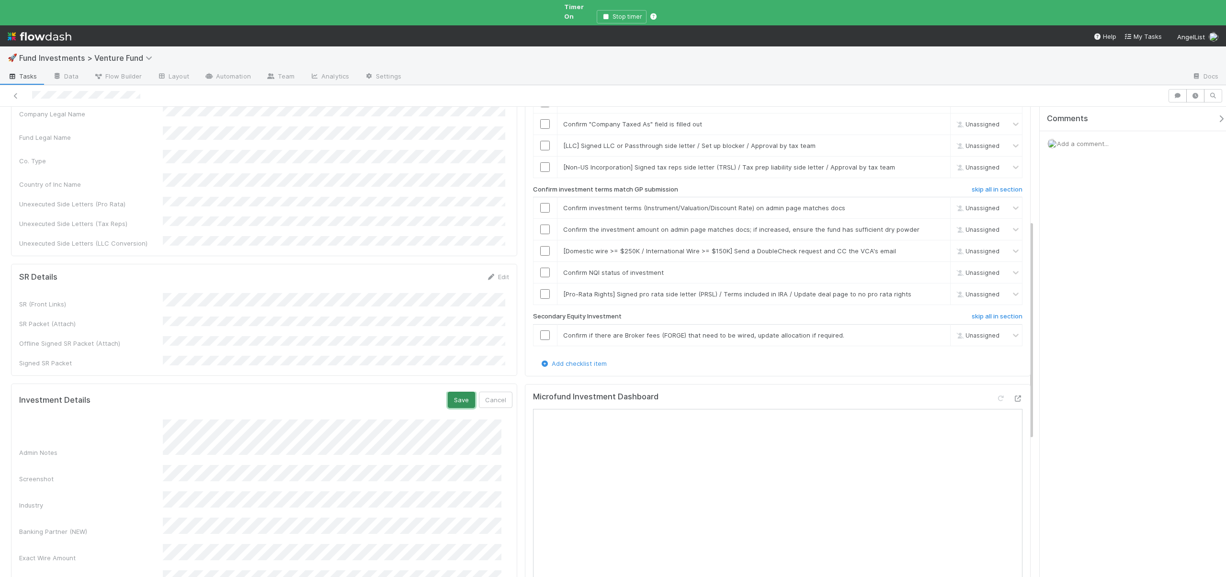
click at [451, 392] on button "Save" at bounding box center [461, 400] width 27 height 16
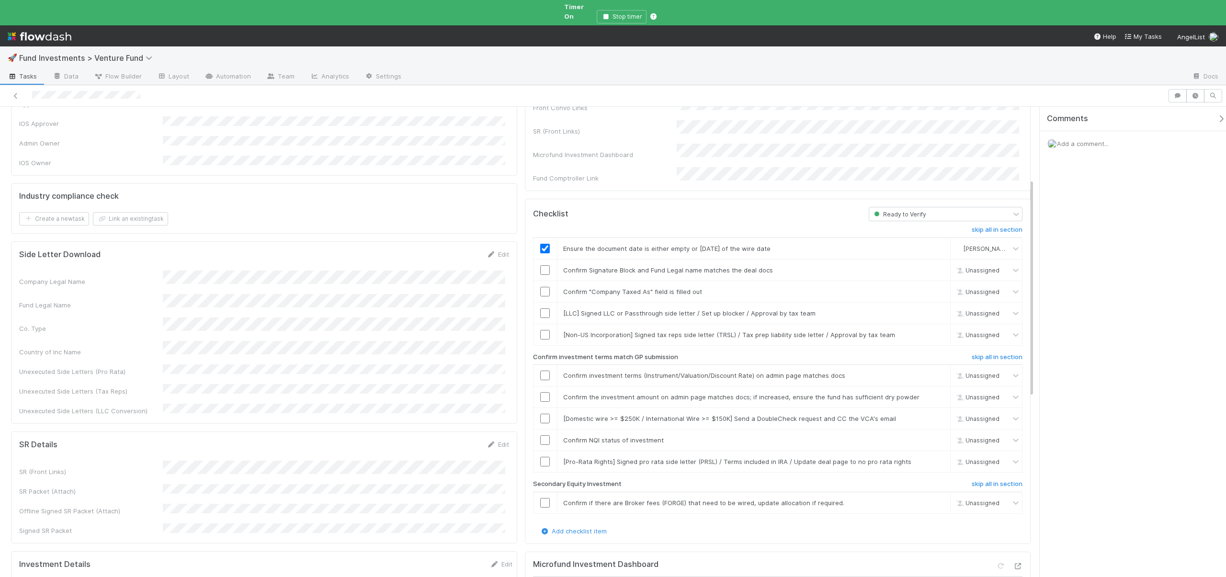
scroll to position [59, 0]
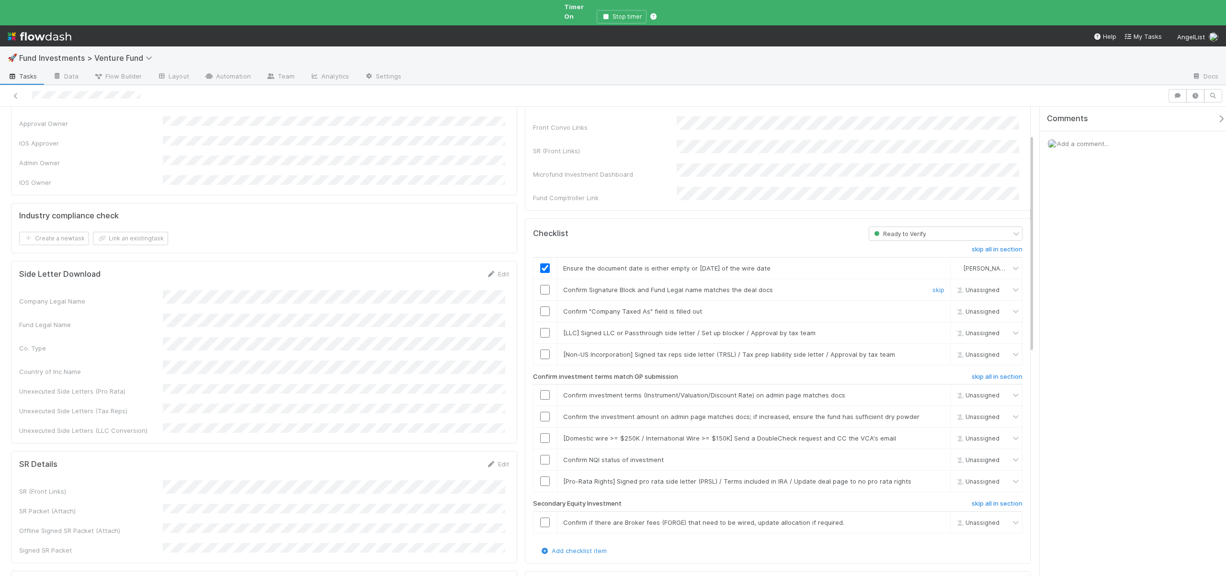
click at [540, 285] on input "checkbox" at bounding box center [545, 290] width 10 height 10
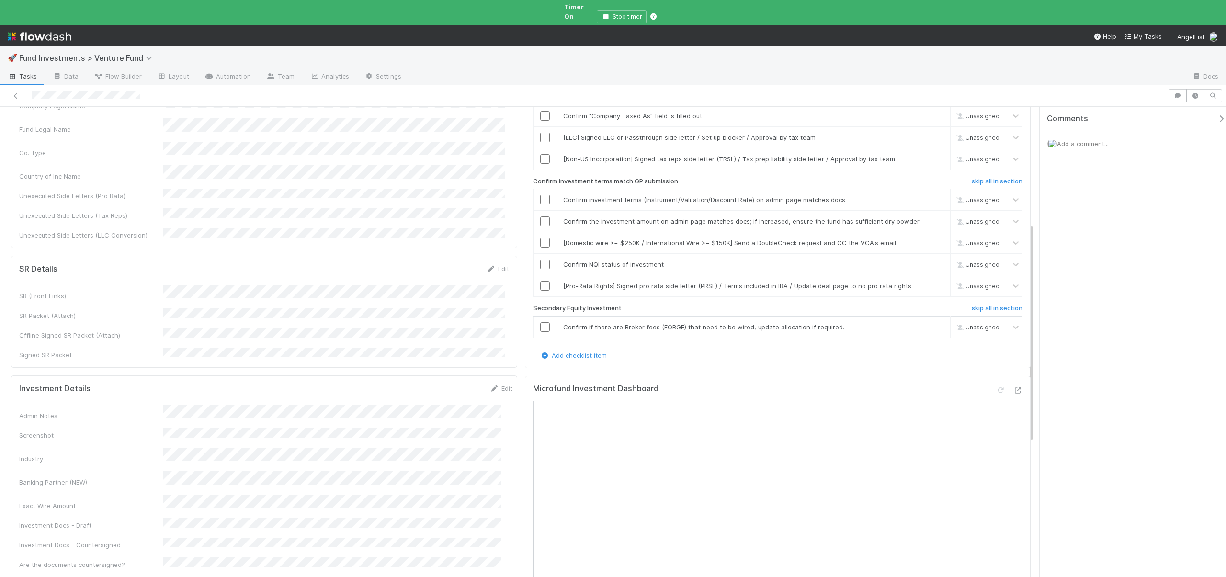
scroll to position [567, 0]
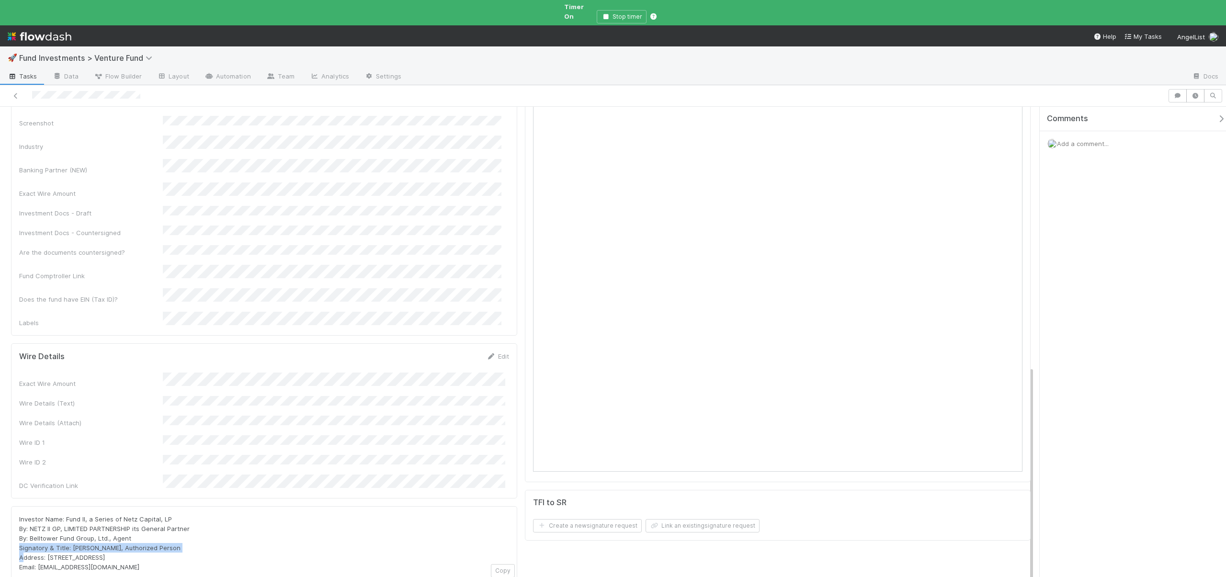
drag, startPoint x: 20, startPoint y: 463, endPoint x: 175, endPoint y: 464, distance: 154.7
click at [175, 515] on div "Investor Name: Fund II, a Series of Netz Capital, LP By: NETZ II GP, LIMITED PA…" at bounding box center [264, 543] width 490 height 57
copy span "Signatory & Title: Lia Weiner-Tsur, Authorized Person"
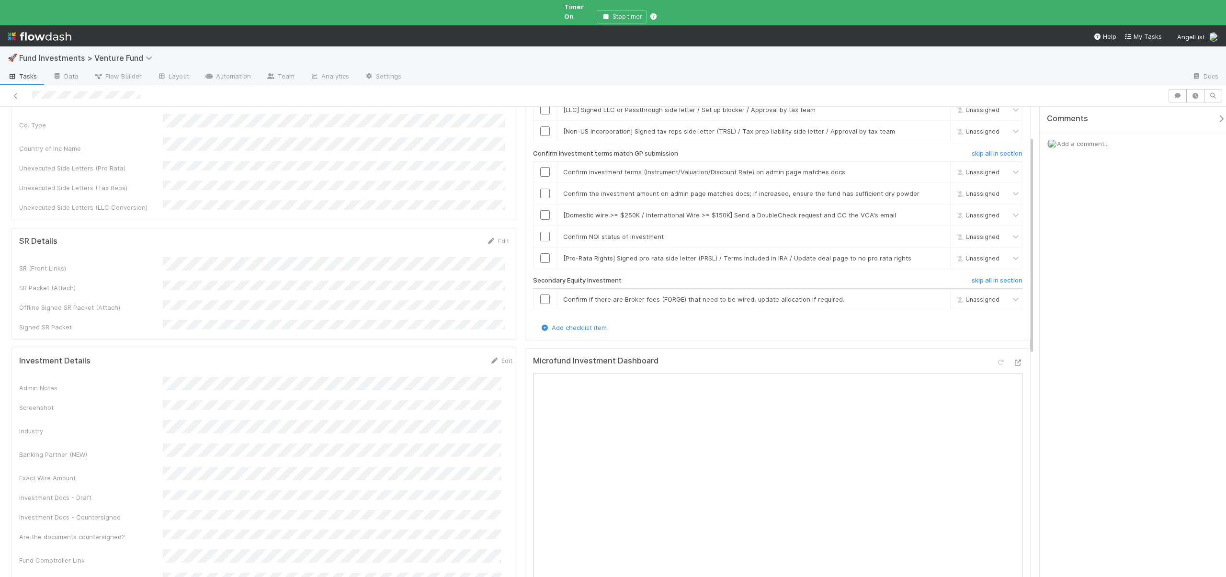
scroll to position [63, 0]
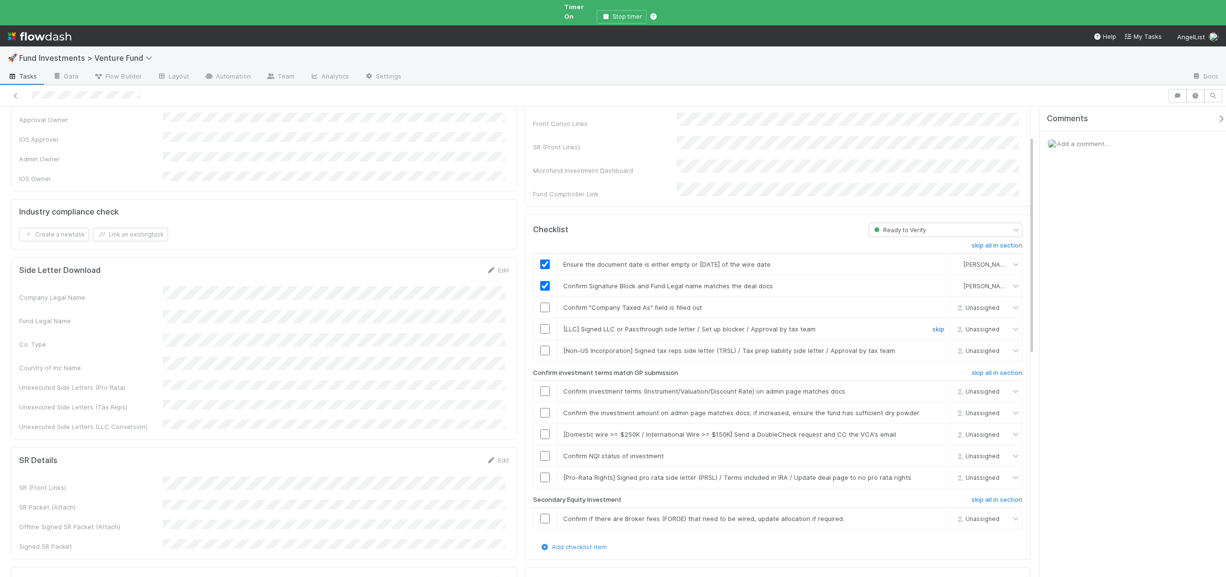
click at [933, 325] on link "skip" at bounding box center [939, 329] width 12 height 8
click at [935, 347] on link "skip" at bounding box center [939, 351] width 12 height 8
click at [933, 347] on link "skip" at bounding box center [939, 351] width 12 height 8
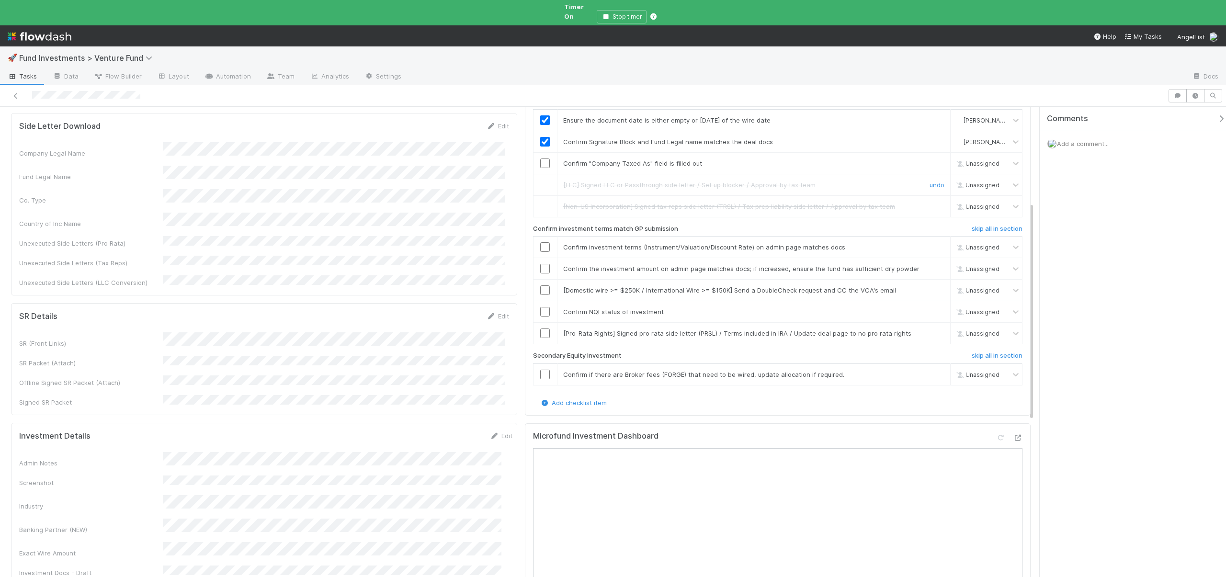
scroll to position [206, 0]
click at [540, 160] on input "checkbox" at bounding box center [545, 165] width 10 height 10
click at [540, 139] on input "checkbox" at bounding box center [545, 144] width 10 height 10
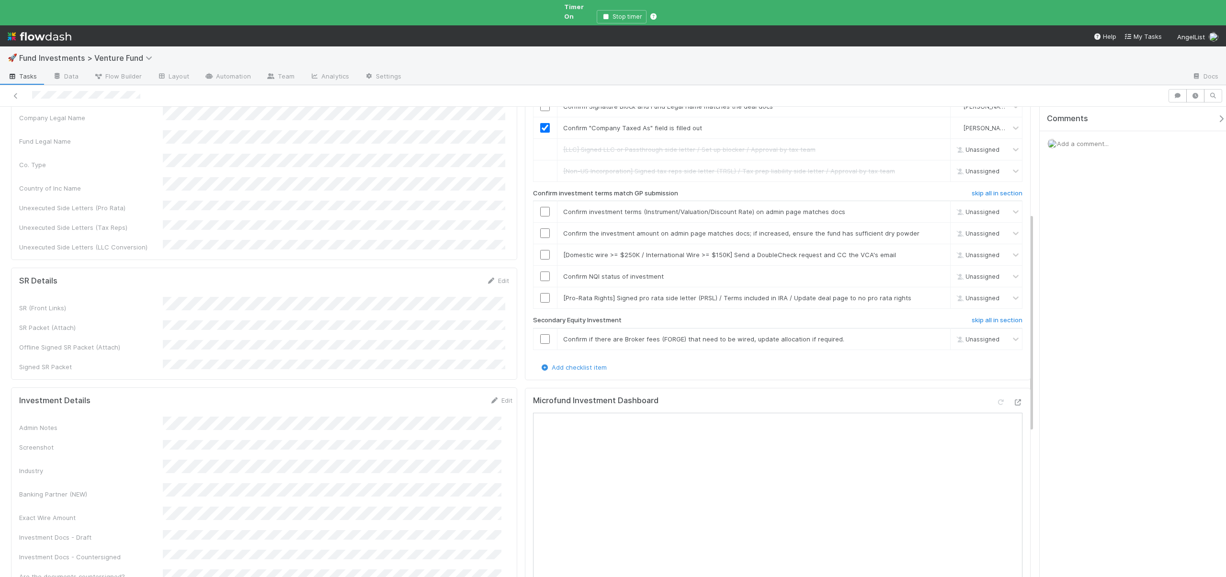
scroll to position [272, 0]
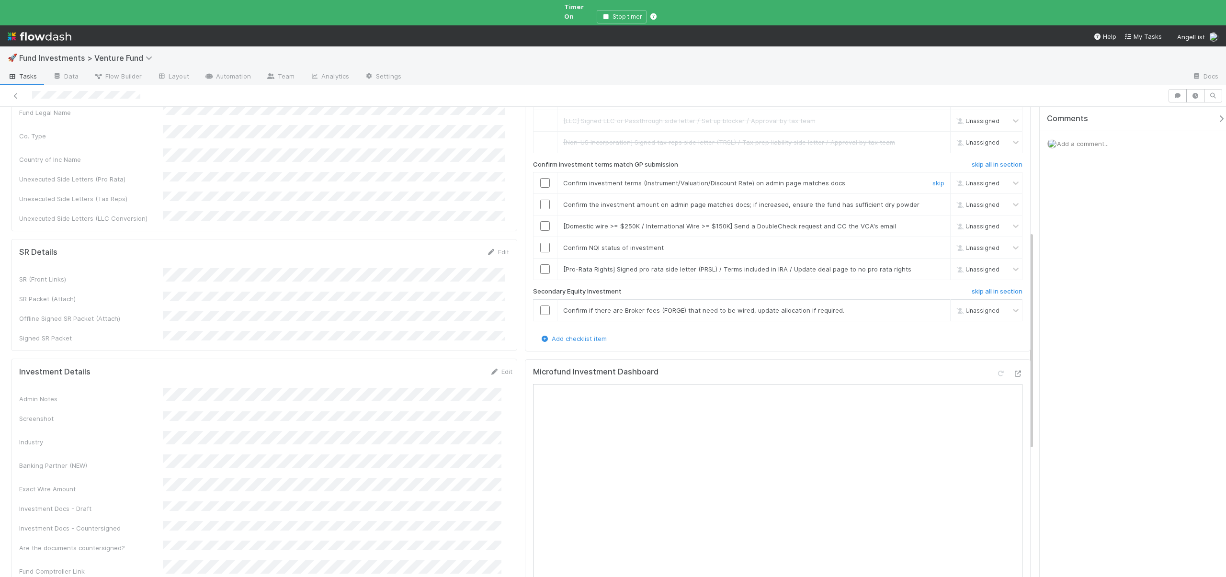
click at [540, 178] on input "checkbox" at bounding box center [545, 183] width 10 height 10
click at [540, 200] on input "checkbox" at bounding box center [545, 205] width 10 height 10
click at [542, 221] on input "checkbox" at bounding box center [545, 226] width 10 height 10
click at [542, 243] on input "checkbox" at bounding box center [545, 248] width 10 height 10
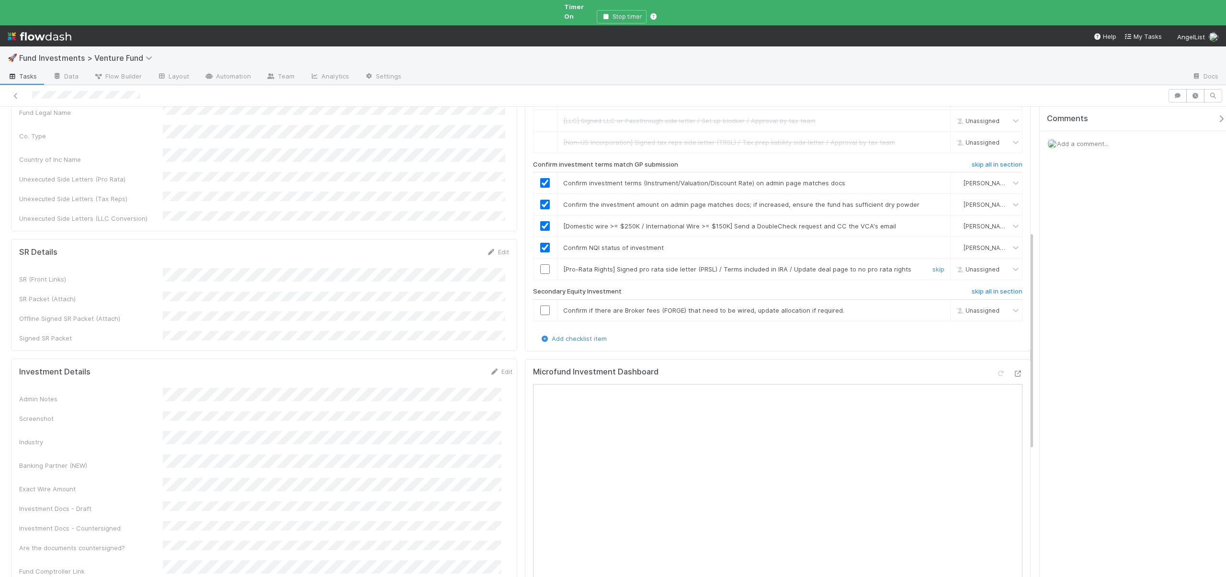
click at [543, 264] on input "checkbox" at bounding box center [545, 269] width 10 height 10
click at [933, 307] on link "skip" at bounding box center [939, 311] width 12 height 8
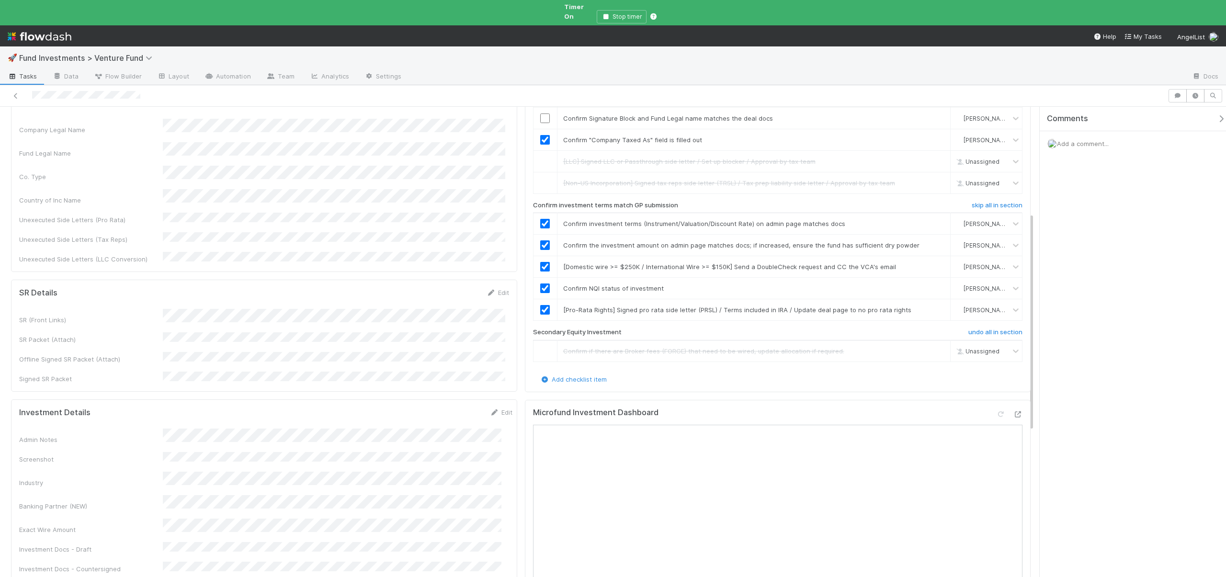
scroll to position [0, 0]
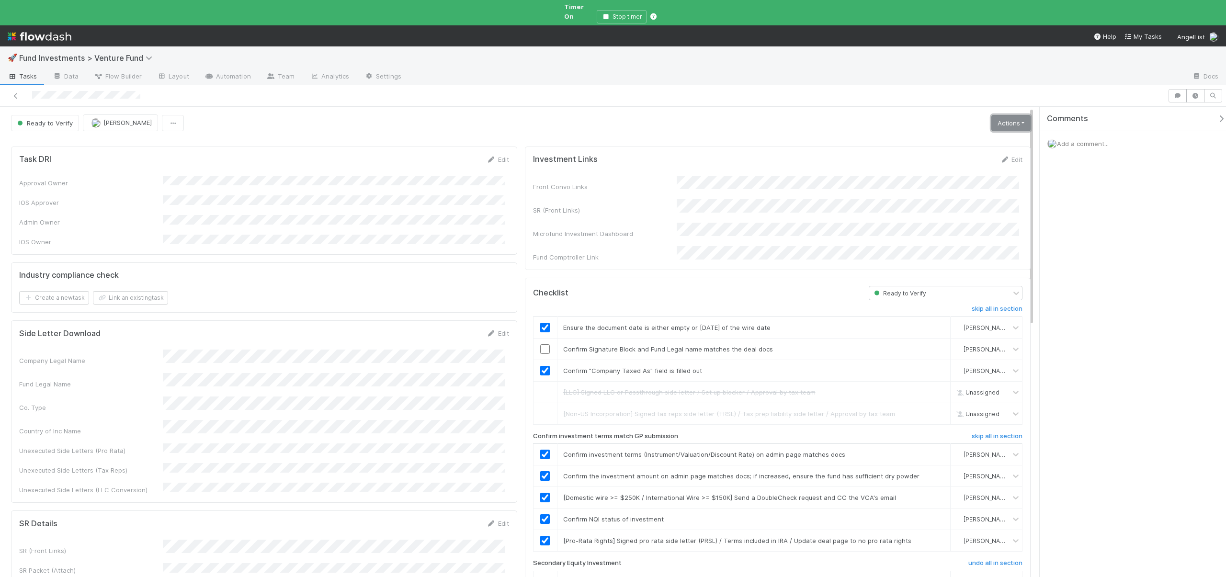
click at [1018, 115] on link "Actions" at bounding box center [1011, 123] width 39 height 16
click at [938, 150] on button "Action Pending" at bounding box center [962, 156] width 139 height 13
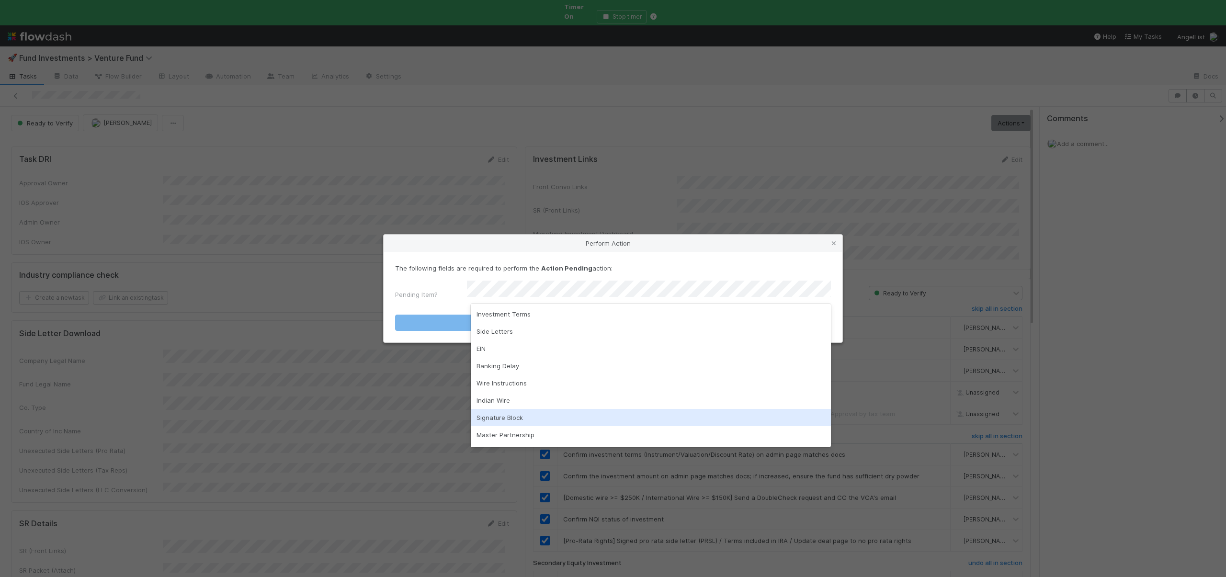
click at [496, 418] on div "Signature Block" at bounding box center [651, 417] width 360 height 17
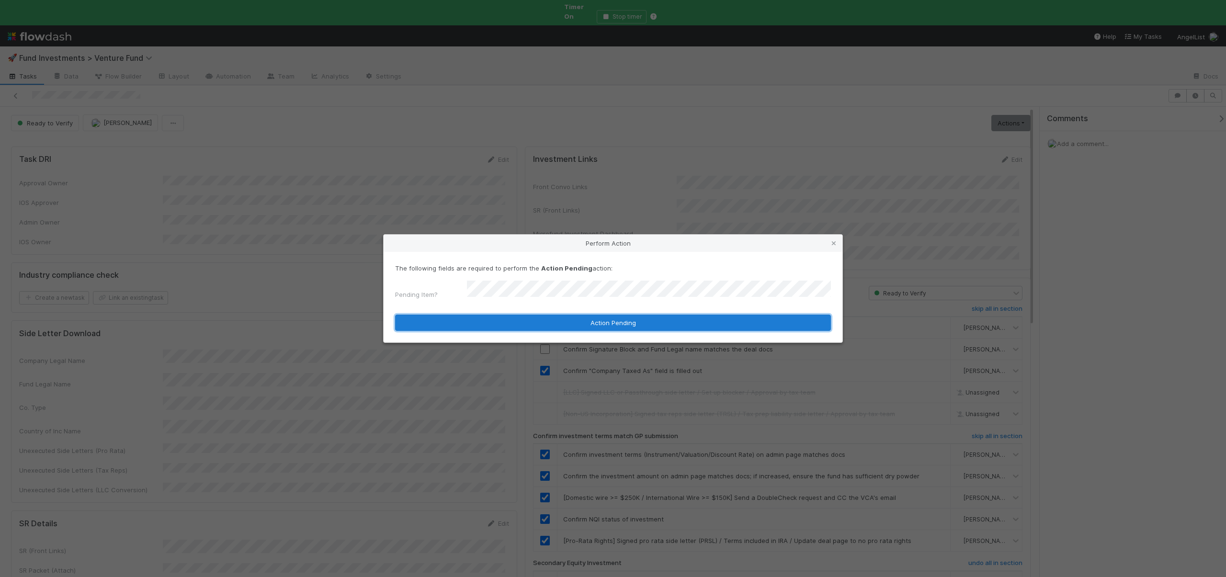
click at [499, 325] on button "Action Pending" at bounding box center [613, 323] width 436 height 16
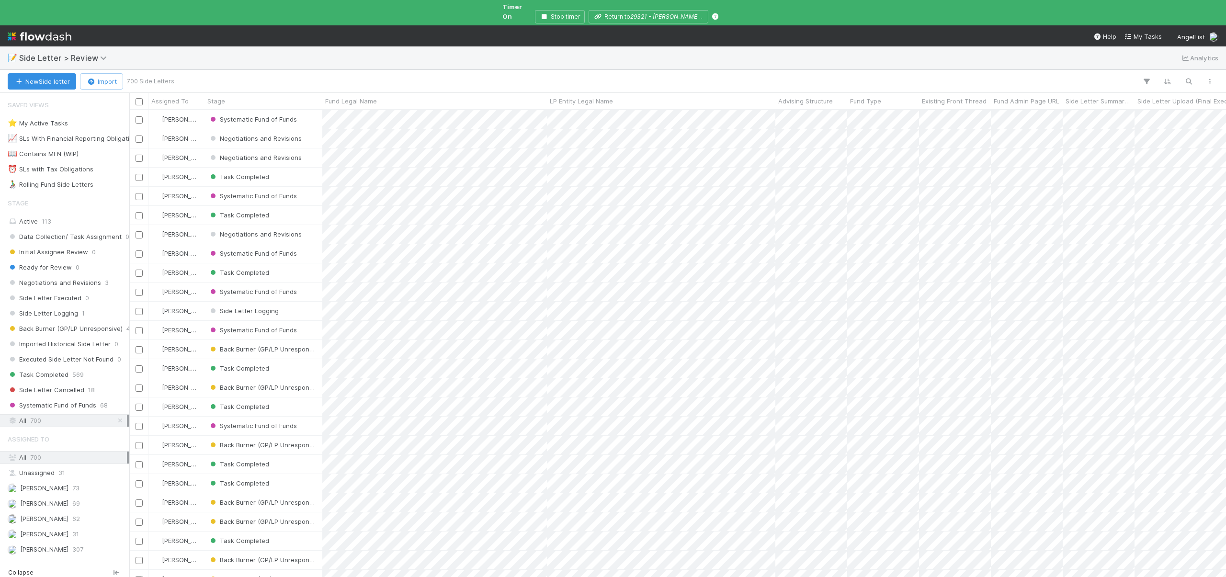
scroll to position [469, 1090]
click at [1185, 77] on icon "button" at bounding box center [1189, 81] width 10 height 9
click at [1112, 61] on input at bounding box center [1139, 57] width 96 height 11
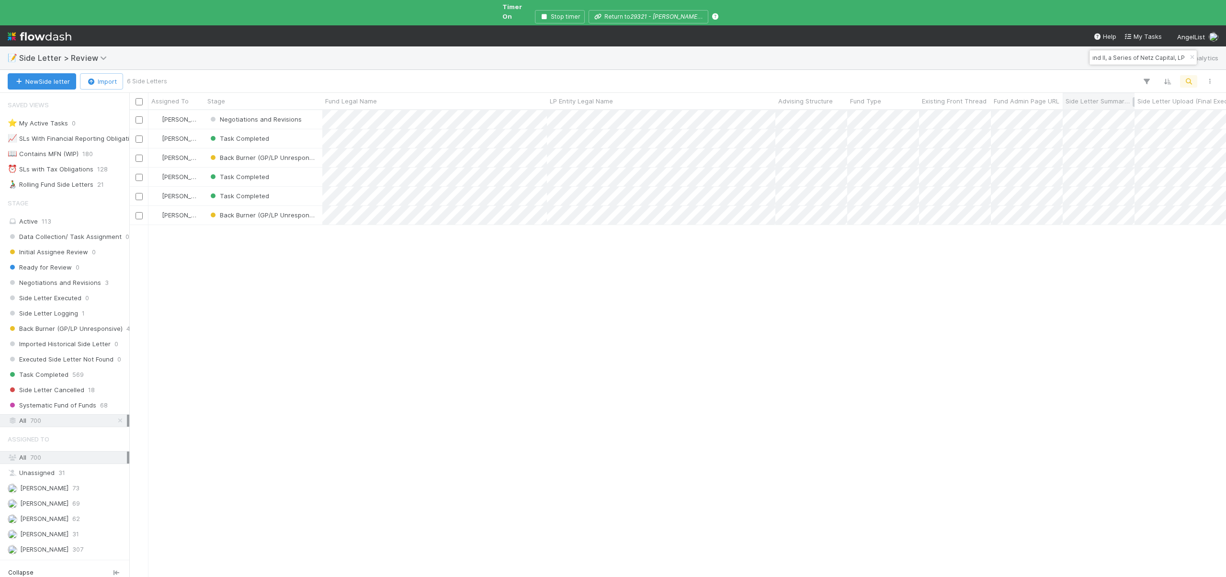
type input "Fund II, a Series of Netz Capital, LP"
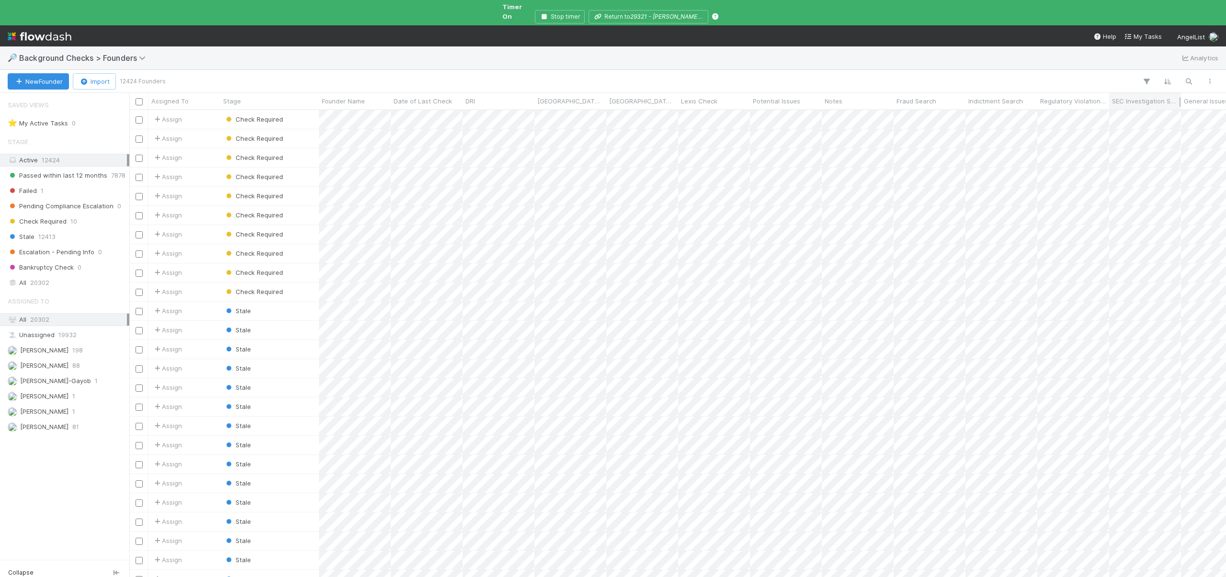
scroll to position [469, 1090]
click at [1188, 77] on icon "button" at bounding box center [1189, 81] width 10 height 9
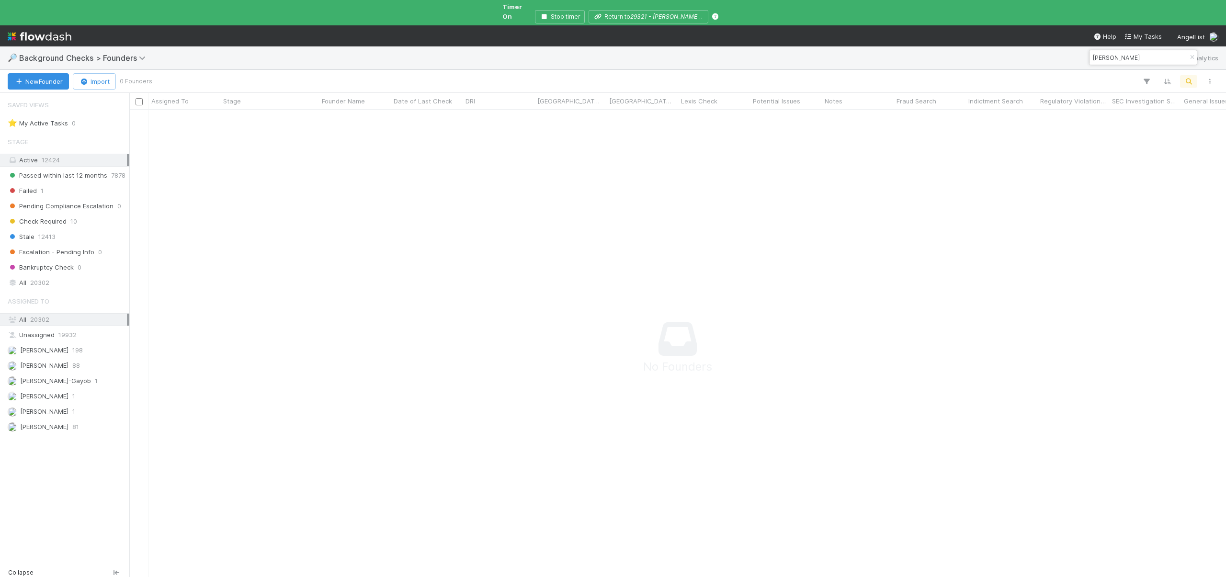
scroll to position [461, 1090]
type input "[PERSON_NAME]"
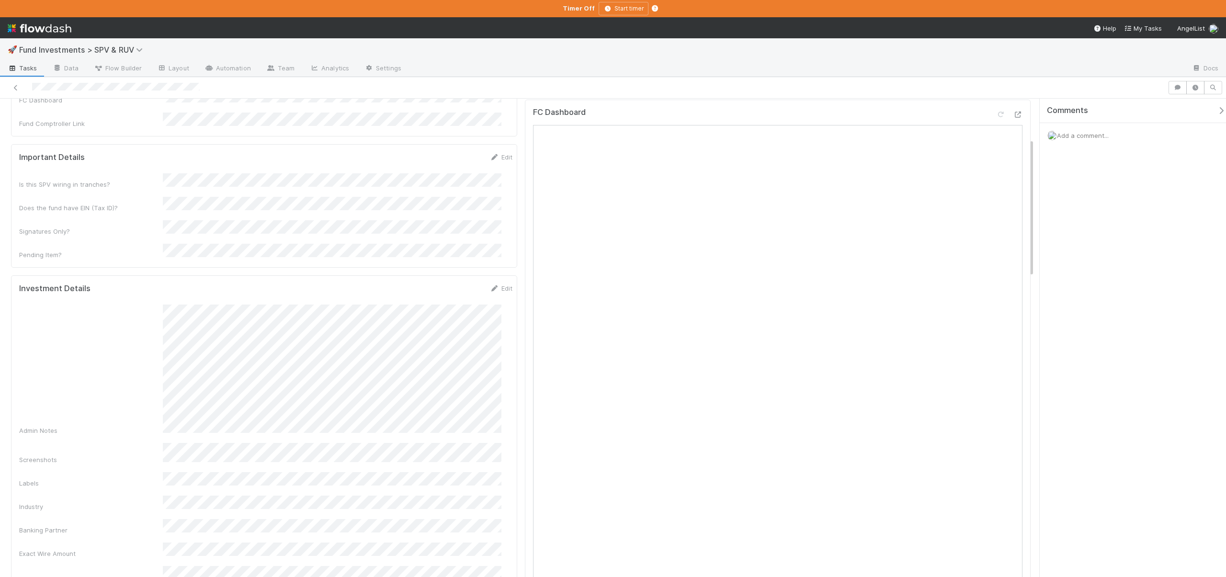
scroll to position [102, 0]
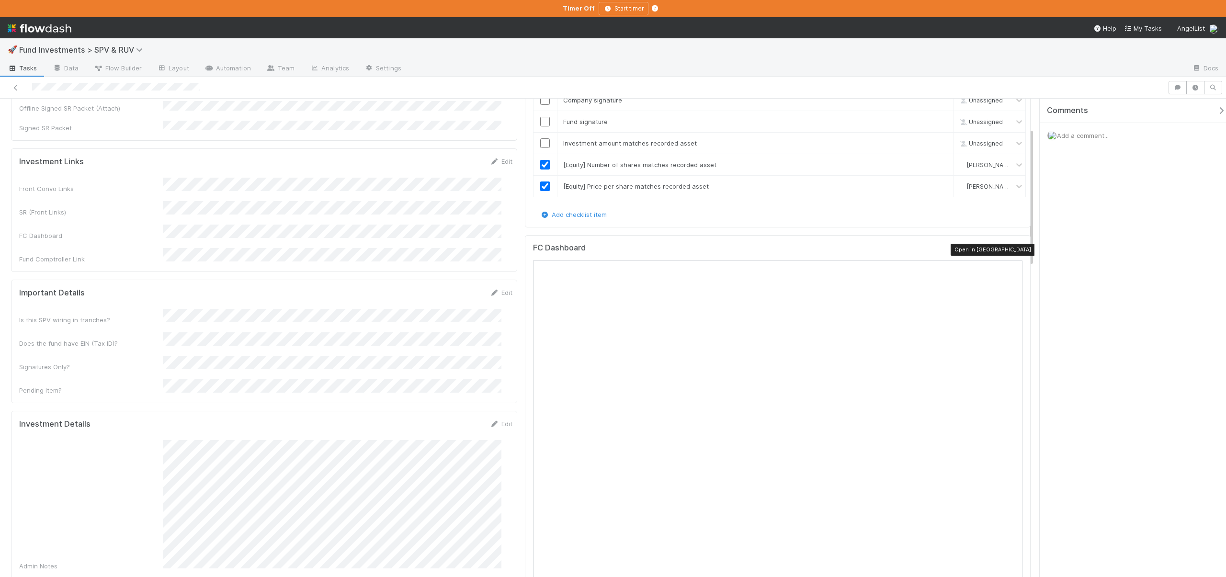
click at [1013, 245] on div at bounding box center [1018, 250] width 10 height 10
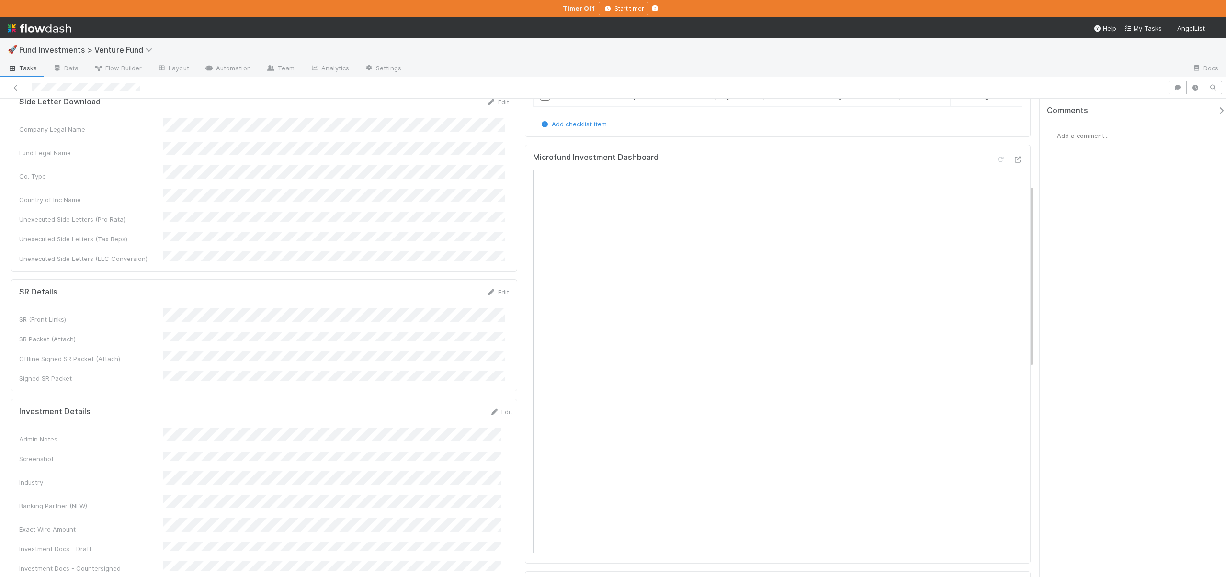
scroll to position [225, 0]
drag, startPoint x: 492, startPoint y: 371, endPoint x: 470, endPoint y: 367, distance: 22.0
click at [492, 407] on link "Edit" at bounding box center [501, 411] width 23 height 8
click at [448, 406] on button "Save" at bounding box center [461, 414] width 27 height 16
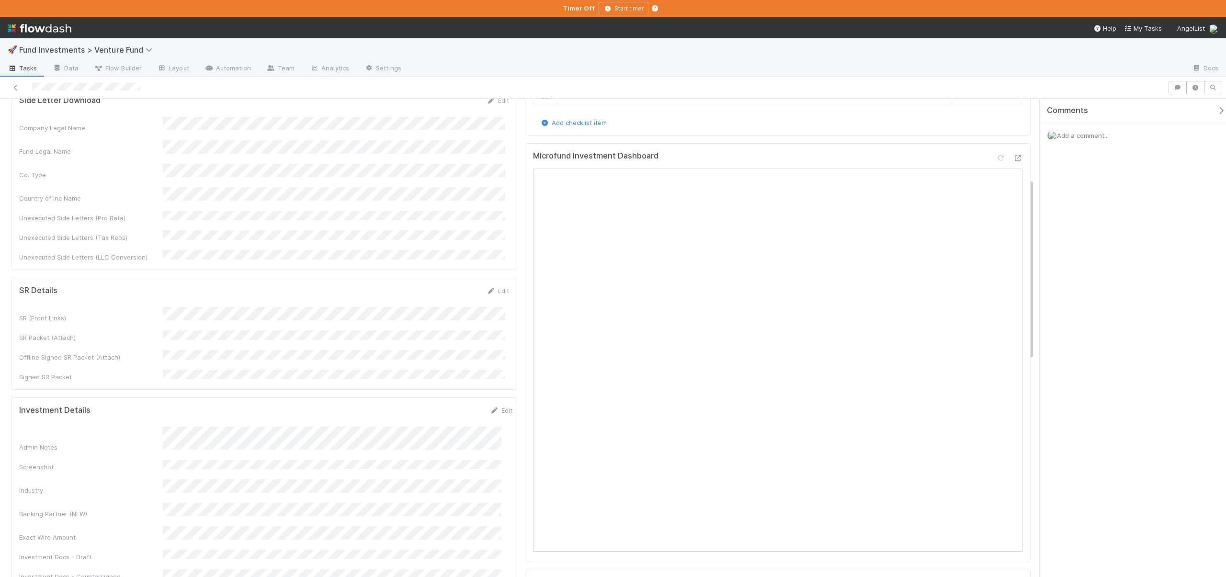
scroll to position [0, 0]
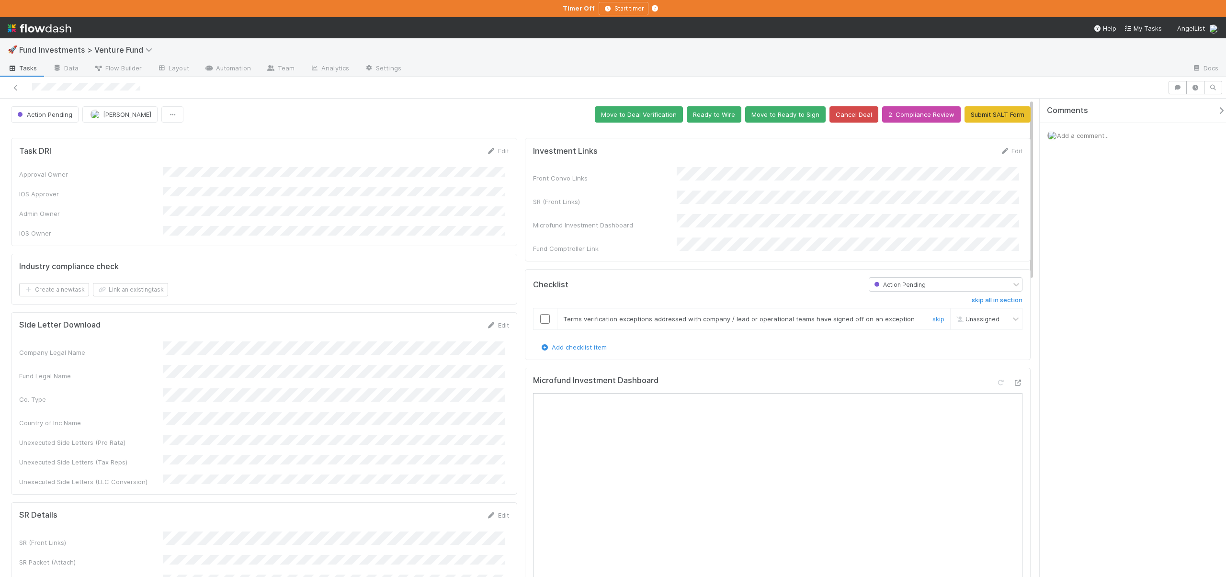
click at [541, 314] on input "checkbox" at bounding box center [545, 319] width 10 height 10
click at [631, 113] on button "Move to Deal Verification" at bounding box center [639, 114] width 88 height 16
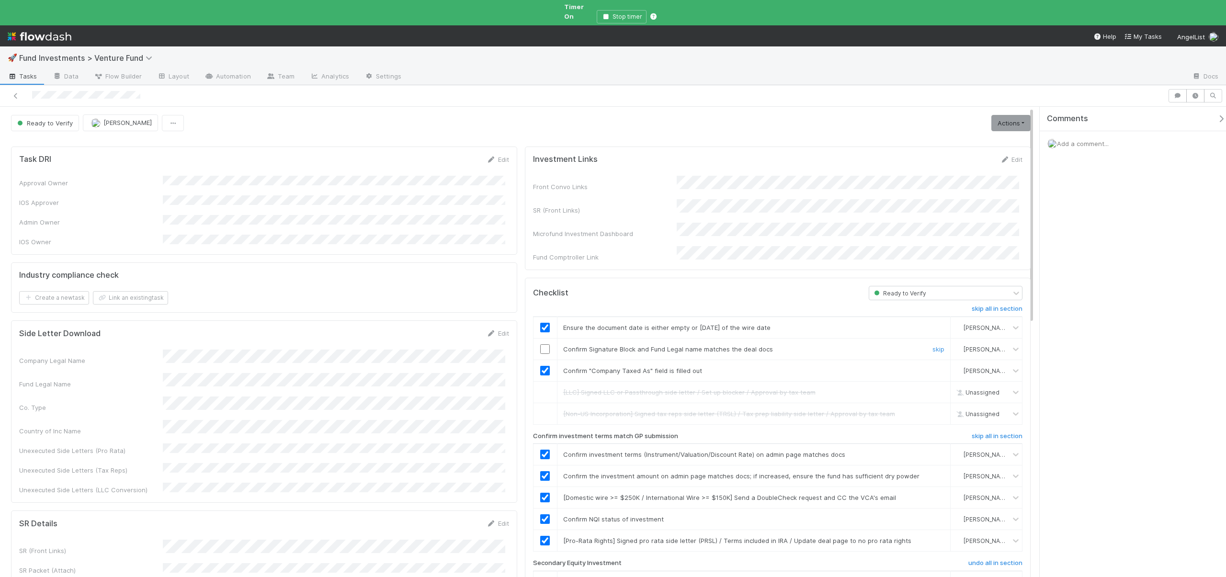
click at [540, 344] on input "checkbox" at bounding box center [545, 349] width 10 height 10
click at [1000, 115] on link "Actions" at bounding box center [1011, 123] width 39 height 16
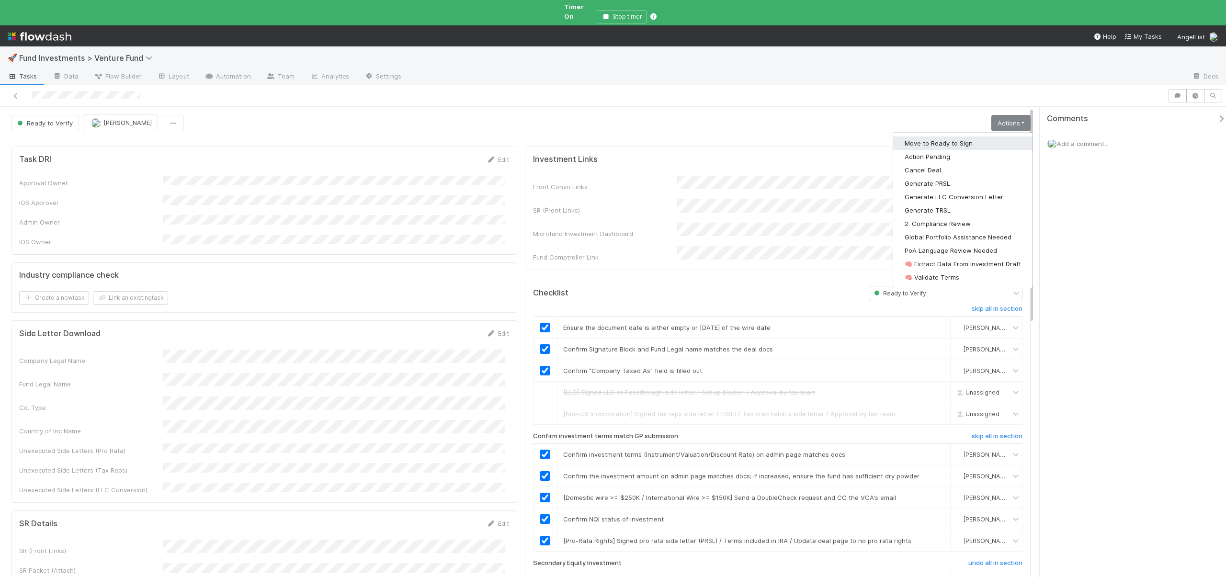
click at [948, 137] on button "Move to Ready to Sign" at bounding box center [962, 143] width 139 height 13
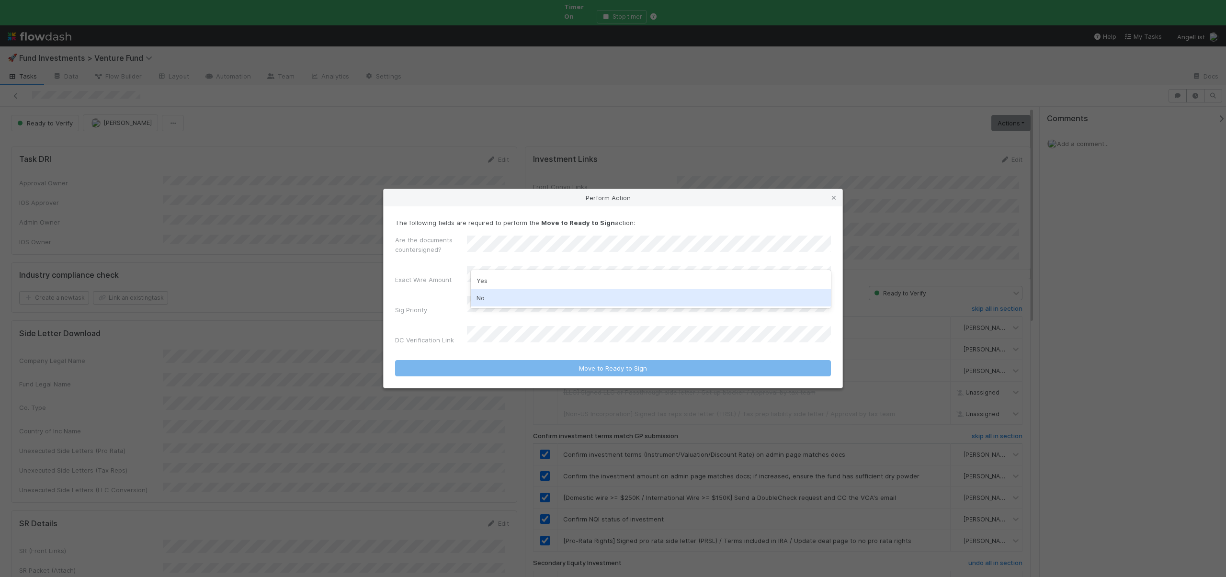
click at [481, 298] on div "No" at bounding box center [651, 297] width 360 height 17
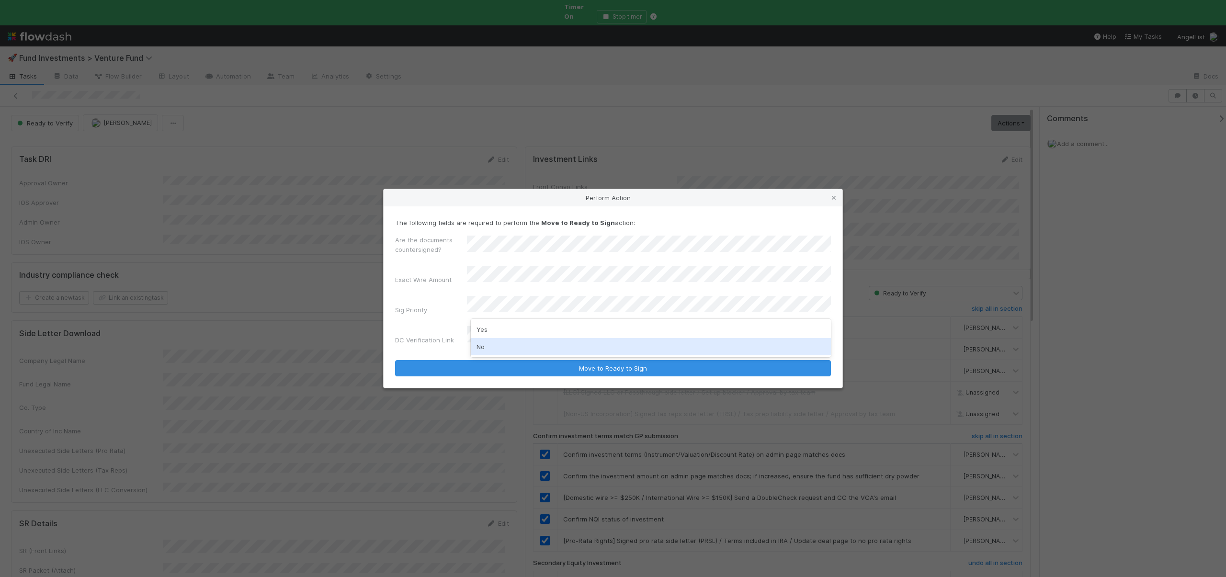
click at [484, 347] on div "No" at bounding box center [651, 346] width 360 height 17
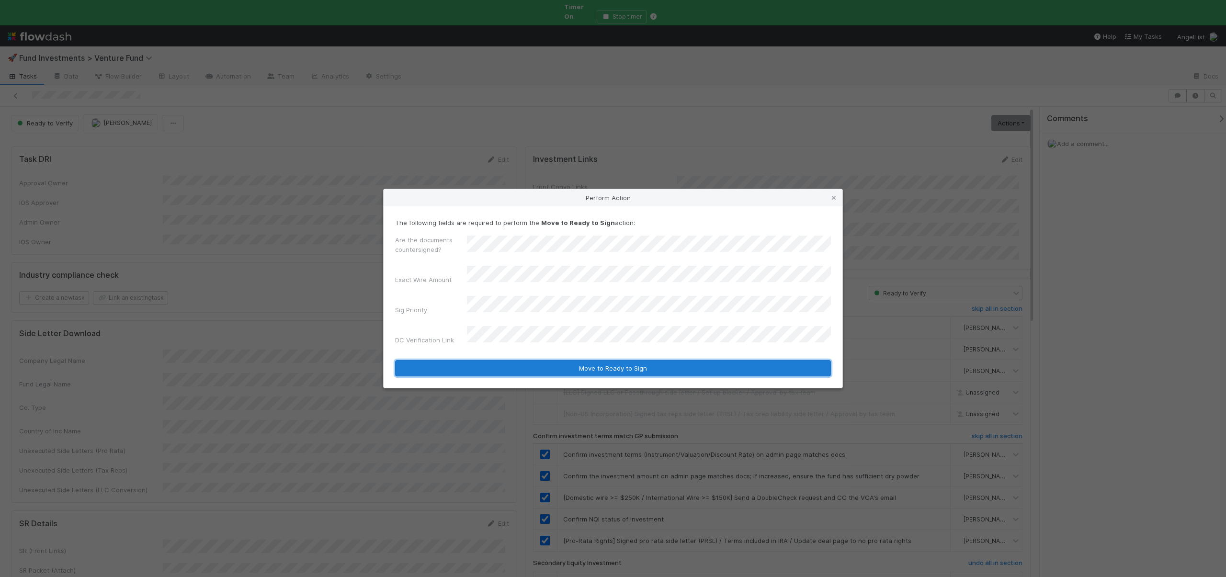
click at [482, 360] on button "Move to Ready to Sign" at bounding box center [613, 368] width 436 height 16
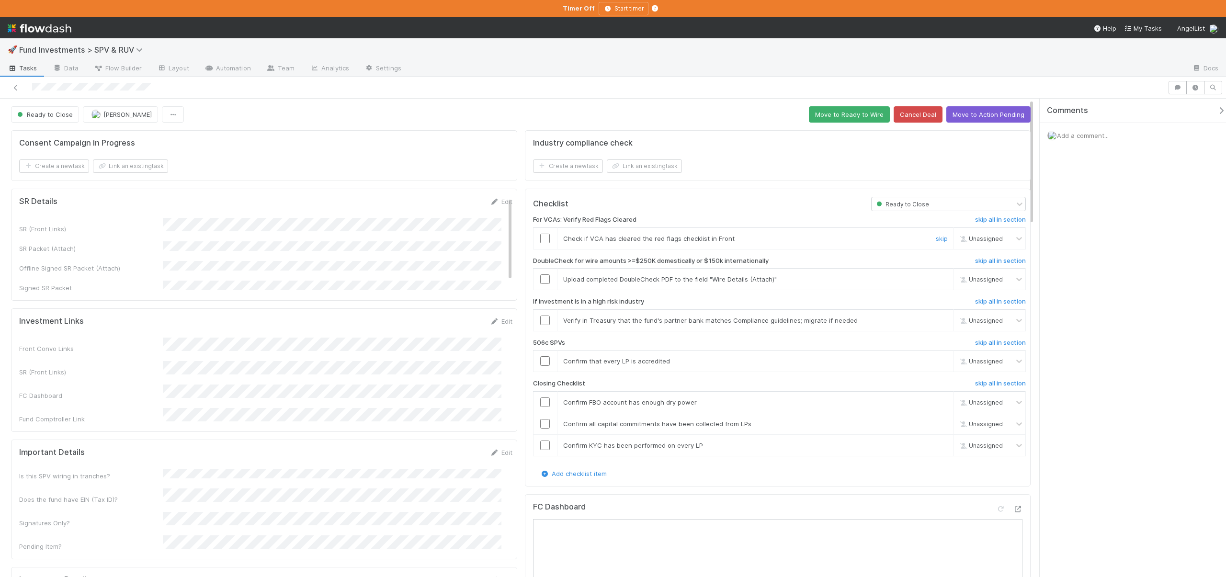
click at [541, 235] on input "checkbox" at bounding box center [545, 239] width 10 height 10
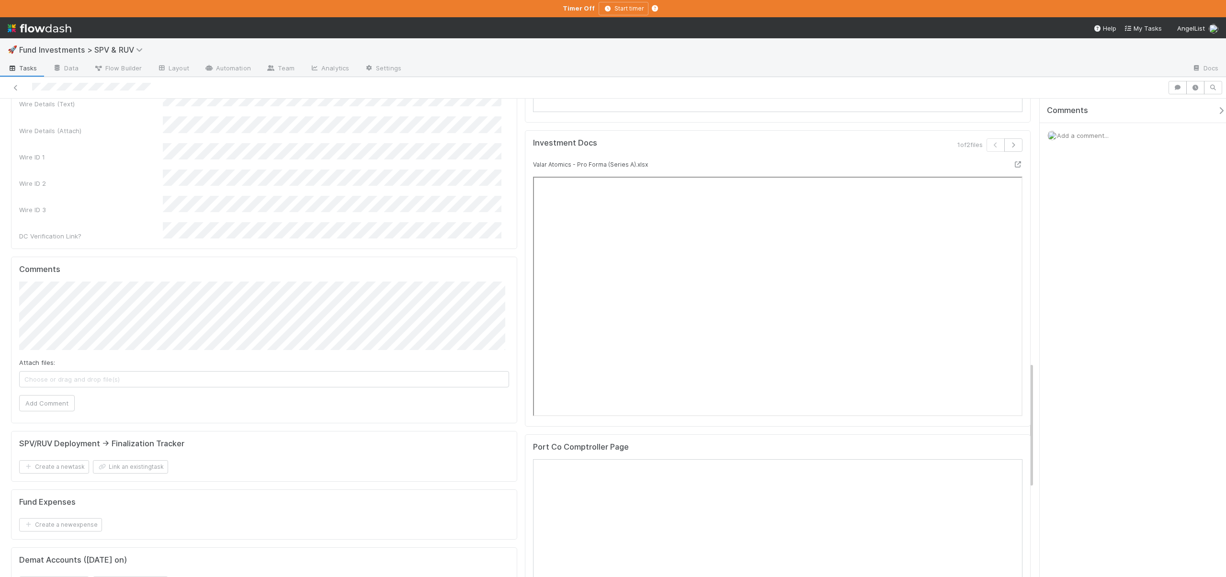
scroll to position [666, 0]
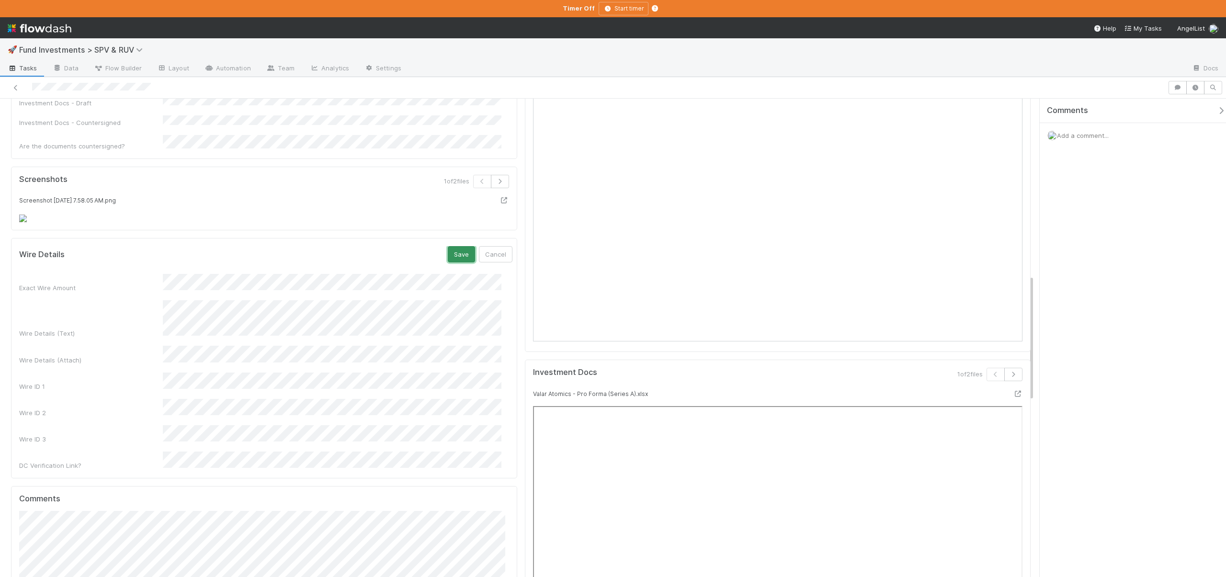
click at [448, 263] on button "Save" at bounding box center [461, 254] width 27 height 16
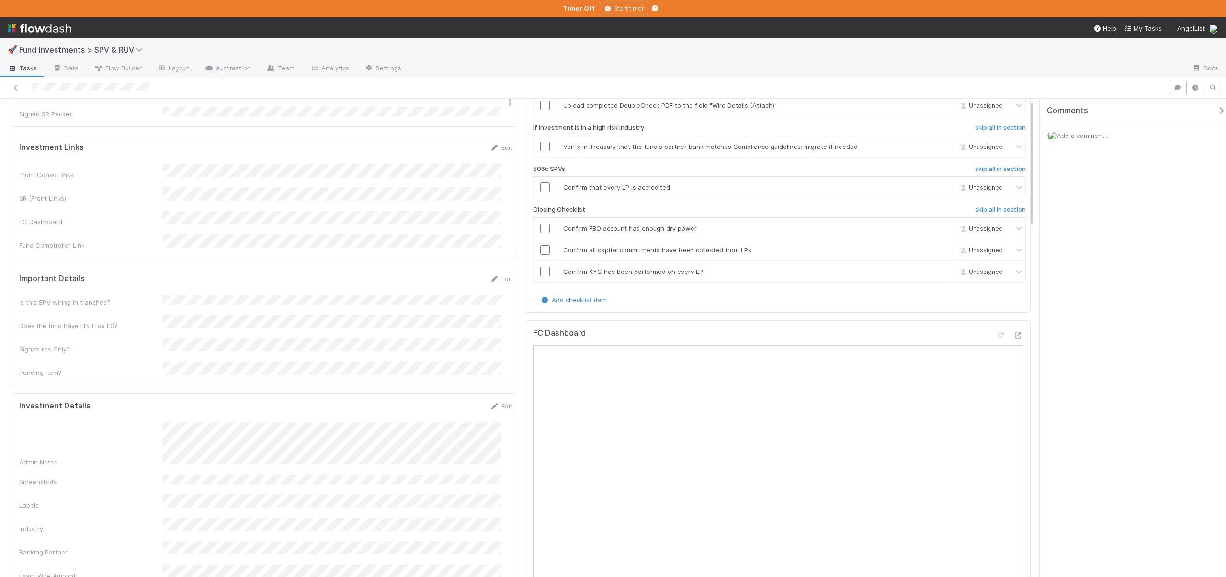
scroll to position [5, 0]
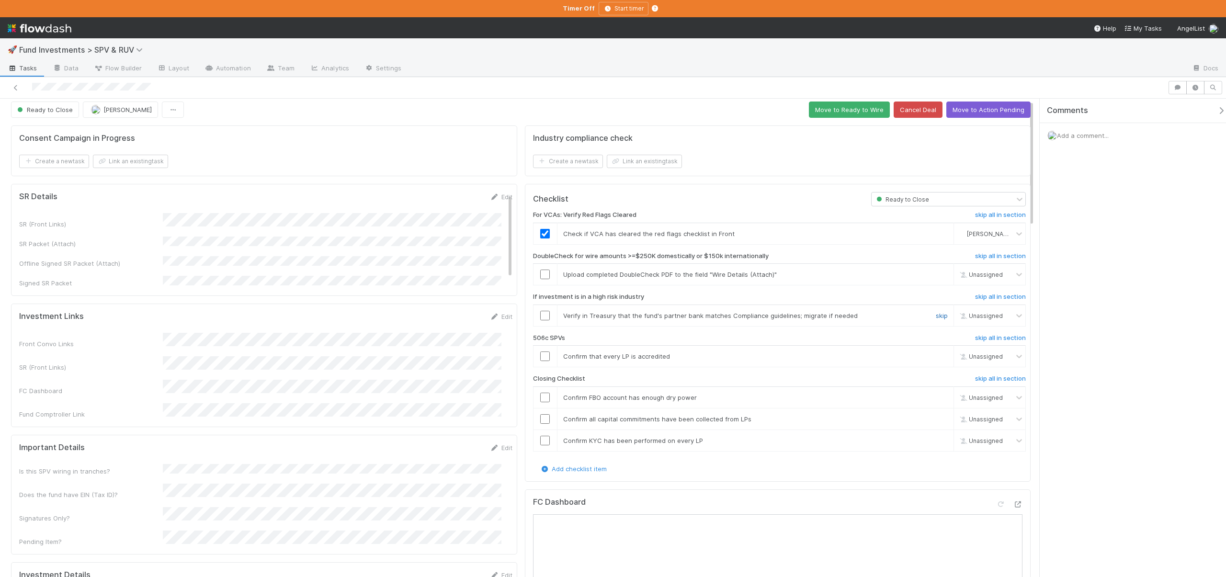
click at [936, 317] on link "skip" at bounding box center [942, 316] width 12 height 8
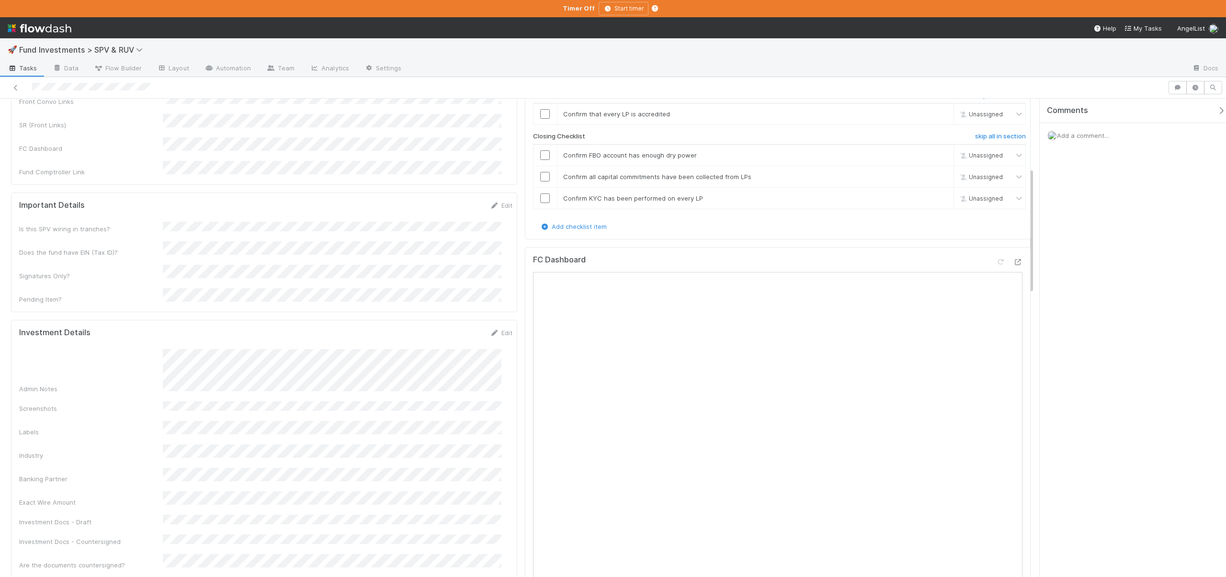
scroll to position [214, 0]
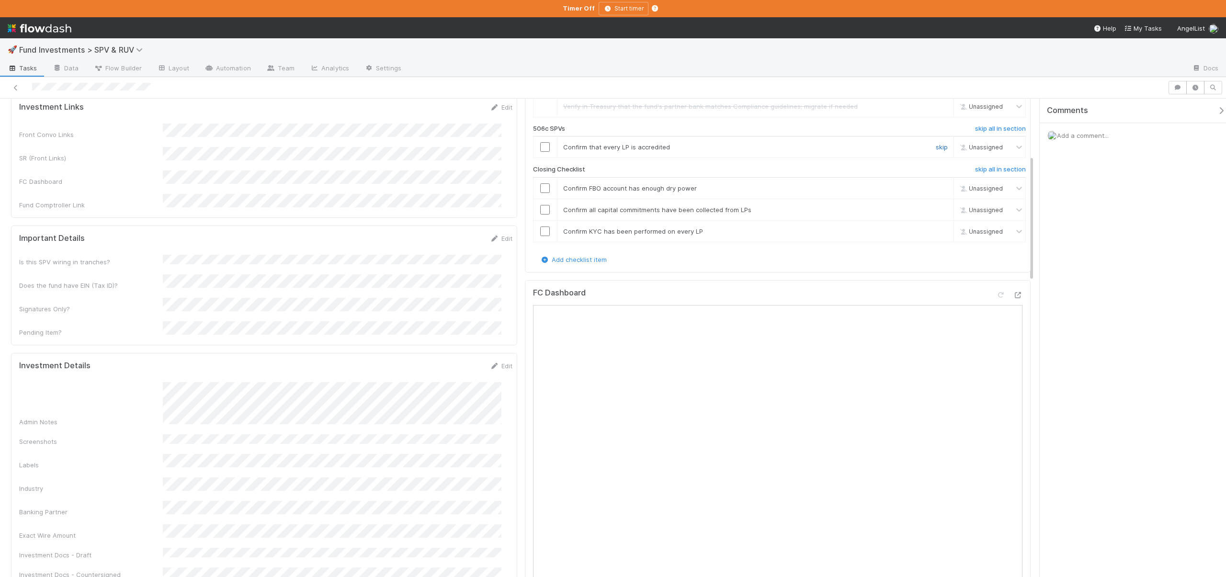
click at [936, 145] on link "skip" at bounding box center [942, 147] width 12 height 8
click at [936, 146] on link "skip" at bounding box center [942, 147] width 12 height 8
click at [541, 189] on input "checkbox" at bounding box center [545, 188] width 10 height 10
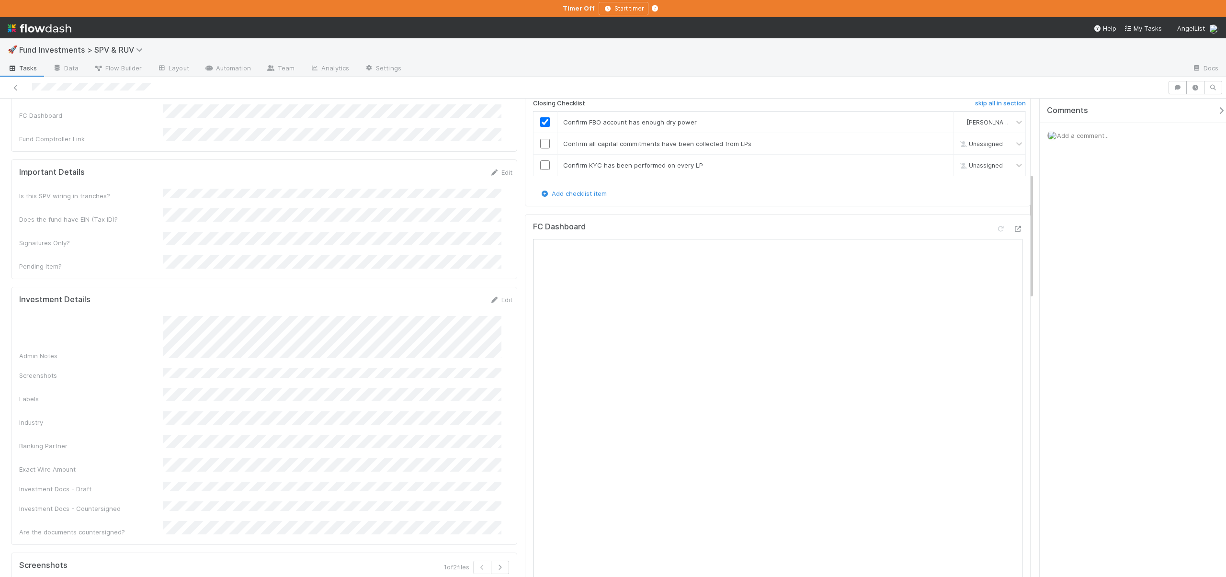
scroll to position [0, 0]
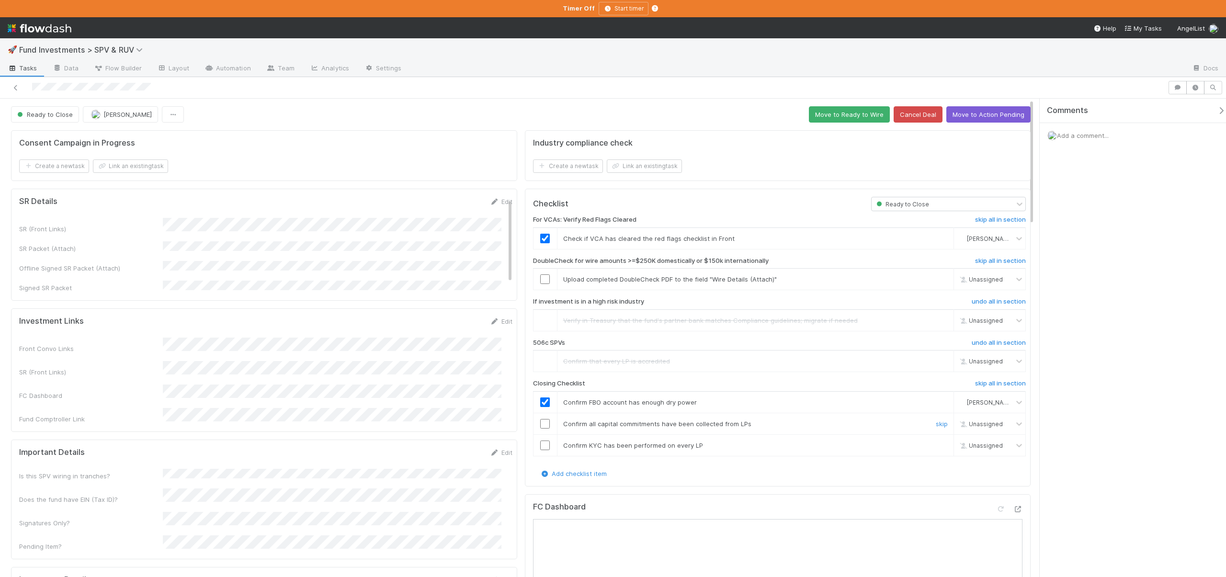
click at [540, 421] on input "checkbox" at bounding box center [545, 424] width 10 height 10
click at [540, 445] on input "checkbox" at bounding box center [545, 446] width 10 height 10
click at [968, 116] on button "Move to Action Pending" at bounding box center [989, 114] width 84 height 16
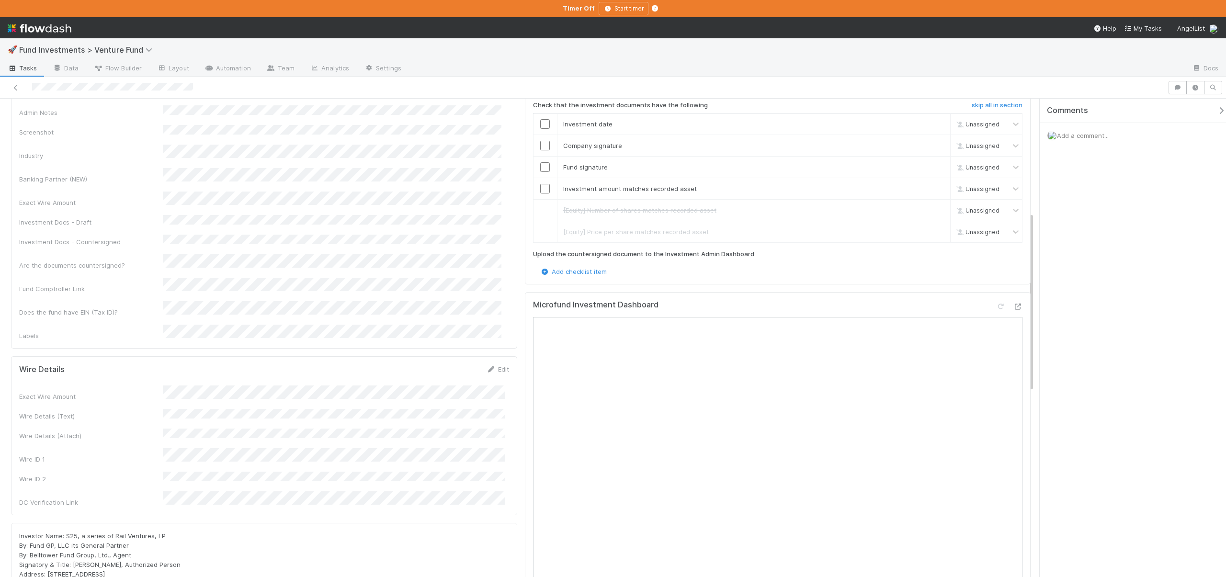
scroll to position [308, 0]
click at [1016, 295] on div "Microfund Investment Dashboard" at bounding box center [778, 491] width 506 height 419
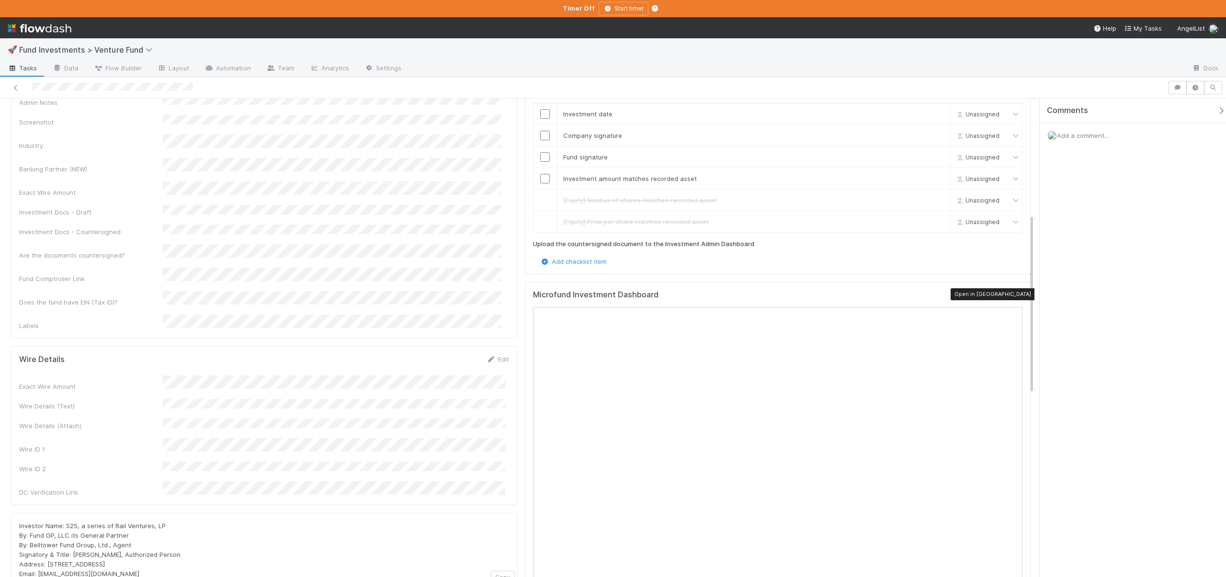
click at [1013, 294] on icon at bounding box center [1018, 297] width 10 height 6
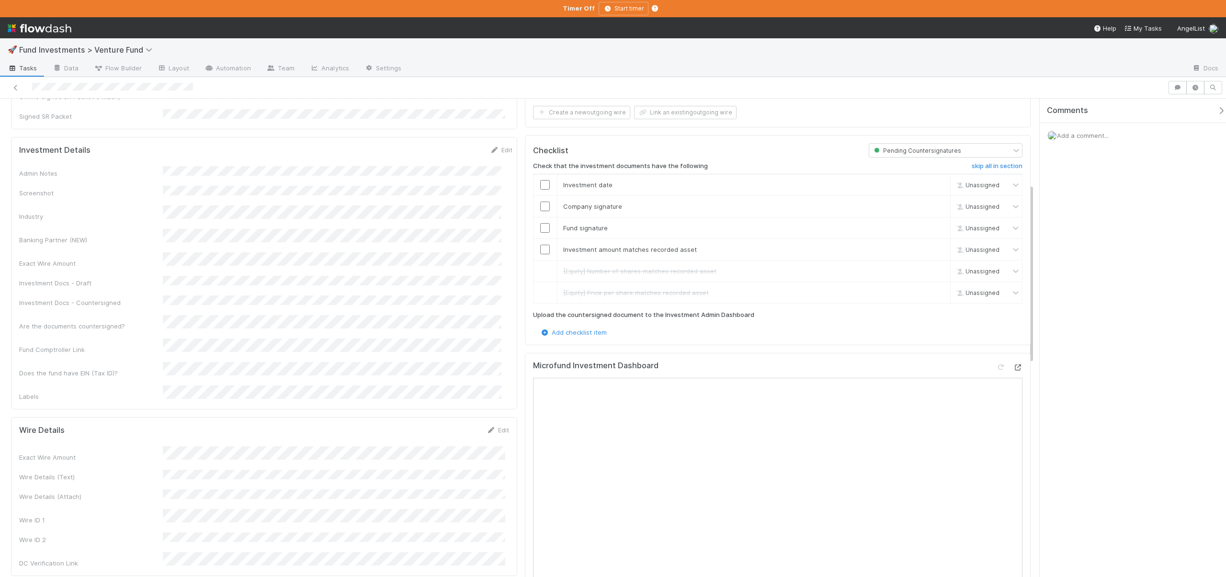
scroll to position [220, 0]
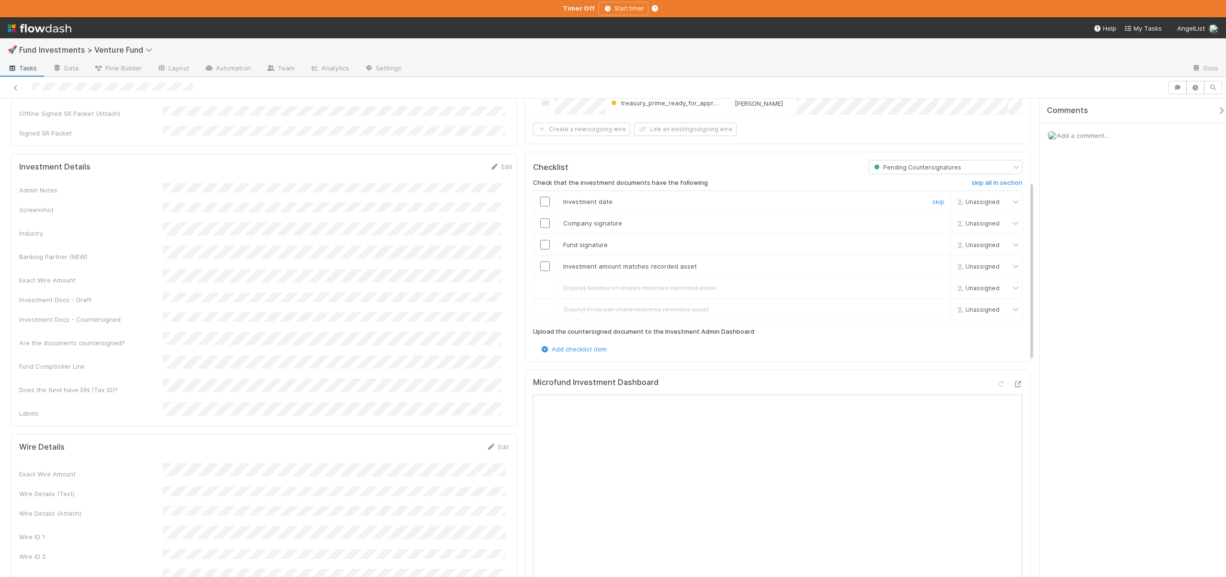
click at [547, 199] on div at bounding box center [545, 202] width 23 height 10
click at [543, 198] on input "checkbox" at bounding box center [545, 202] width 10 height 10
click at [540, 220] on input "checkbox" at bounding box center [545, 223] width 10 height 10
click at [541, 248] on td at bounding box center [545, 245] width 24 height 22
click at [542, 244] on input "checkbox" at bounding box center [545, 245] width 10 height 10
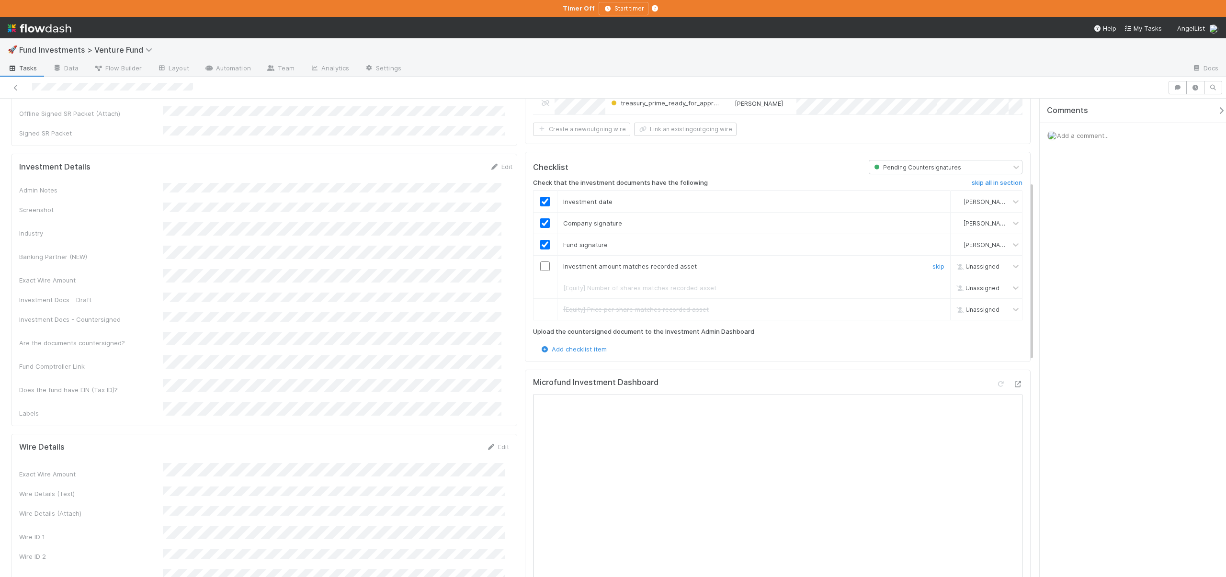
click at [544, 262] on input "checkbox" at bounding box center [545, 267] width 10 height 10
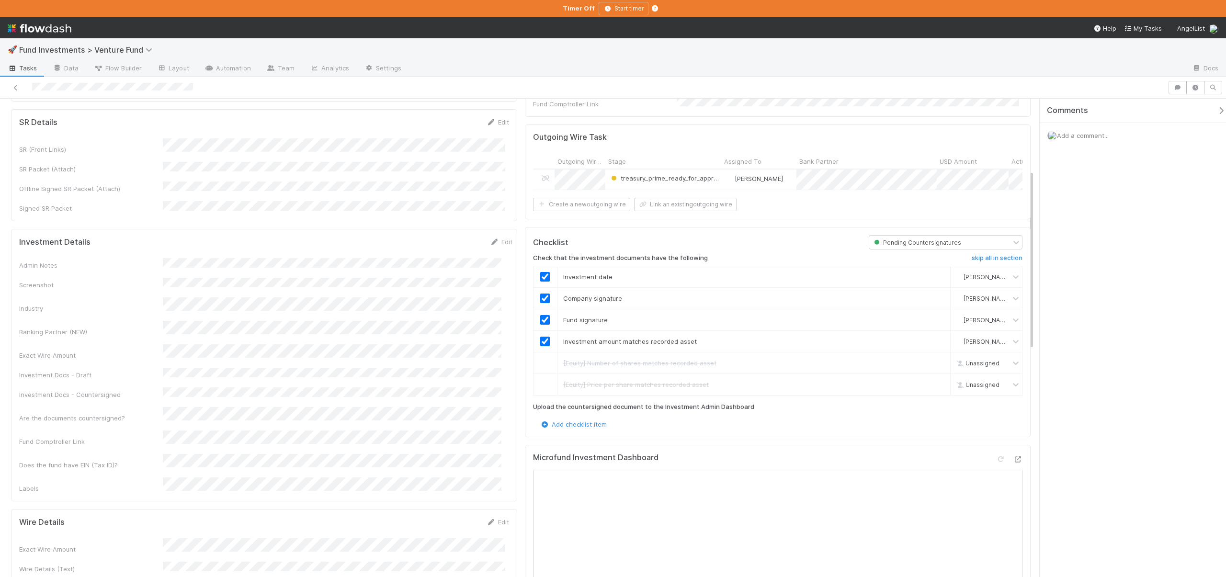
scroll to position [0, 0]
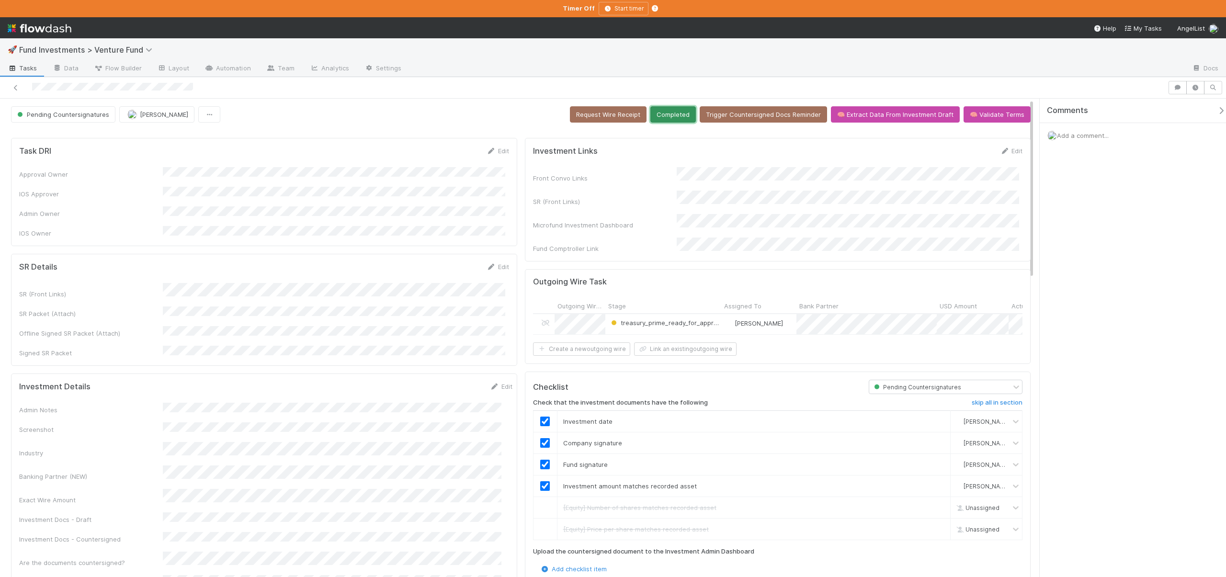
click at [668, 116] on button "Completed" at bounding box center [674, 114] width 46 height 16
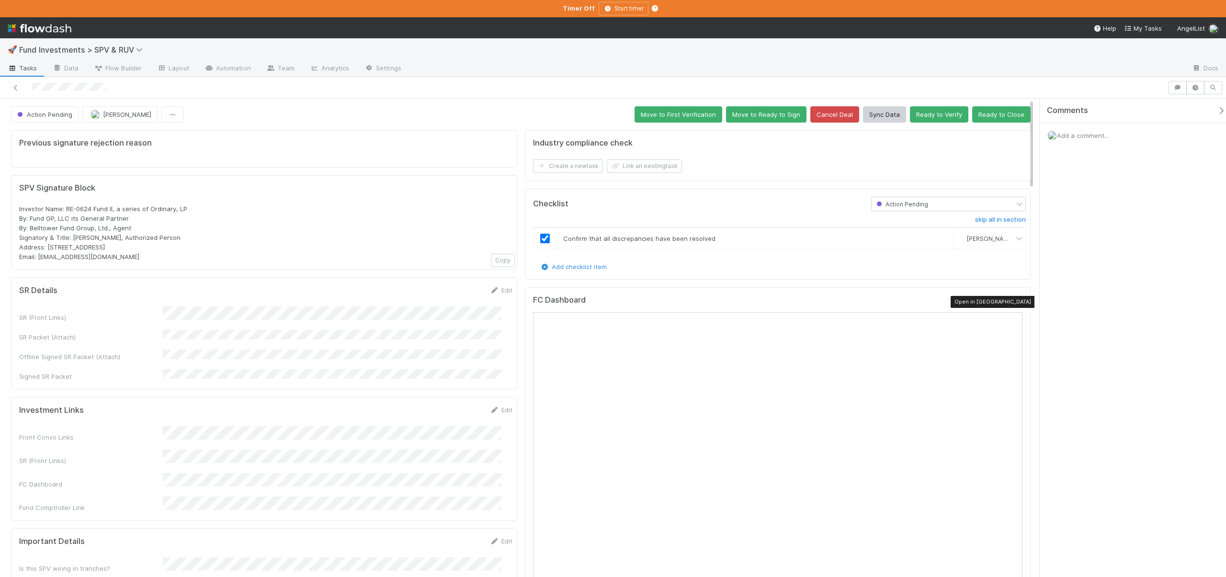
click at [1013, 302] on icon at bounding box center [1018, 302] width 10 height 6
click at [1196, 90] on icon "button" at bounding box center [1196, 88] width 10 height 6
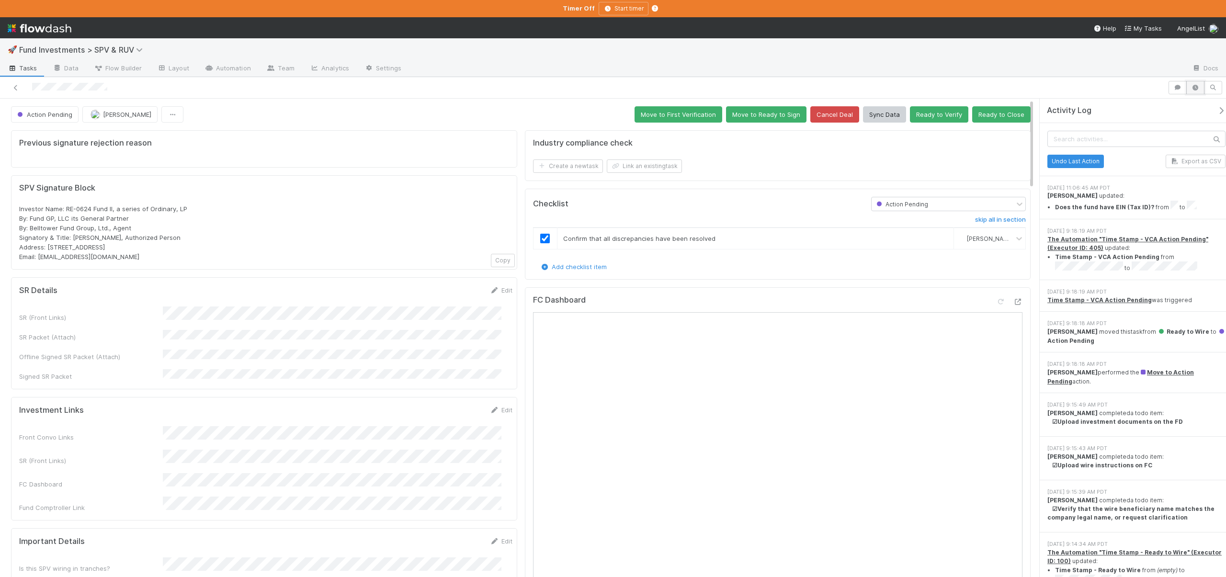
click at [1196, 90] on icon "button" at bounding box center [1196, 88] width 10 height 6
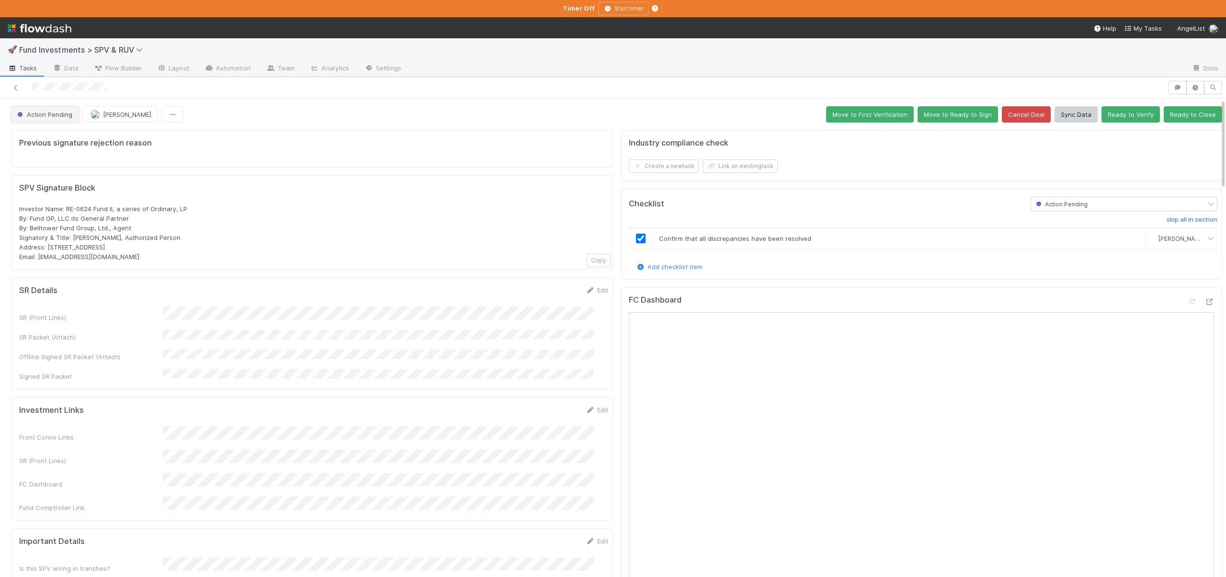
click at [48, 111] on span "Action Pending" at bounding box center [43, 115] width 57 height 8
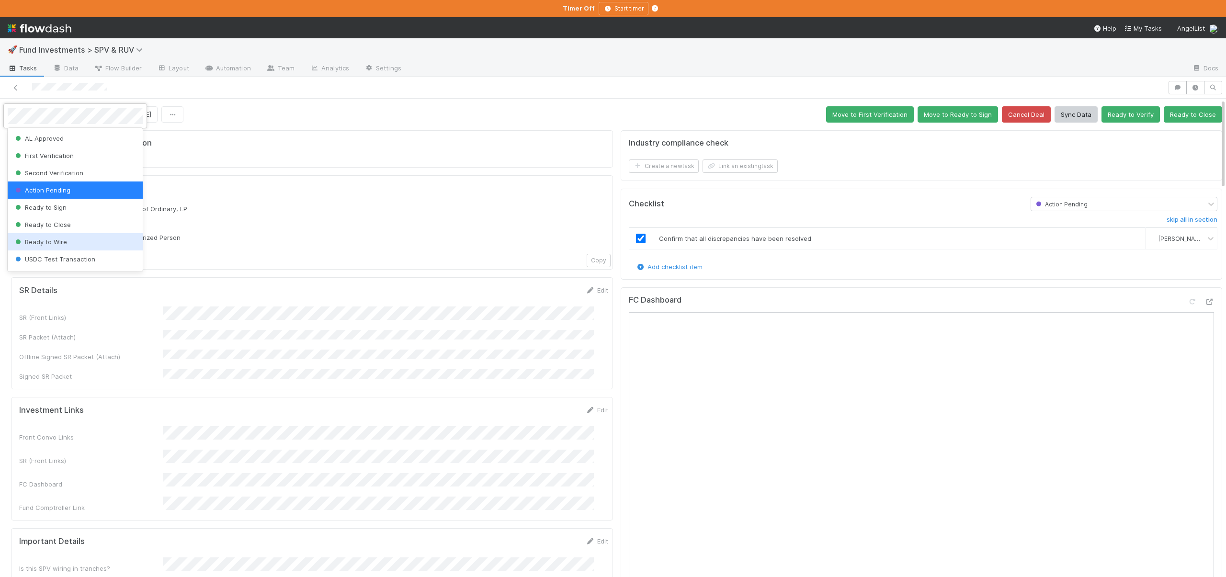
click at [43, 239] on span "Ready to Wire" at bounding box center [40, 242] width 54 height 8
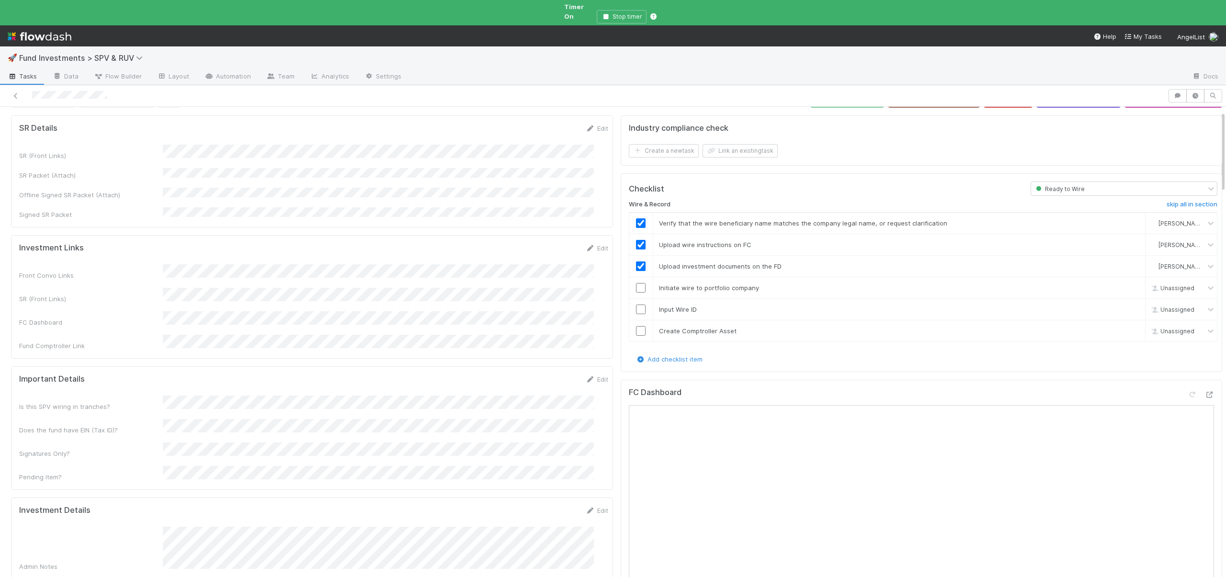
scroll to position [16, 0]
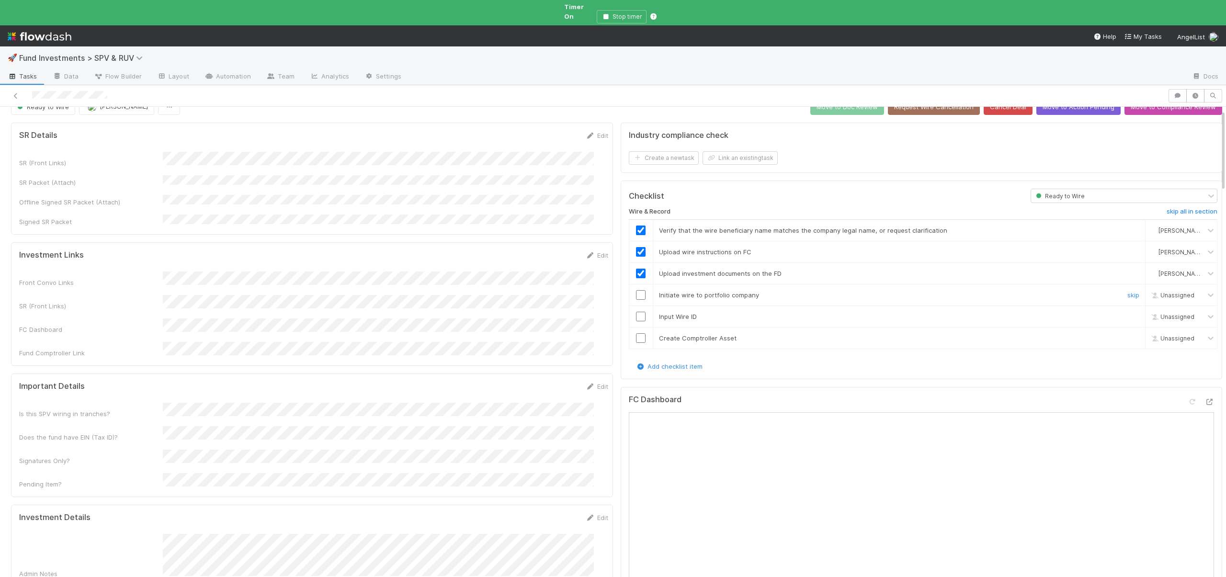
click at [636, 290] on input "checkbox" at bounding box center [641, 295] width 10 height 10
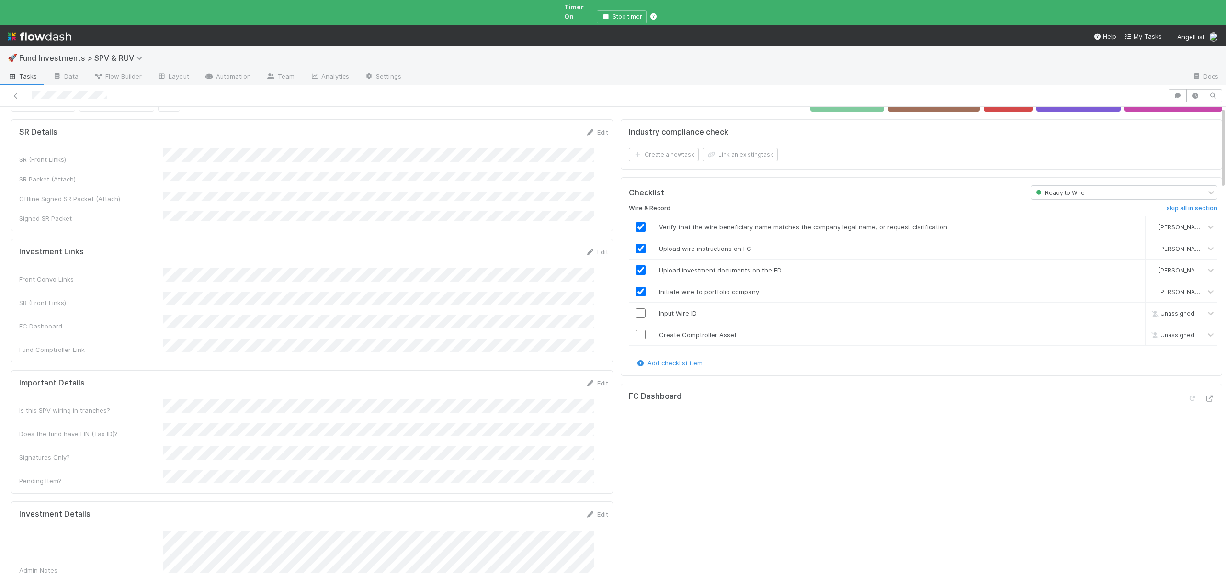
scroll to position [0, 0]
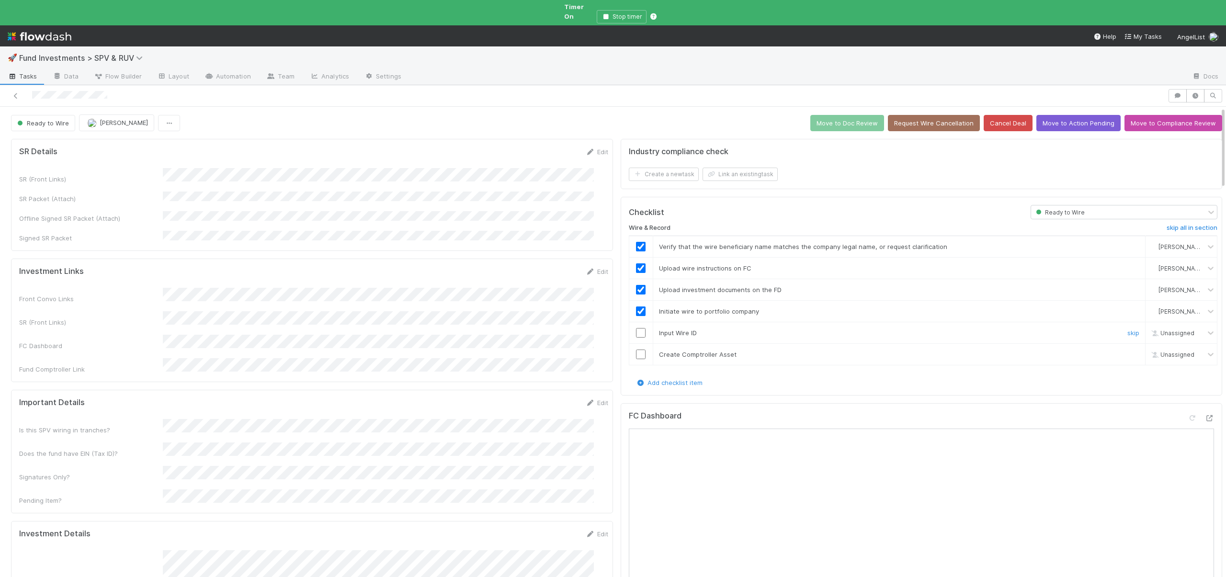
click at [638, 328] on input "checkbox" at bounding box center [641, 333] width 10 height 10
click at [636, 328] on input "checkbox" at bounding box center [641, 333] width 10 height 10
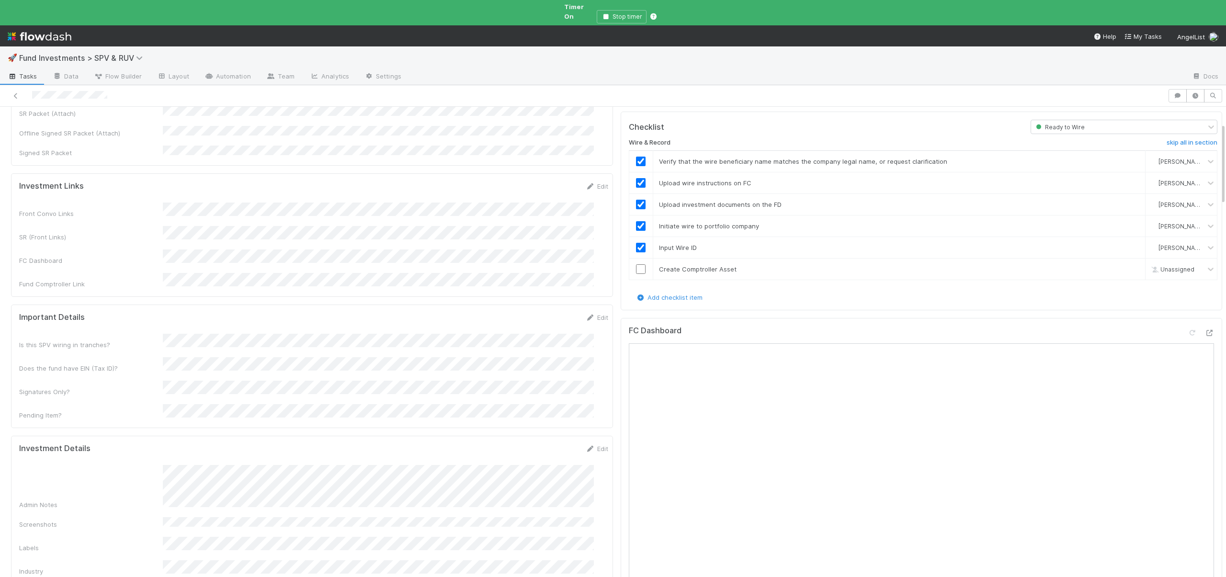
scroll to position [94, 0]
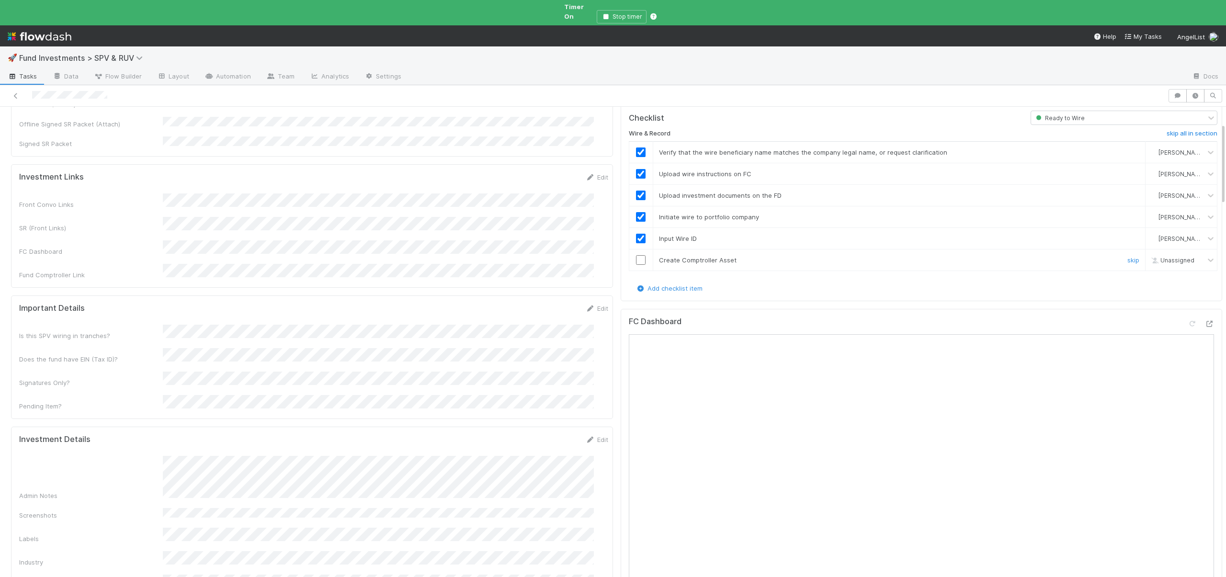
click at [636, 255] on input "checkbox" at bounding box center [641, 260] width 10 height 10
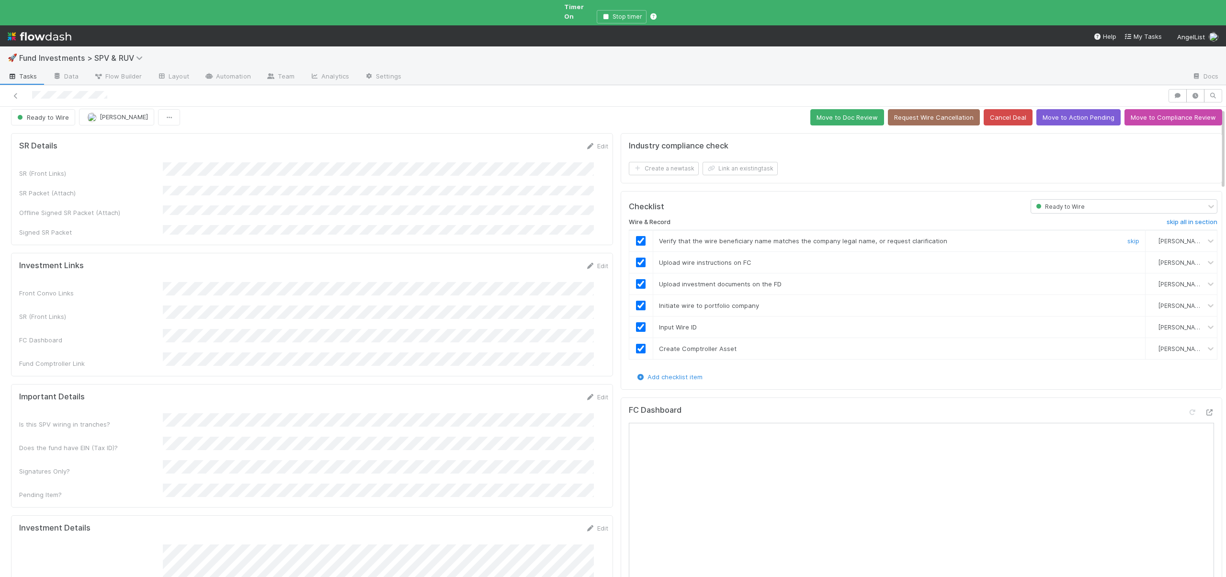
scroll to position [0, 0]
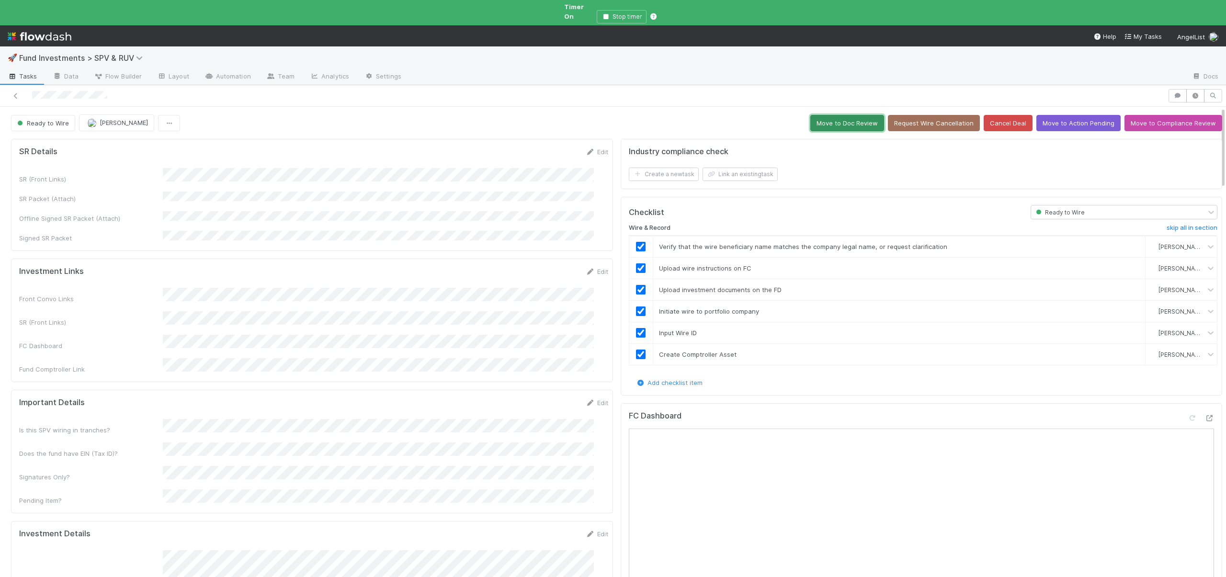
click at [819, 117] on button "Move to Doc Review" at bounding box center [848, 123] width 74 height 16
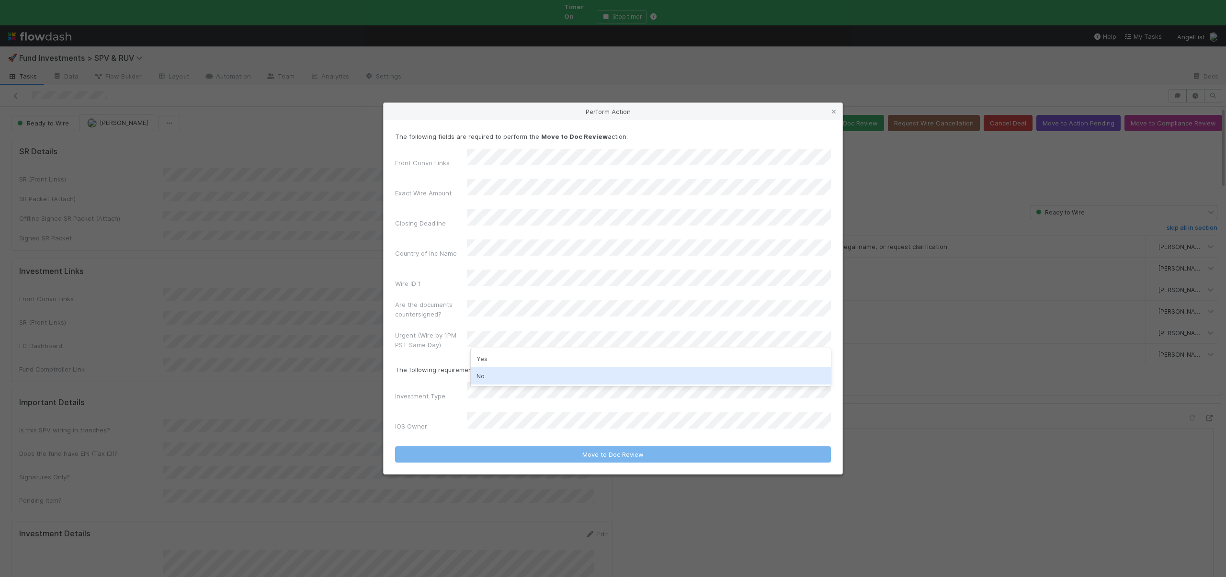
click at [499, 374] on div "No" at bounding box center [651, 375] width 360 height 17
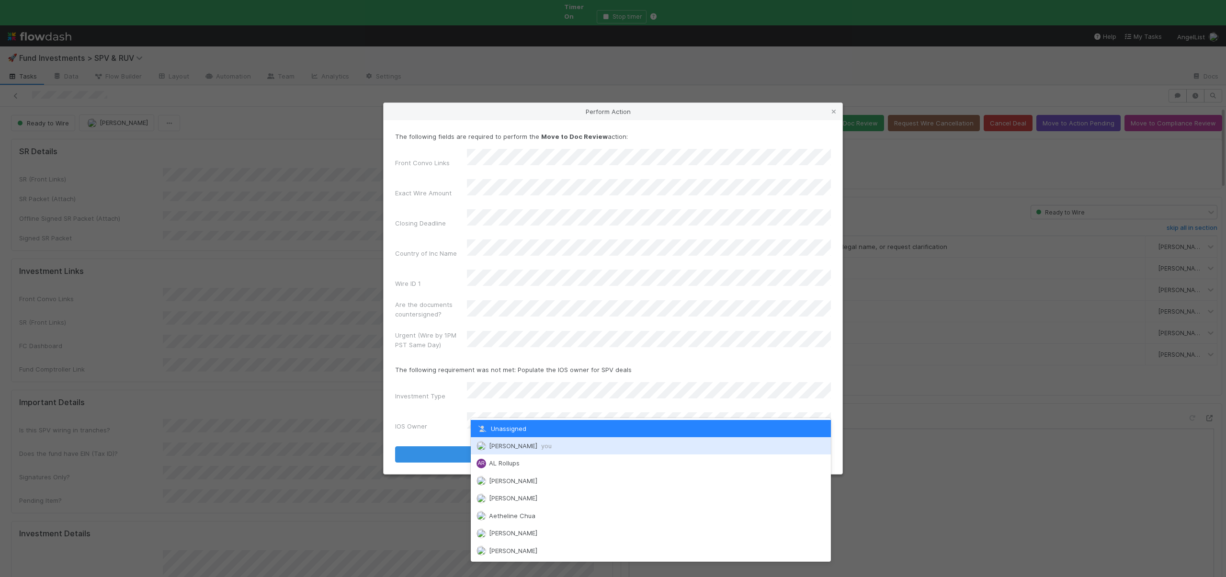
click at [502, 448] on span "Andre Fredrick you" at bounding box center [520, 446] width 63 height 8
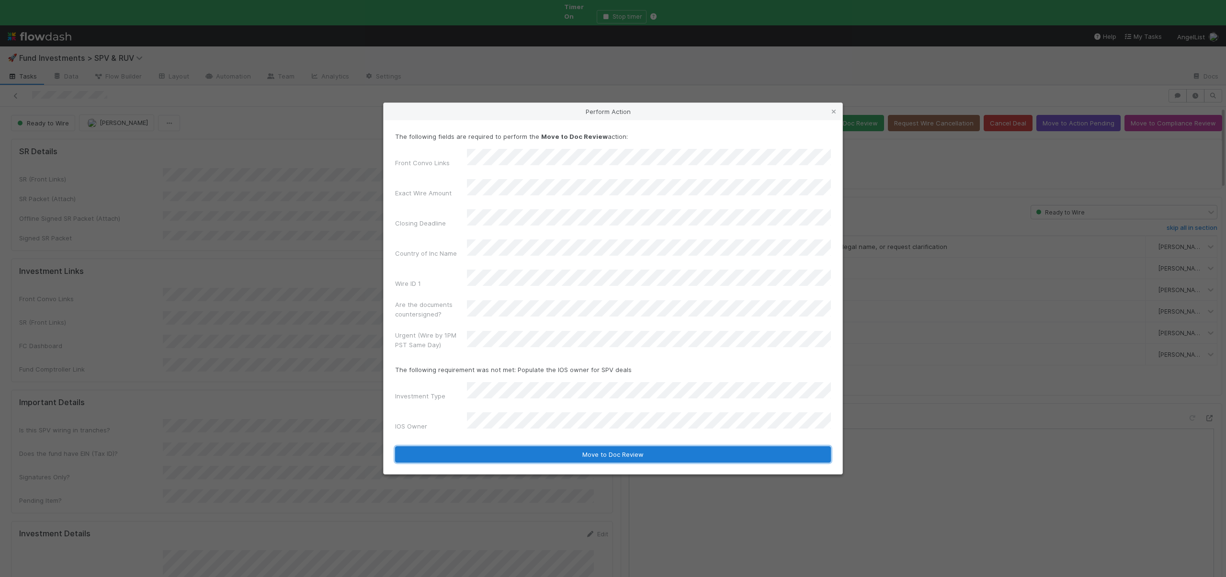
click at [502, 447] on button "Move to Doc Review" at bounding box center [613, 455] width 436 height 16
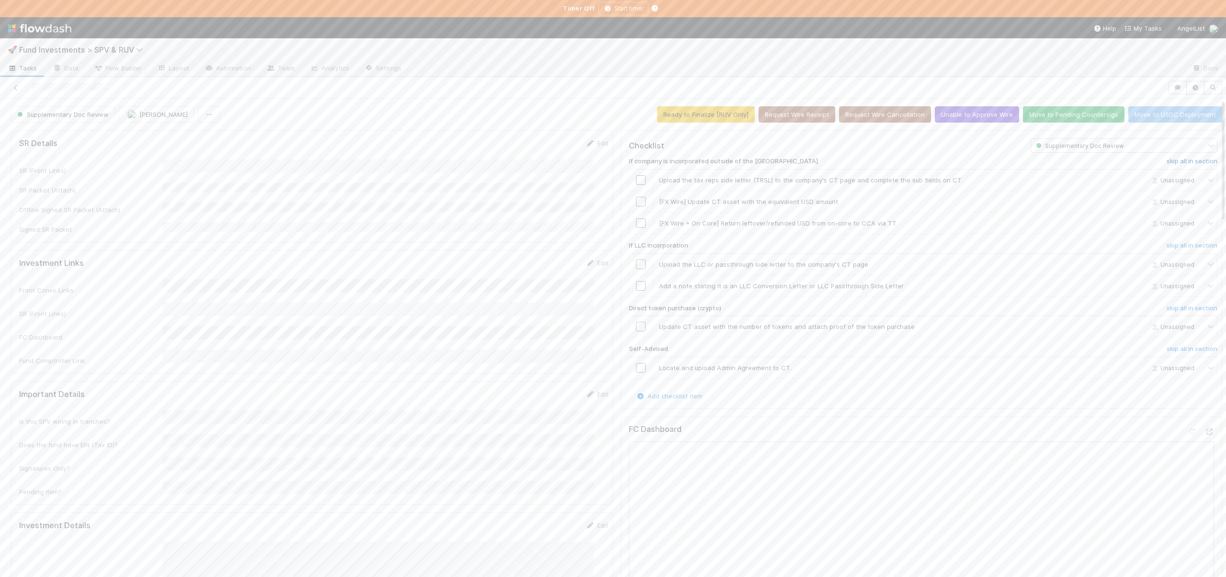
click at [1167, 161] on h6 "skip all in section" at bounding box center [1192, 162] width 51 height 8
click at [1167, 244] on h6 "skip all in section" at bounding box center [1192, 246] width 51 height 8
click at [1167, 307] on h6 "skip all in section" at bounding box center [1192, 309] width 51 height 8
click at [1167, 309] on h6 "skip all in section" at bounding box center [1192, 309] width 51 height 8
click at [1167, 351] on h6 "skip all in section" at bounding box center [1192, 349] width 51 height 8
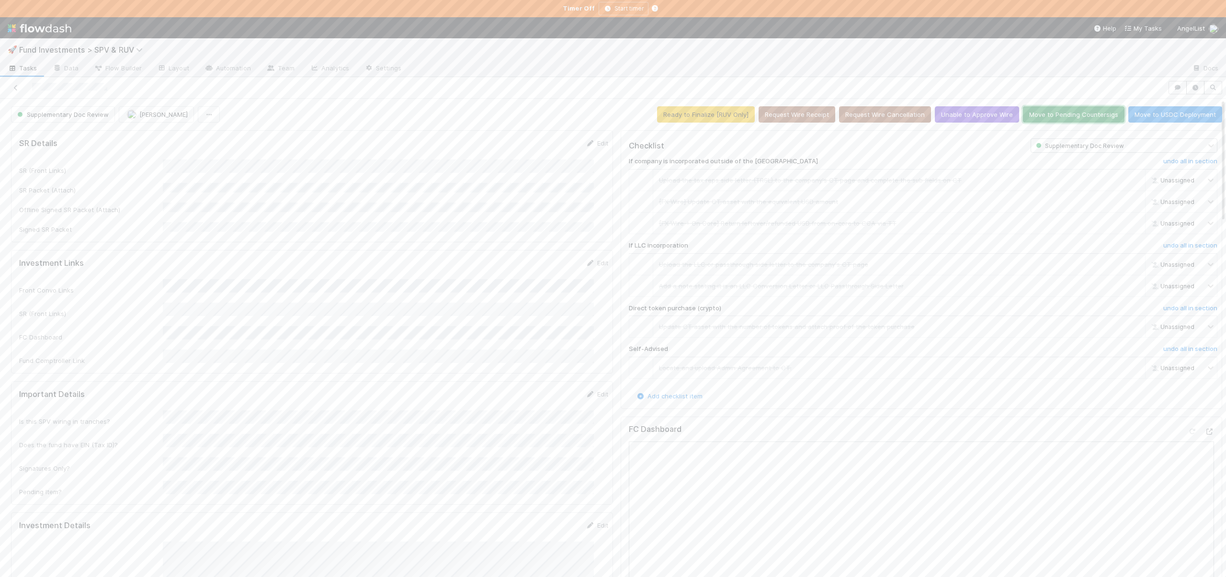
click at [1054, 115] on button "Move to Pending Countersigs" at bounding box center [1074, 114] width 102 height 16
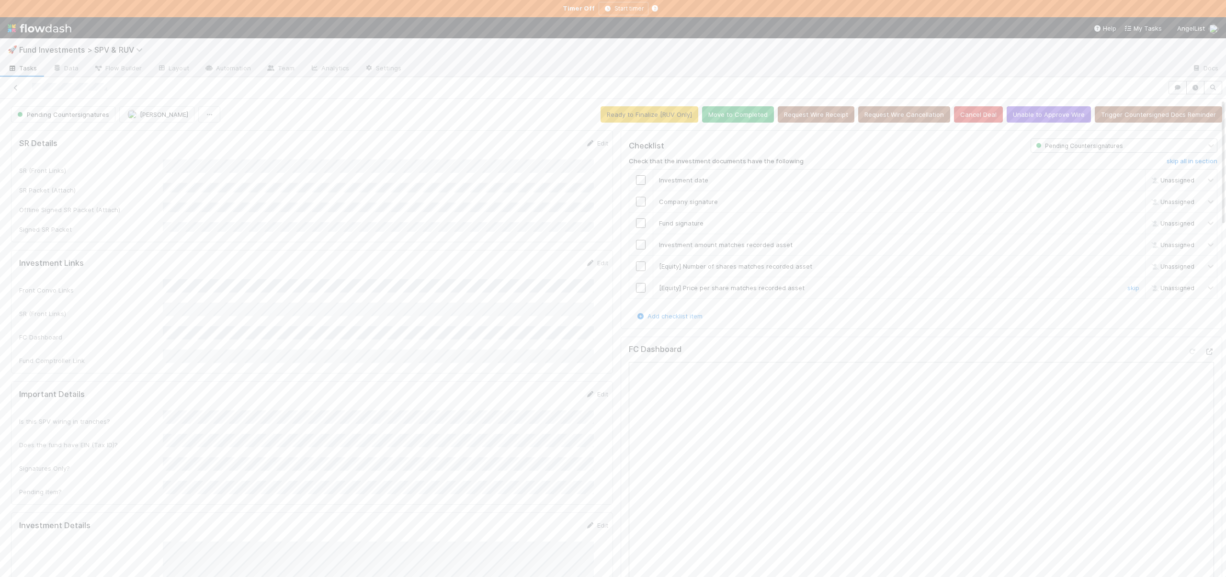
click at [636, 285] on input "checkbox" at bounding box center [641, 288] width 10 height 10
click at [636, 262] on input "checkbox" at bounding box center [641, 267] width 10 height 10
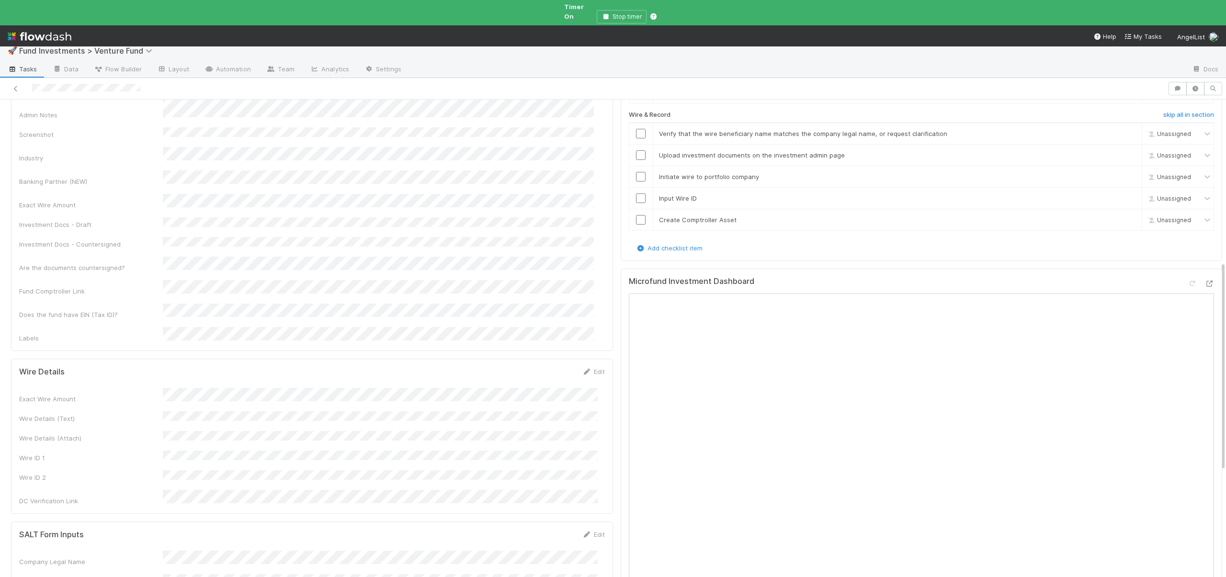
scroll to position [370, 0]
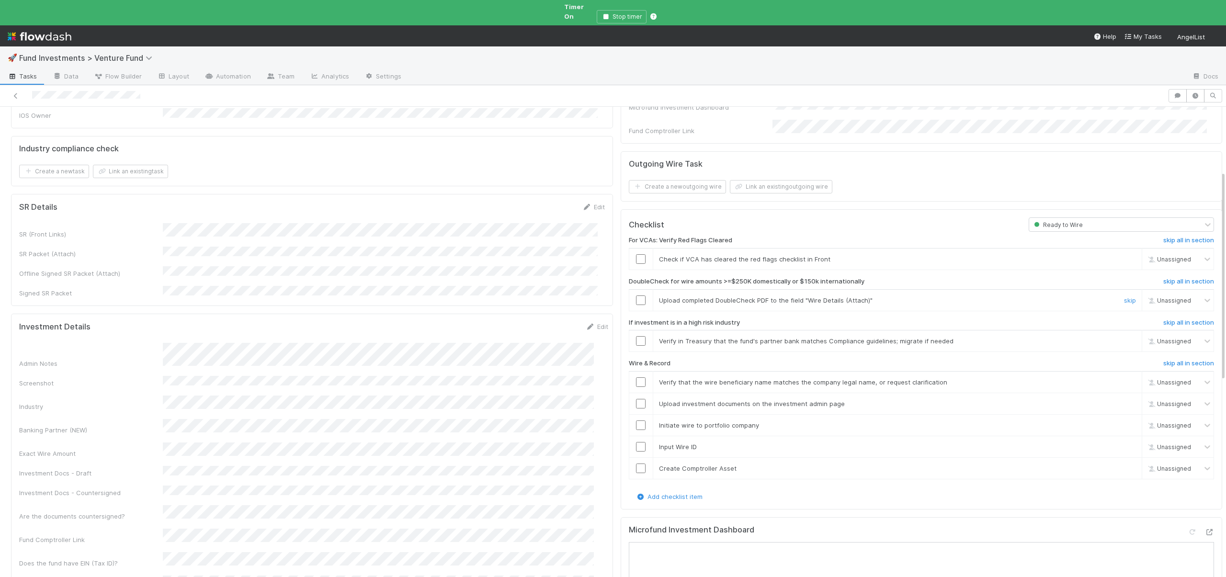
scroll to position [207, 0]
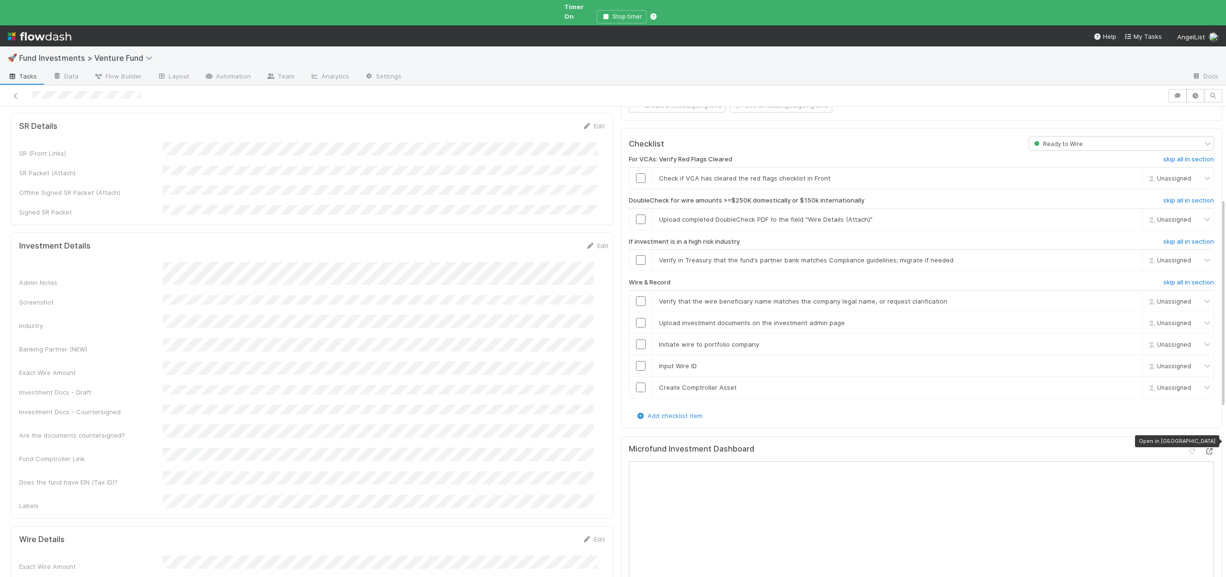
click at [1205, 448] on icon at bounding box center [1210, 451] width 10 height 6
click at [637, 215] on input "checkbox" at bounding box center [641, 220] width 10 height 10
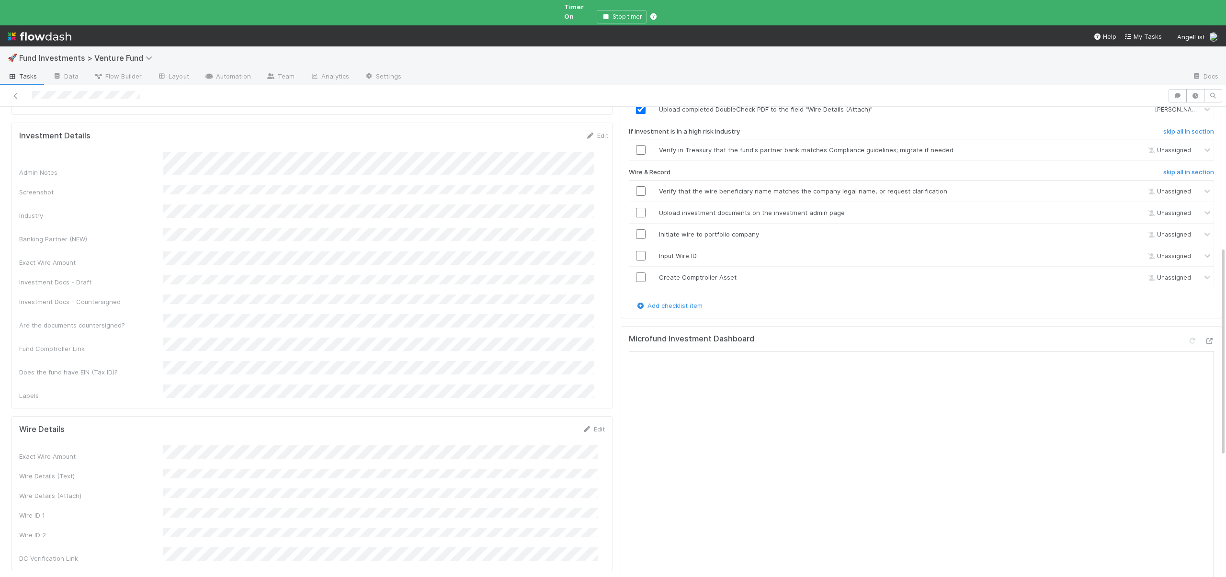
scroll to position [116, 0]
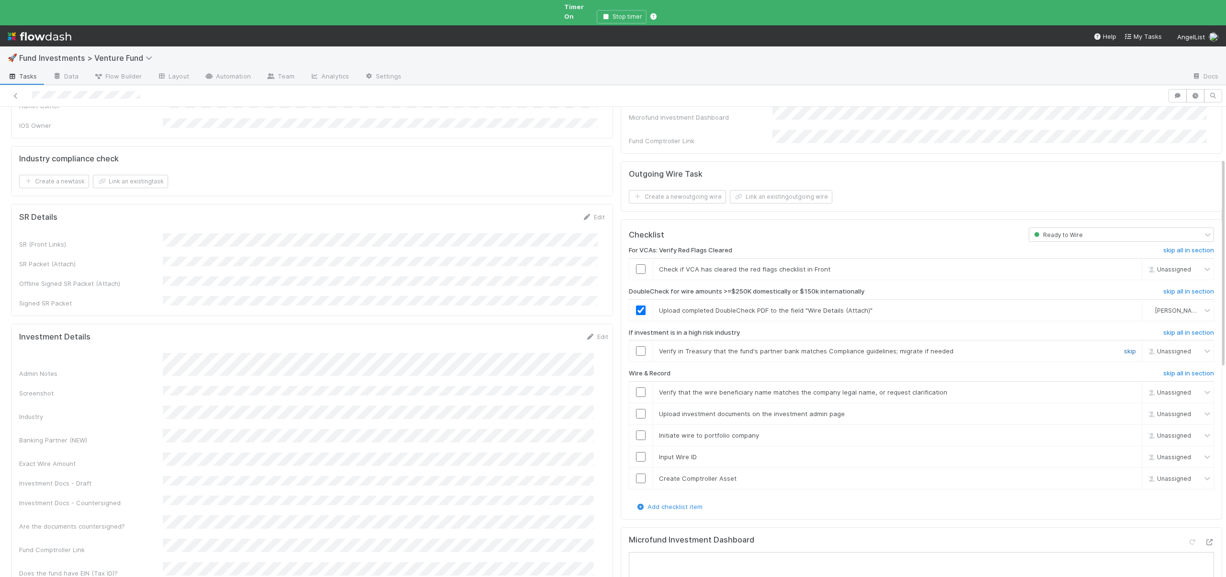
click at [1124, 347] on link "skip" at bounding box center [1130, 351] width 12 height 8
click at [636, 388] on input "checkbox" at bounding box center [641, 393] width 10 height 10
click at [637, 409] on input "checkbox" at bounding box center [641, 414] width 10 height 10
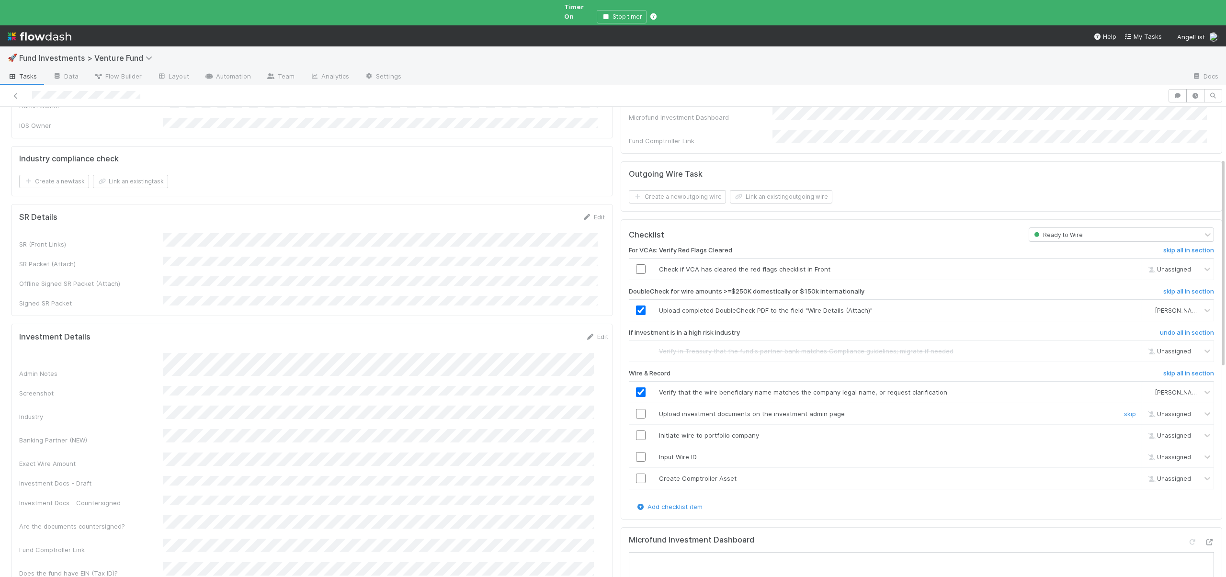
click at [636, 409] on input "checkbox" at bounding box center [641, 414] width 10 height 10
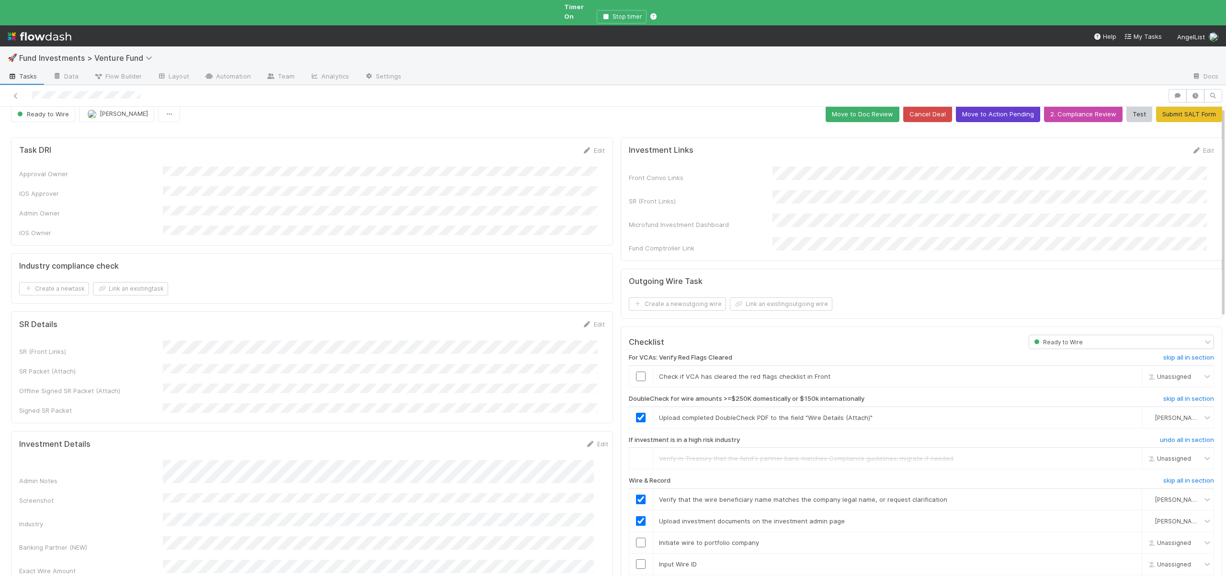
scroll to position [0, 0]
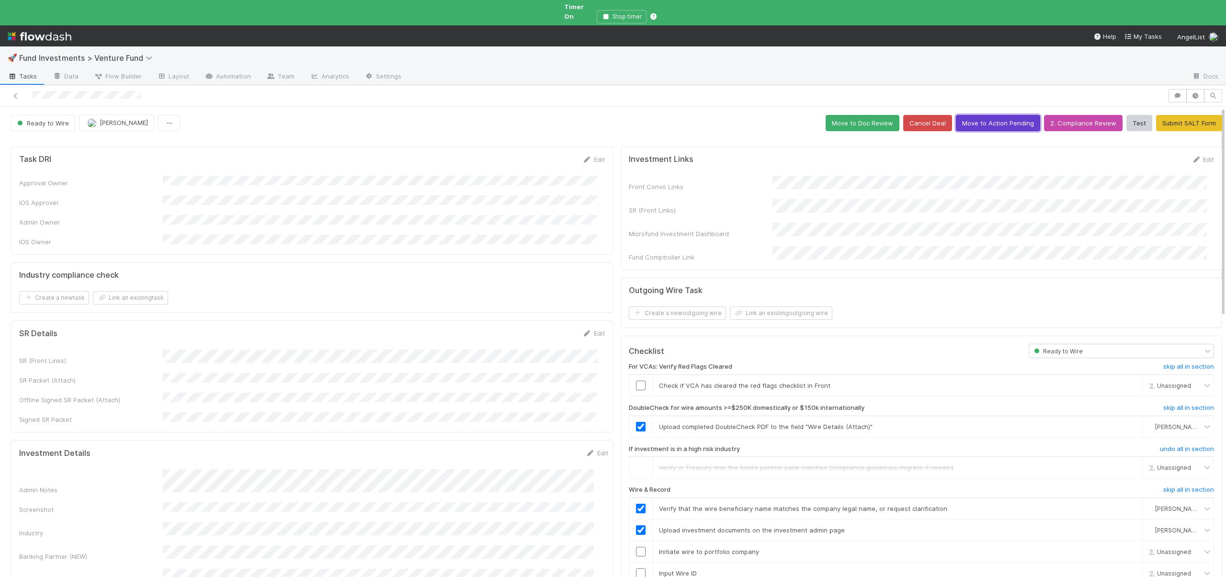
click at [991, 115] on button "Move to Action Pending" at bounding box center [998, 123] width 84 height 16
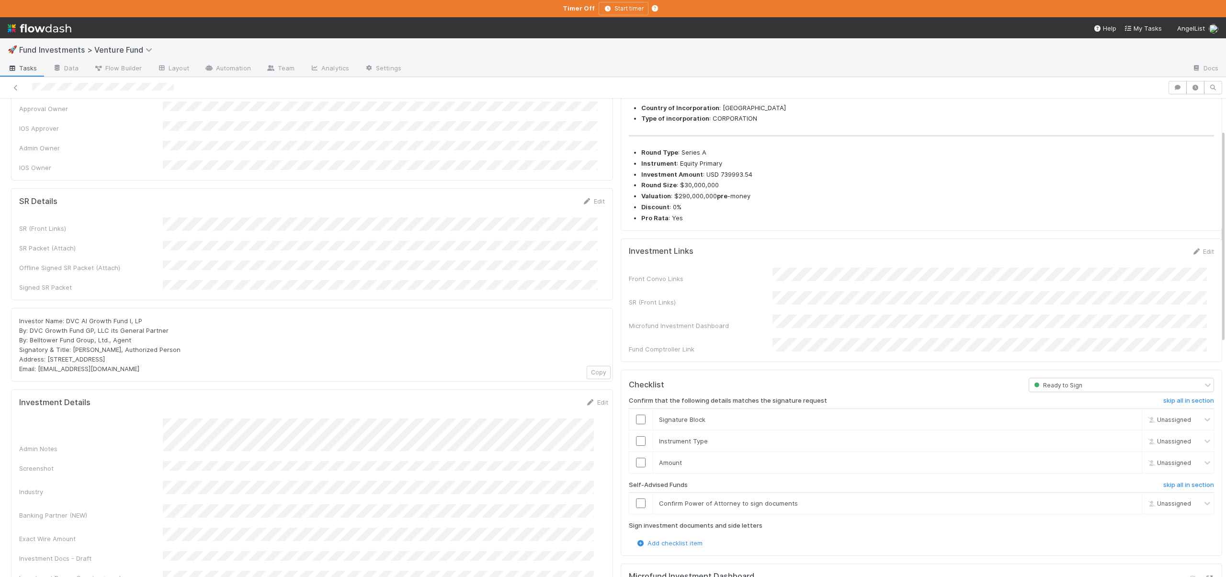
scroll to position [279, 0]
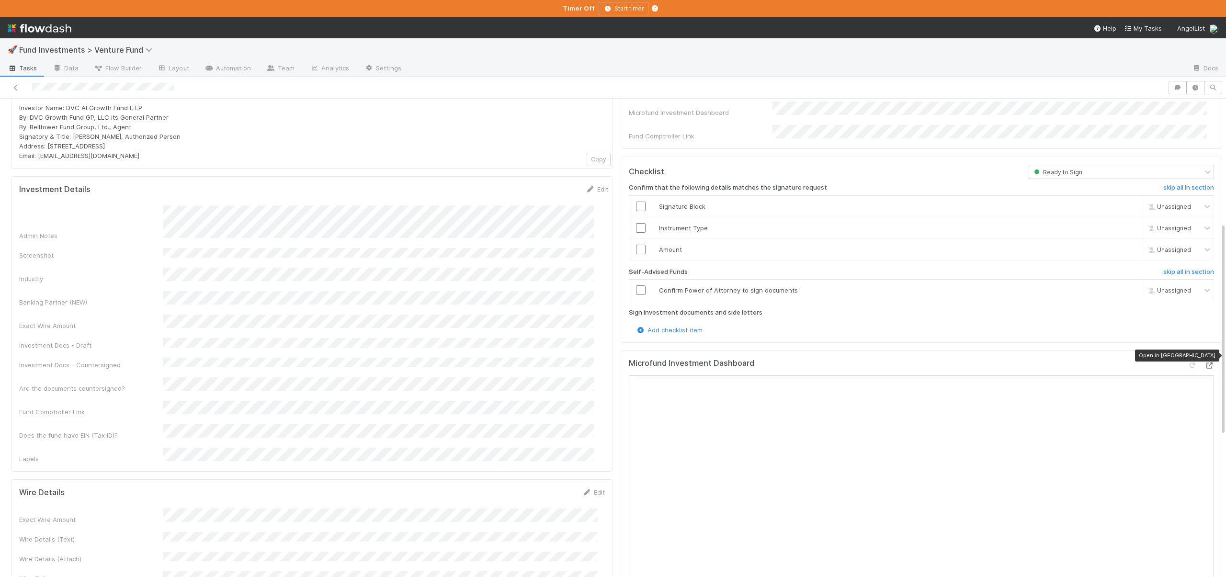
click at [1205, 363] on icon at bounding box center [1210, 366] width 10 height 6
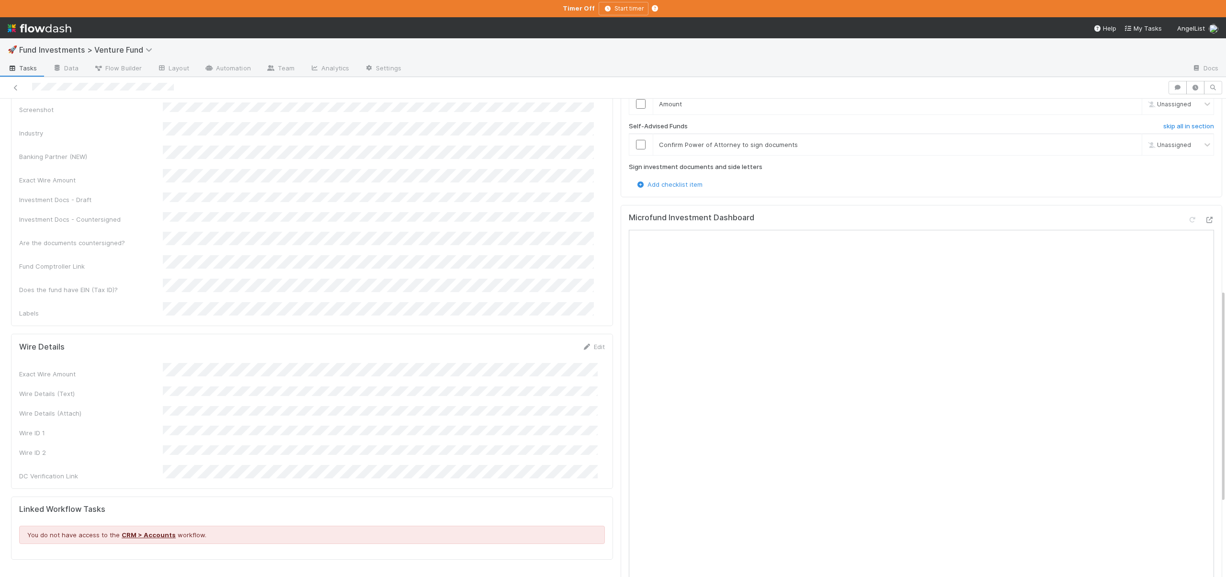
scroll to position [111, 0]
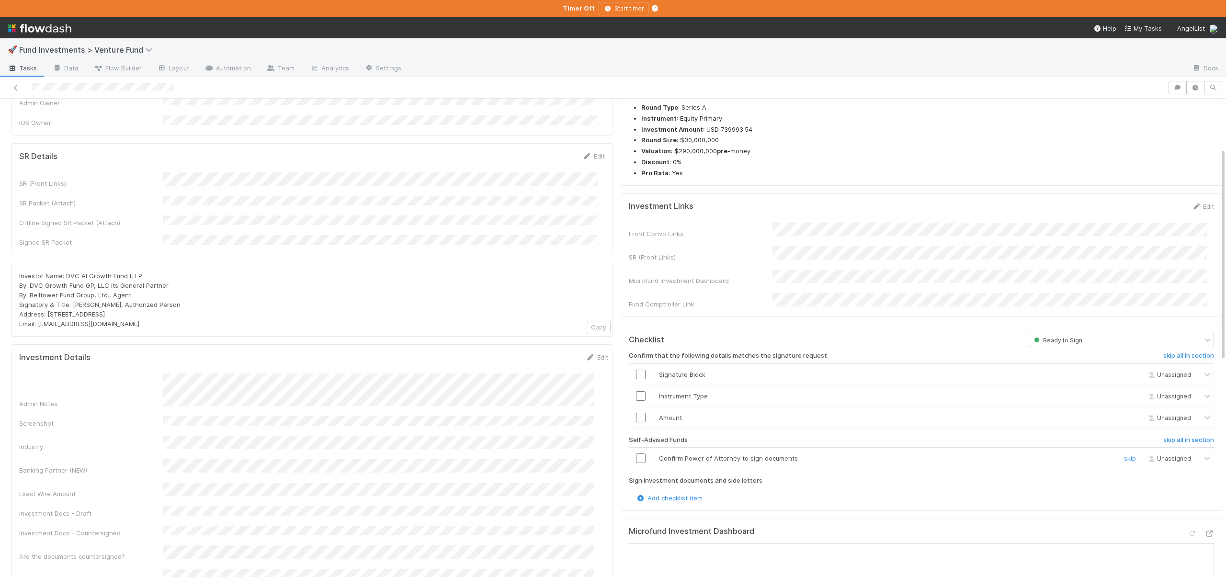
click at [636, 454] on input "checkbox" at bounding box center [641, 459] width 10 height 10
drag, startPoint x: 66, startPoint y: 258, endPoint x: 140, endPoint y: 257, distance: 73.8
click at [140, 275] on div "Investor Name: DVC AI Growth Fund I, LP By: DVC Growth Fund GP, LLC its General…" at bounding box center [312, 303] width 586 height 57
copy span "DVC AI Growth Fund I, LP"
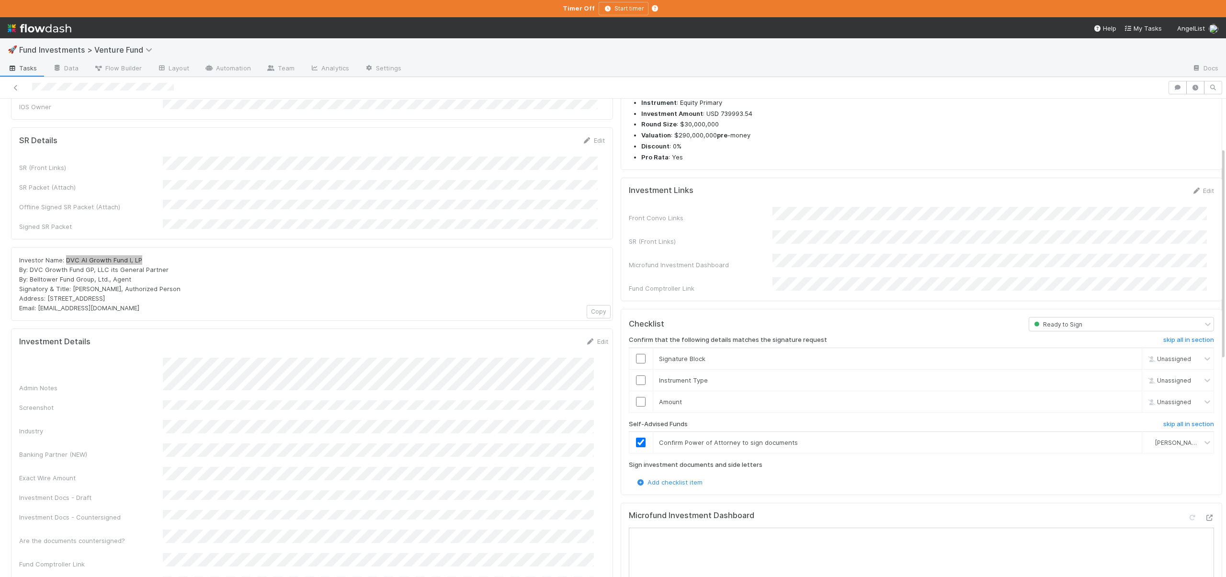
scroll to position [127, 0]
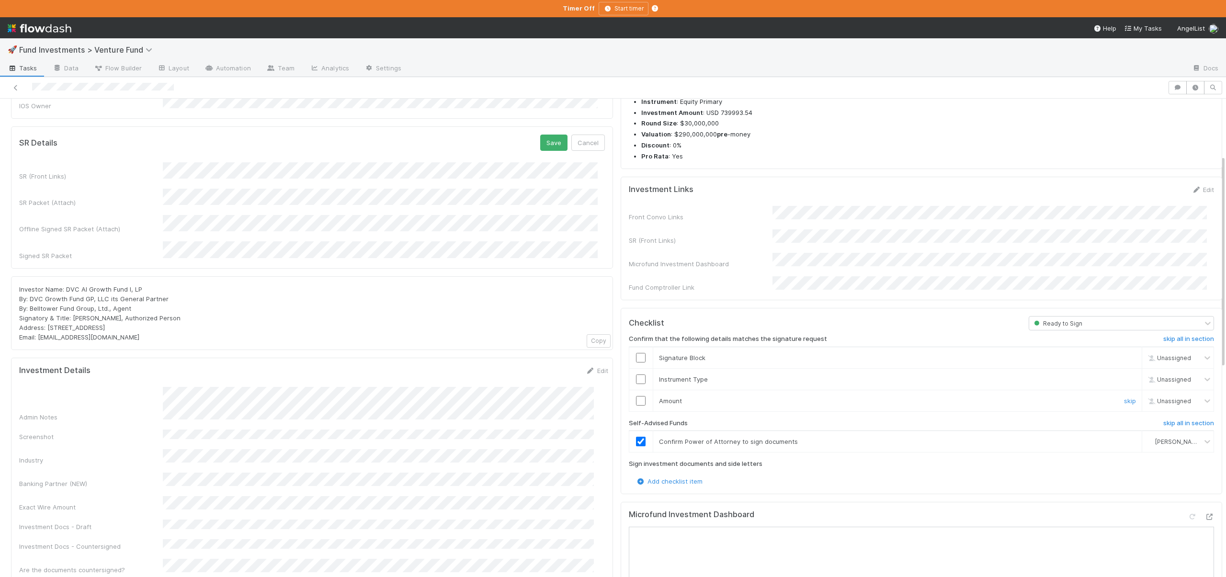
click at [636, 396] on input "checkbox" at bounding box center [641, 401] width 10 height 10
click at [637, 375] on input "checkbox" at bounding box center [641, 380] width 10 height 10
click at [636, 353] on input "checkbox" at bounding box center [641, 358] width 10 height 10
click at [540, 135] on button "Save" at bounding box center [553, 143] width 27 height 16
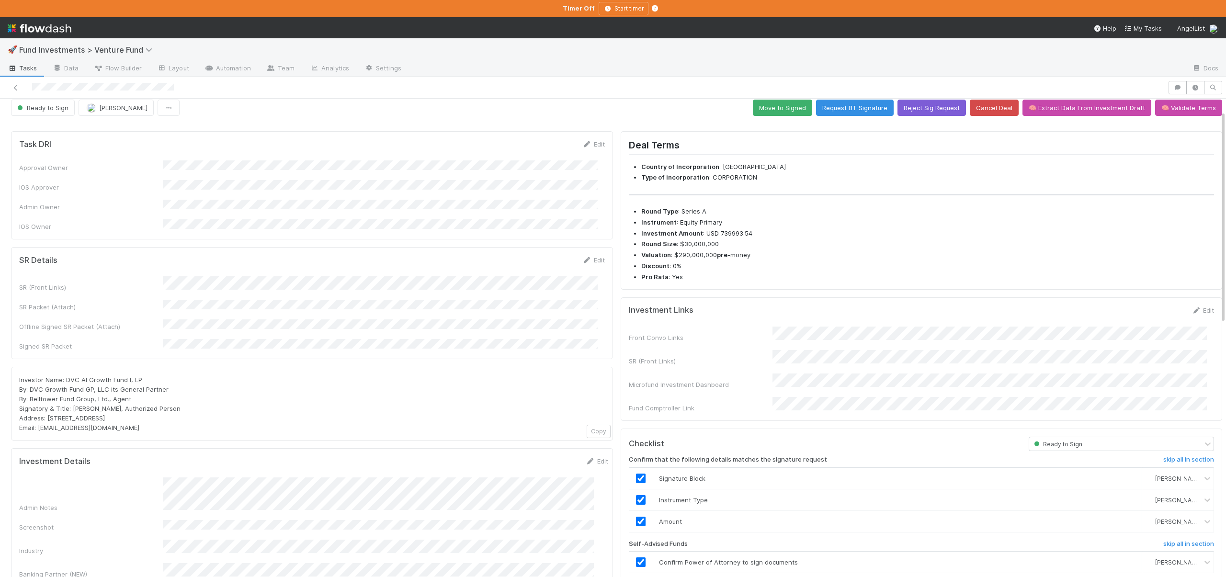
scroll to position [0, 0]
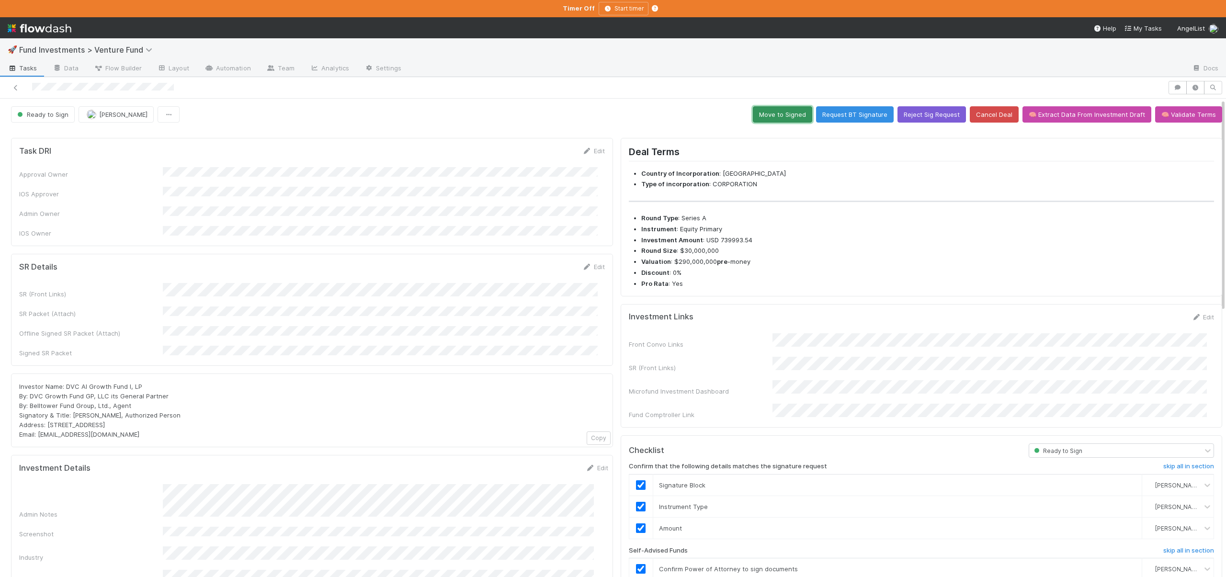
click at [771, 115] on button "Move to Signed" at bounding box center [782, 114] width 59 height 16
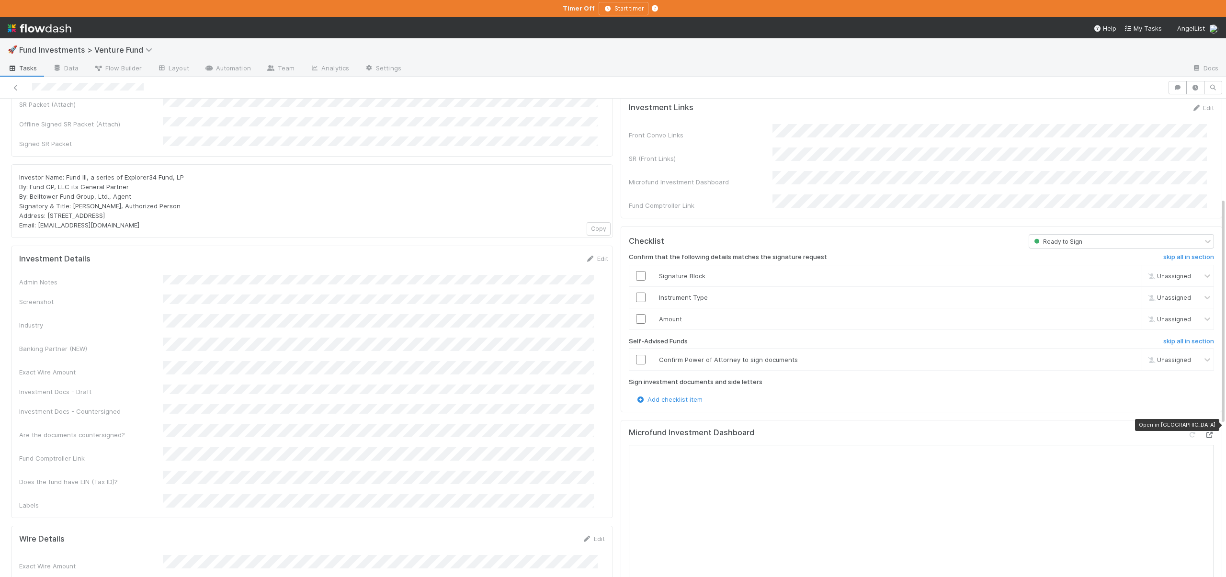
click at [1205, 432] on icon at bounding box center [1210, 435] width 10 height 6
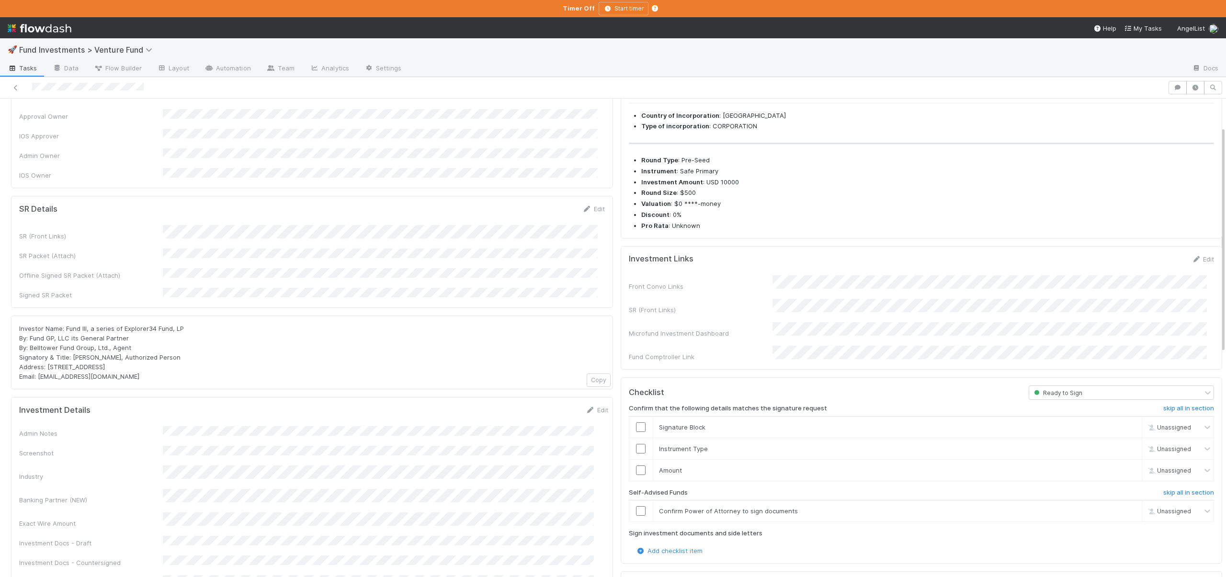
scroll to position [59, 0]
click at [1175, 488] on h6 "skip all in section" at bounding box center [1189, 492] width 51 height 8
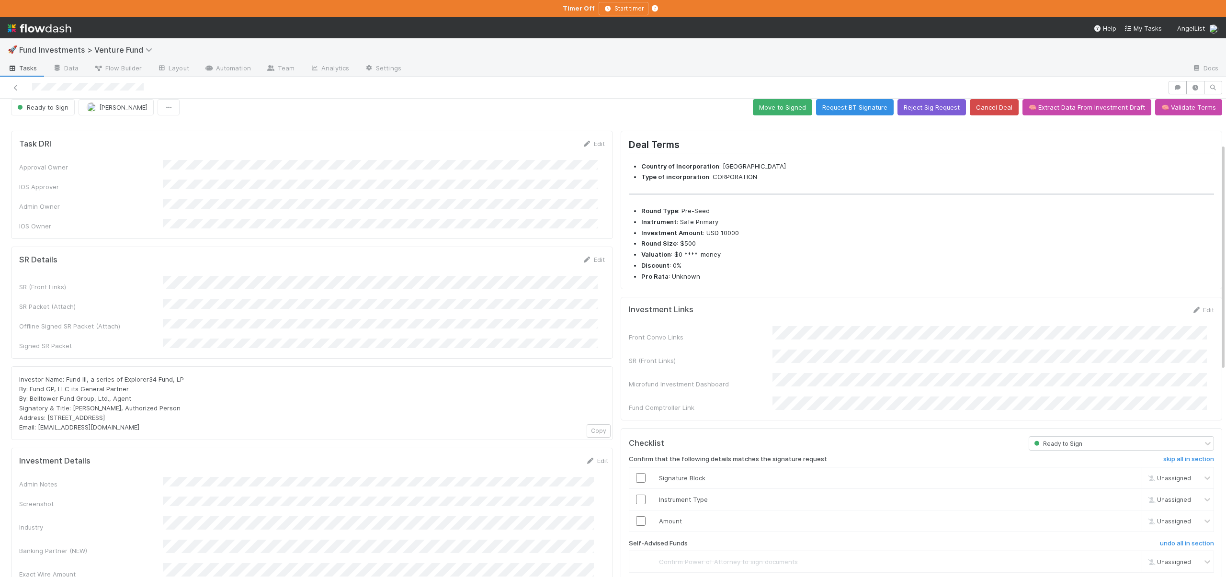
scroll to position [0, 0]
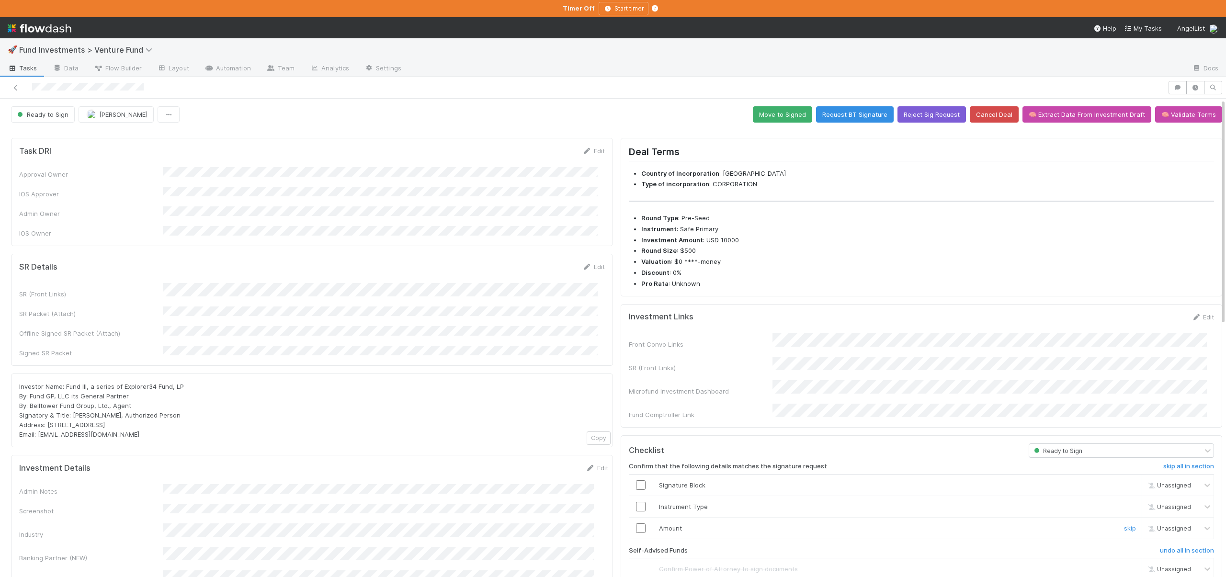
click at [632, 517] on td at bounding box center [641, 528] width 24 height 22
click at [636, 524] on input "checkbox" at bounding box center [641, 529] width 10 height 10
click at [636, 502] on input "checkbox" at bounding box center [641, 507] width 10 height 10
click at [636, 481] on input "checkbox" at bounding box center [641, 486] width 10 height 10
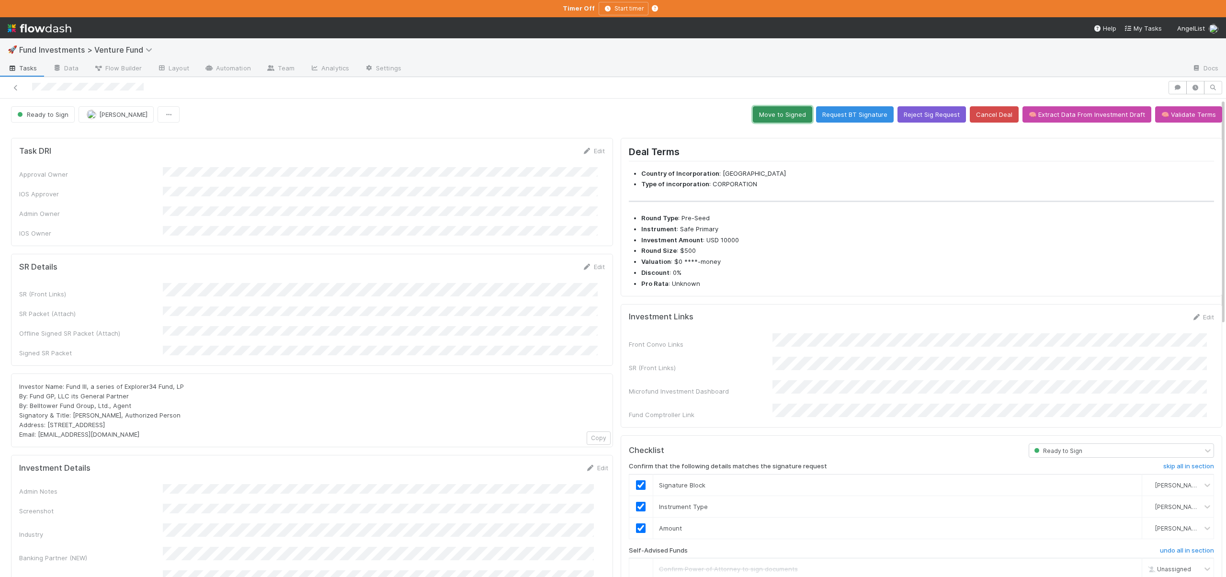
click at [762, 114] on button "Move to Signed" at bounding box center [782, 114] width 59 height 16
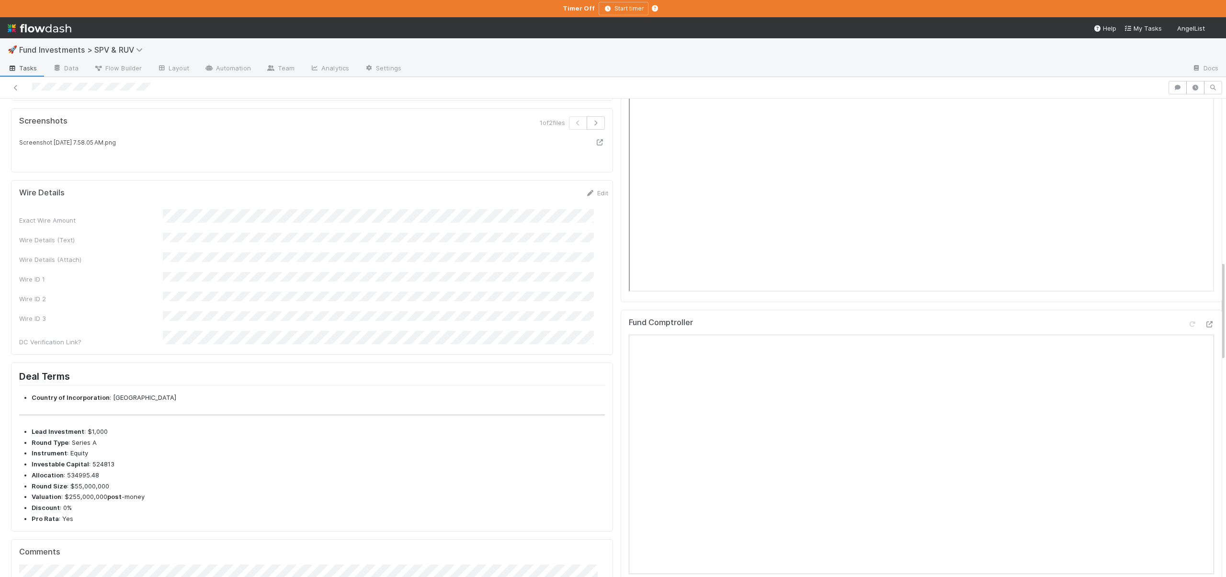
scroll to position [823, 0]
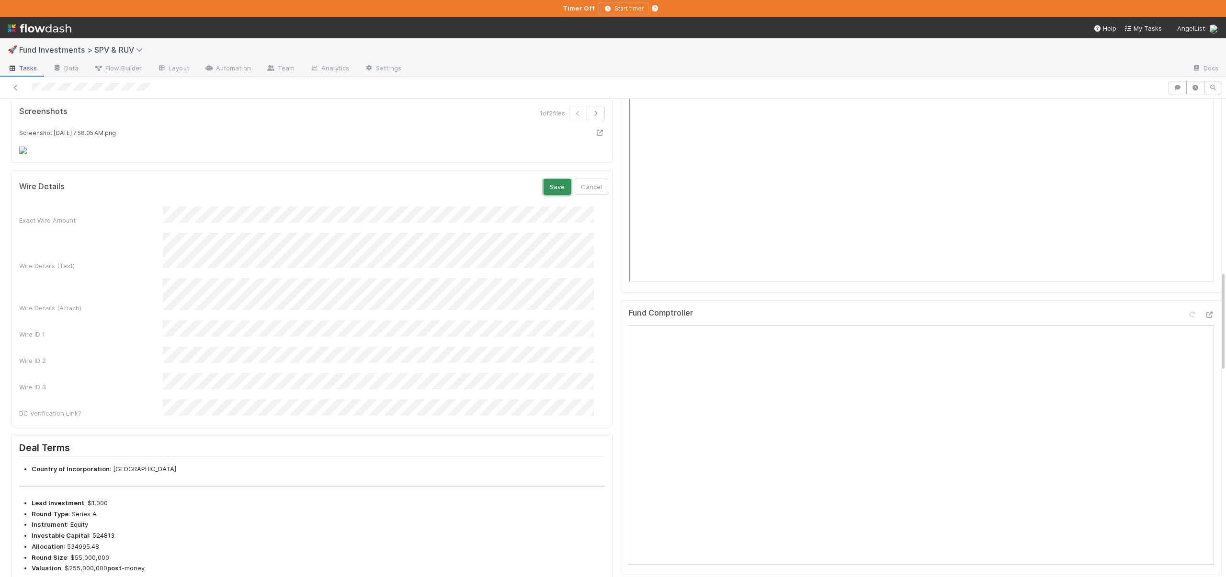
click at [548, 195] on button "Save" at bounding box center [557, 187] width 27 height 16
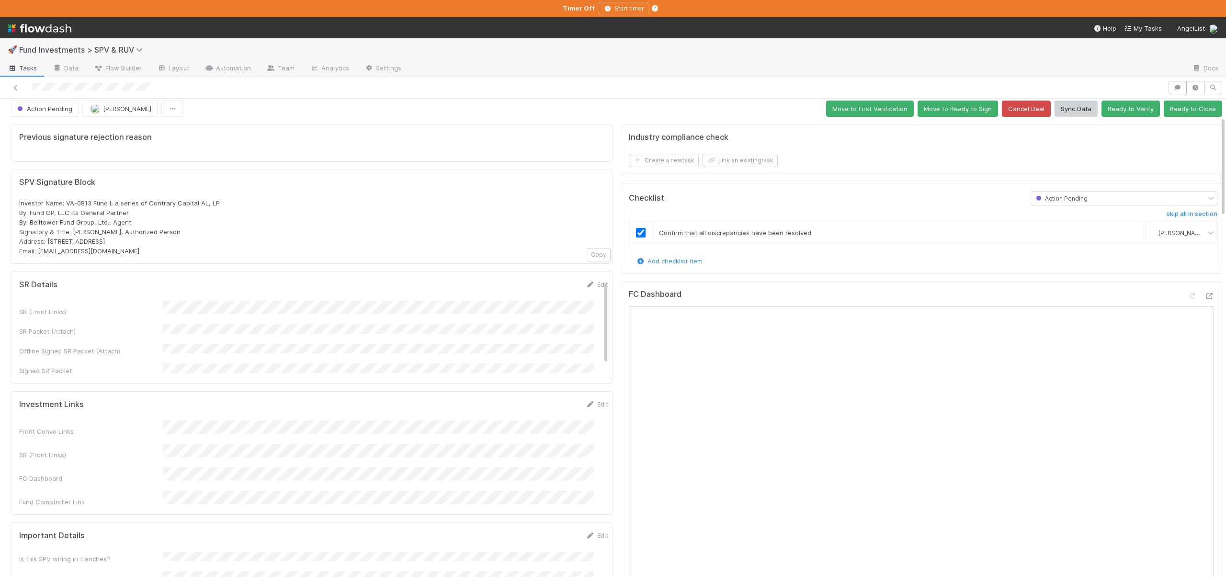
scroll to position [0, 0]
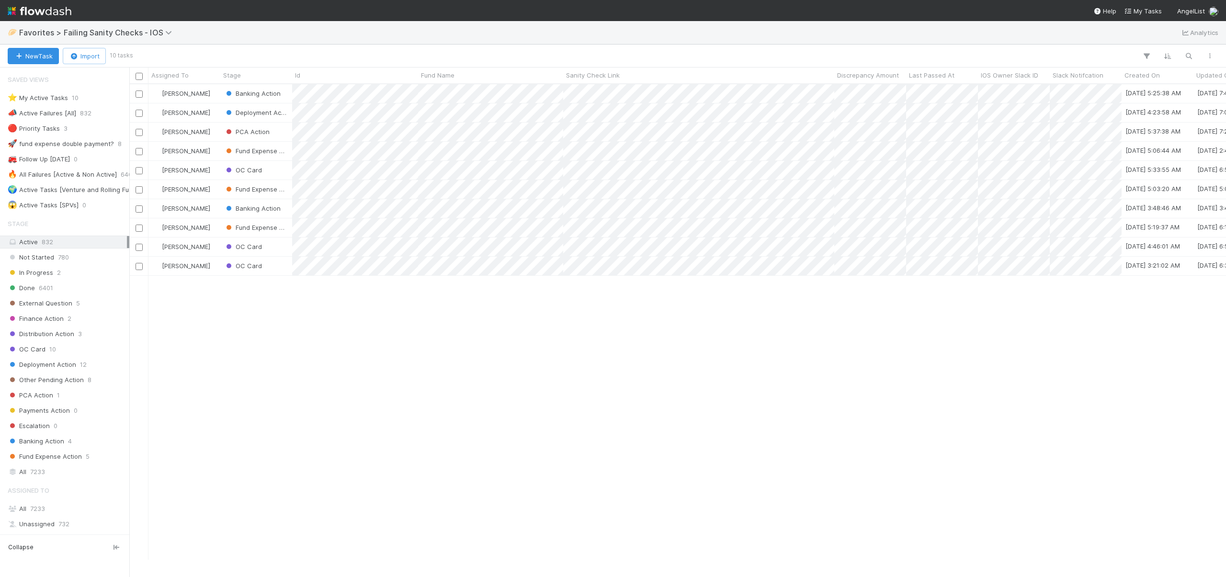
scroll to position [469, 1090]
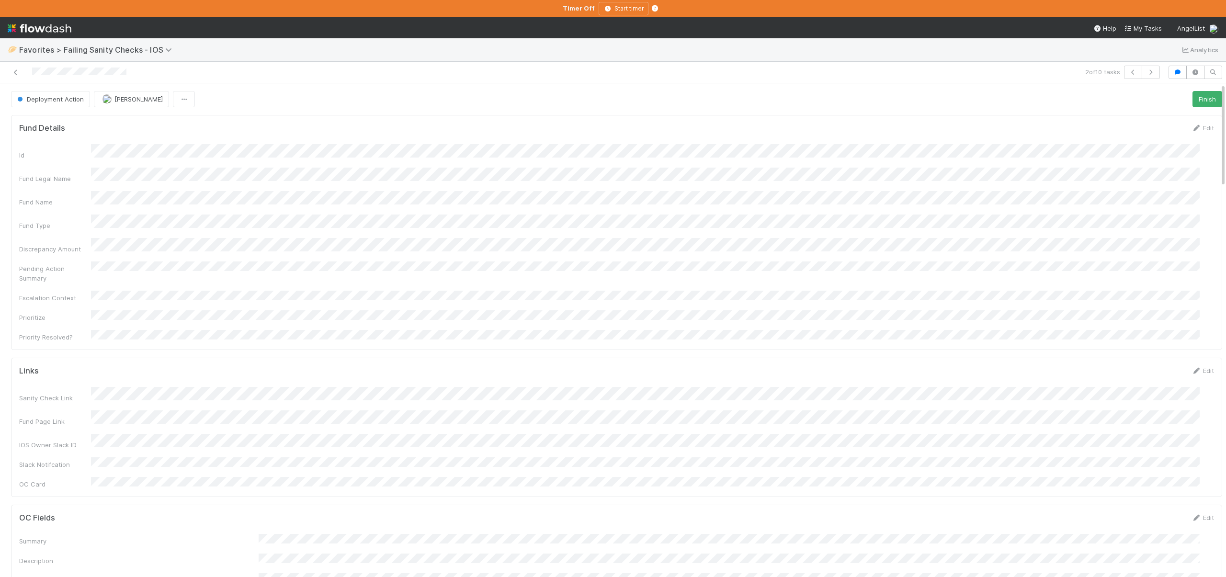
scroll to position [187, 1174]
click at [1173, 73] on icon "button" at bounding box center [1178, 72] width 10 height 6
click at [40, 96] on span "Deployment Action" at bounding box center [49, 99] width 69 height 8
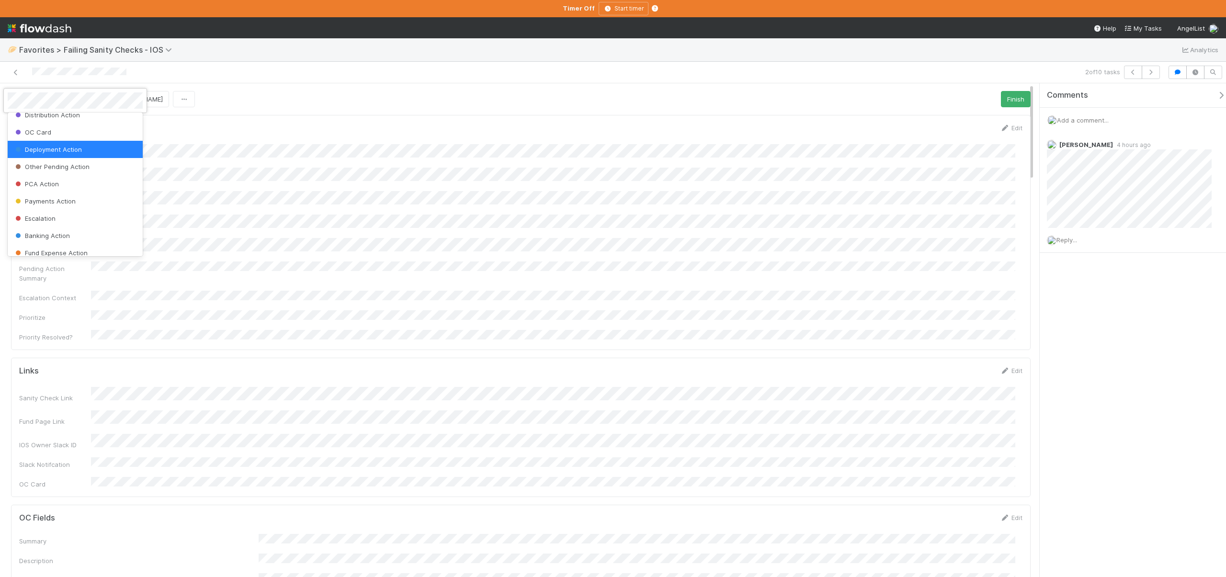
scroll to position [100, 0]
click at [43, 229] on span "Banking Action" at bounding box center [41, 230] width 57 height 8
click at [15, 70] on icon at bounding box center [16, 72] width 10 height 6
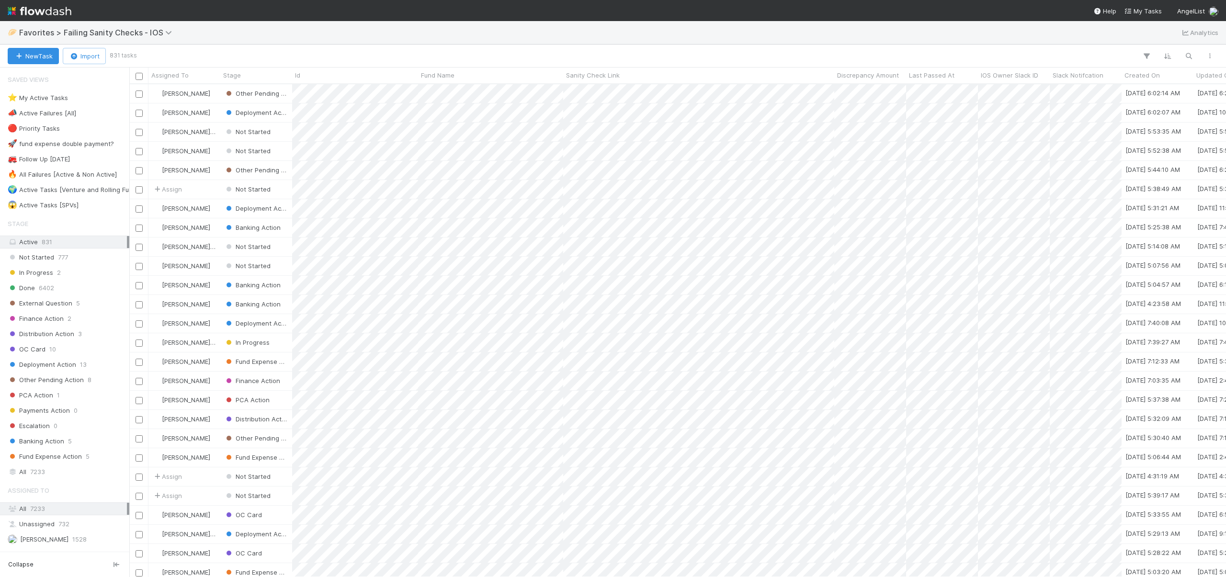
scroll to position [486, 1090]
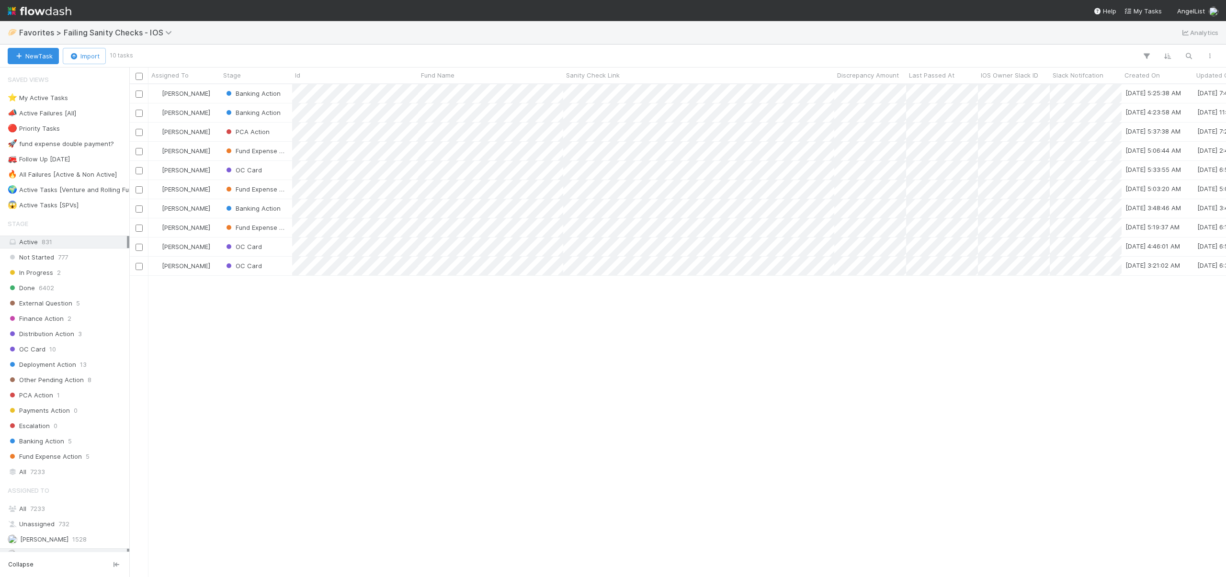
scroll to position [486, 1090]
click at [276, 267] on div "OC Card" at bounding box center [256, 266] width 72 height 19
click at [278, 133] on div "PCA Action" at bounding box center [256, 132] width 72 height 19
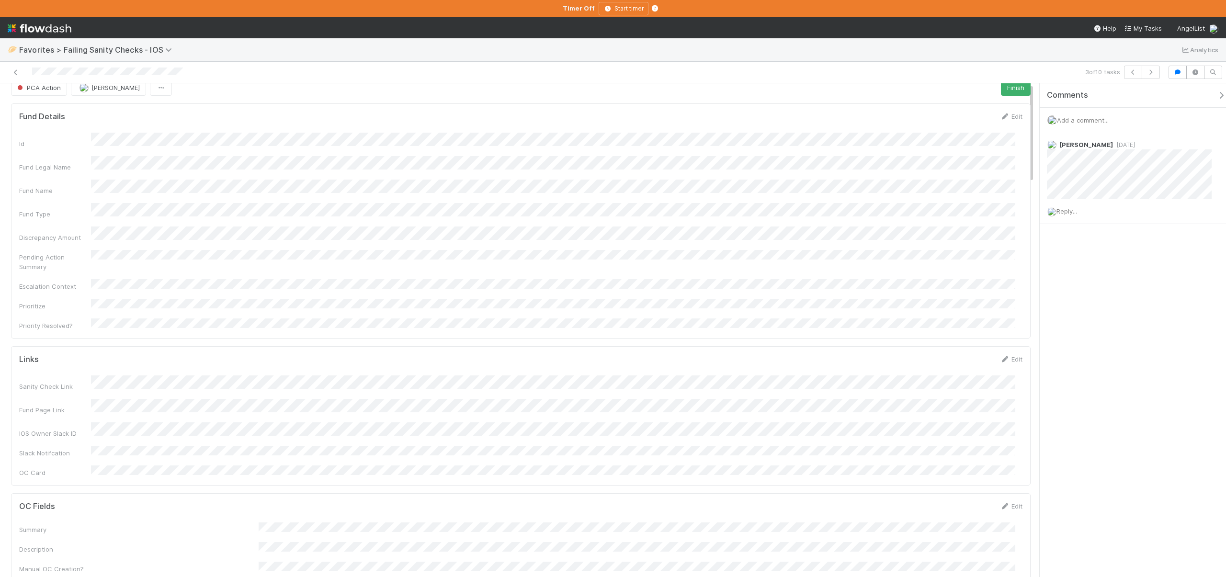
scroll to position [13, 0]
click at [1105, 123] on span "Add a comment..." at bounding box center [1083, 120] width 52 height 8
click at [1068, 269] on button "Add Comment" at bounding box center [1083, 268] width 56 height 16
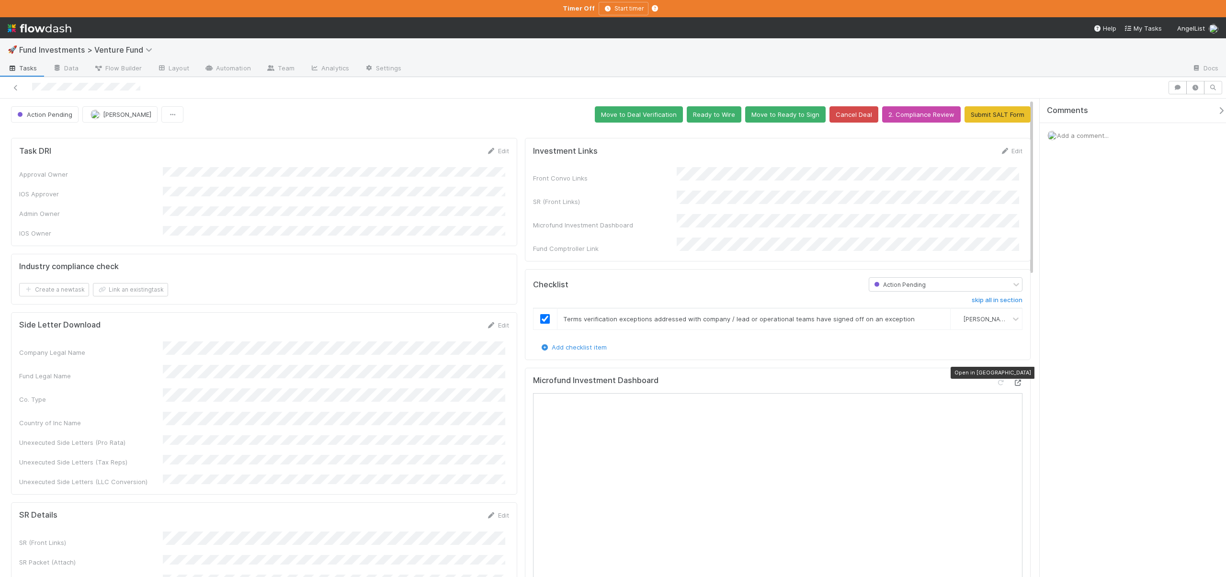
click at [1014, 380] on icon at bounding box center [1018, 383] width 10 height 6
click at [1195, 86] on icon "button" at bounding box center [1196, 88] width 10 height 6
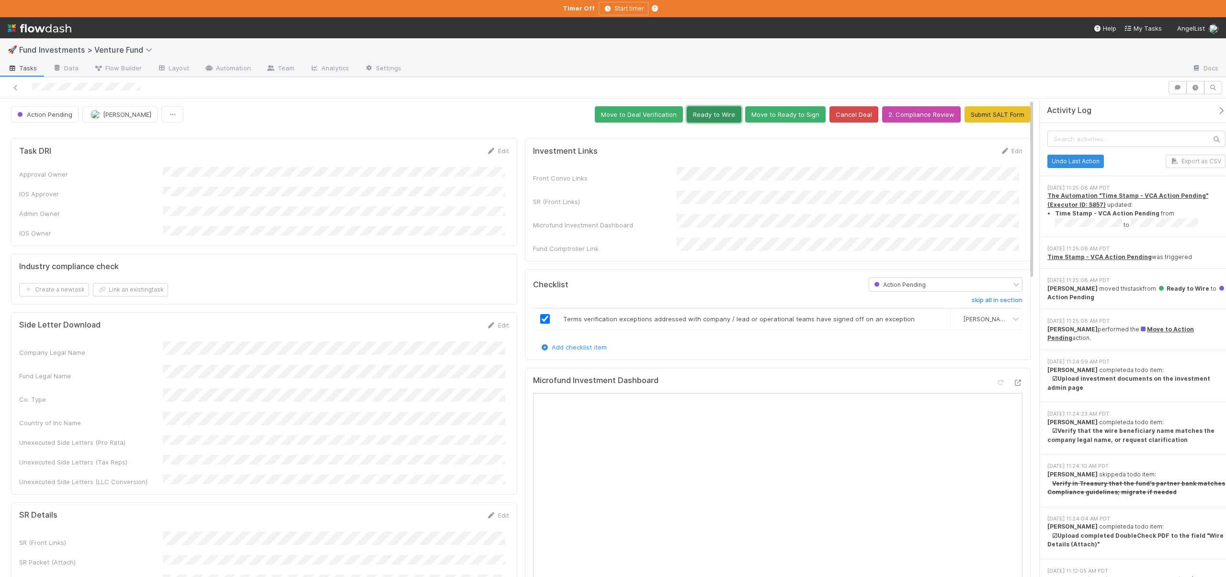
click at [719, 114] on button "Ready to Wire" at bounding box center [714, 114] width 55 height 16
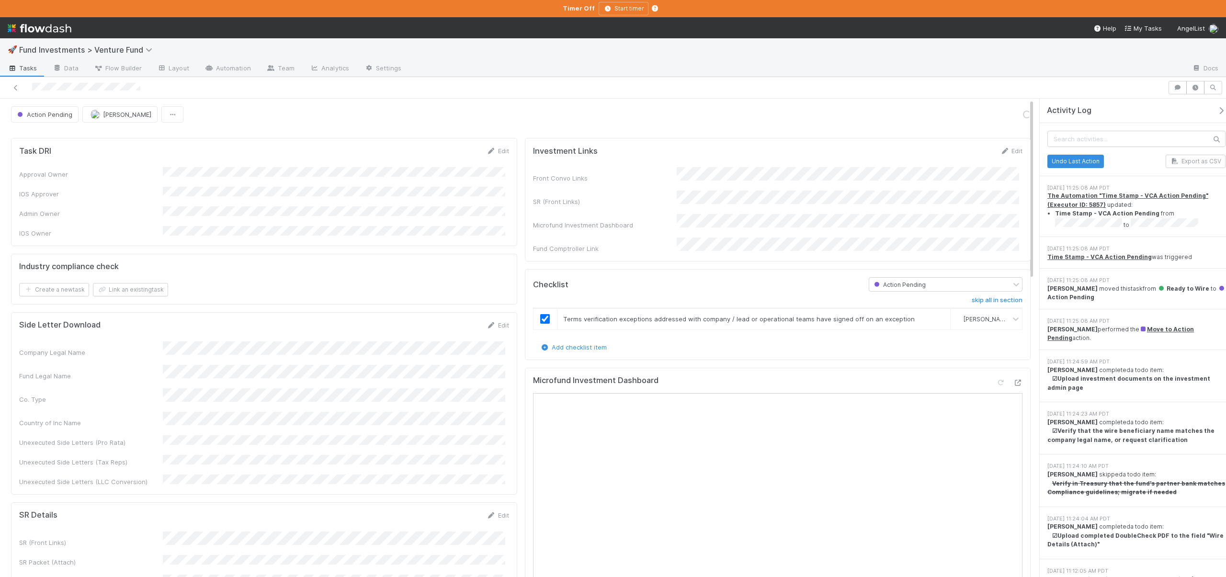
click at [1217, 110] on icon "button" at bounding box center [1222, 111] width 10 height 8
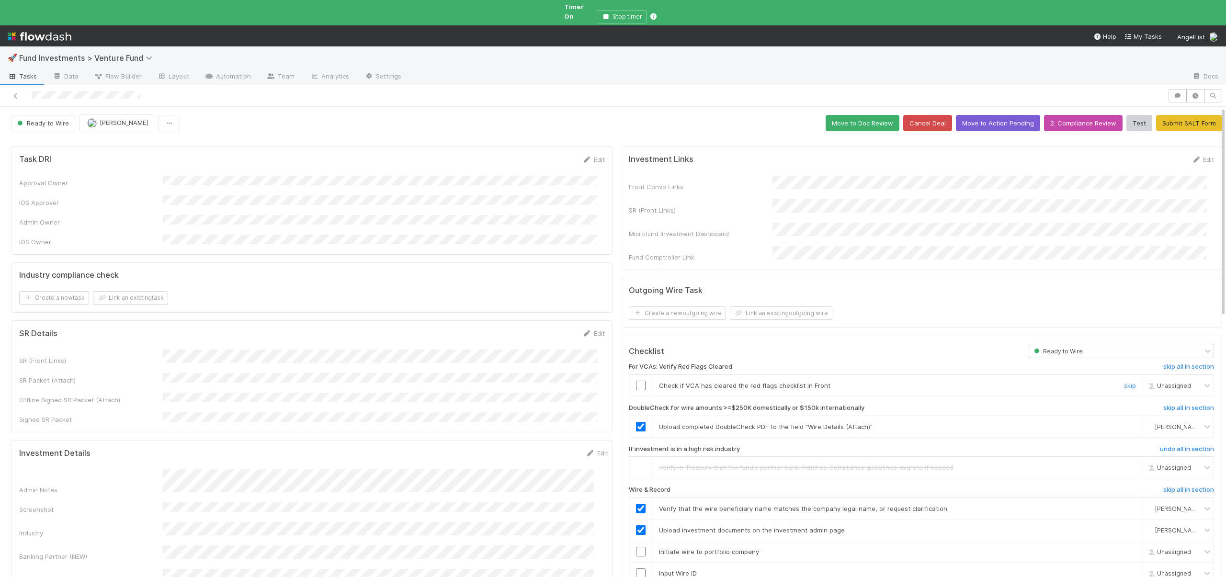
click at [636, 381] on input "checkbox" at bounding box center [641, 386] width 10 height 10
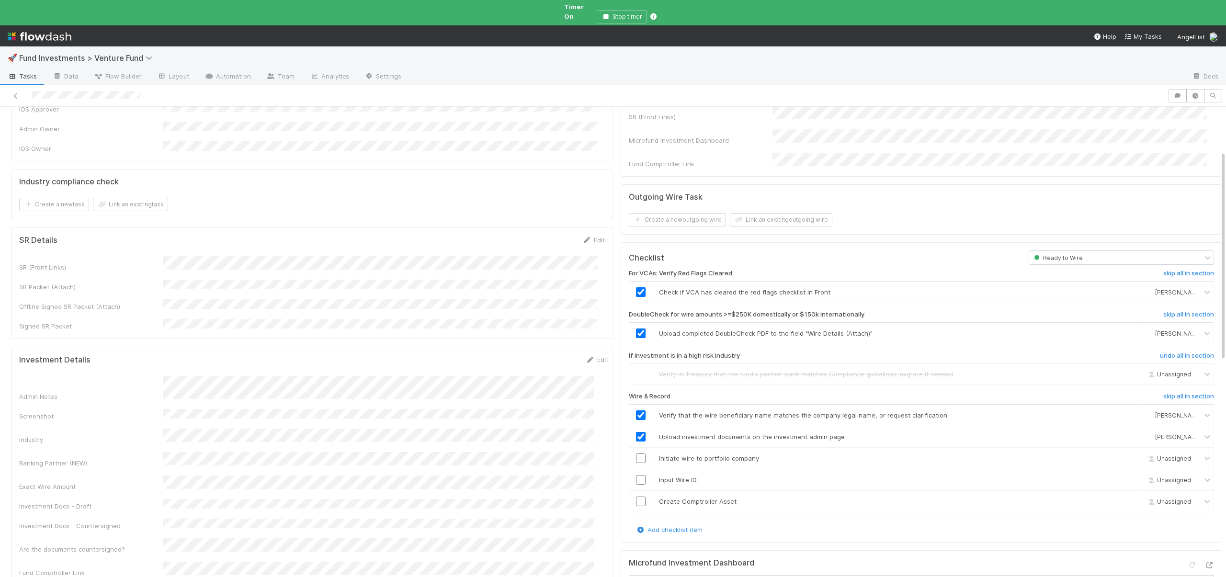
scroll to position [100, 0]
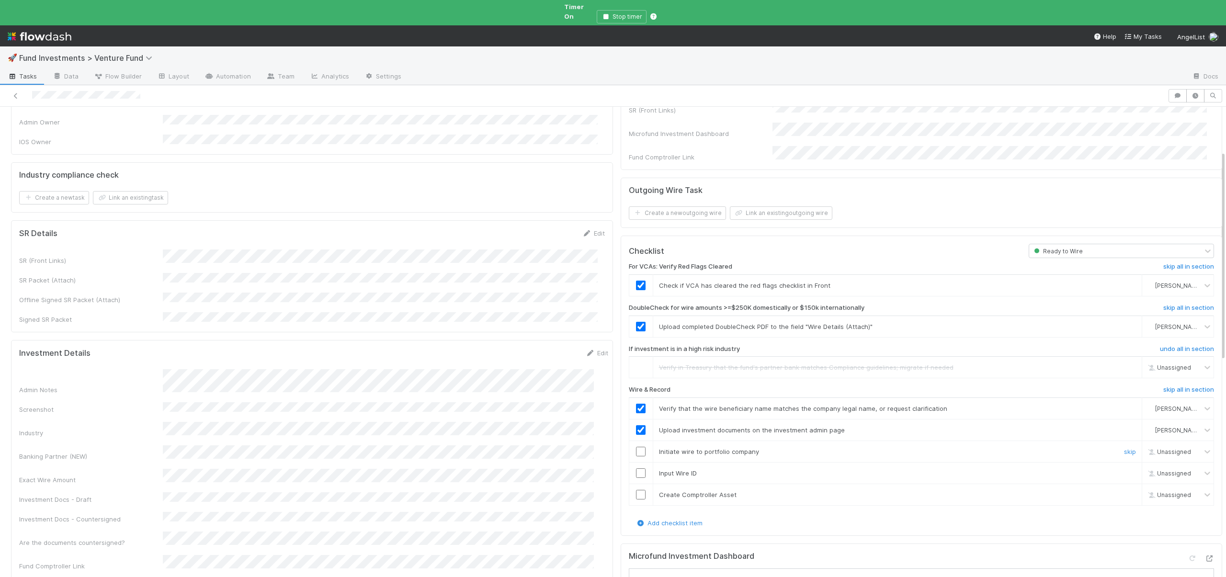
click at [636, 447] on input "checkbox" at bounding box center [641, 452] width 10 height 10
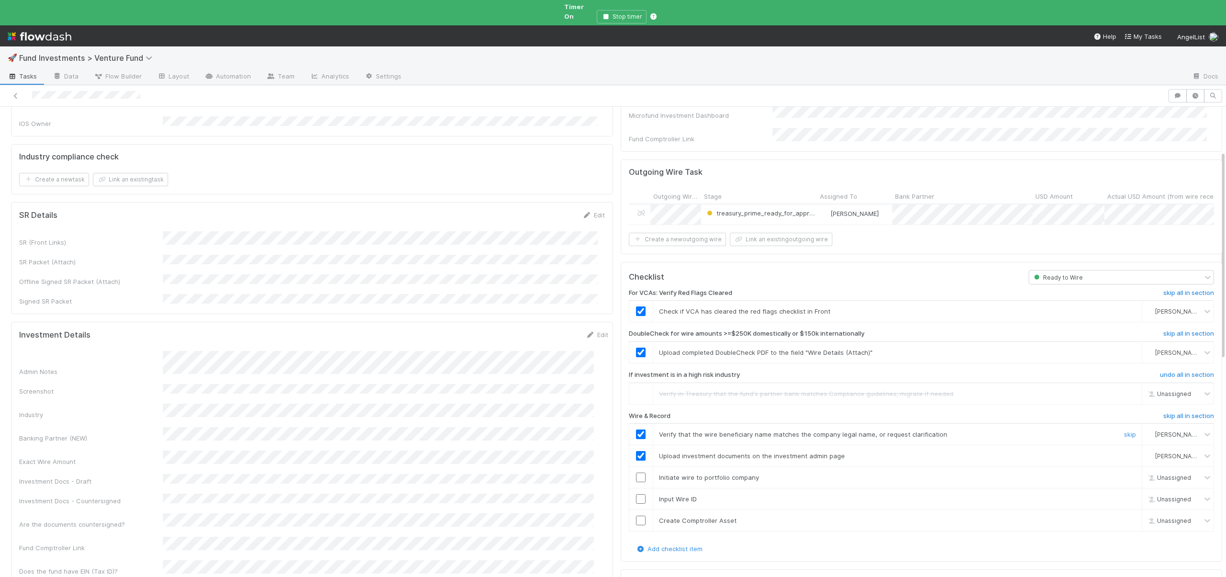
scroll to position [284, 0]
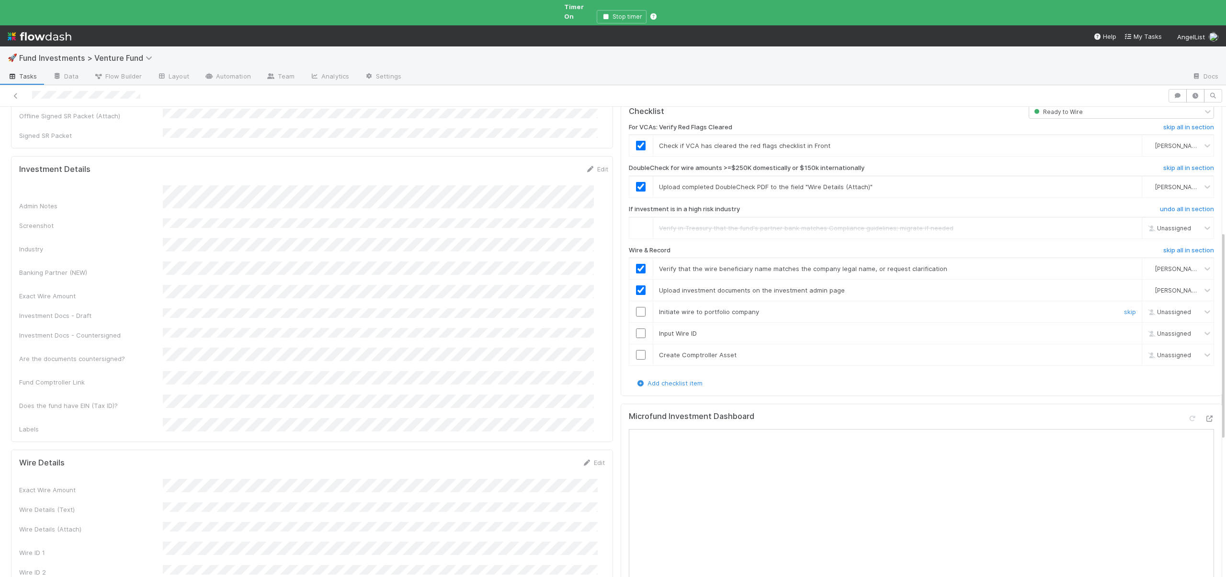
click at [636, 307] on input "checkbox" at bounding box center [641, 312] width 10 height 10
click at [636, 329] on input "checkbox" at bounding box center [641, 334] width 10 height 10
click at [636, 350] on input "checkbox" at bounding box center [641, 355] width 10 height 10
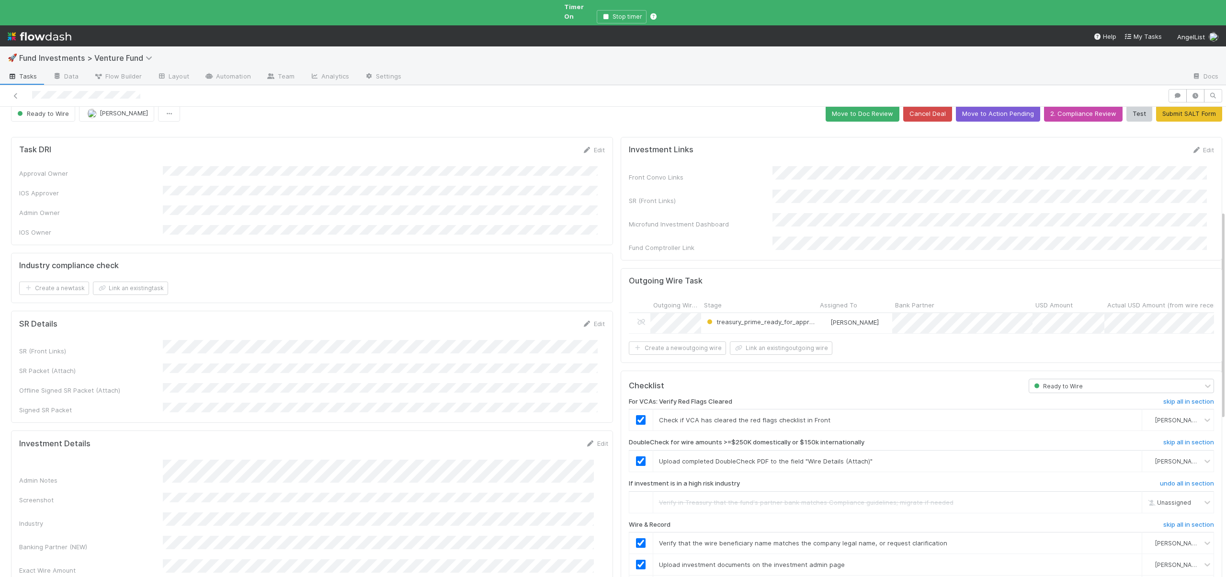
scroll to position [0, 0]
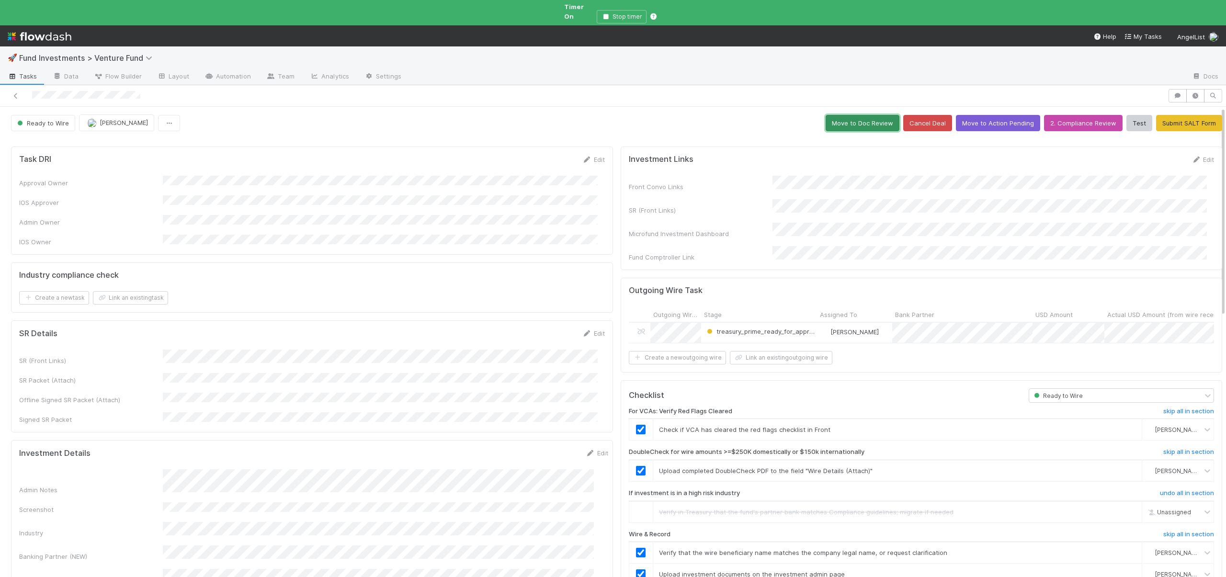
click at [847, 120] on button "Move to Doc Review" at bounding box center [863, 123] width 74 height 16
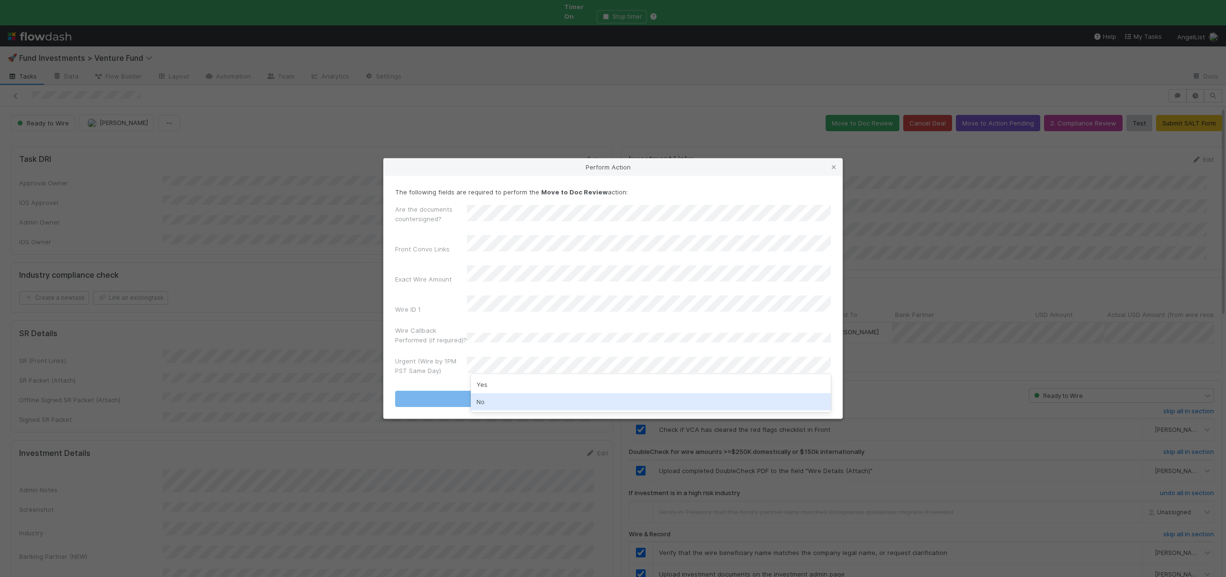
click at [480, 401] on div "No" at bounding box center [651, 401] width 360 height 17
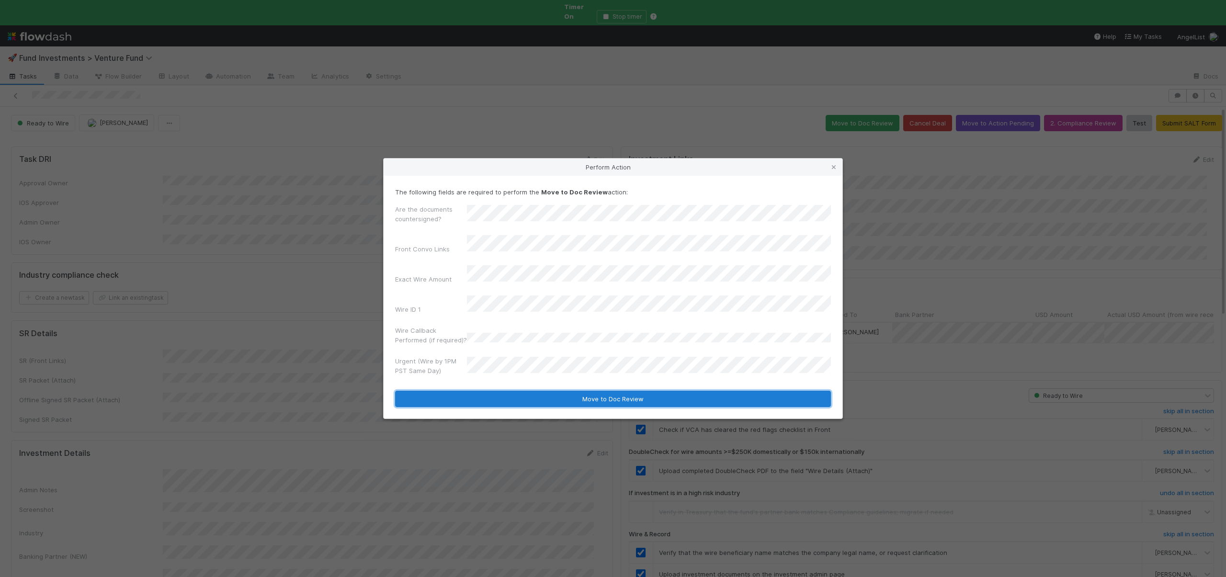
click at [507, 395] on button "Move to Doc Review" at bounding box center [613, 399] width 436 height 16
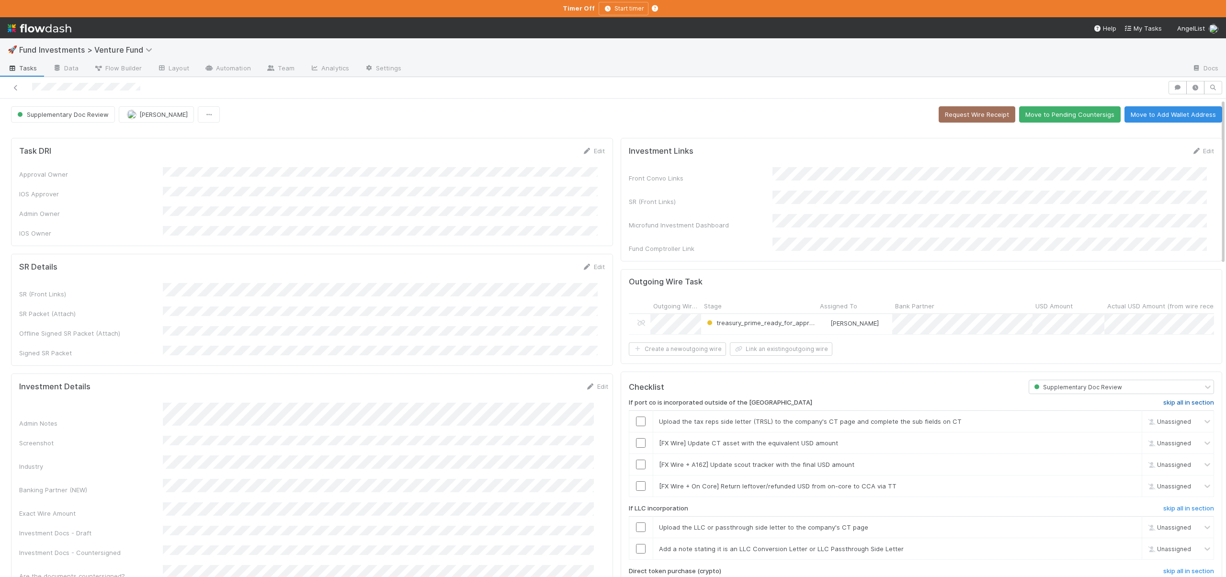
click at [1178, 400] on h6 "skip all in section" at bounding box center [1189, 403] width 51 height 8
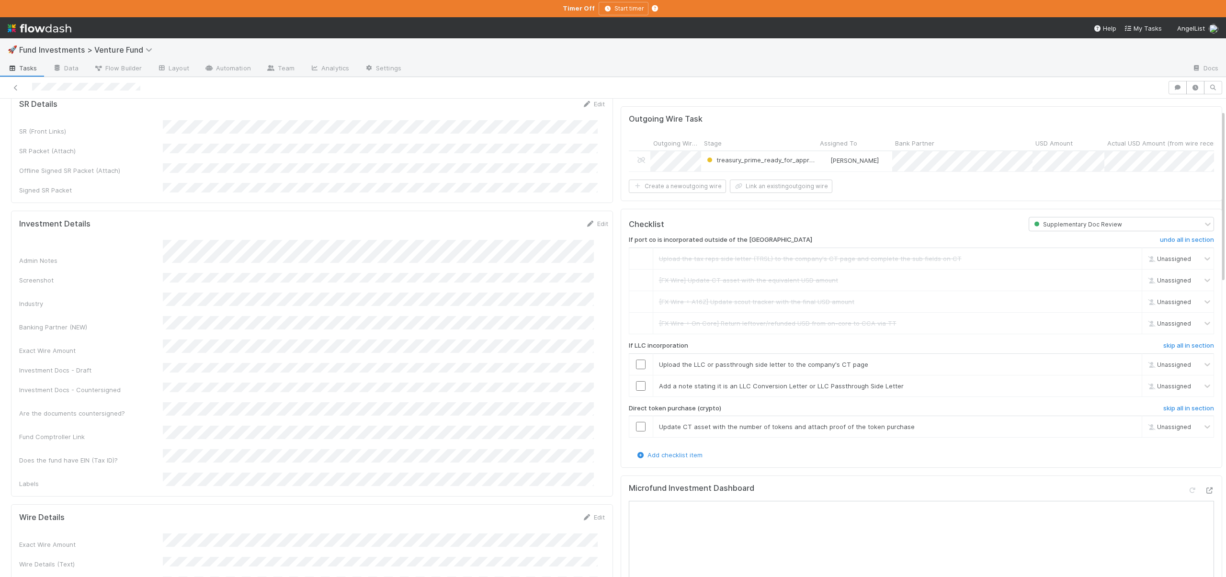
scroll to position [186, 0]
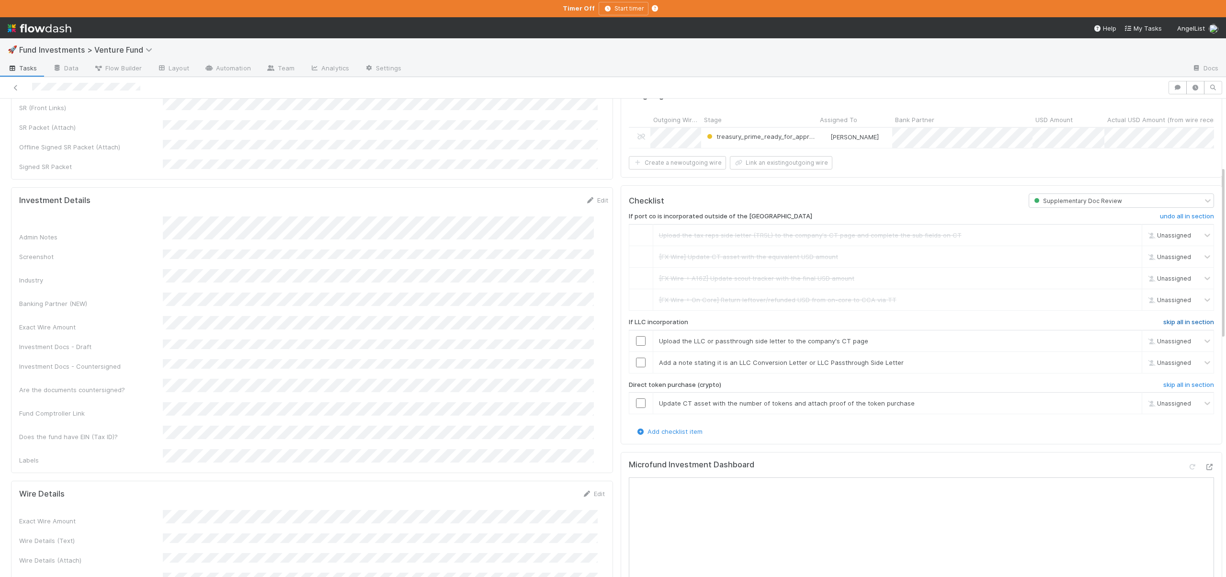
click at [1170, 320] on h6 "skip all in section" at bounding box center [1189, 323] width 51 height 8
click at [1169, 319] on h6 "skip all in section" at bounding box center [1189, 323] width 51 height 8
click at [1168, 381] on h6 "skip all in section" at bounding box center [1189, 385] width 51 height 8
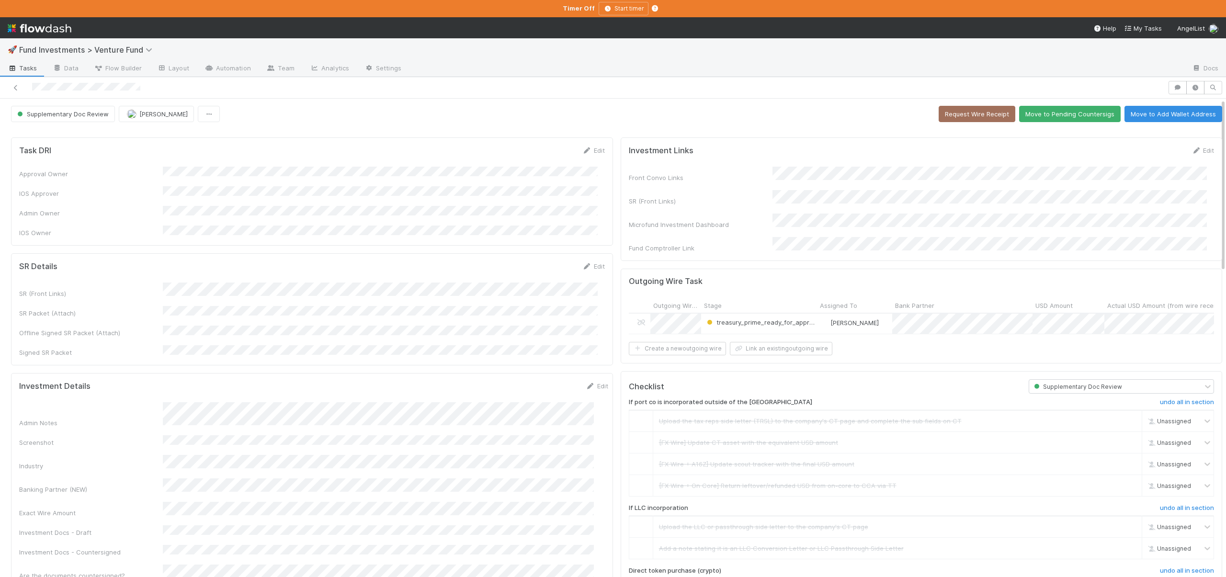
scroll to position [0, 0]
click at [1045, 107] on button "Move to Pending Countersigs" at bounding box center [1070, 114] width 102 height 16
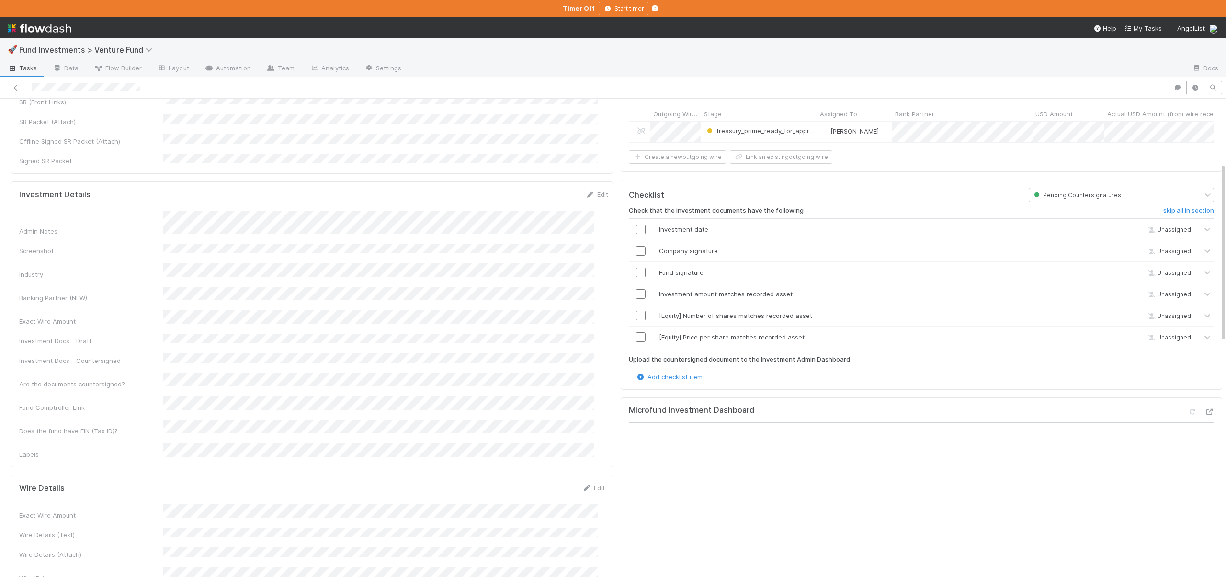
scroll to position [195, 0]
click at [1124, 332] on link "skip" at bounding box center [1130, 335] width 12 height 8
click at [1124, 309] on link "skip" at bounding box center [1130, 313] width 12 height 8
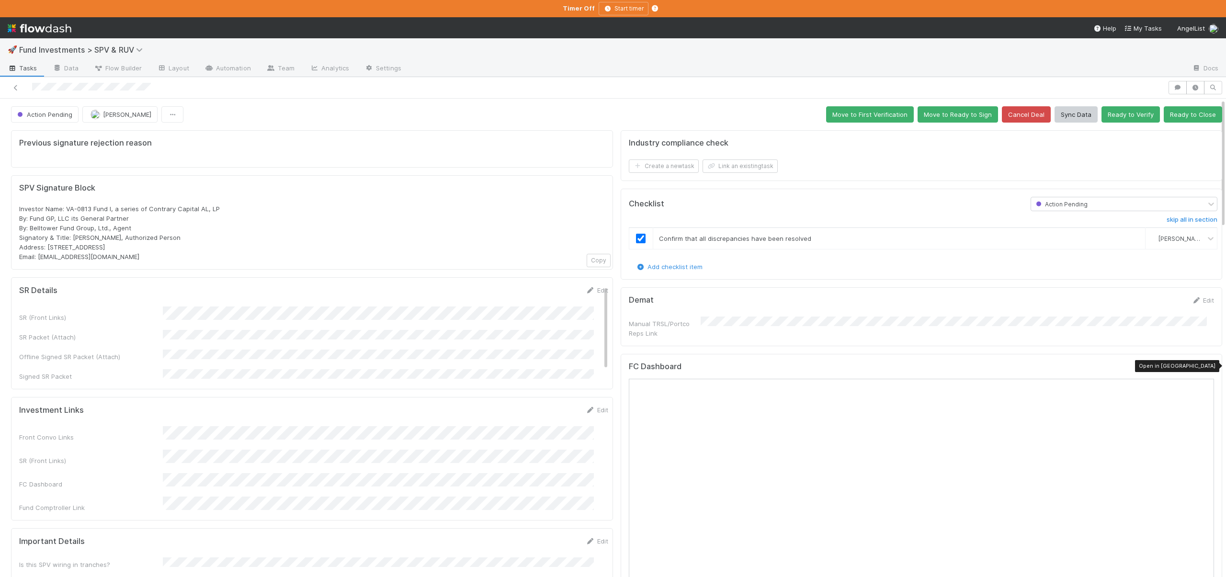
click at [1205, 366] on icon at bounding box center [1210, 369] width 10 height 6
click at [1176, 116] on button "Ready to Close" at bounding box center [1193, 114] width 58 height 16
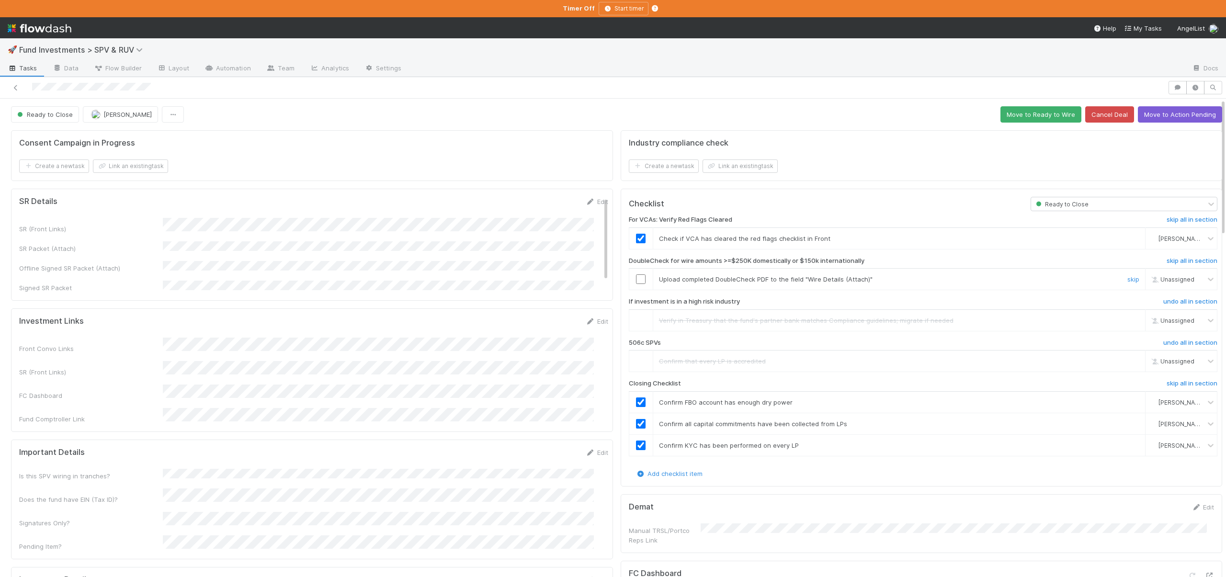
click at [636, 280] on input "checkbox" at bounding box center [641, 280] width 10 height 10
click at [1031, 116] on button "Move to Ready to Wire" at bounding box center [1041, 114] width 81 height 16
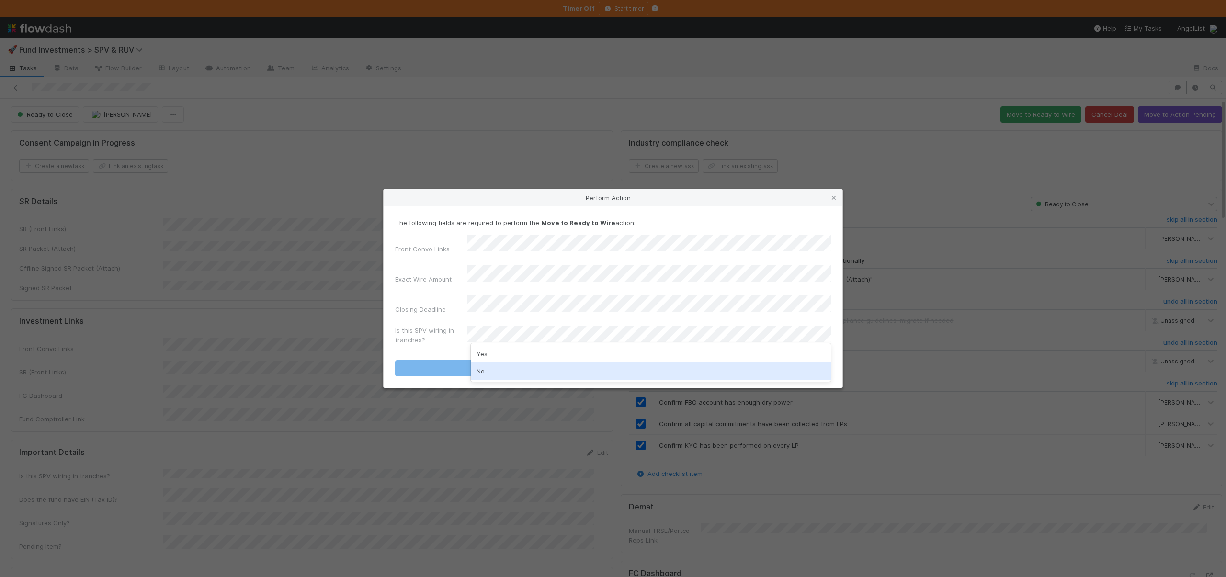
click at [483, 367] on div "No" at bounding box center [651, 371] width 360 height 17
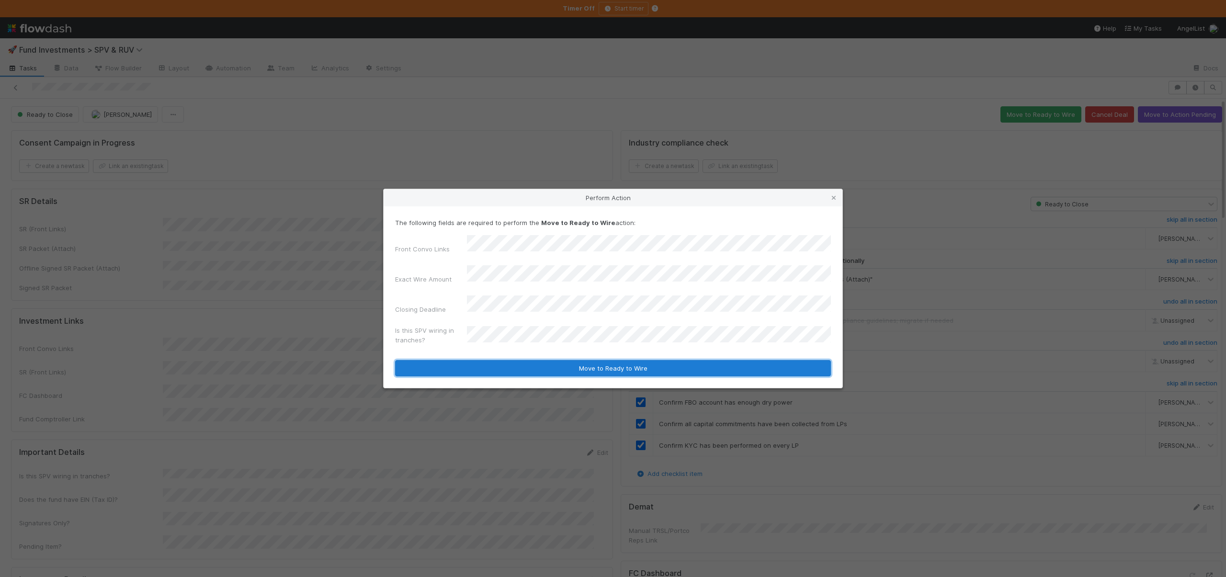
click at [527, 360] on button "Move to Ready to Wire" at bounding box center [613, 368] width 436 height 16
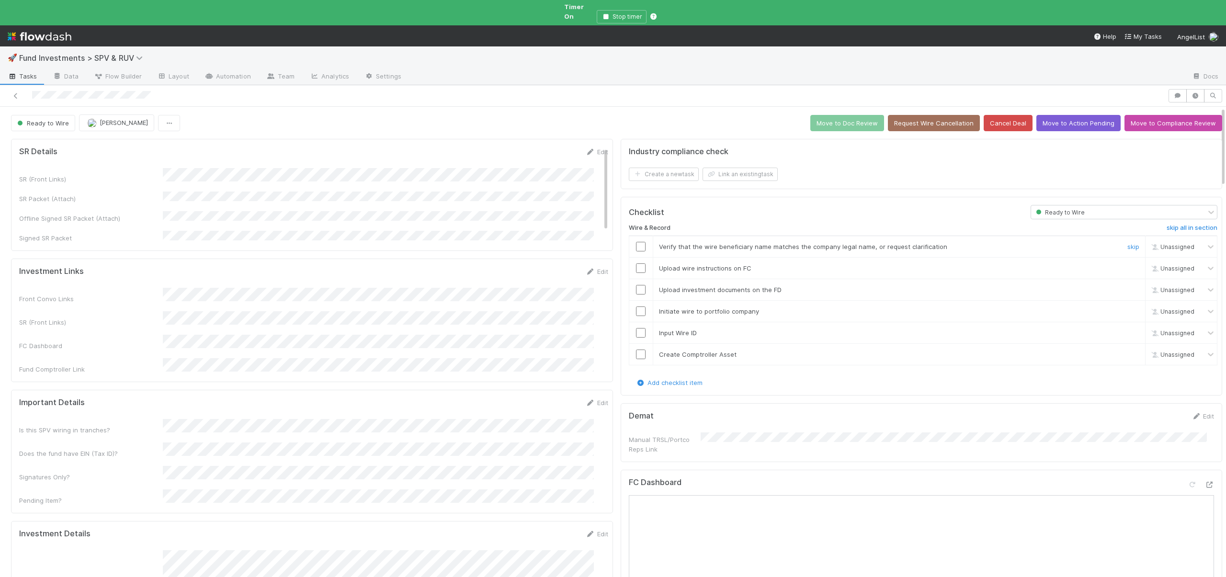
click at [636, 242] on input "checkbox" at bounding box center [641, 247] width 10 height 10
click at [636, 263] on input "checkbox" at bounding box center [641, 268] width 10 height 10
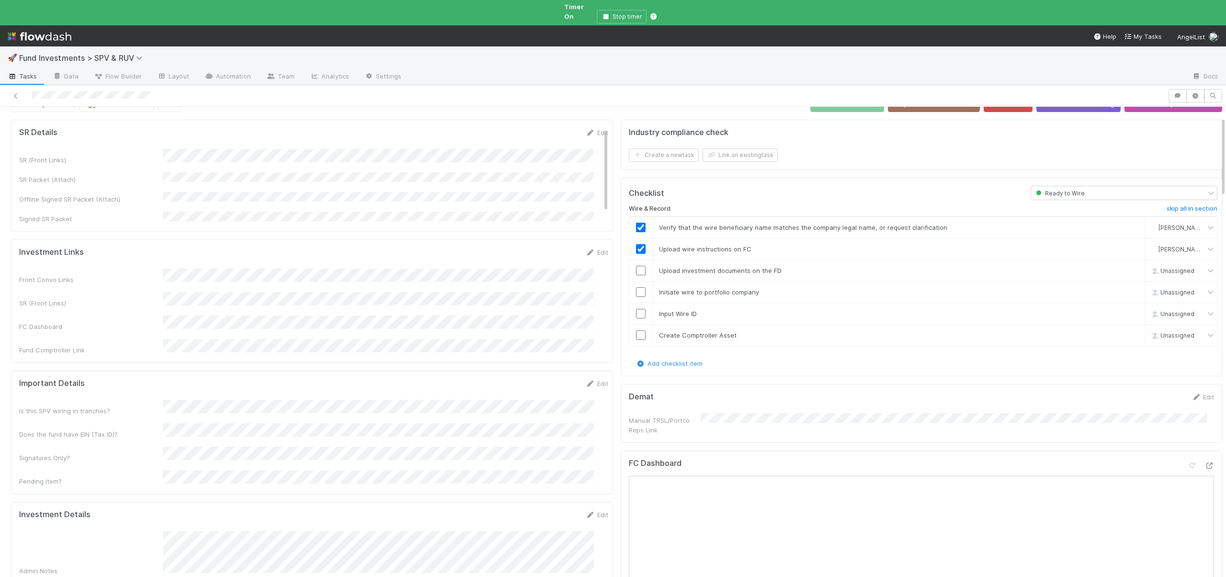
scroll to position [6, 0]
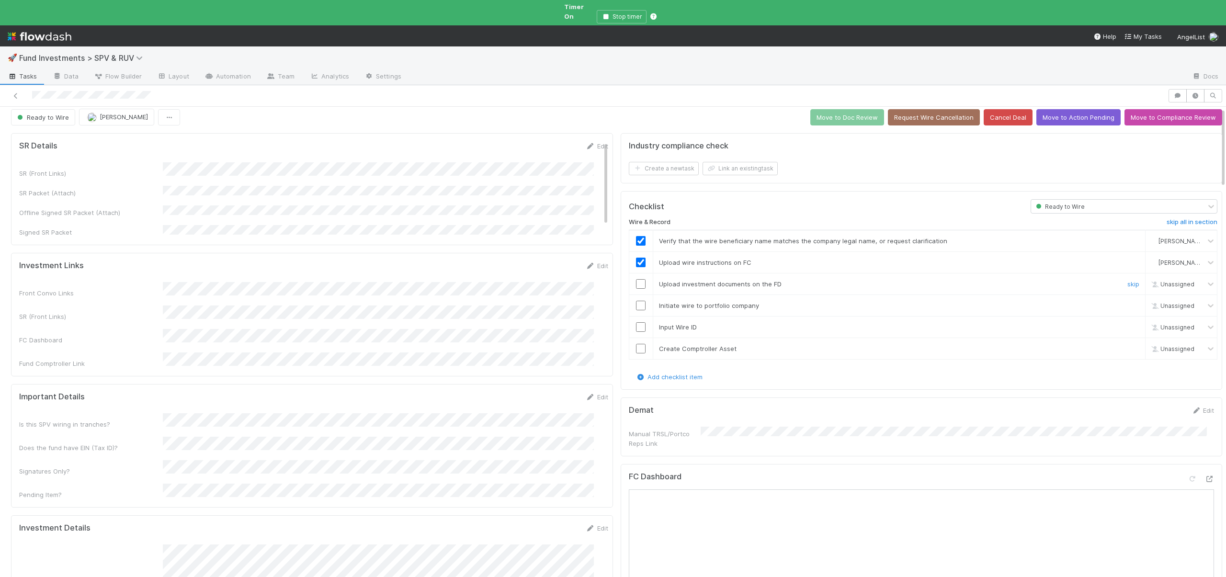
click at [636, 279] on input "checkbox" at bounding box center [641, 284] width 10 height 10
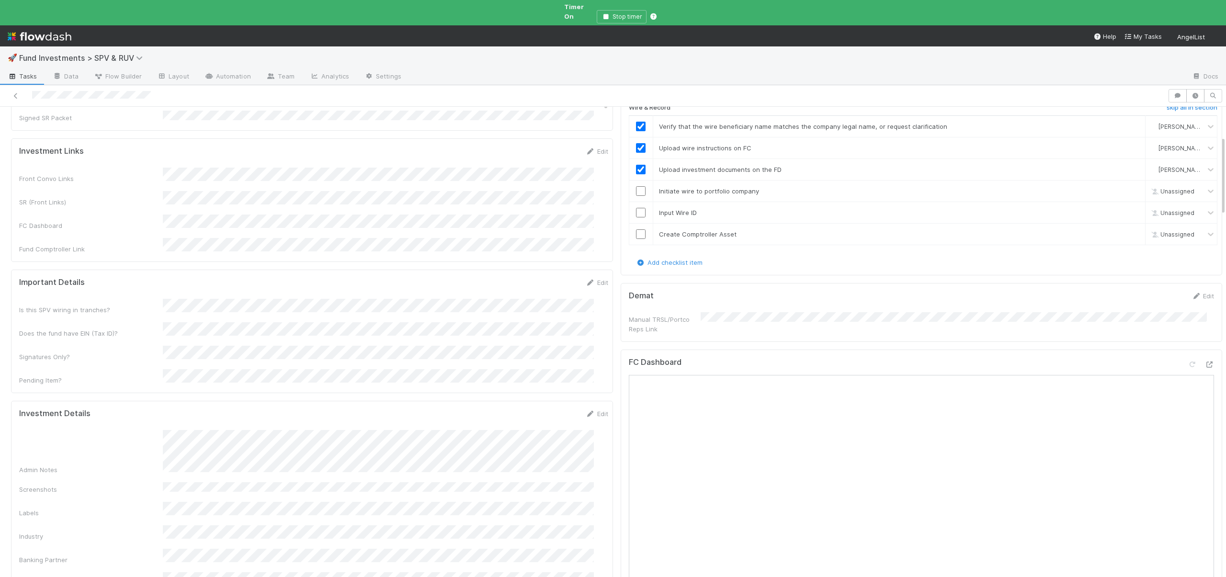
scroll to position [117, 0]
click at [636, 189] on input "checkbox" at bounding box center [641, 194] width 10 height 10
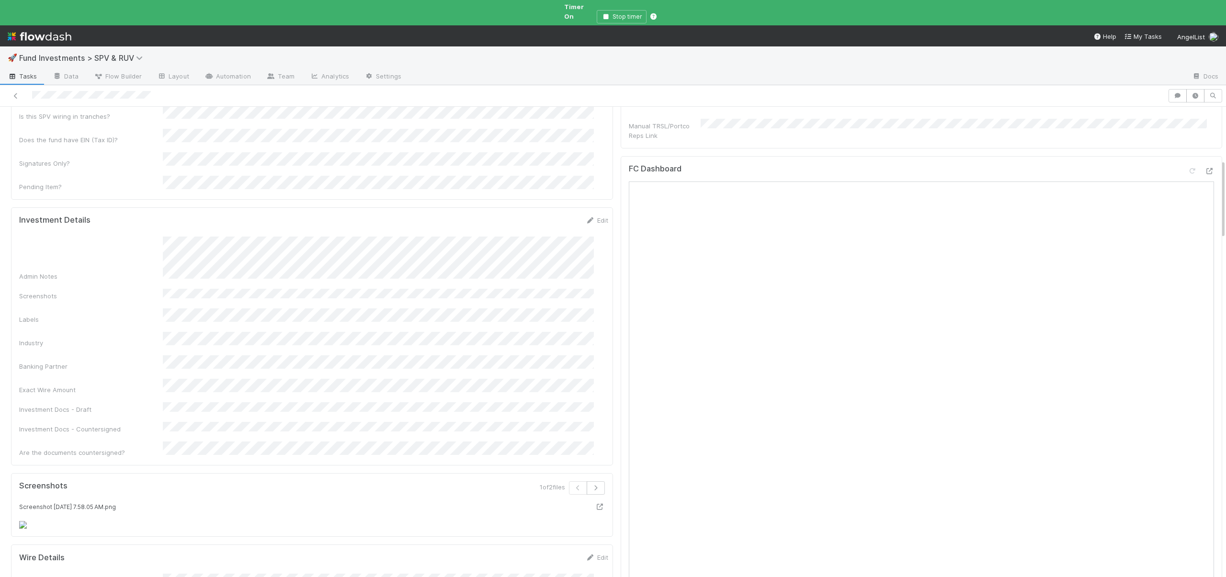
scroll to position [0, 0]
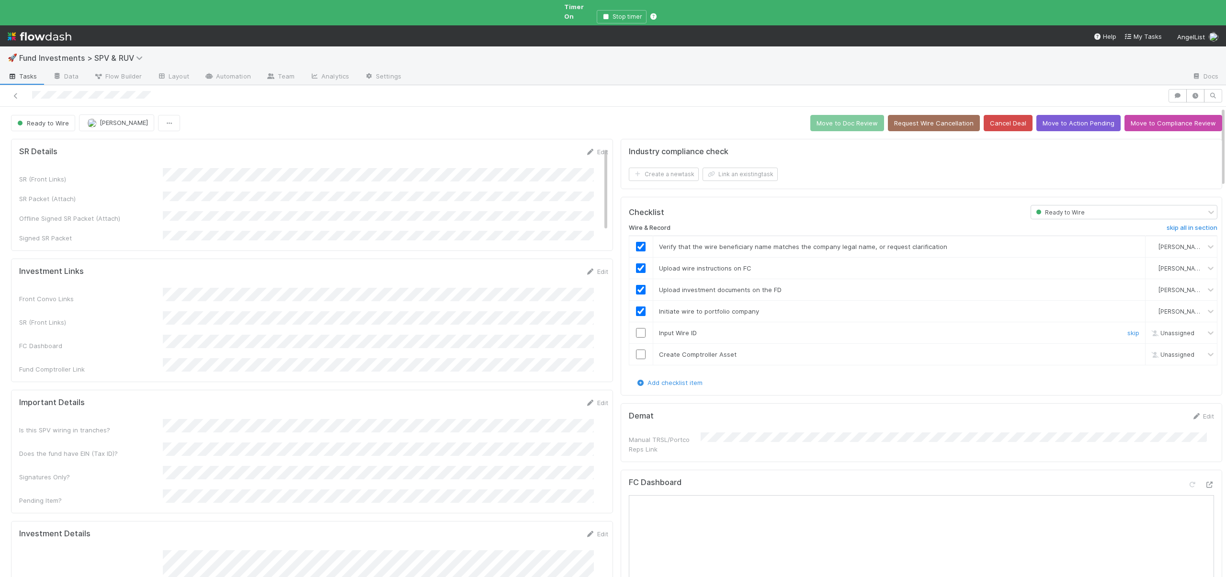
click at [636, 328] on input "checkbox" at bounding box center [641, 333] width 10 height 10
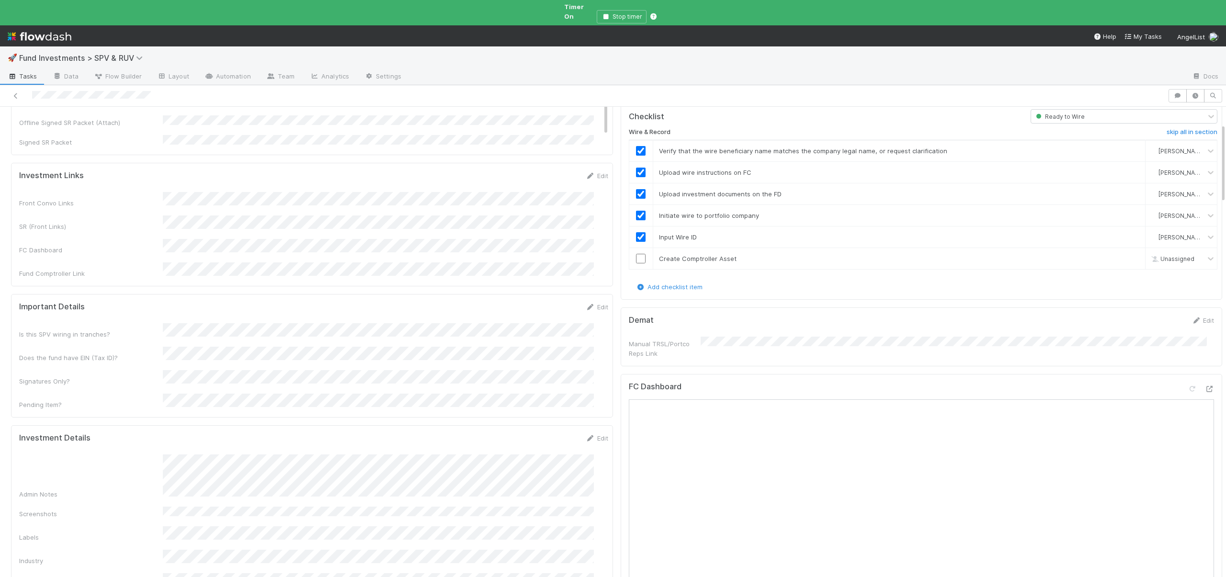
scroll to position [99, 0]
click at [636, 251] on input "checkbox" at bounding box center [641, 256] width 10 height 10
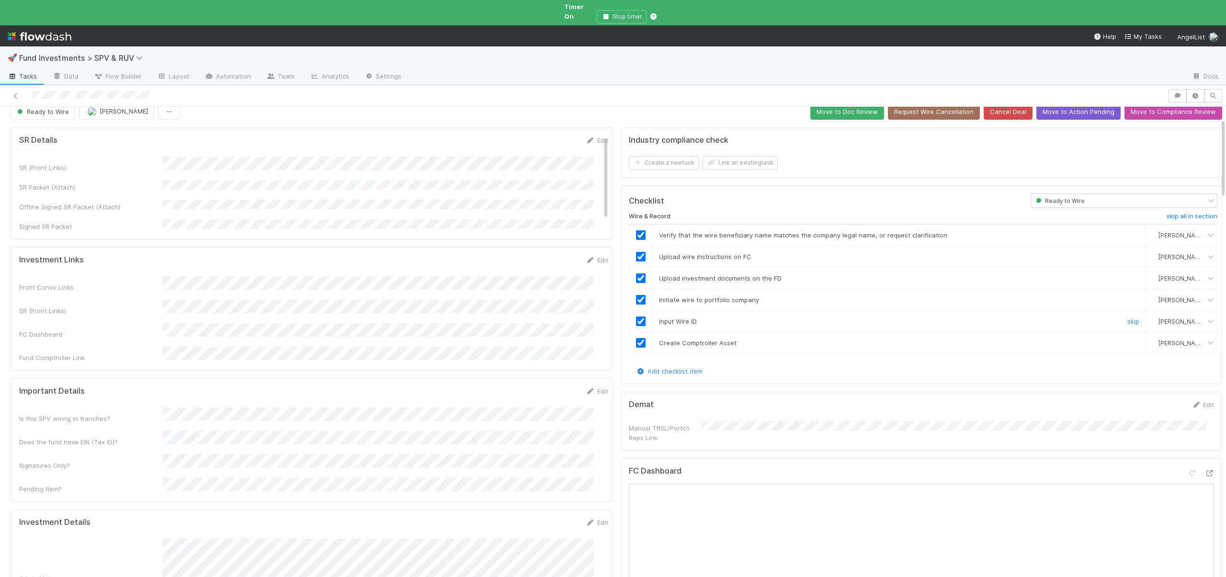
scroll to position [0, 0]
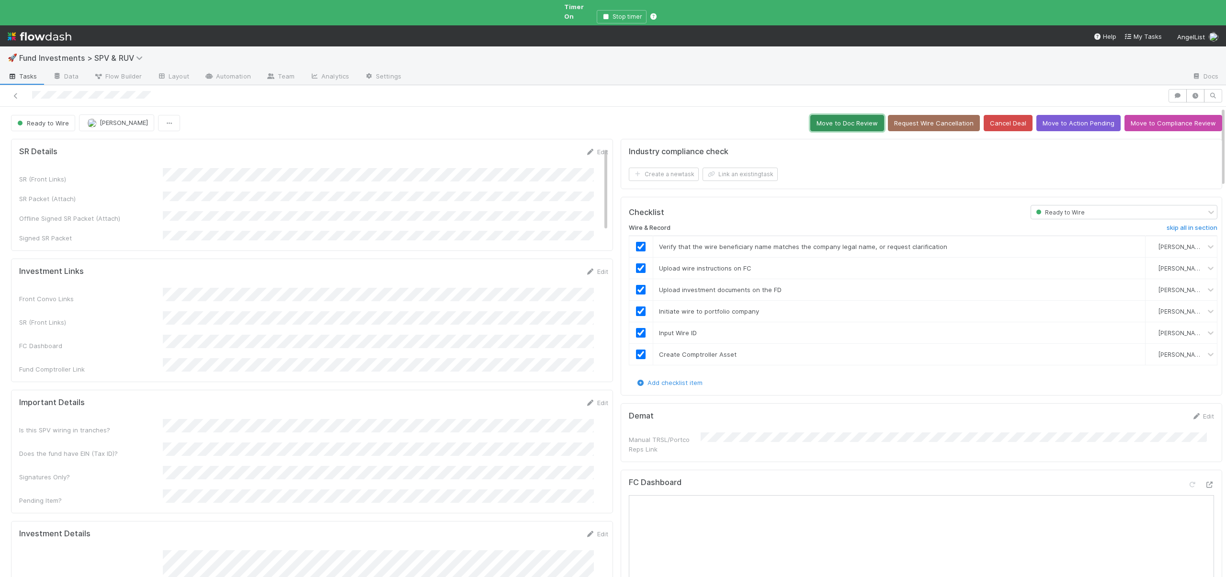
click at [858, 115] on button "Move to Doc Review" at bounding box center [848, 123] width 74 height 16
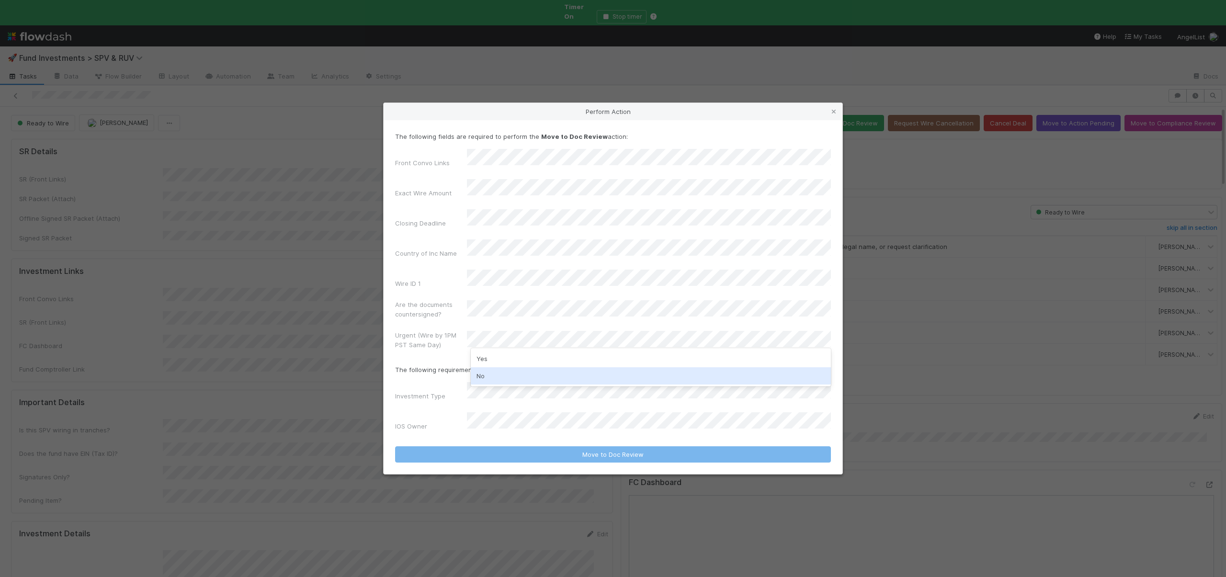
click at [482, 374] on div "No" at bounding box center [651, 375] width 360 height 17
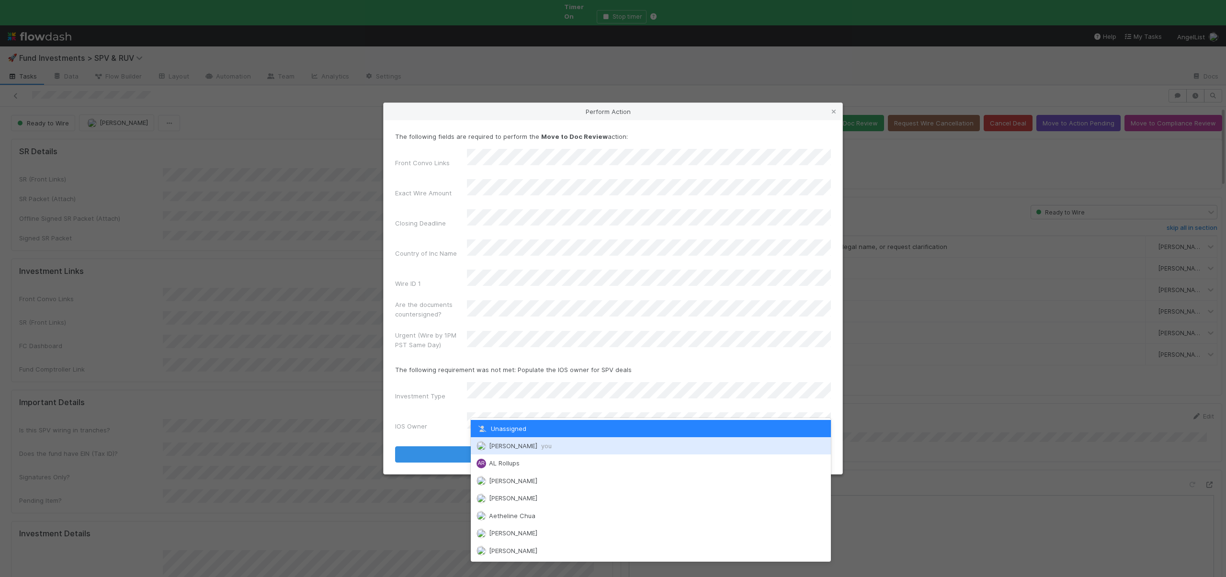
click at [493, 444] on span "Andre Fredrick you" at bounding box center [520, 446] width 63 height 8
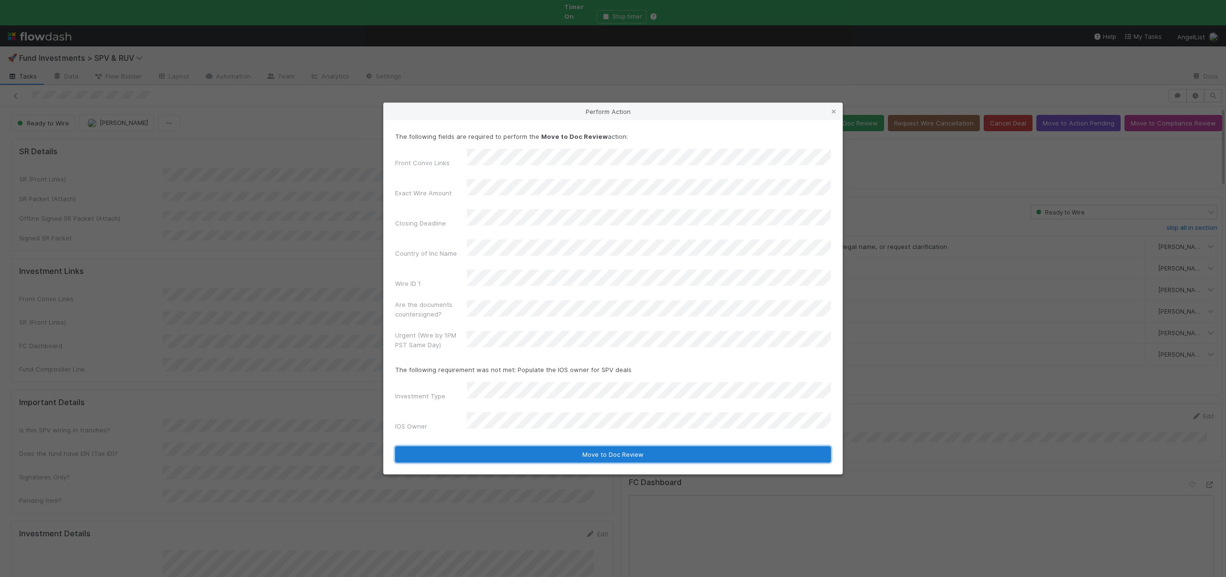
click at [510, 447] on button "Move to Doc Review" at bounding box center [613, 455] width 436 height 16
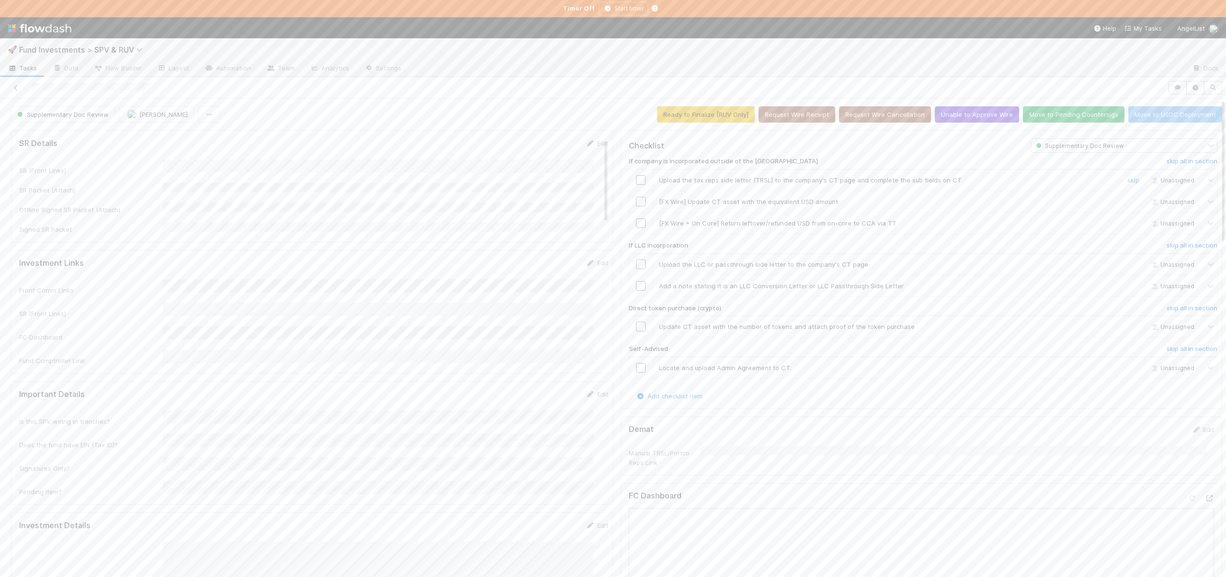
click at [636, 179] on input "checkbox" at bounding box center [641, 180] width 10 height 10
click at [636, 177] on input "checkbox" at bounding box center [641, 180] width 10 height 10
click at [636, 182] on input "checkbox" at bounding box center [641, 180] width 10 height 10
click at [1167, 160] on h6 "skip all in section" at bounding box center [1192, 162] width 51 height 8
click at [1167, 245] on h6 "skip all in section" at bounding box center [1192, 246] width 51 height 8
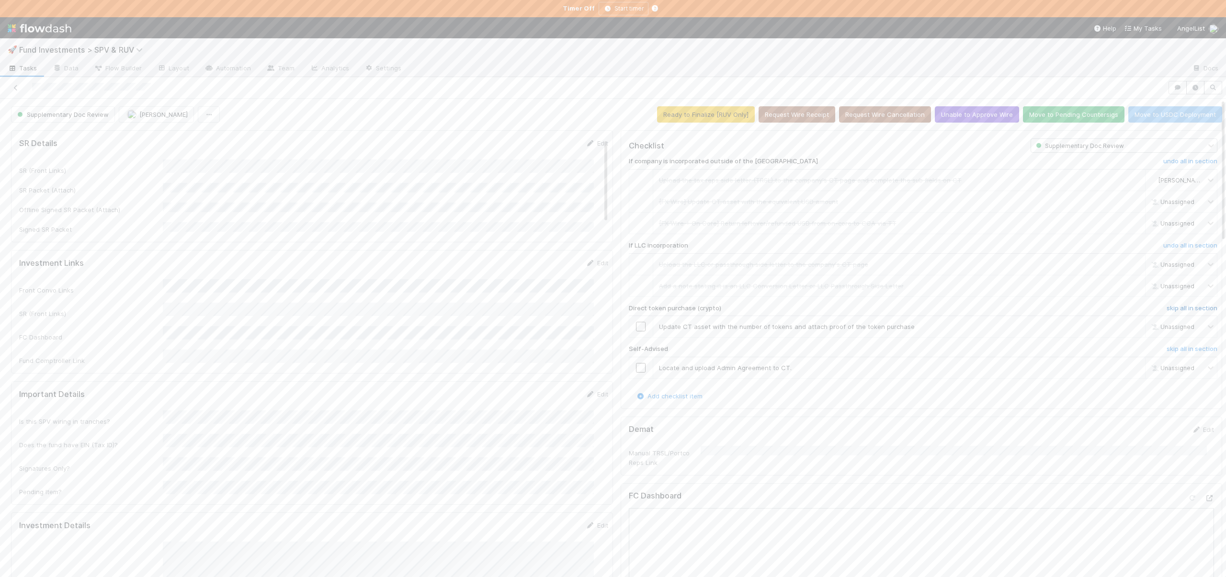
click at [1167, 305] on h6 "skip all in section" at bounding box center [1192, 309] width 51 height 8
click at [1167, 348] on h6 "skip all in section" at bounding box center [1192, 349] width 51 height 8
click at [1045, 112] on button "Move to Pending Countersigs" at bounding box center [1074, 114] width 102 height 16
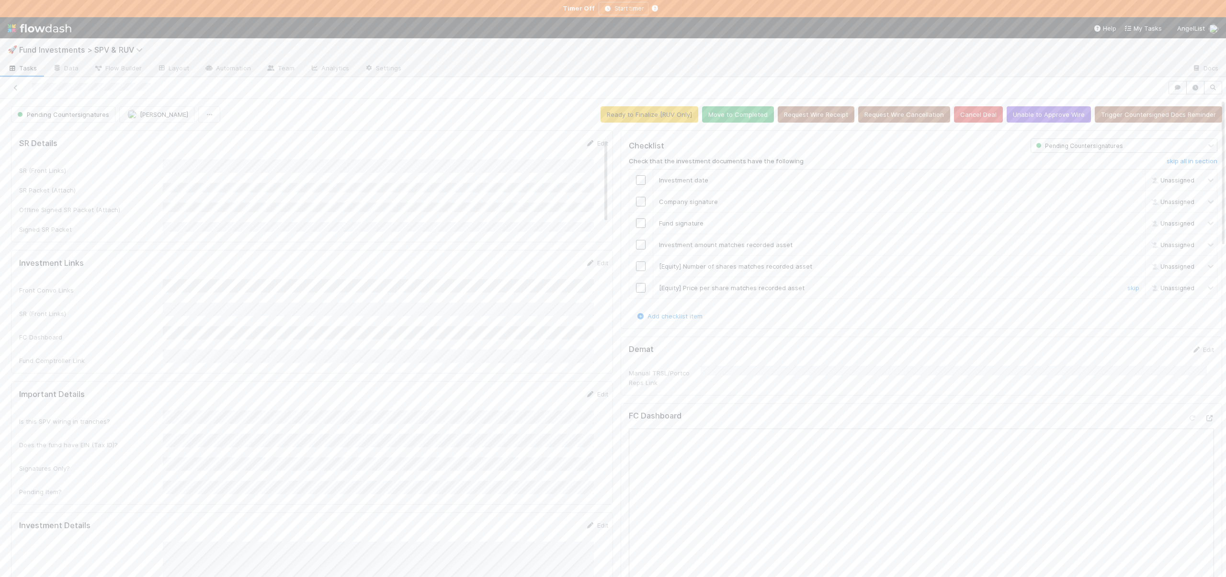
click at [636, 289] on input "checkbox" at bounding box center [641, 288] width 10 height 10
click at [636, 267] on input "checkbox" at bounding box center [641, 267] width 10 height 10
click at [636, 286] on input "checkbox" at bounding box center [641, 288] width 10 height 10
click at [636, 266] on input "checkbox" at bounding box center [641, 267] width 10 height 10
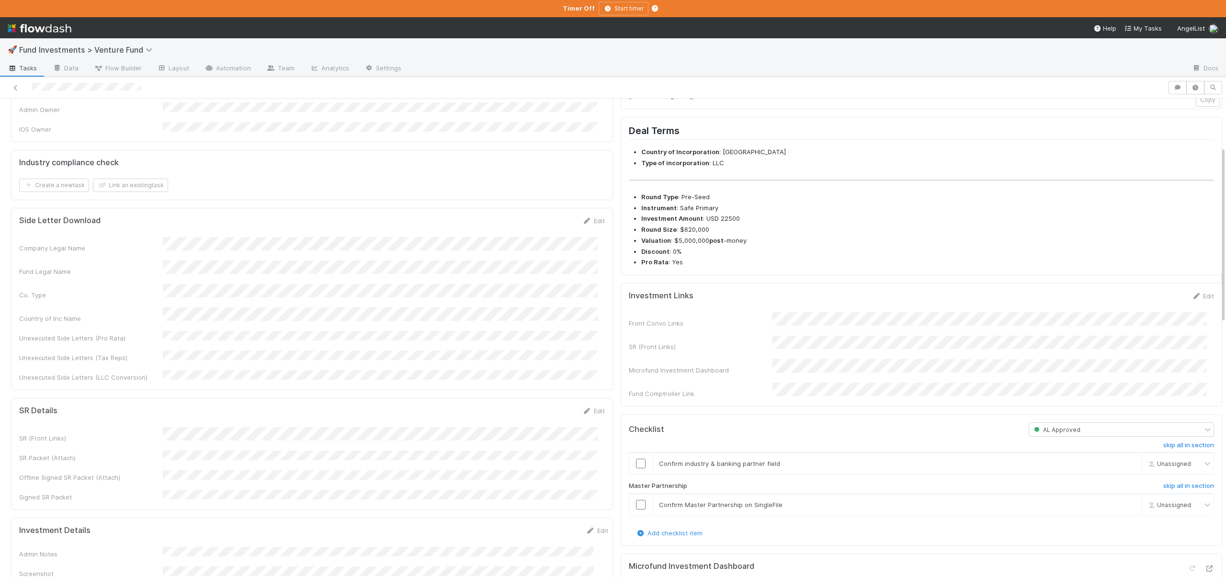
scroll to position [147, 0]
click at [1192, 296] on link "Edit" at bounding box center [1203, 292] width 23 height 8
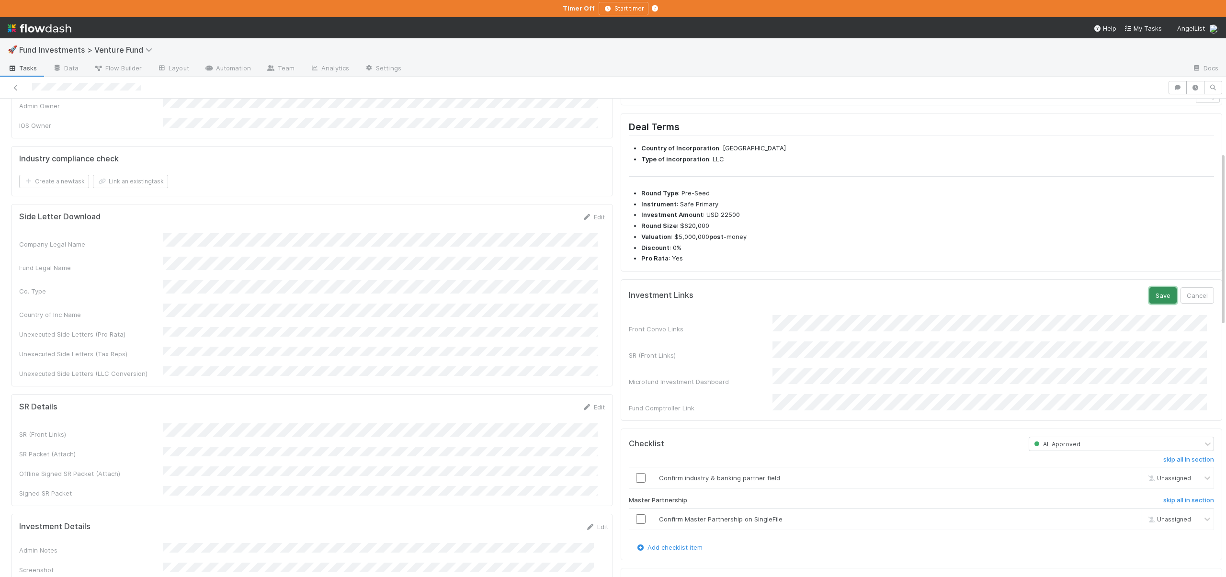
click at [1154, 304] on button "Save" at bounding box center [1163, 295] width 27 height 16
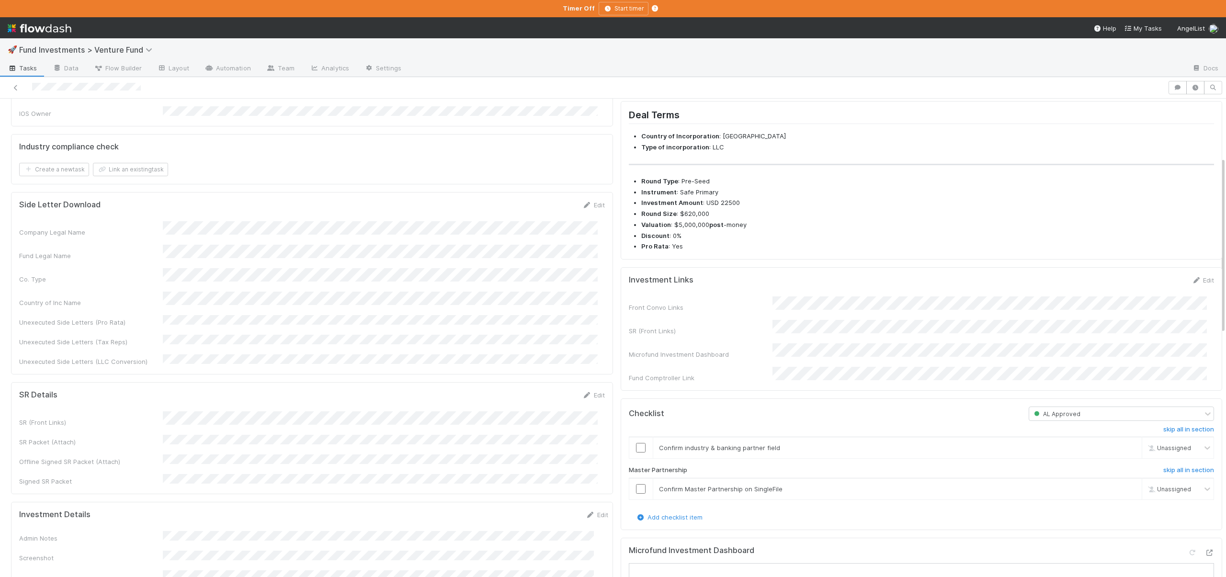
scroll to position [362, 0]
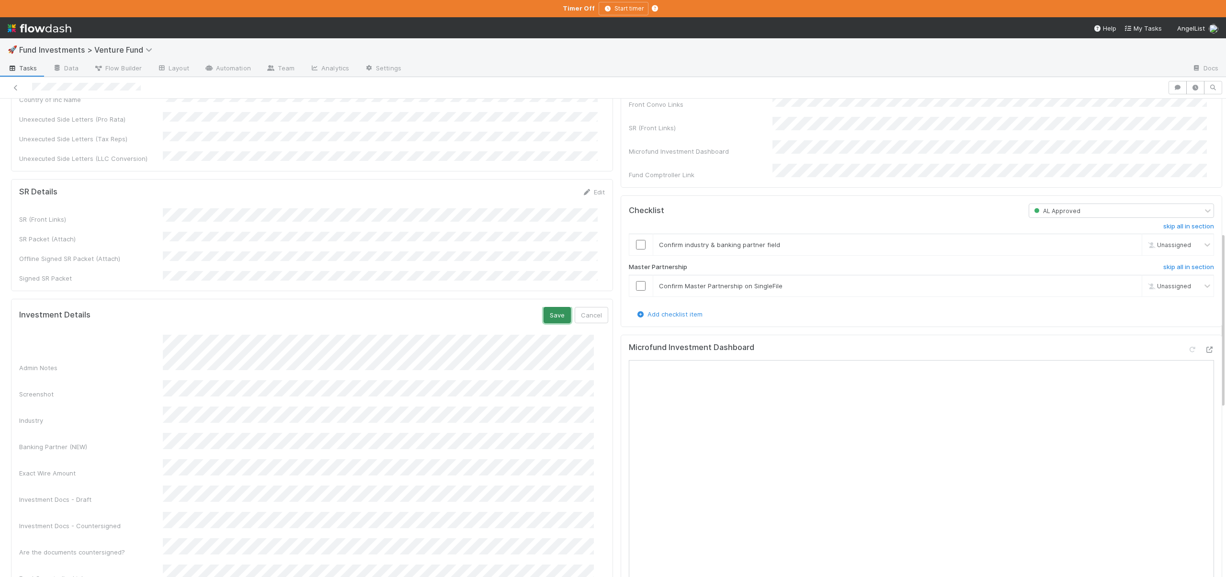
click at [544, 307] on button "Save" at bounding box center [557, 315] width 27 height 16
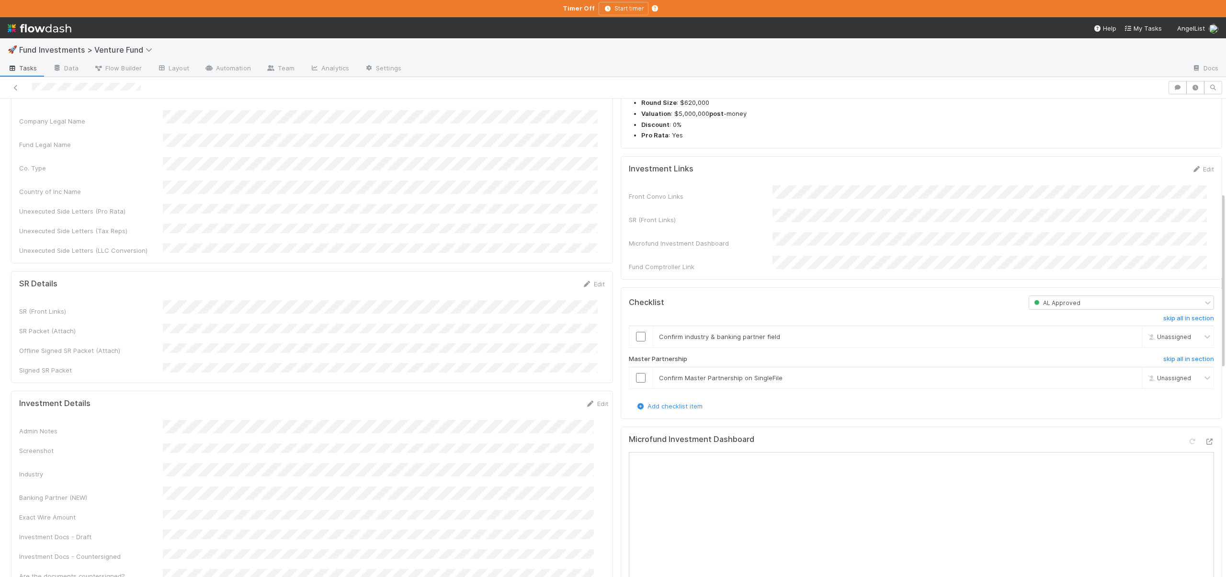
scroll to position [274, 0]
click at [636, 338] on input "checkbox" at bounding box center [641, 333] width 10 height 10
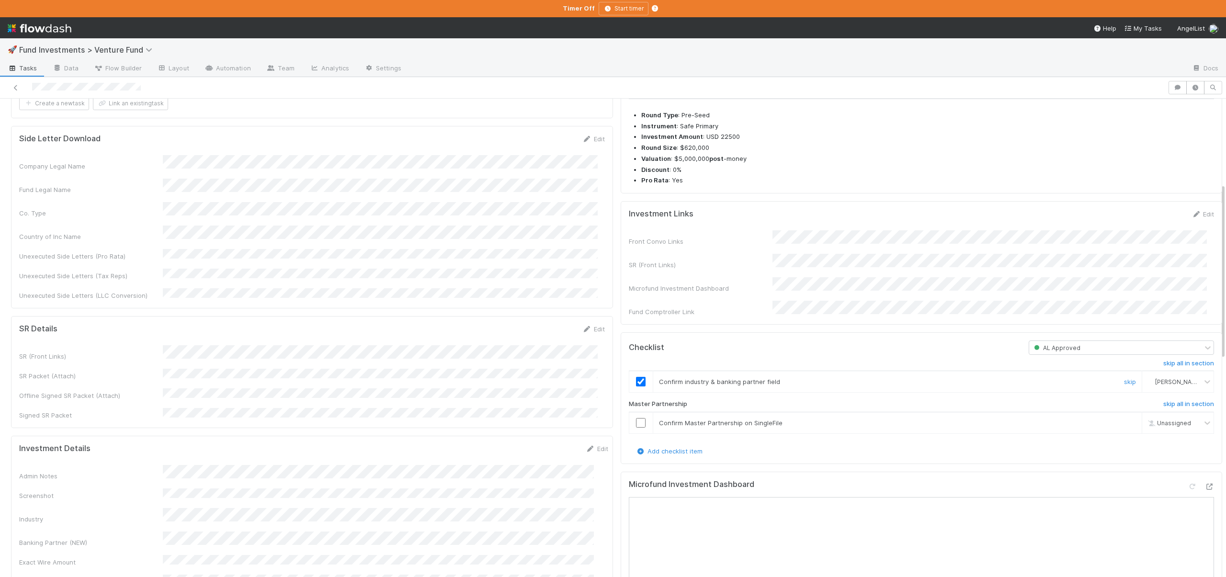
scroll to position [229, 0]
click at [636, 424] on input "checkbox" at bounding box center [641, 419] width 10 height 10
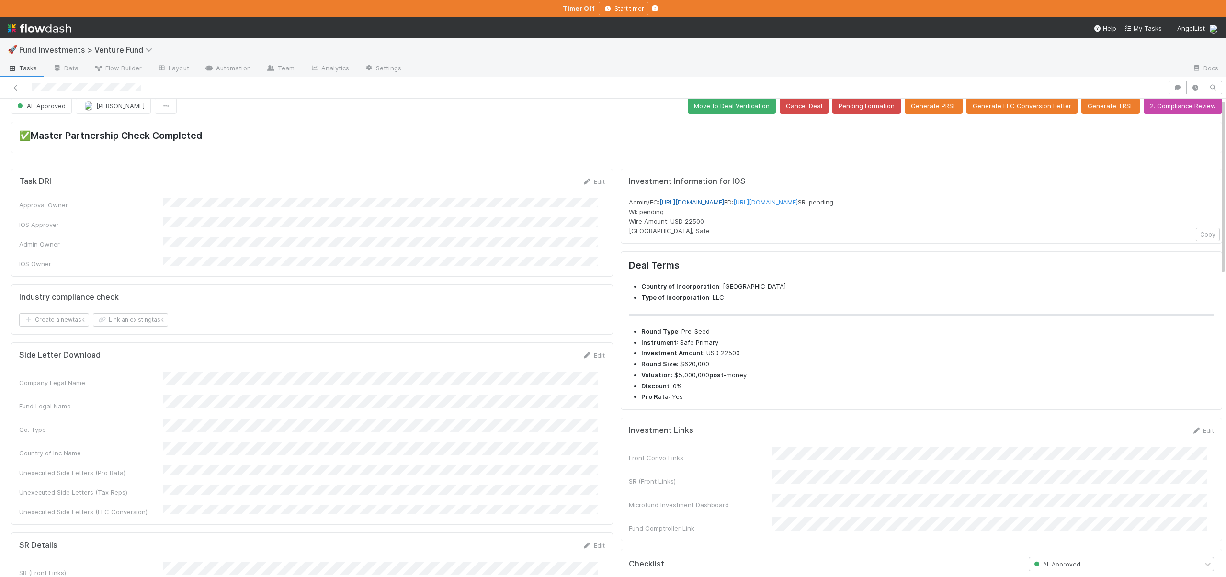
scroll to position [0, 0]
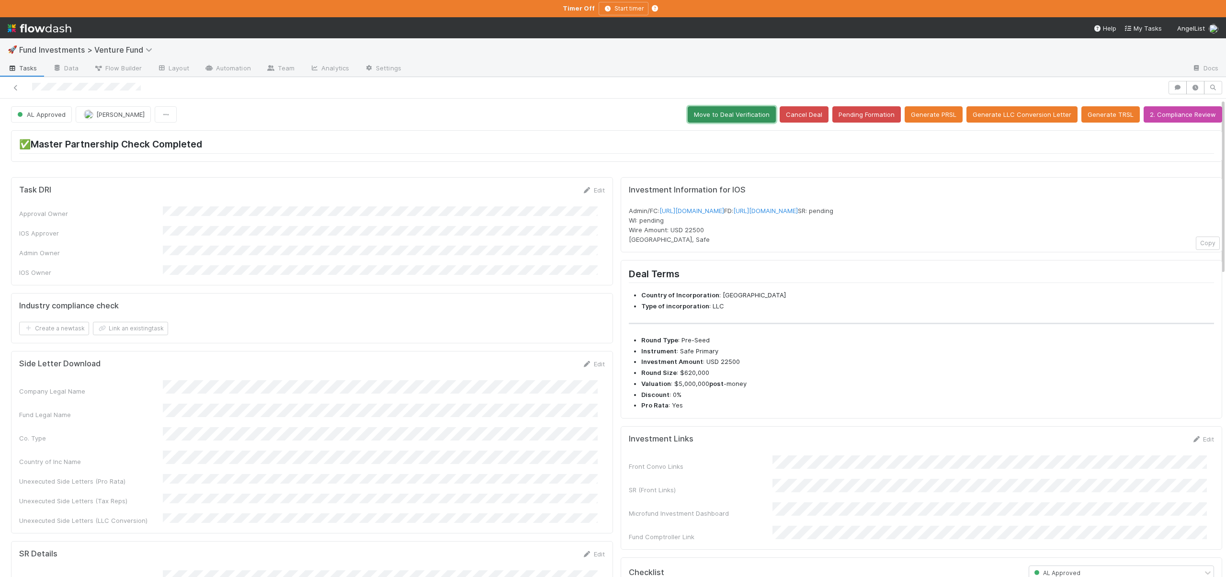
click at [738, 116] on button "Move to Deal Verification" at bounding box center [732, 114] width 88 height 16
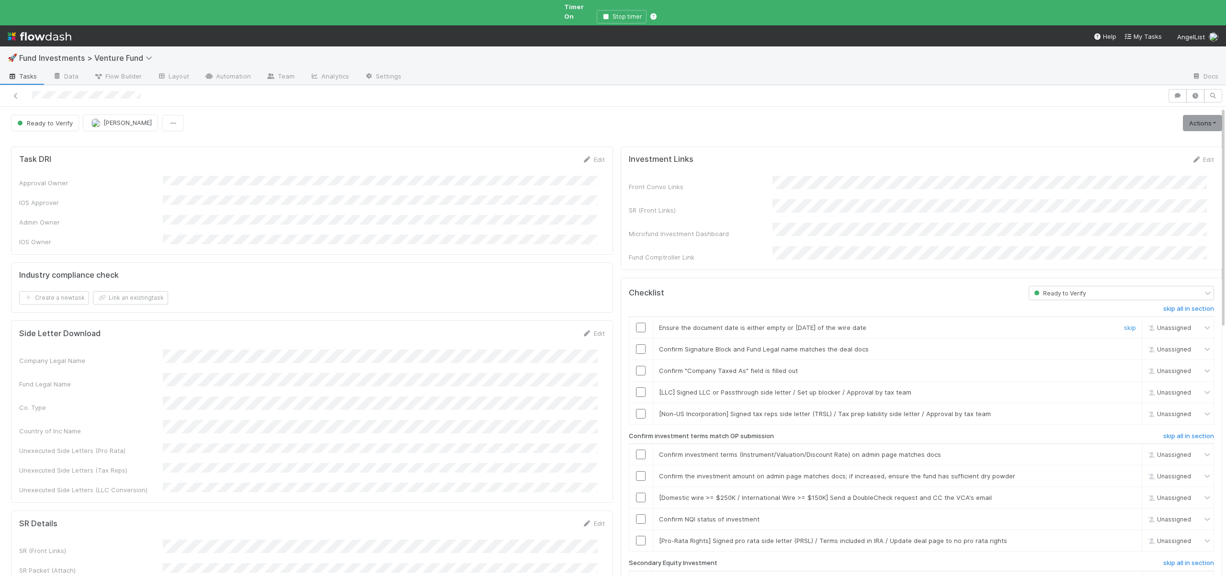
click at [636, 323] on input "checkbox" at bounding box center [641, 328] width 10 height 10
click at [637, 344] on input "checkbox" at bounding box center [641, 349] width 10 height 10
click at [636, 366] on input "checkbox" at bounding box center [641, 371] width 10 height 10
click at [636, 388] on input "checkbox" at bounding box center [641, 393] width 10 height 10
click at [1124, 410] on link "skip" at bounding box center [1130, 414] width 12 height 8
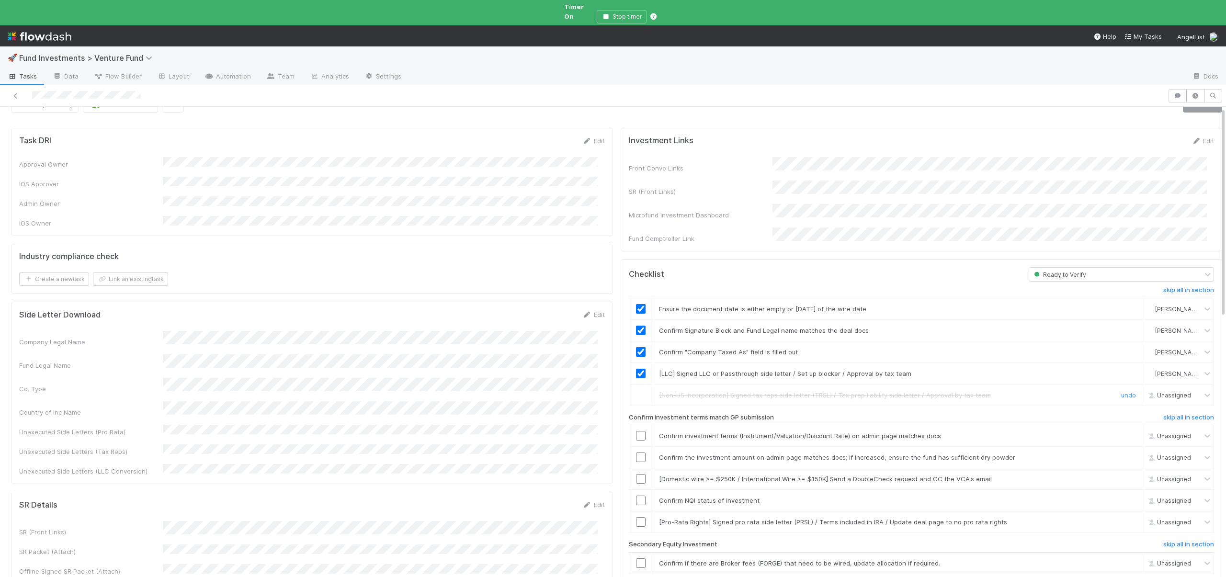
scroll to position [20, 0]
click at [636, 430] on input "checkbox" at bounding box center [641, 435] width 10 height 10
click at [636, 452] on input "checkbox" at bounding box center [641, 457] width 10 height 10
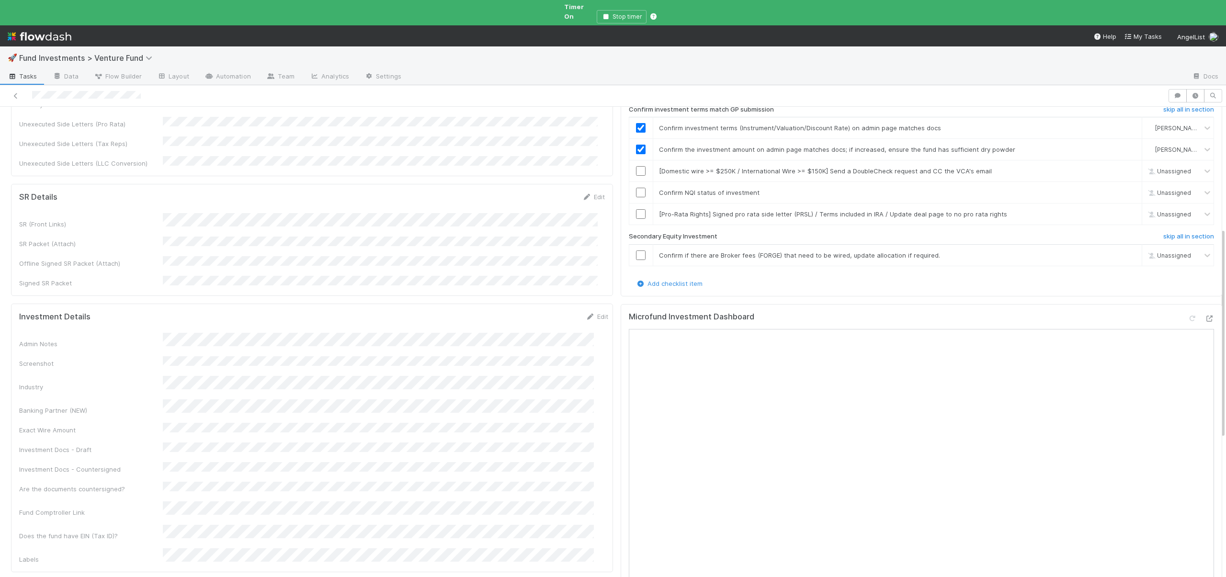
scroll to position [192, 0]
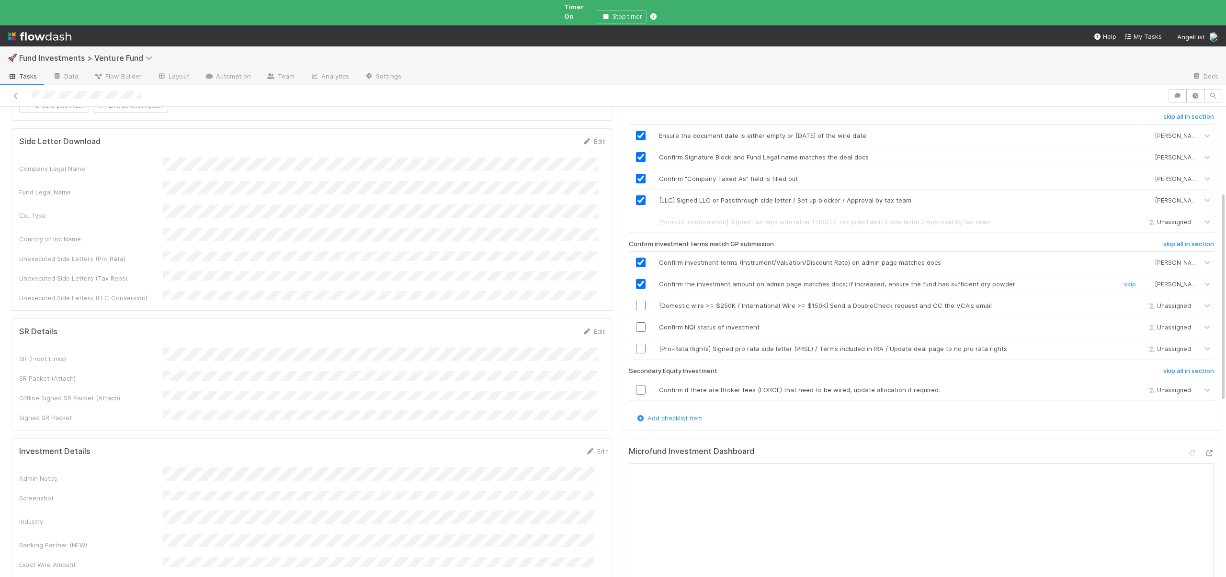
click at [636, 279] on input "checkbox" at bounding box center [641, 284] width 10 height 10
click at [1115, 301] on div "skip" at bounding box center [1129, 306] width 29 height 10
click at [1124, 302] on link "skip" at bounding box center [1130, 306] width 12 height 8
click at [1115, 301] on div "skip" at bounding box center [1129, 306] width 29 height 10
click at [1124, 302] on link "skip" at bounding box center [1130, 306] width 12 height 8
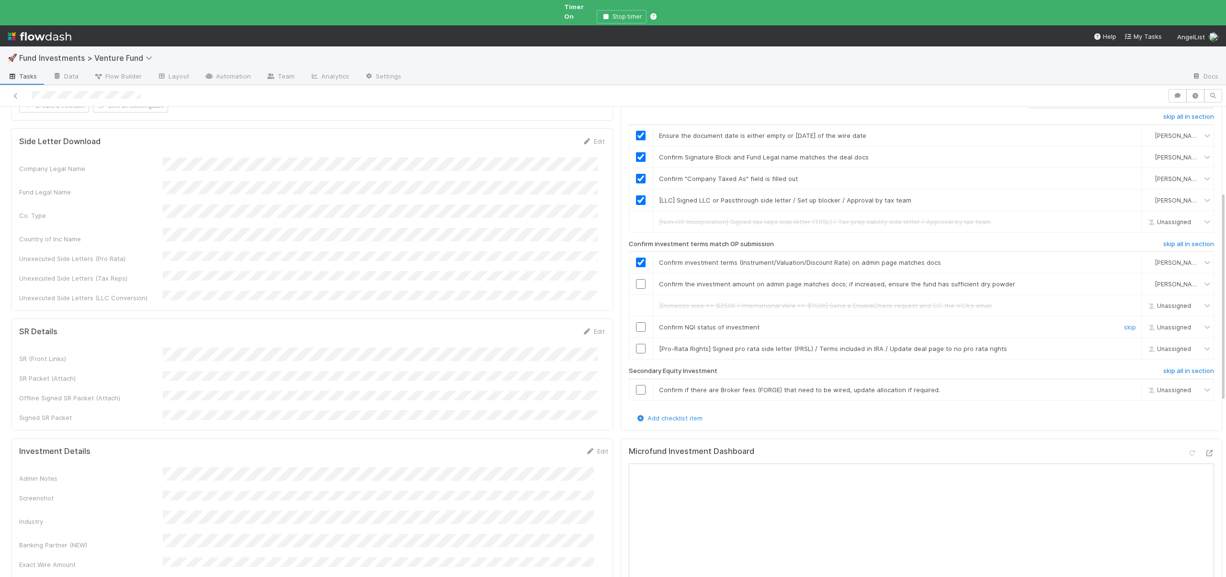
click at [636, 322] on input "checkbox" at bounding box center [641, 327] width 10 height 10
click at [636, 344] on input "checkbox" at bounding box center [641, 349] width 10 height 10
click at [1124, 386] on link "skip" at bounding box center [1130, 390] width 12 height 8
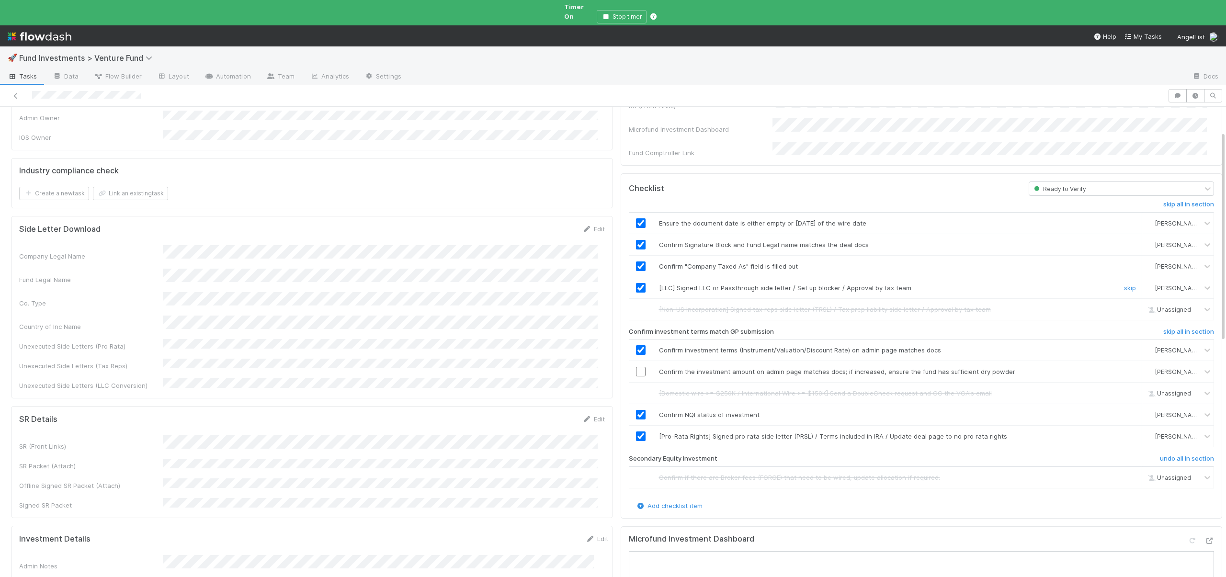
scroll to position [0, 0]
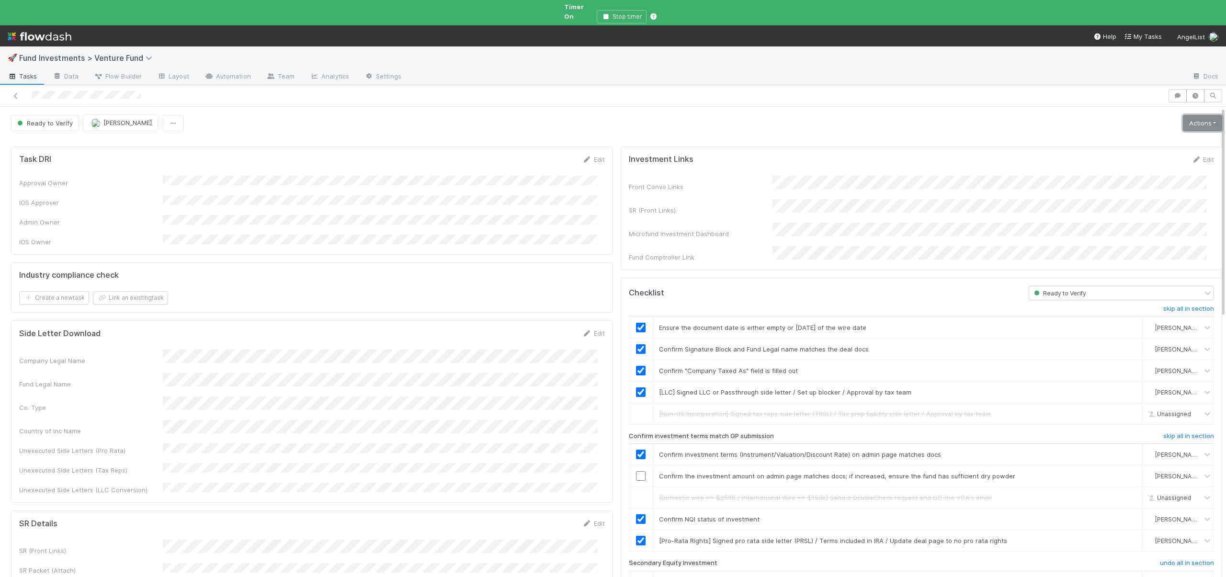
click at [1183, 115] on link "Actions" at bounding box center [1202, 123] width 39 height 16
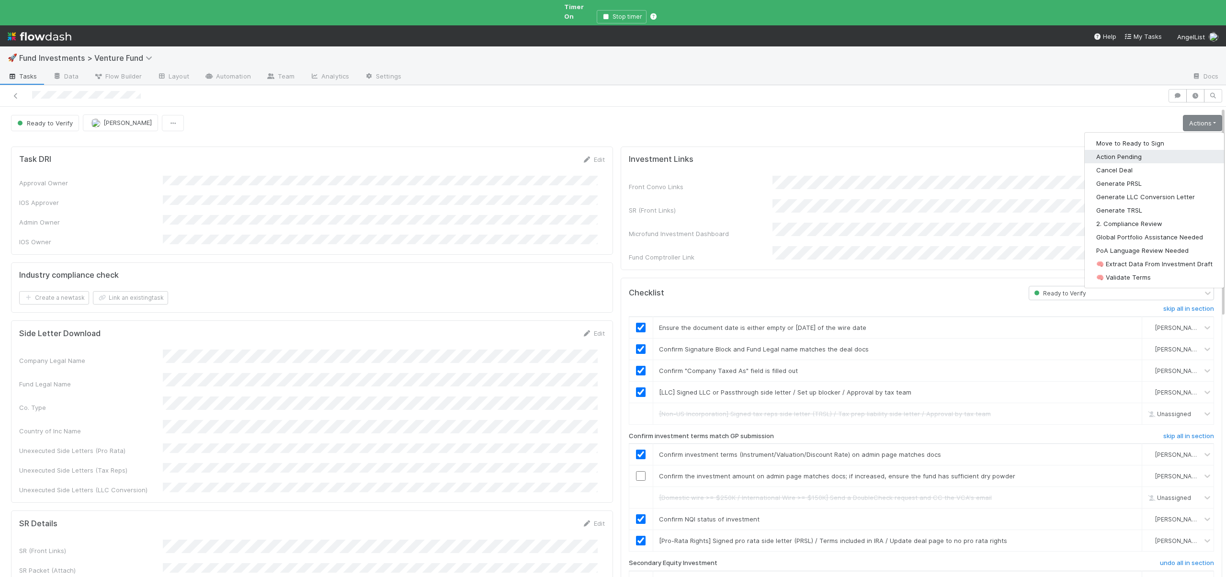
click at [1099, 150] on button "Action Pending" at bounding box center [1154, 156] width 139 height 13
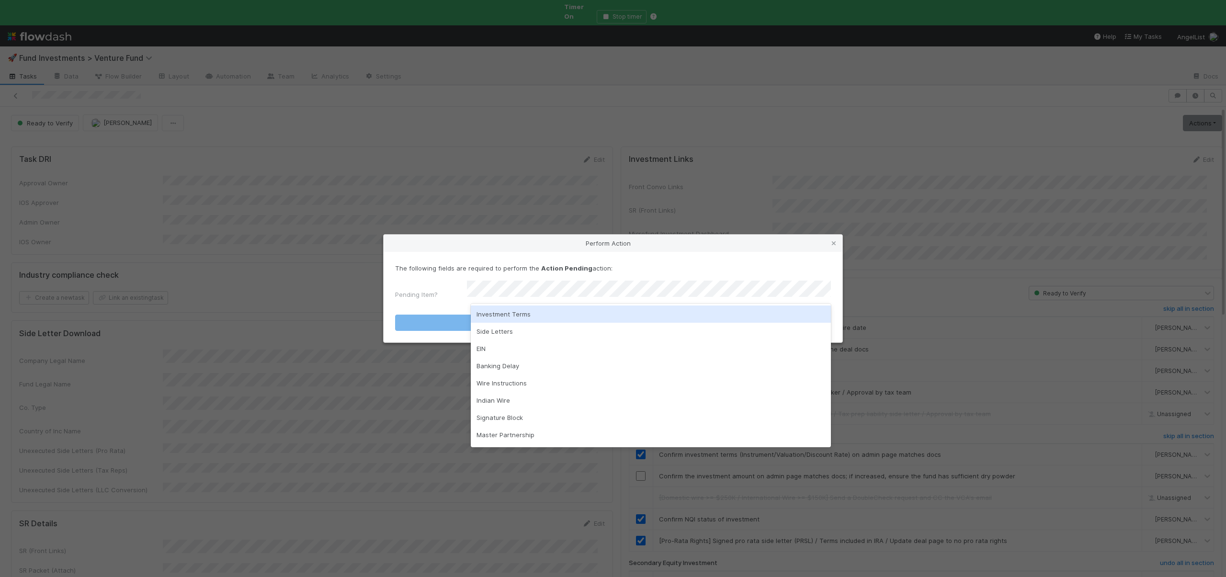
click at [515, 311] on div "Investment Terms" at bounding box center [651, 314] width 360 height 17
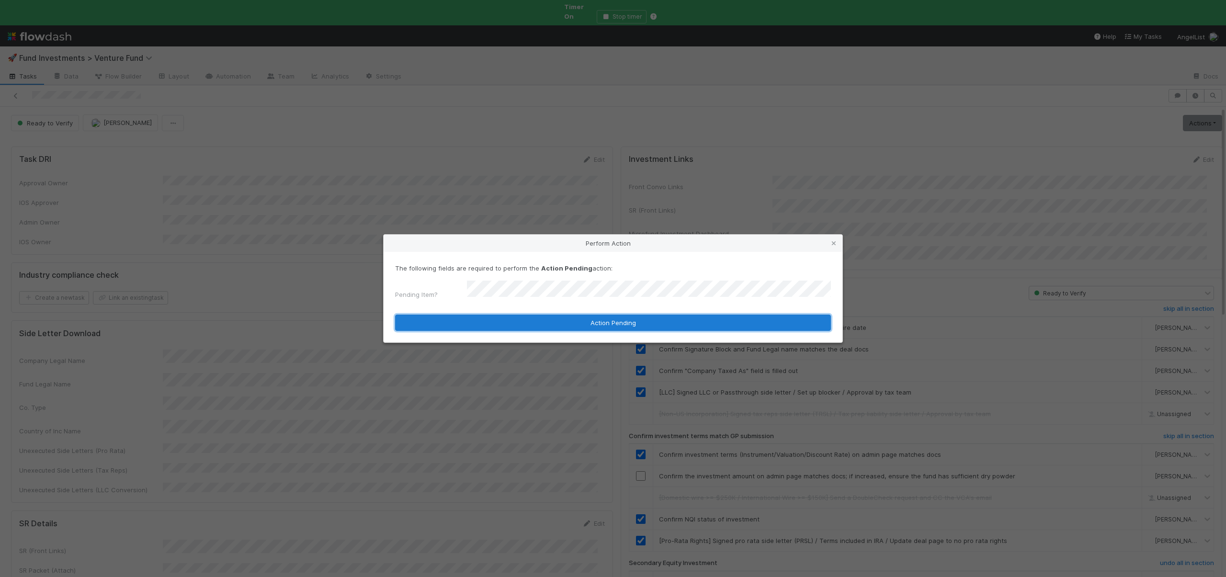
click at [560, 317] on button "Action Pending" at bounding box center [613, 323] width 436 height 16
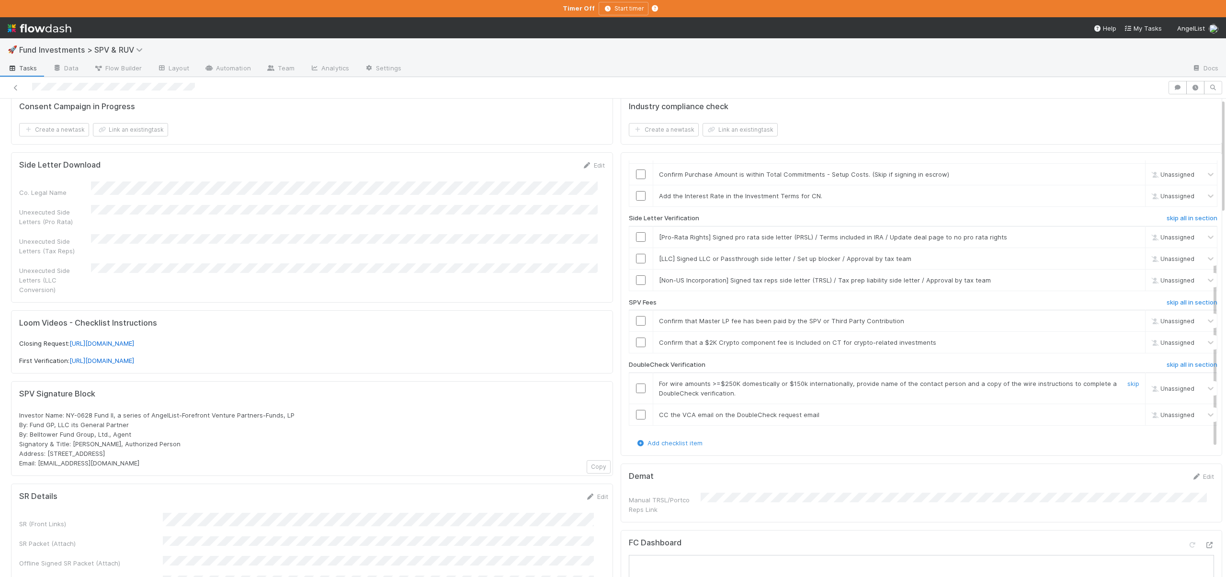
scroll to position [95, 0]
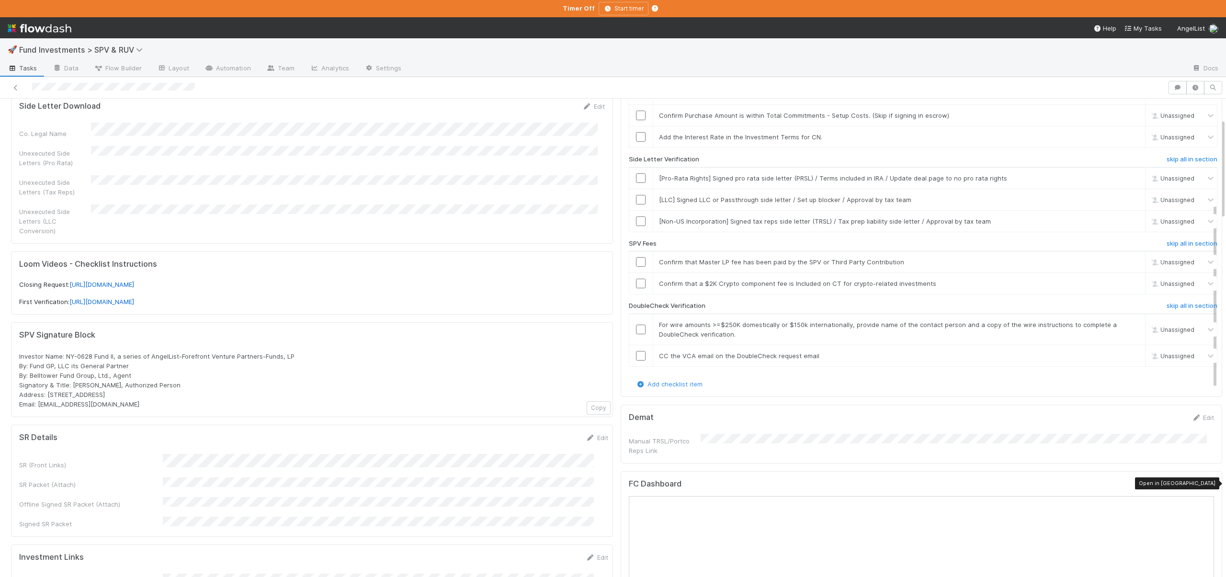
click at [1205, 484] on icon at bounding box center [1210, 486] width 10 height 6
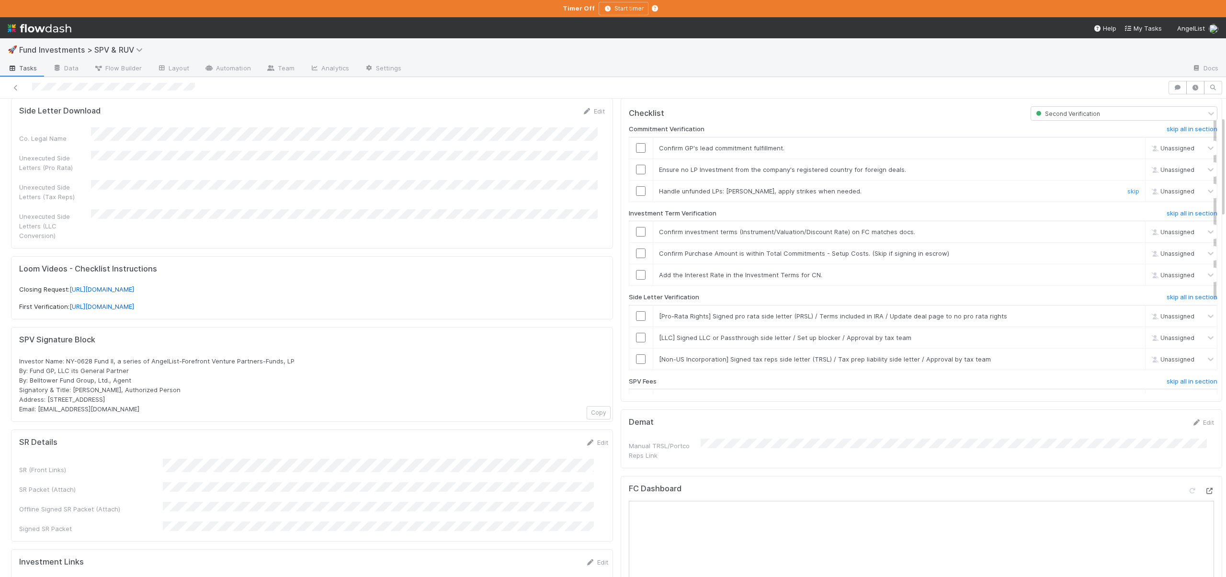
scroll to position [80, 0]
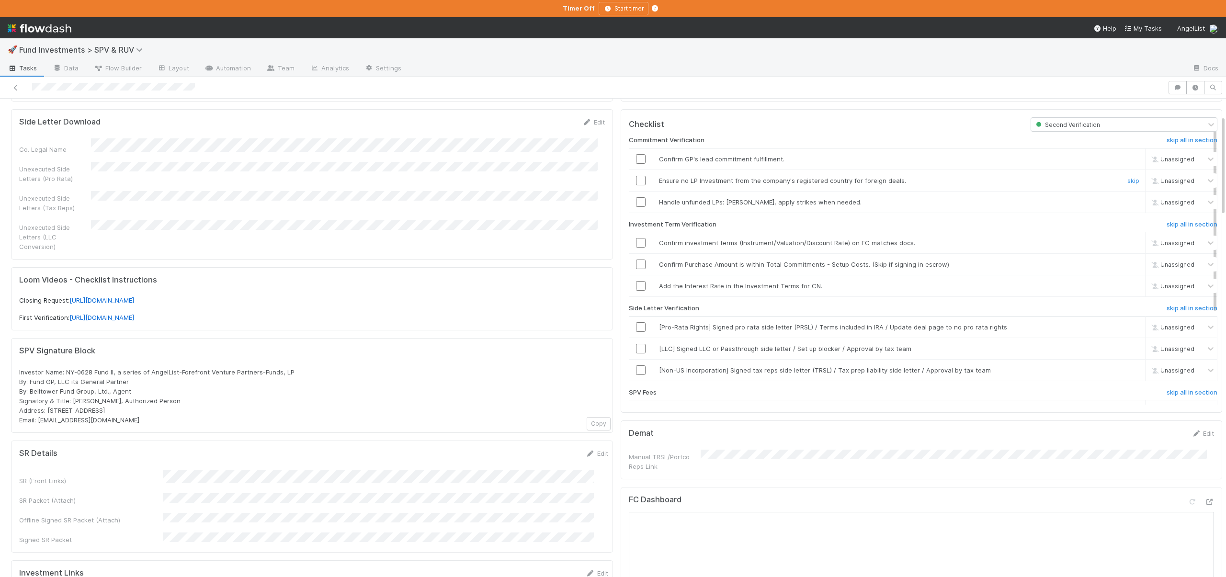
click at [636, 179] on input "checkbox" at bounding box center [641, 181] width 10 height 10
click at [1128, 204] on link "skip" at bounding box center [1134, 202] width 12 height 8
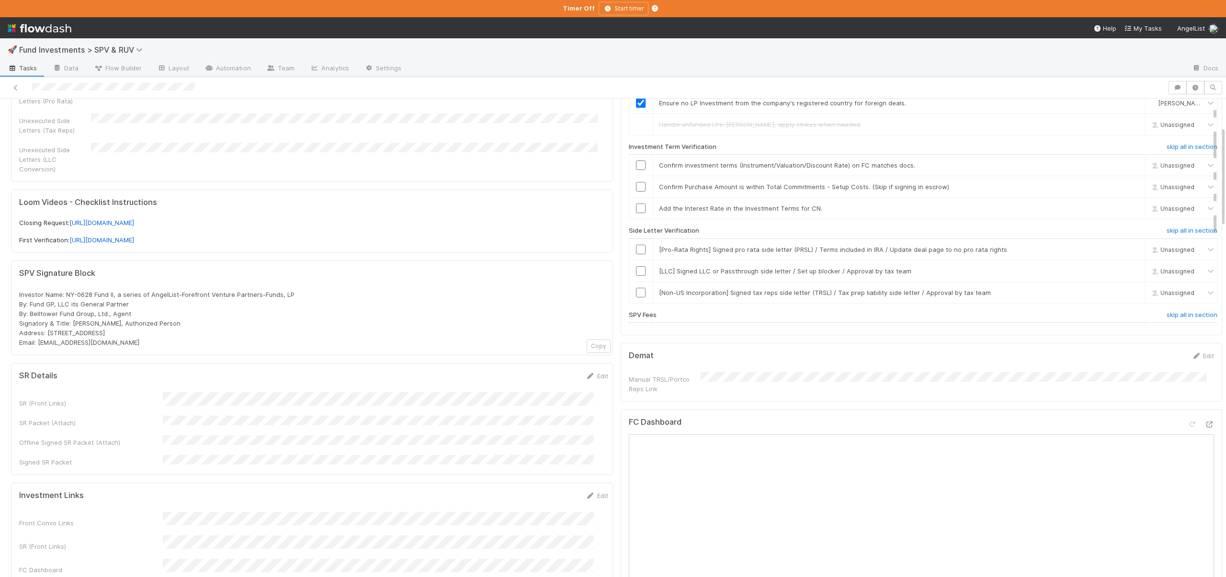
scroll to position [0, 0]
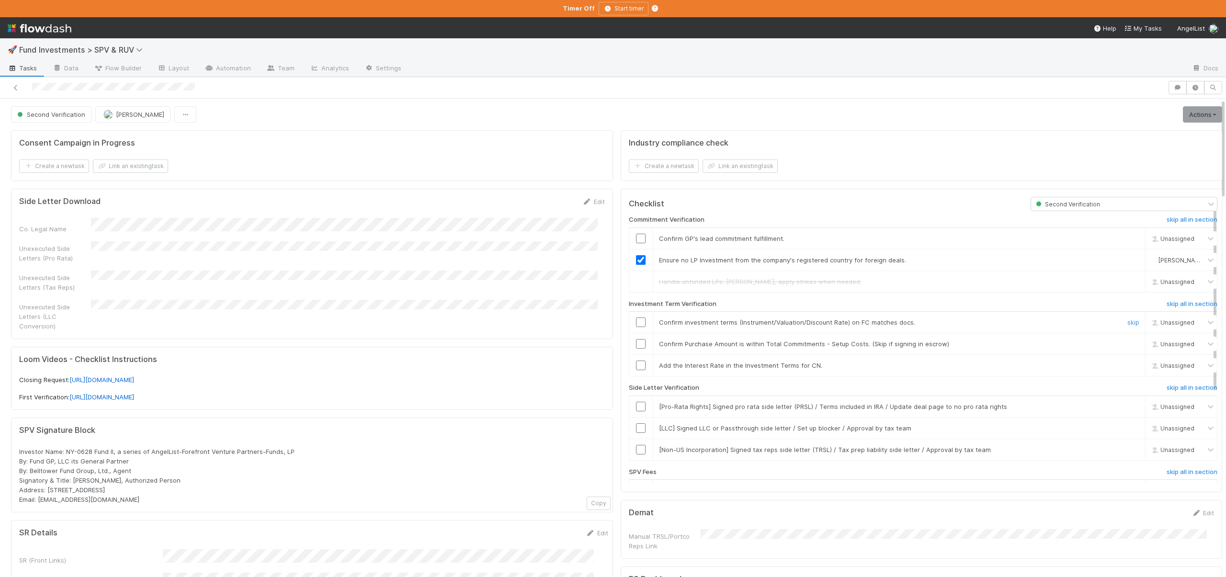
click at [636, 321] on input "checkbox" at bounding box center [641, 323] width 10 height 10
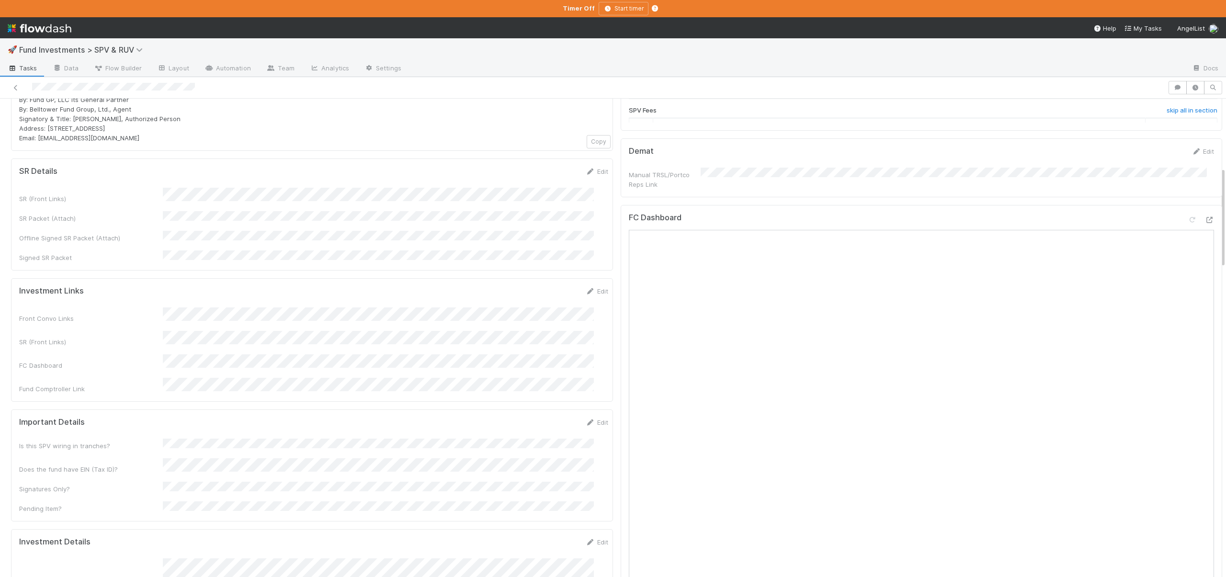
scroll to position [195, 0]
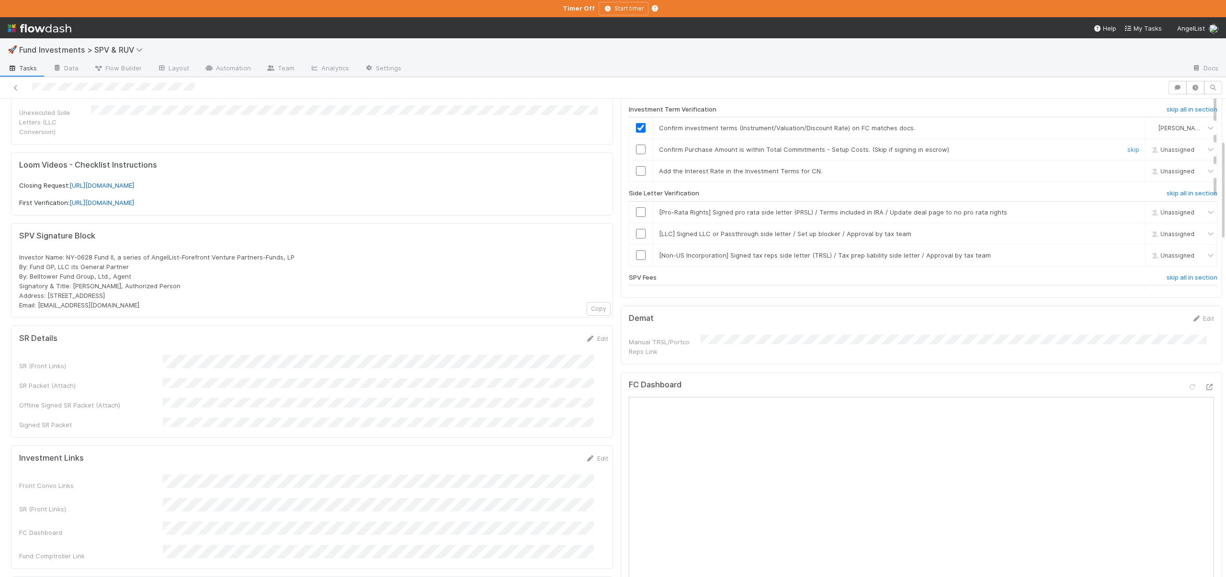
click at [637, 147] on input "checkbox" at bounding box center [641, 150] width 10 height 10
click at [636, 147] on input "checkbox" at bounding box center [641, 150] width 10 height 10
checkbox input "true"
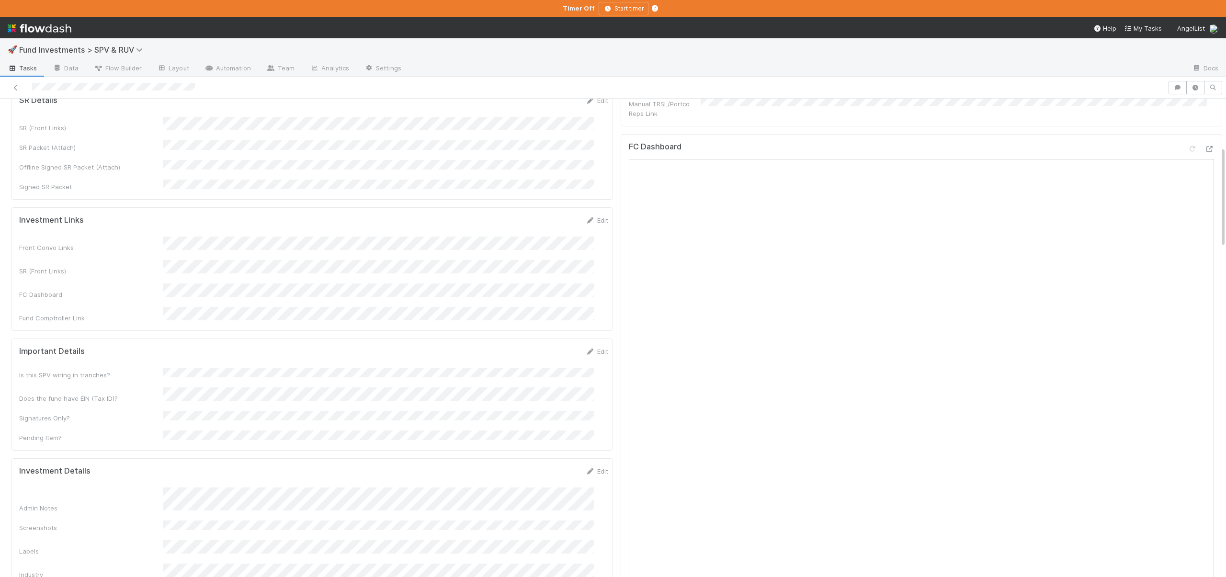
scroll to position [117, 0]
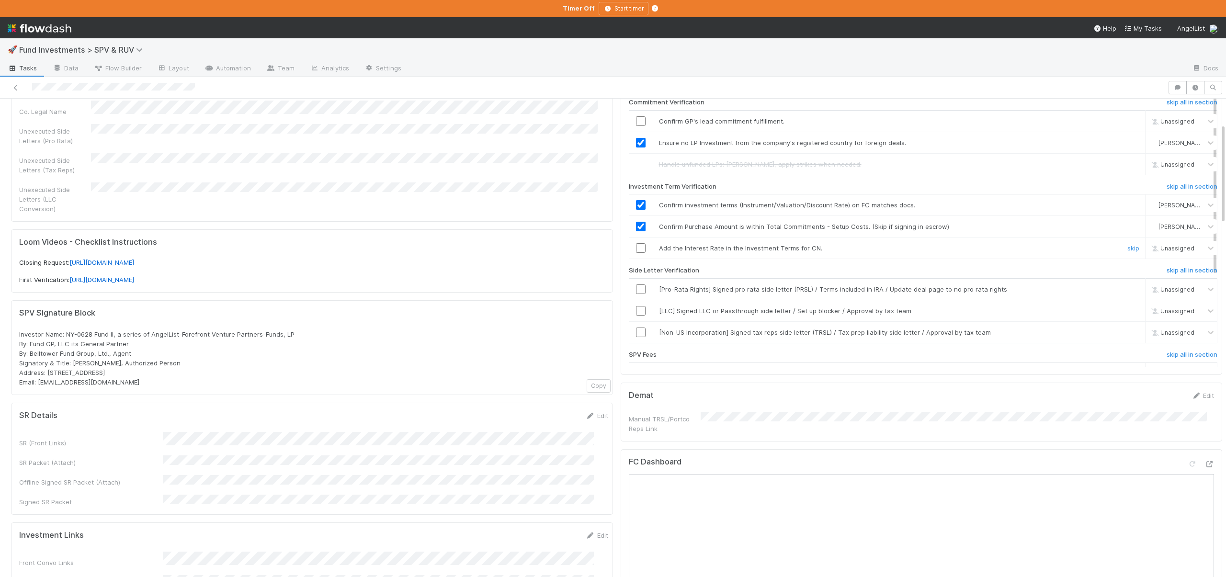
click at [636, 244] on input "checkbox" at bounding box center [641, 248] width 10 height 10
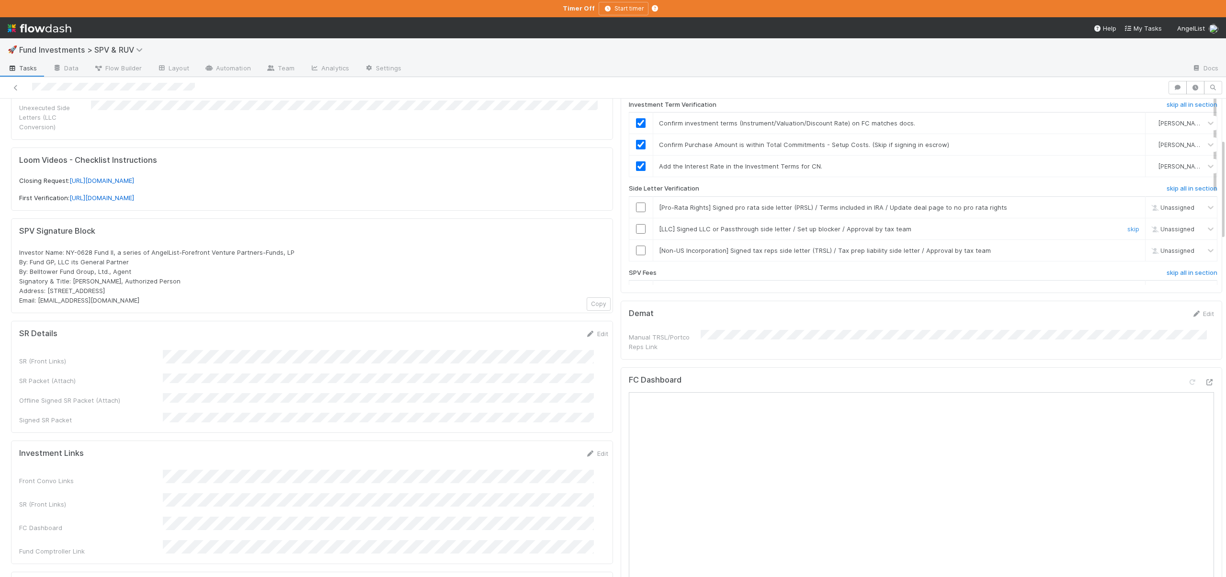
scroll to position [186, 0]
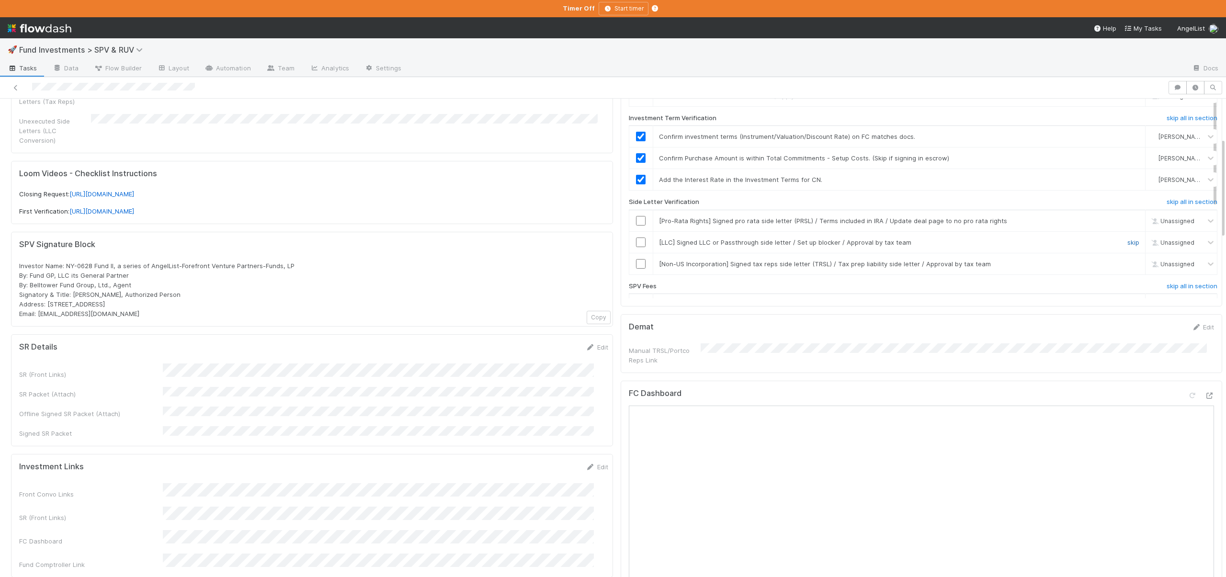
click at [1128, 240] on link "skip" at bounding box center [1134, 243] width 12 height 8
click at [1128, 262] on link "skip" at bounding box center [1134, 264] width 12 height 8
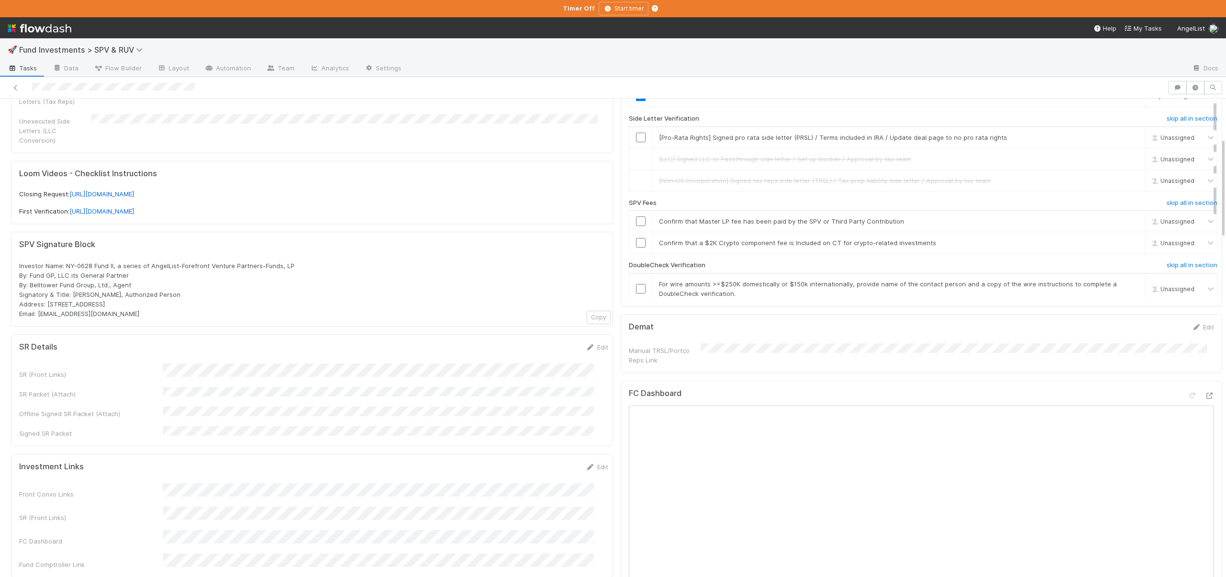
scroll to position [90, 0]
click at [636, 211] on input "checkbox" at bounding box center [641, 215] width 10 height 10
click at [1128, 238] on link "skip" at bounding box center [1134, 236] width 12 height 8
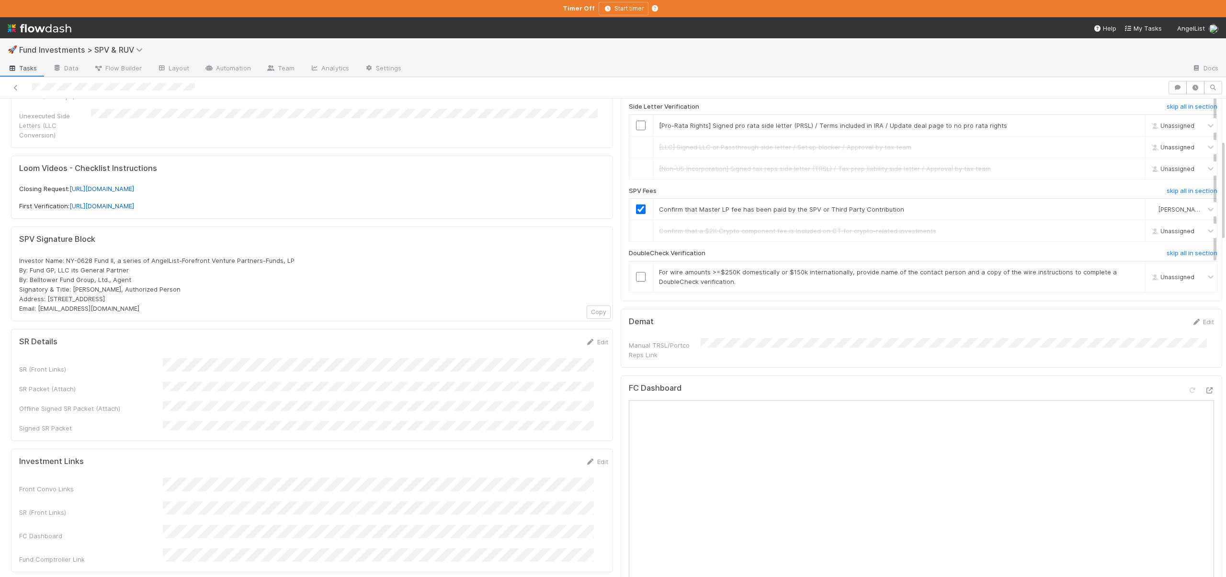
scroll to position [190, 0]
click at [1128, 272] on link "skip" at bounding box center [1134, 273] width 12 height 8
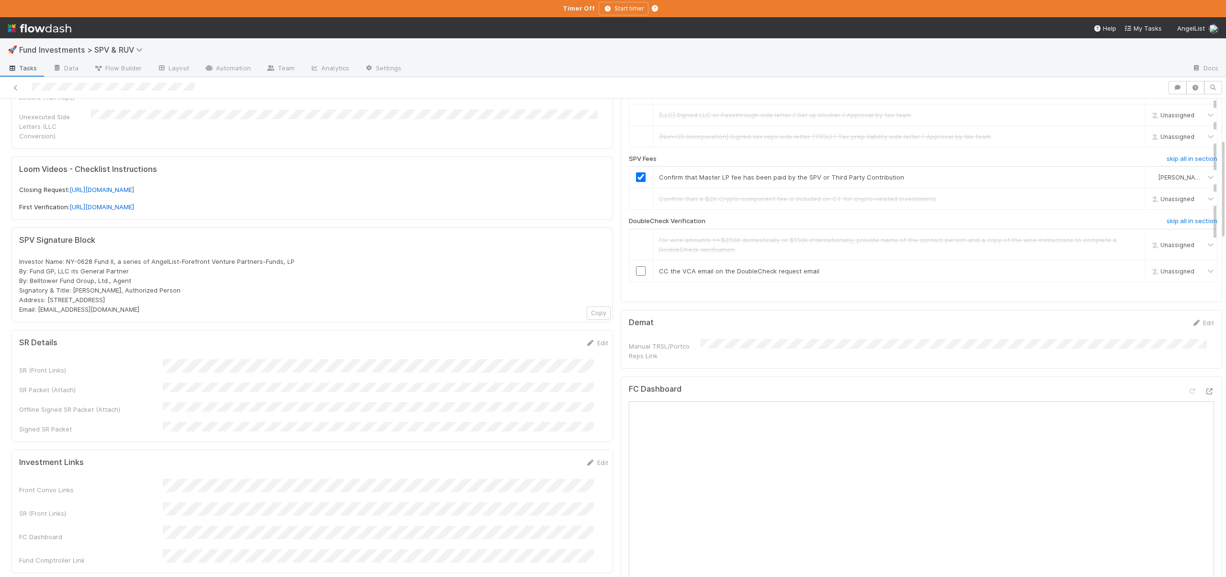
scroll to position [129, 0]
drag, startPoint x: 1112, startPoint y: 263, endPoint x: 1045, endPoint y: 253, distance: 68.4
click at [1128, 263] on link "skip" at bounding box center [1134, 265] width 12 height 8
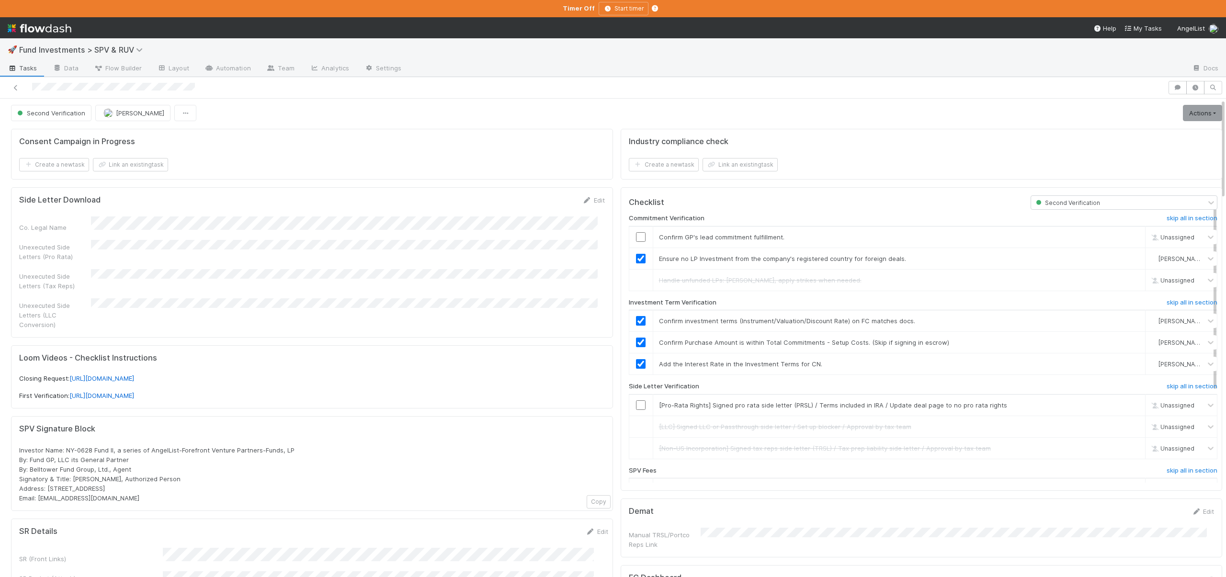
scroll to position [0, 0]
click at [636, 242] on input "checkbox" at bounding box center [641, 239] width 10 height 10
click at [1183, 118] on link "Actions" at bounding box center [1202, 114] width 39 height 16
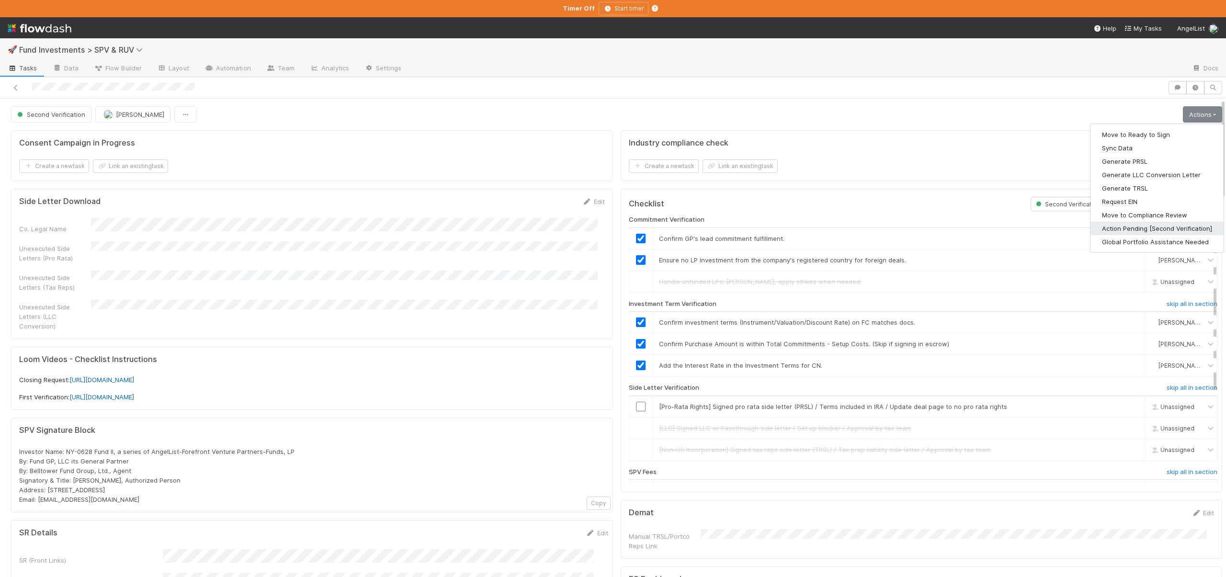
click at [1107, 227] on button "Action Pending [Second Verification]" at bounding box center [1157, 228] width 133 height 13
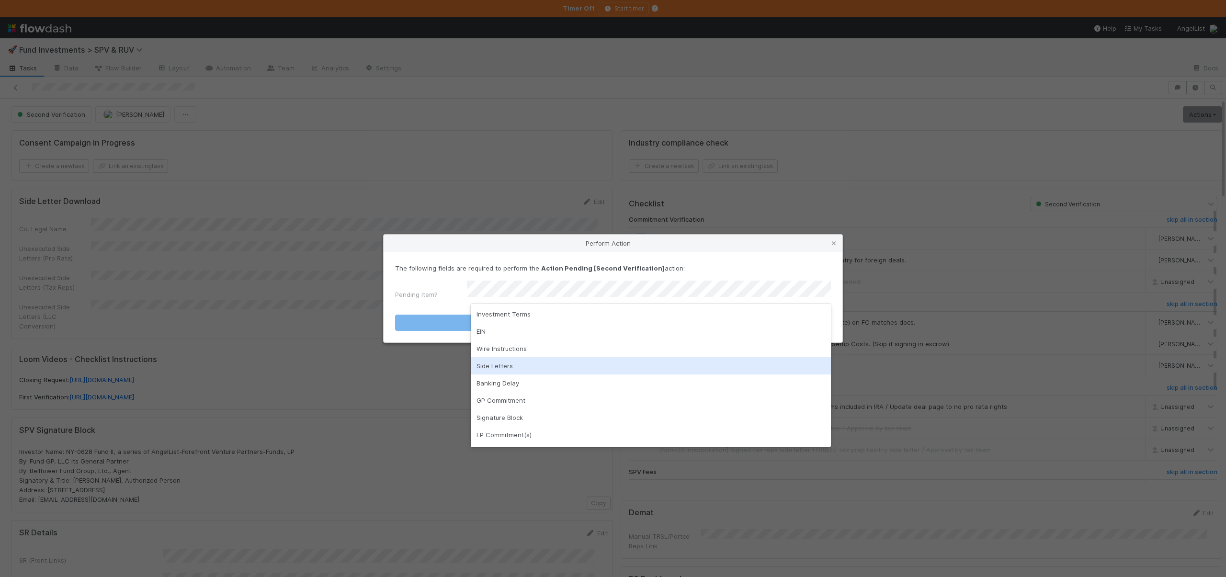
click at [495, 367] on div "Side Letters" at bounding box center [651, 365] width 360 height 17
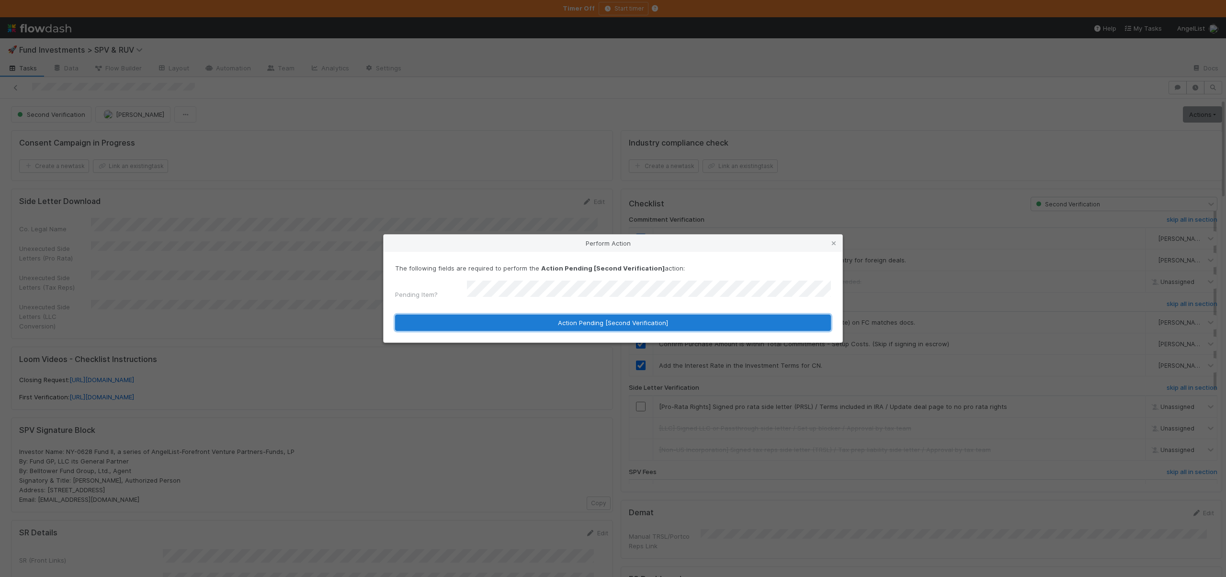
click at [521, 317] on button "Action Pending [Second Verification]" at bounding box center [613, 323] width 436 height 16
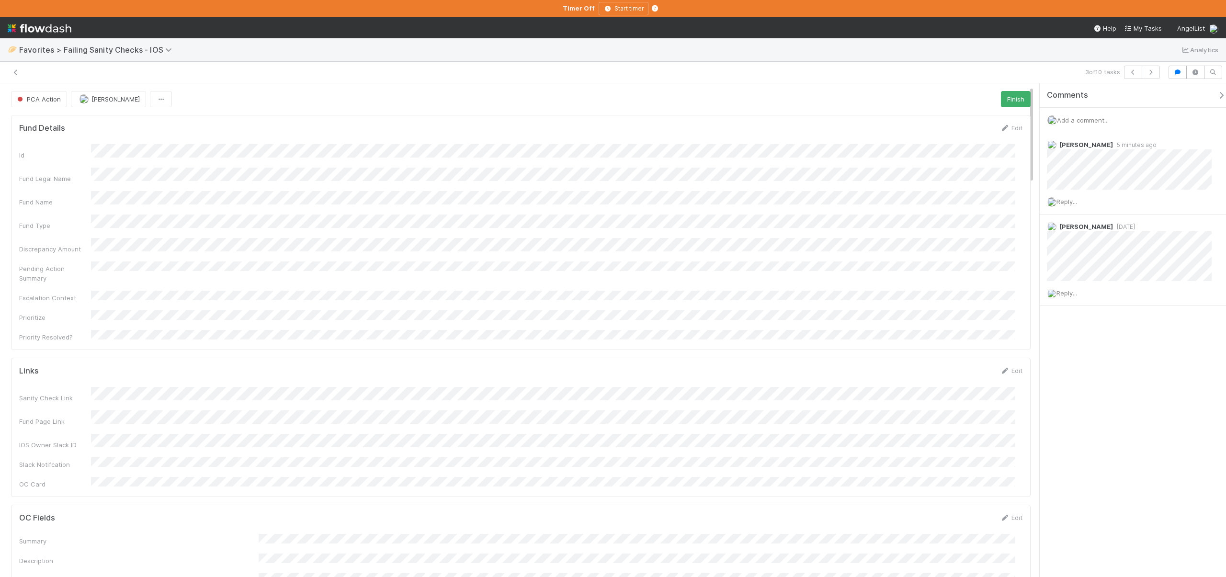
scroll to position [13, 0]
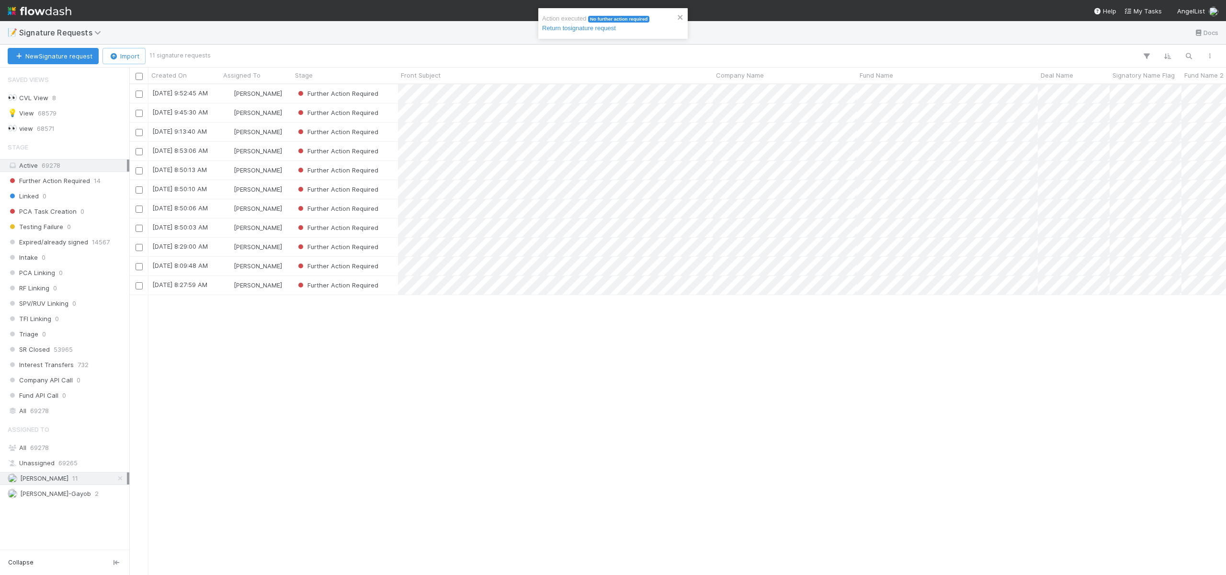
scroll to position [483, 1090]
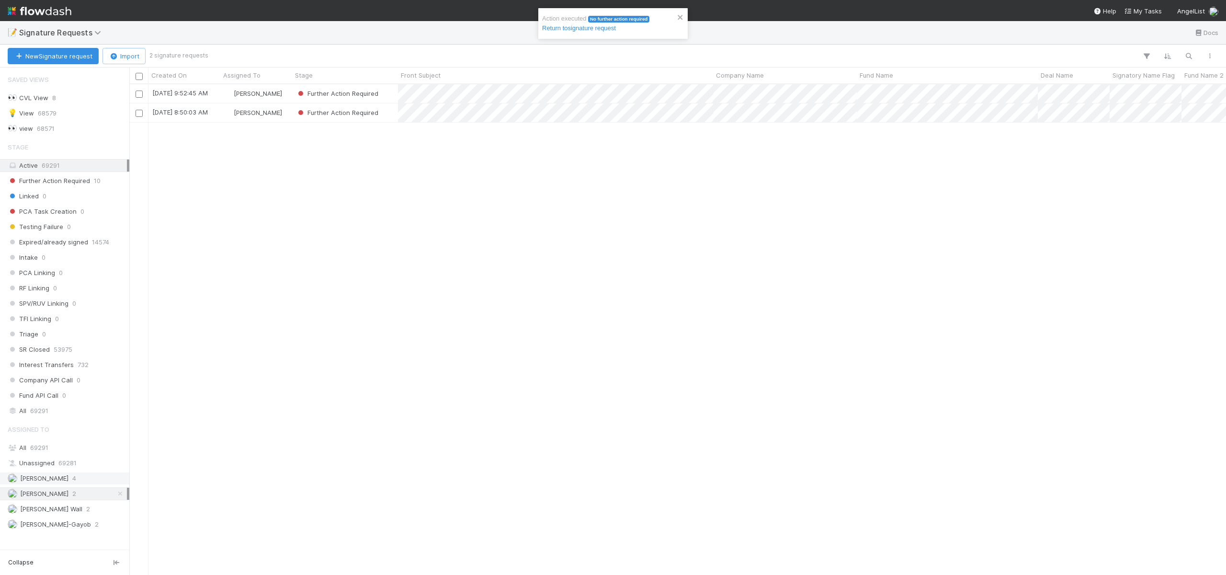
click at [52, 479] on span "[PERSON_NAME]" at bounding box center [44, 478] width 48 height 8
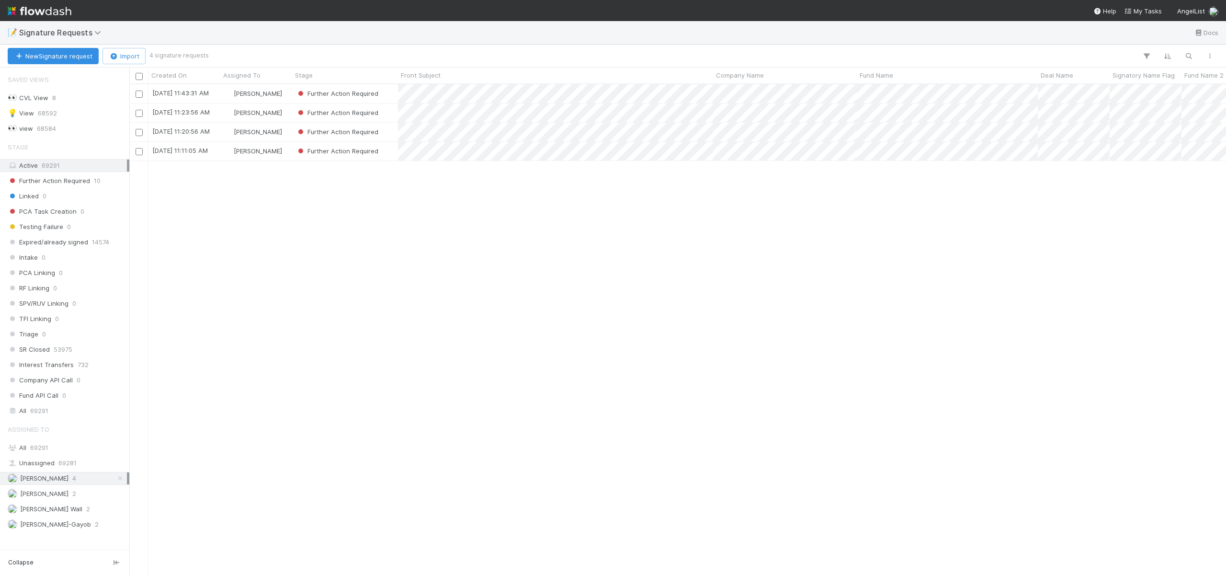
scroll to position [483, 1090]
click at [214, 170] on div "[DATE] 11:43:31 AM [PERSON_NAME] Further Action Required 0 0 0 0 [DATE] 11:43:5…" at bounding box center [677, 329] width 1097 height 490
click at [218, 152] on div "[DATE] 11:11:05 AM" at bounding box center [185, 151] width 72 height 19
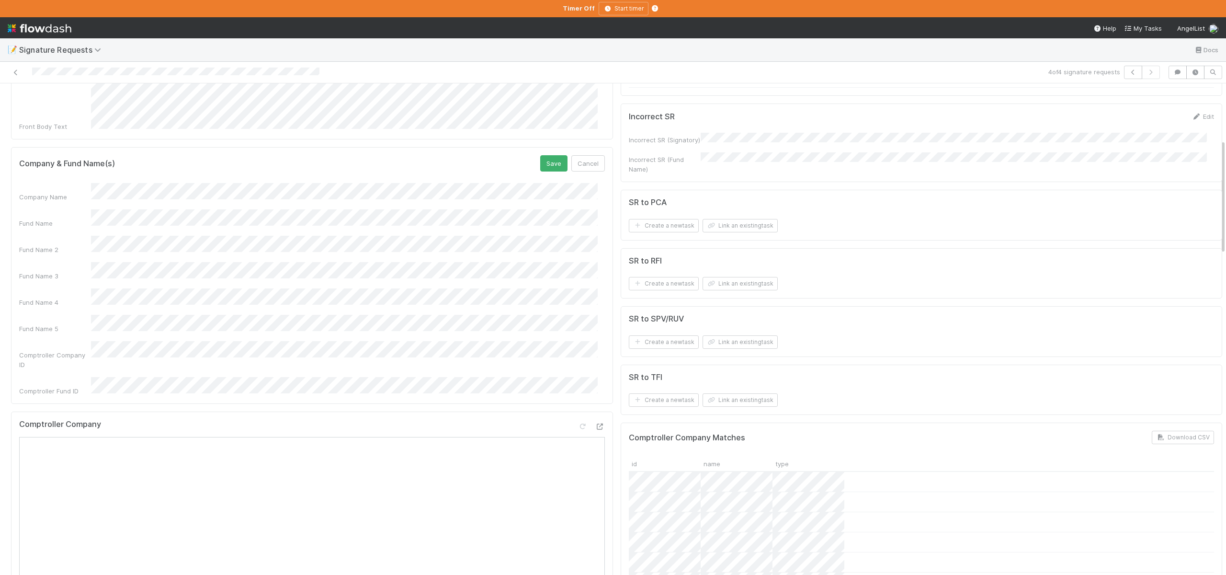
scroll to position [237, 0]
click at [540, 157] on button "Save" at bounding box center [553, 165] width 27 height 16
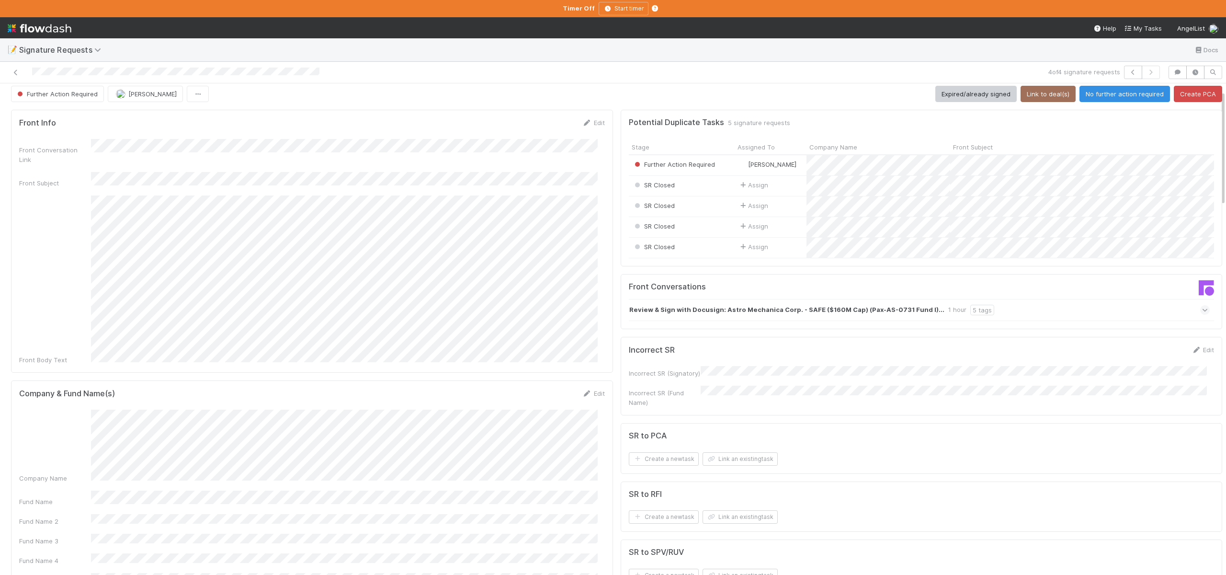
scroll to position [0, 0]
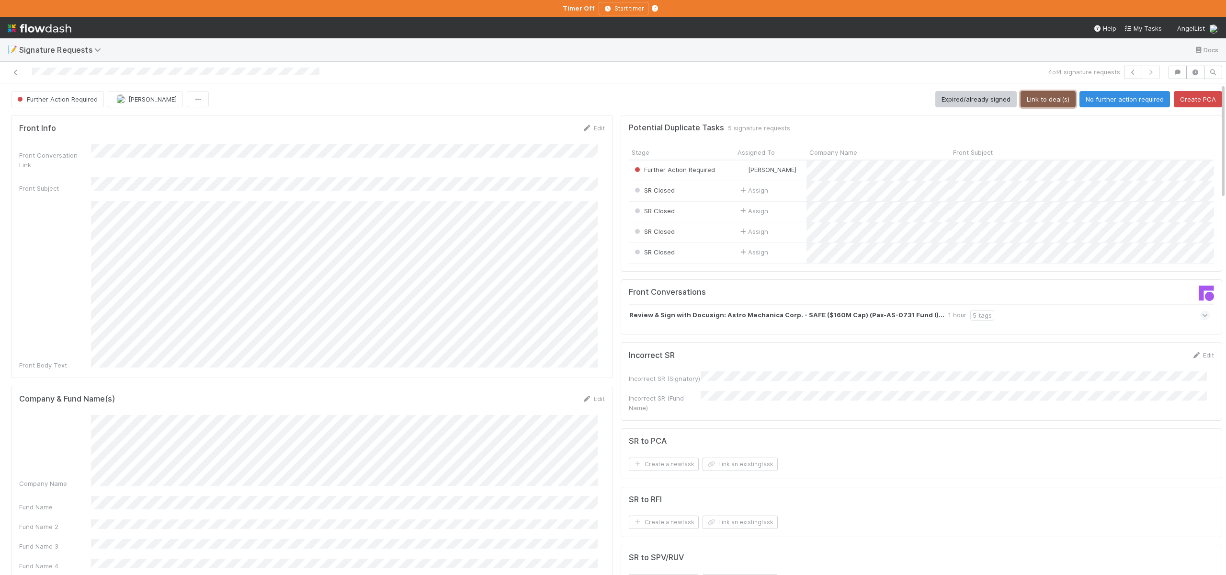
click at [1042, 102] on button "Link to deal(s)" at bounding box center [1048, 99] width 55 height 16
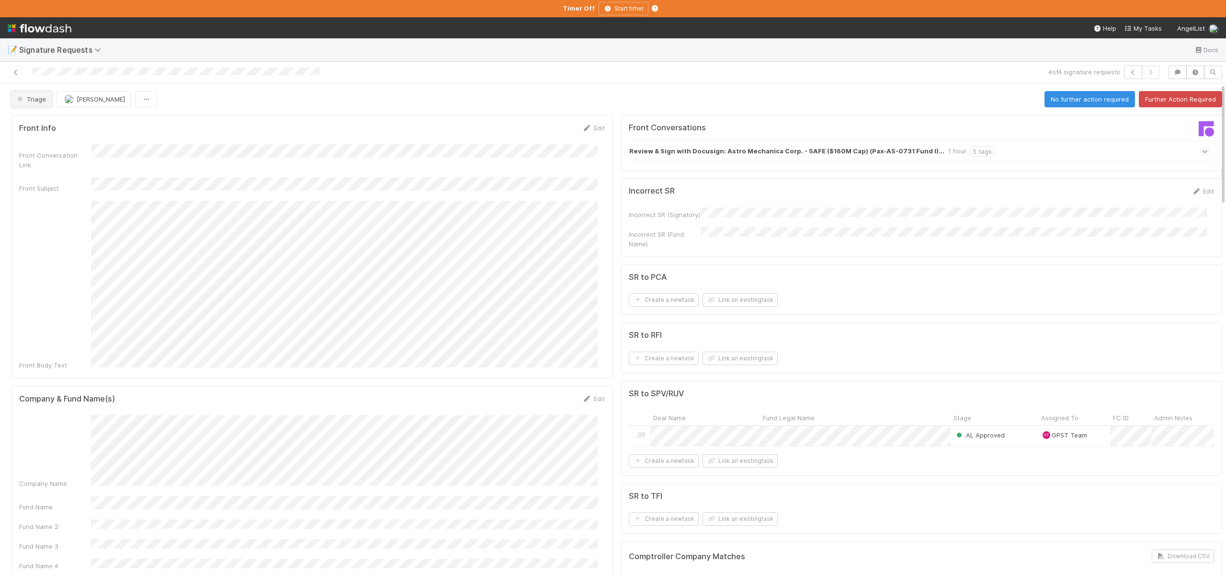
click at [28, 96] on span "Triage" at bounding box center [30, 99] width 31 height 8
click at [72, 124] on span "Further Action Required" at bounding box center [54, 123] width 82 height 8
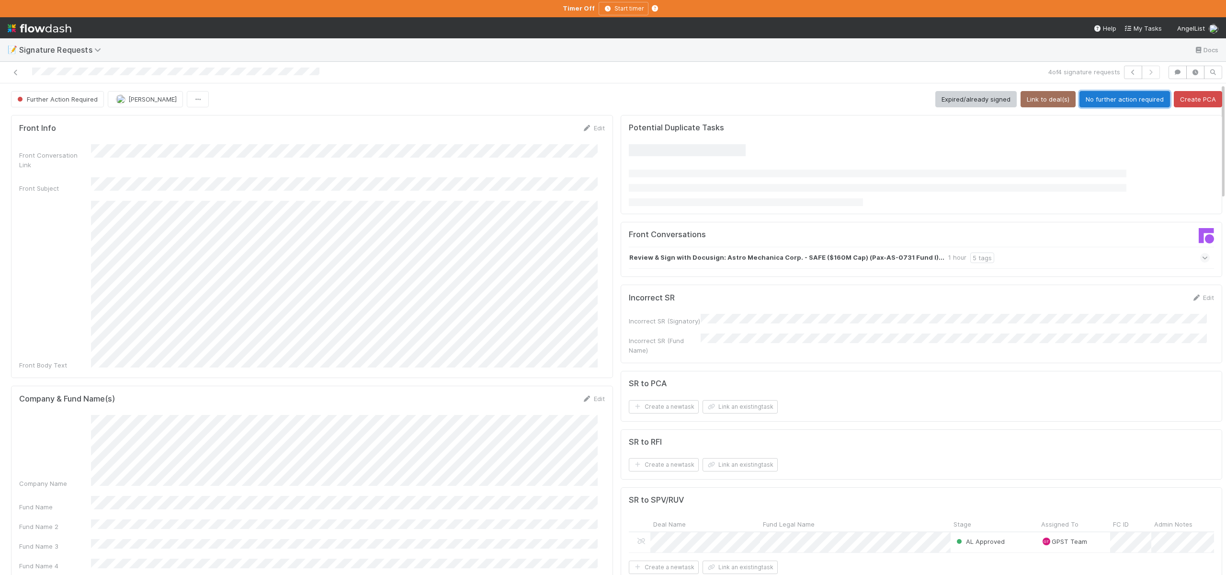
click at [1088, 99] on button "No further action required" at bounding box center [1125, 99] width 91 height 16
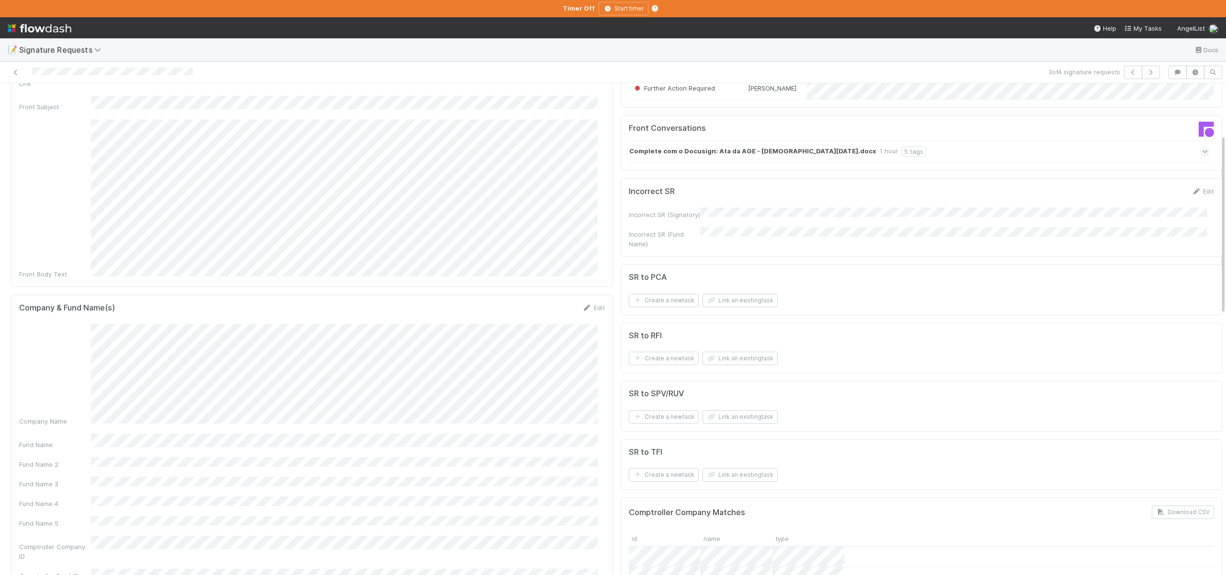
scroll to position [206, 0]
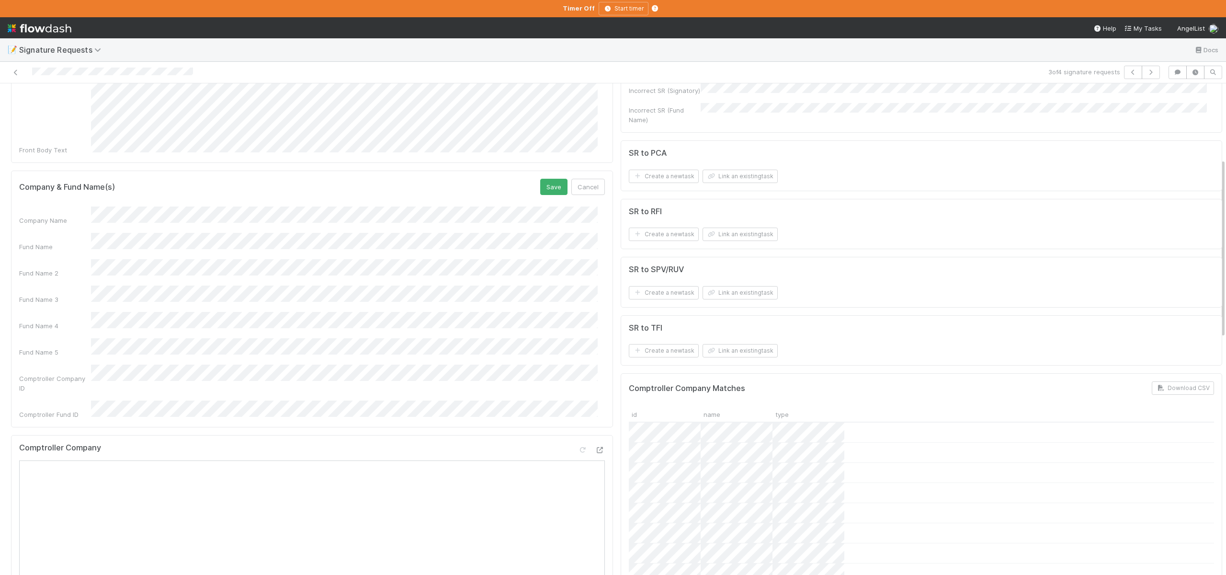
click at [161, 189] on form "Company & Fund Name(s) Save Cancel Company Name Fund Name Fund Name 2 Fund Name…" at bounding box center [312, 299] width 586 height 241
click at [133, 207] on div "Company Name Fund Name Fund Name 2 Fund Name 3 Fund Name 4 Fund Name 5 Comptrol…" at bounding box center [312, 312] width 586 height 213
click at [543, 179] on button "Save" at bounding box center [553, 187] width 27 height 16
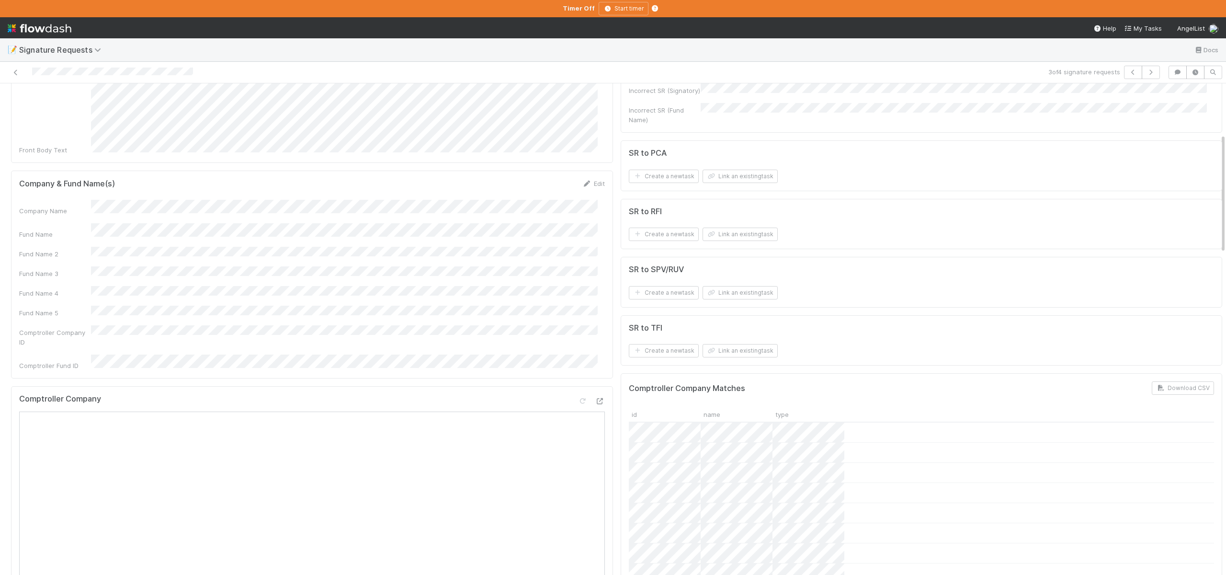
click at [104, 325] on div "Comptroller Company ID" at bounding box center [312, 336] width 586 height 22
click at [543, 179] on button "Save" at bounding box center [553, 187] width 27 height 16
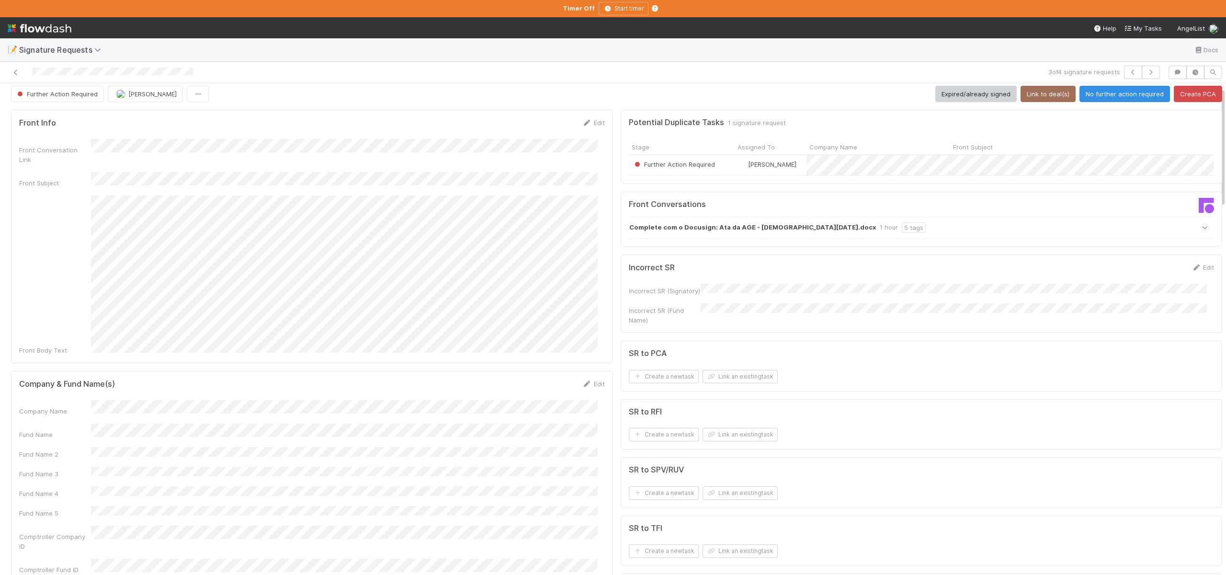
scroll to position [0, 0]
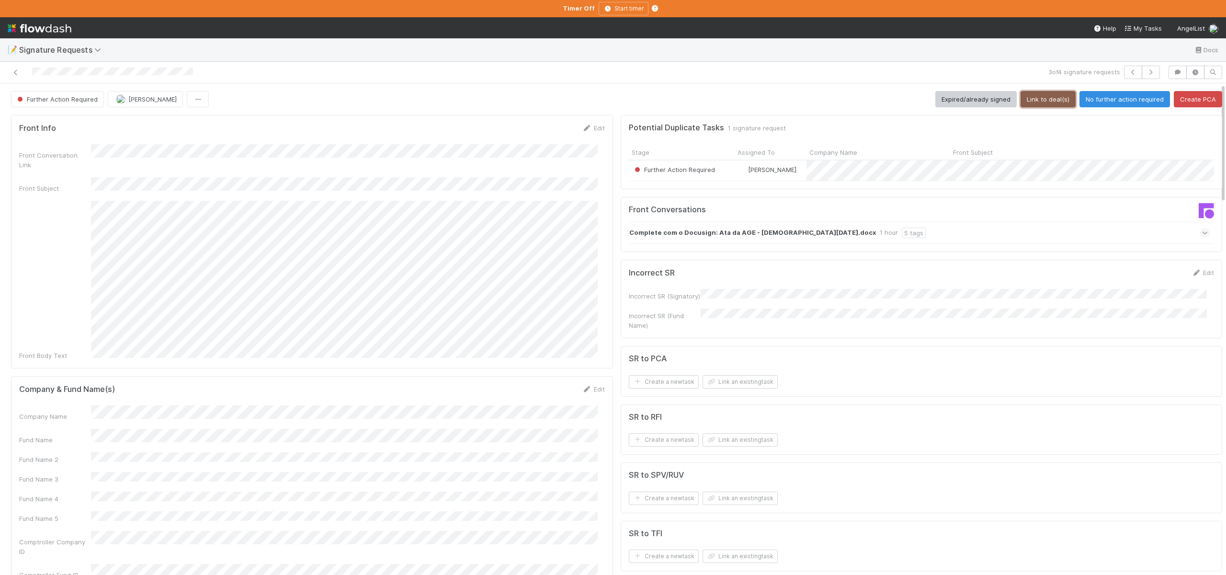
click at [1028, 102] on button "Link to deal(s)" at bounding box center [1048, 99] width 55 height 16
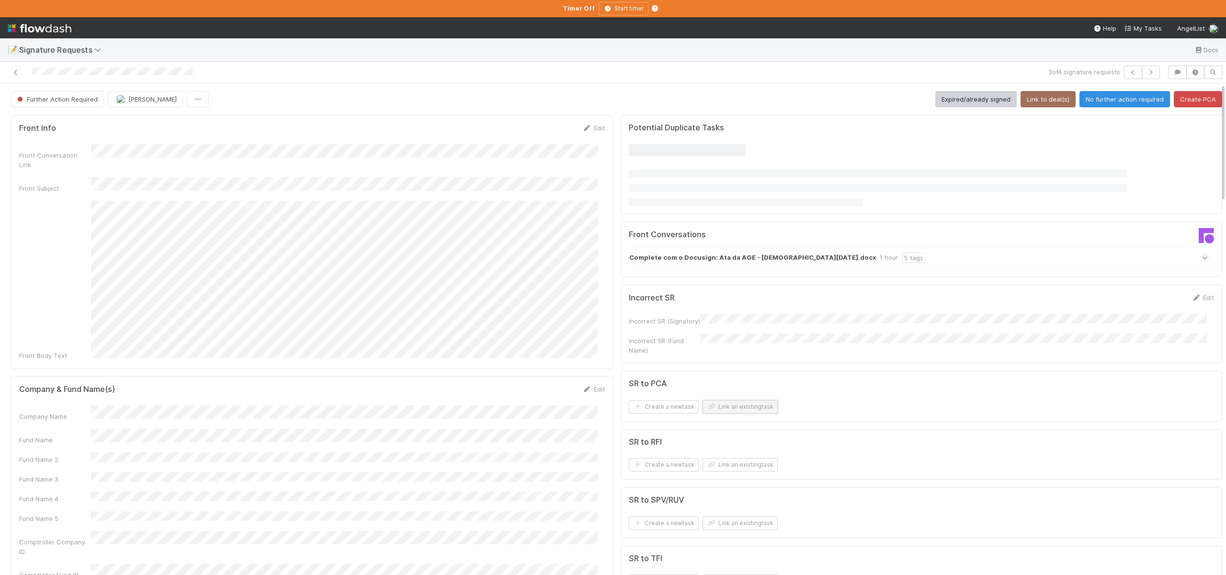
click at [726, 402] on button "Link an existing task" at bounding box center [740, 406] width 75 height 13
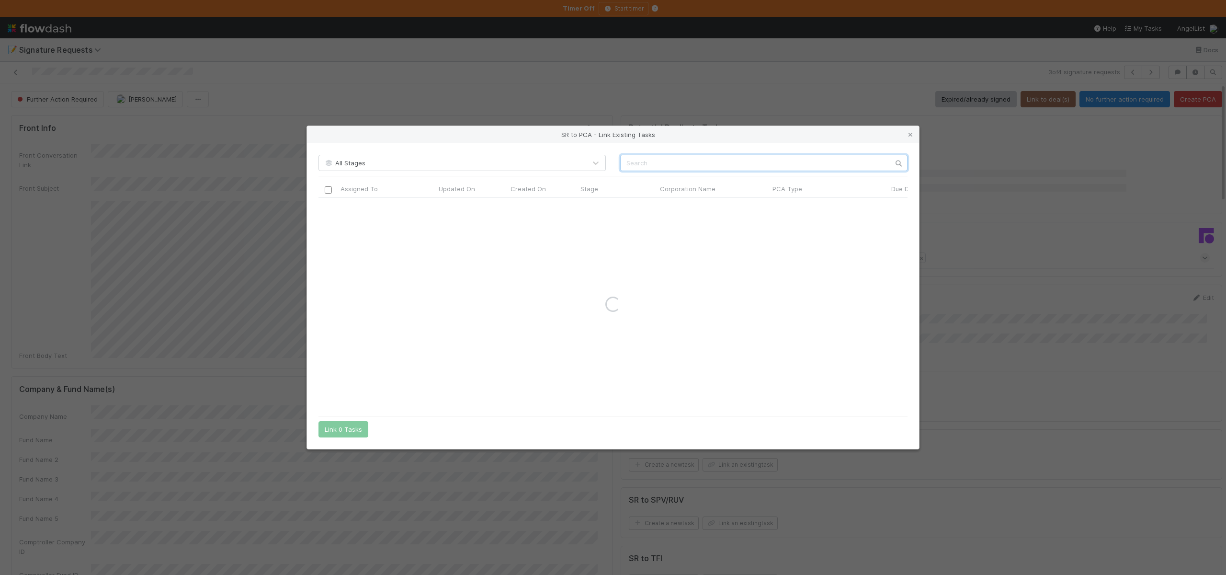
click at [648, 166] on input "text" at bounding box center [763, 163] width 287 height 16
paste input "CERC S.A."
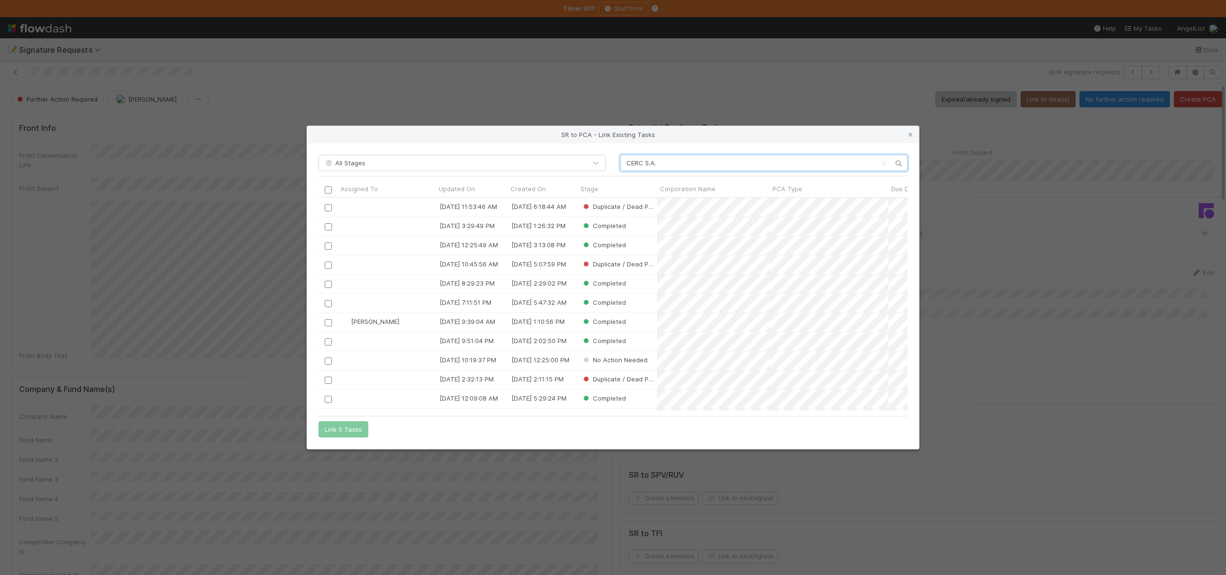
scroll to position [206, 582]
type input "CERC S.A."
click at [910, 136] on icon at bounding box center [911, 135] width 10 height 6
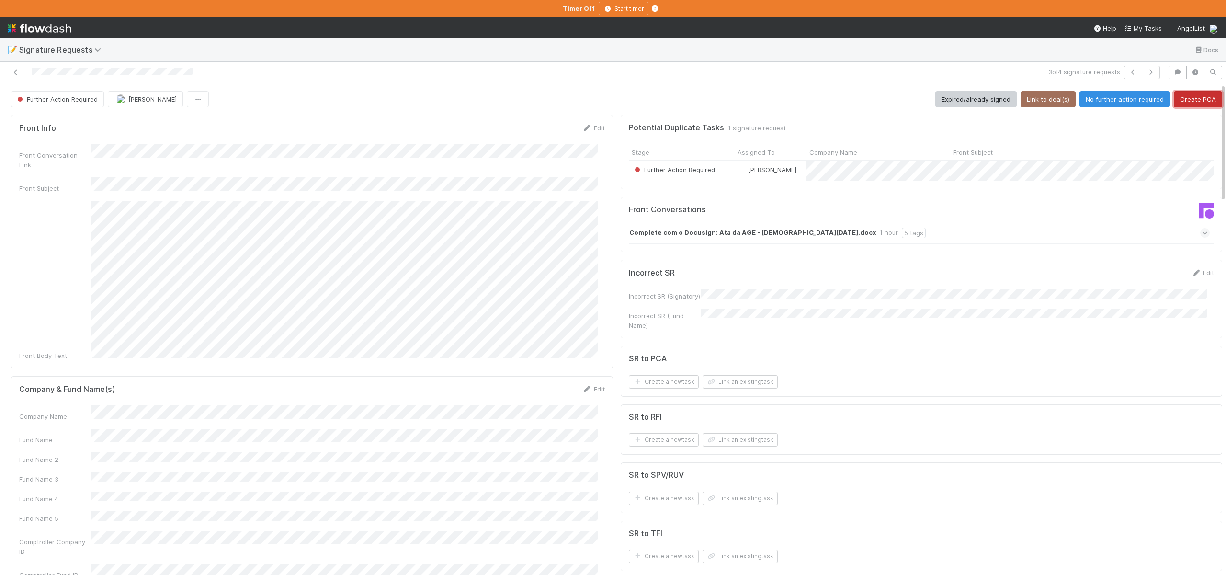
click at [1196, 98] on button "Create PCA" at bounding box center [1198, 99] width 48 height 16
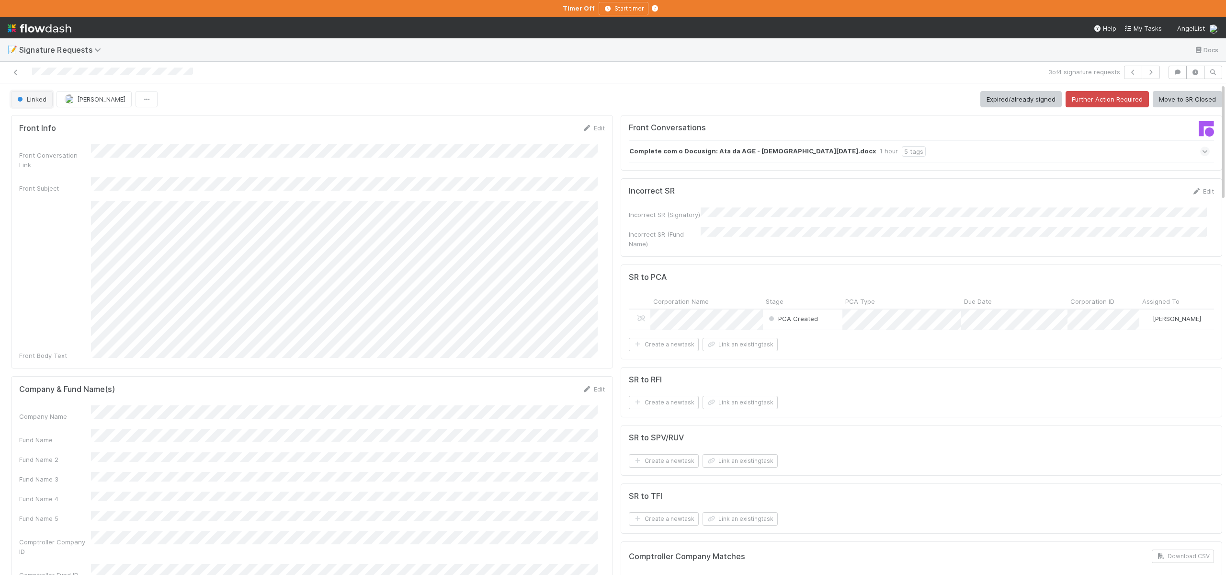
click at [26, 95] on span "Linked" at bounding box center [30, 99] width 31 height 8
click at [62, 123] on span "Further Action Required" at bounding box center [54, 123] width 82 height 8
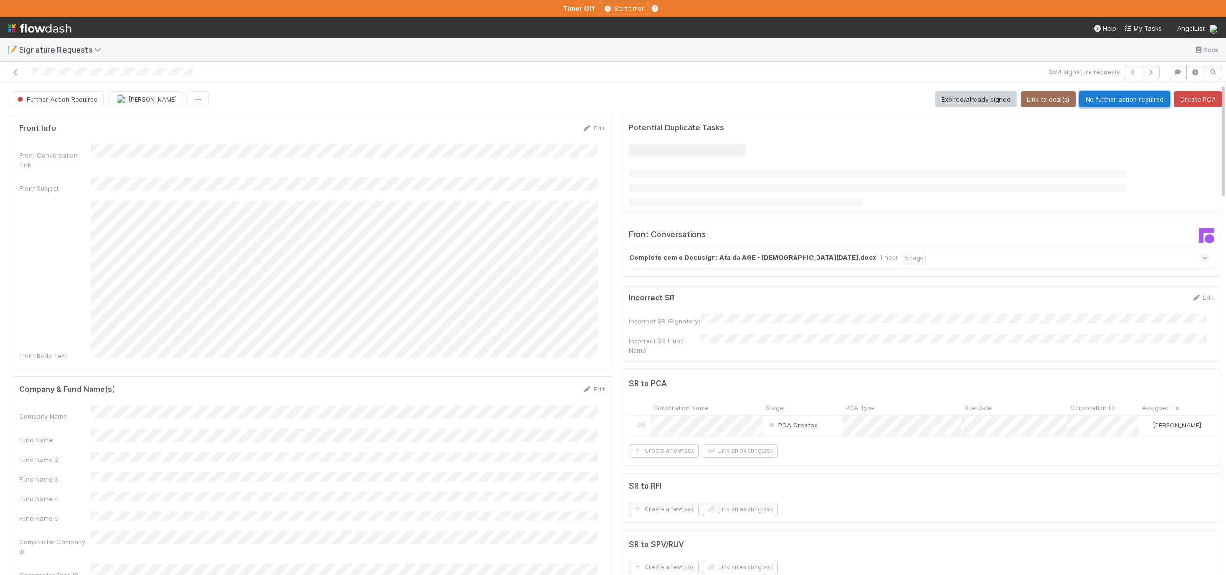
click at [1084, 103] on button "No further action required" at bounding box center [1125, 99] width 91 height 16
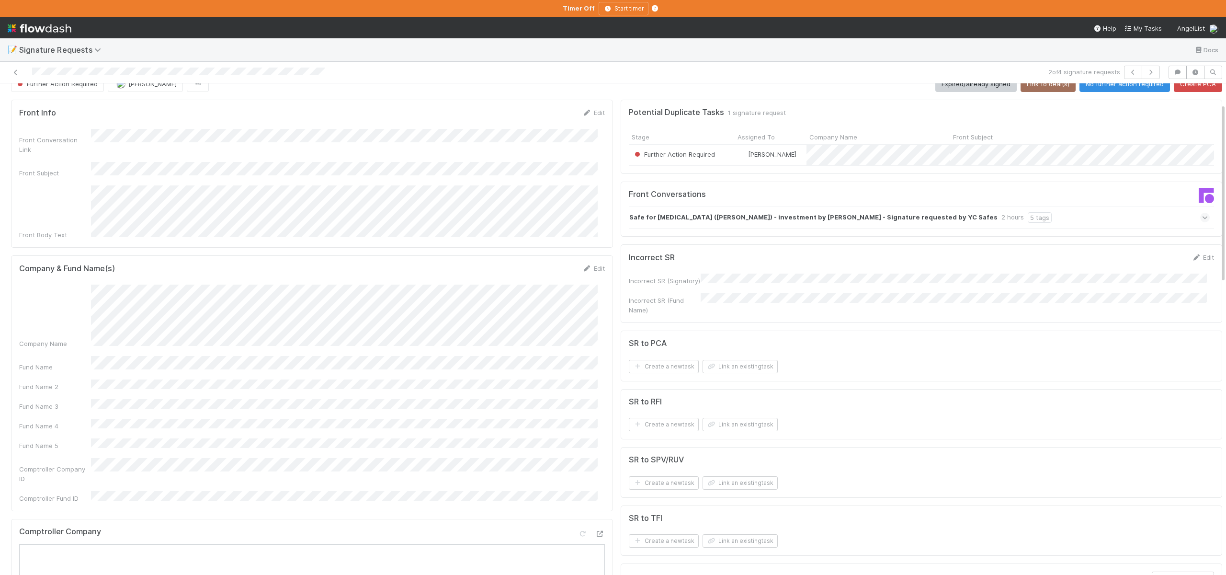
scroll to position [6, 0]
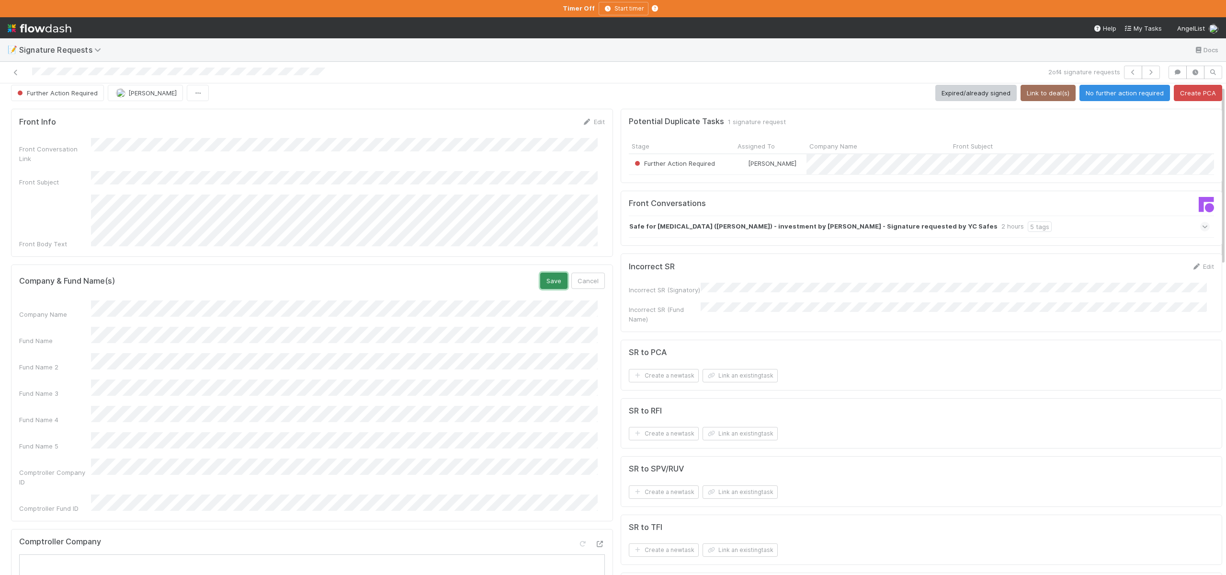
click at [545, 273] on button "Save" at bounding box center [553, 281] width 27 height 16
click at [1034, 93] on button "Link to deal(s)" at bounding box center [1048, 93] width 55 height 16
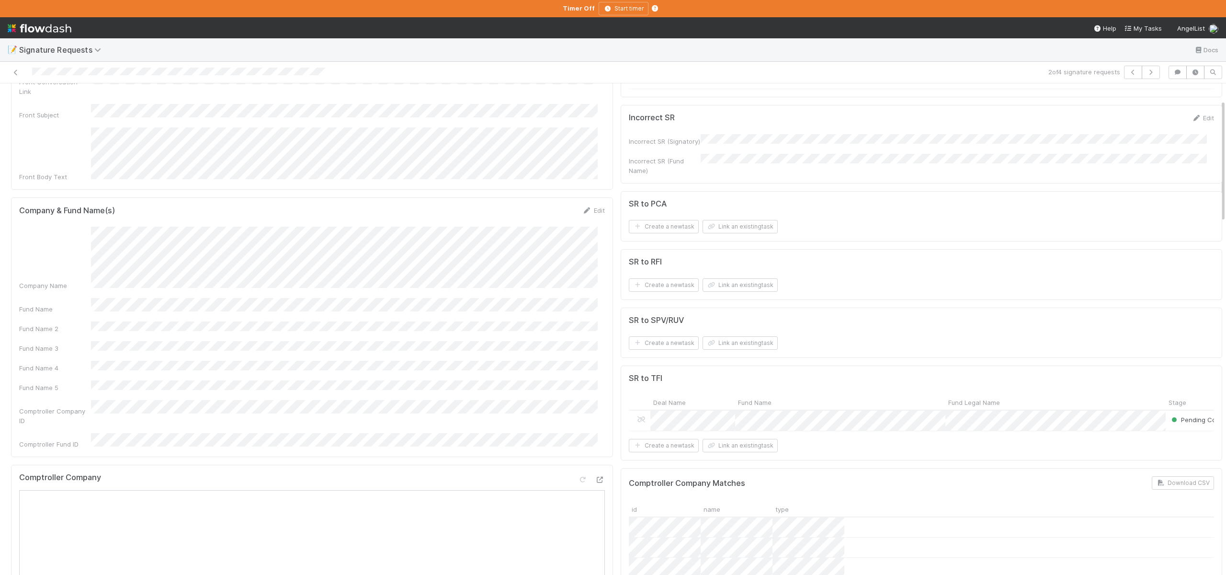
scroll to position [53, 0]
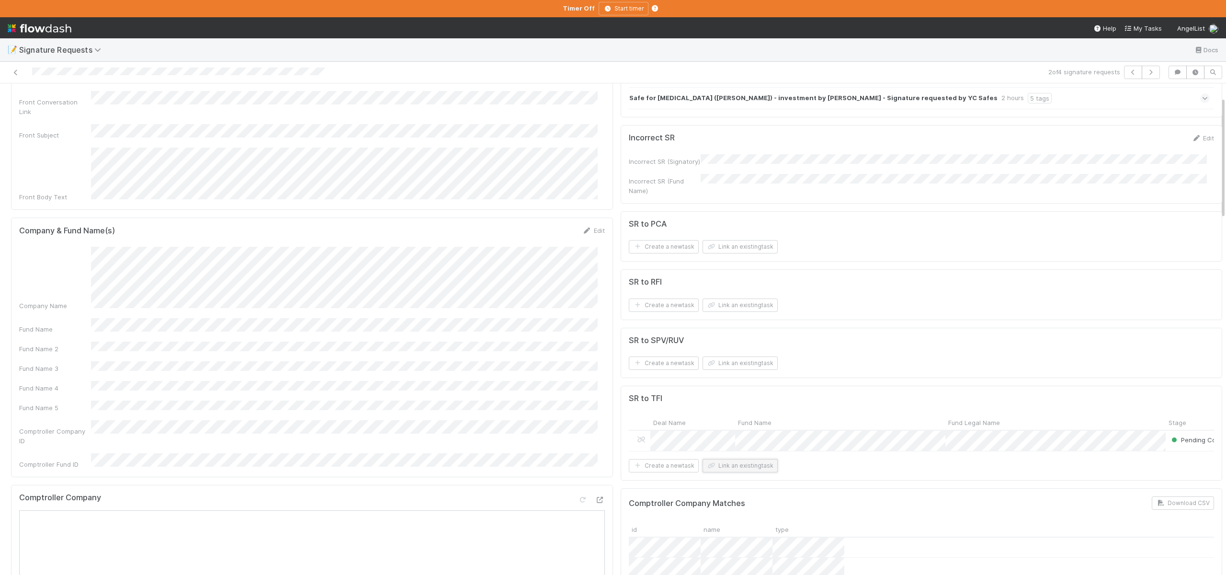
click at [741, 463] on button "Link an existing task" at bounding box center [740, 465] width 75 height 13
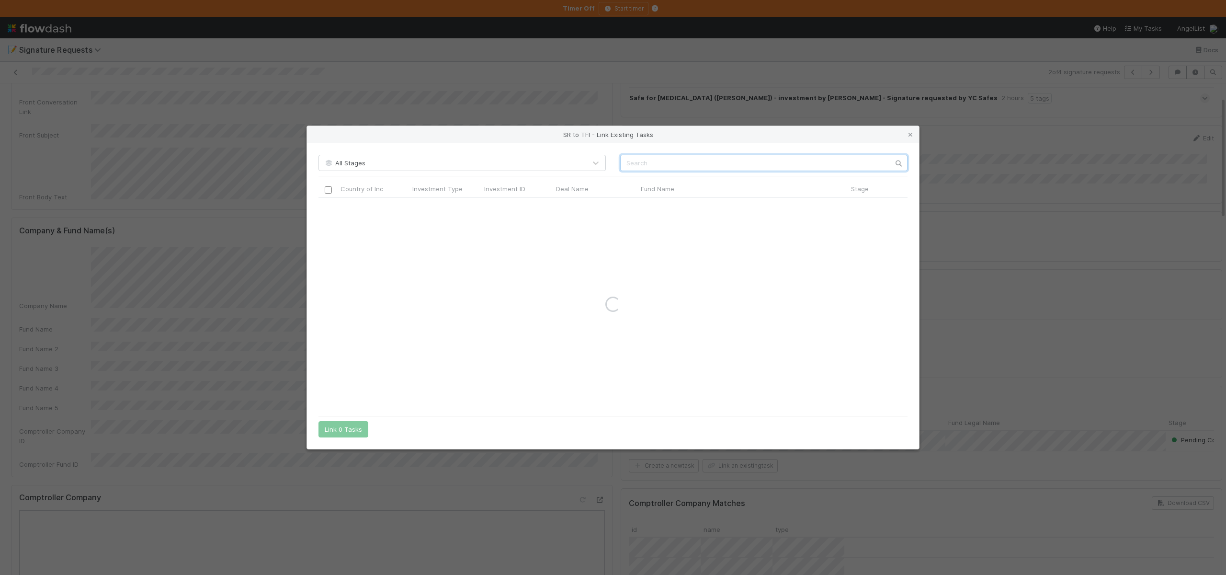
click at [654, 168] on input "text" at bounding box center [763, 163] width 287 height 16
paste input "S25, a series of Rail Ventures, LP"
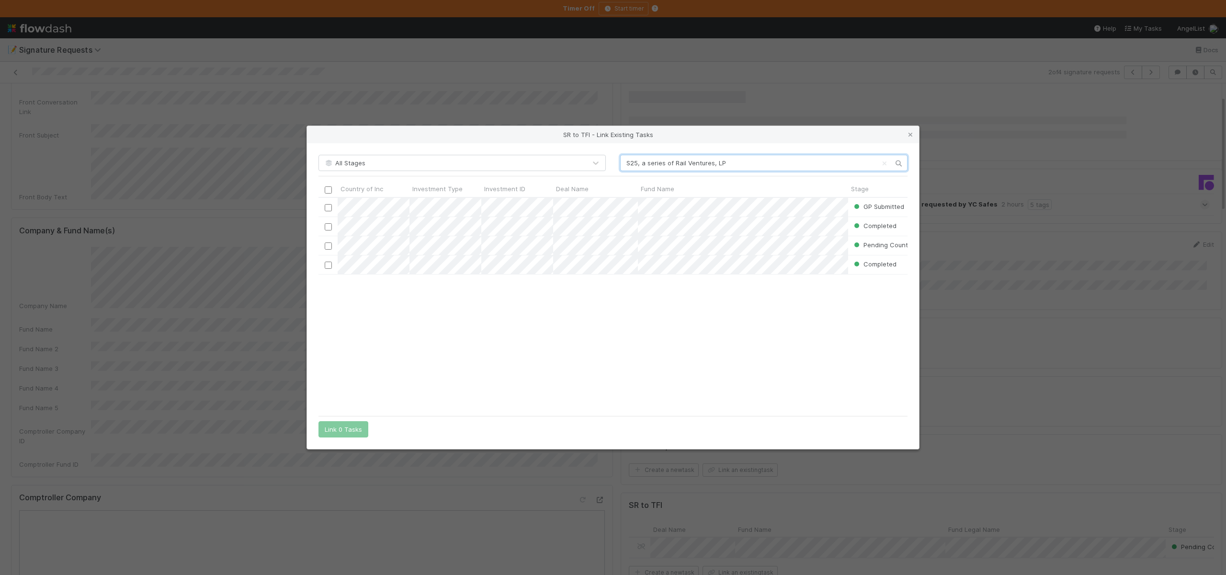
scroll to position [206, 582]
type input "S25, a series of Rail Ventures, LP"
click at [330, 210] on input "checkbox" at bounding box center [328, 207] width 7 height 7
click at [336, 432] on button "Link 1 Task" at bounding box center [342, 429] width 46 height 16
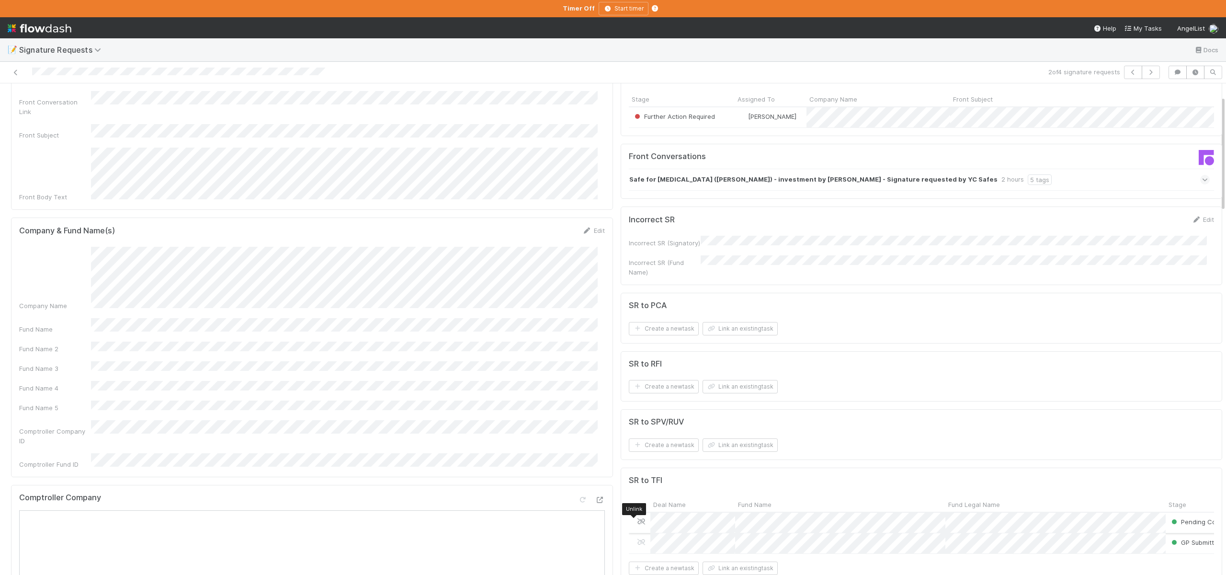
click at [637, 522] on icon at bounding box center [642, 521] width 10 height 6
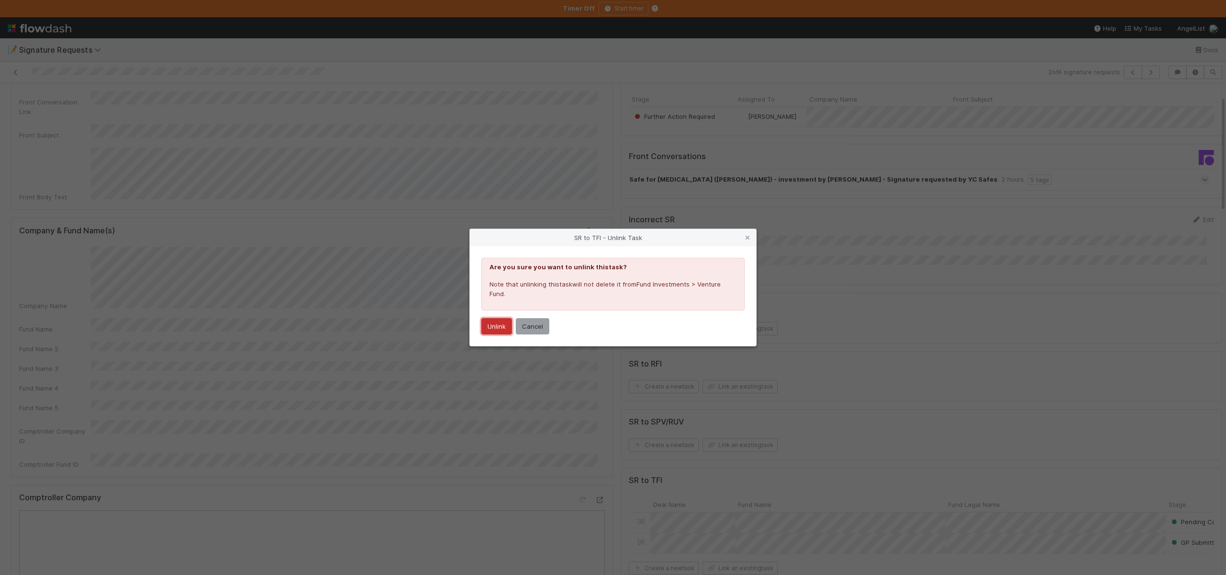
click at [498, 328] on button "Unlink" at bounding box center [496, 326] width 31 height 16
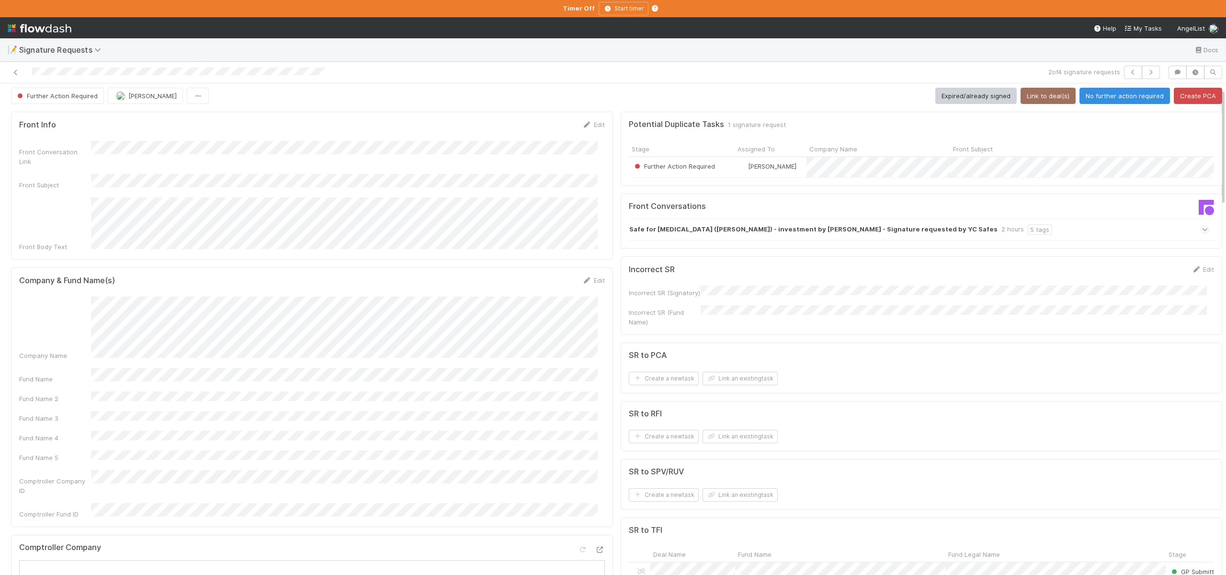
scroll to position [0, 0]
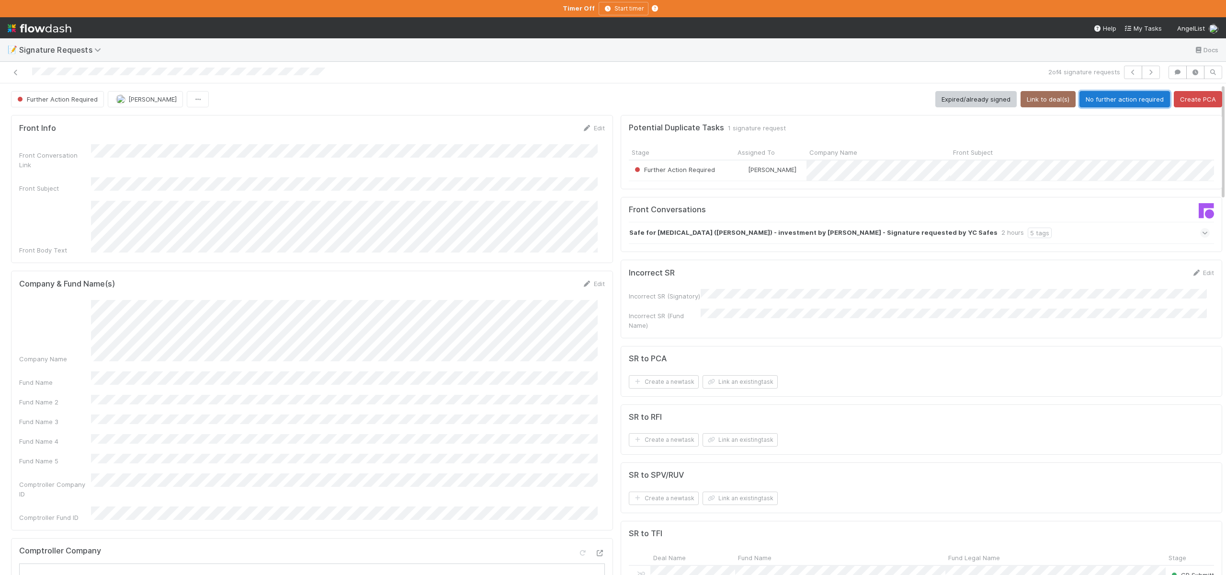
click at [1089, 99] on button "No further action required" at bounding box center [1125, 99] width 91 height 16
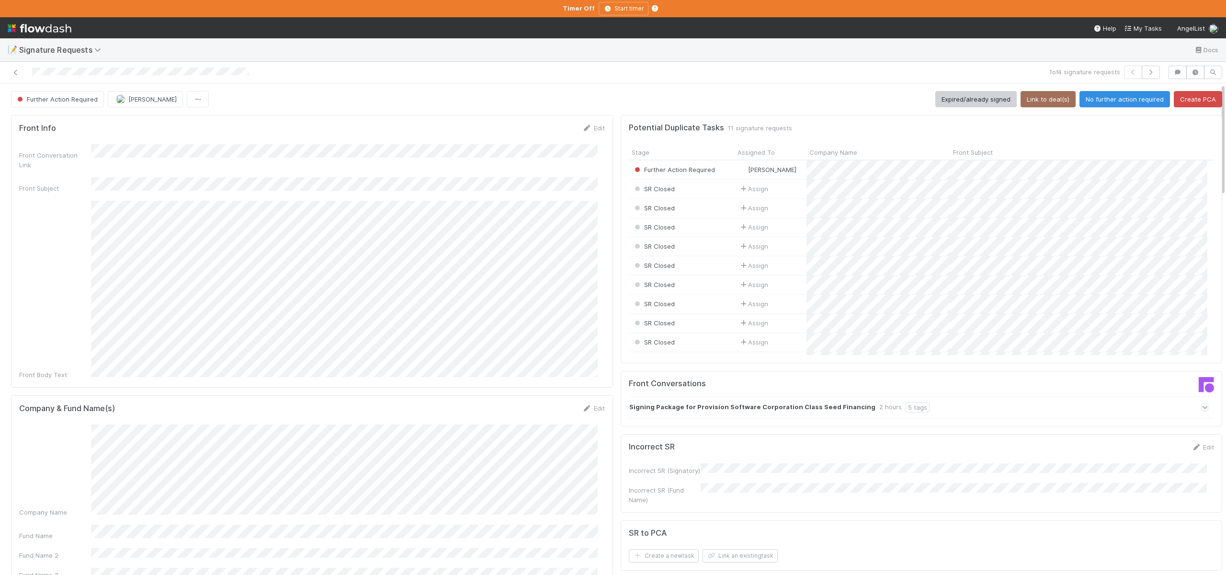
scroll to position [187, 571]
click at [976, 98] on button "Expired/already signed" at bounding box center [976, 99] width 81 height 16
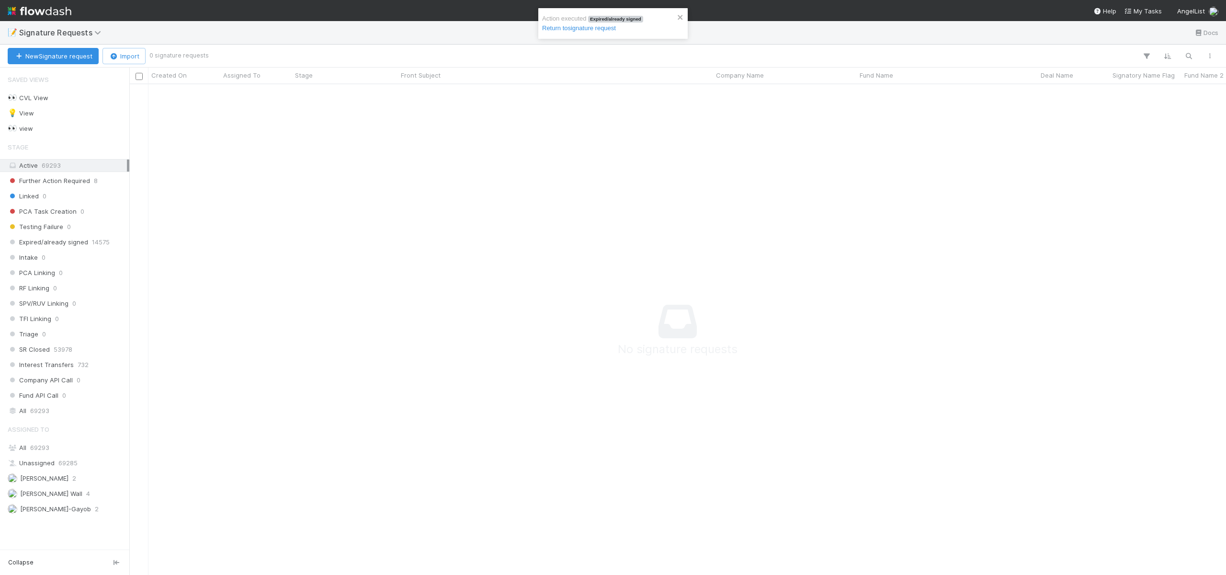
scroll to position [8, 8]
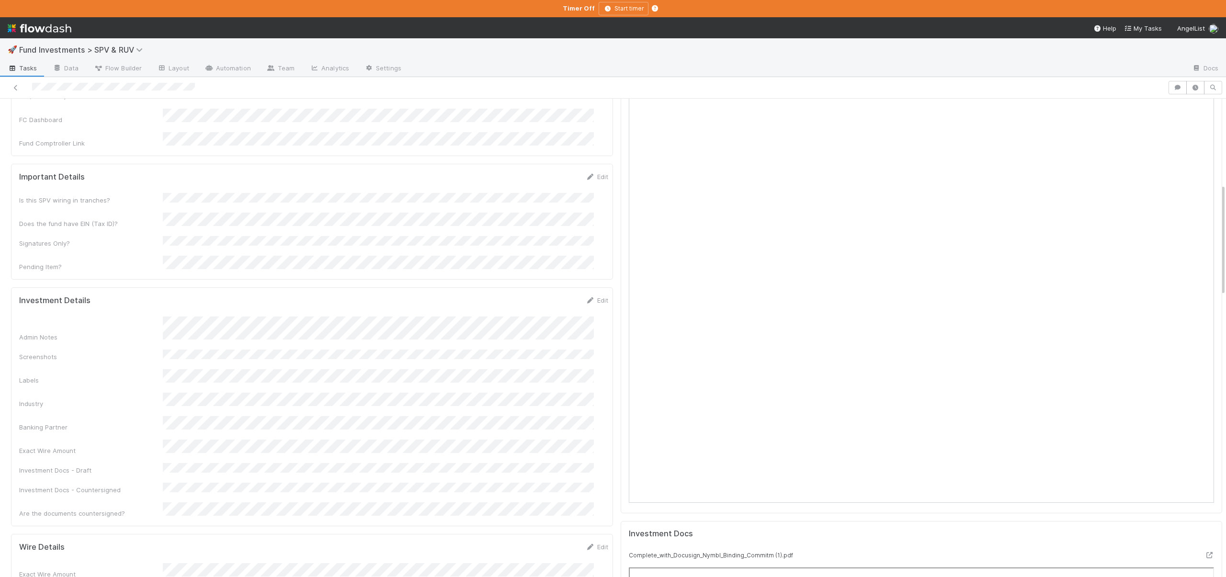
scroll to position [366, 0]
click at [589, 296] on link "Edit" at bounding box center [597, 300] width 23 height 8
click at [545, 295] on button "Save" at bounding box center [557, 303] width 27 height 16
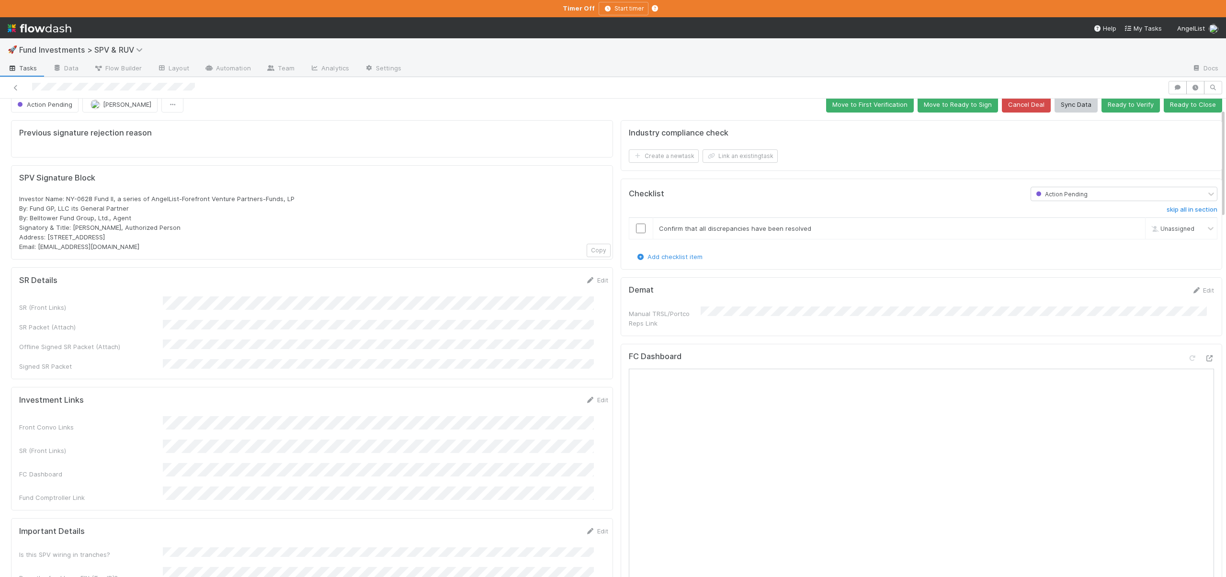
scroll to position [0, 0]
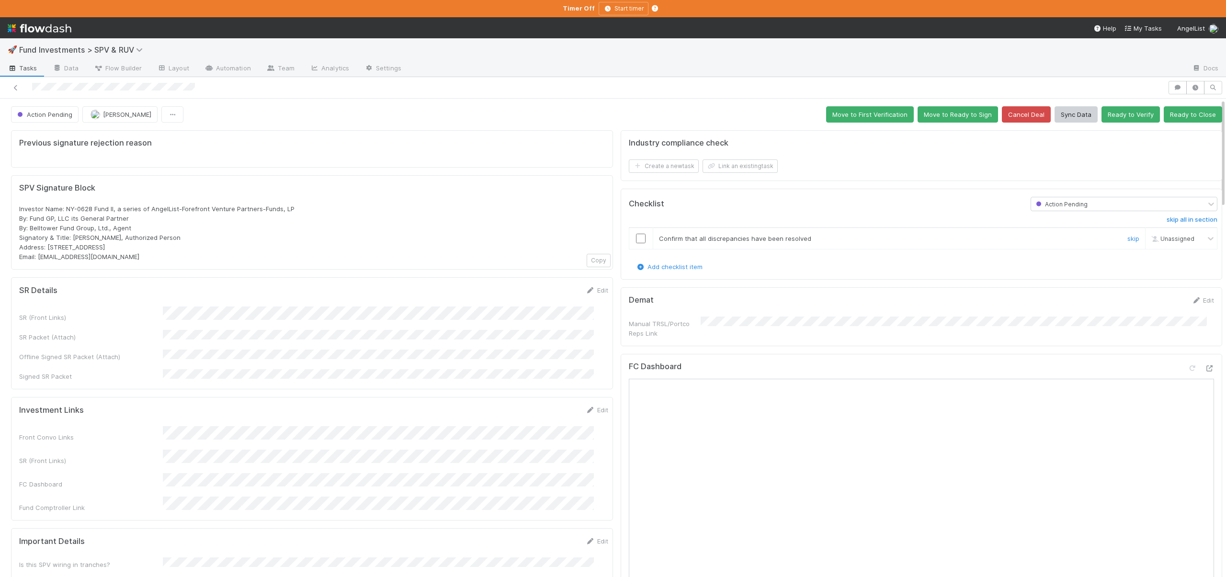
click at [636, 236] on input "checkbox" at bounding box center [641, 239] width 10 height 10
checkbox input "true"
click at [48, 118] on span "Action Pending" at bounding box center [43, 115] width 57 height 8
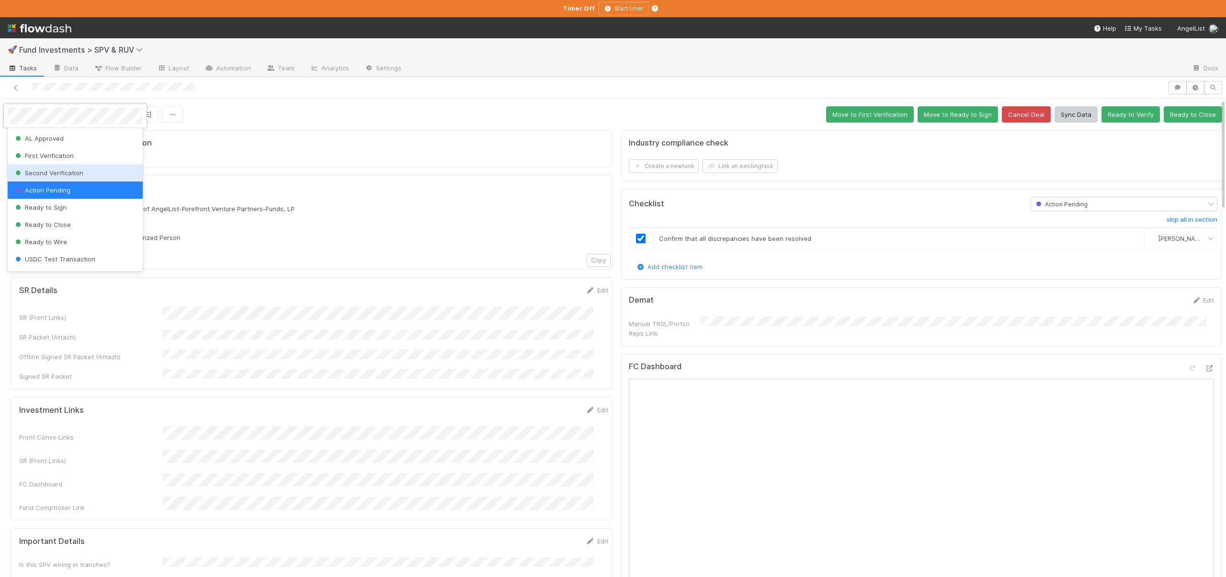
click at [66, 174] on span "Second Verification" at bounding box center [48, 173] width 70 height 8
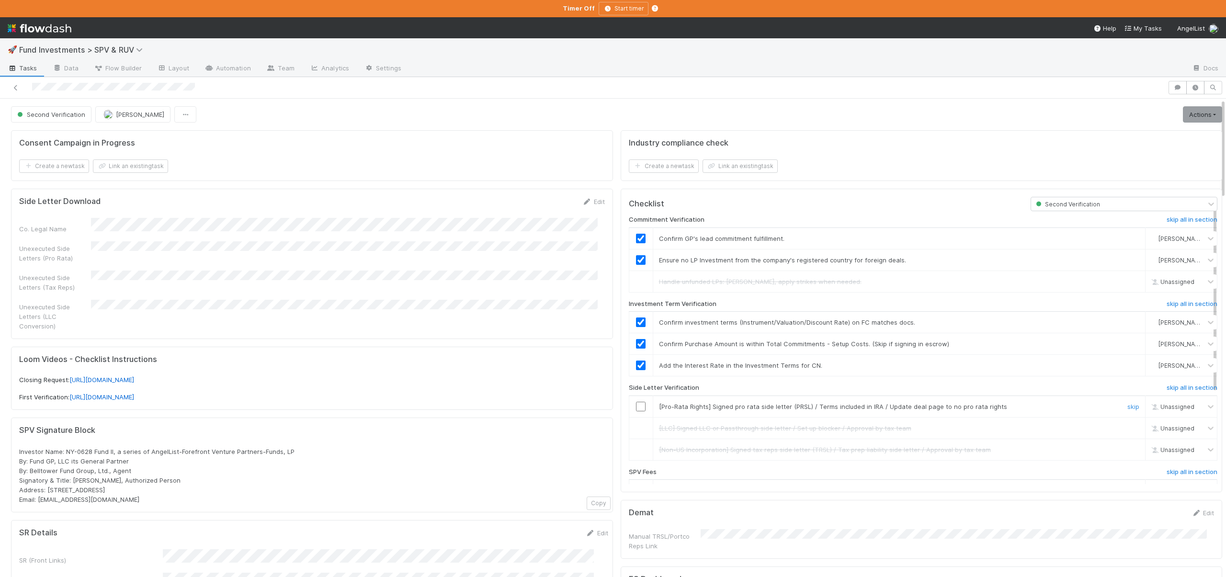
click at [636, 408] on input "checkbox" at bounding box center [641, 407] width 10 height 10
click at [1185, 112] on link "Actions" at bounding box center [1202, 114] width 39 height 16
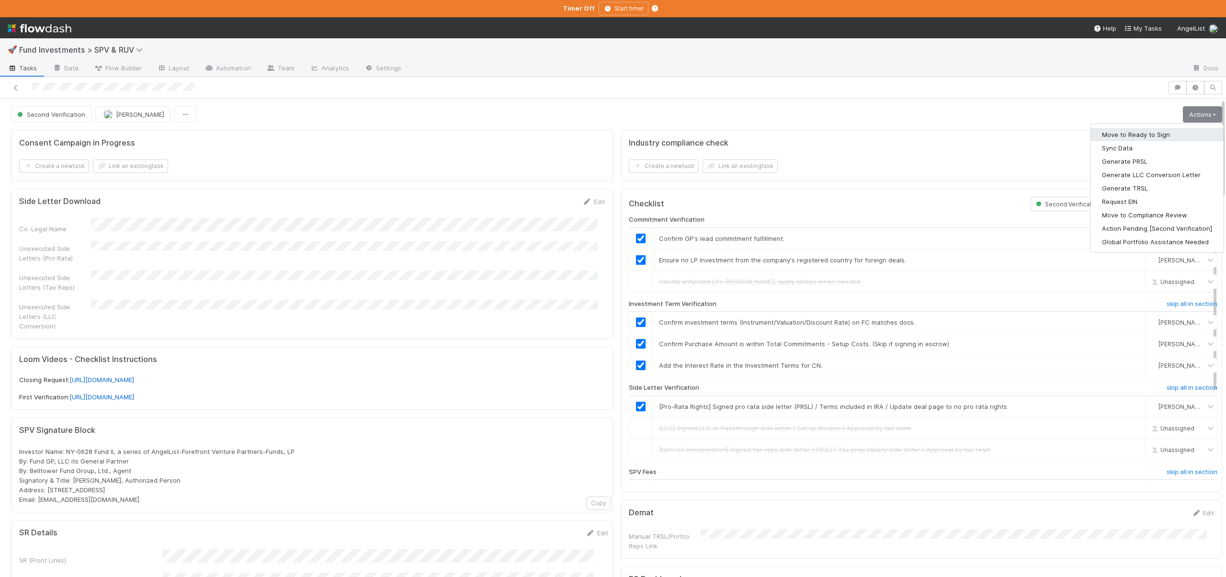
click at [1134, 131] on button "Move to Ready to Sign" at bounding box center [1157, 134] width 133 height 13
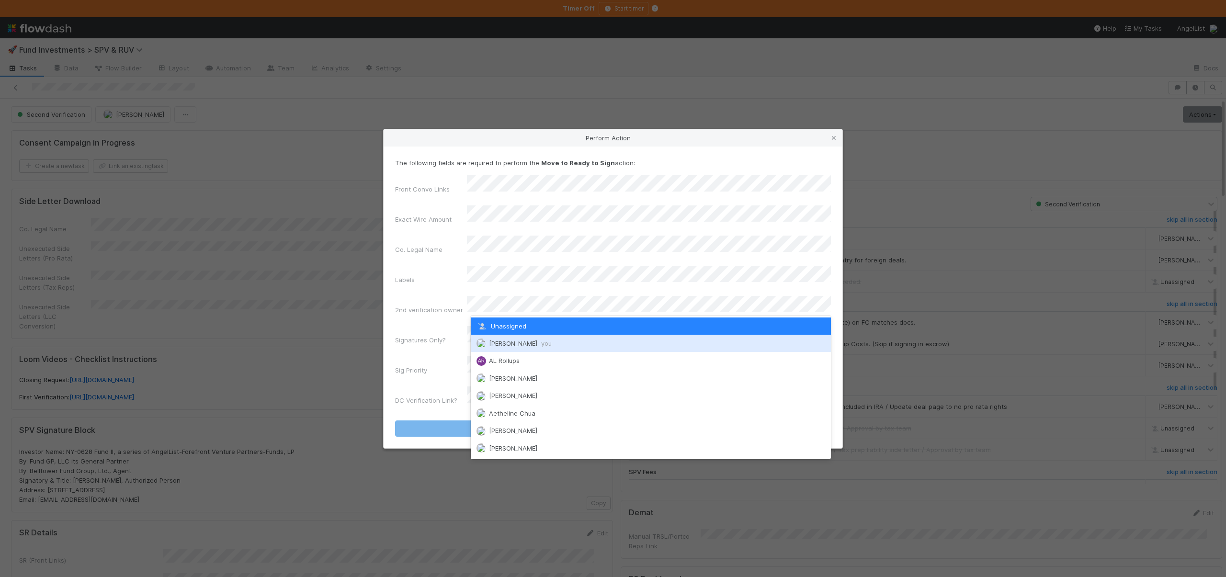
click at [499, 340] on span "[PERSON_NAME] you" at bounding box center [520, 344] width 63 height 8
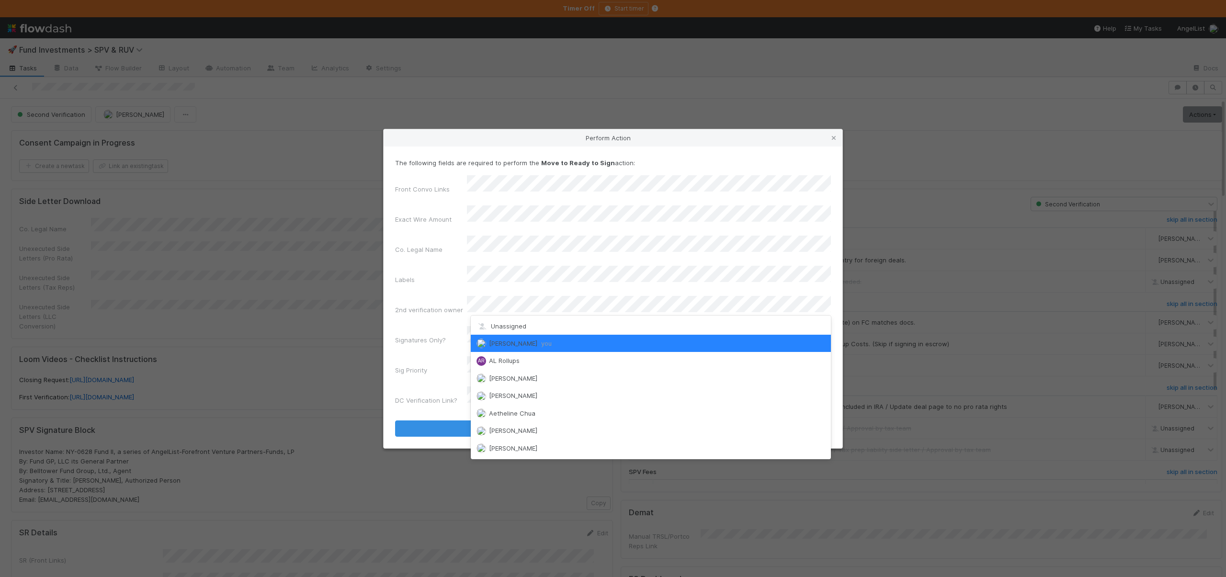
click at [424, 306] on label"] "2nd verification owner" at bounding box center [429, 310] width 68 height 10
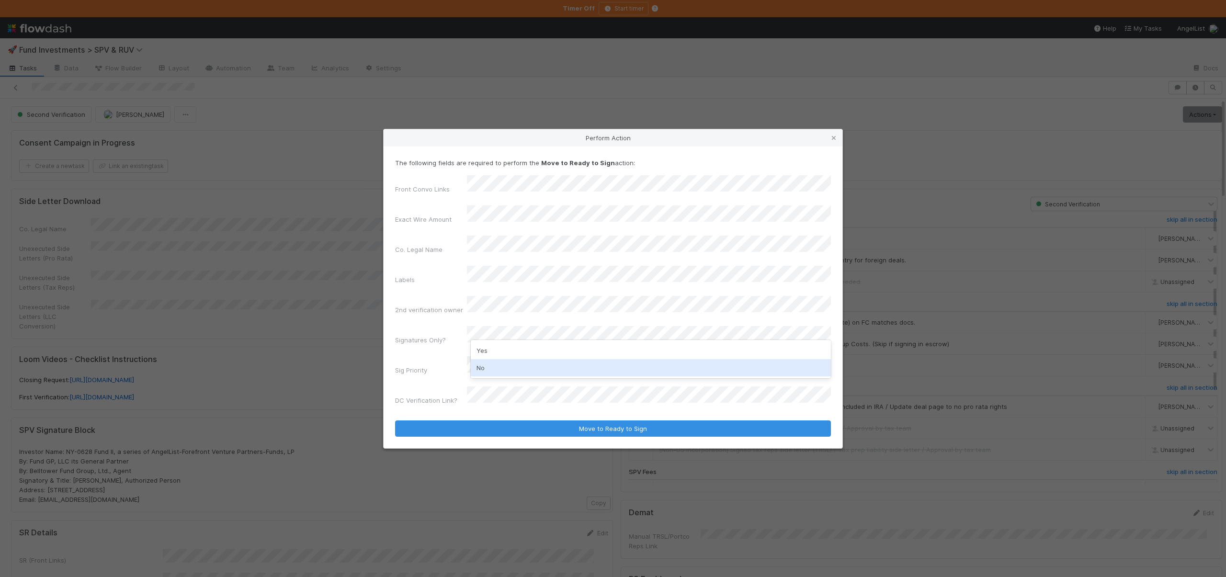
click at [483, 369] on div "No" at bounding box center [651, 367] width 360 height 17
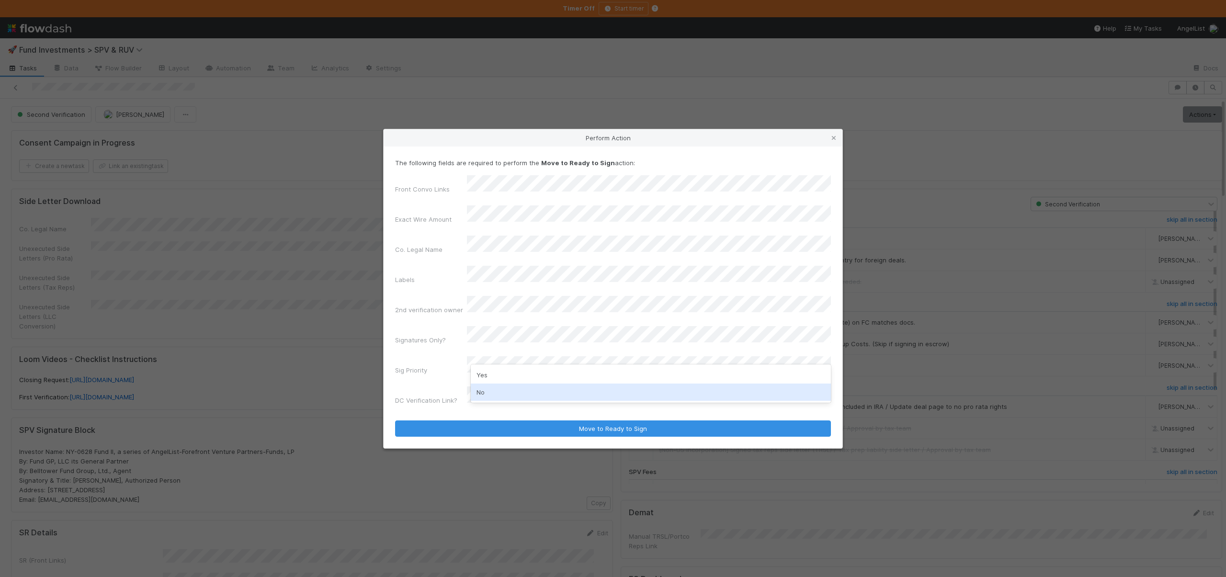
click at [483, 387] on div "No" at bounding box center [651, 392] width 360 height 17
click at [485, 367] on div "Front Convo Links Exact Wire Amount Co. Legal Name Labels 2nd verification owne…" at bounding box center [613, 292] width 436 height 234
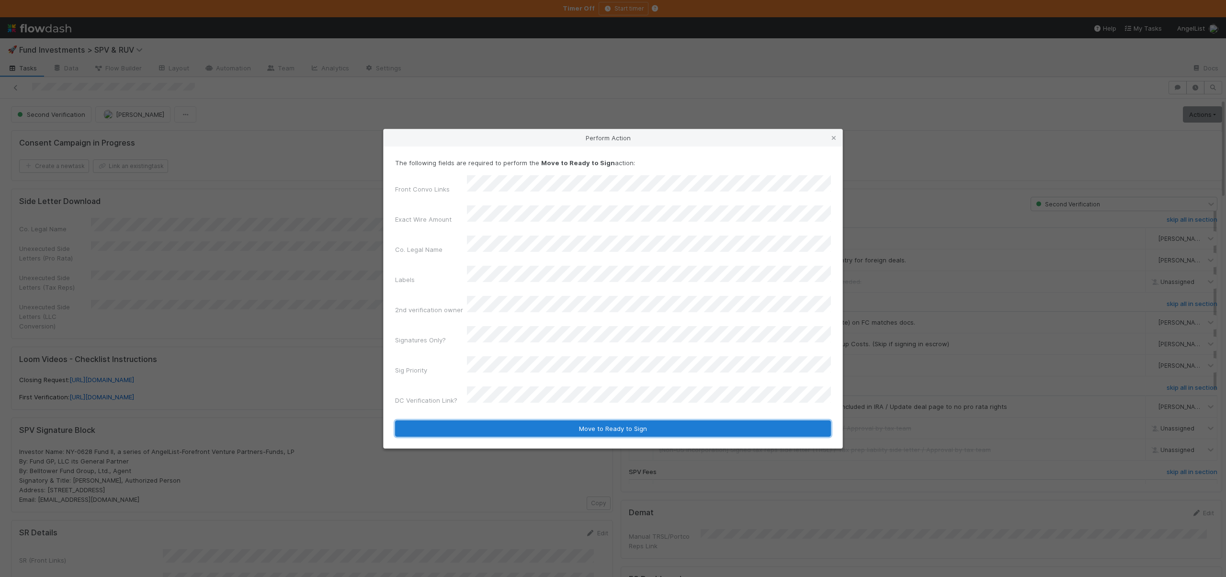
click at [493, 421] on button "Move to Ready to Sign" at bounding box center [613, 429] width 436 height 16
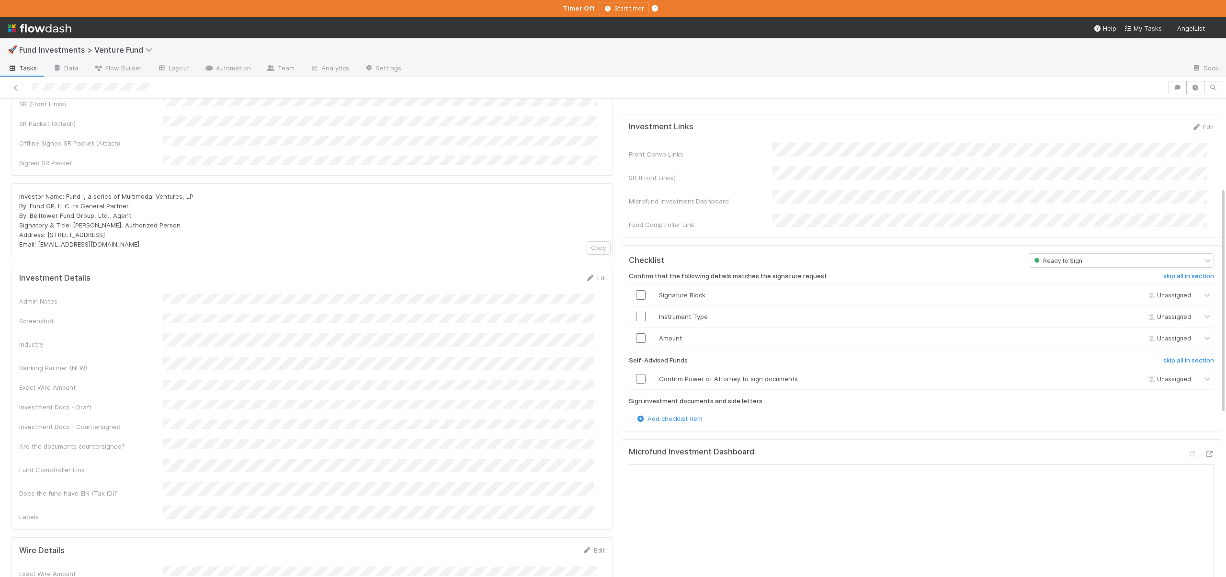
scroll to position [194, 0]
click at [1164, 353] on h6 "skip all in section" at bounding box center [1189, 357] width 51 height 8
click at [1160, 353] on h6 "undo all in section" at bounding box center [1187, 357] width 54 height 8
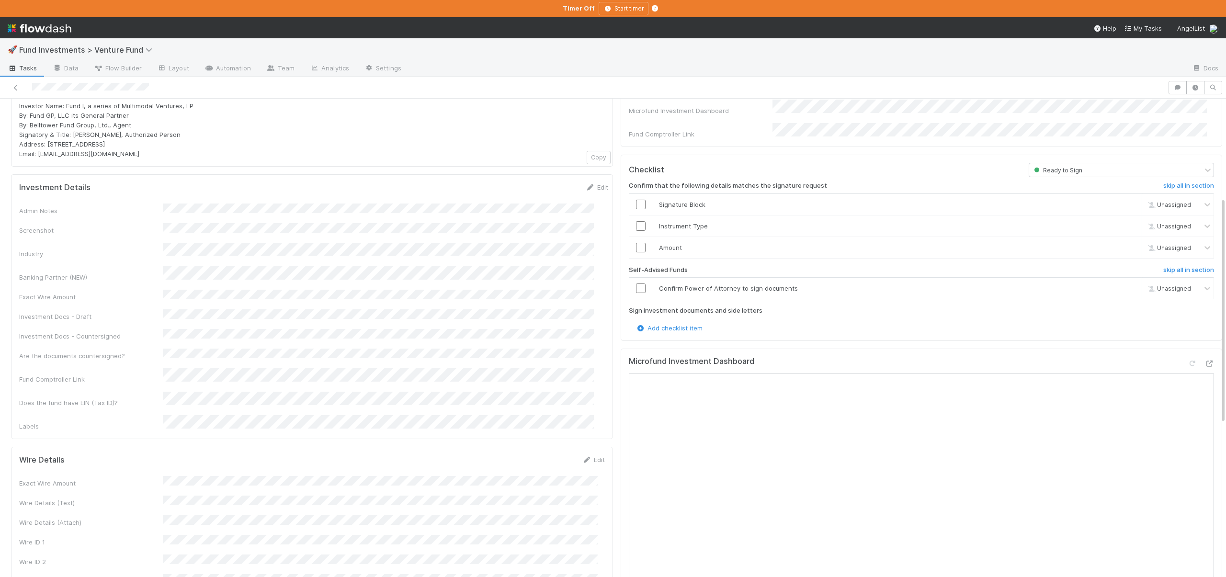
scroll to position [289, 0]
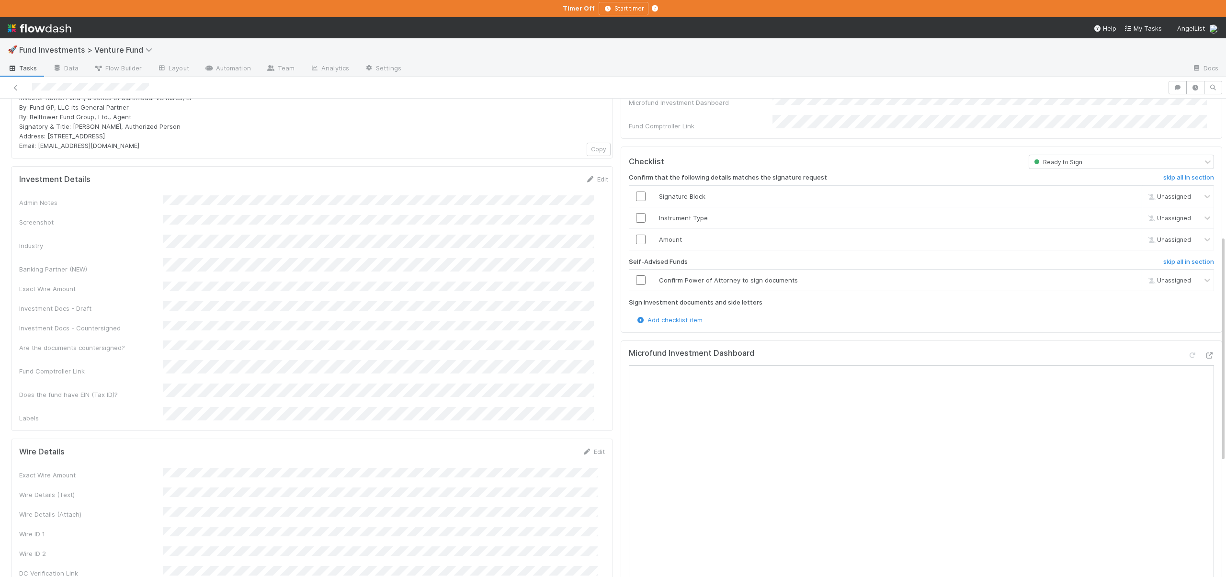
click at [1176, 245] on div "Confirm that the following details matches the signature request skip all in se…" at bounding box center [922, 242] width 586 height 146
click at [1176, 258] on h6 "skip all in section" at bounding box center [1189, 262] width 51 height 8
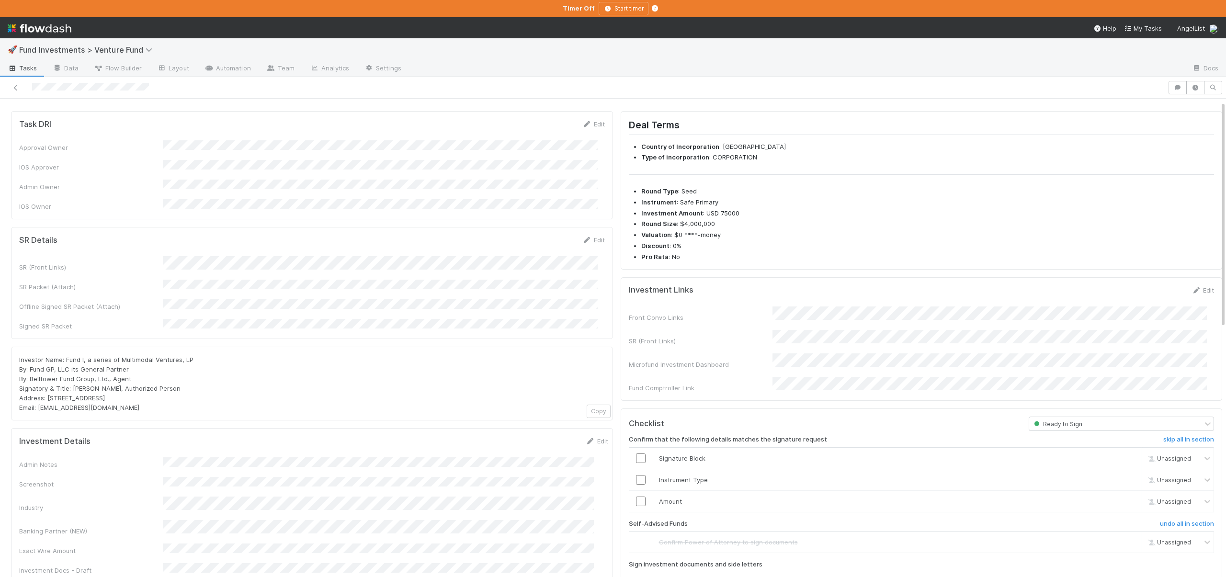
scroll to position [92, 0]
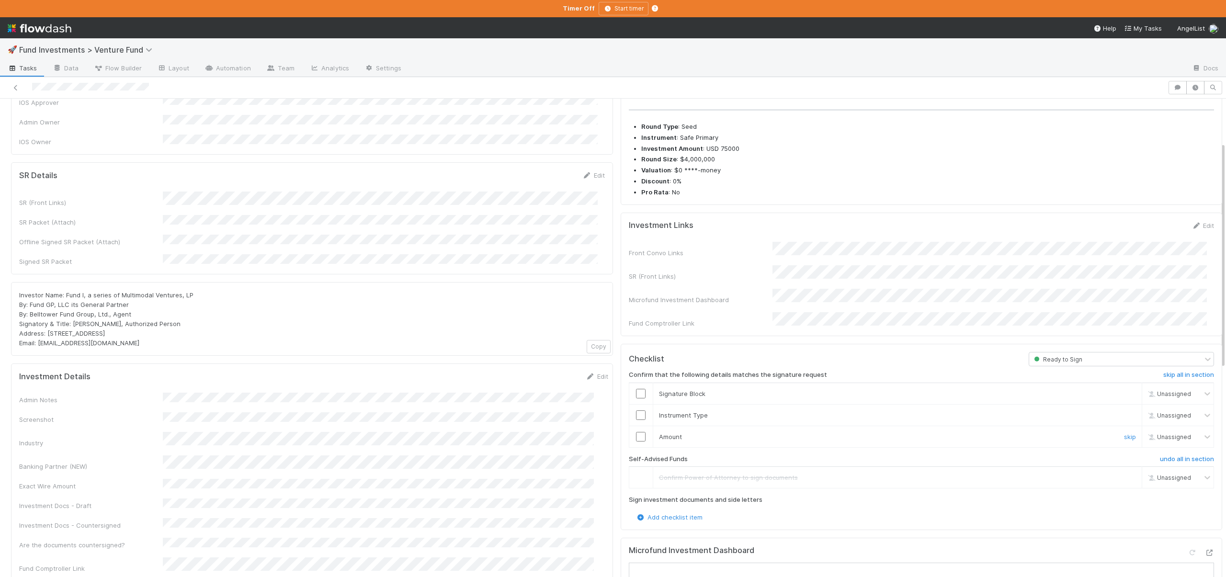
click at [636, 432] on input "checkbox" at bounding box center [641, 437] width 10 height 10
click at [636, 411] on input "checkbox" at bounding box center [641, 416] width 10 height 10
click at [636, 389] on input "checkbox" at bounding box center [641, 394] width 10 height 10
click at [639, 389] on div at bounding box center [641, 394] width 23 height 10
click at [637, 389] on input "checkbox" at bounding box center [641, 394] width 10 height 10
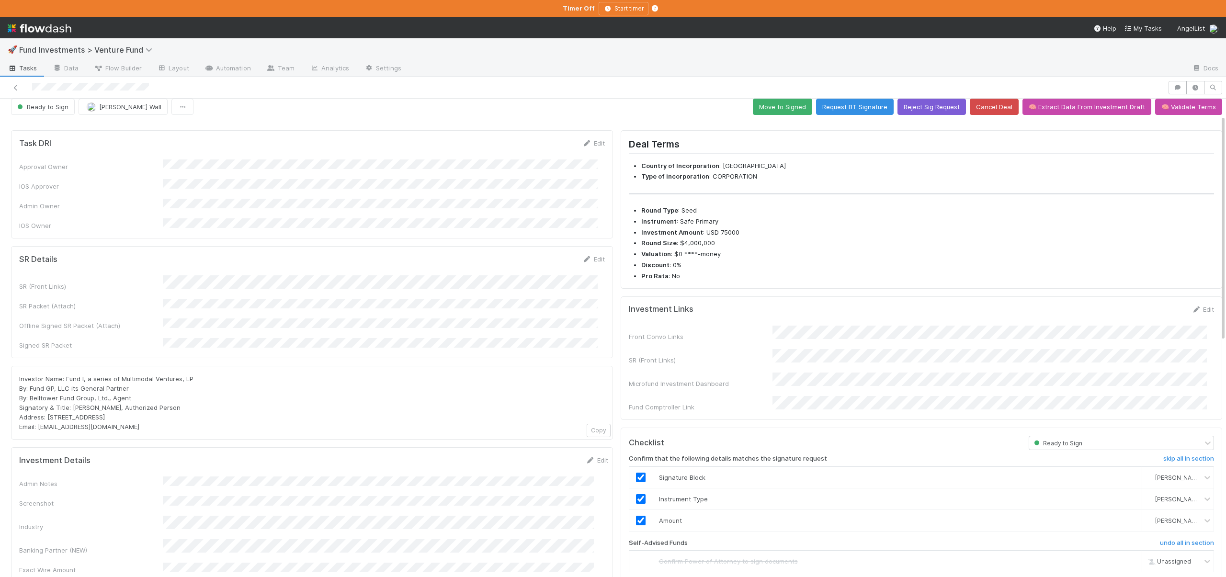
scroll to position [0, 0]
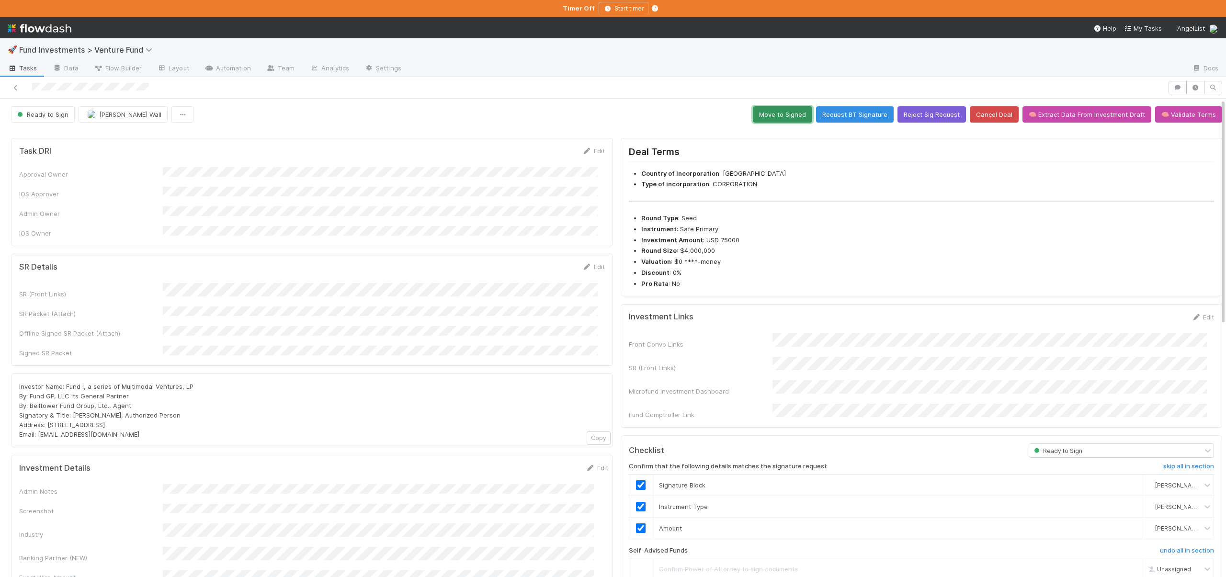
click at [776, 113] on button "Move to Signed" at bounding box center [782, 114] width 59 height 16
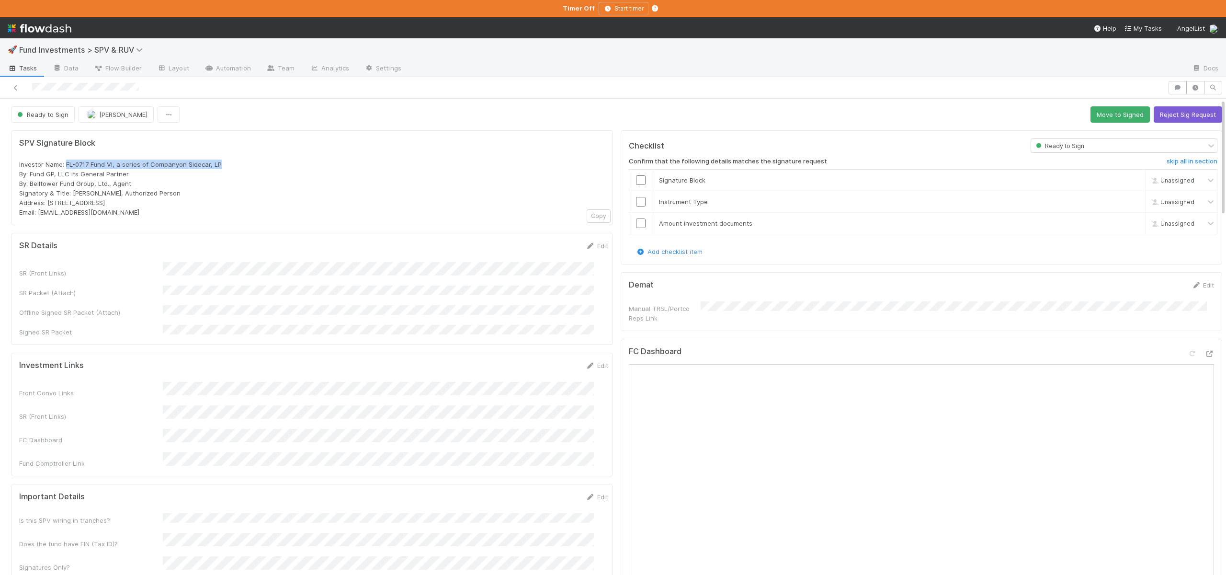
drag, startPoint x: 67, startPoint y: 161, endPoint x: 219, endPoint y: 166, distance: 151.9
click at [219, 166] on div "Investor Name: FL-0717 Fund VI, a series of Companyon Sidecar, LP By: Fund GP, …" at bounding box center [312, 188] width 586 height 57
copy span "FL-0717 Fund VI, a series of Companyon Sidecar, LP"
click at [636, 221] on input "checkbox" at bounding box center [641, 223] width 10 height 10
click at [636, 199] on input "checkbox" at bounding box center [641, 202] width 10 height 10
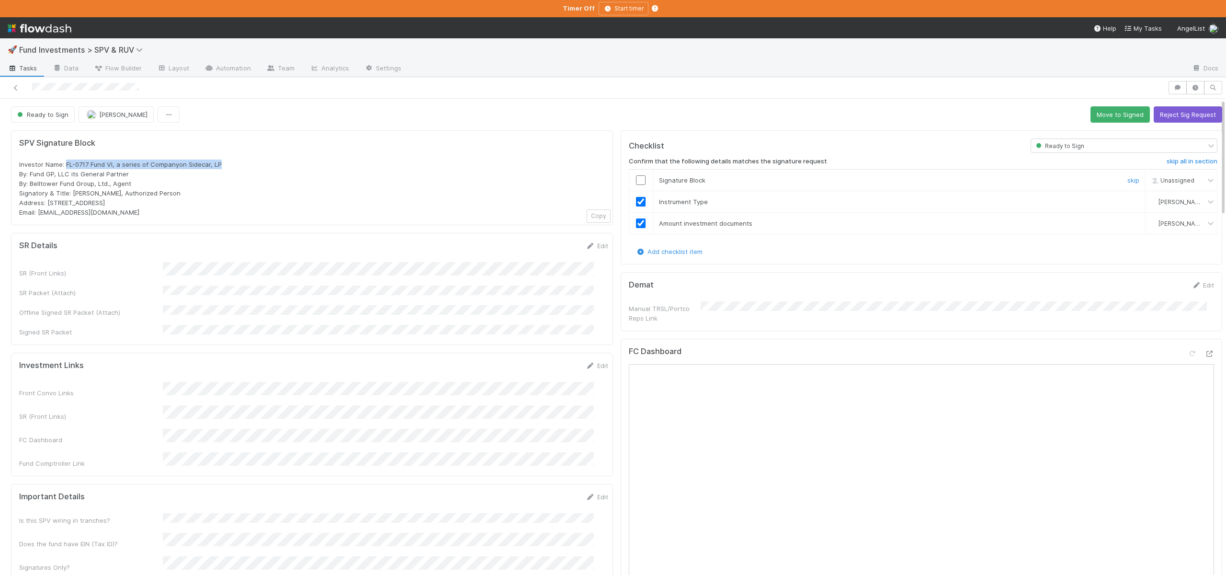
click at [636, 179] on input "checkbox" at bounding box center [641, 180] width 10 height 10
checkbox input "true"
click at [546, 247] on button "Save" at bounding box center [557, 249] width 27 height 16
click at [1101, 110] on button "Move to Signed" at bounding box center [1120, 114] width 59 height 16
